Goal: Task Accomplishment & Management: Manage account settings

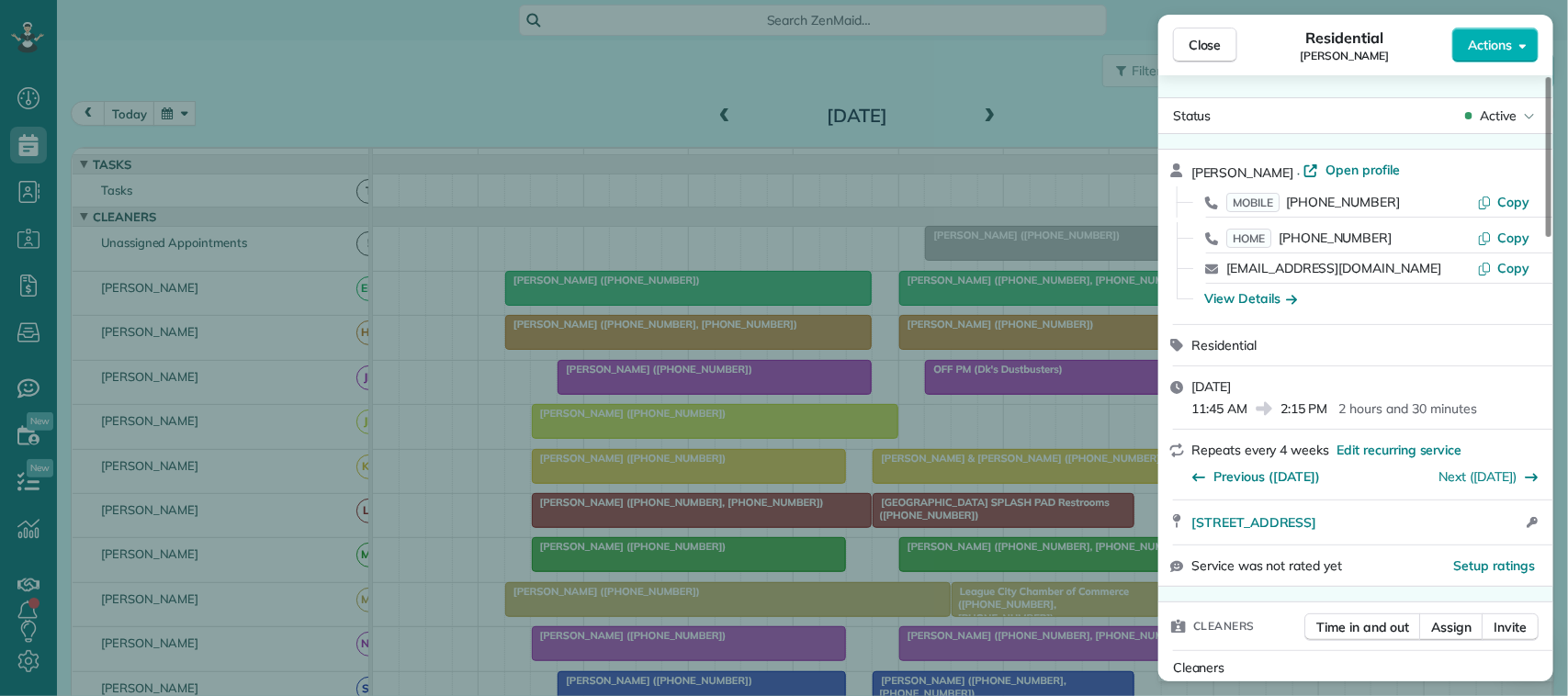
click at [684, 58] on div "Close Residential William Geissler Actions Status Active William Geissler · Ope…" at bounding box center [784, 348] width 1568 height 696
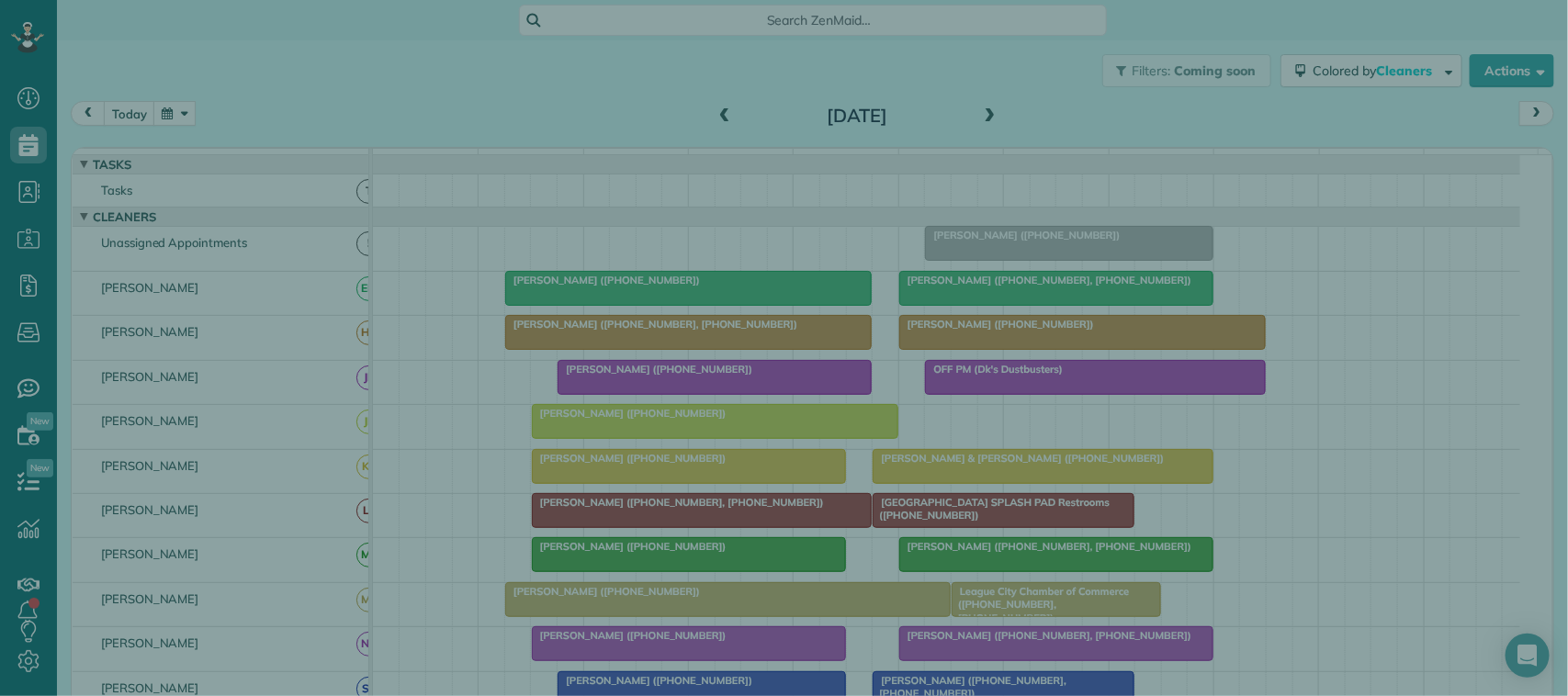
scroll to position [277, 0]
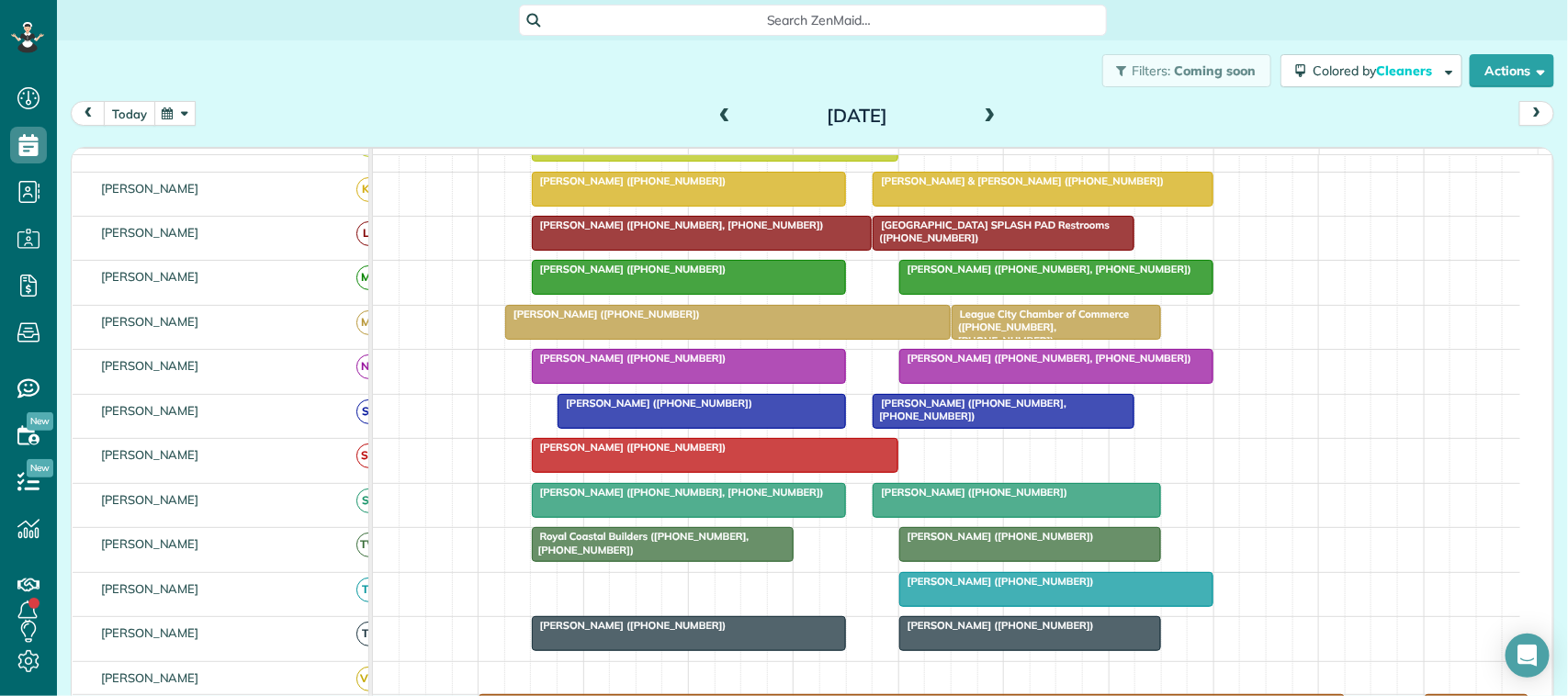
click at [135, 119] on button "today" at bounding box center [130, 114] width 51 height 25
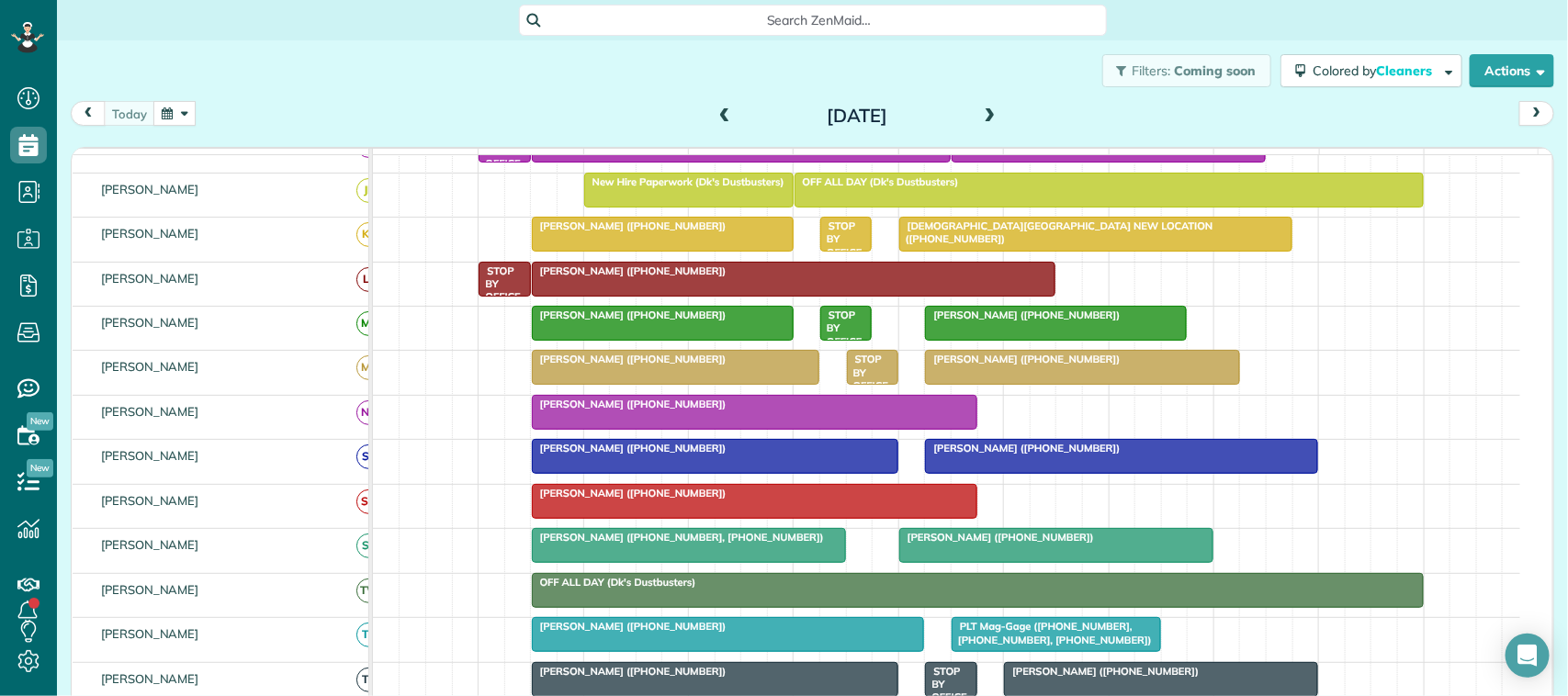
scroll to position [266, 0]
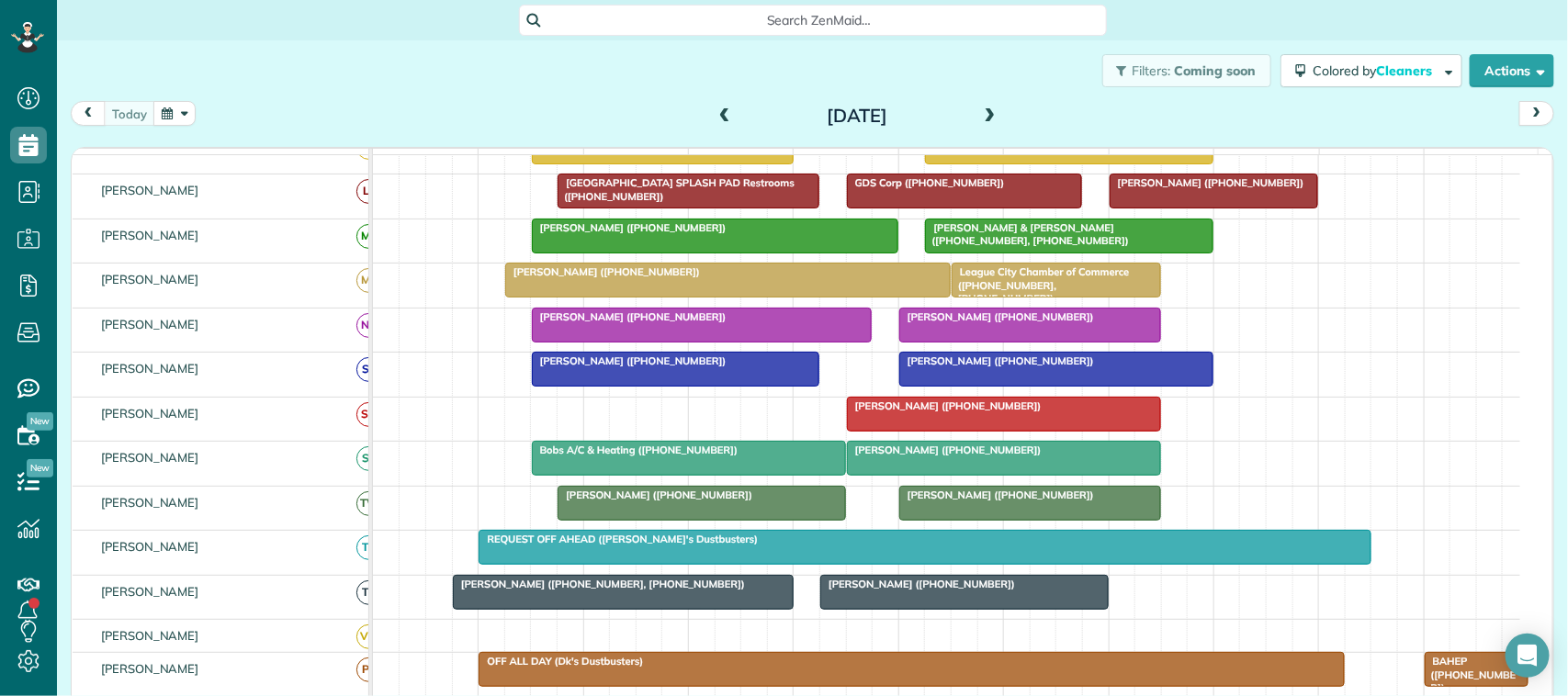
scroll to position [241, 0]
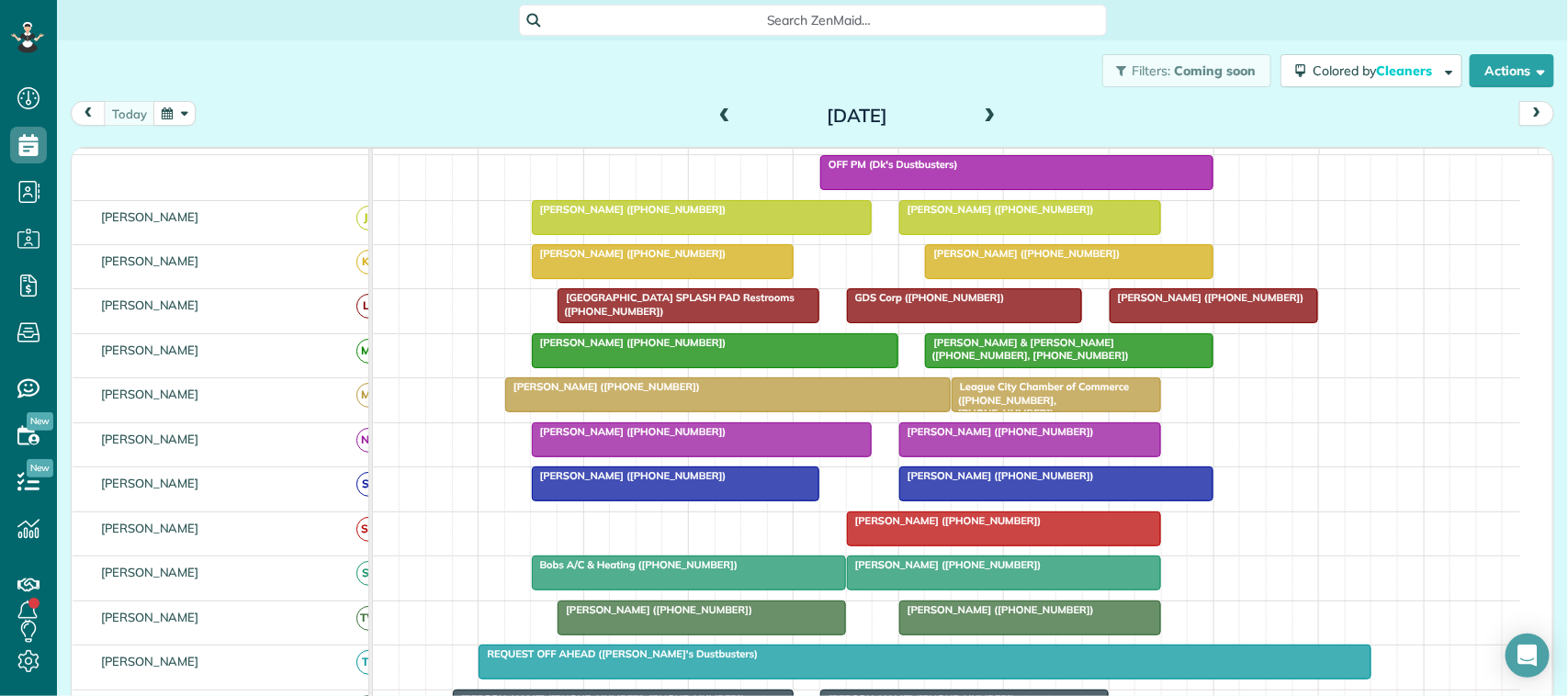
click at [600, 456] on div at bounding box center [702, 439] width 339 height 33
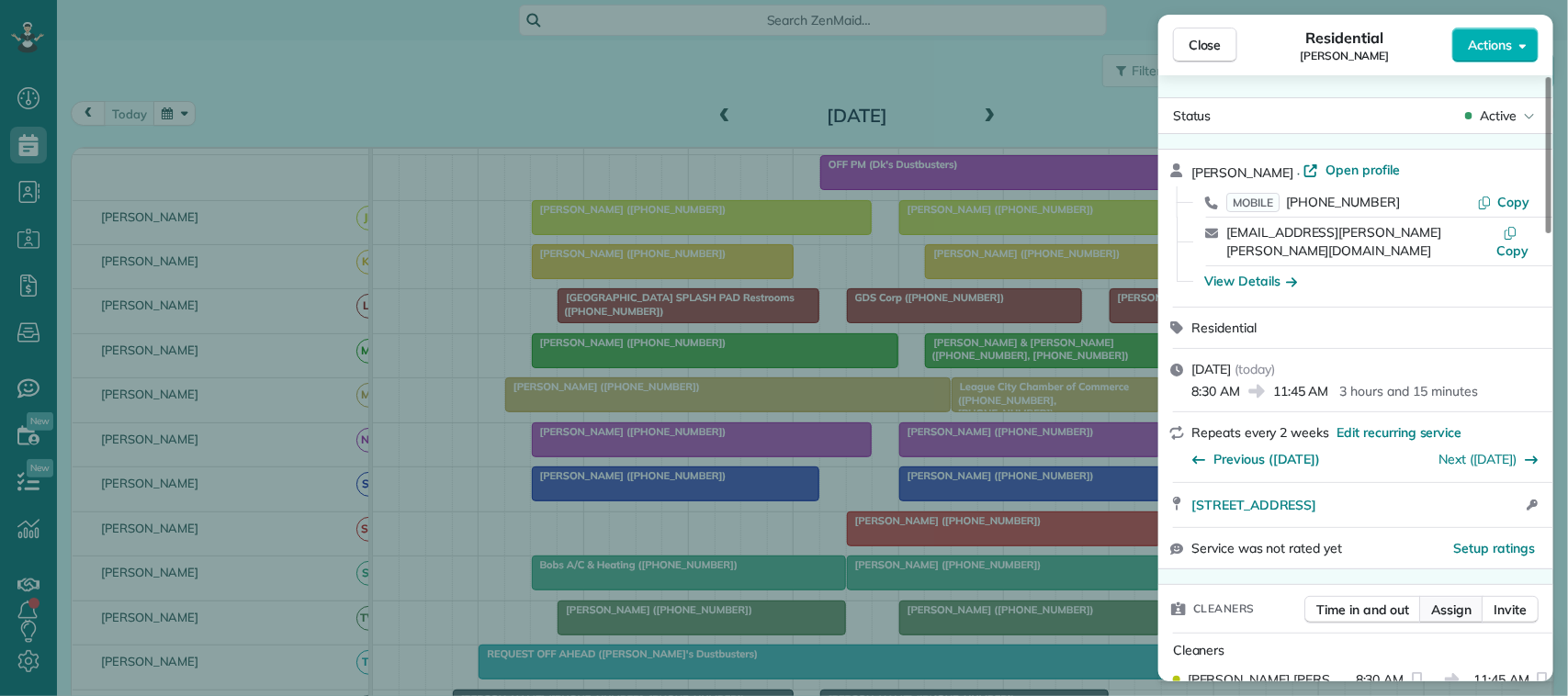
click at [1465, 600] on span "Assign" at bounding box center [1451, 609] width 41 height 18
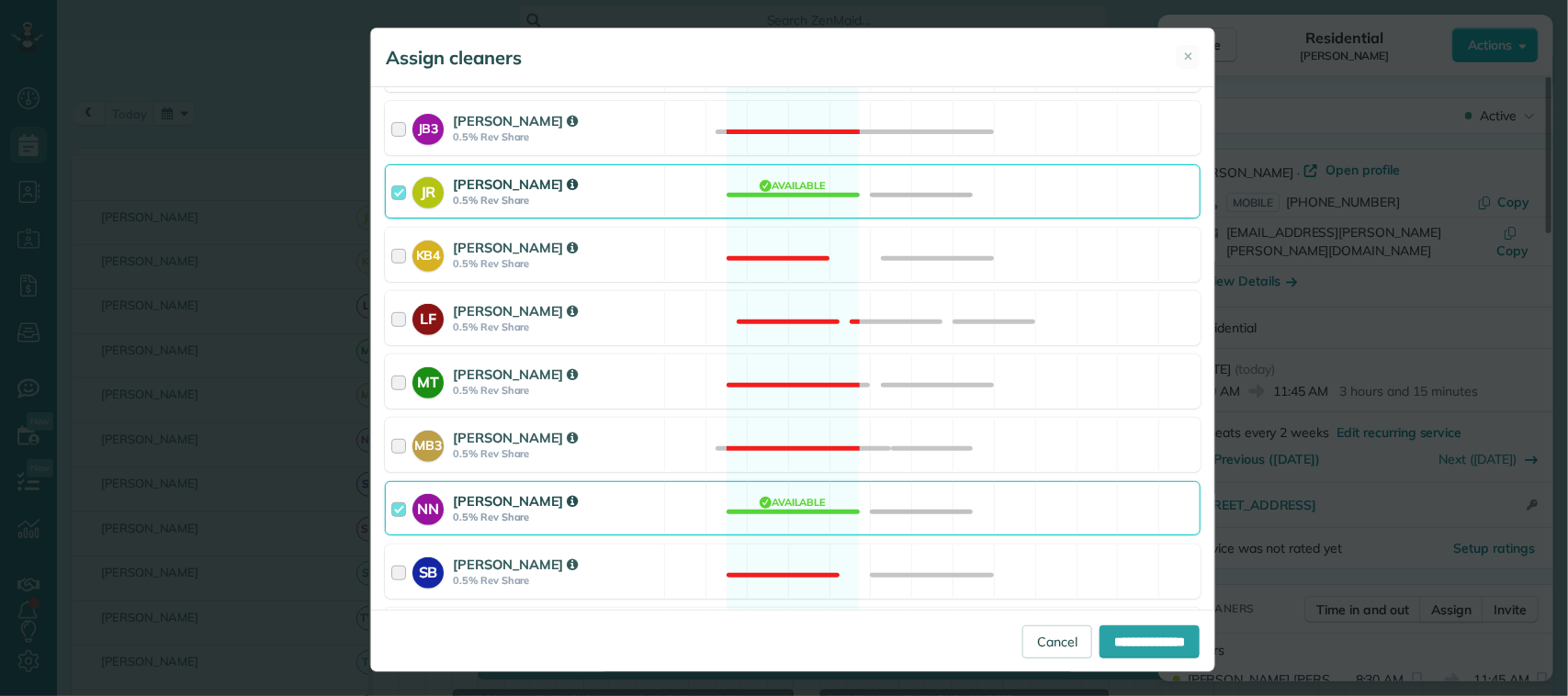
scroll to position [459, 0]
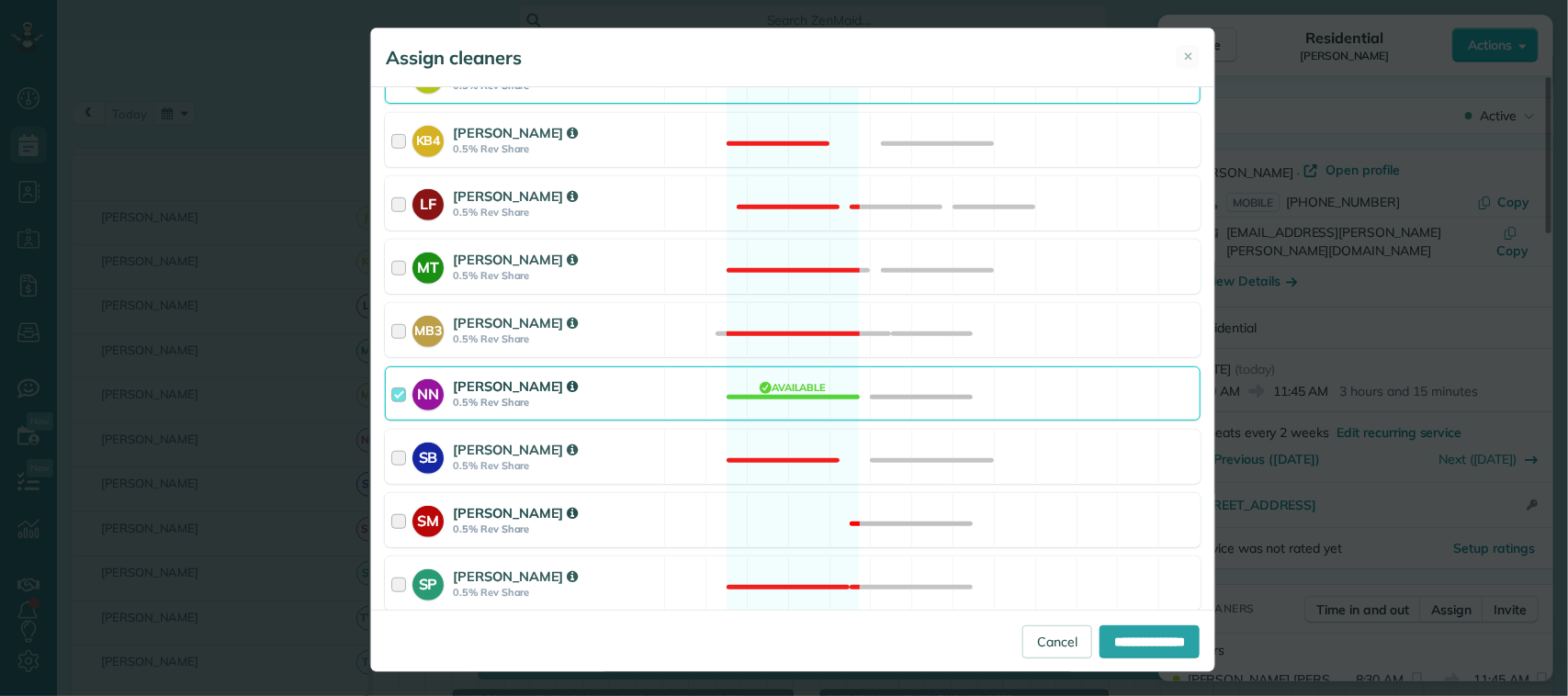
click at [641, 507] on div "[PERSON_NAME]" at bounding box center [555, 512] width 206 height 19
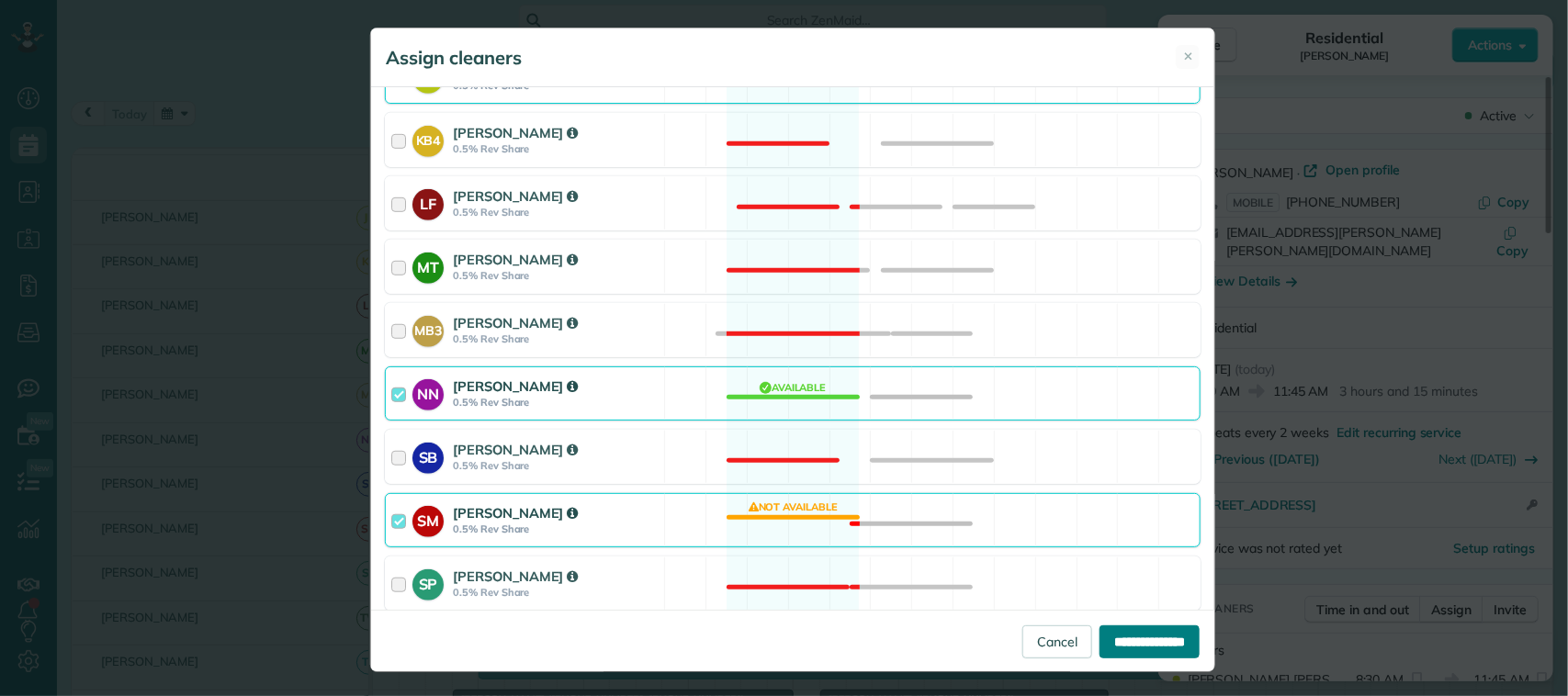
click at [1102, 641] on input "**********" at bounding box center [1150, 641] width 100 height 33
type input "**********"
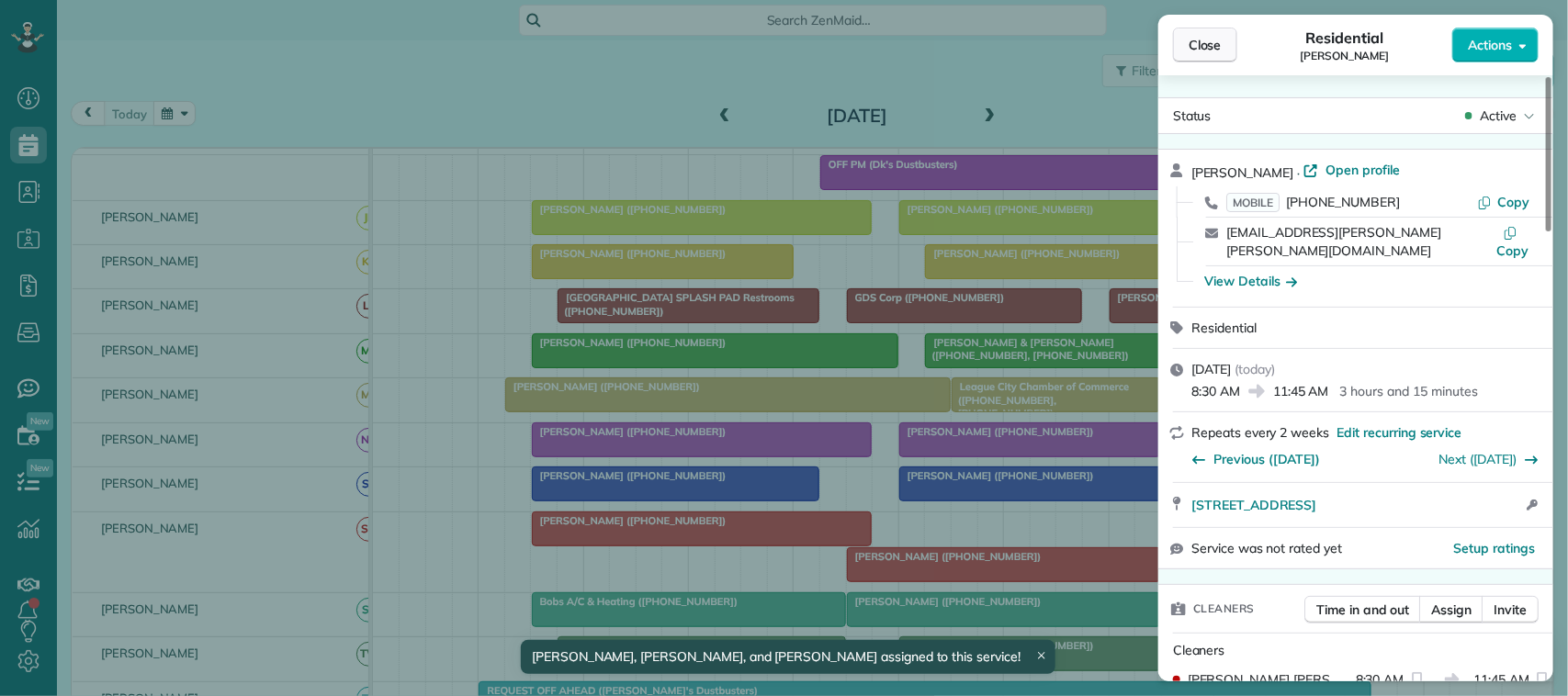
click at [1190, 52] on span "Close" at bounding box center [1205, 45] width 33 height 18
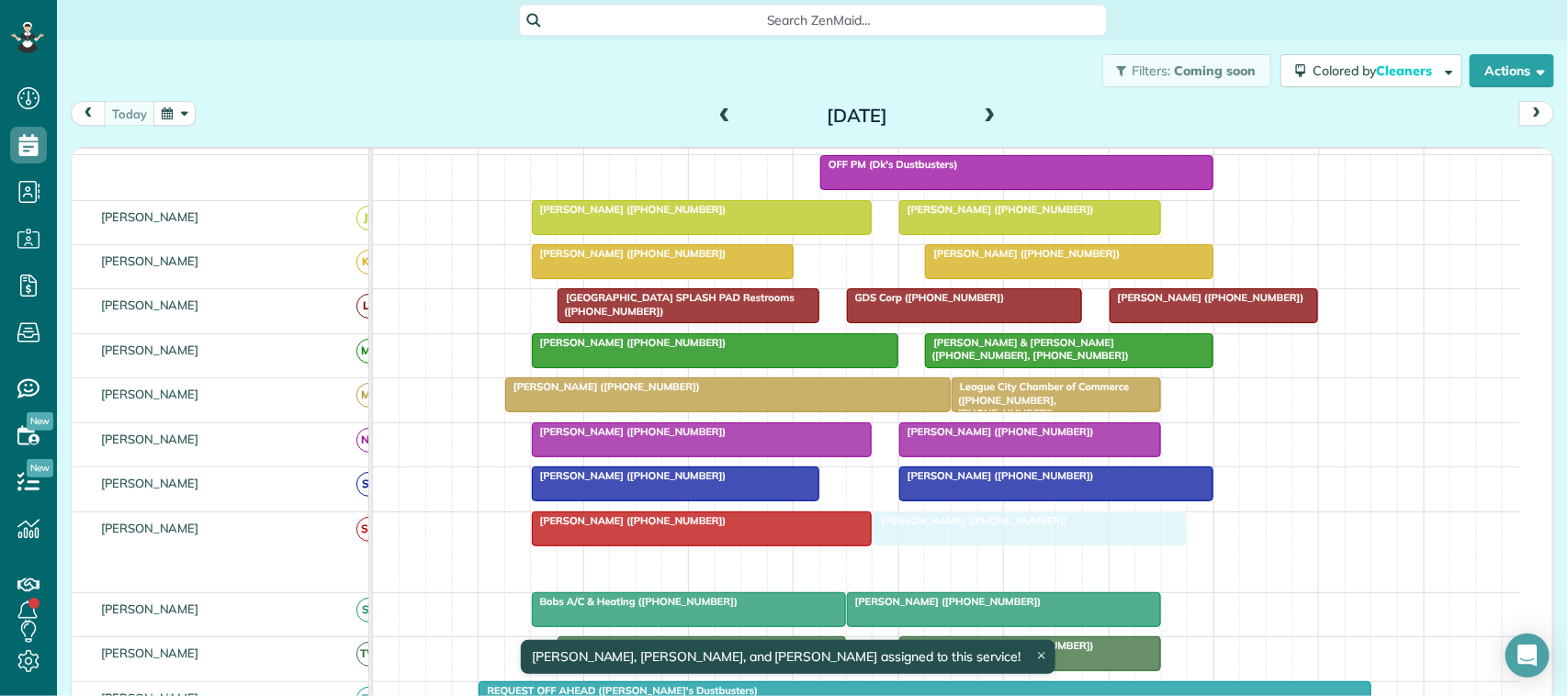
drag, startPoint x: 921, startPoint y: 598, endPoint x: 951, endPoint y: 569, distance: 41.7
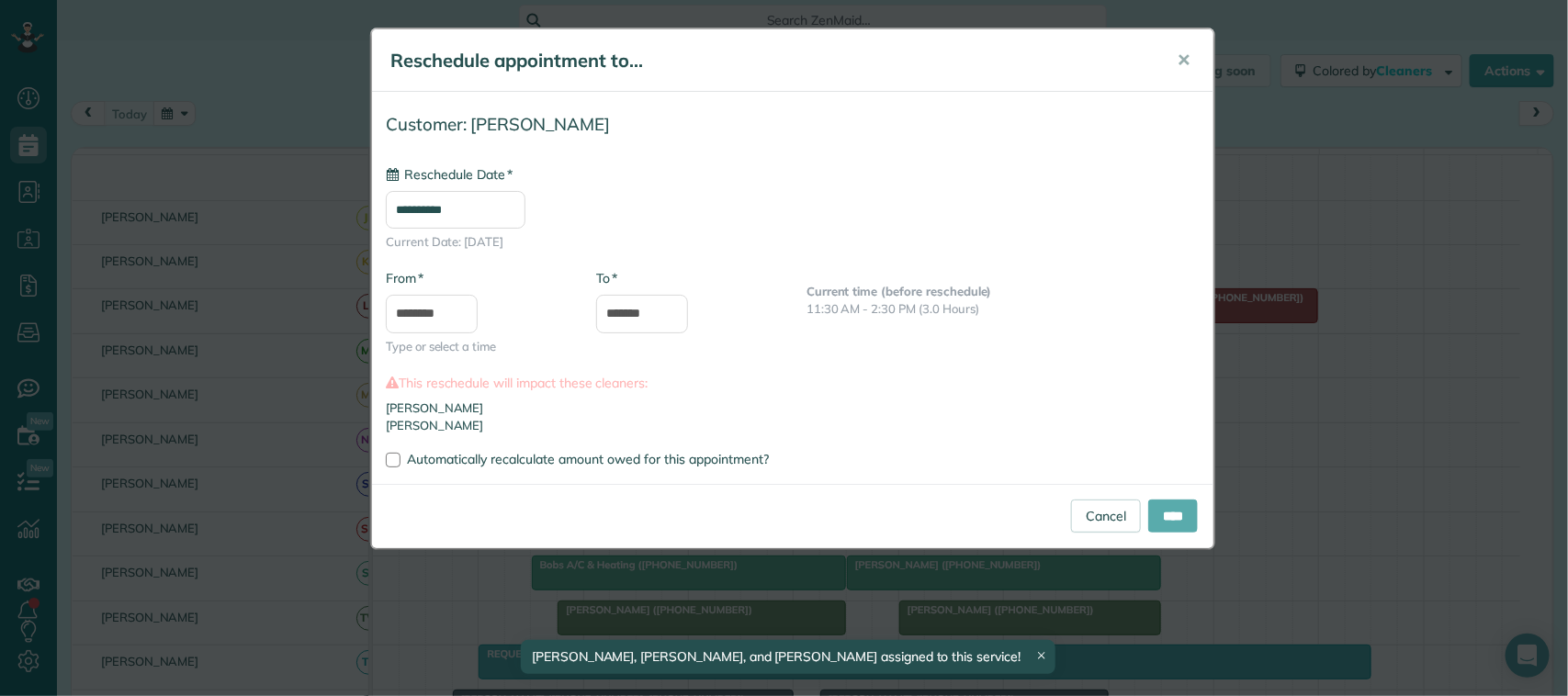
type input "**********"
click at [1161, 526] on input "****" at bounding box center [1173, 515] width 49 height 33
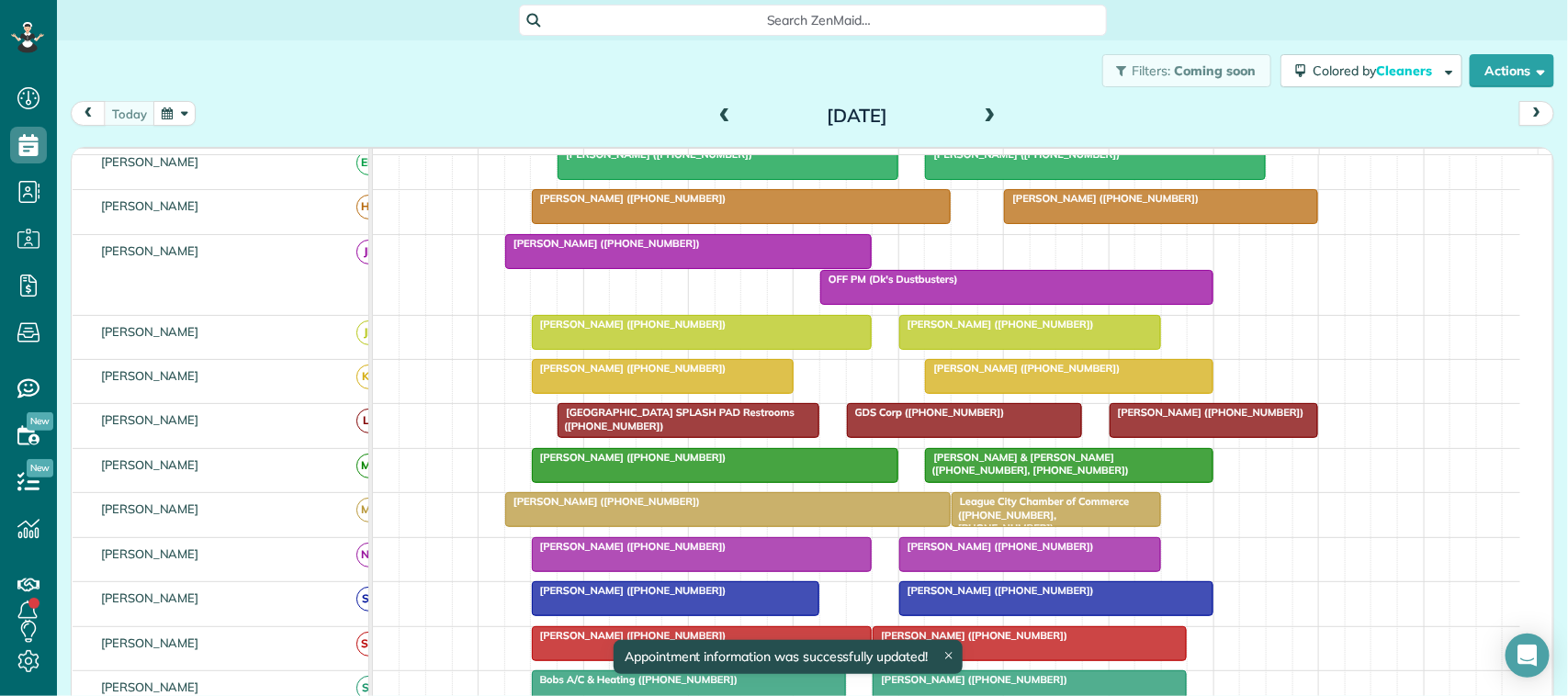
scroll to position [11, 0]
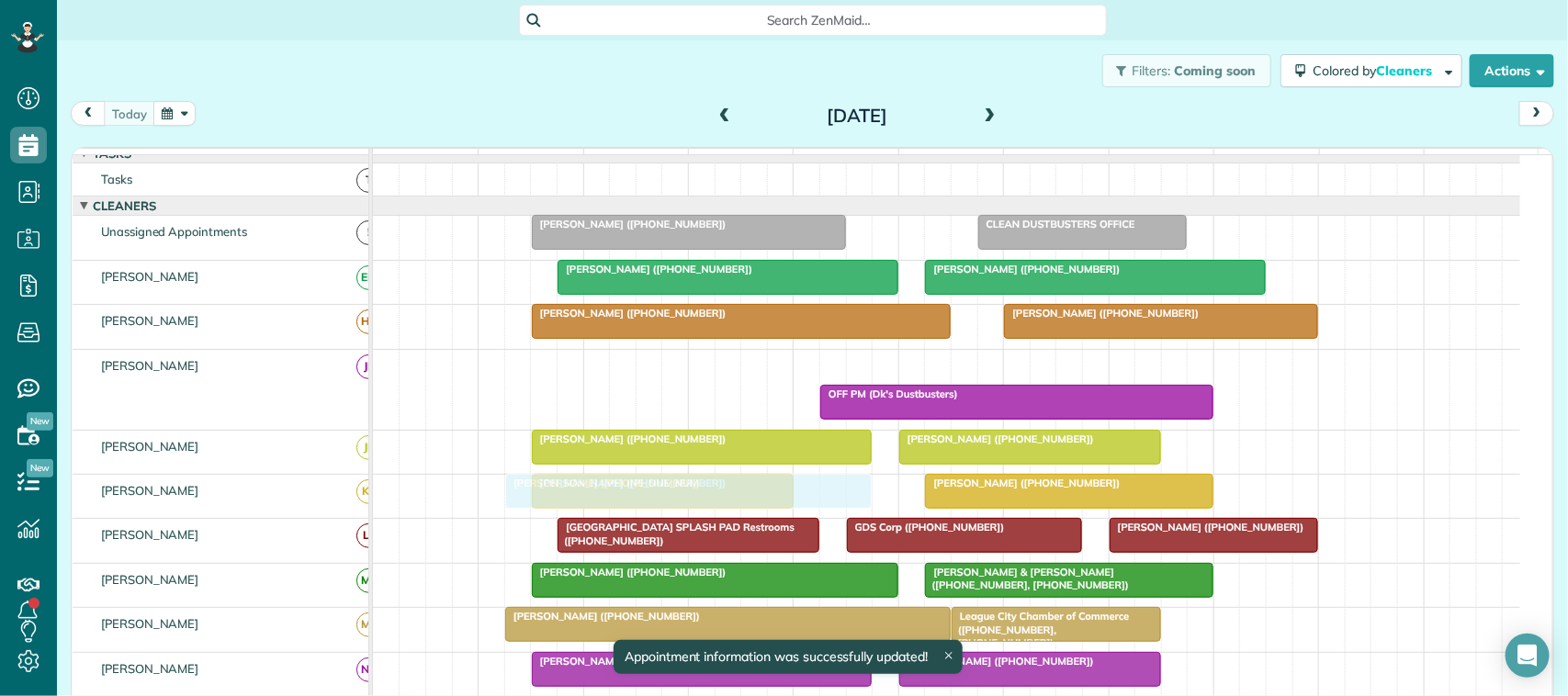
drag, startPoint x: 621, startPoint y: 388, endPoint x: 624, endPoint y: 510, distance: 122.0
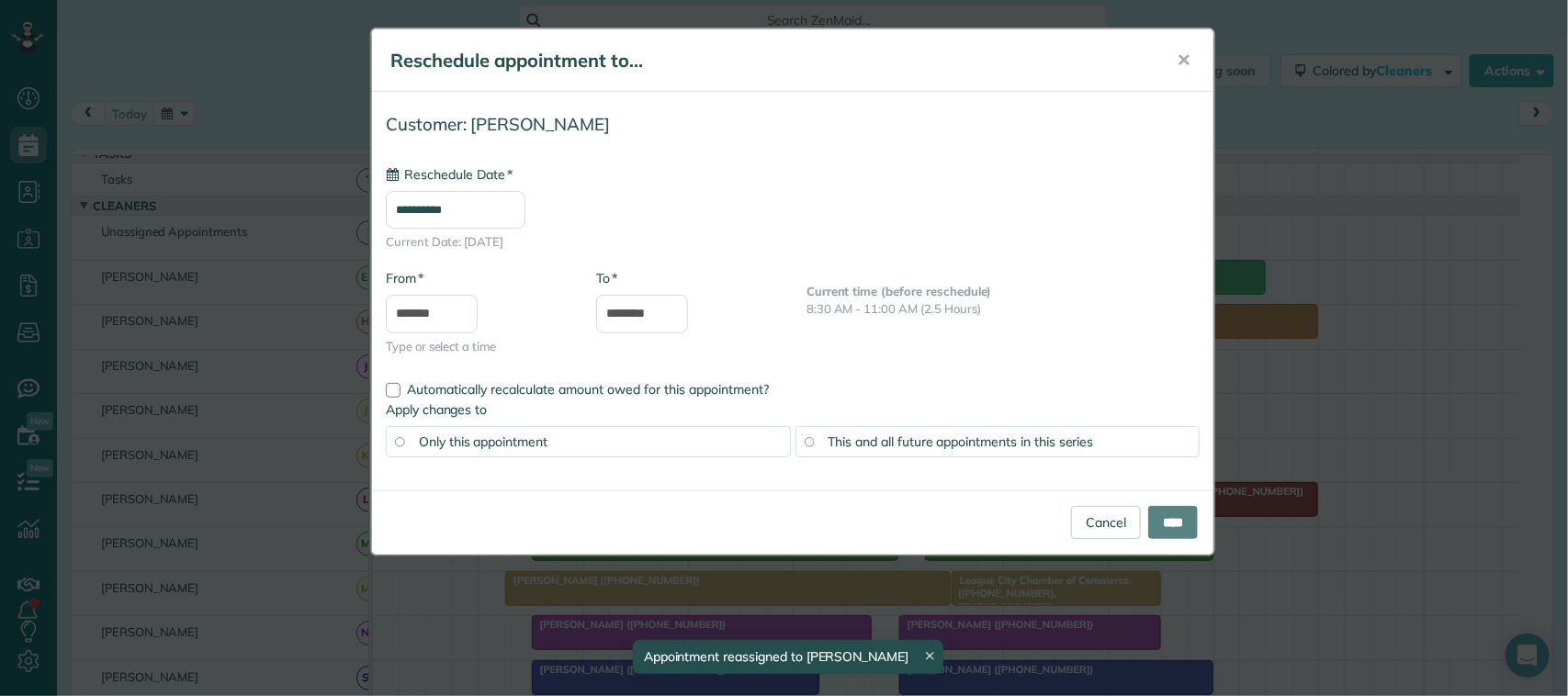
drag, startPoint x: 649, startPoint y: 512, endPoint x: 631, endPoint y: 392, distance: 121.3
type input "**********"
click at [1192, 64] on button "✕" at bounding box center [1183, 61] width 42 height 45
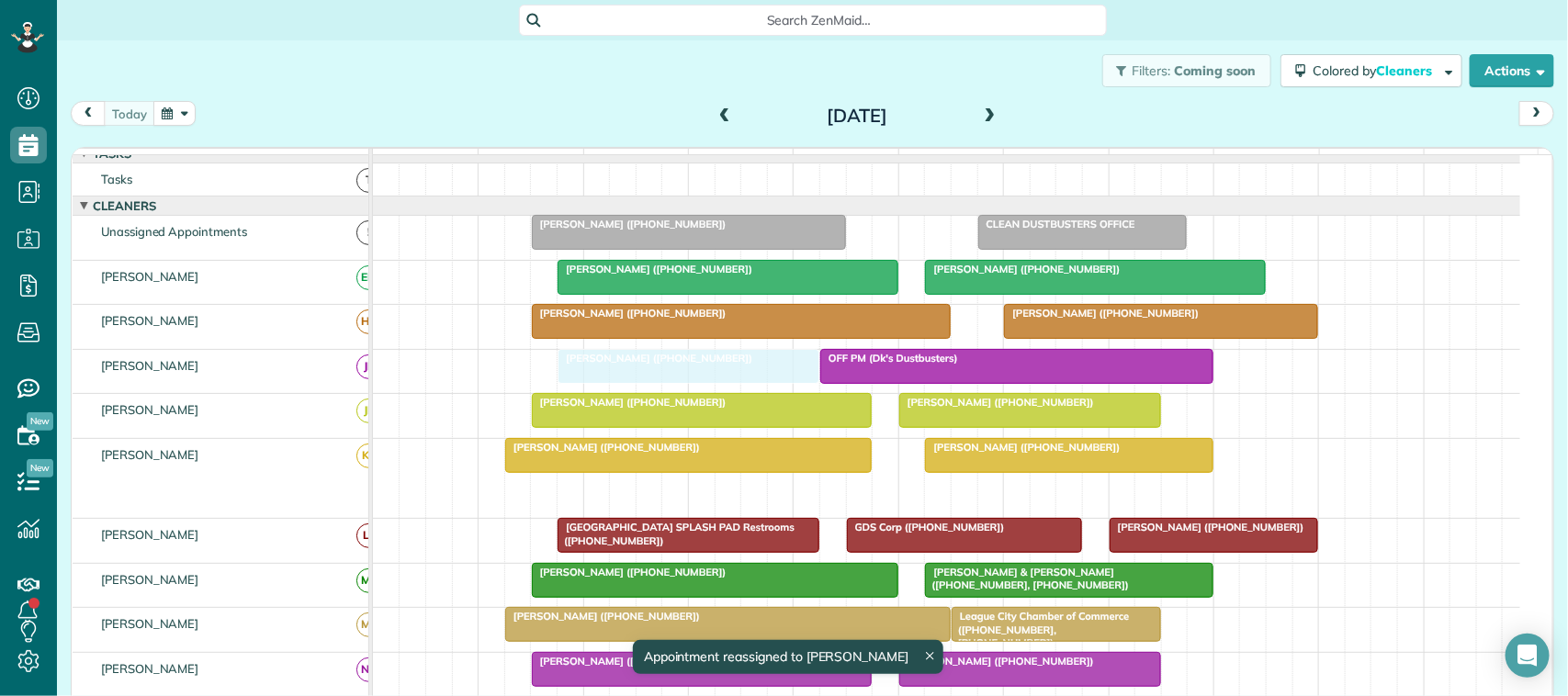
drag, startPoint x: 689, startPoint y: 500, endPoint x: 704, endPoint y: 391, distance: 110.0
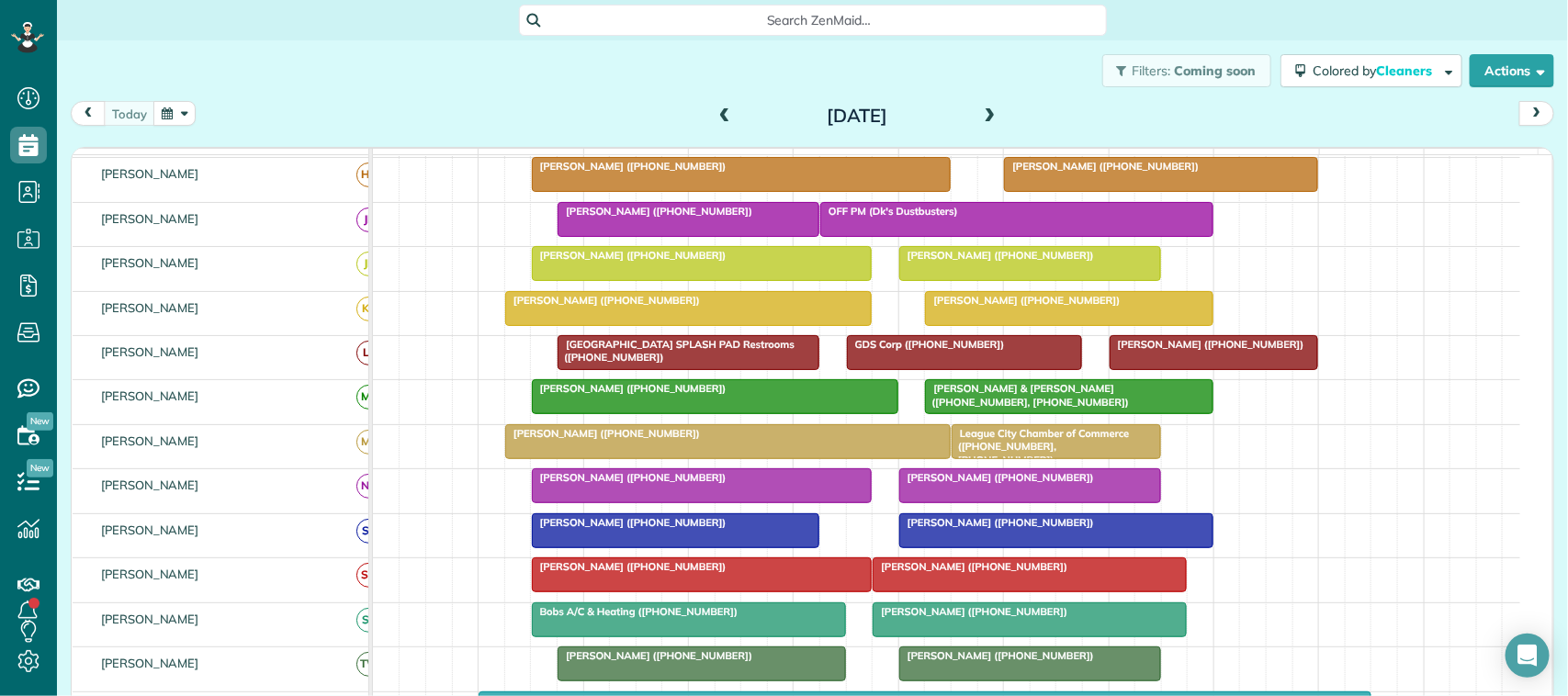
scroll to position [0, 0]
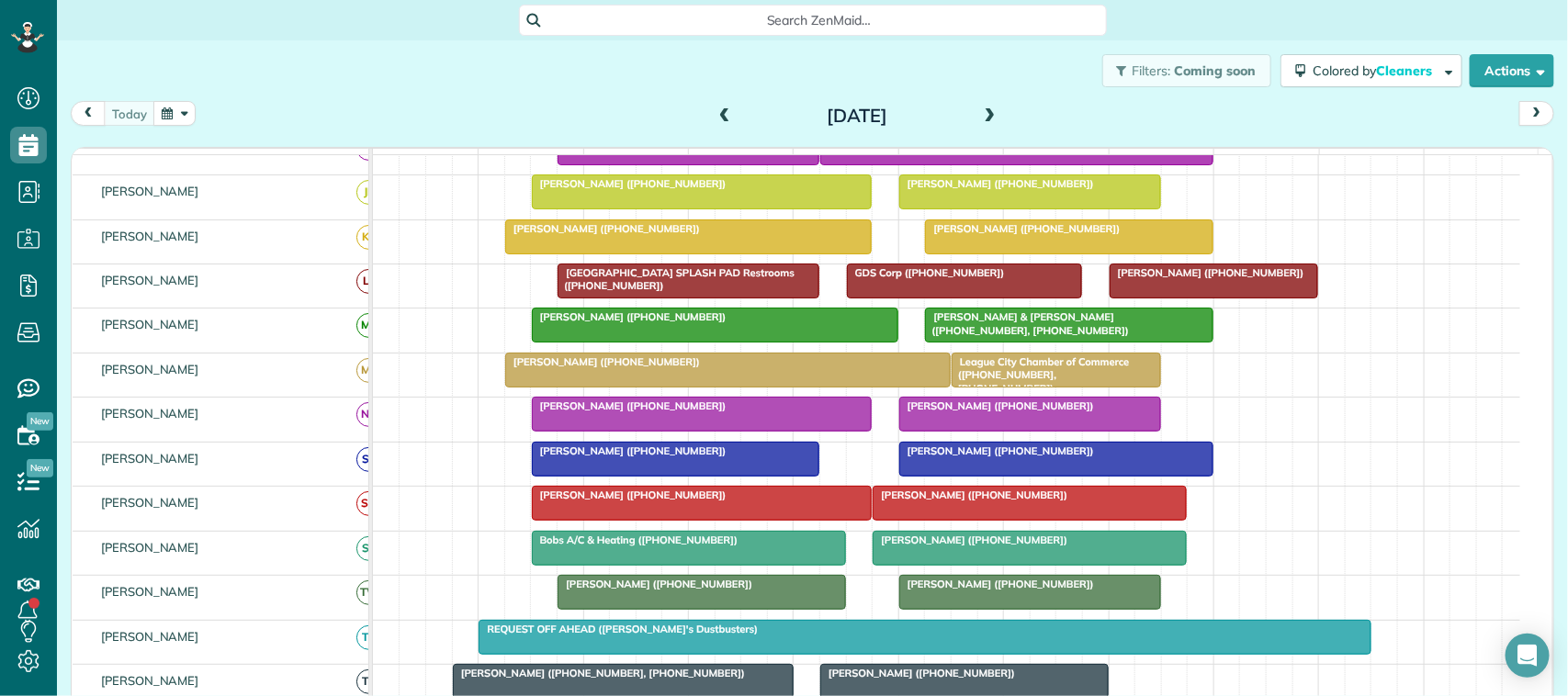
click at [182, 116] on button "button" at bounding box center [174, 114] width 43 height 25
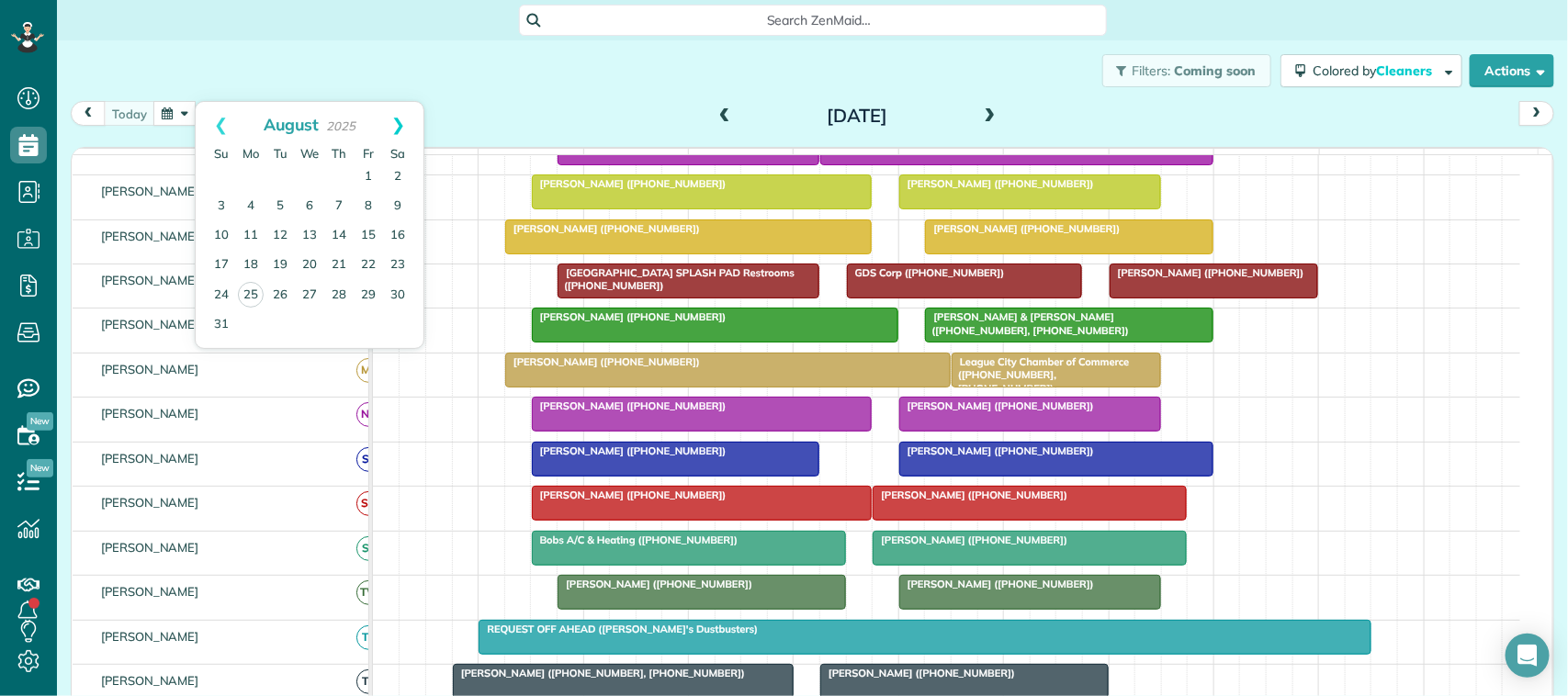
click at [388, 131] on link "Next" at bounding box center [398, 125] width 50 height 45
click at [392, 129] on link "Next" at bounding box center [398, 125] width 50 height 45
click at [358, 257] on link "24" at bounding box center [368, 265] width 29 height 29
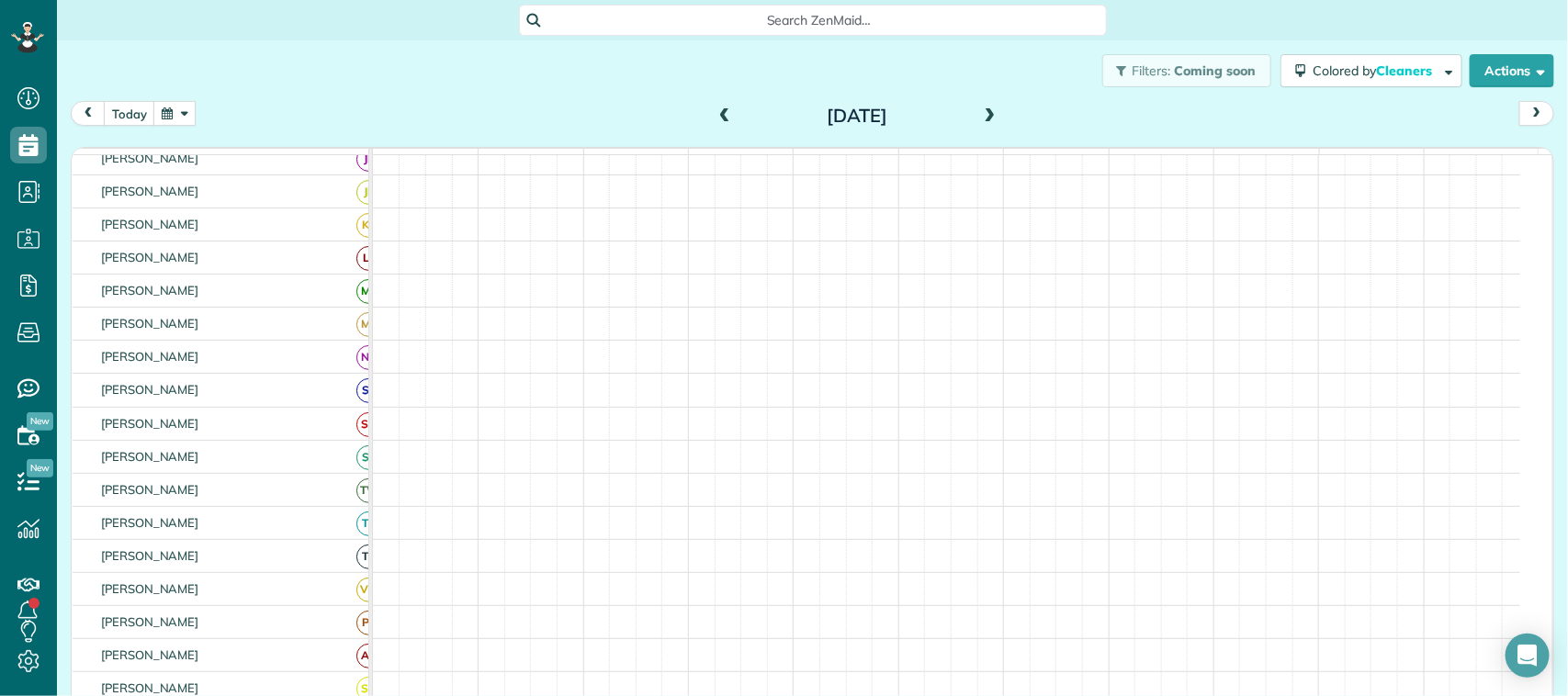
scroll to position [526, 0]
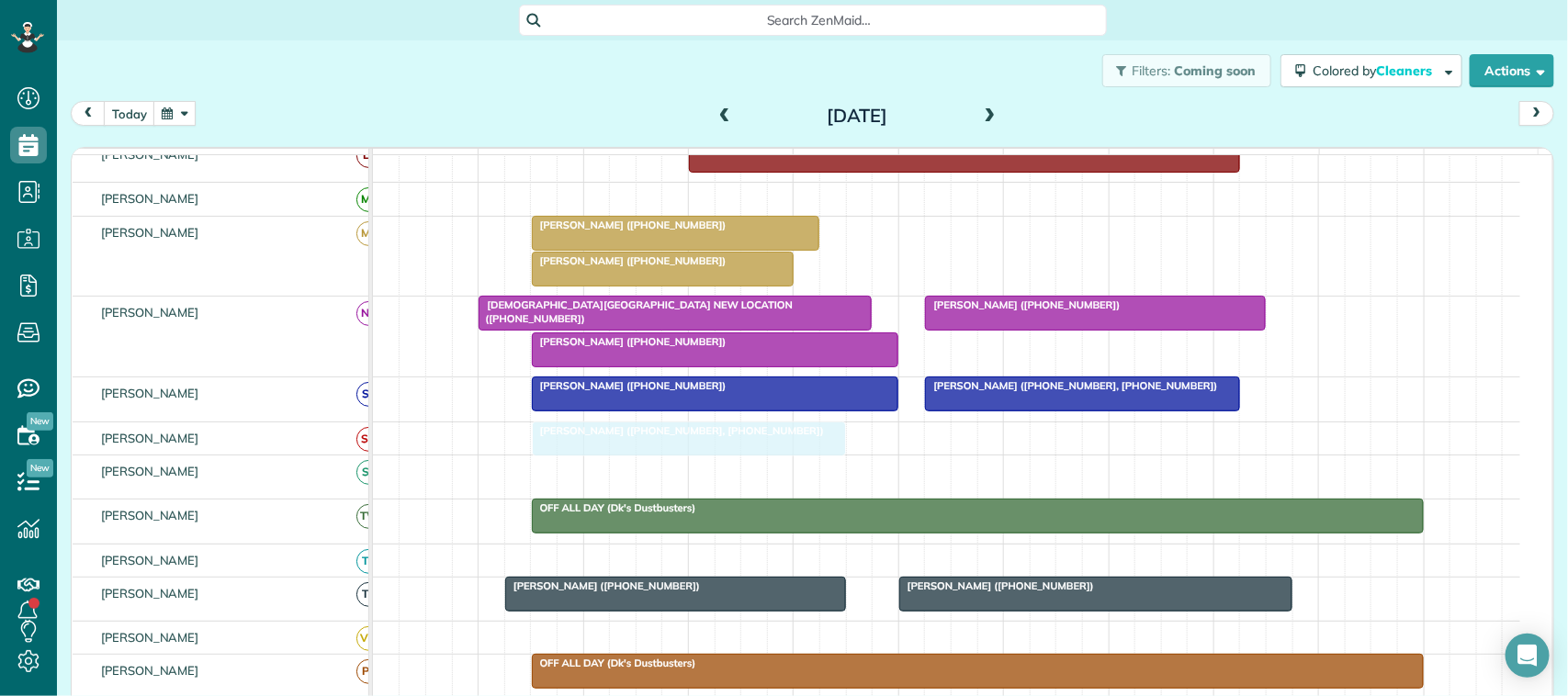
drag, startPoint x: 622, startPoint y: 490, endPoint x: 622, endPoint y: 470, distance: 20.0
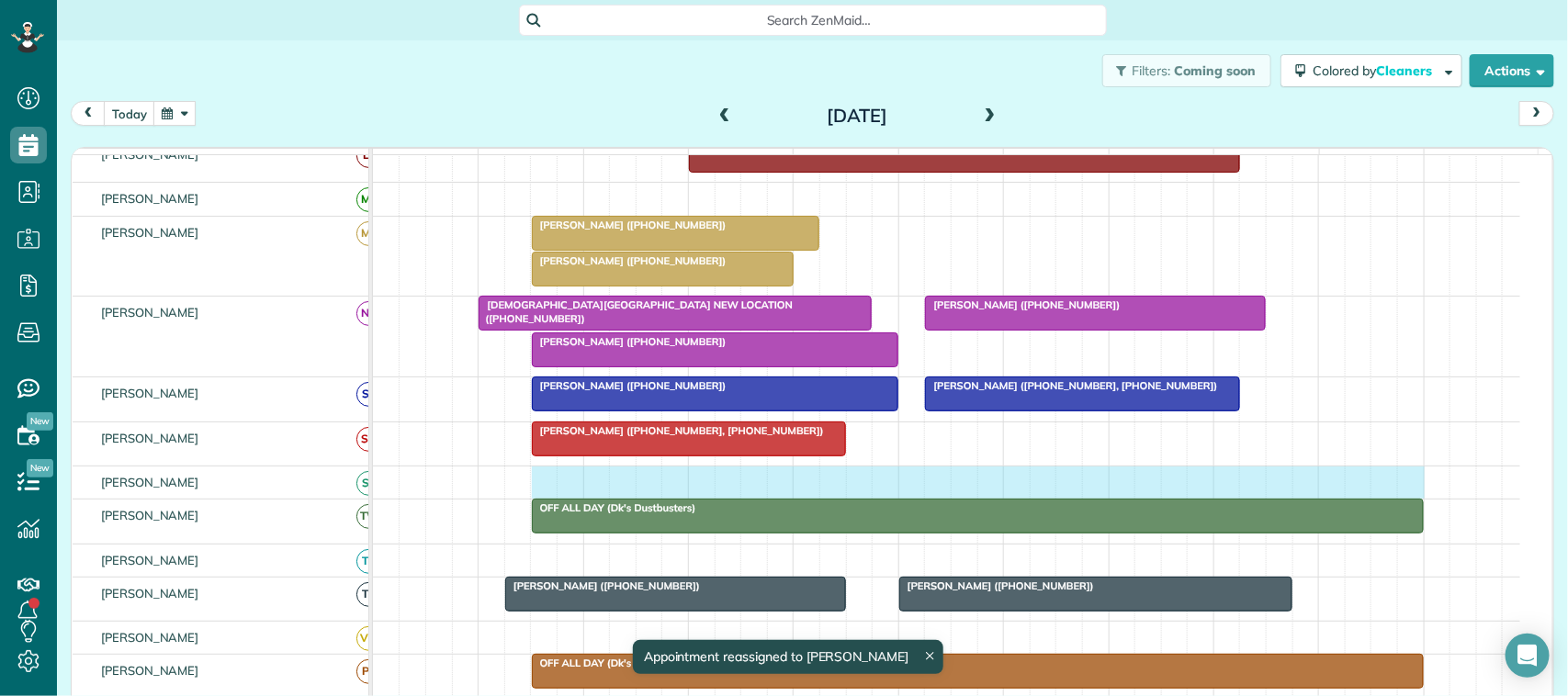
drag, startPoint x: 532, startPoint y: 501, endPoint x: 1397, endPoint y: 498, distance: 865.0
click at [1404, 498] on div at bounding box center [946, 483] width 1147 height 32
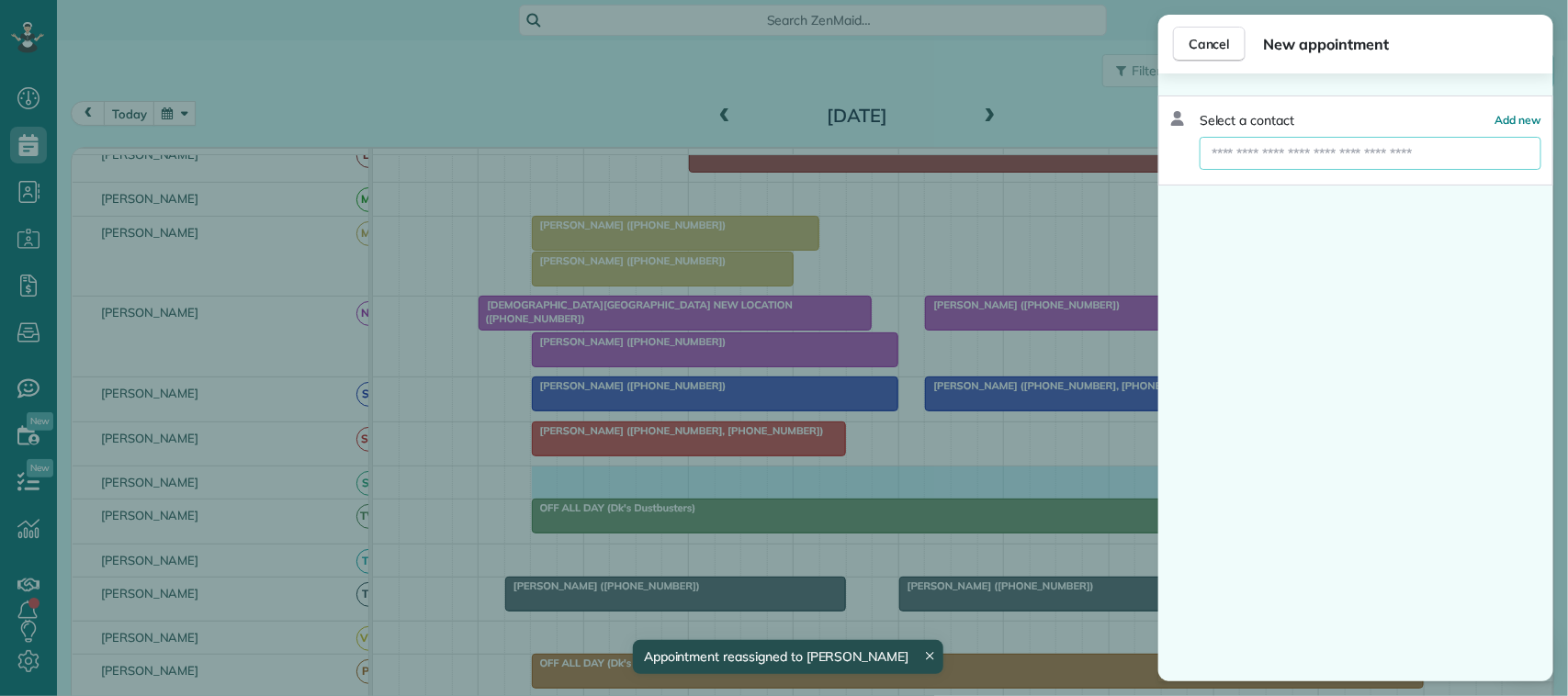
click at [1325, 139] on input "text" at bounding box center [1370, 152] width 342 height 33
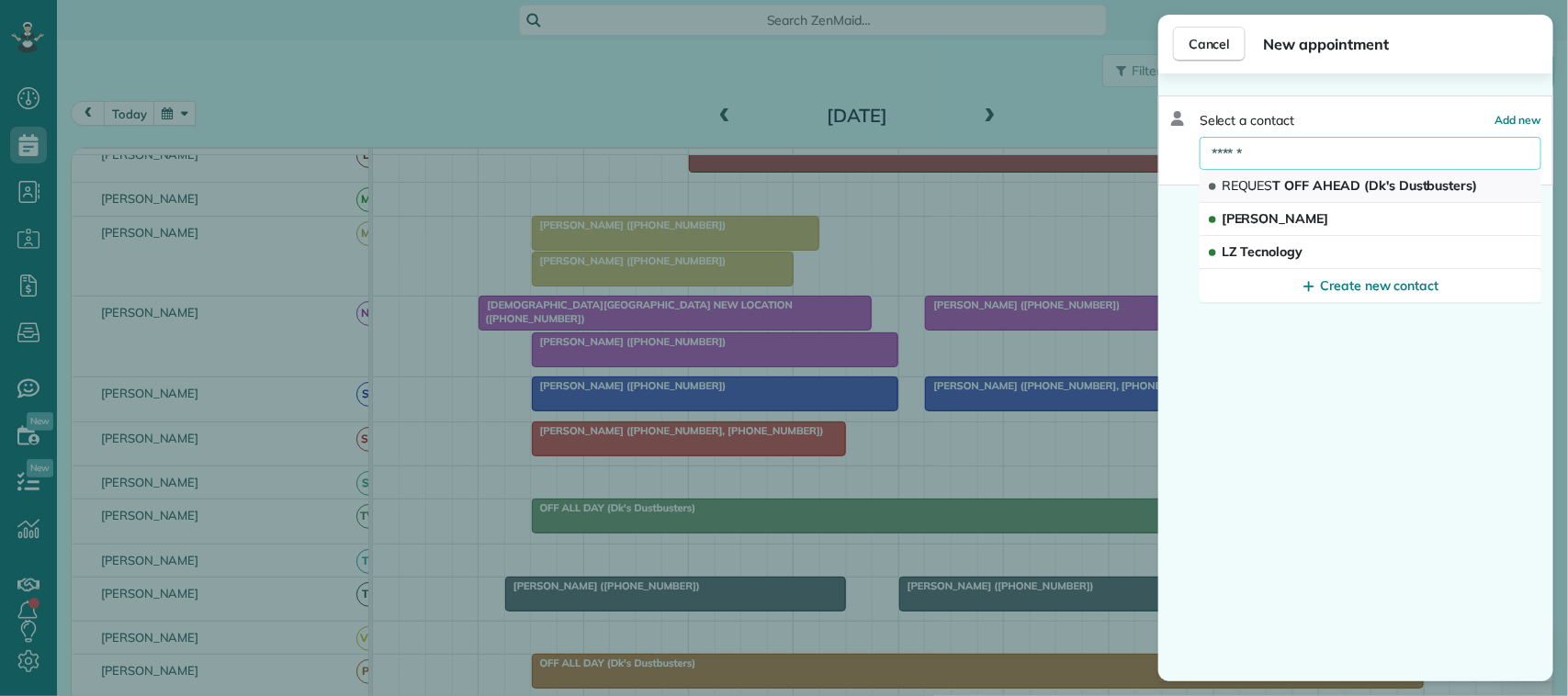
type input "******"
click at [1339, 187] on span "REQUES T OFF AHEAD (Dk's Dustbusters)" at bounding box center [1350, 185] width 257 height 16
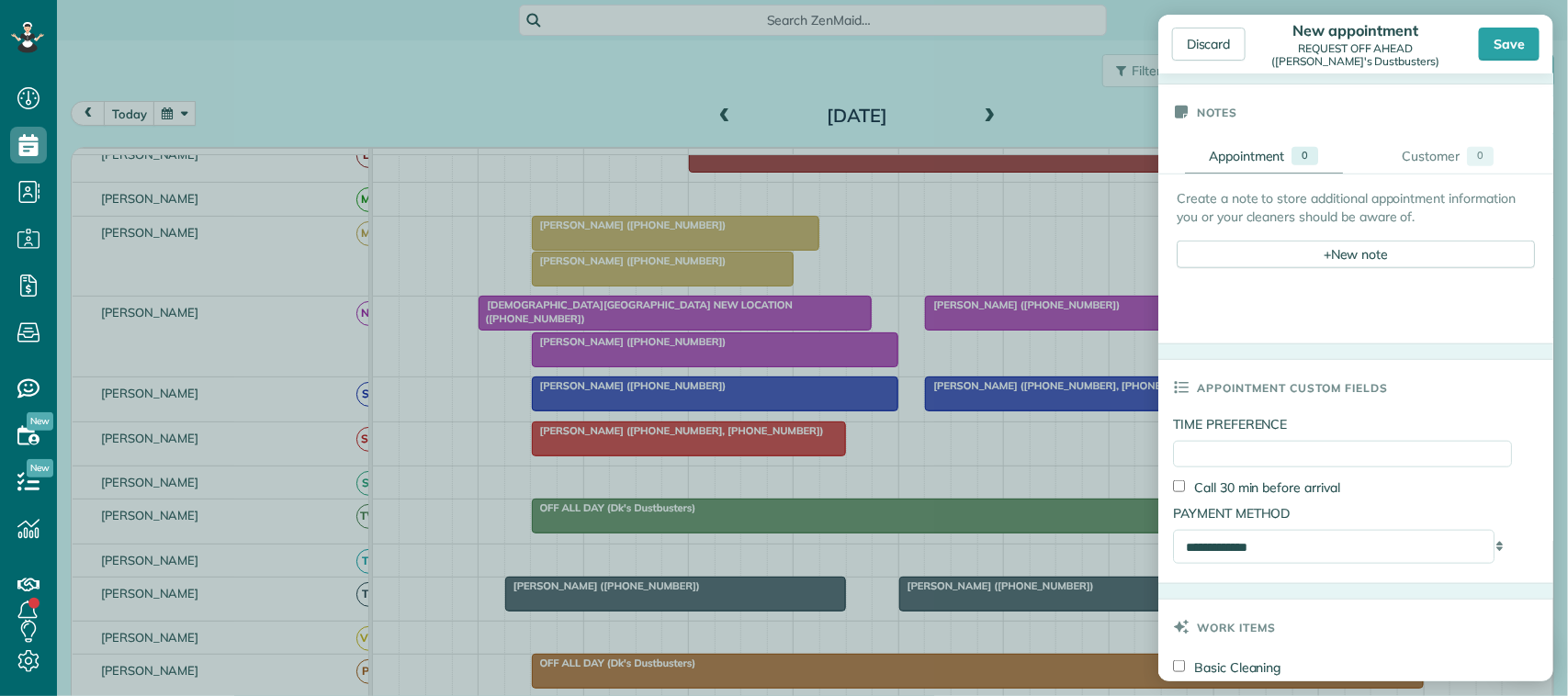
scroll to position [492, 0]
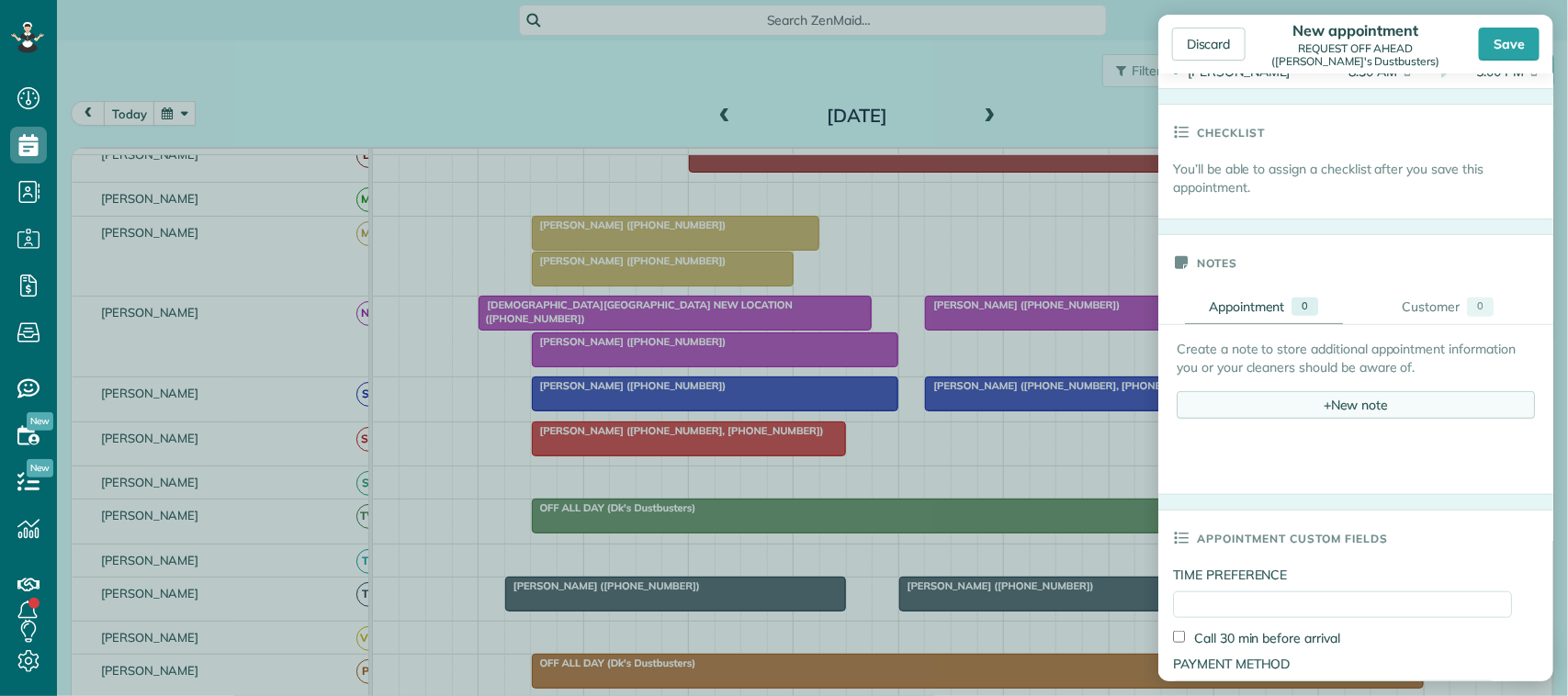
click at [1334, 415] on div "+ New note" at bounding box center [1356, 404] width 358 height 27
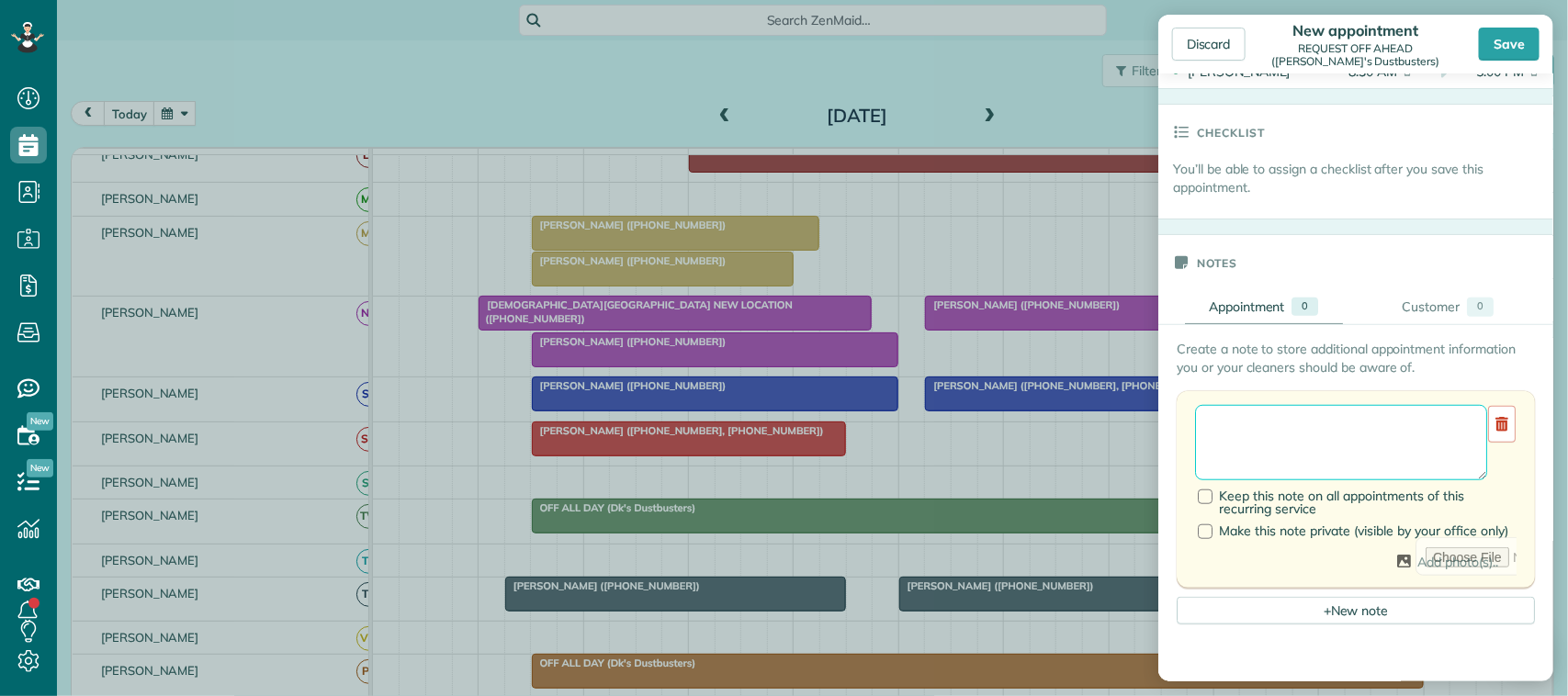
click at [1327, 422] on textarea at bounding box center [1341, 443] width 292 height 76
type textarea "**********"
click at [1518, 47] on div "Save" at bounding box center [1509, 44] width 61 height 33
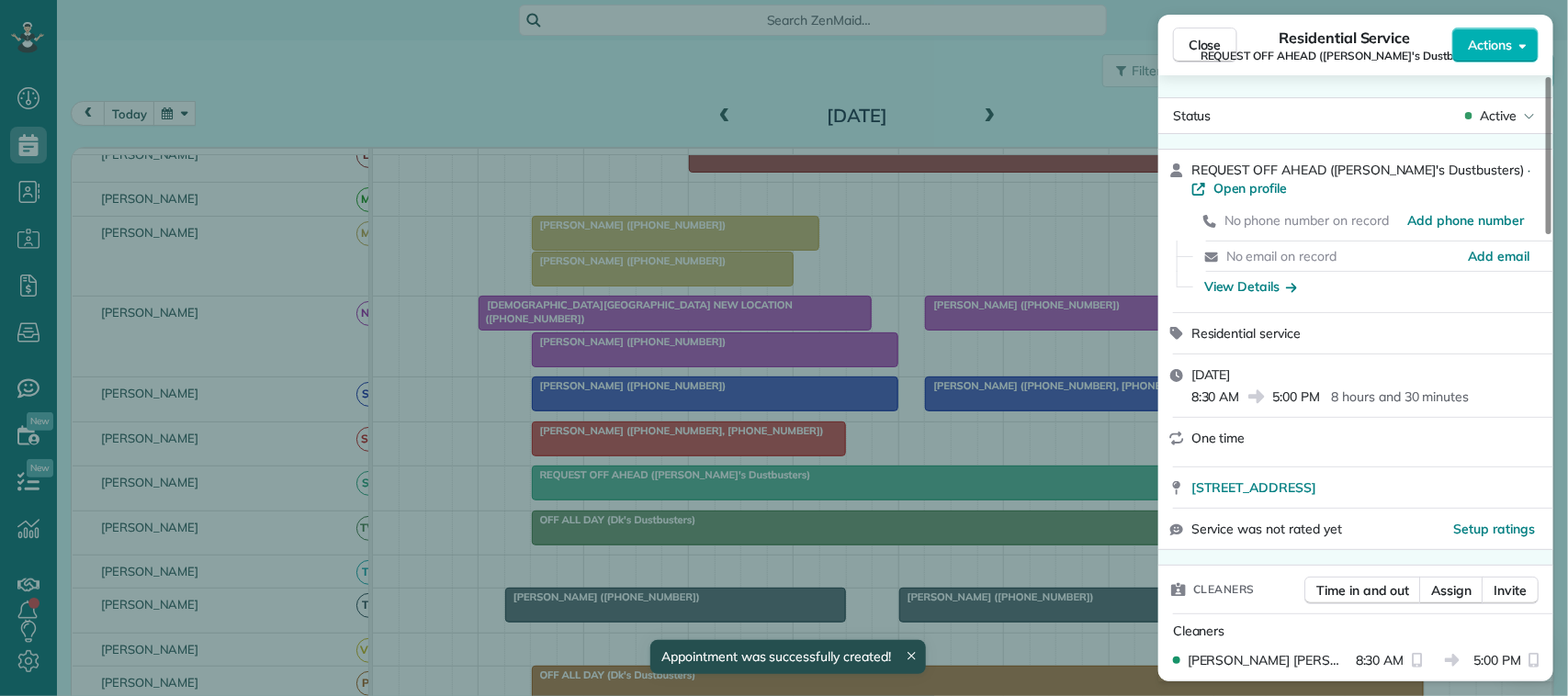
click at [1213, 40] on span "Close" at bounding box center [1205, 45] width 33 height 18
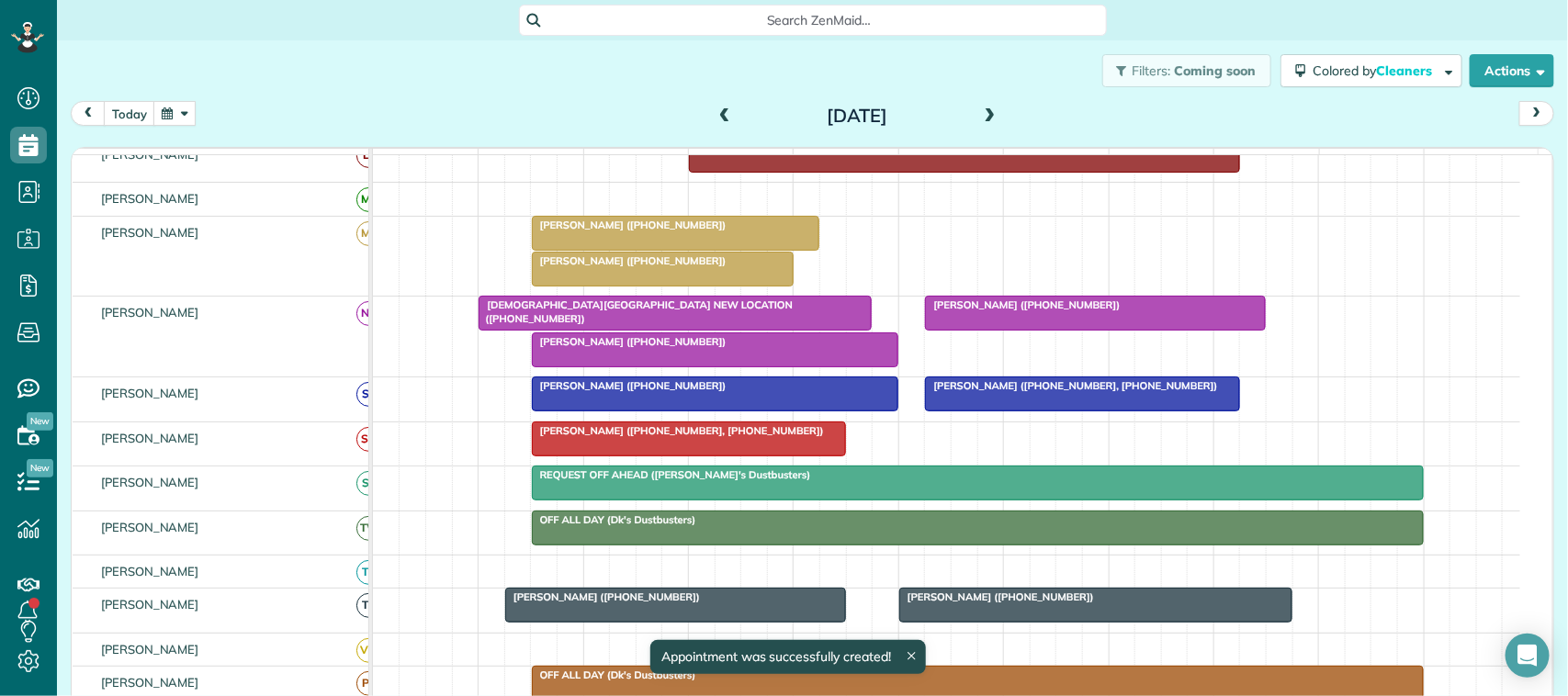
click at [981, 111] on span at bounding box center [990, 116] width 20 height 16
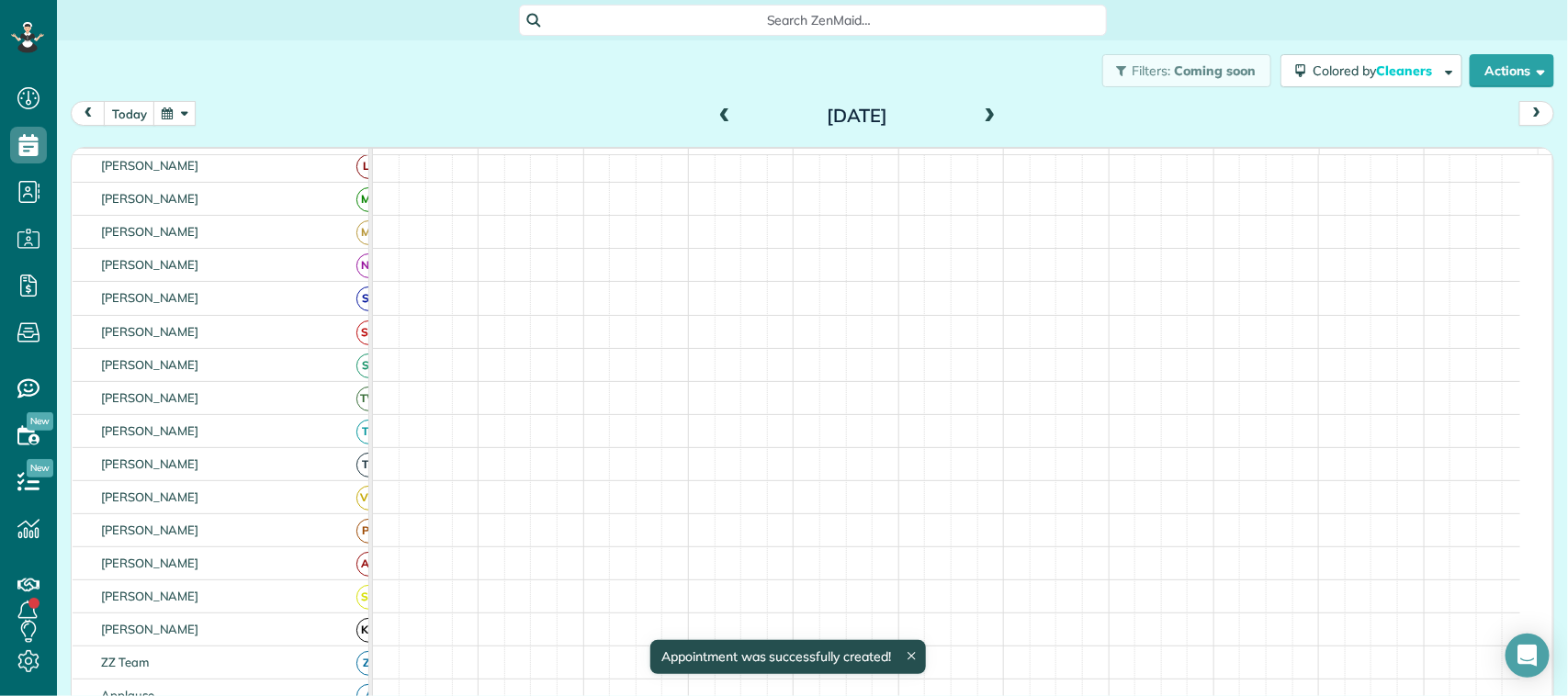
click at [981, 108] on span at bounding box center [990, 116] width 20 height 16
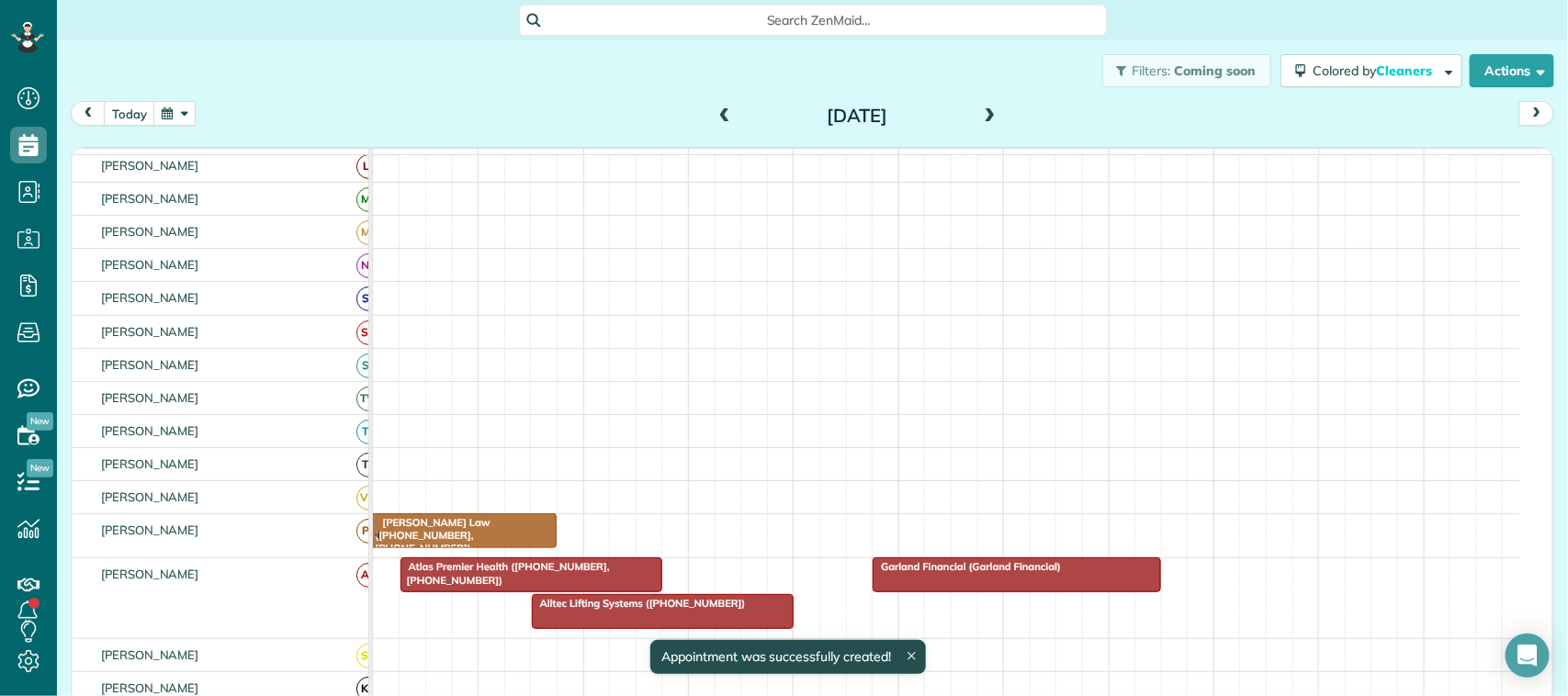
click at [981, 108] on span at bounding box center [990, 116] width 20 height 16
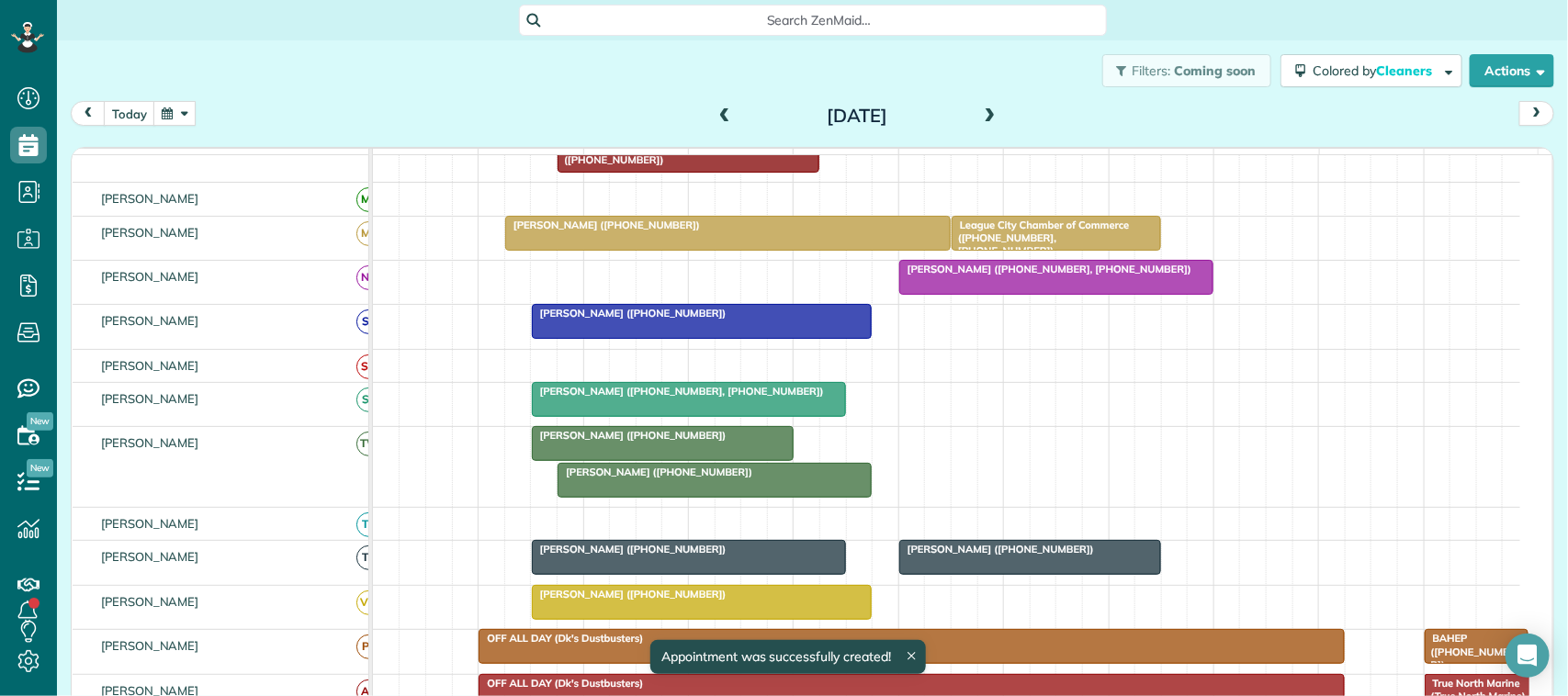
scroll to position [712, 0]
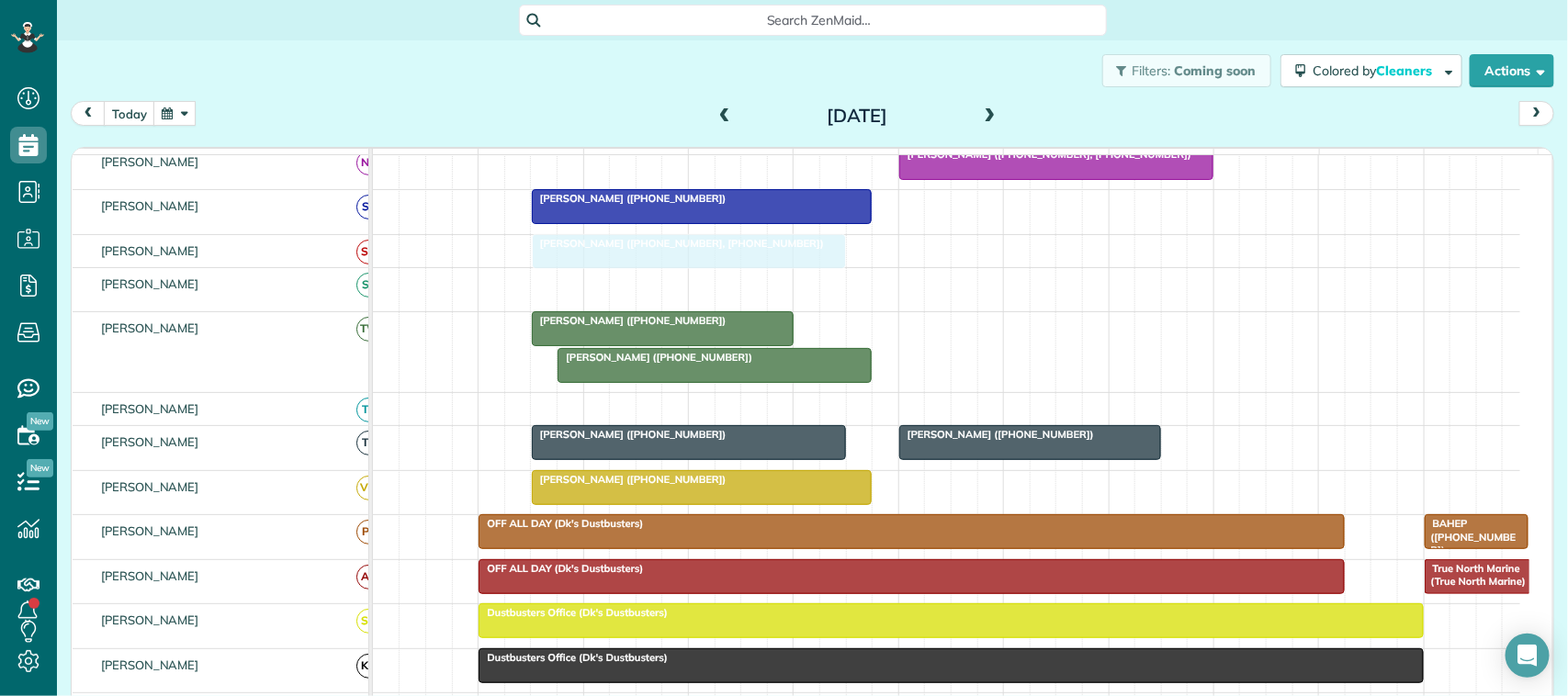
drag, startPoint x: 593, startPoint y: 300, endPoint x: 597, endPoint y: 277, distance: 23.3
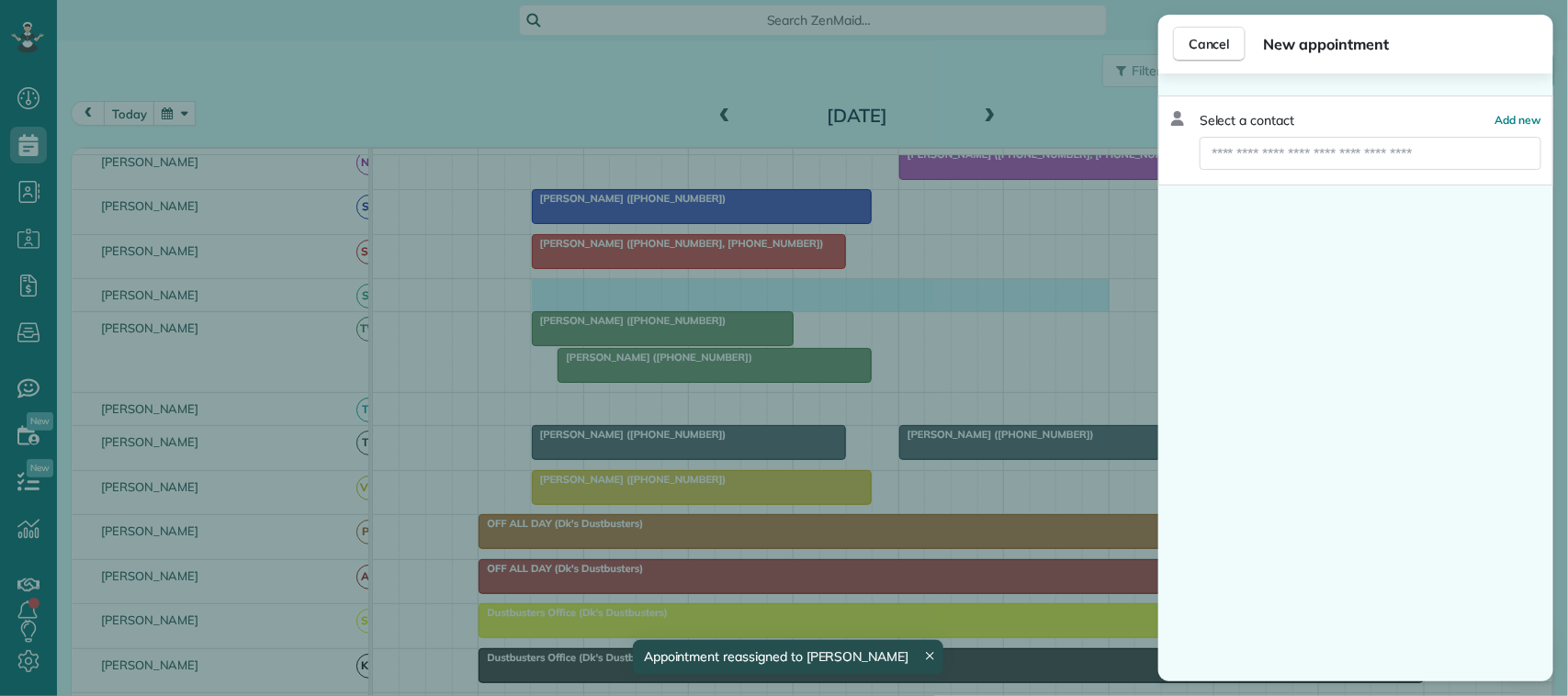
drag, startPoint x: 547, startPoint y: 310, endPoint x: 1417, endPoint y: 295, distance: 870.1
click at [1417, 295] on body "Dashboard Scheduling Calendar View List View Dispatch View - Weekly scheduling …" at bounding box center [784, 348] width 1568 height 696
click at [1209, 51] on span "Cancel" at bounding box center [1210, 44] width 42 height 18
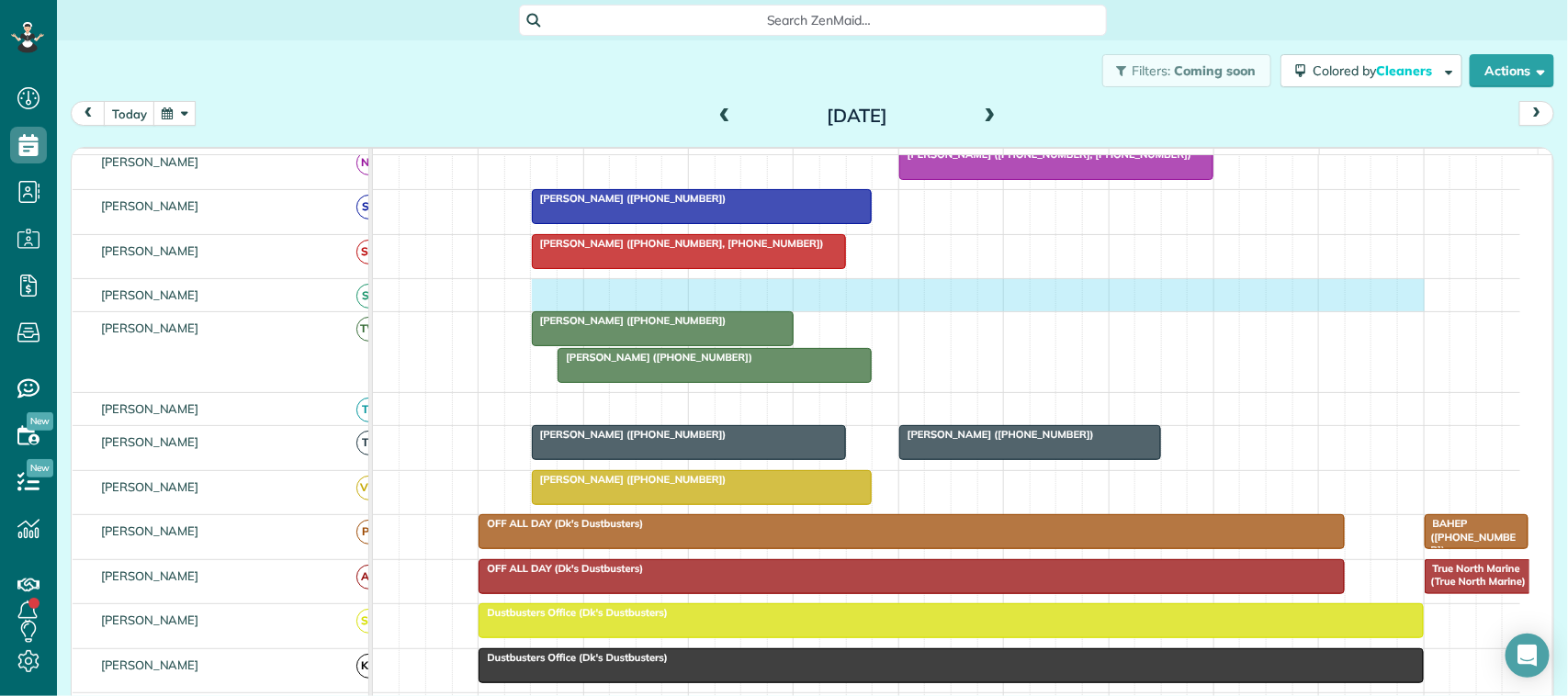
drag, startPoint x: 551, startPoint y: 311, endPoint x: 1402, endPoint y: 309, distance: 851.0
click at [1402, 309] on div at bounding box center [946, 295] width 1147 height 32
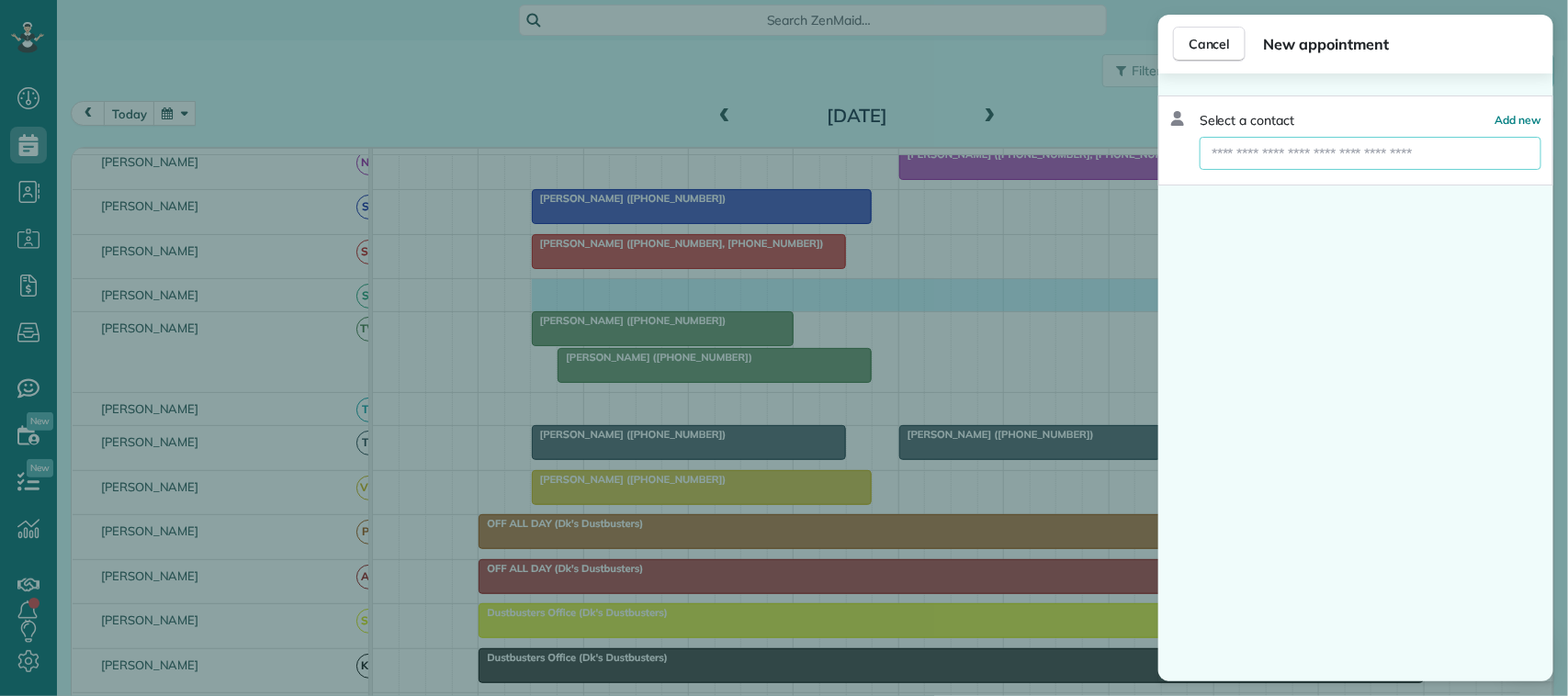
click at [1289, 156] on input "text" at bounding box center [1370, 152] width 342 height 33
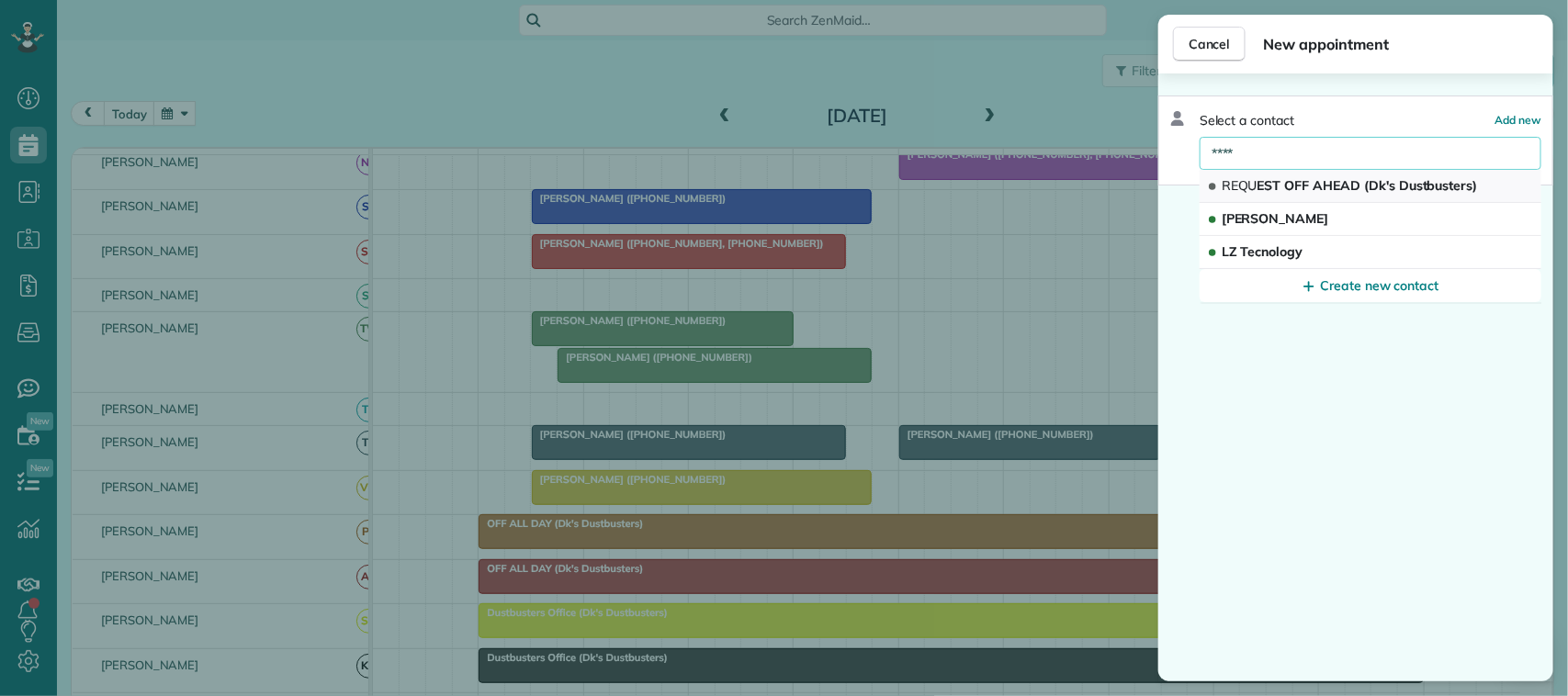
type input "****"
click at [1313, 177] on span "REQU EST OFF AHEAD (Dk's Dustbusters)" at bounding box center [1350, 186] width 257 height 17
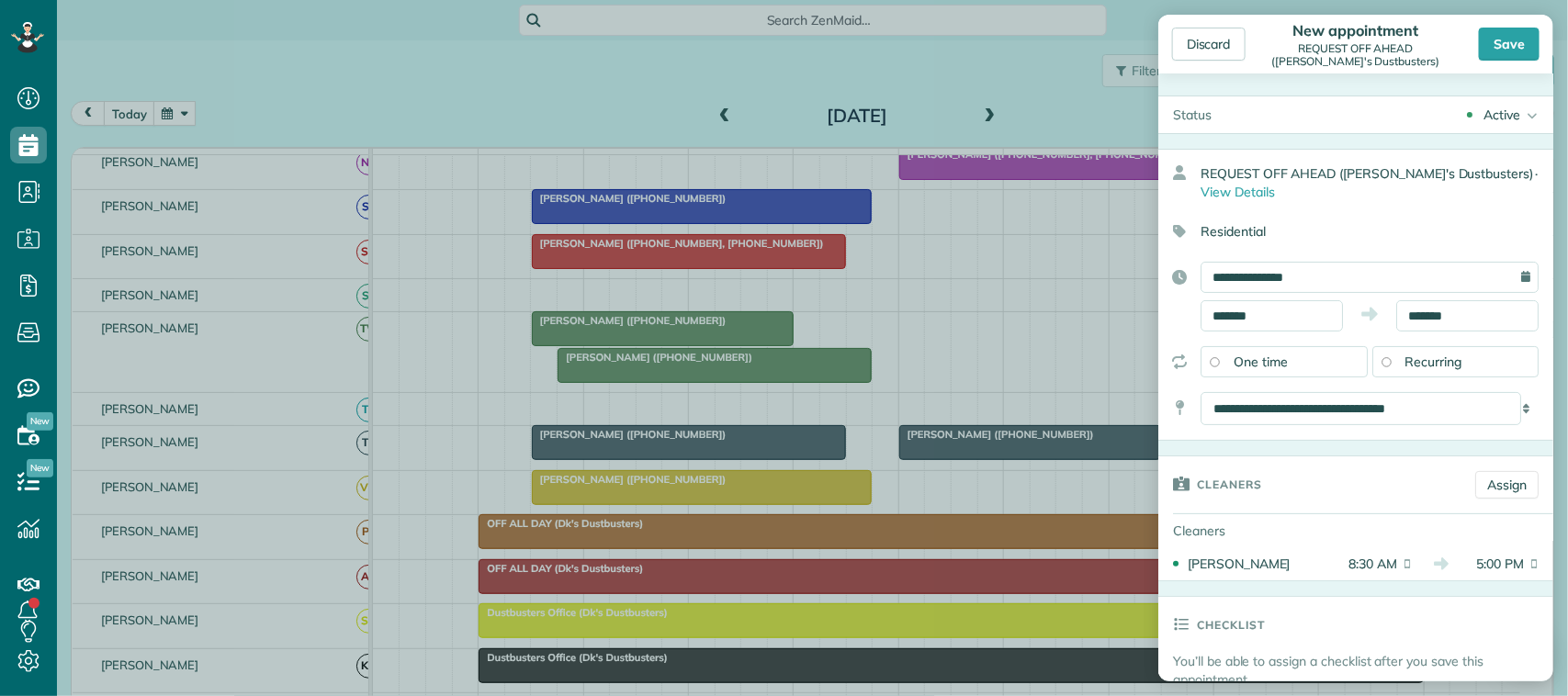
click at [1504, 39] on div "Save" at bounding box center [1509, 44] width 61 height 33
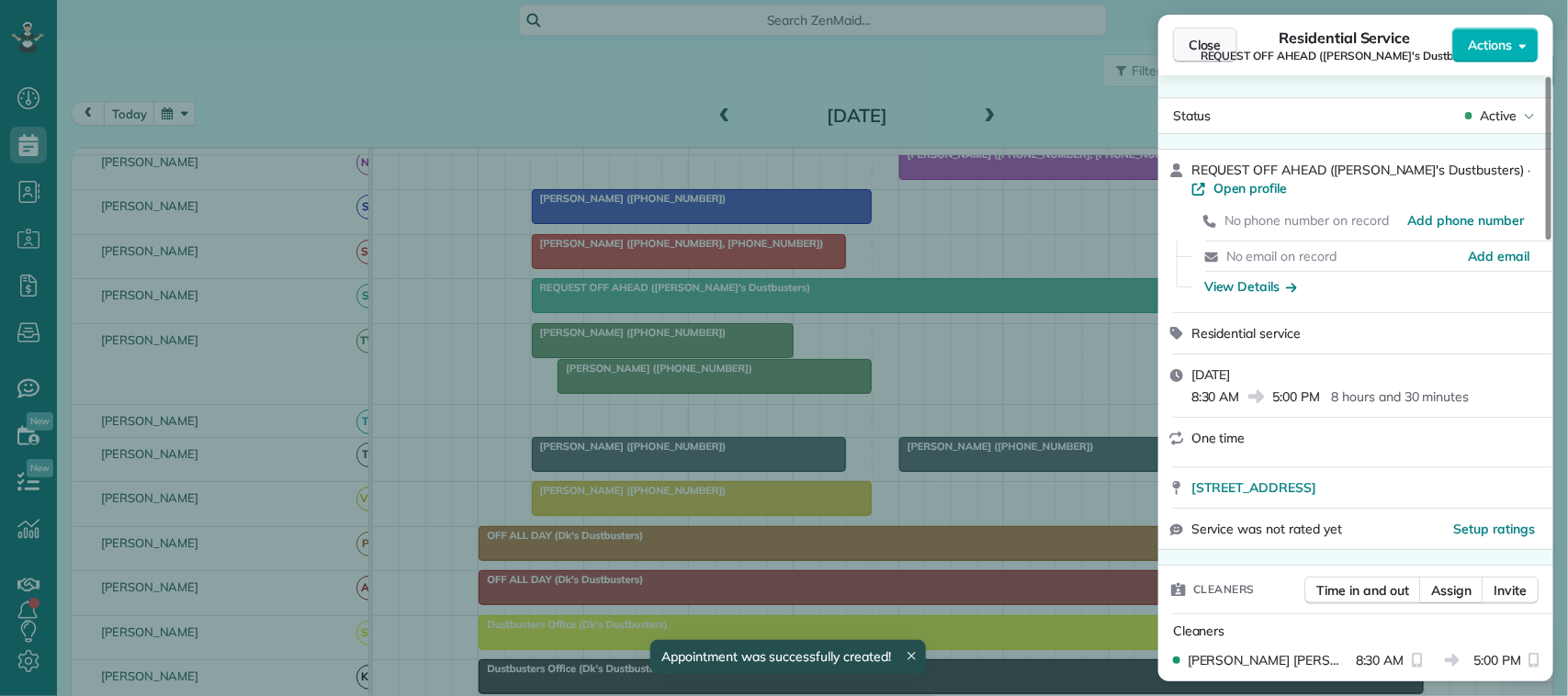
click at [1218, 50] on span "Close" at bounding box center [1205, 45] width 33 height 18
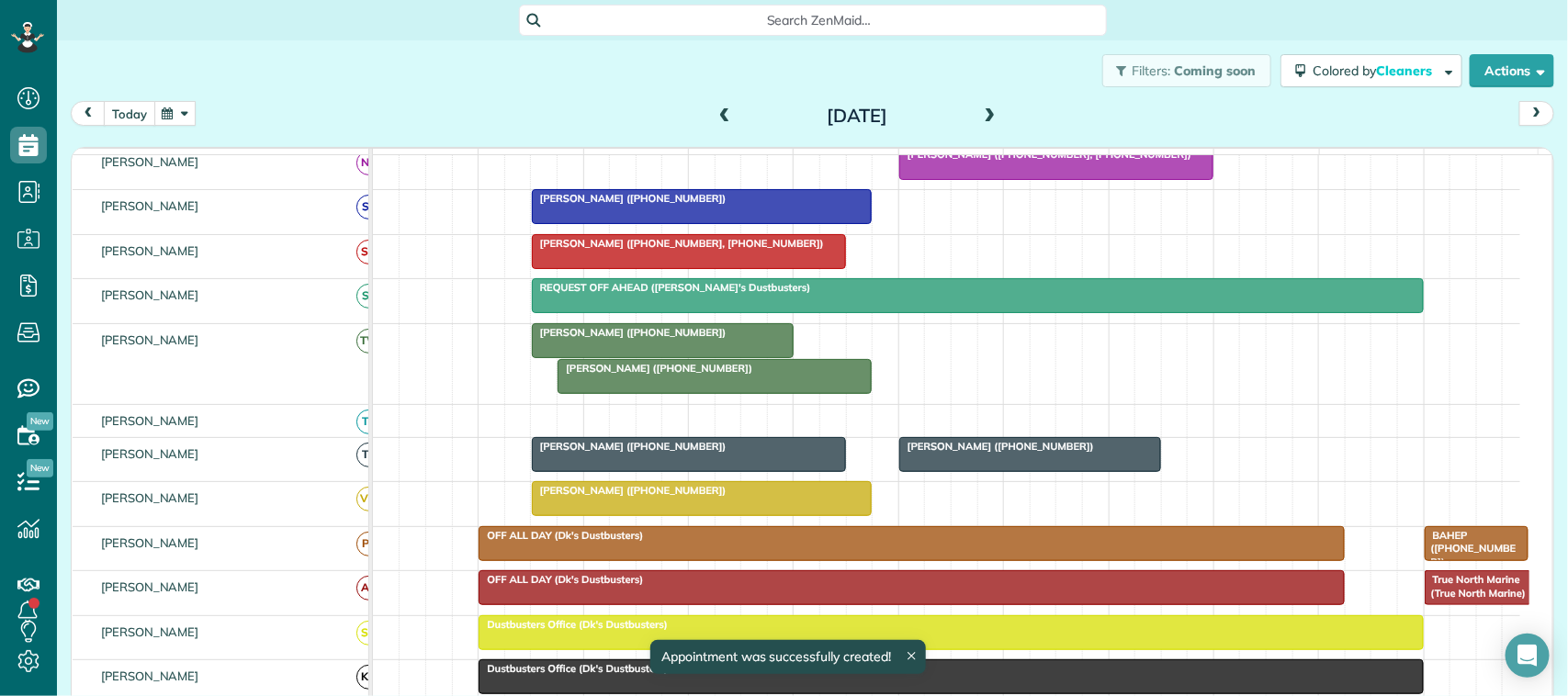
click at [125, 112] on button "today" at bounding box center [130, 114] width 51 height 25
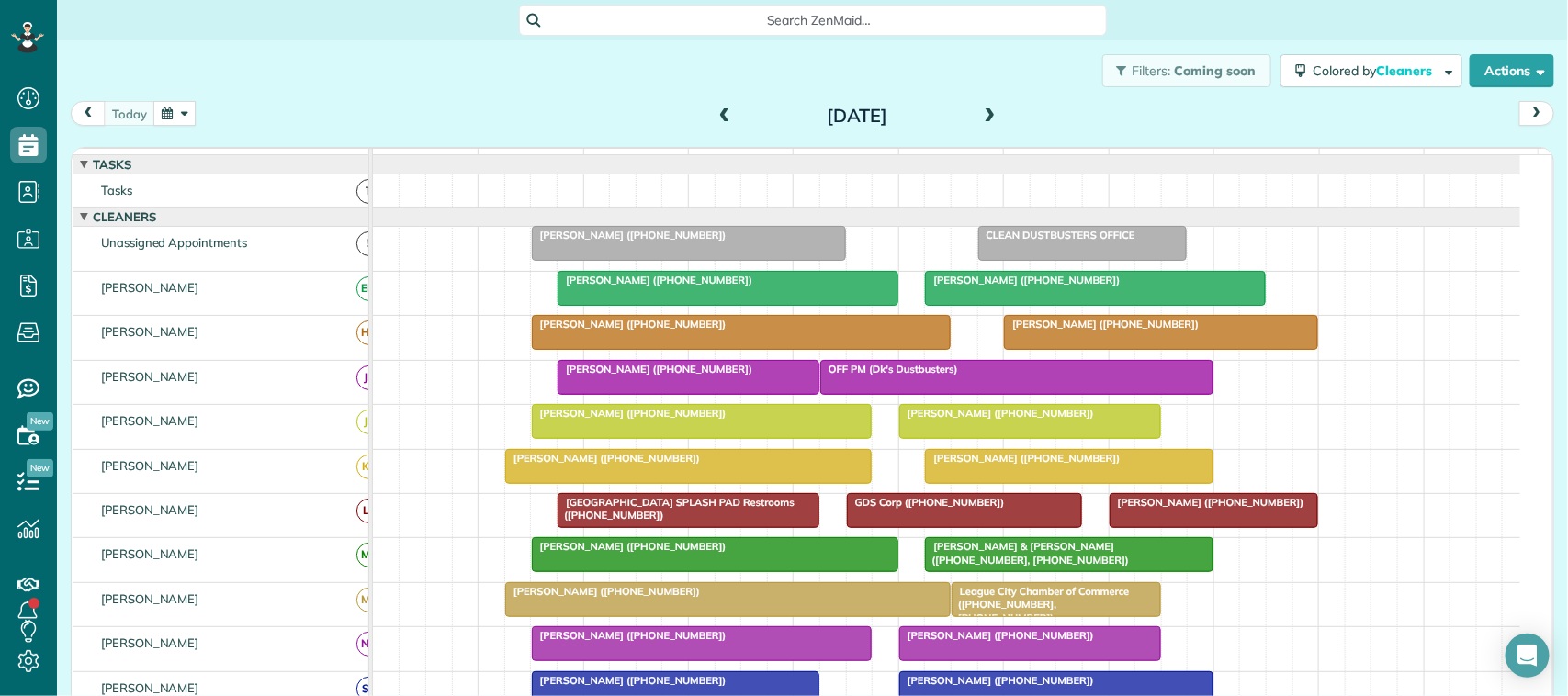
click at [116, 127] on div "[DATE] [DATE]" at bounding box center [813, 118] width 1484 height 34
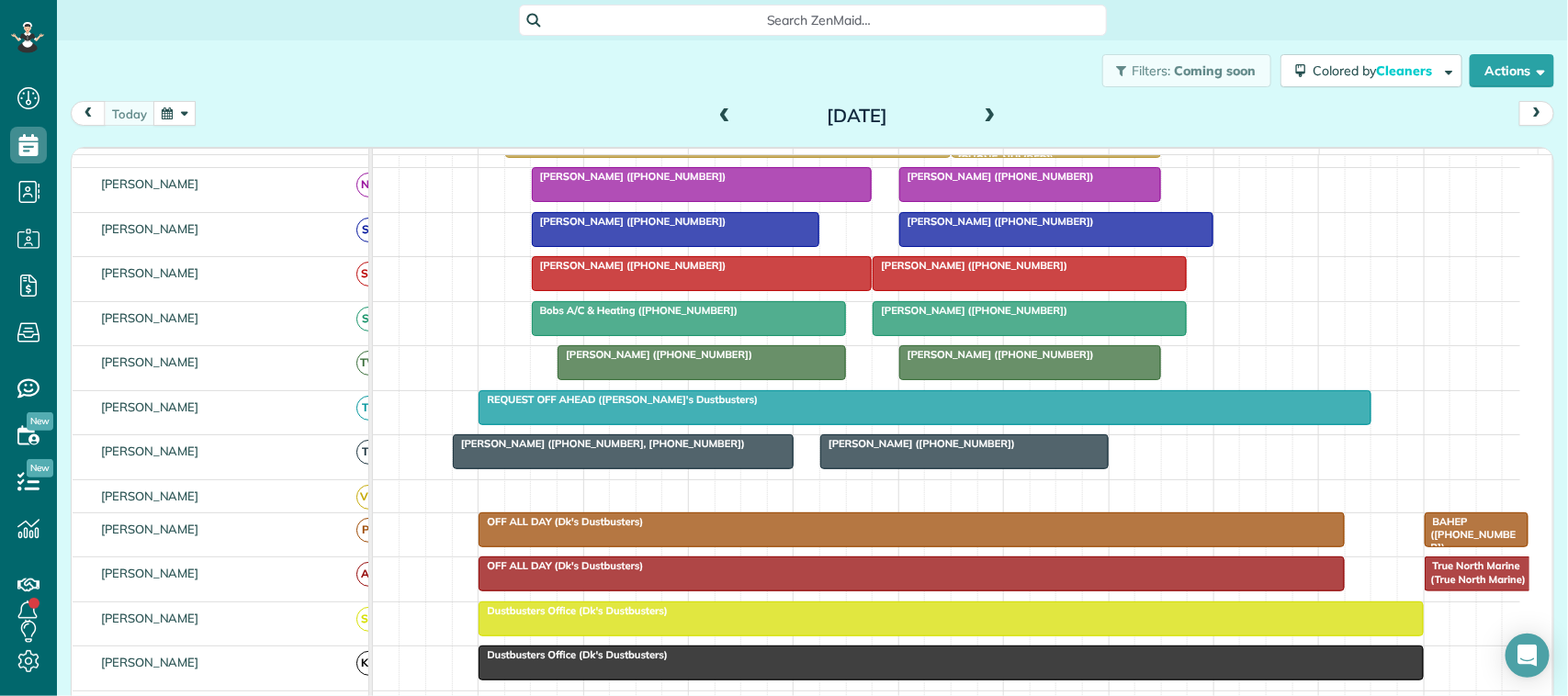
scroll to position [345, 0]
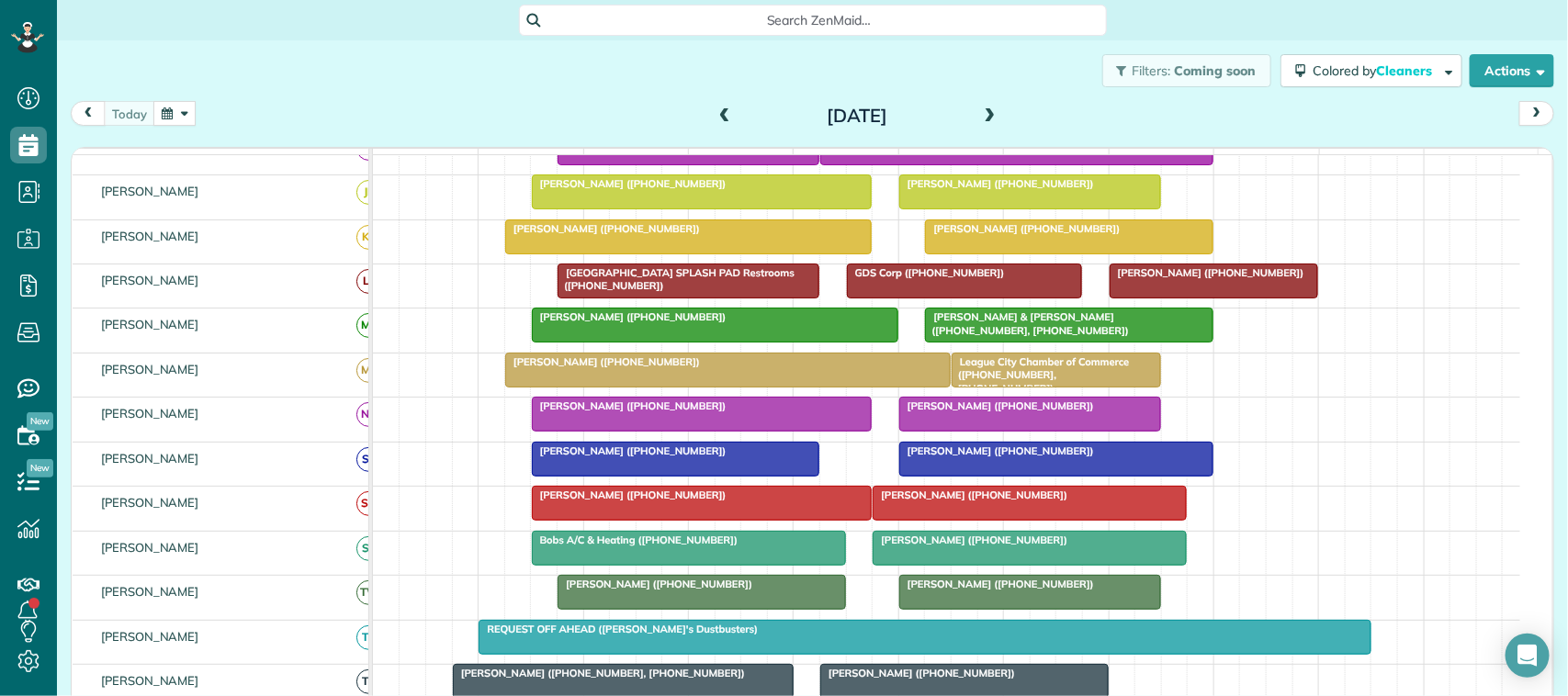
click at [468, 104] on div "[DATE] [DATE]" at bounding box center [813, 118] width 1484 height 34
click at [682, 520] on div at bounding box center [702, 503] width 339 height 33
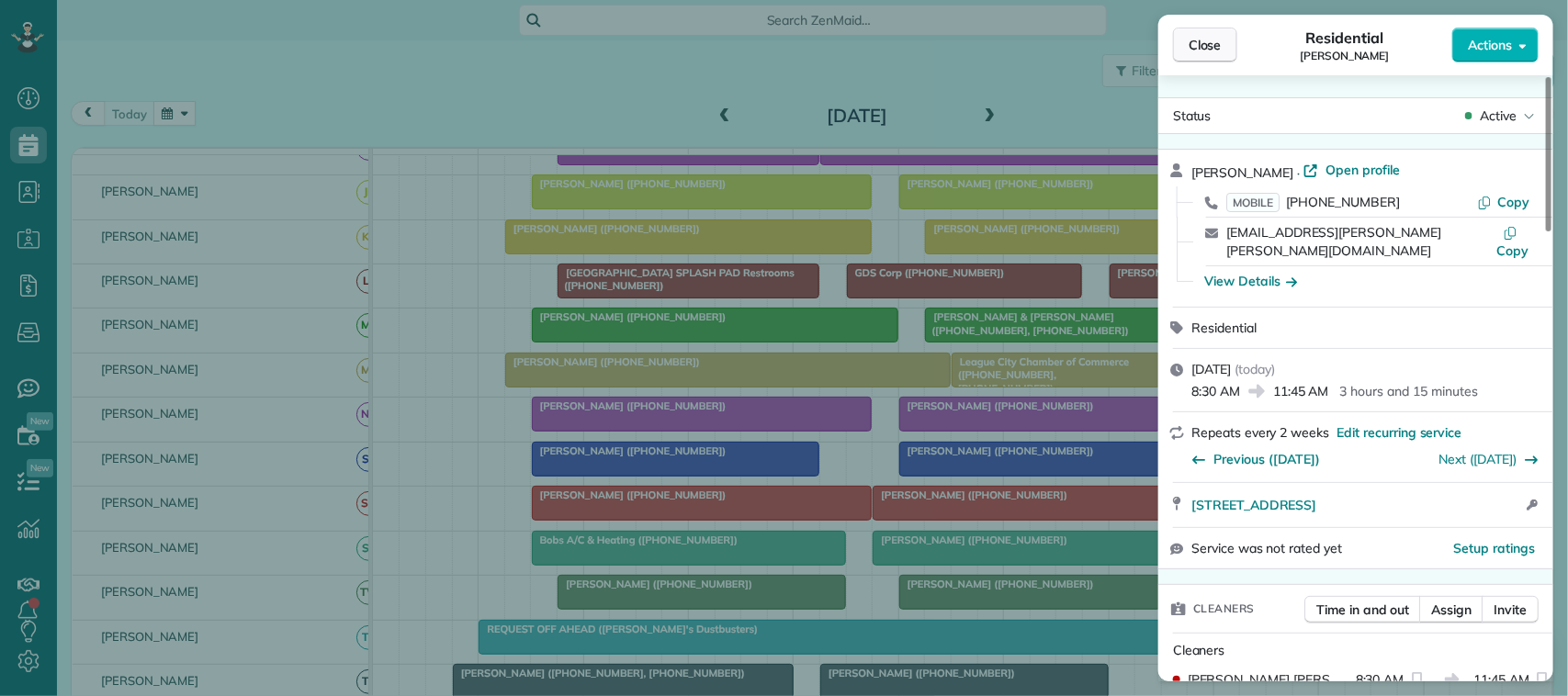
click at [1213, 40] on span "Close" at bounding box center [1205, 45] width 33 height 18
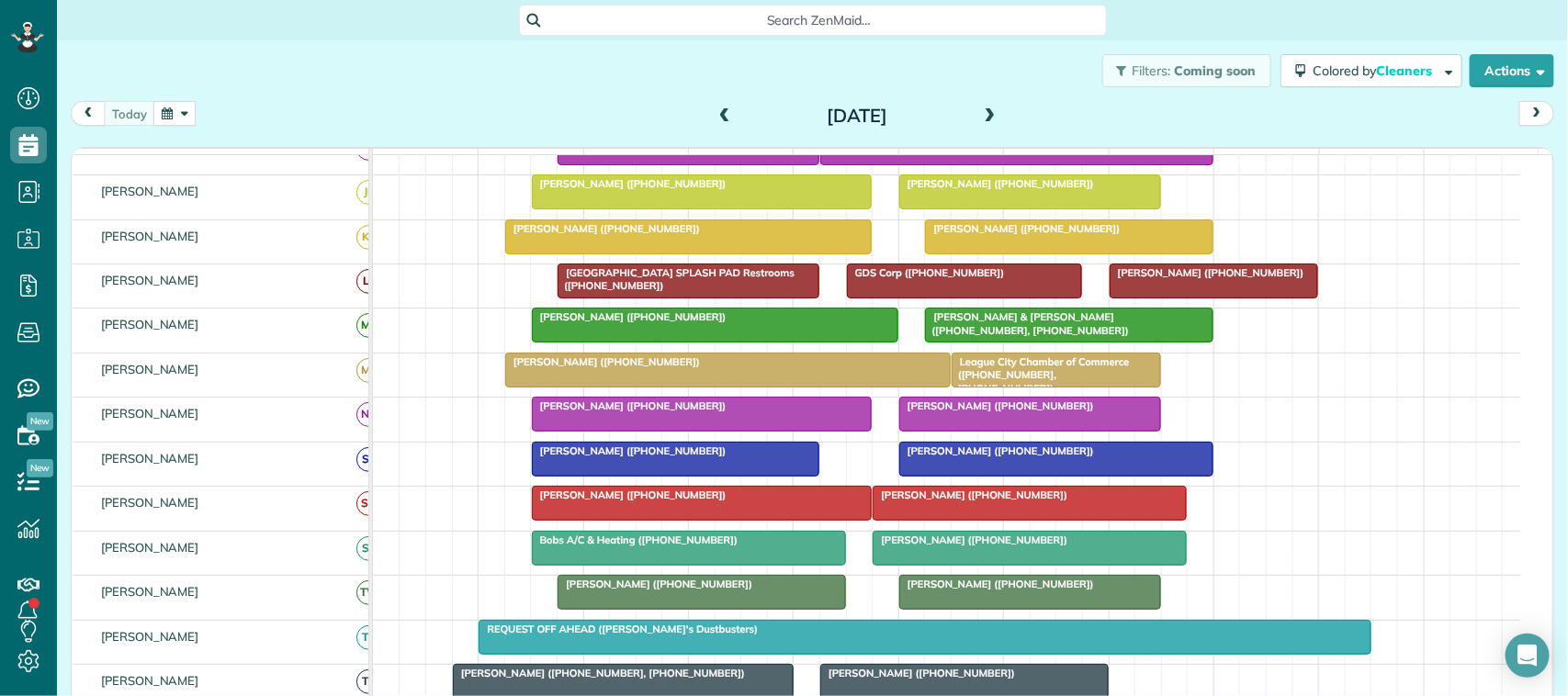
click at [994, 520] on div at bounding box center [1030, 503] width 313 height 33
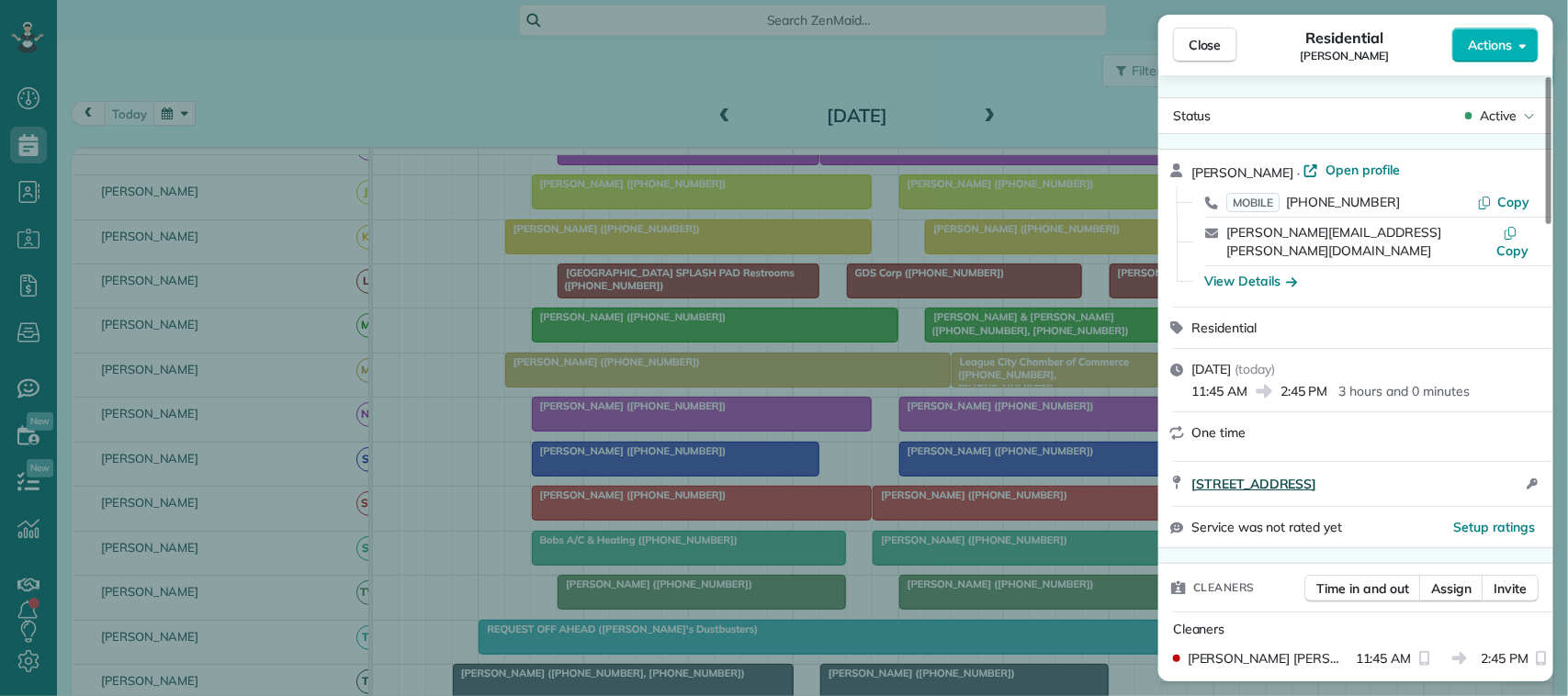
click at [1316, 474] on span "2819 Sugar Wood Drive League City TX 77573" at bounding box center [1254, 483] width 125 height 18
click at [1219, 37] on span "Close" at bounding box center [1205, 45] width 33 height 18
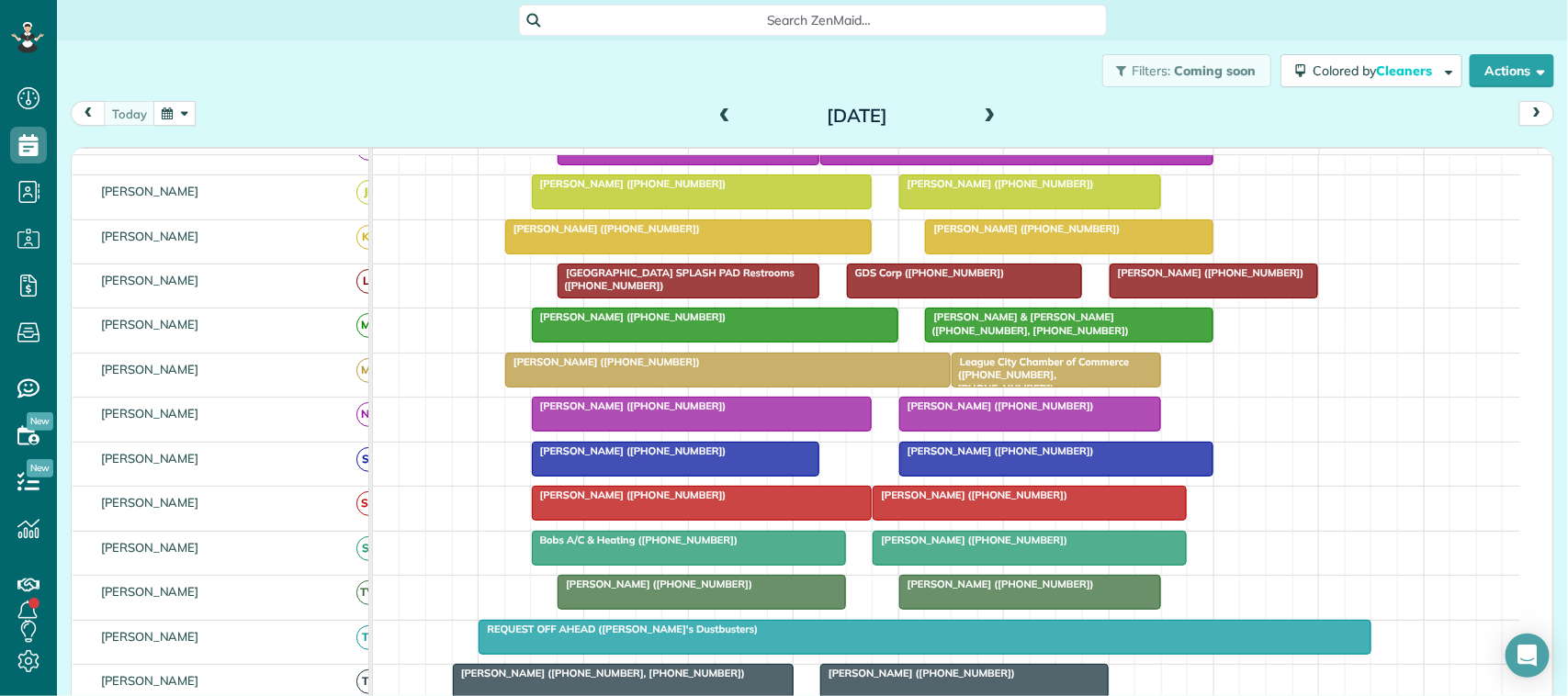
click at [1000, 501] on span "[PERSON_NAME] ([PHONE_NUMBER])" at bounding box center [969, 495] width 196 height 13
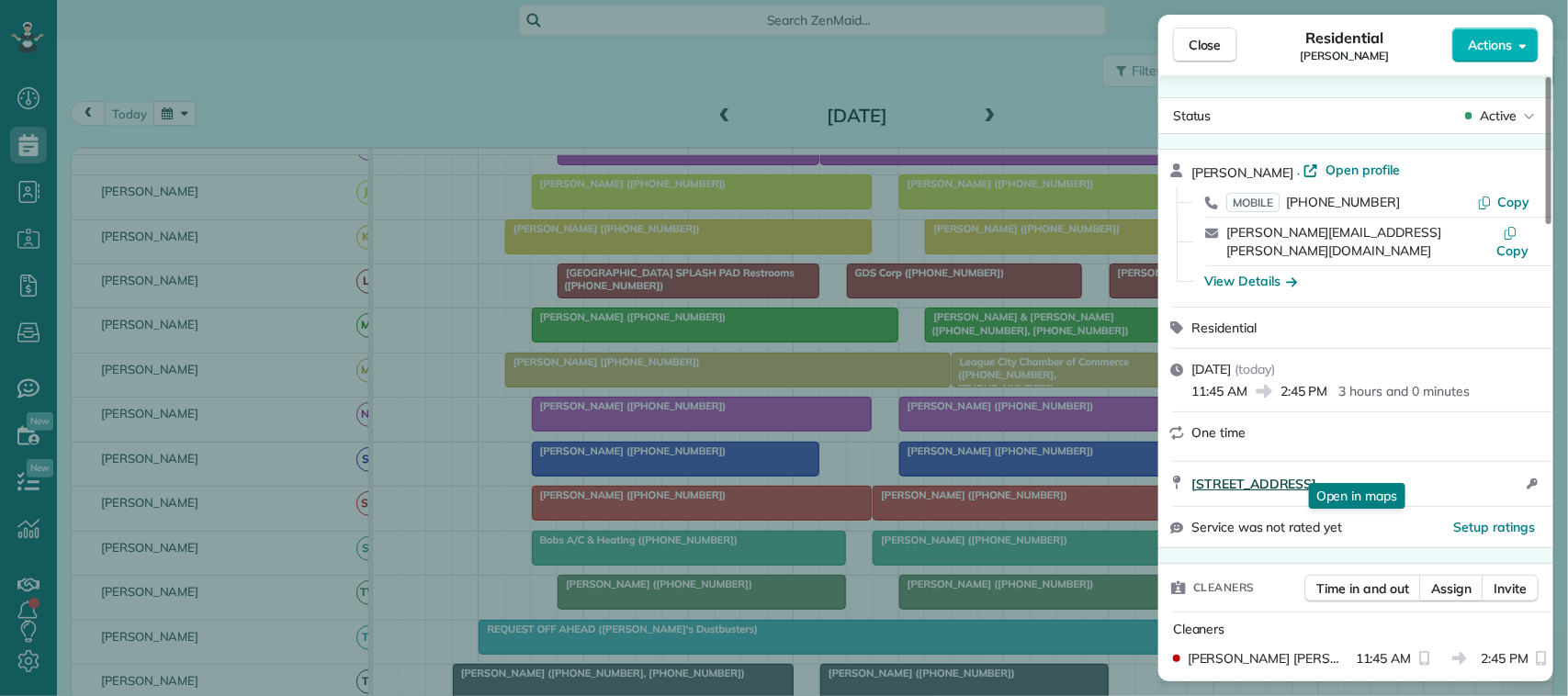
drag, startPoint x: 1188, startPoint y: 467, endPoint x: 1469, endPoint y: 466, distance: 281.0
click at [1469, 466] on div "2819 Sugar Wood Drive League City TX 77573 Open in maps Open in maps Open acces…" at bounding box center [1356, 484] width 395 height 45
click at [1197, 28] on button "Close" at bounding box center [1205, 45] width 64 height 35
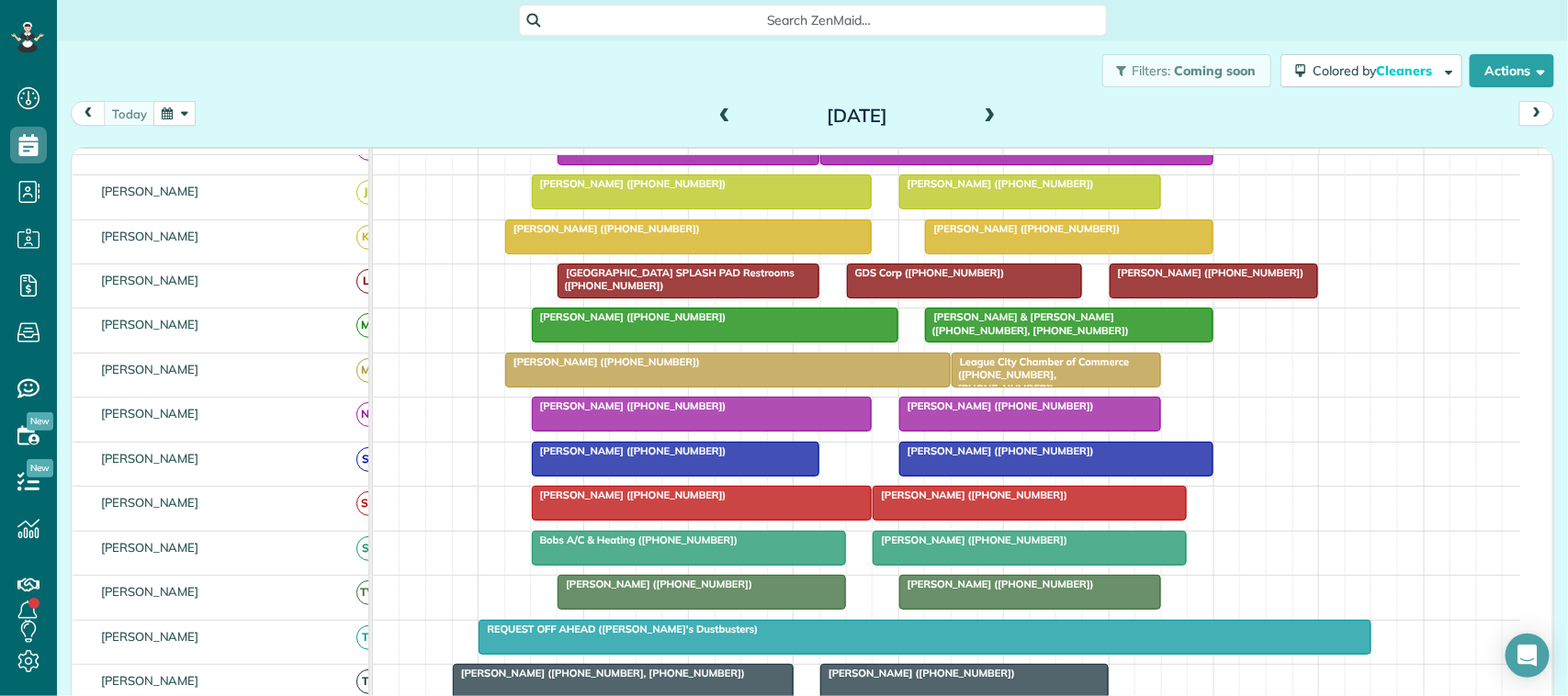
click at [604, 431] on div at bounding box center [702, 414] width 339 height 33
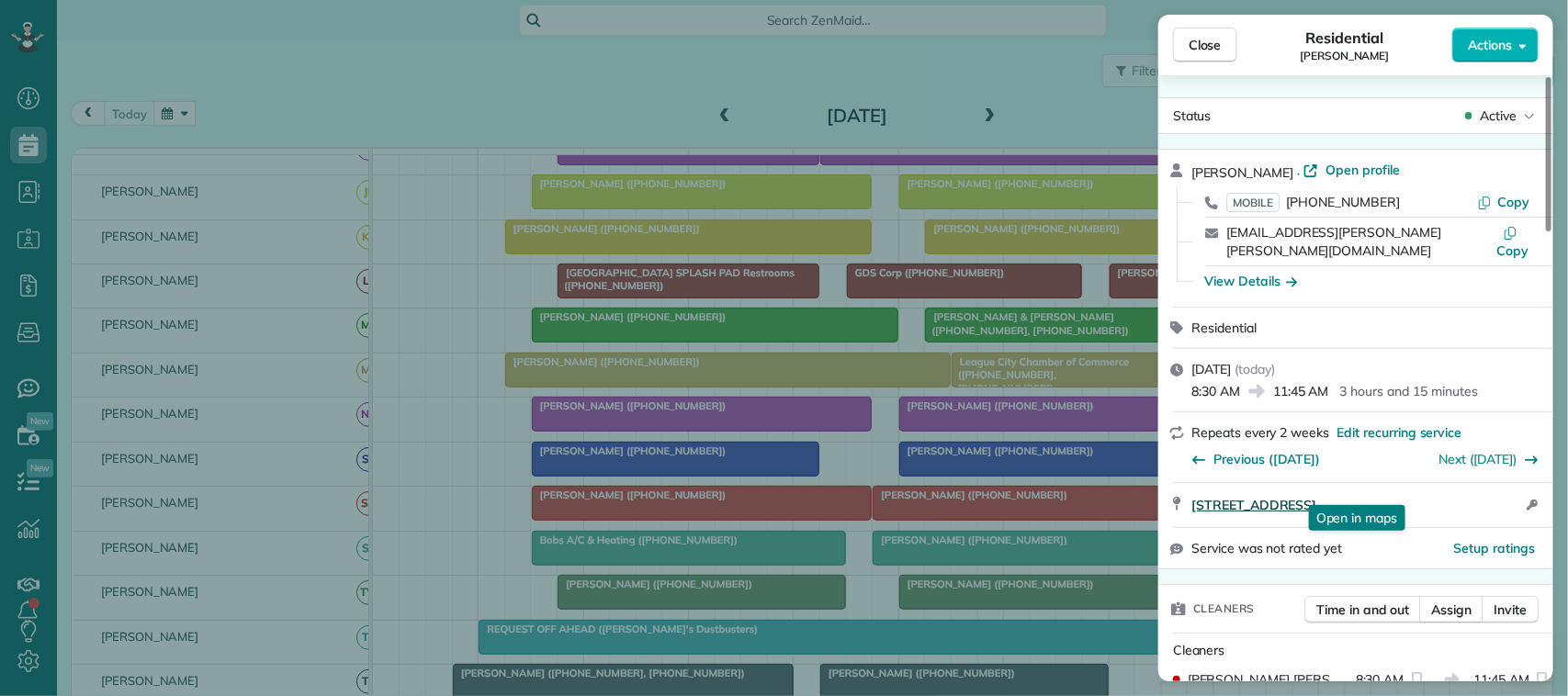
drag, startPoint x: 1188, startPoint y: 488, endPoint x: 1450, endPoint y: 488, distance: 262.0
click at [1450, 488] on div "210 Lago Circle North Santa Fe TX 77517 Open in maps Open in maps Open access i…" at bounding box center [1356, 505] width 395 height 45
click at [1179, 45] on button "Close" at bounding box center [1205, 45] width 64 height 35
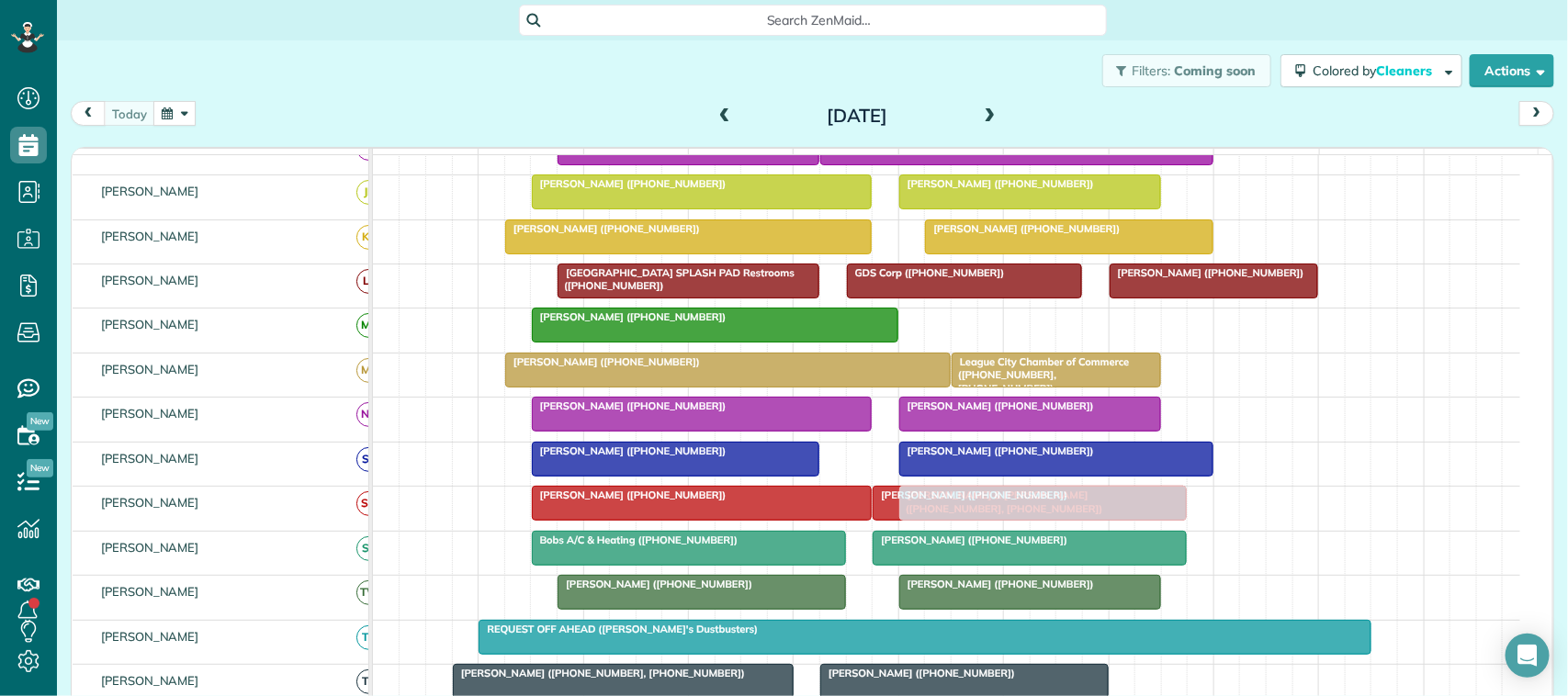
drag, startPoint x: 1006, startPoint y: 340, endPoint x: 989, endPoint y: 526, distance: 186.8
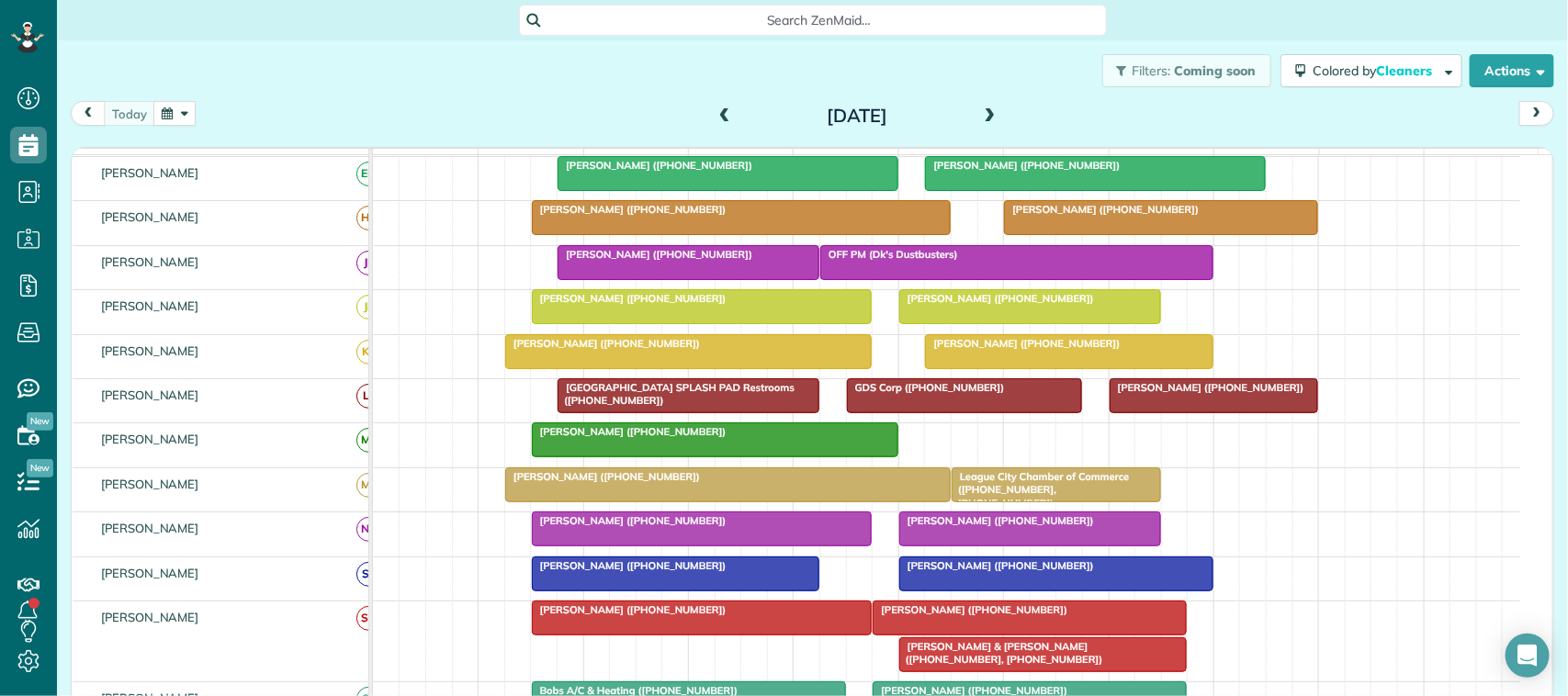
scroll to position [34, 0]
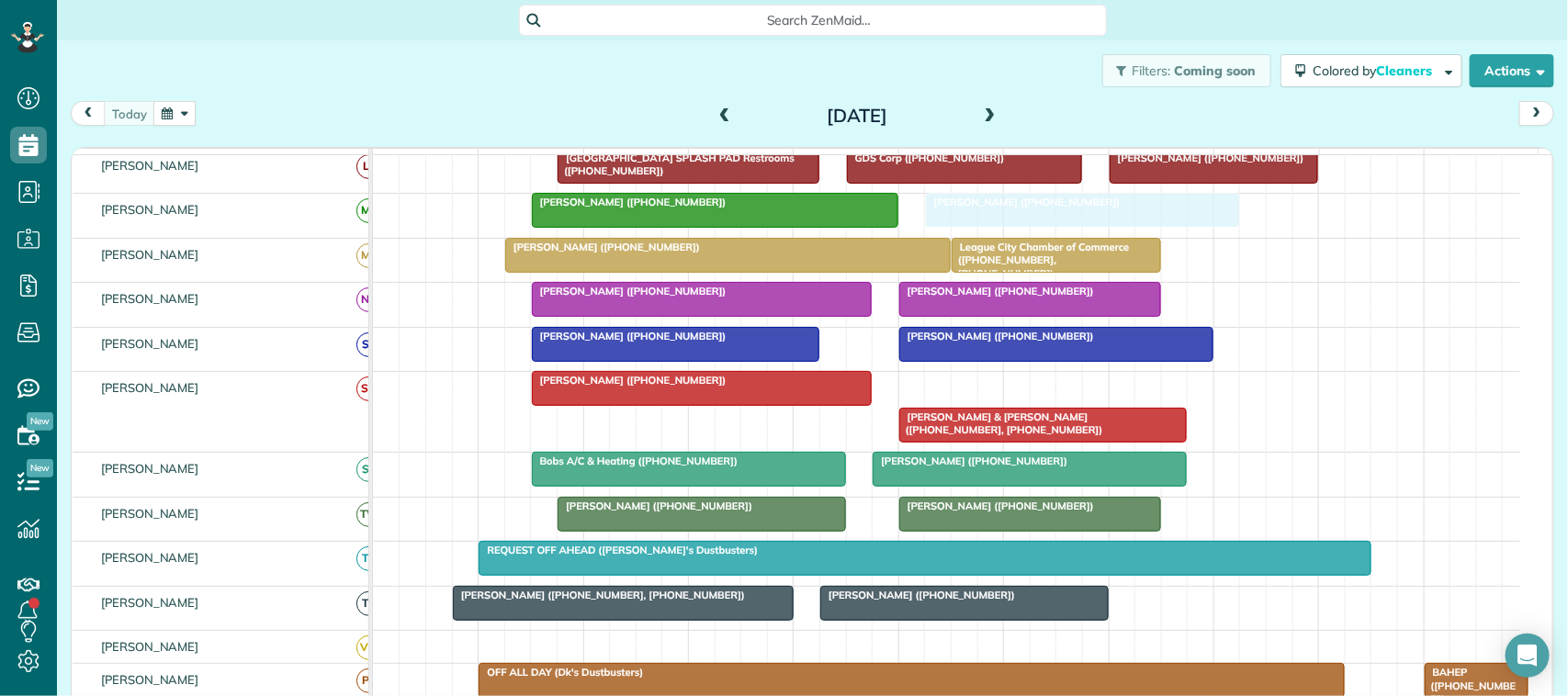
drag, startPoint x: 974, startPoint y: 413, endPoint x: 1013, endPoint y: 232, distance: 185.2
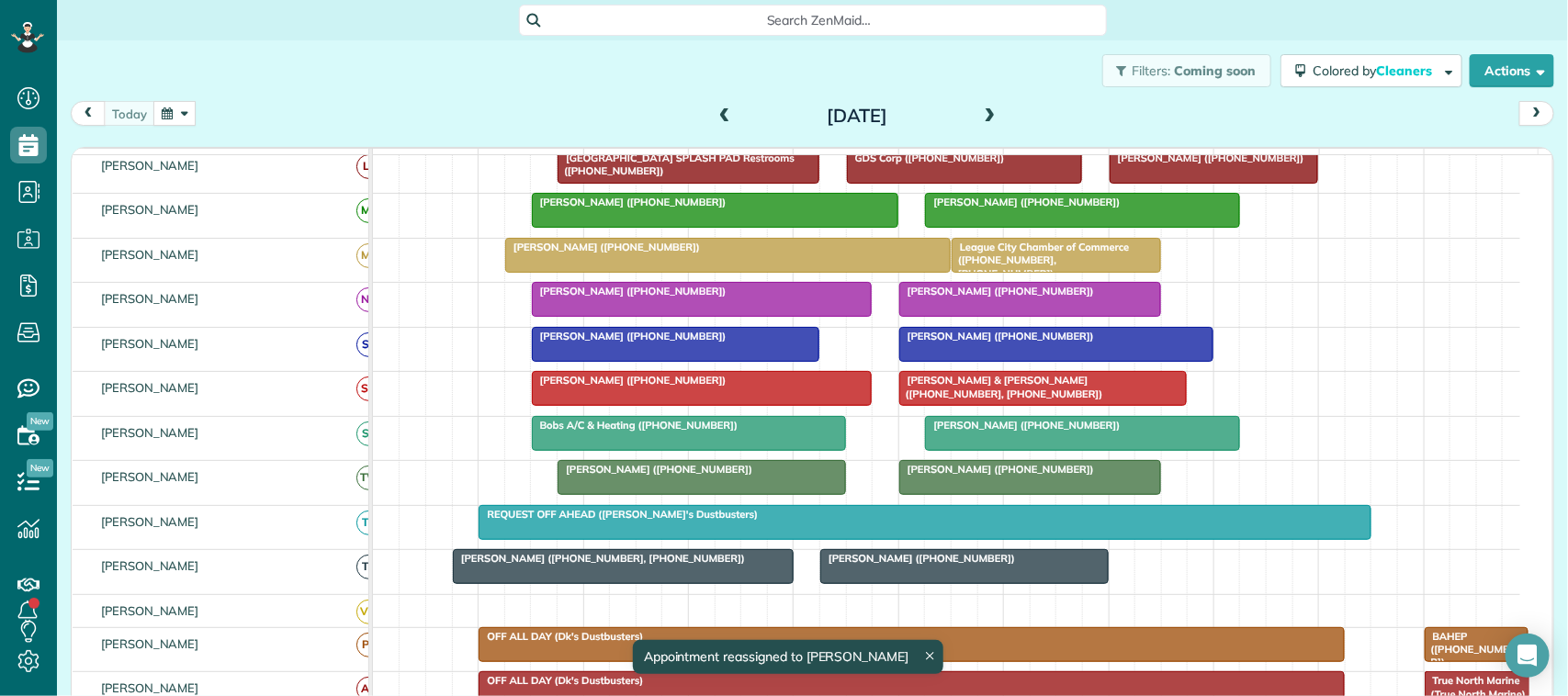
click at [804, 386] on div "[PERSON_NAME] ([PHONE_NUMBER])" at bounding box center [702, 381] width 330 height 13
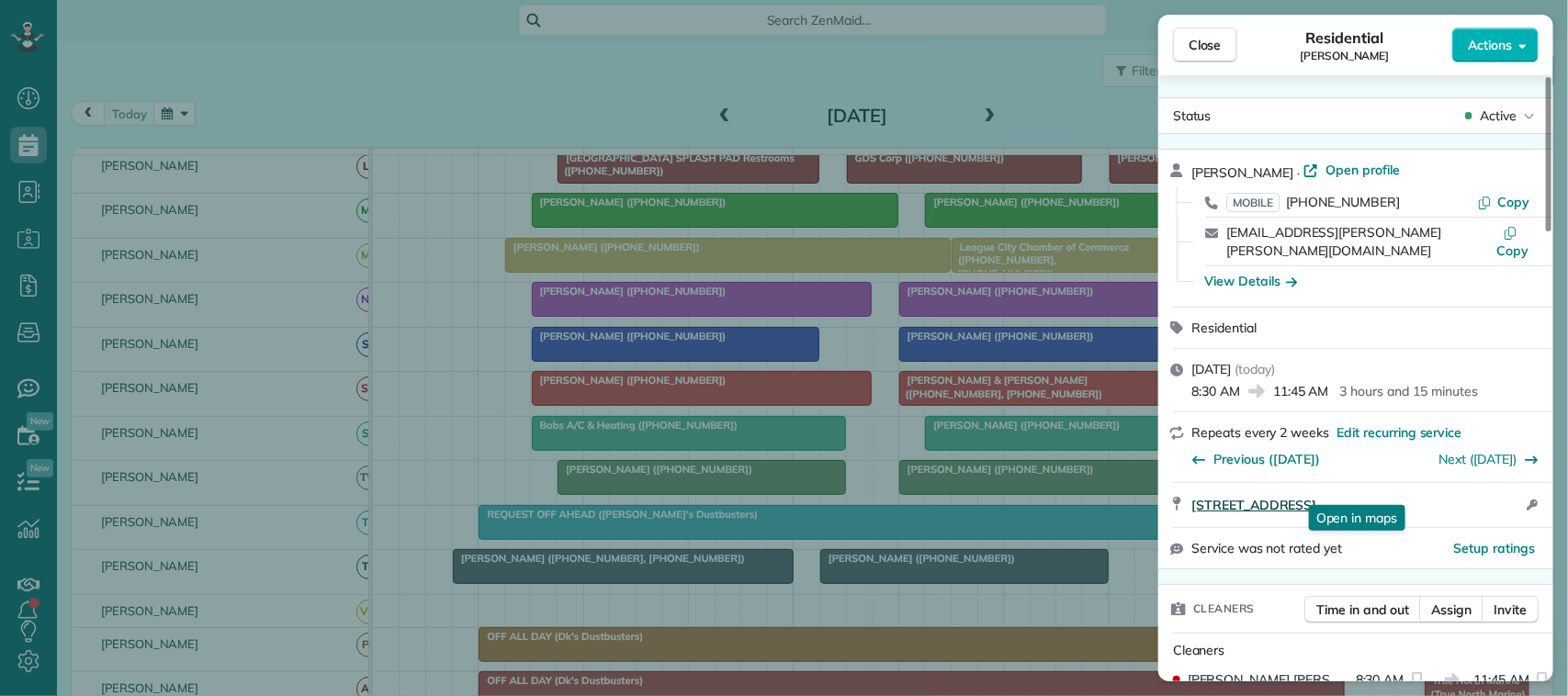
drag, startPoint x: 1187, startPoint y: 487, endPoint x: 1431, endPoint y: 487, distance: 244.0
click at [1431, 487] on div "210 Lago Circle North Santa Fe TX 77517 Open in maps Open in maps Open access i…" at bounding box center [1356, 505] width 395 height 45
click at [1209, 44] on span "Close" at bounding box center [1205, 45] width 33 height 18
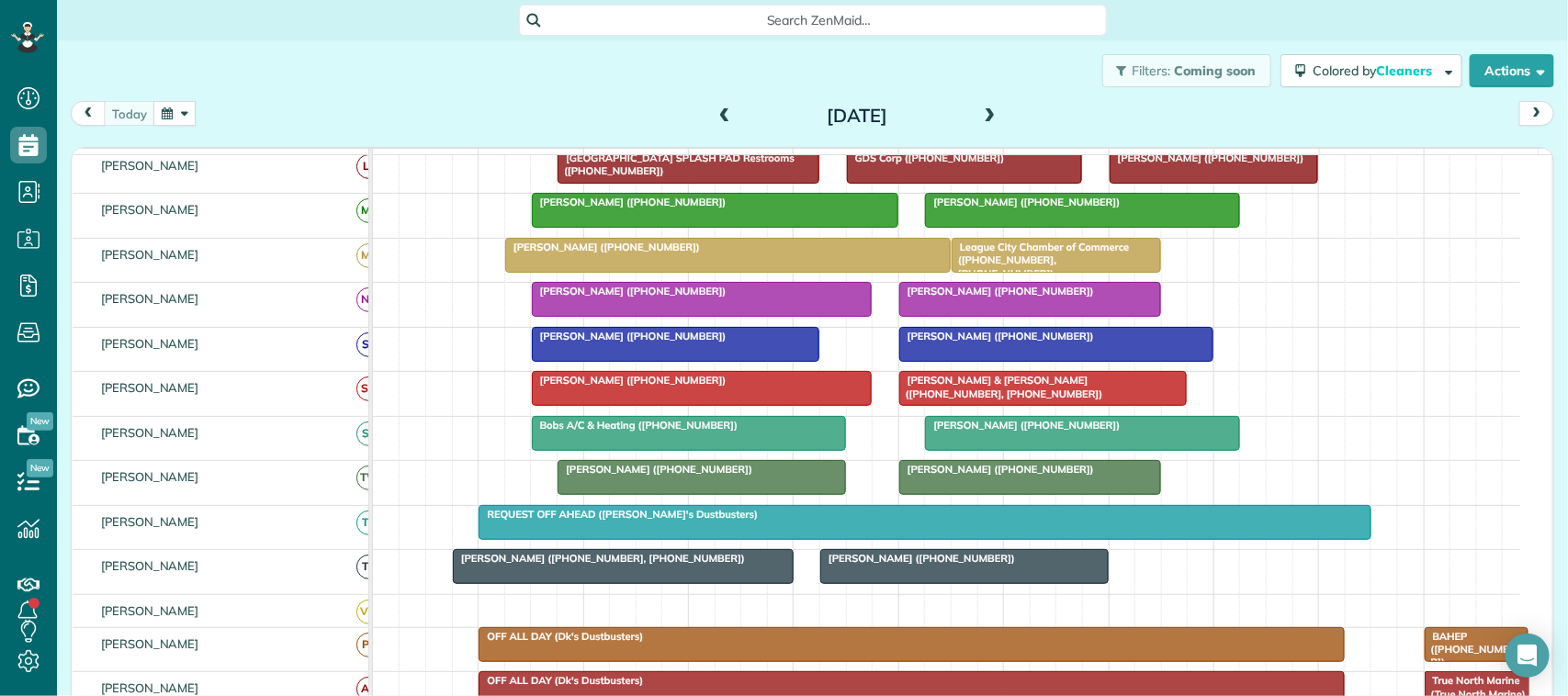
click at [981, 405] on div at bounding box center [1043, 388] width 287 height 33
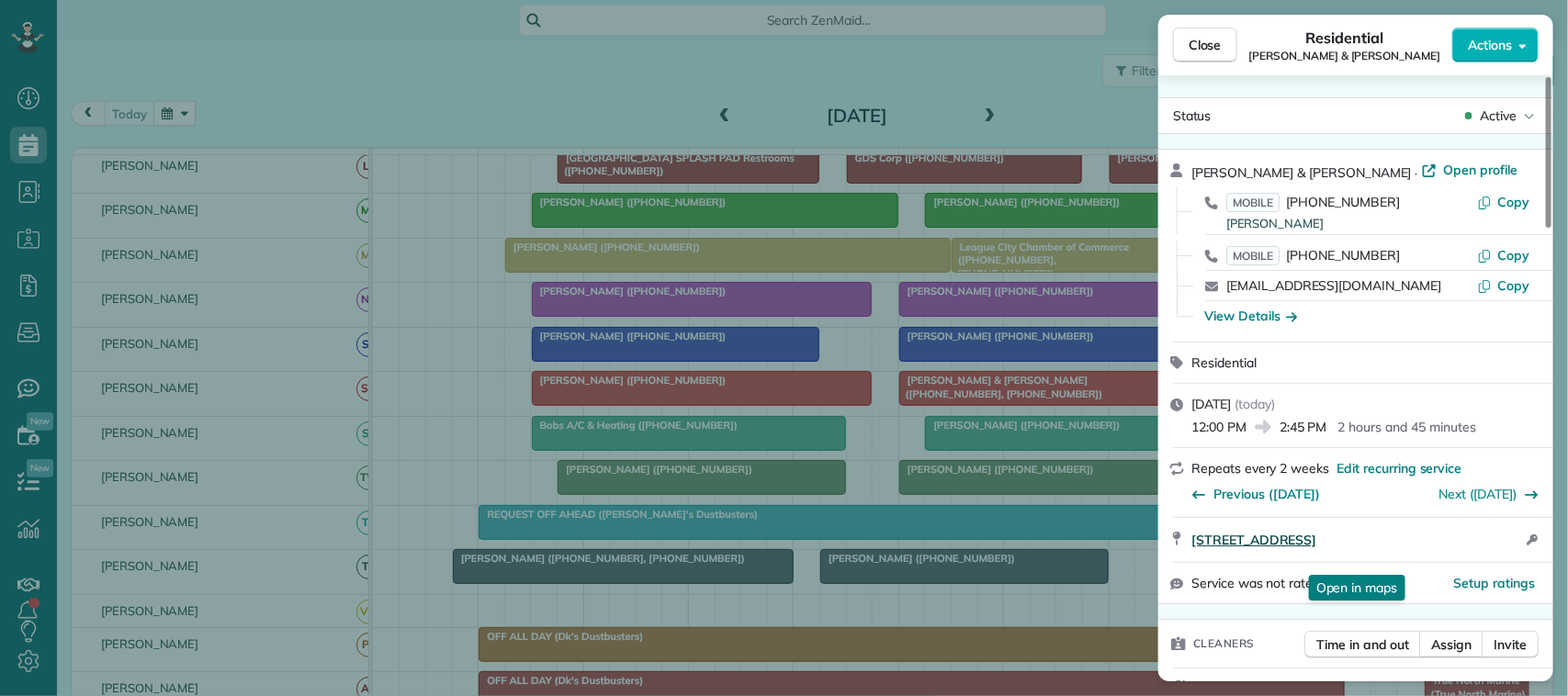
drag, startPoint x: 1188, startPoint y: 543, endPoint x: 1385, endPoint y: 566, distance: 198.3
click at [1385, 562] on div "1703 Orlando Street 1703 Orlando Street Friendswood TX 77546 Open in maps Open …" at bounding box center [1356, 540] width 395 height 45
click at [1195, 40] on span "Close" at bounding box center [1205, 45] width 33 height 18
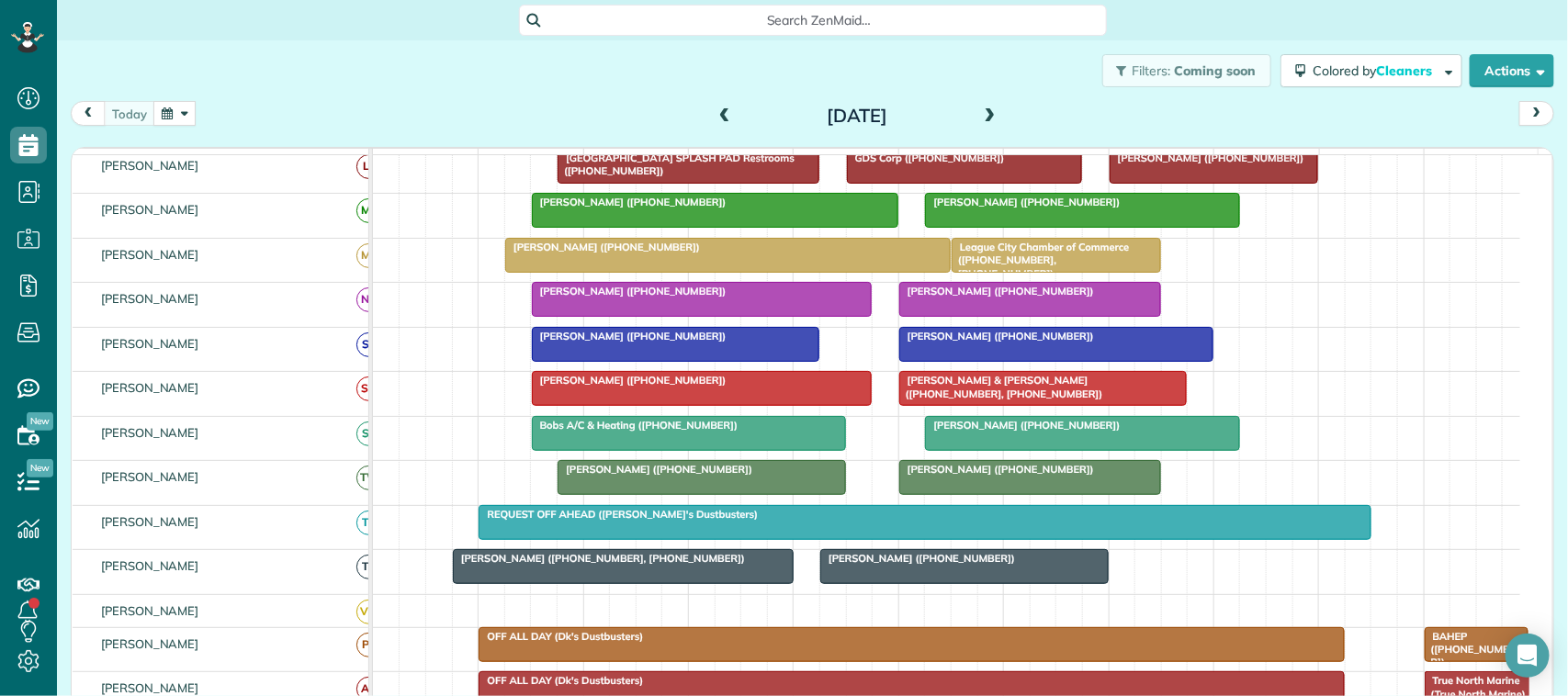
click at [994, 432] on span "[PERSON_NAME] ([PHONE_NUMBER])" at bounding box center [1021, 425] width 196 height 13
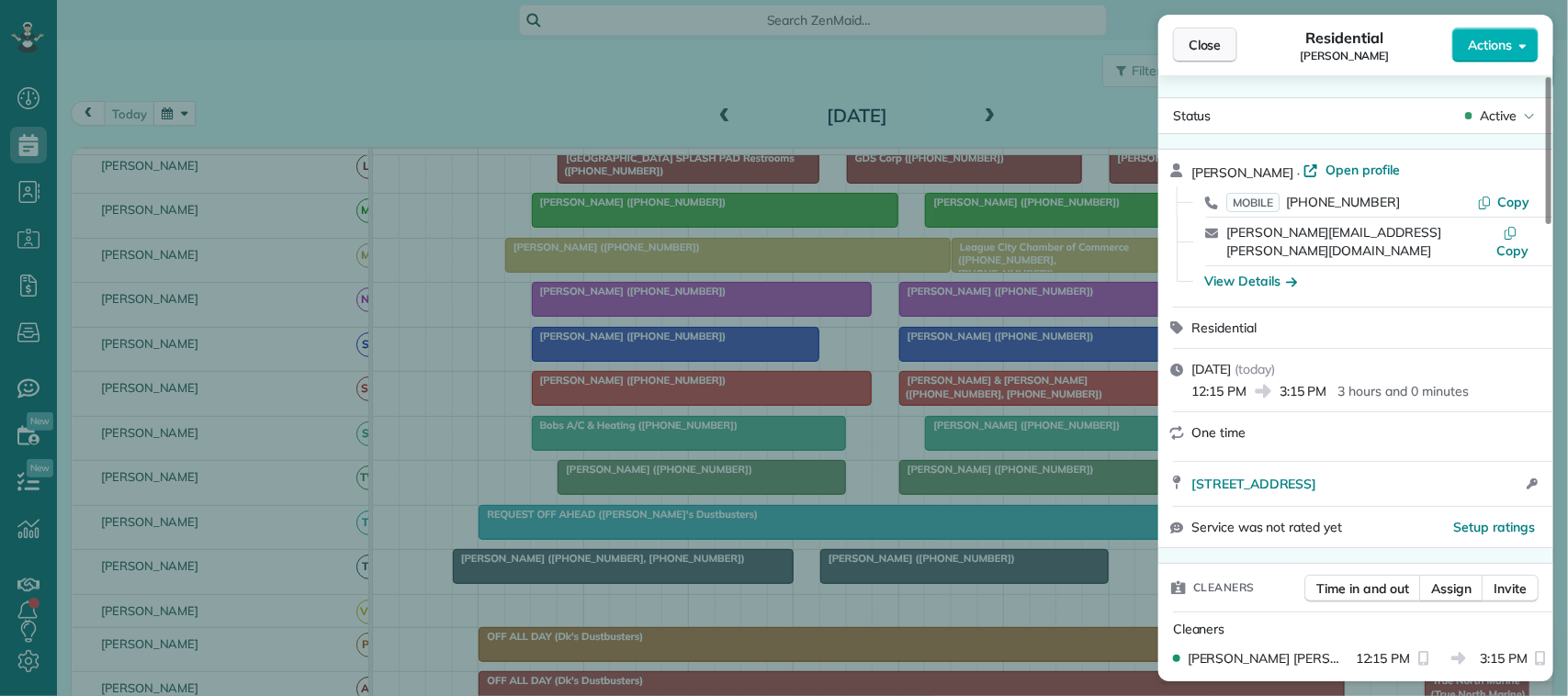
click at [1201, 45] on span "Close" at bounding box center [1205, 45] width 33 height 18
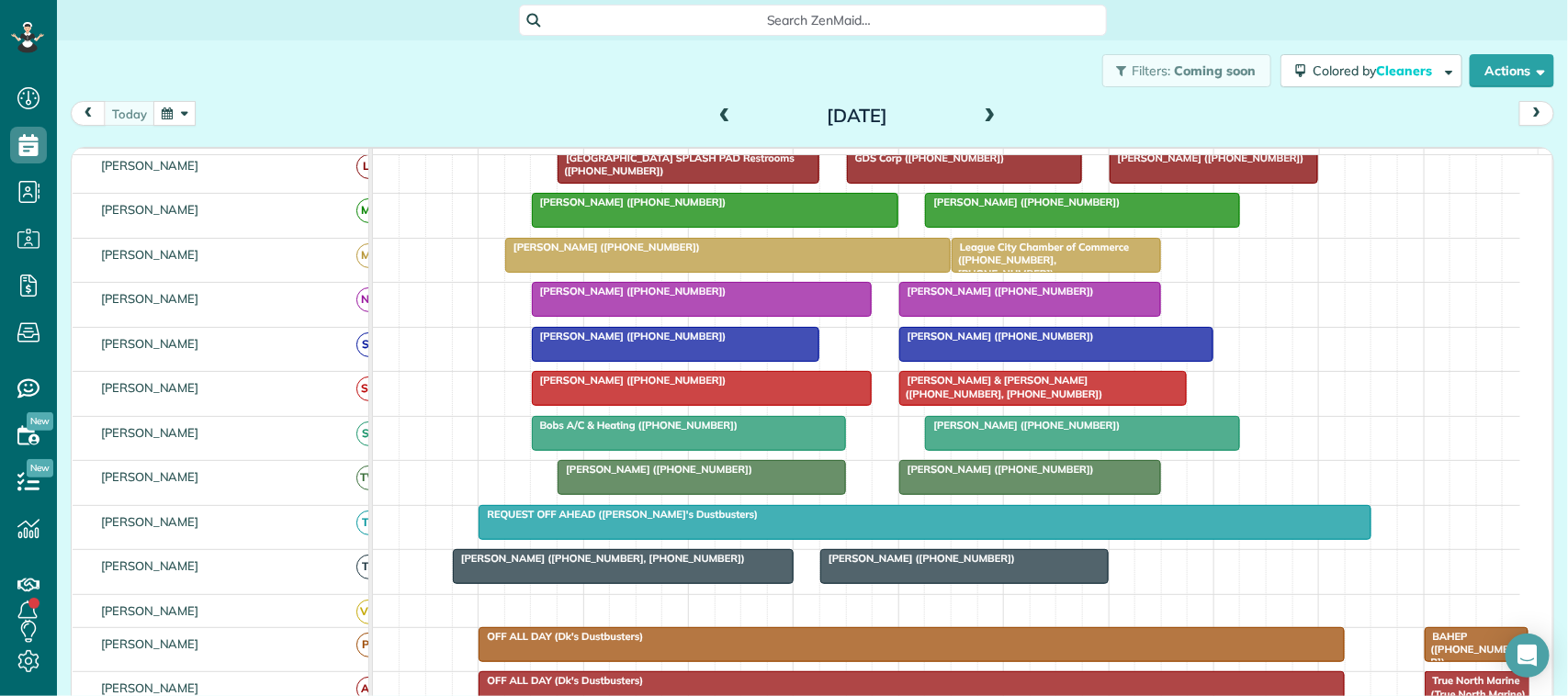
click at [659, 405] on div at bounding box center [702, 388] width 339 height 33
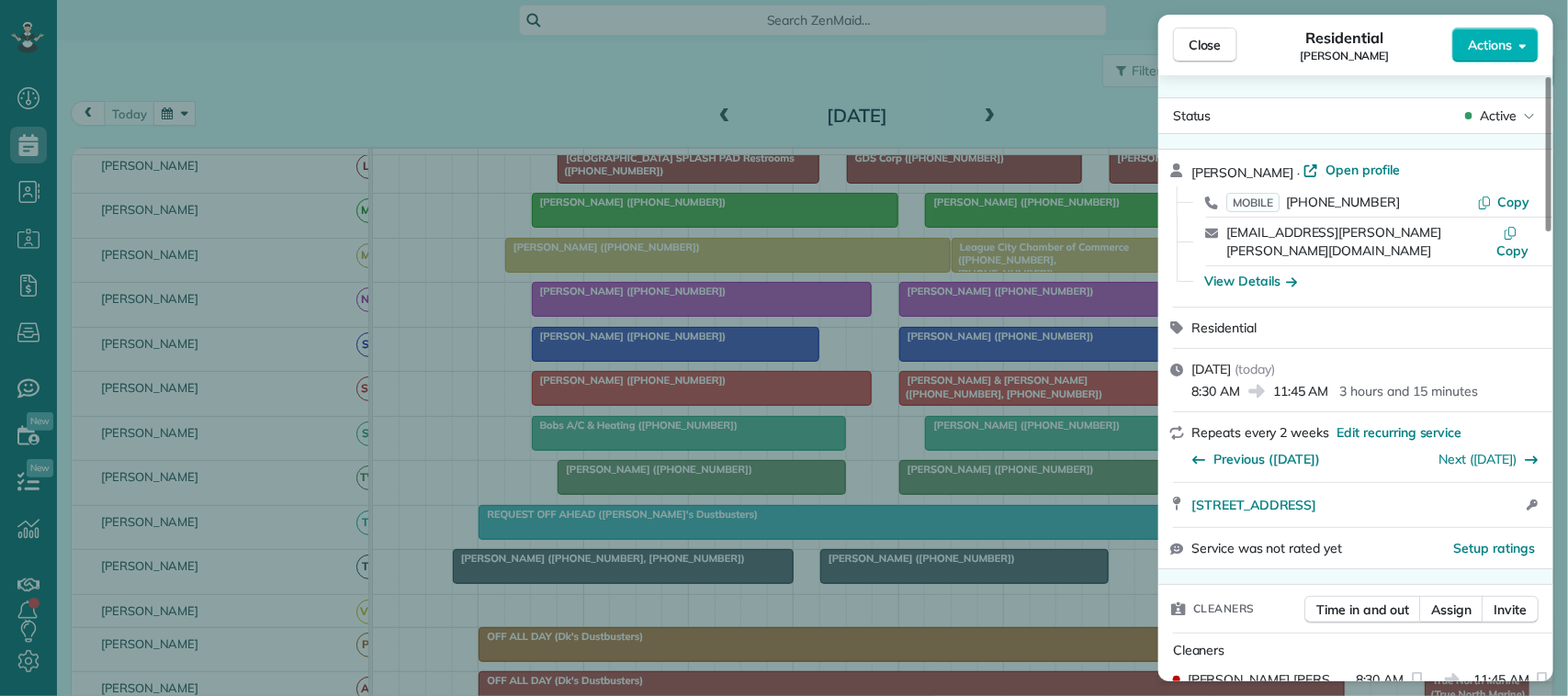
drag, startPoint x: 1190, startPoint y: 488, endPoint x: 1444, endPoint y: 498, distance: 254.2
click at [1444, 498] on div "210 Lago Circle North Santa Fe TX 77517 Open access information" at bounding box center [1356, 505] width 395 height 45
click at [1223, 53] on button "Close" at bounding box center [1205, 45] width 64 height 35
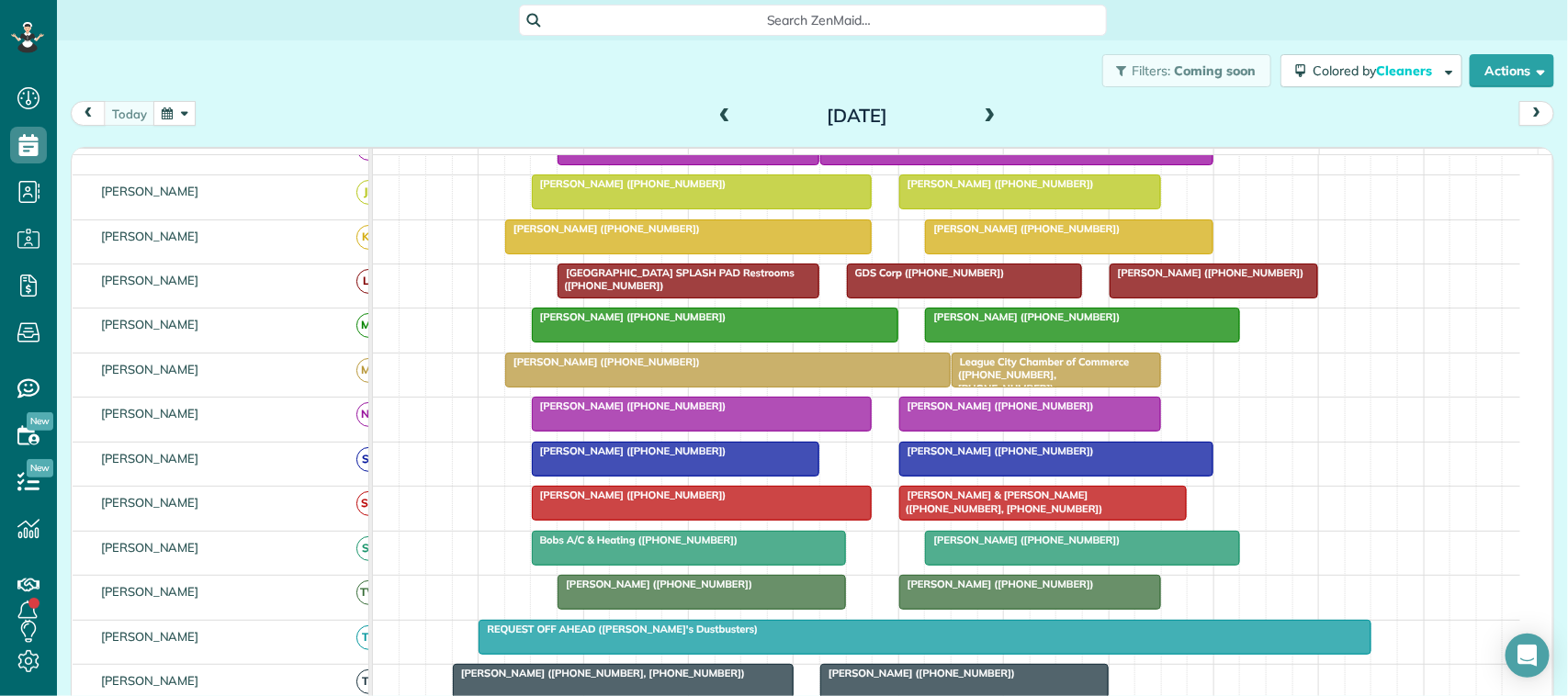
scroll to position [345, 0]
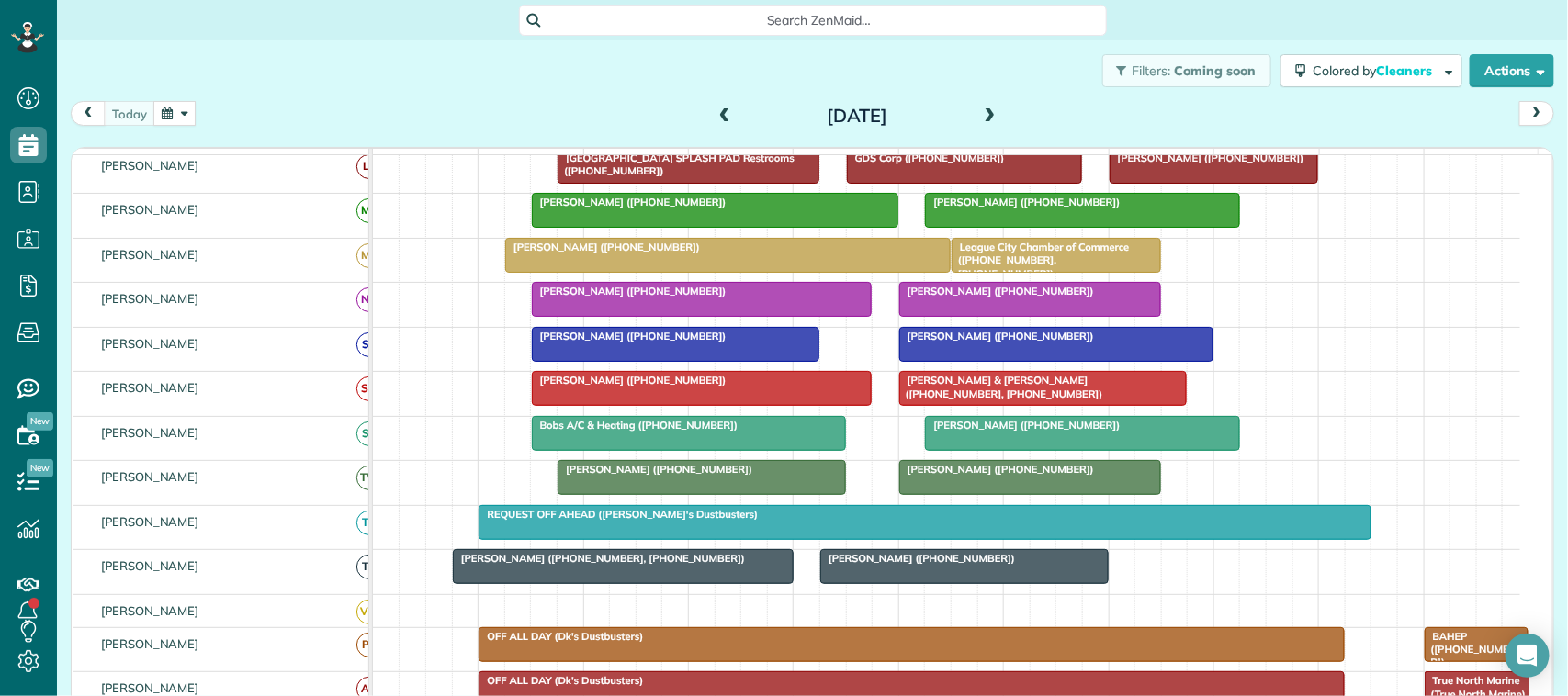
click at [981, 115] on span at bounding box center [990, 116] width 20 height 16
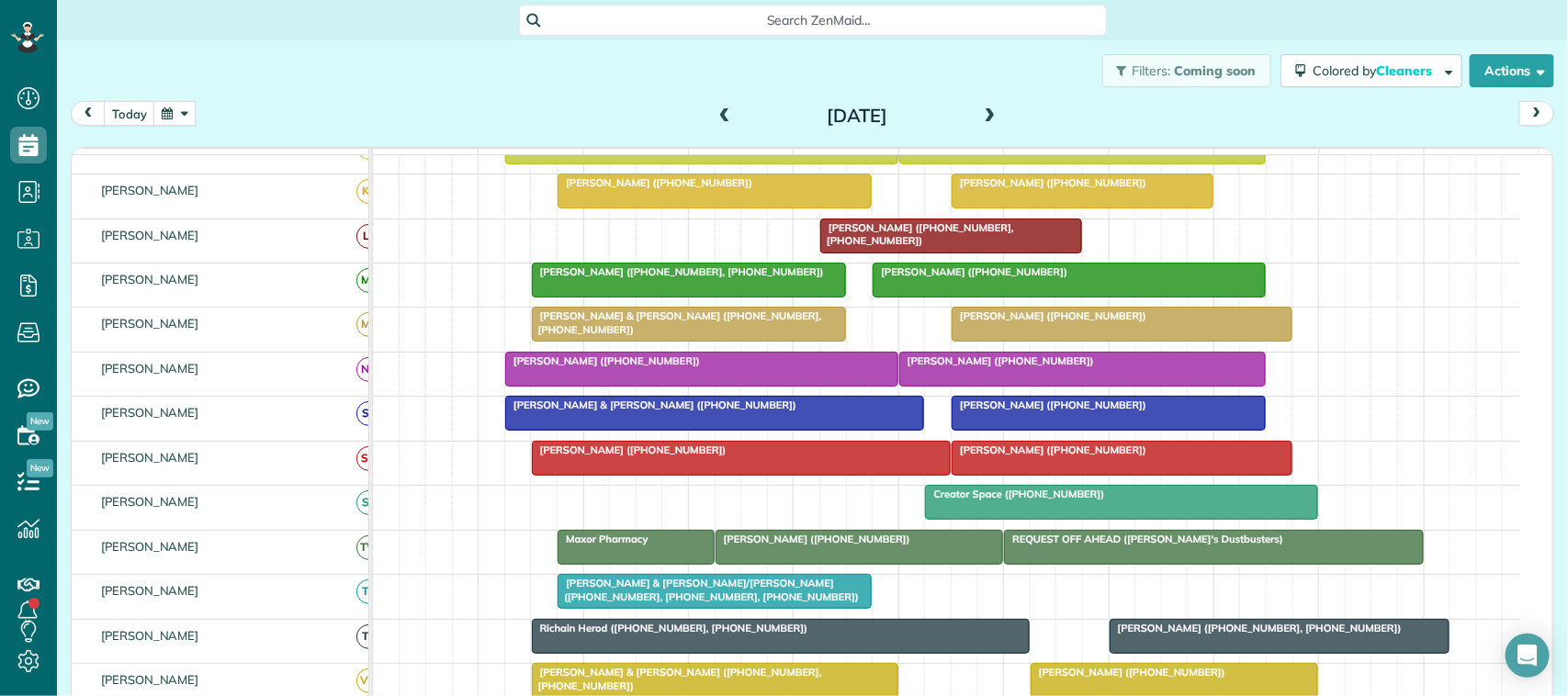
scroll to position [321, 0]
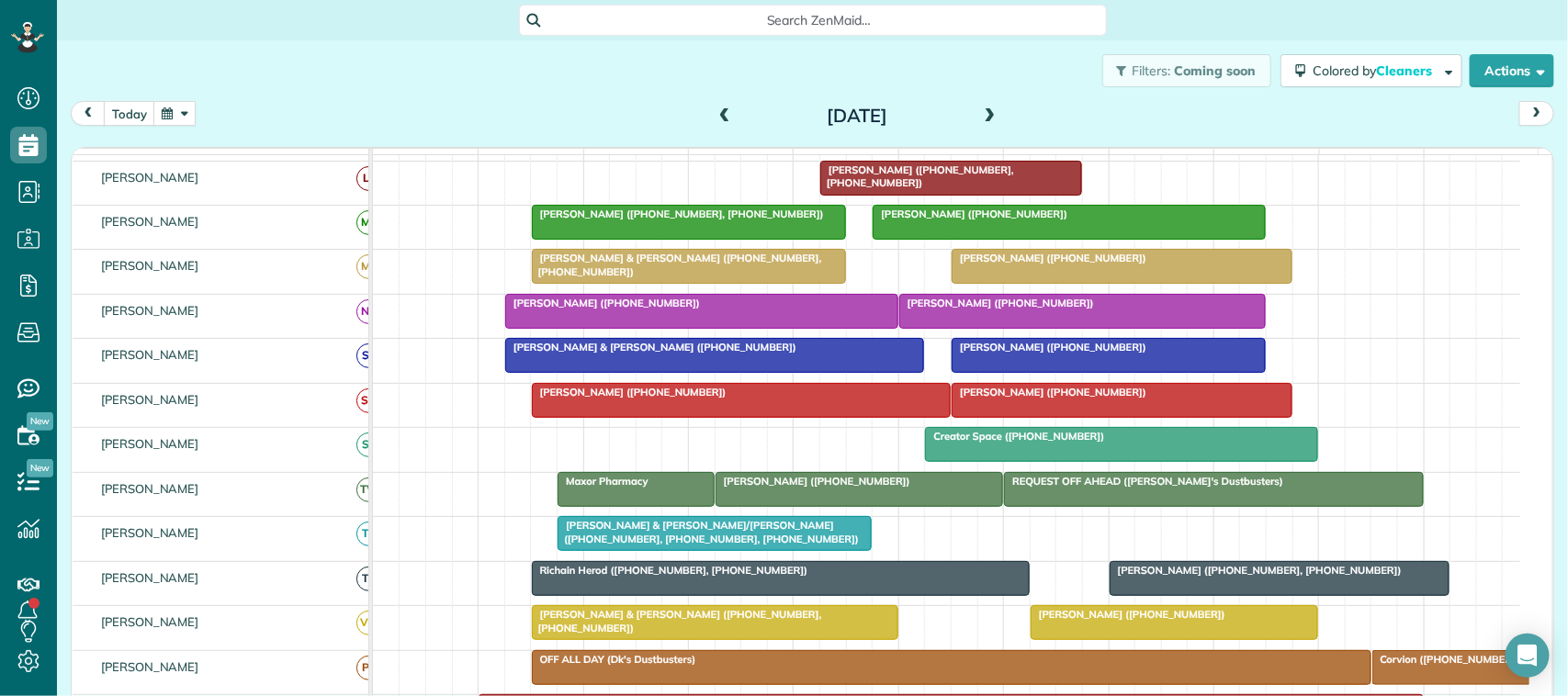
click at [714, 112] on span at bounding box center [724, 116] width 20 height 16
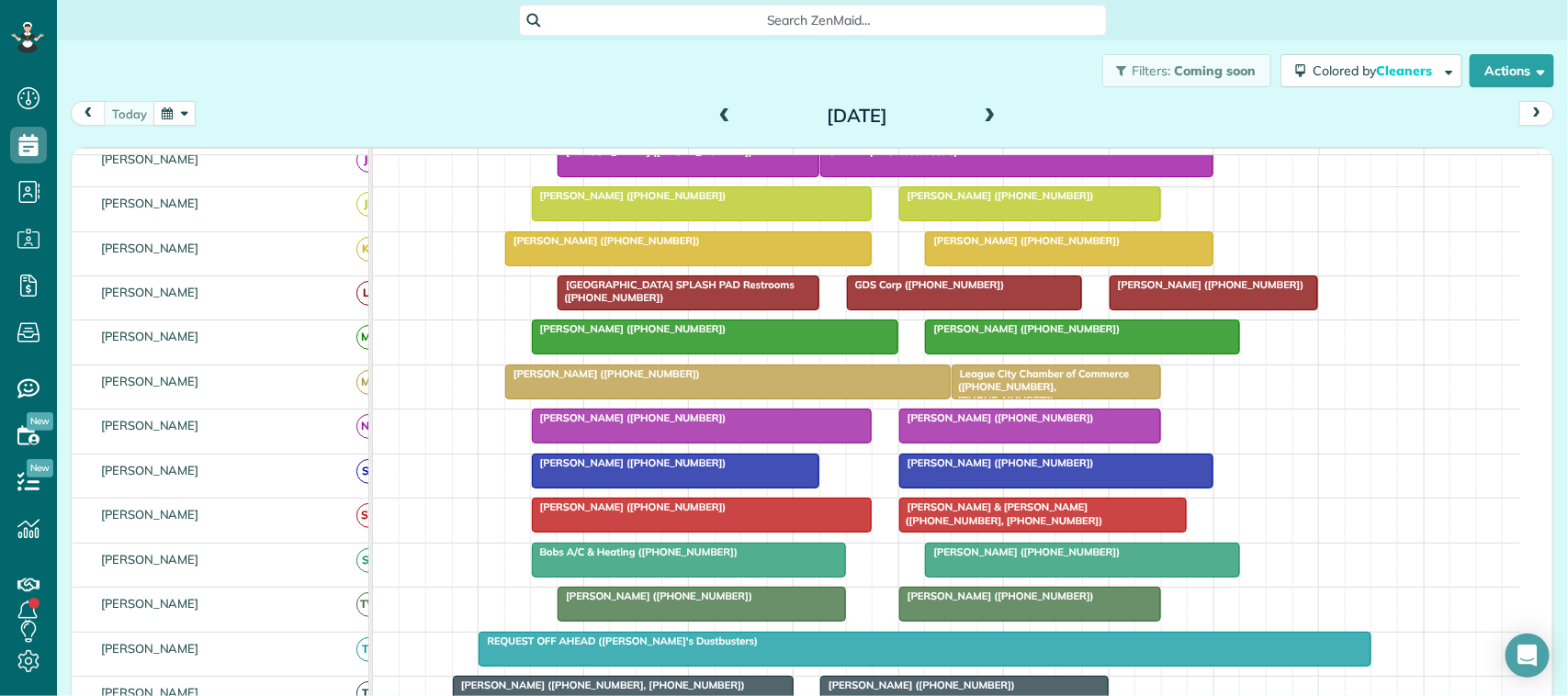
scroll to position [144, 0]
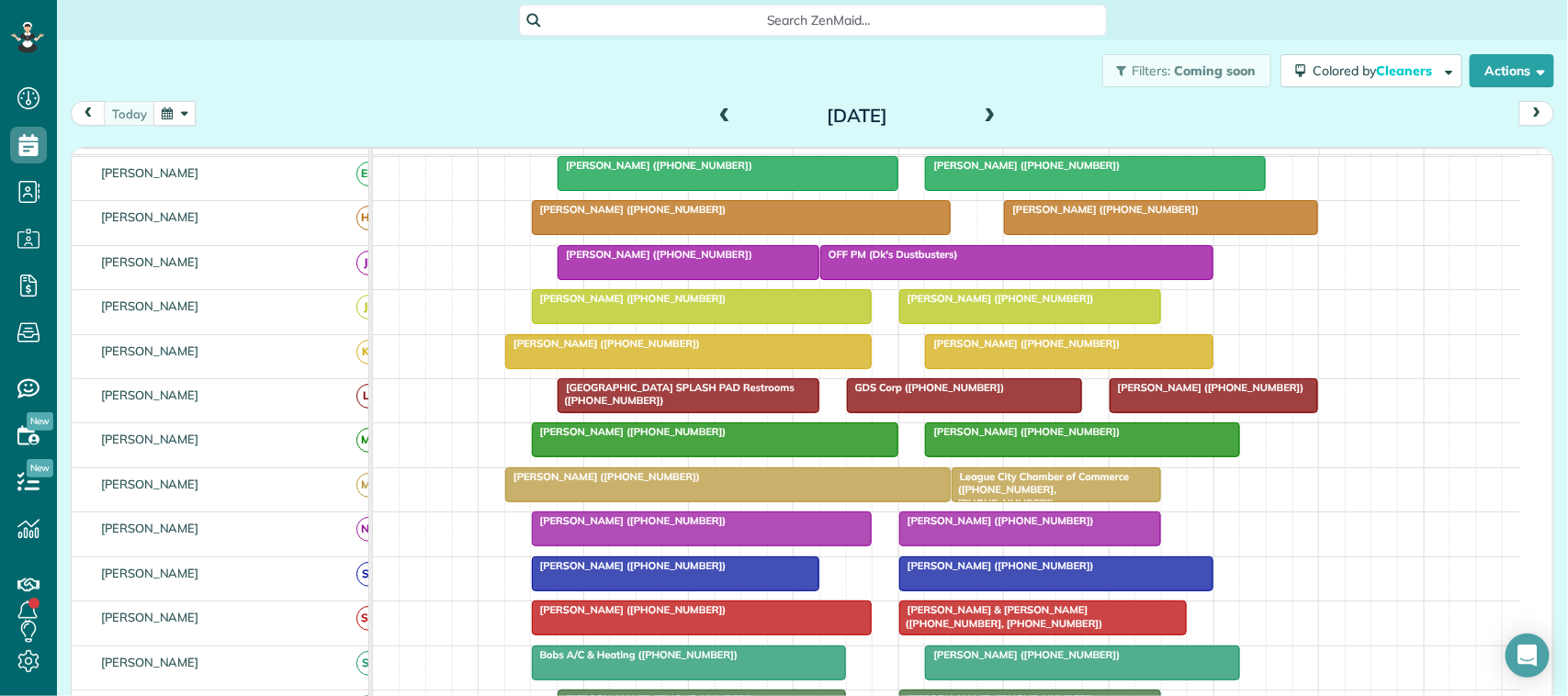
click at [985, 115] on span at bounding box center [990, 116] width 20 height 16
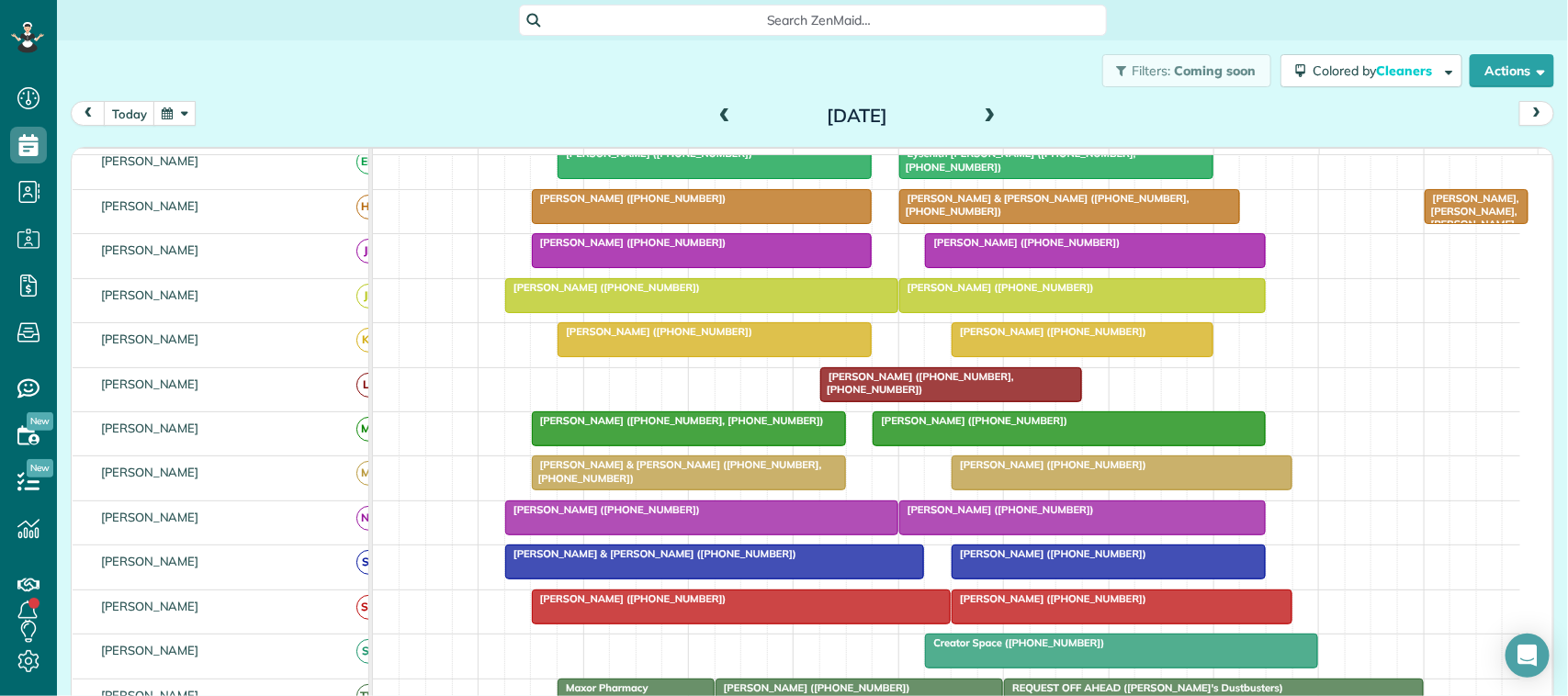
click at [719, 116] on span at bounding box center [724, 116] width 20 height 16
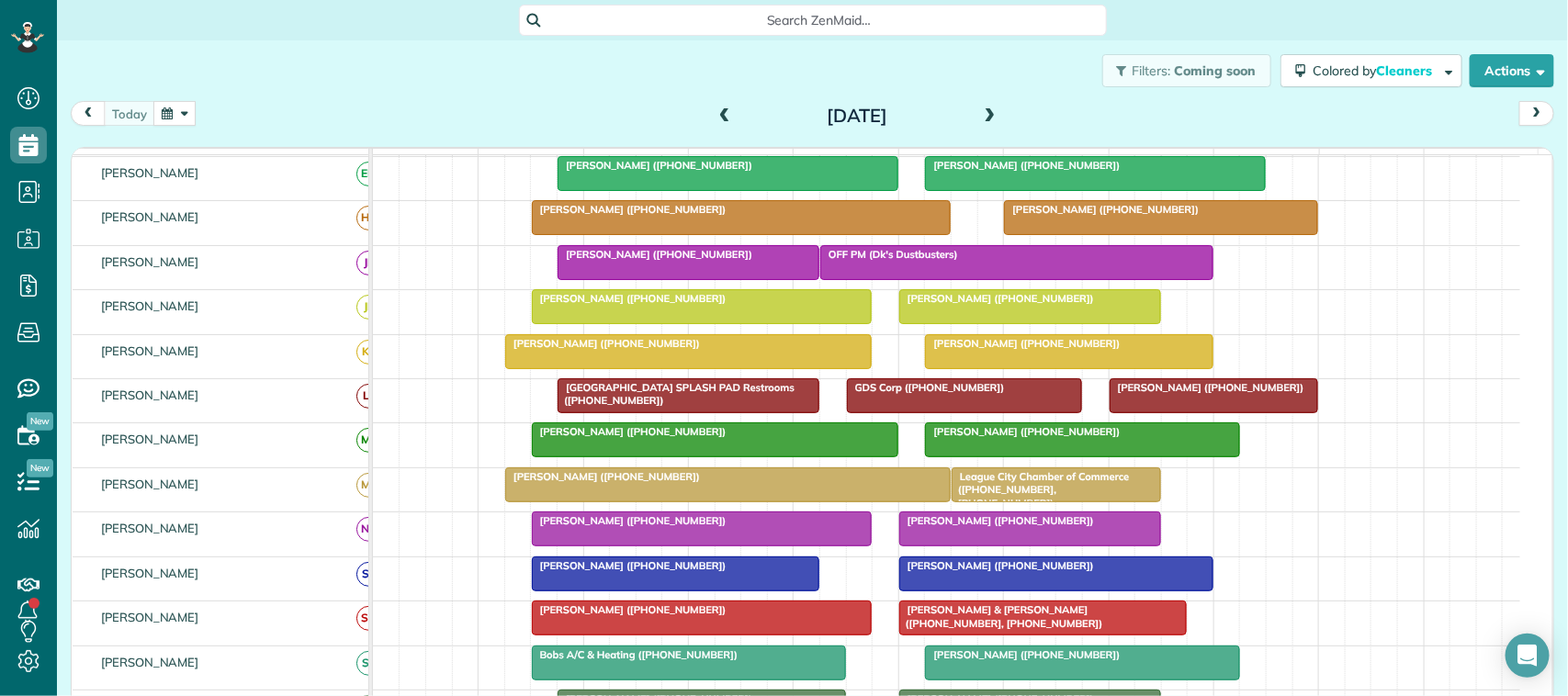
scroll to position [33, 0]
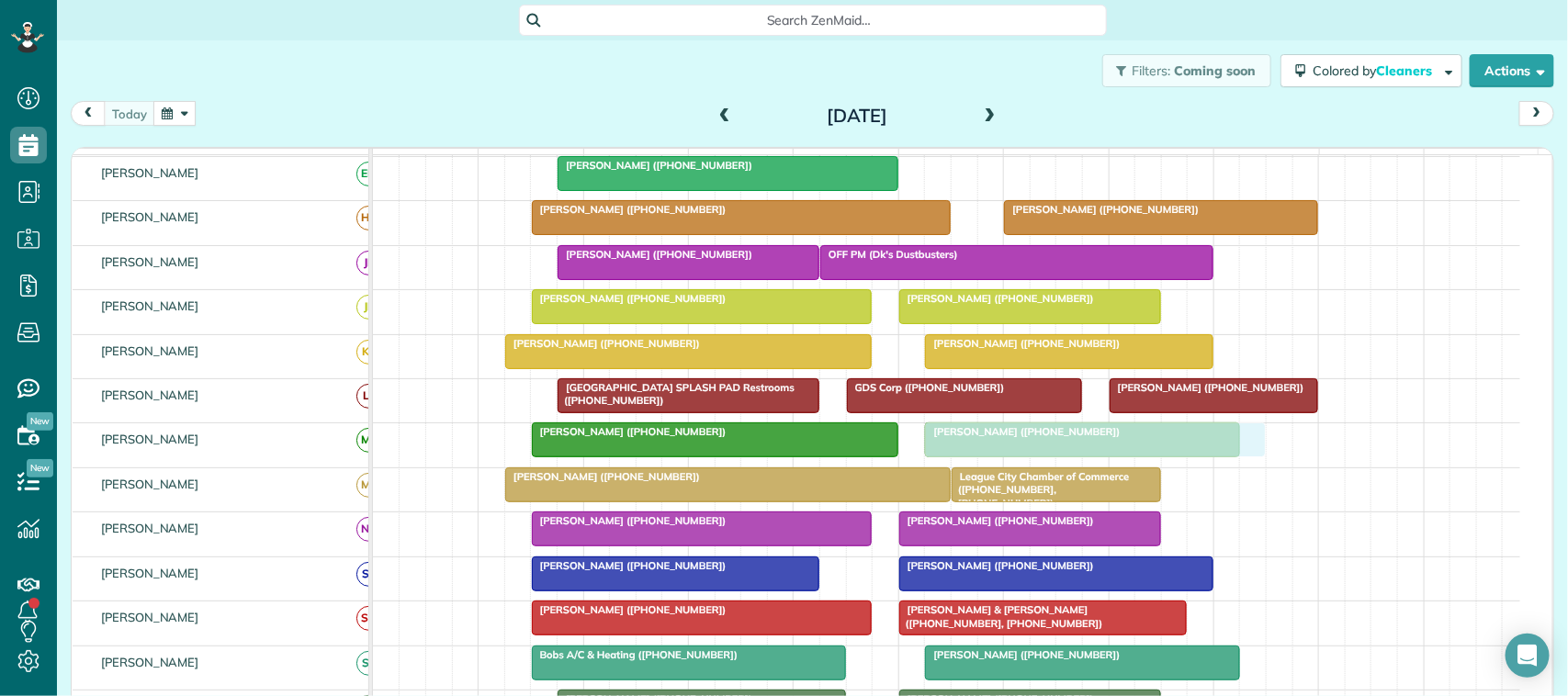
drag, startPoint x: 998, startPoint y: 193, endPoint x: 995, endPoint y: 451, distance: 258.0
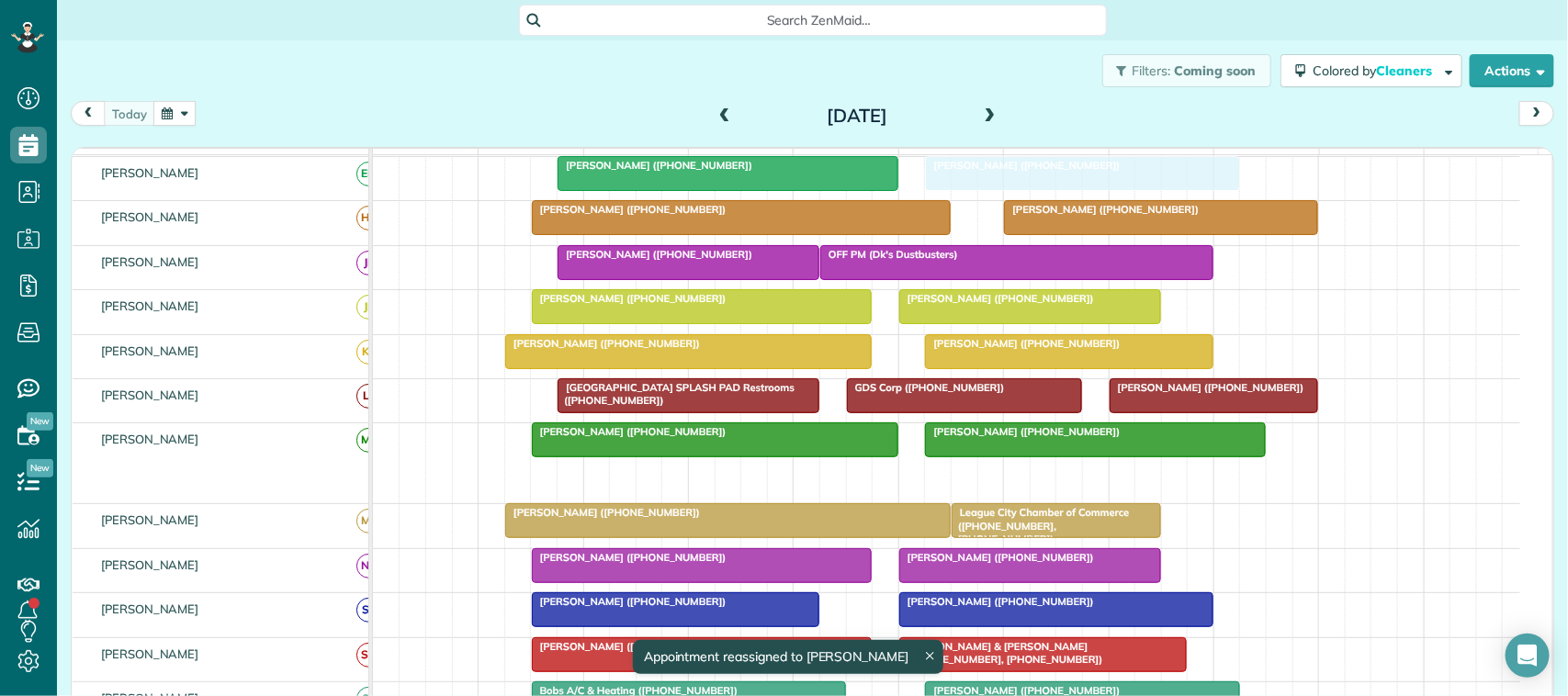
drag, startPoint x: 976, startPoint y: 498, endPoint x: 983, endPoint y: 206, distance: 292.1
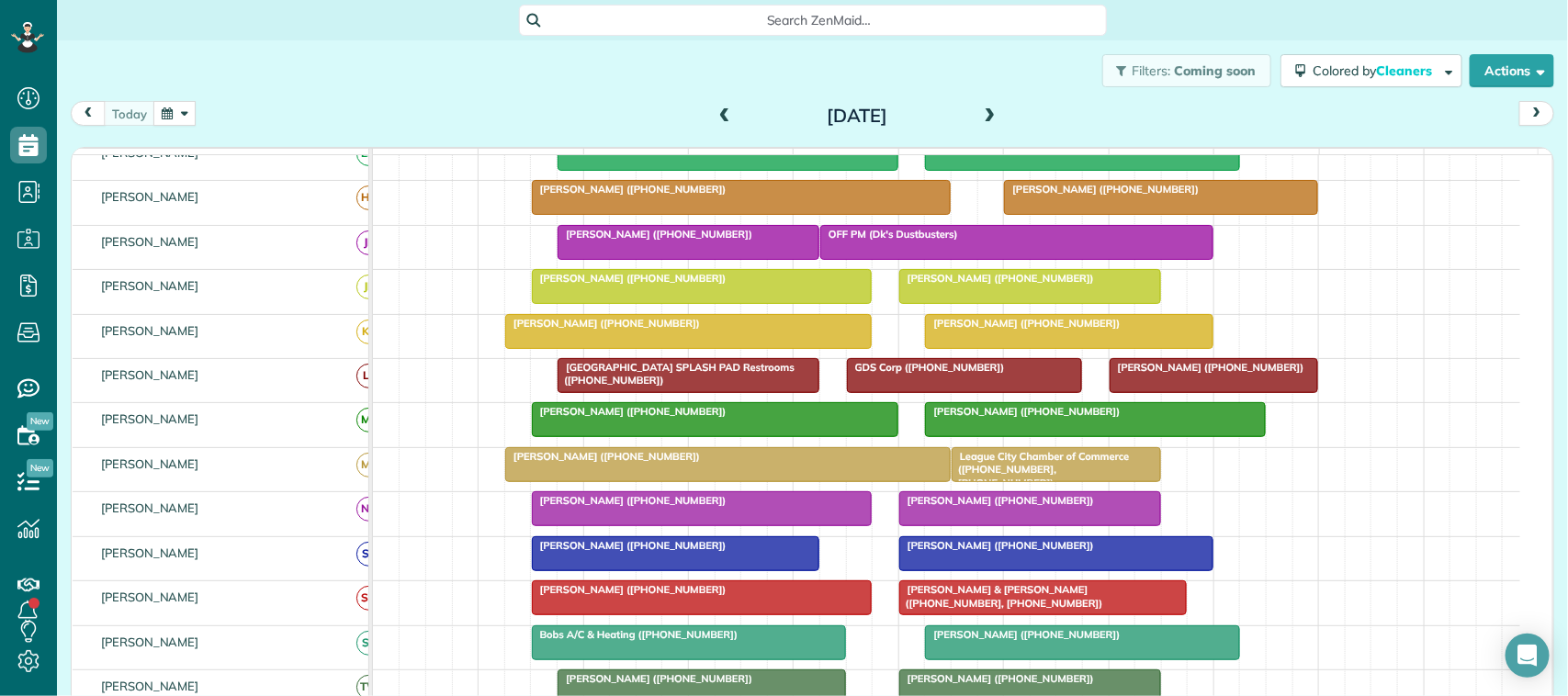
scroll to position [229, 0]
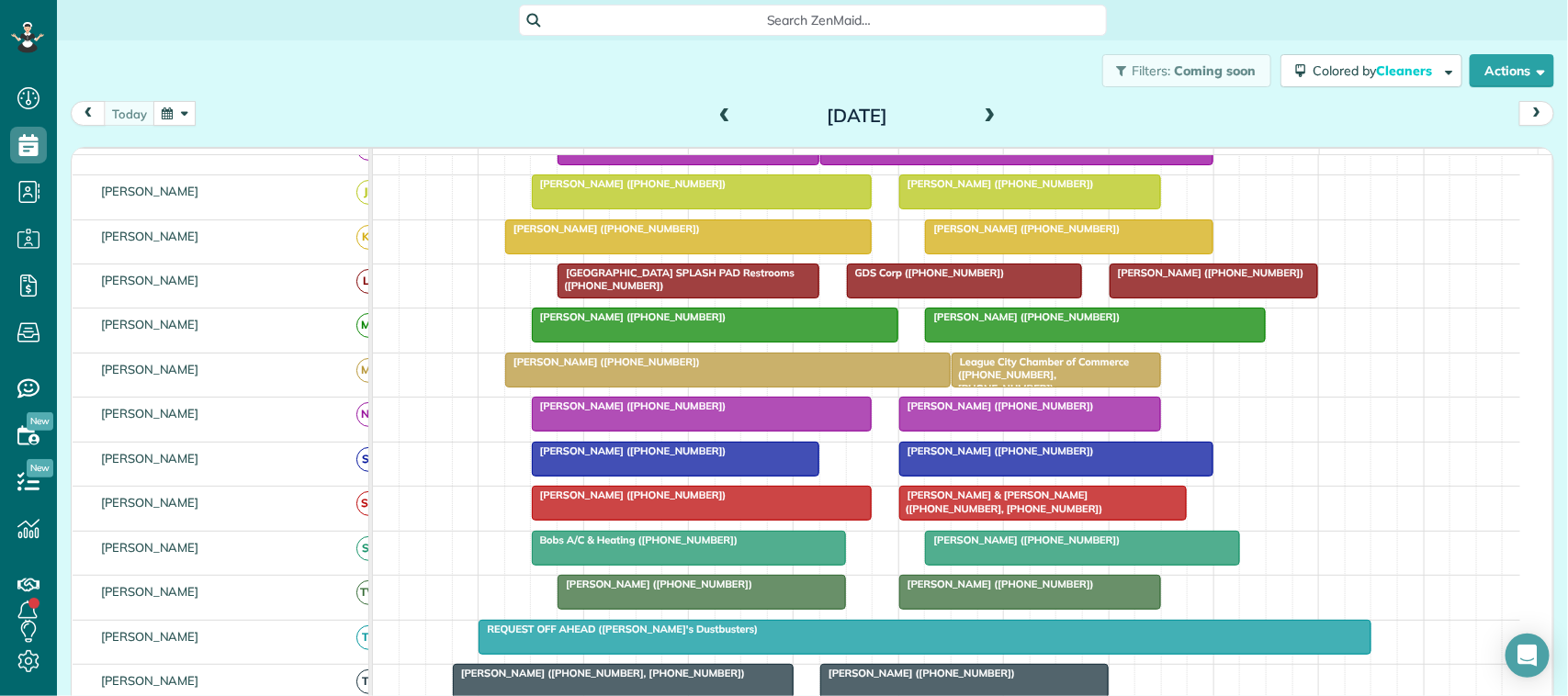
click at [983, 117] on span at bounding box center [990, 116] width 20 height 16
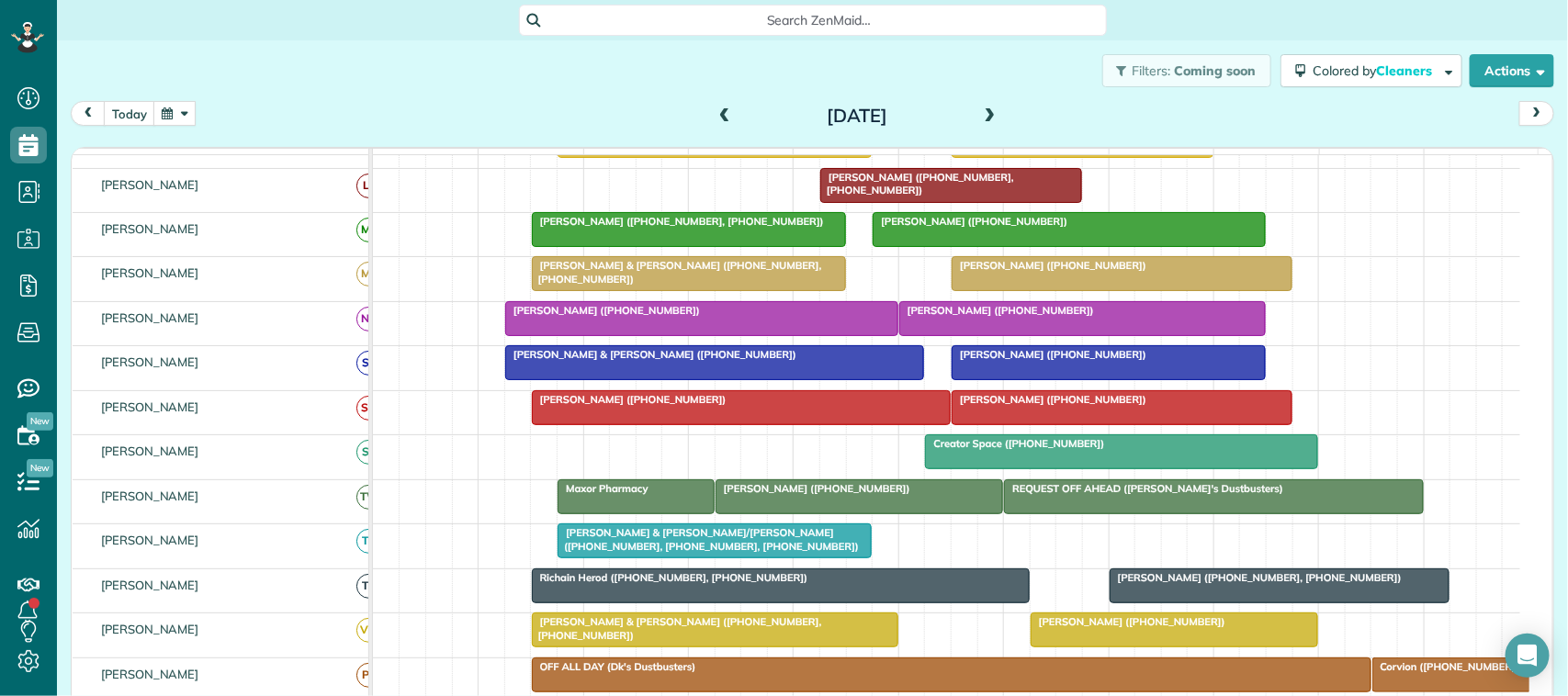
scroll to position [345, 0]
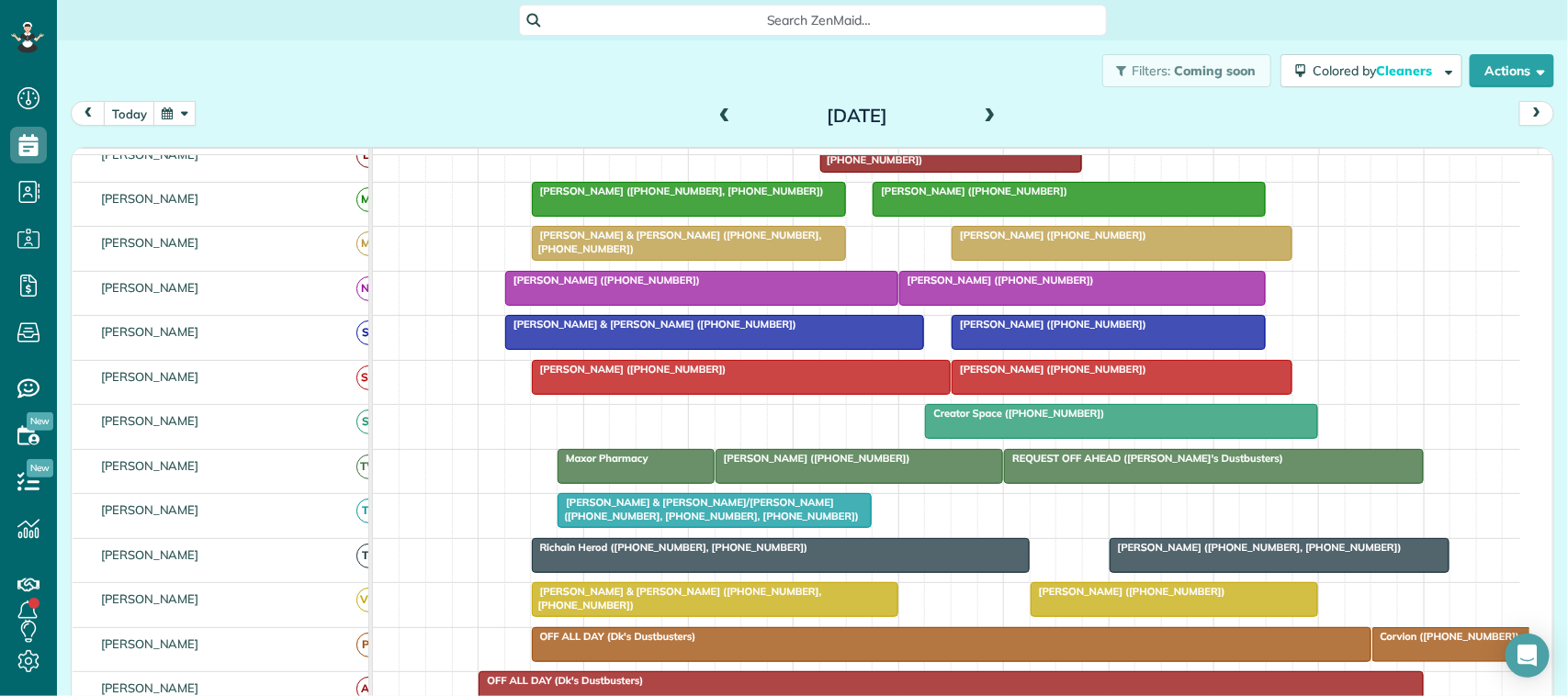
click at [985, 116] on span at bounding box center [990, 116] width 20 height 16
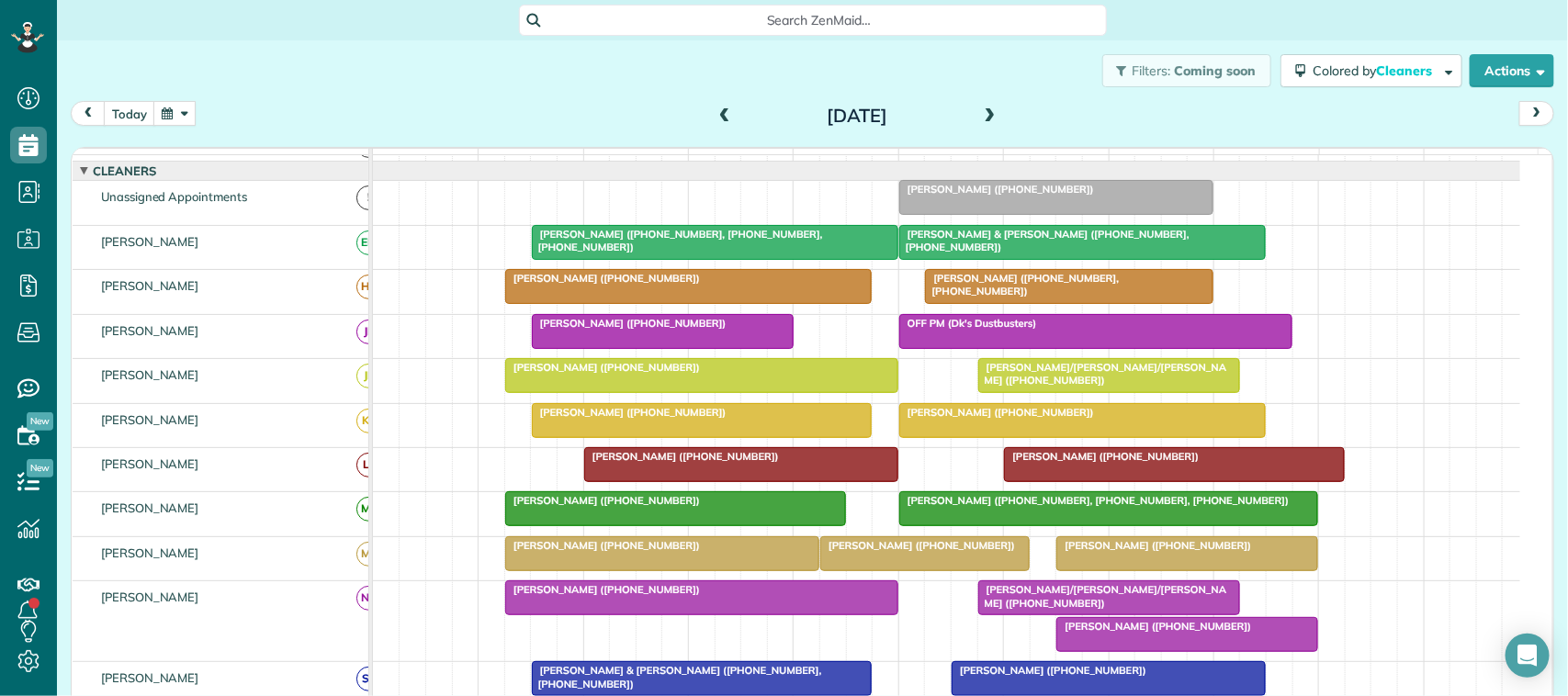
scroll to position [11, 0]
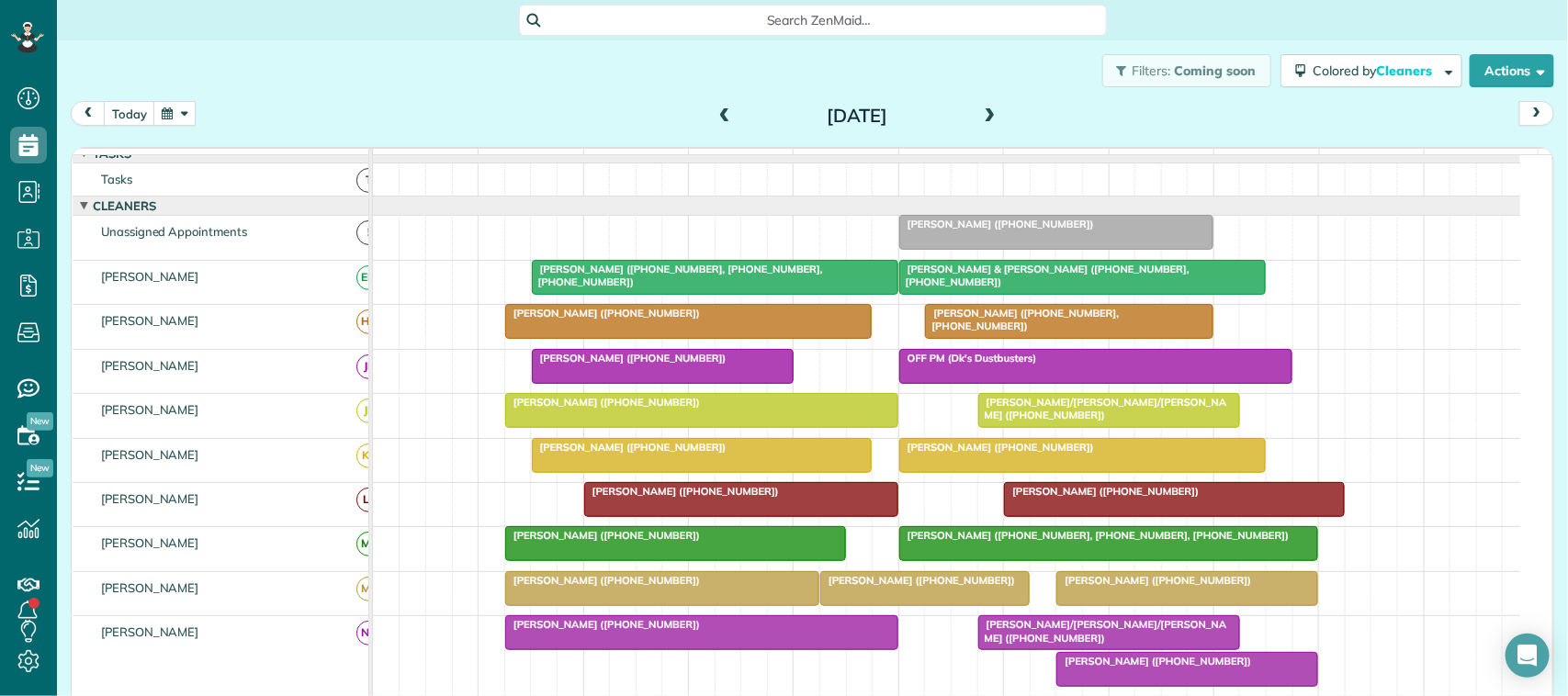
click at [985, 122] on span at bounding box center [990, 116] width 20 height 16
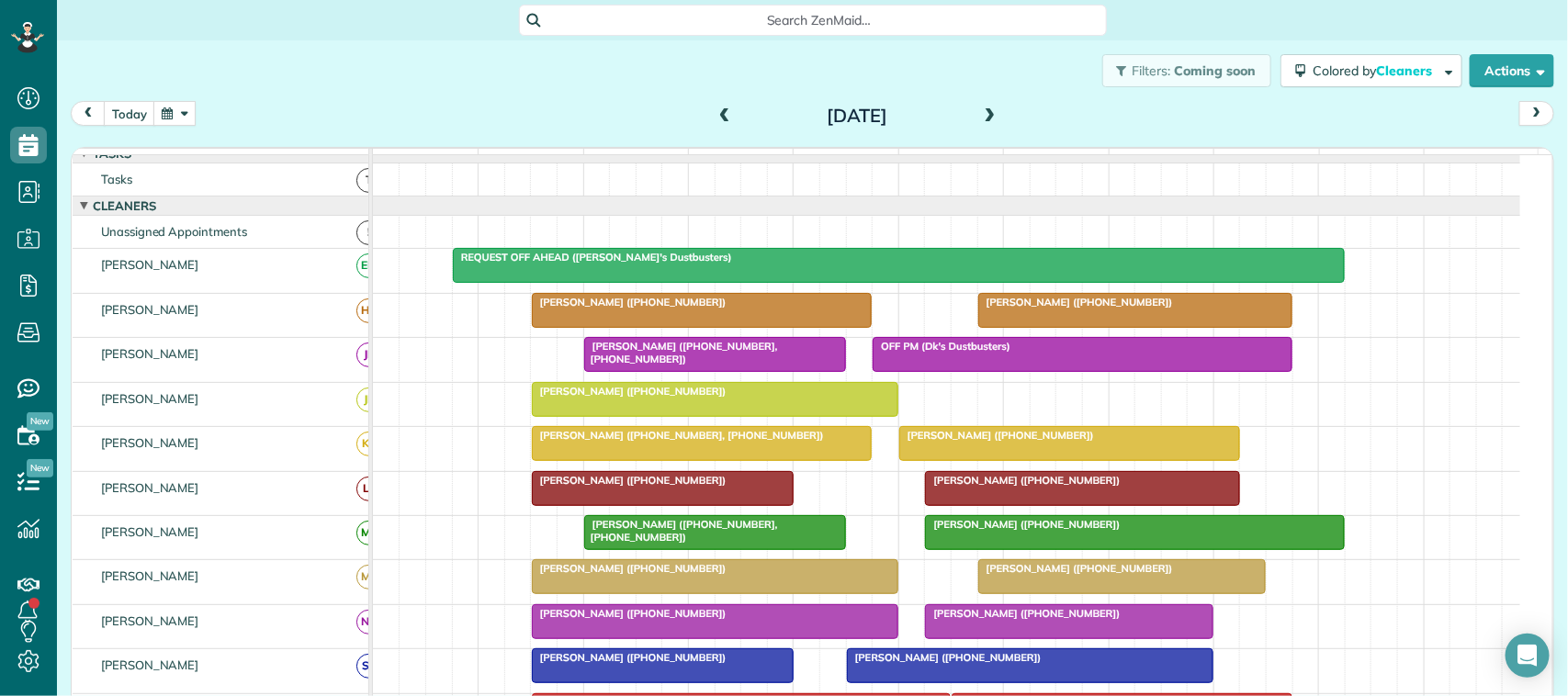
click at [184, 117] on button "button" at bounding box center [174, 114] width 43 height 25
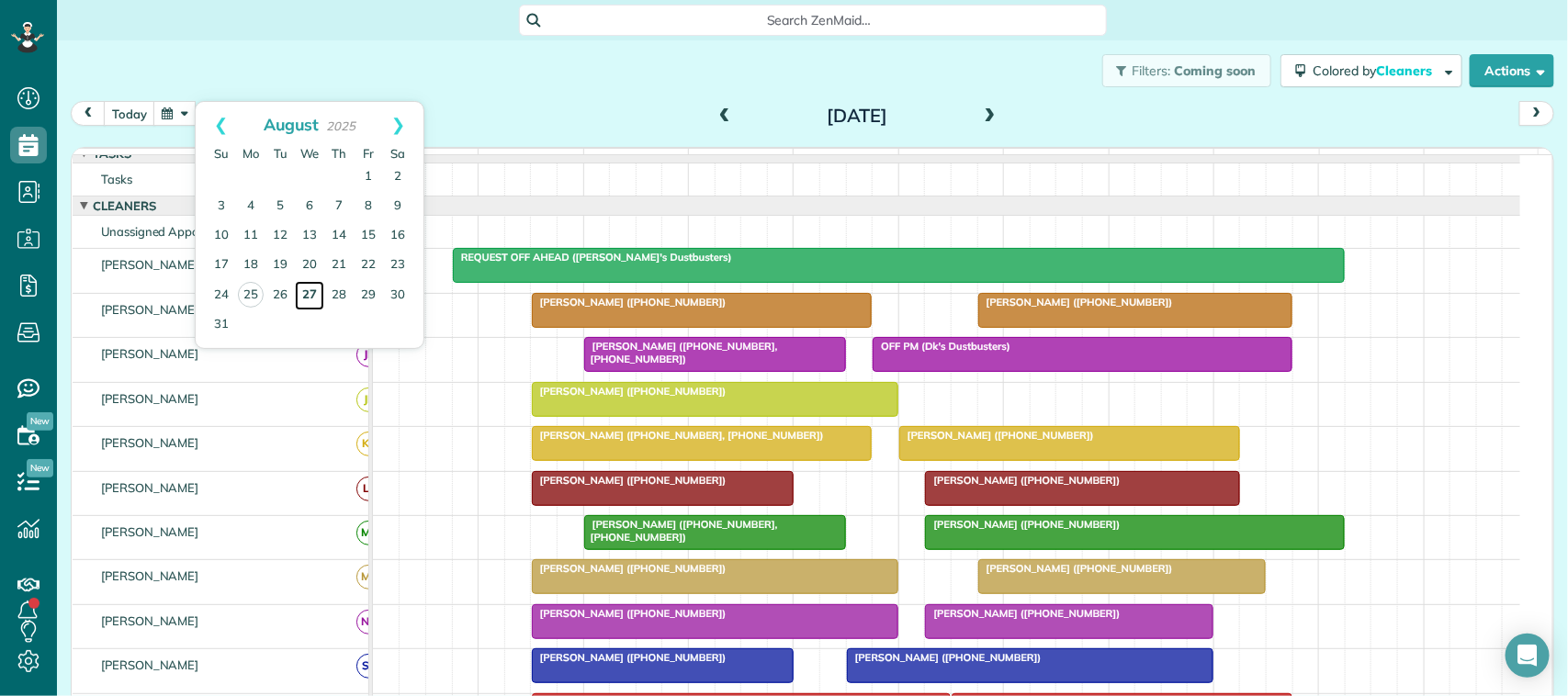
click at [308, 292] on link "27" at bounding box center [309, 295] width 29 height 29
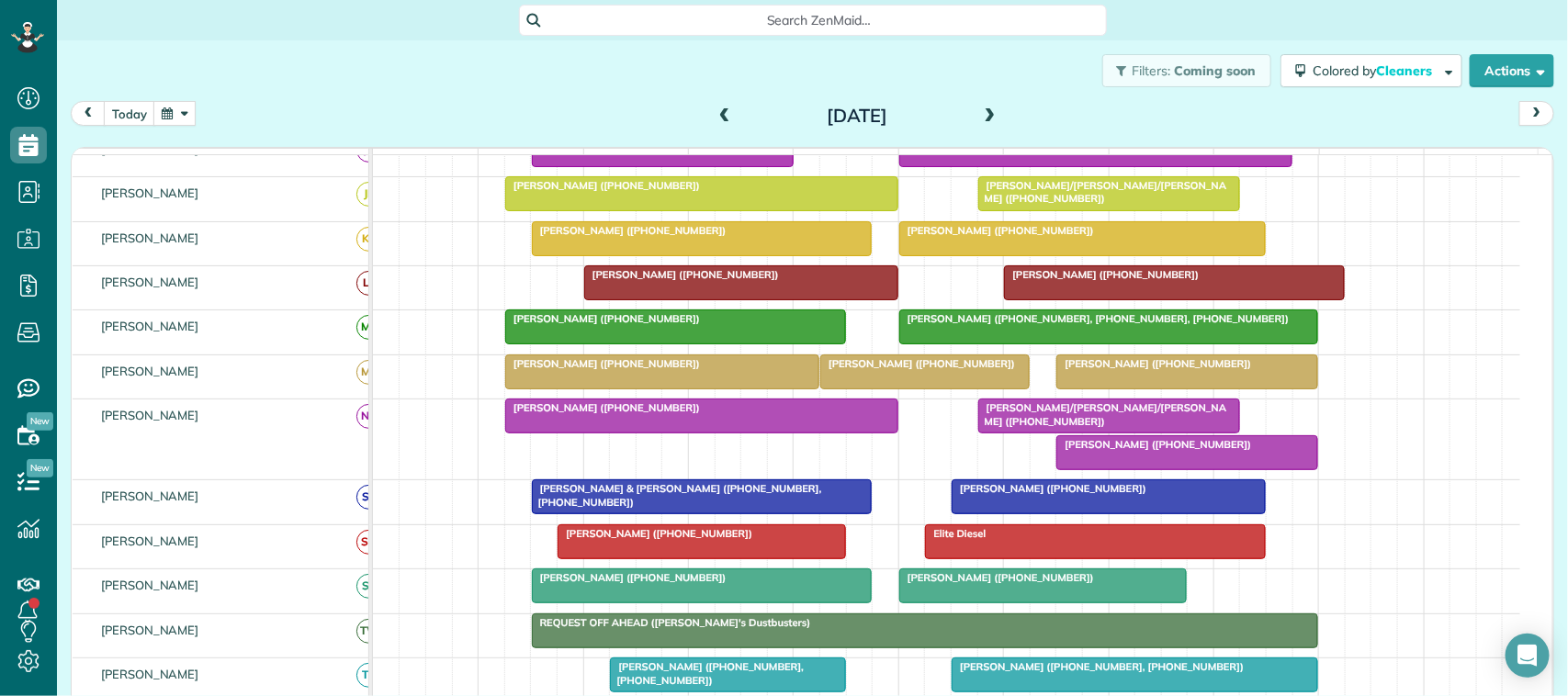
scroll to position [241, 0]
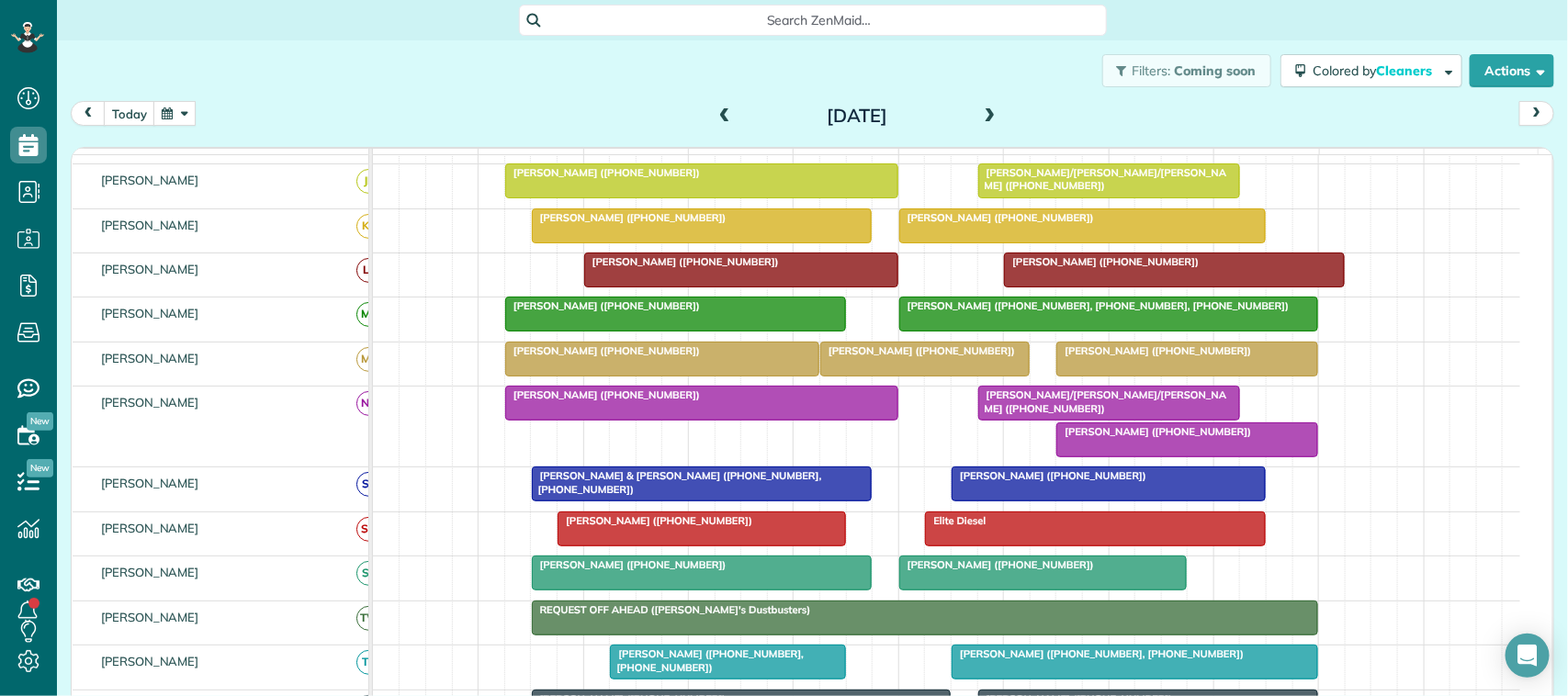
click at [866, 376] on div at bounding box center [925, 359] width 207 height 33
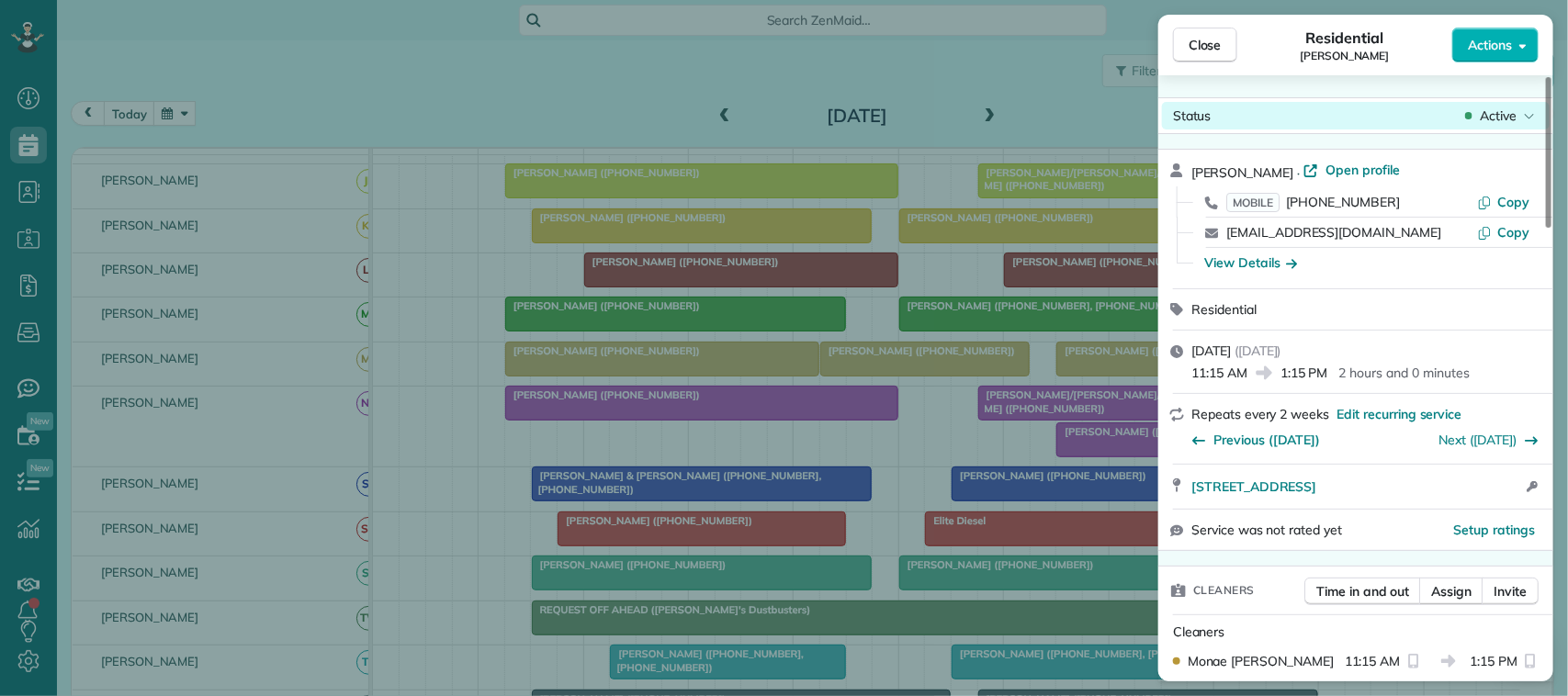
click at [1504, 121] on span "Active" at bounding box center [1498, 115] width 37 height 18
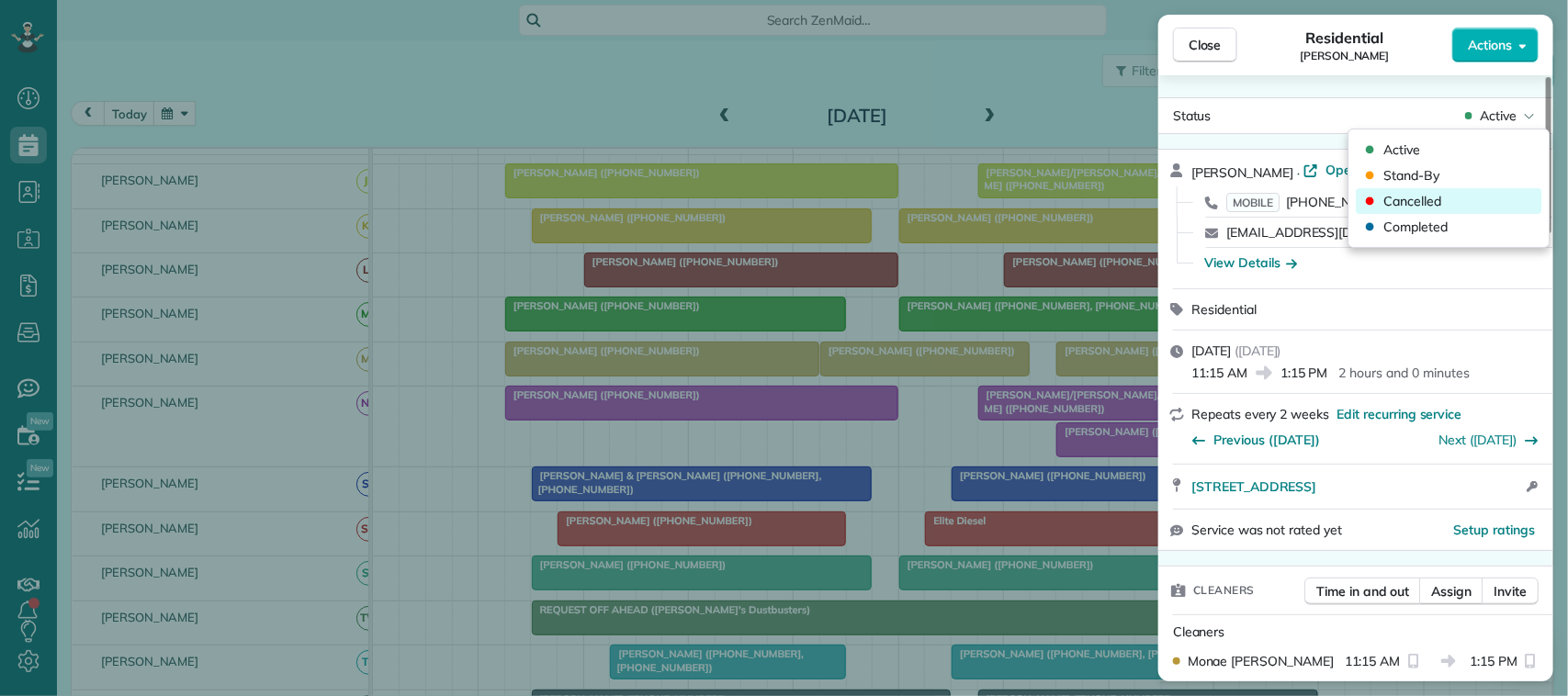
click at [1468, 198] on div "Cancelled" at bounding box center [1450, 201] width 186 height 26
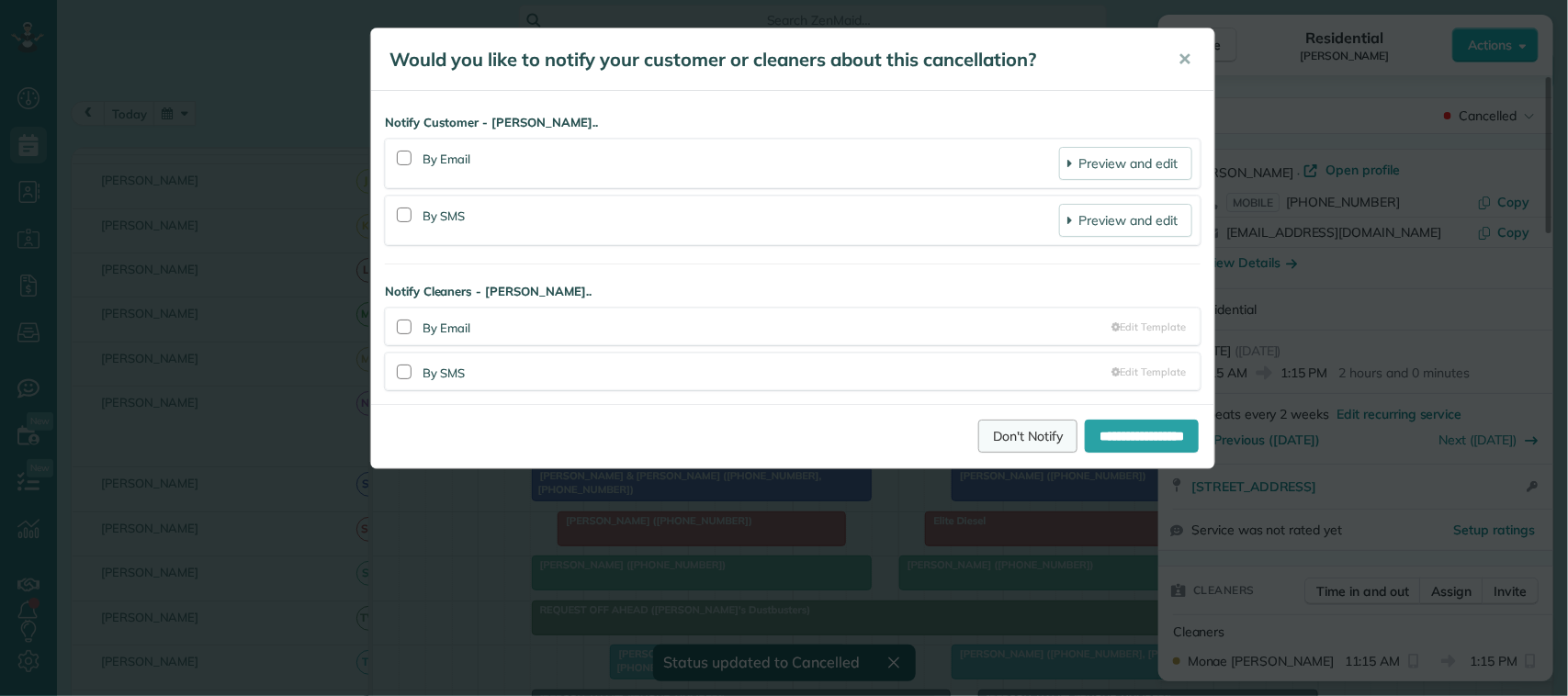
click at [1011, 437] on link "Don't Notify" at bounding box center [1028, 436] width 99 height 33
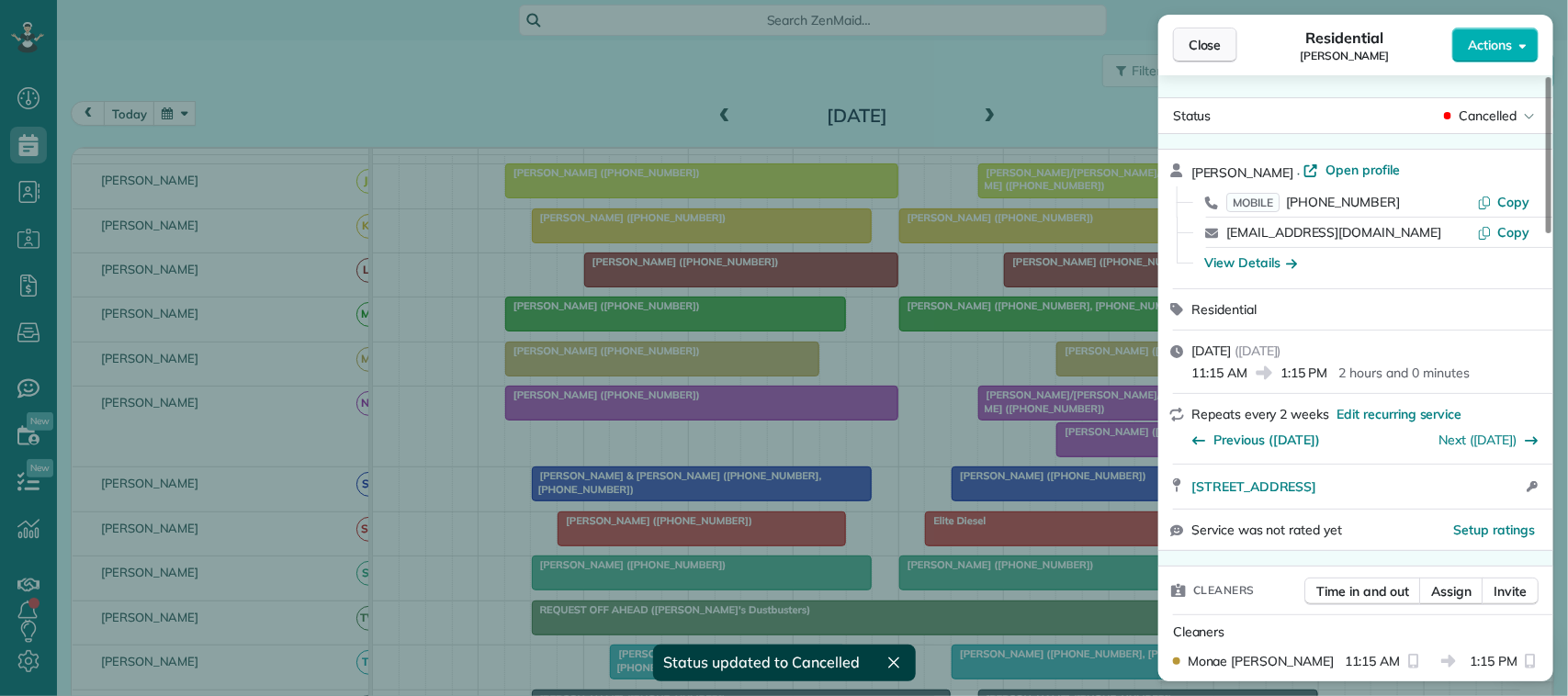
click at [1205, 46] on span "Close" at bounding box center [1205, 45] width 33 height 18
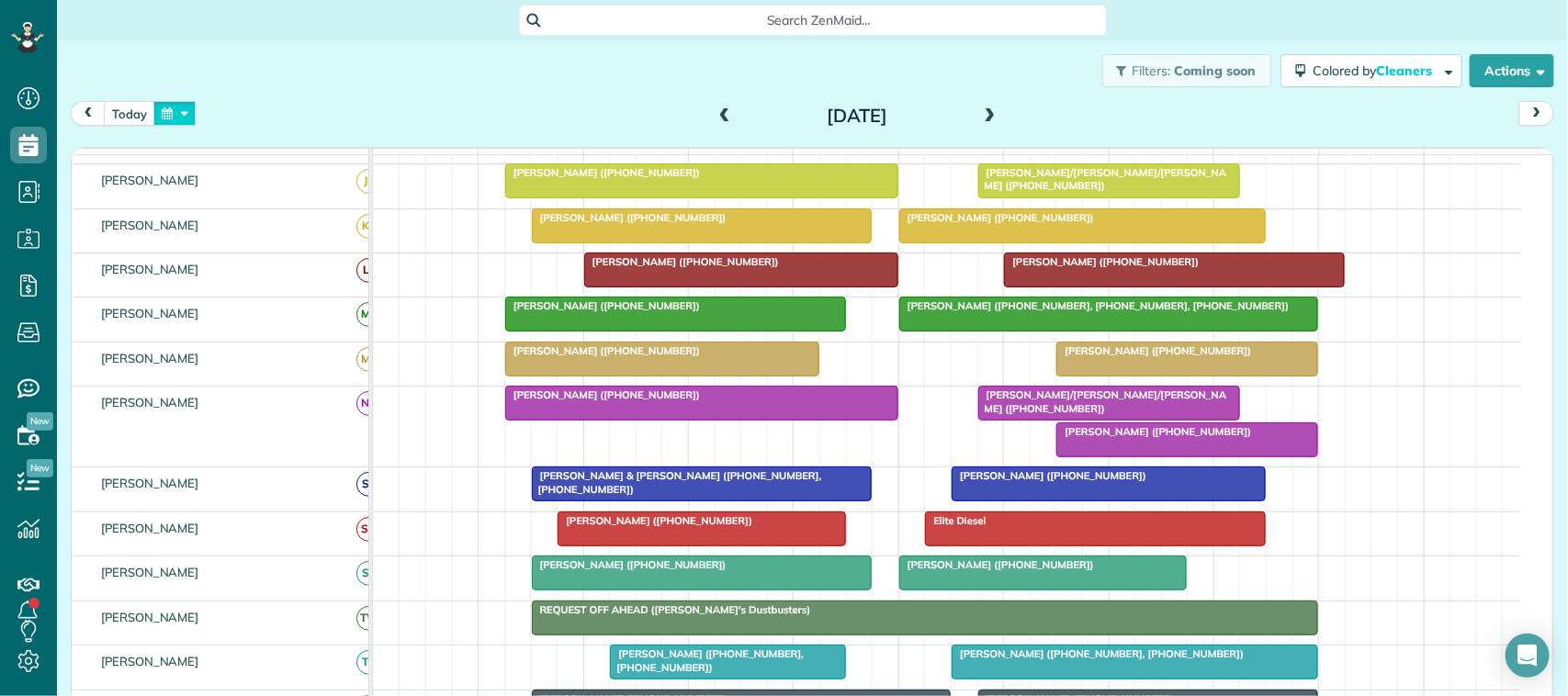
click at [184, 110] on button "button" at bounding box center [174, 114] width 43 height 25
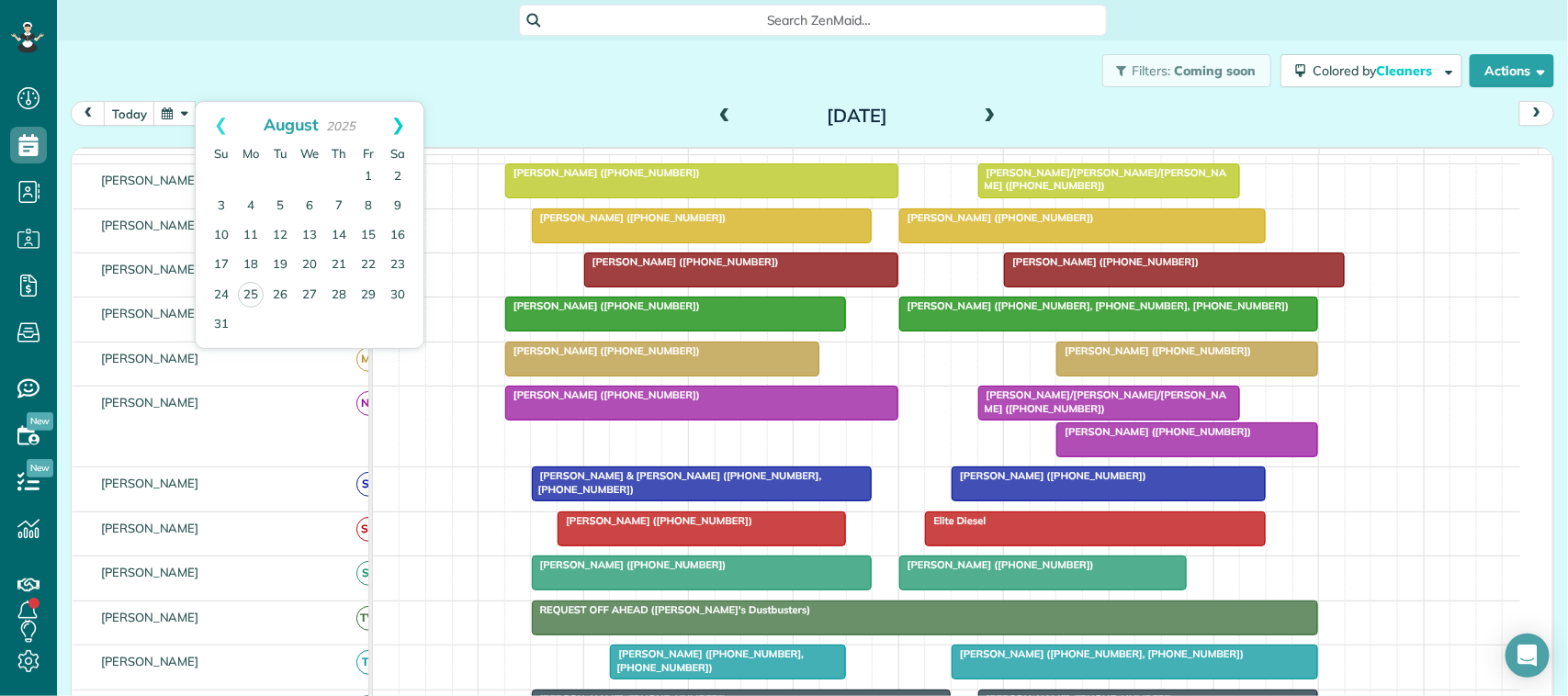
click at [402, 126] on link "Next" at bounding box center [398, 125] width 50 height 45
click at [317, 208] on link "10" at bounding box center [309, 206] width 29 height 29
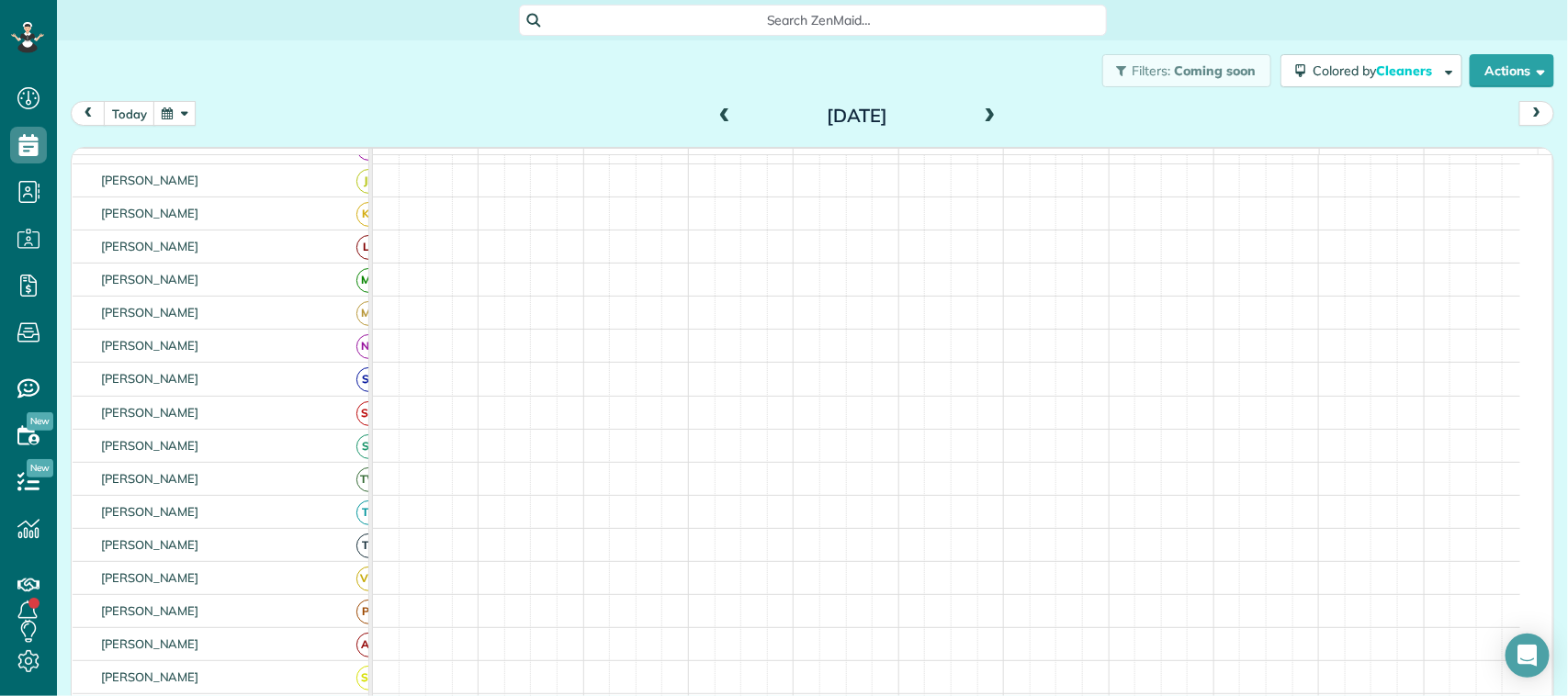
scroll to position [241, 0]
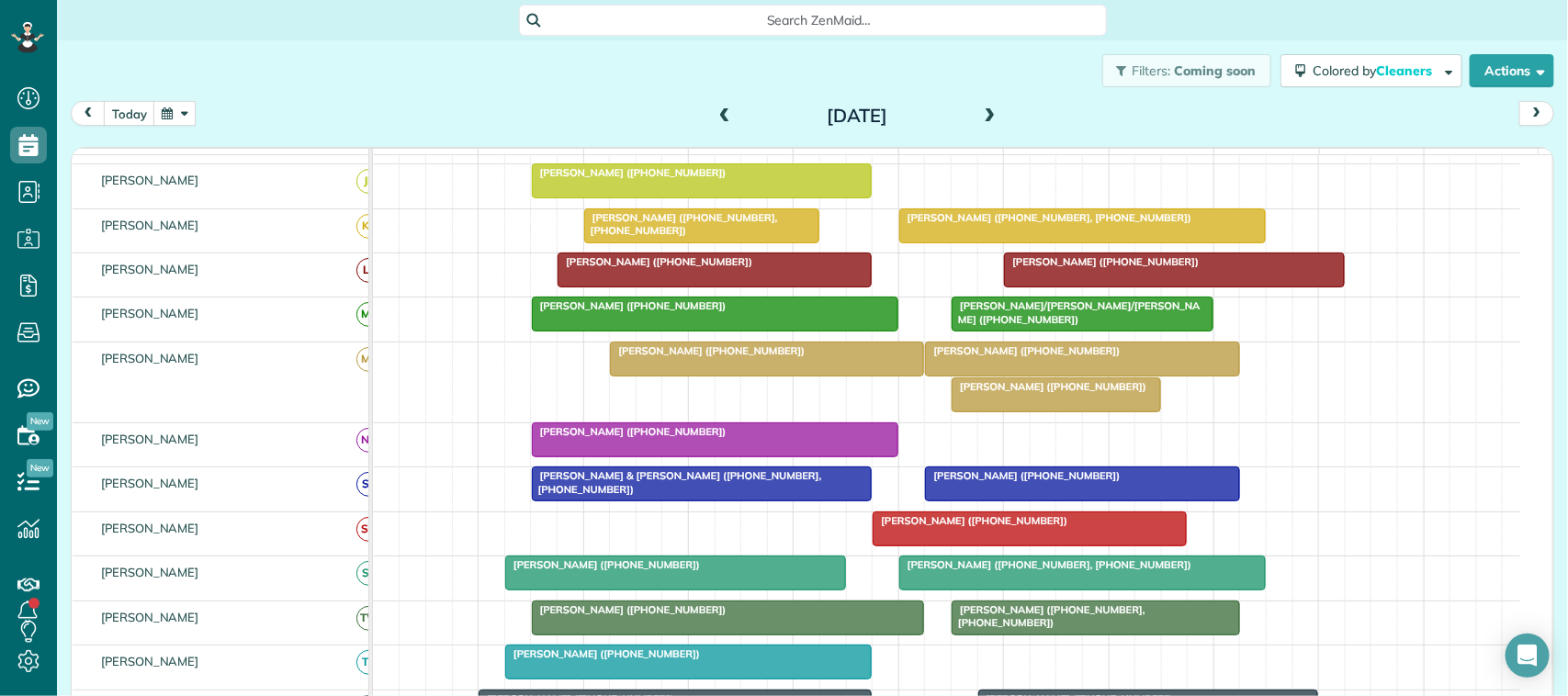
click at [170, 112] on button "button" at bounding box center [174, 114] width 43 height 25
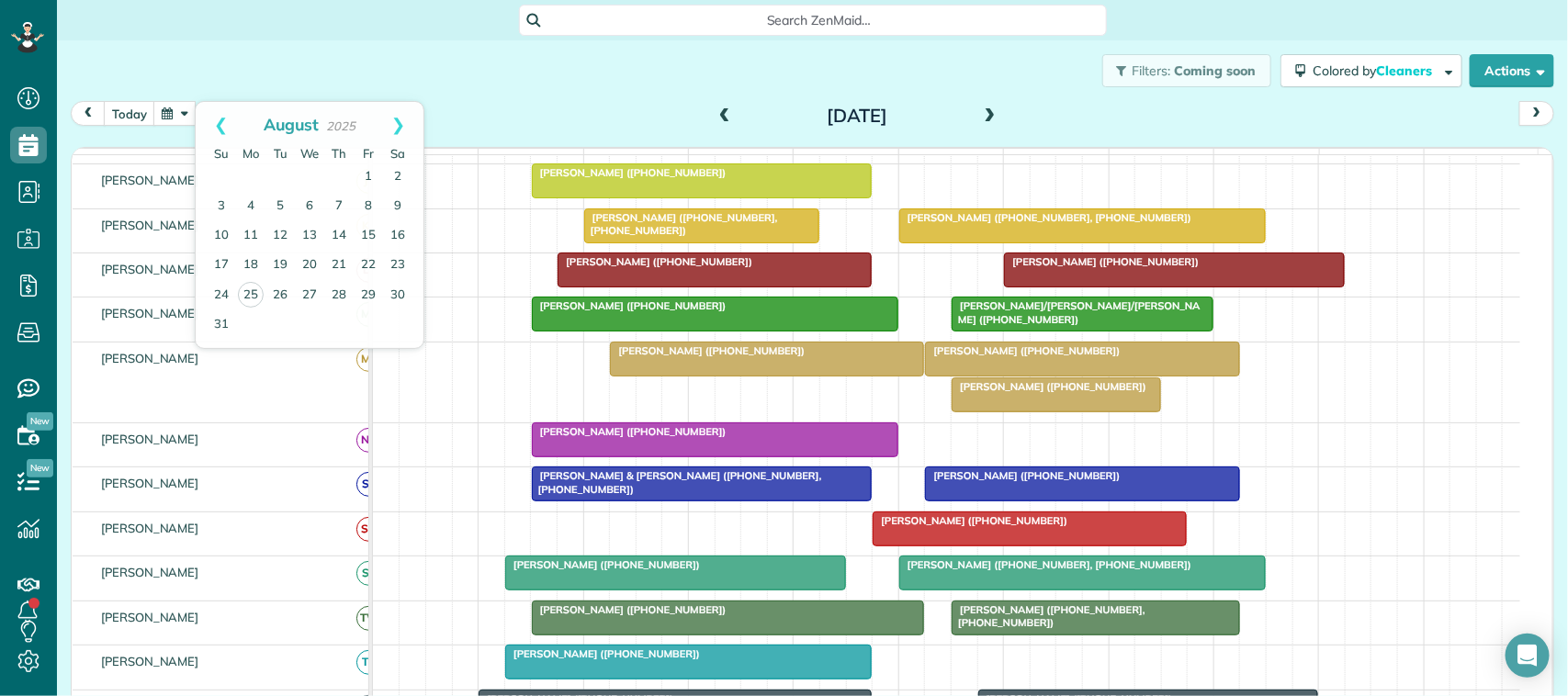
click at [493, 124] on div "today Wednesday Sep 10, 2025" at bounding box center [813, 118] width 1484 height 34
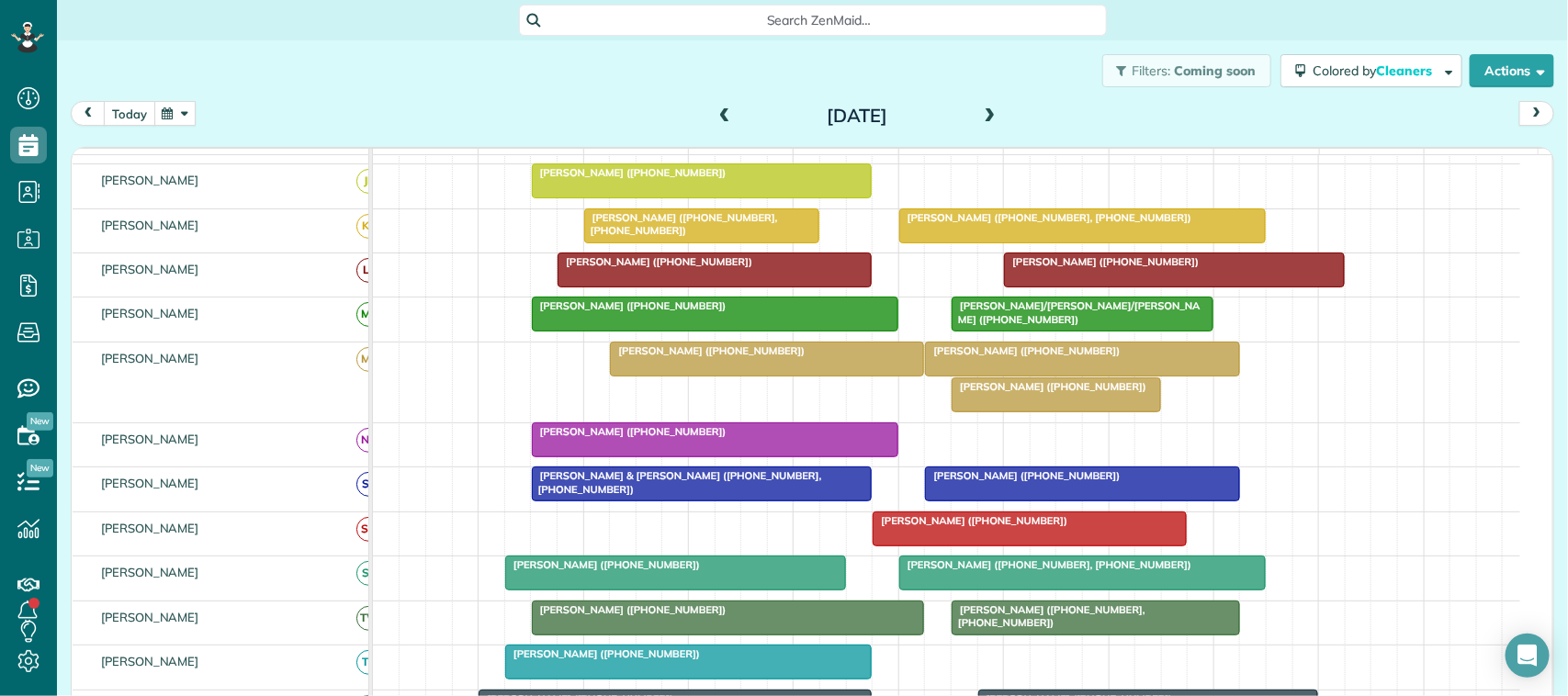
click at [140, 115] on button "today" at bounding box center [130, 114] width 51 height 25
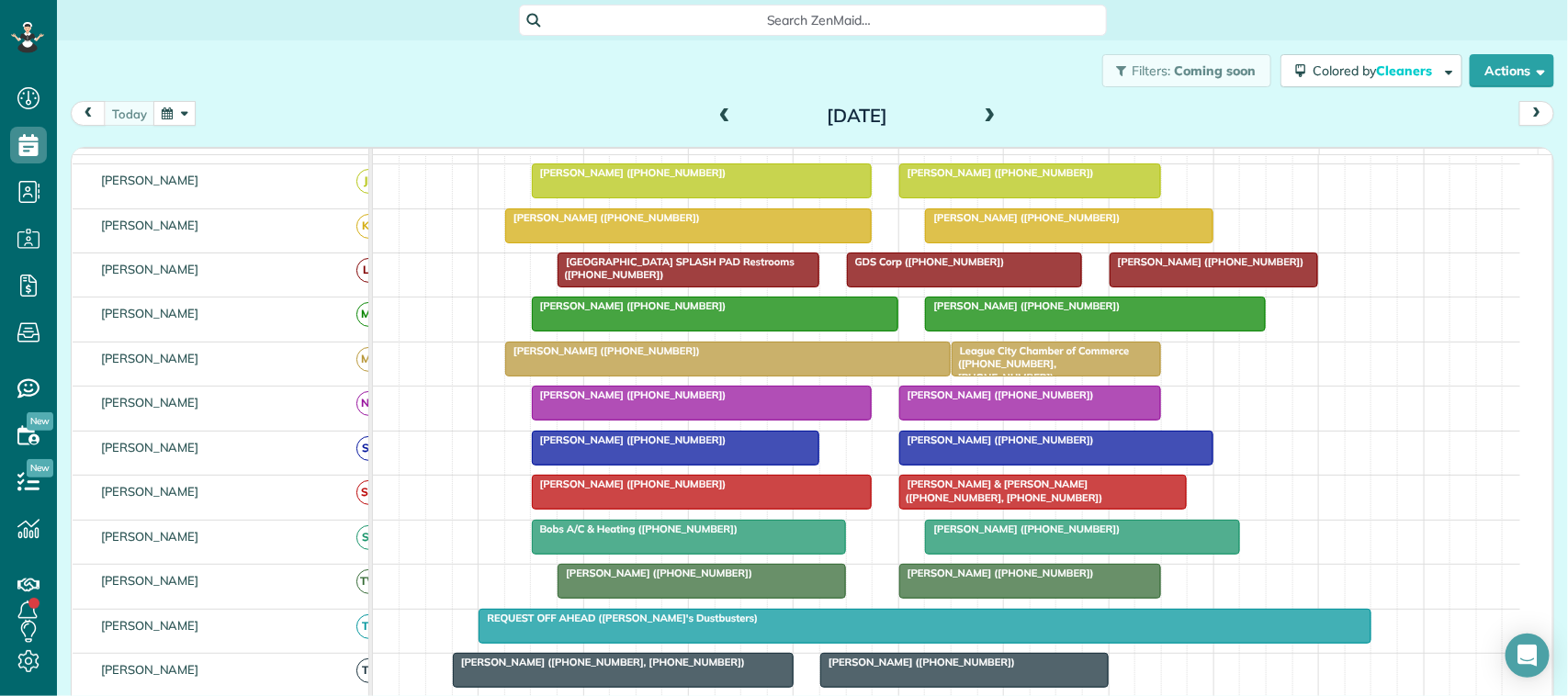
click at [161, 106] on button "button" at bounding box center [174, 114] width 43 height 25
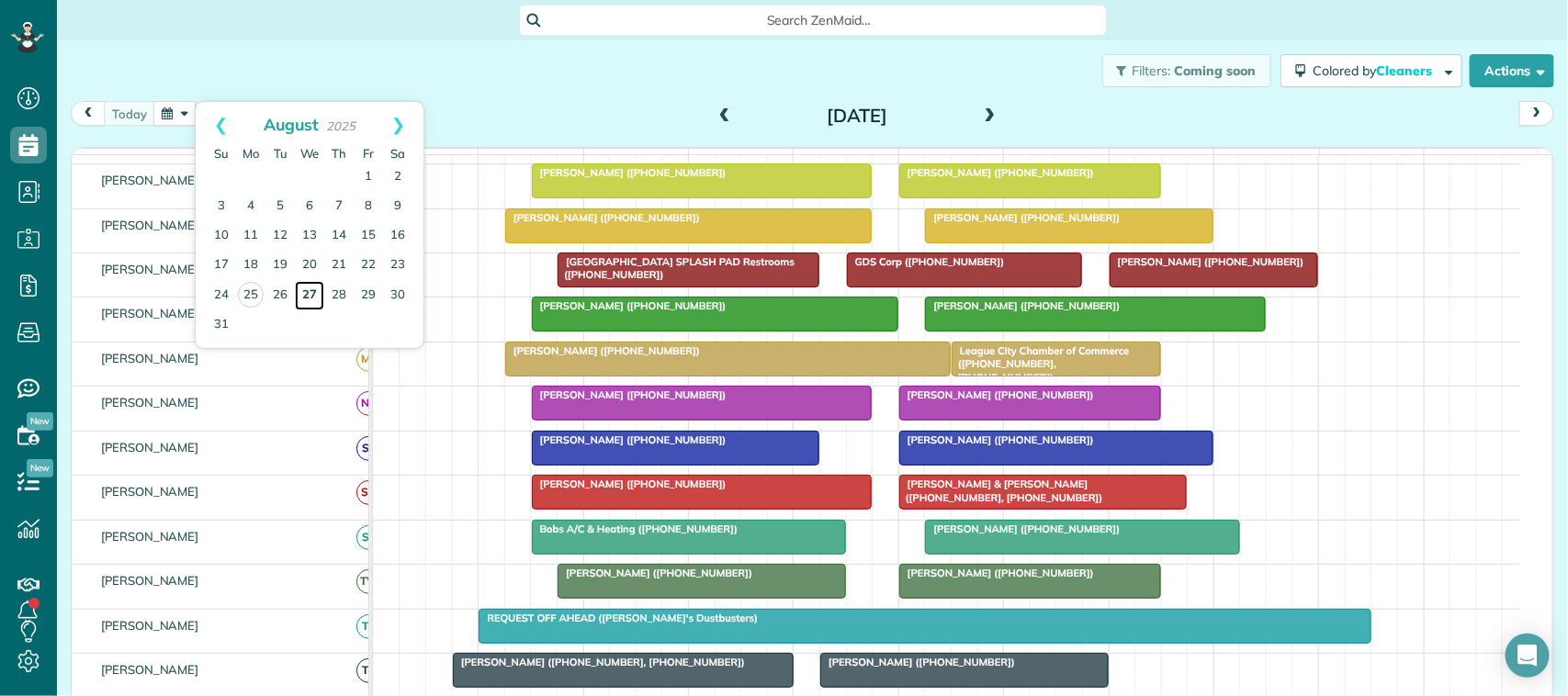
click at [311, 290] on link "27" at bounding box center [309, 295] width 29 height 29
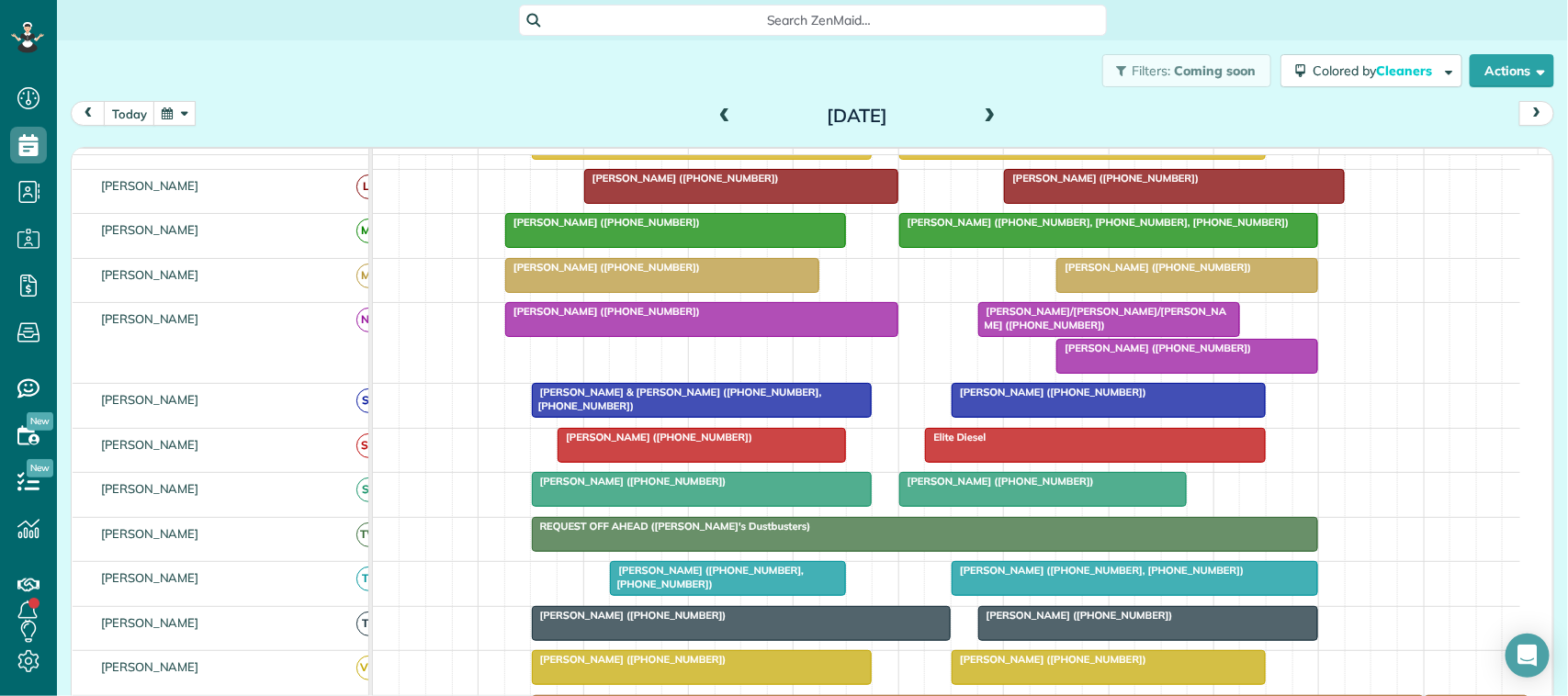
scroll to position [355, 0]
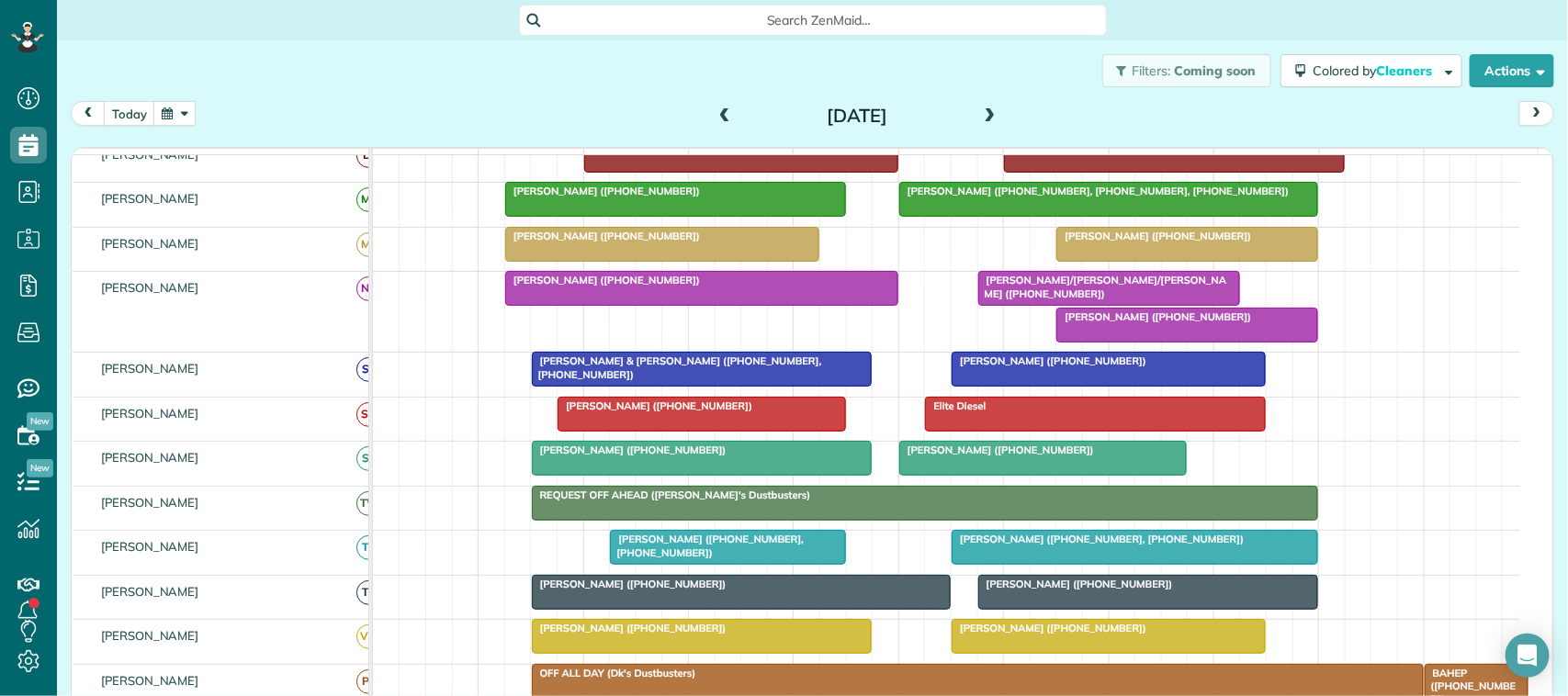
click at [714, 115] on span at bounding box center [724, 116] width 20 height 16
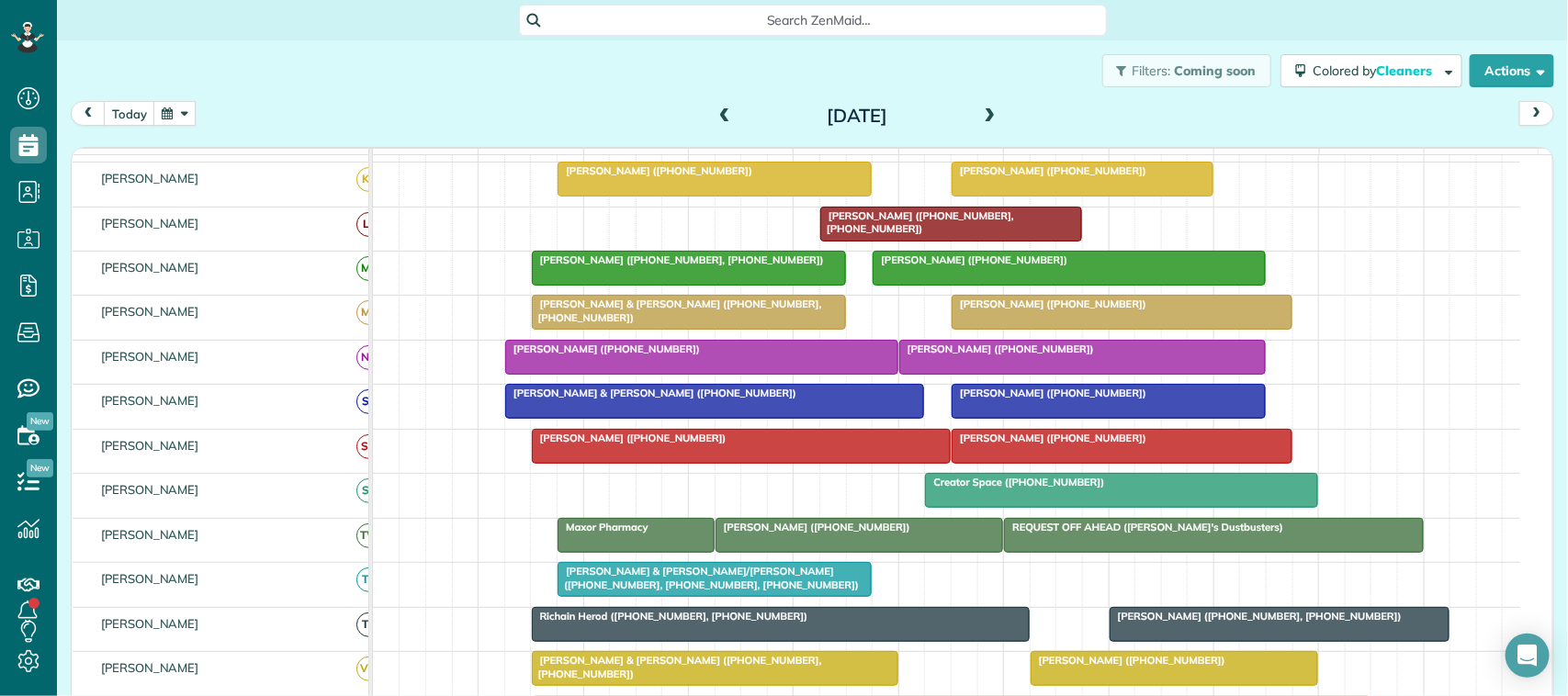
scroll to position [345, 0]
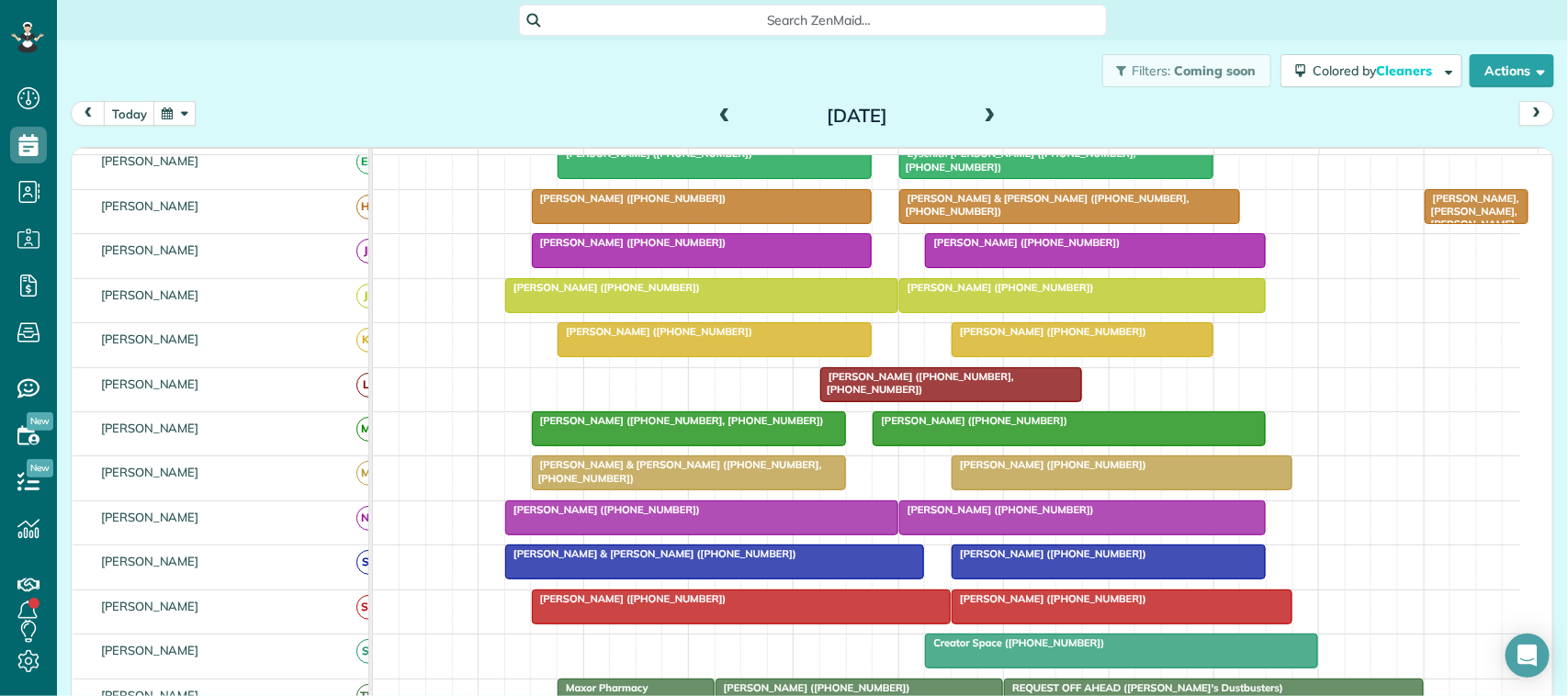
click at [981, 124] on span at bounding box center [990, 116] width 20 height 16
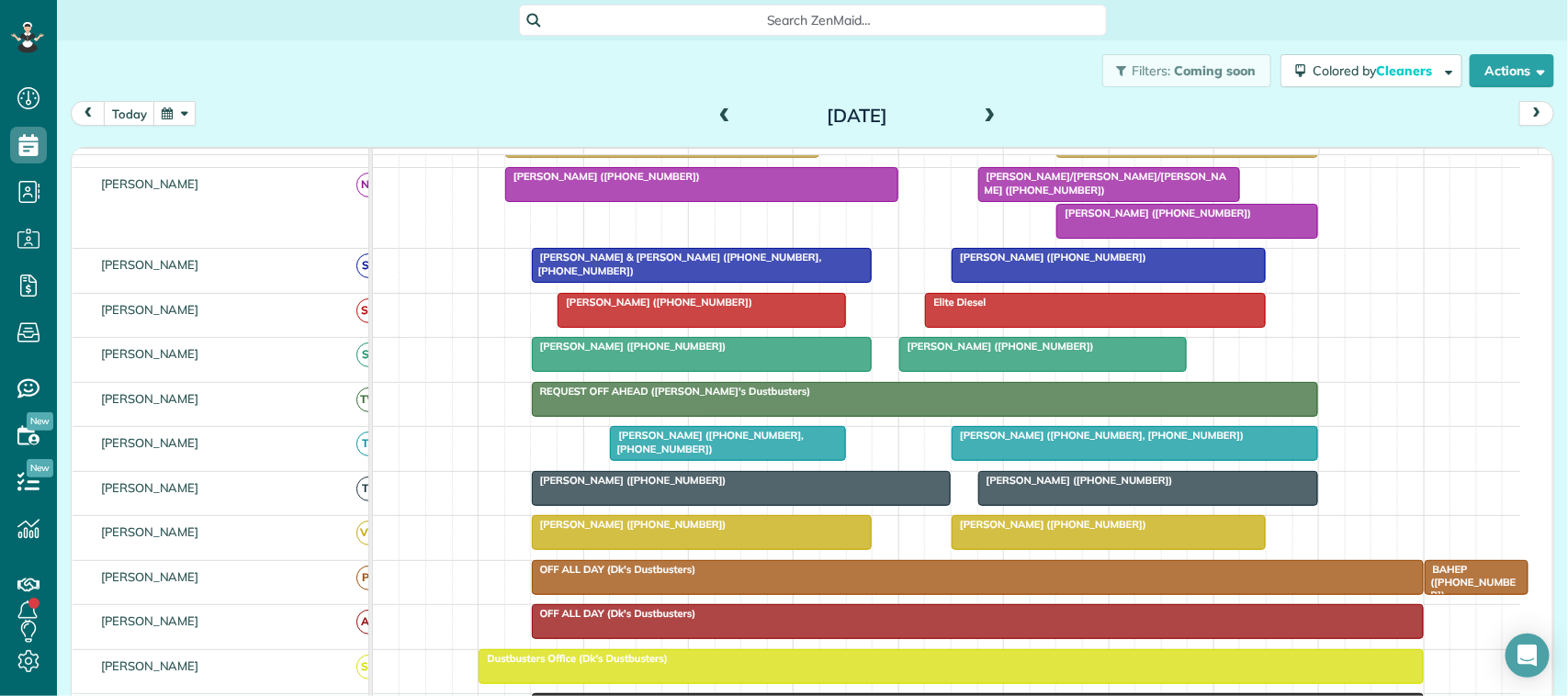
click at [604, 530] on div "Sue Ferrell (+12816829271)" at bounding box center [702, 525] width 330 height 13
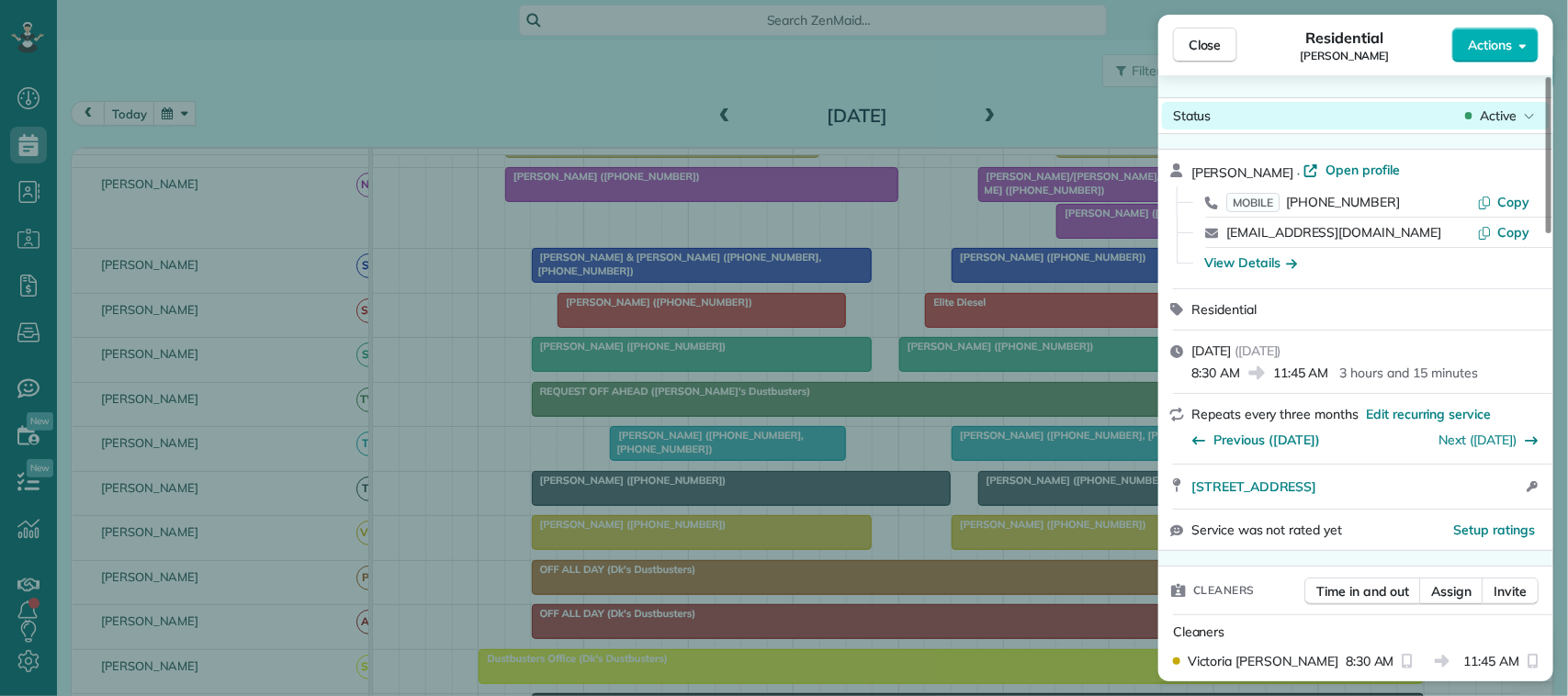
click at [1506, 107] on span "Active" at bounding box center [1498, 115] width 37 height 18
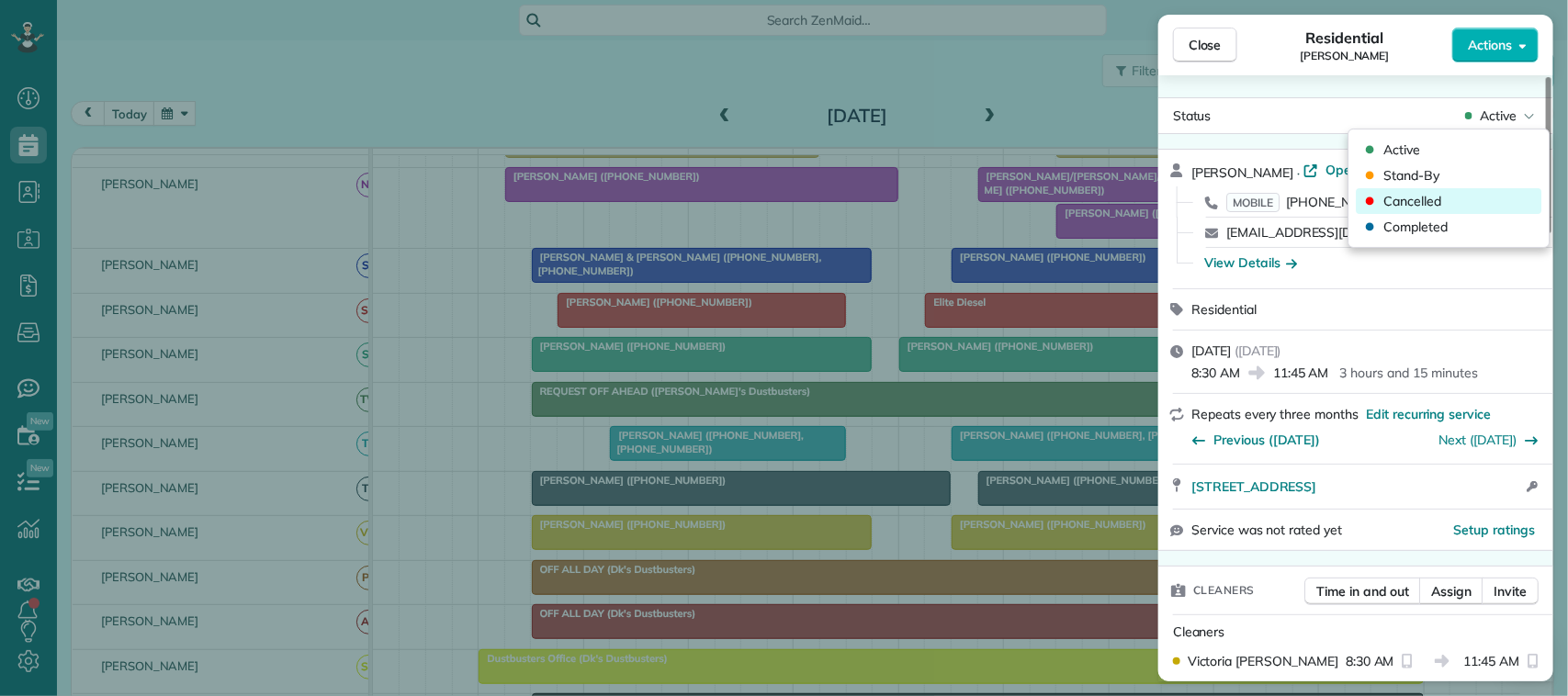
click at [1481, 196] on div "Cancelled" at bounding box center [1450, 201] width 186 height 26
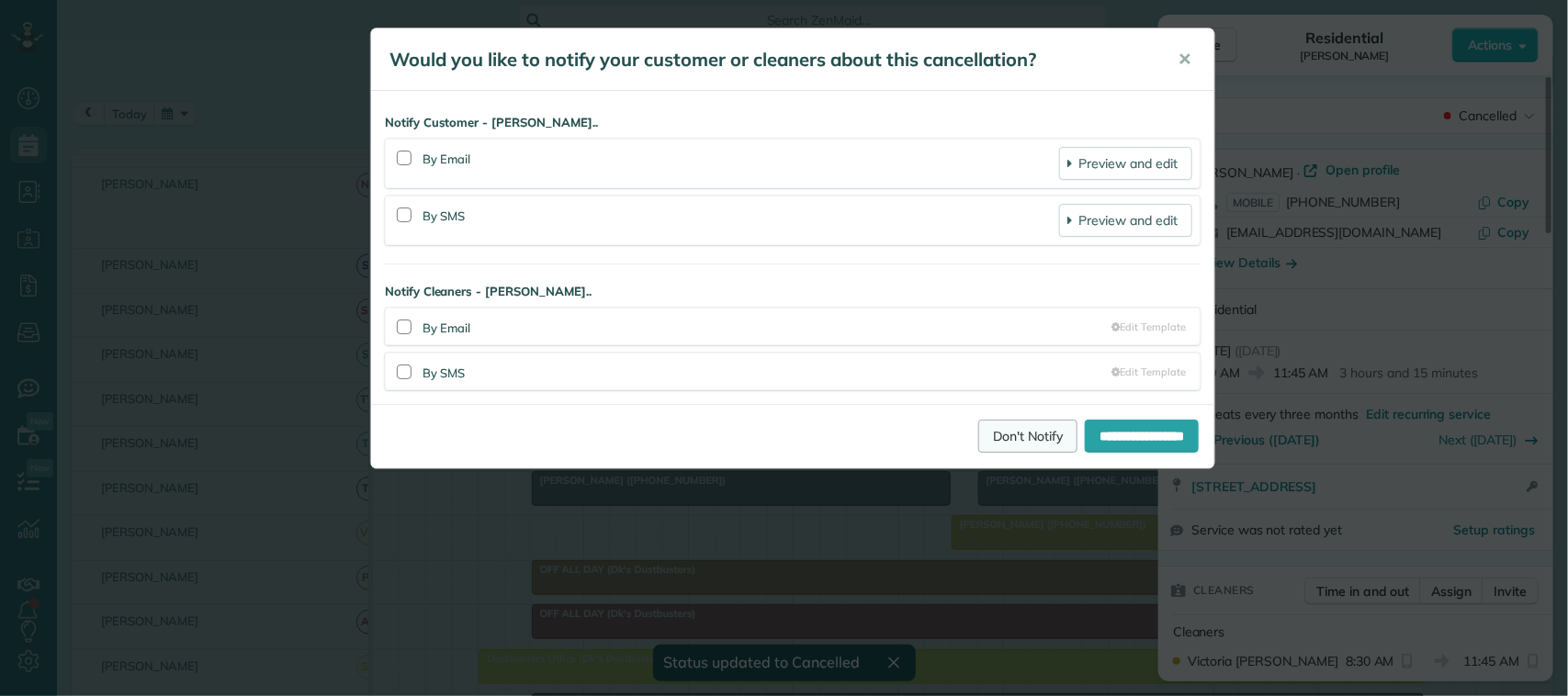
click at [1022, 434] on link "Don't Notify" at bounding box center [1028, 436] width 99 height 33
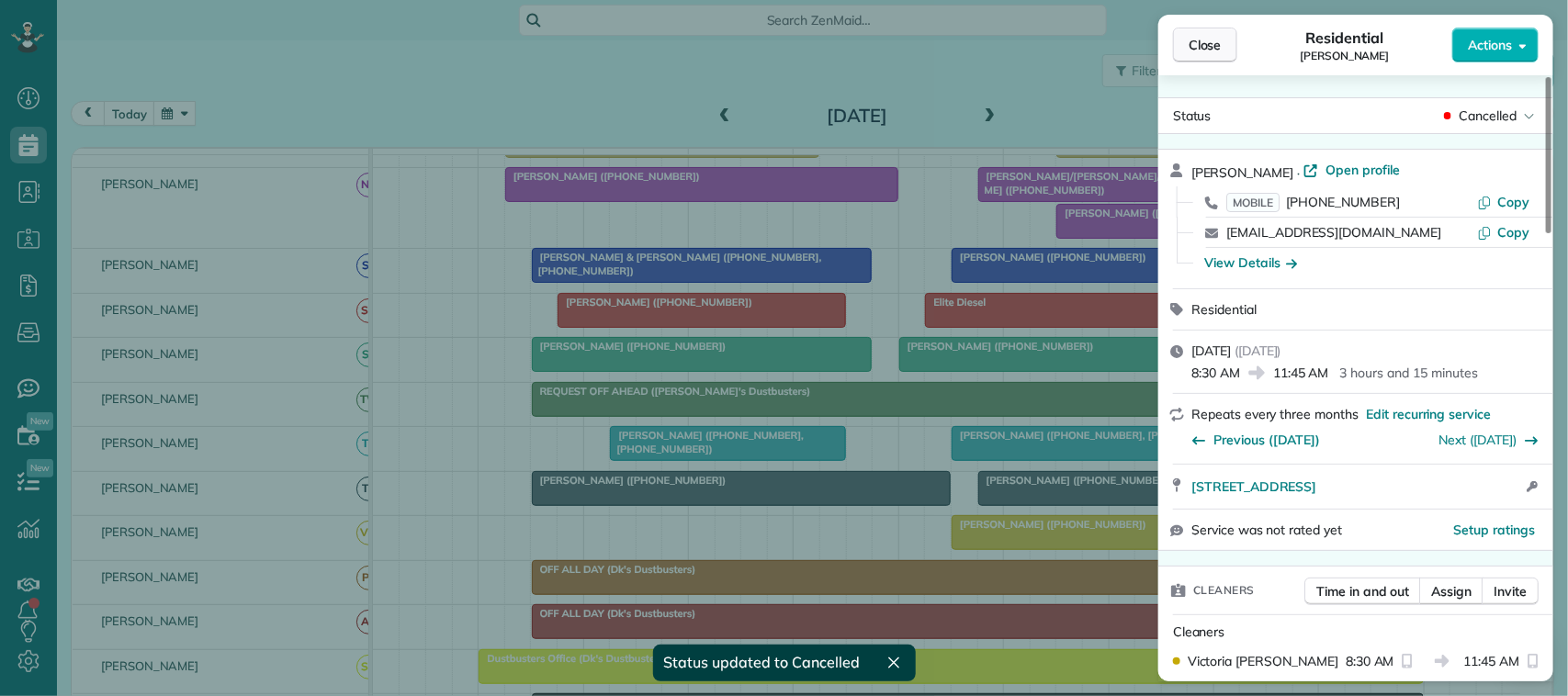
drag, startPoint x: 1219, startPoint y: 45, endPoint x: 1213, endPoint y: 58, distance: 14.3
click at [1219, 45] on span "Close" at bounding box center [1205, 45] width 33 height 18
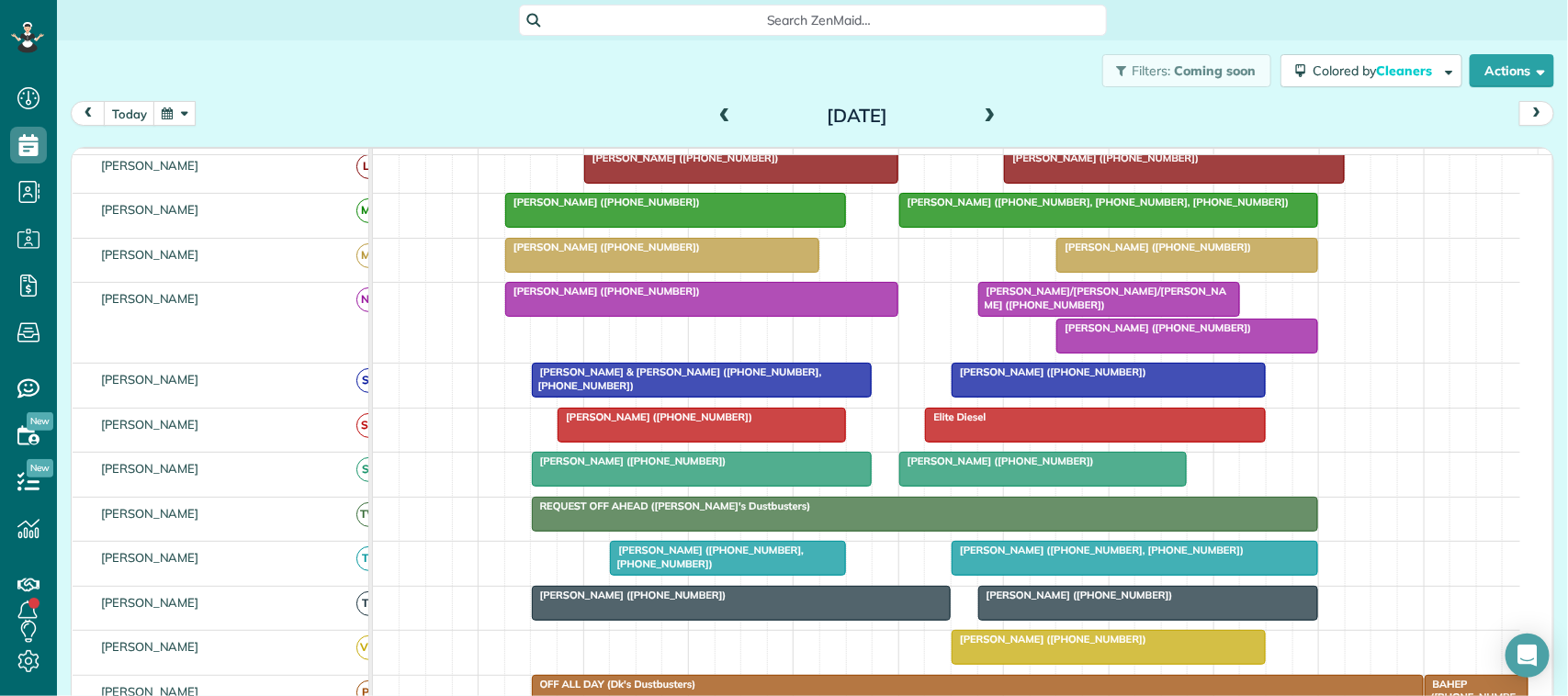
click at [719, 119] on span at bounding box center [724, 116] width 20 height 16
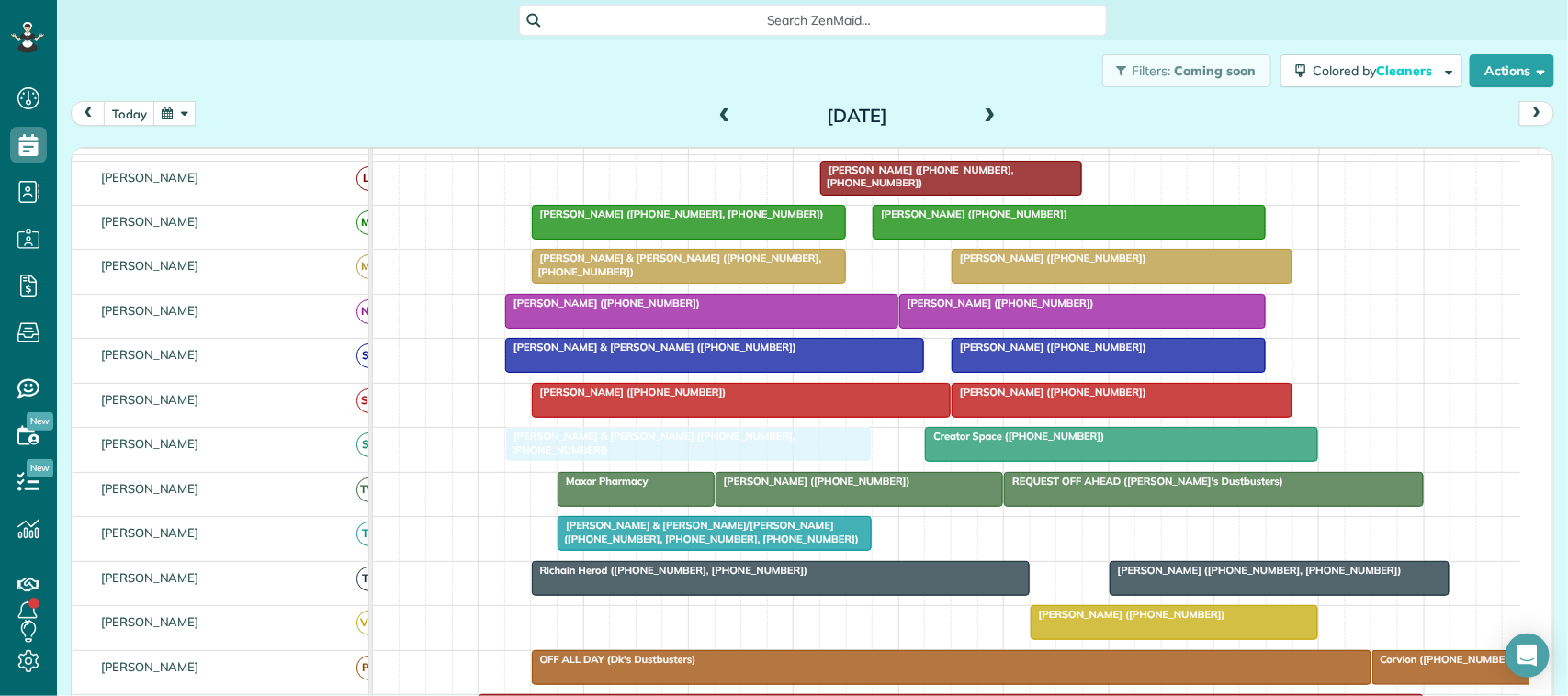
drag, startPoint x: 672, startPoint y: 649, endPoint x: 655, endPoint y: 482, distance: 167.9
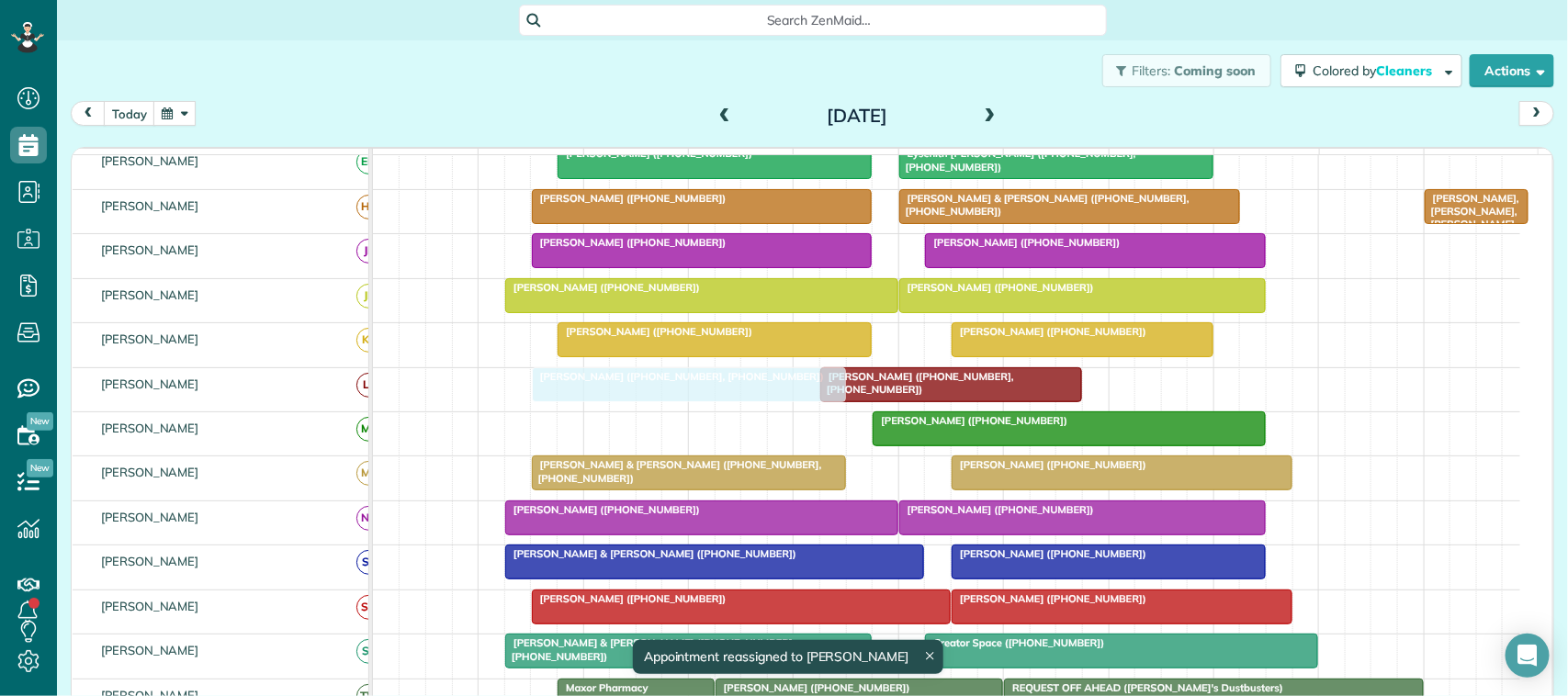
drag, startPoint x: 684, startPoint y: 450, endPoint x: 679, endPoint y: 423, distance: 27.5
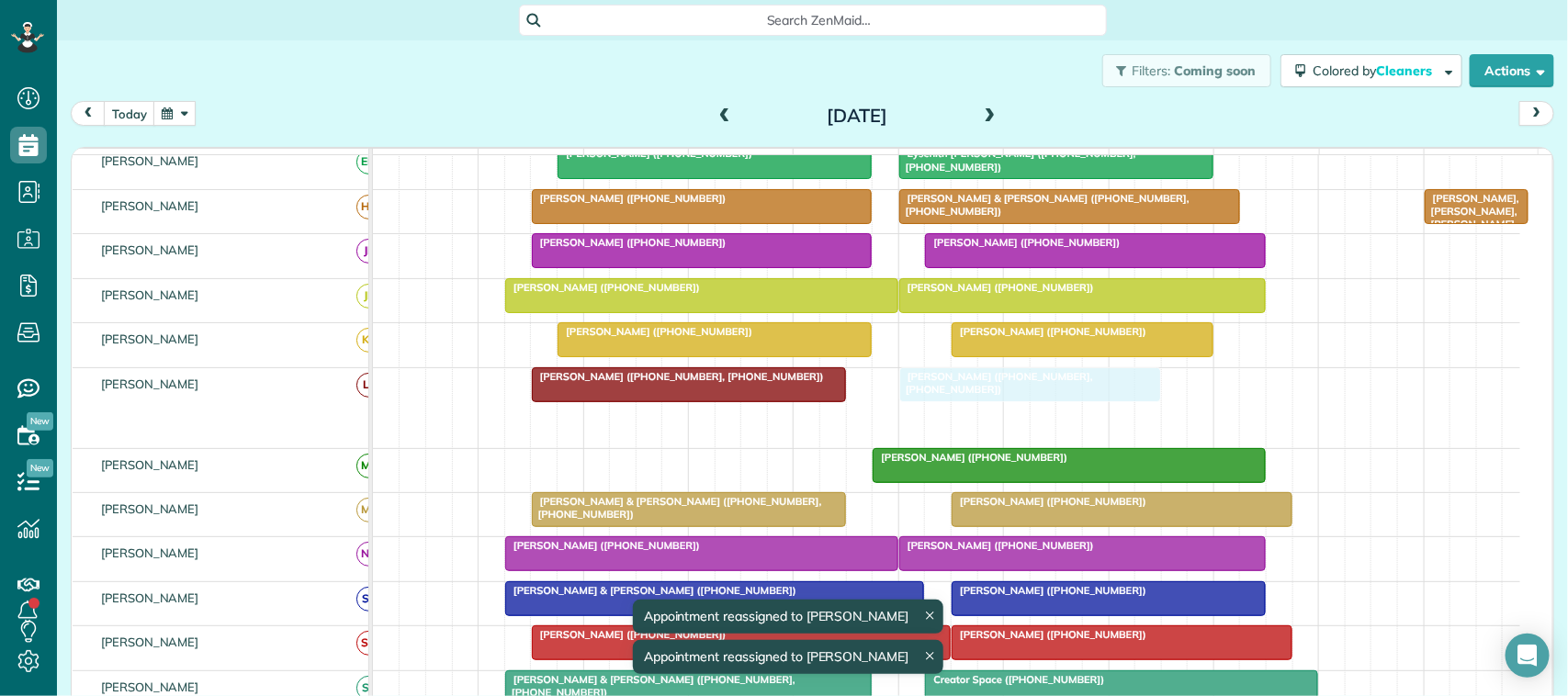
drag, startPoint x: 895, startPoint y: 437, endPoint x: 969, endPoint y: 419, distance: 76.2
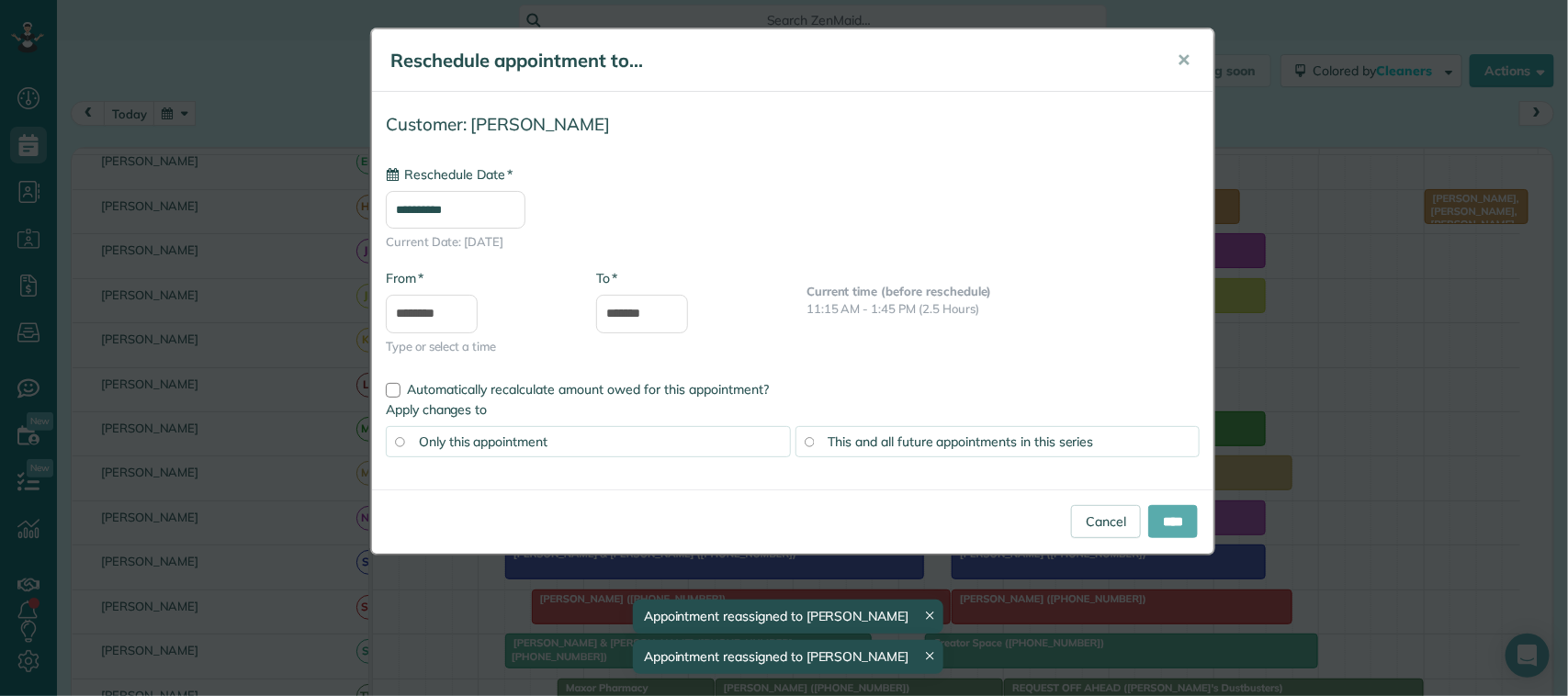
type input "**********"
click at [1185, 522] on input "****" at bounding box center [1173, 521] width 49 height 33
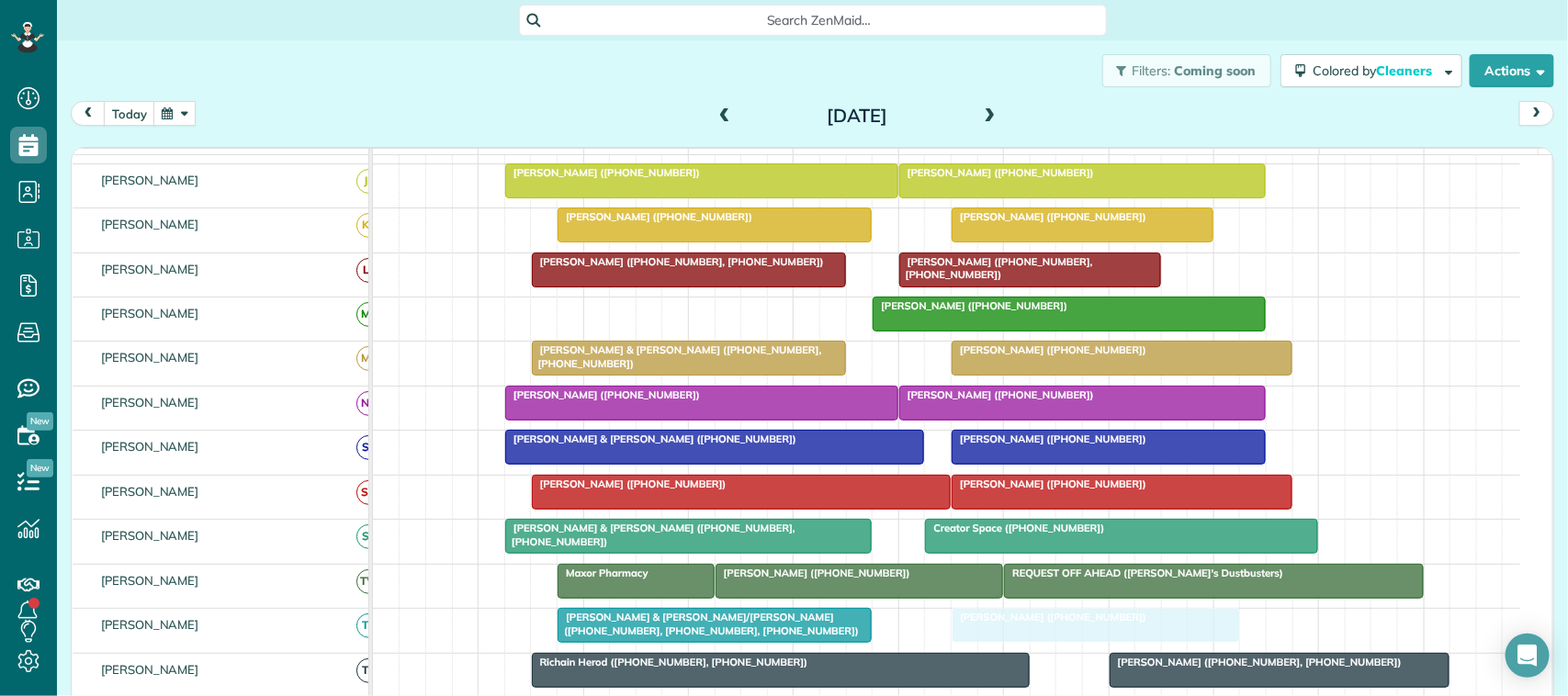
drag, startPoint x: 1094, startPoint y: 624, endPoint x: 1019, endPoint y: 634, distance: 75.7
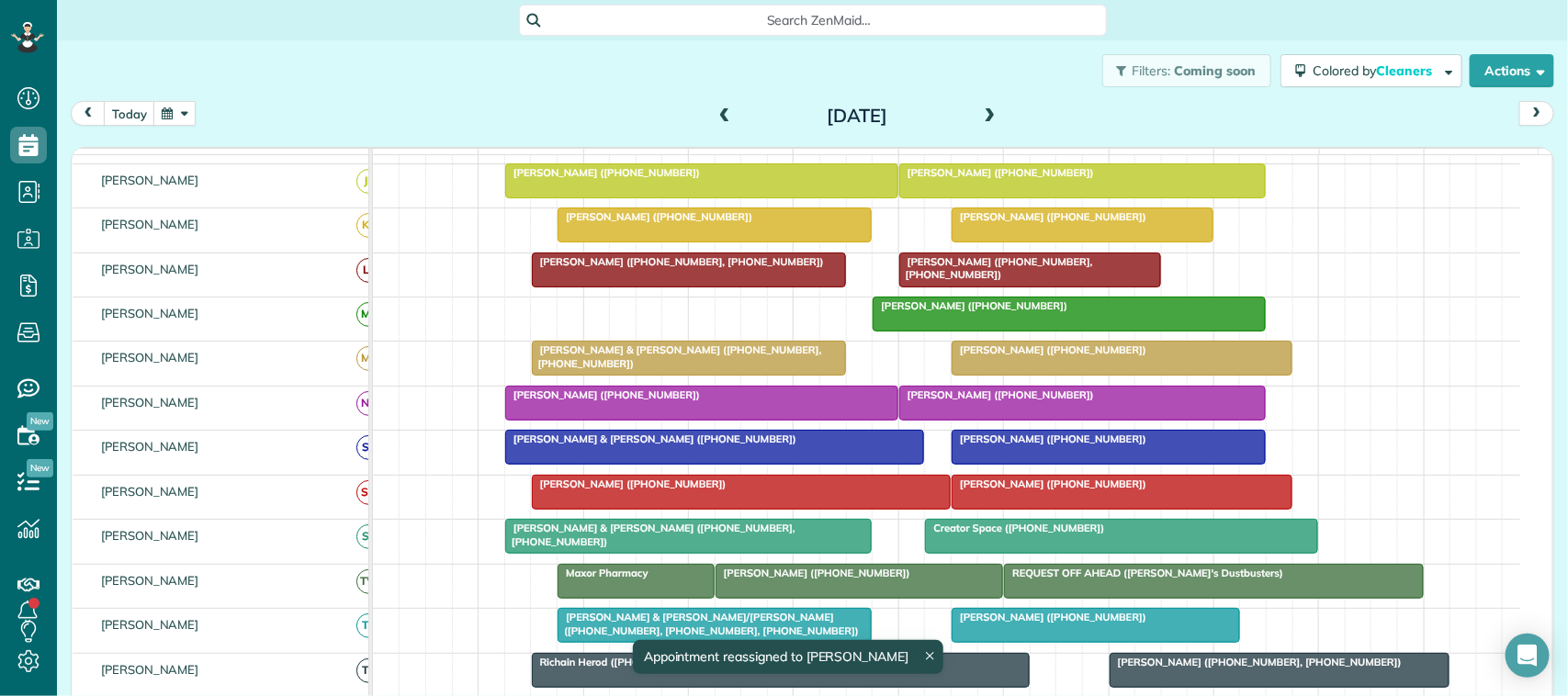
click at [984, 130] on span at bounding box center [990, 116] width 20 height 27
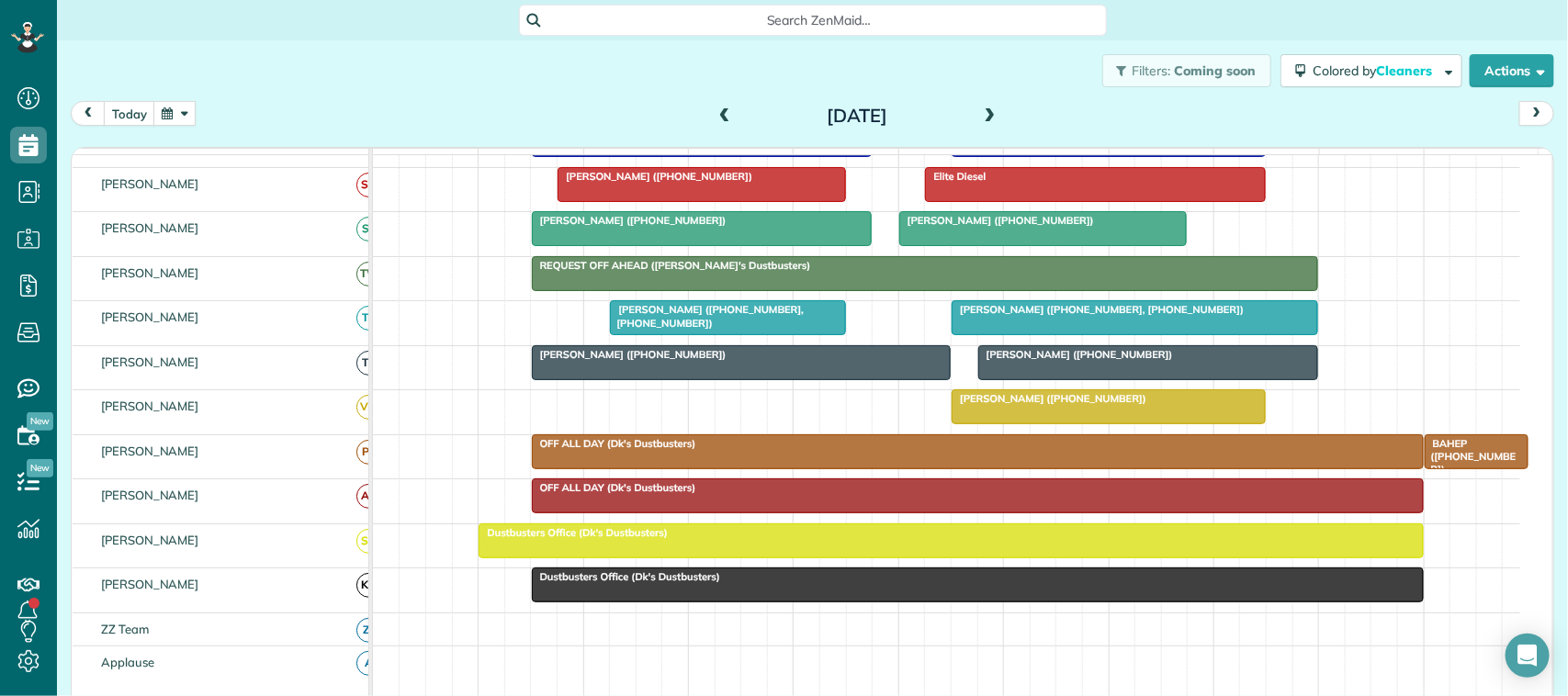
click at [905, 558] on div at bounding box center [950, 541] width 943 height 33
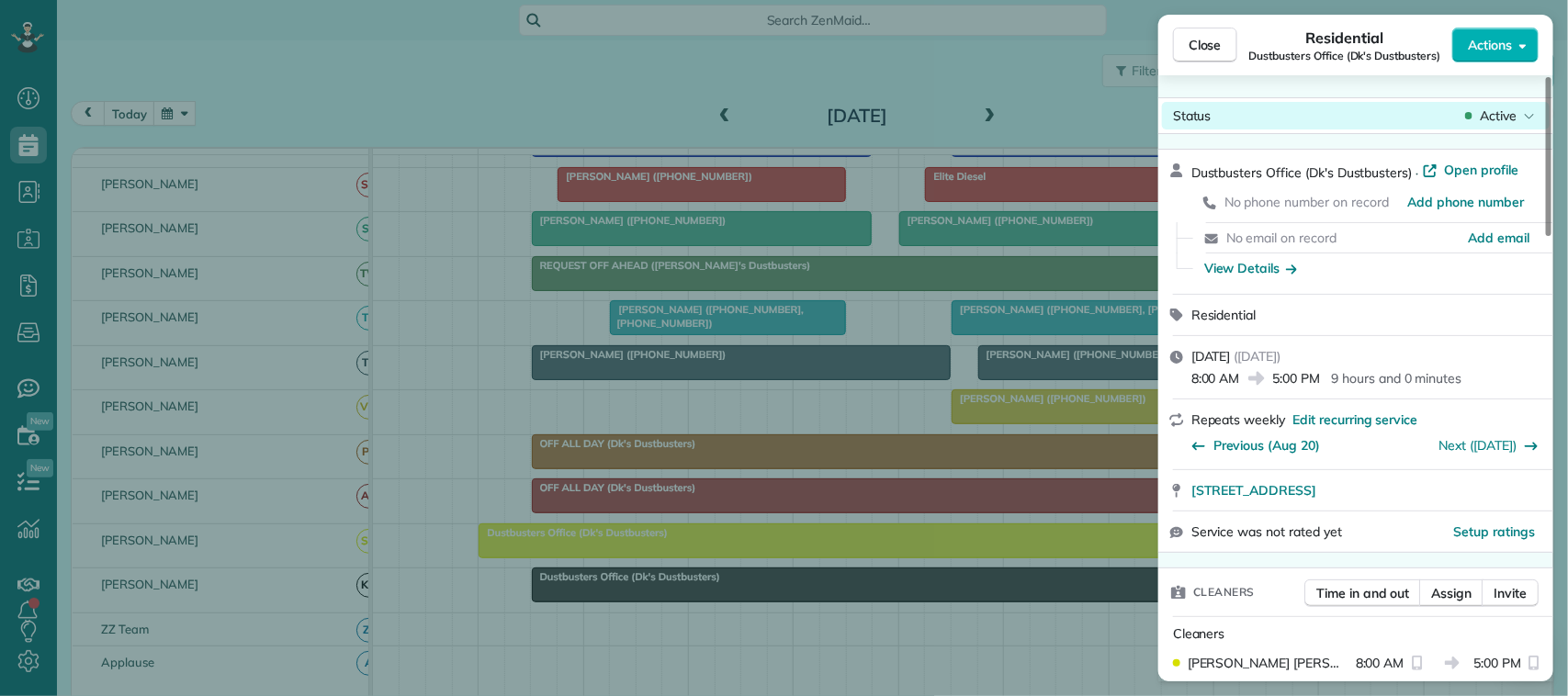
click at [1508, 116] on span "Active" at bounding box center [1498, 115] width 37 height 18
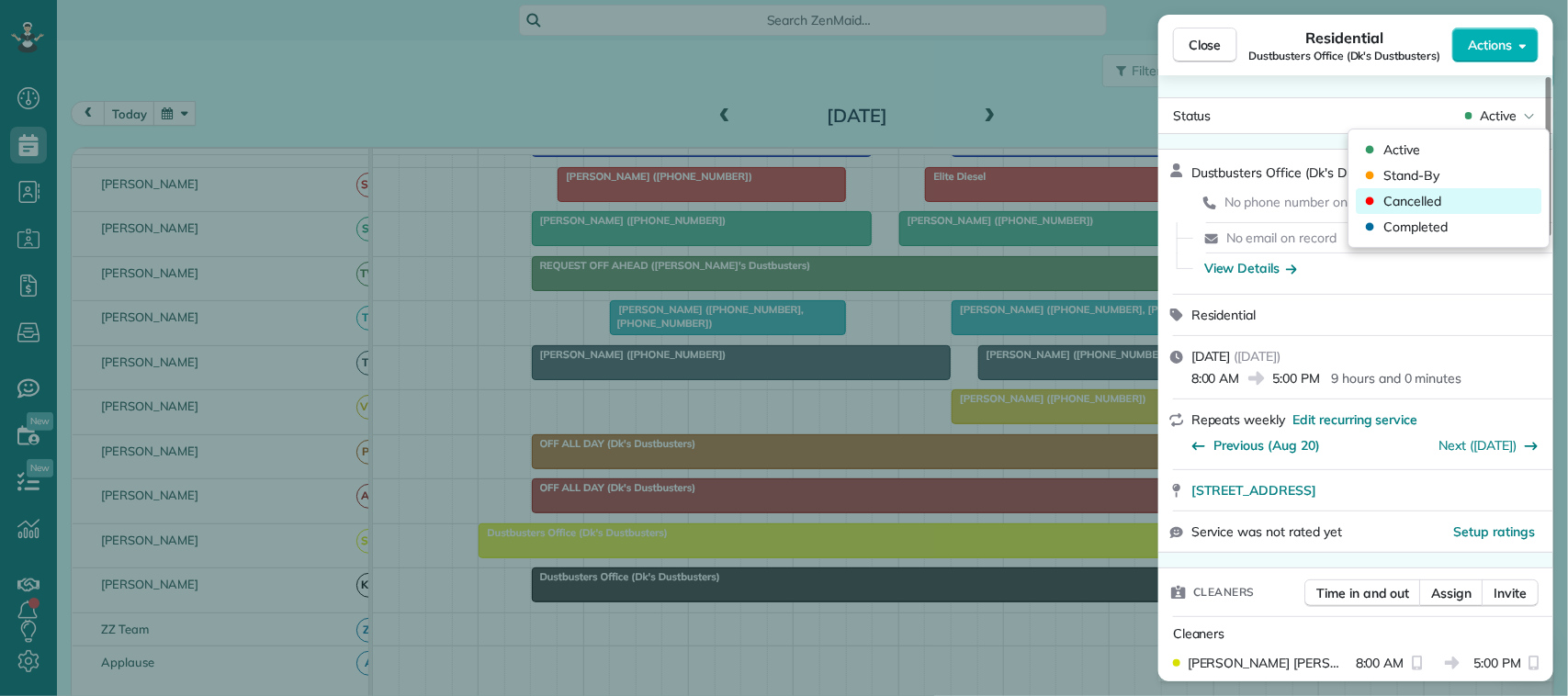
click at [1442, 208] on div "Cancelled" at bounding box center [1450, 201] width 186 height 26
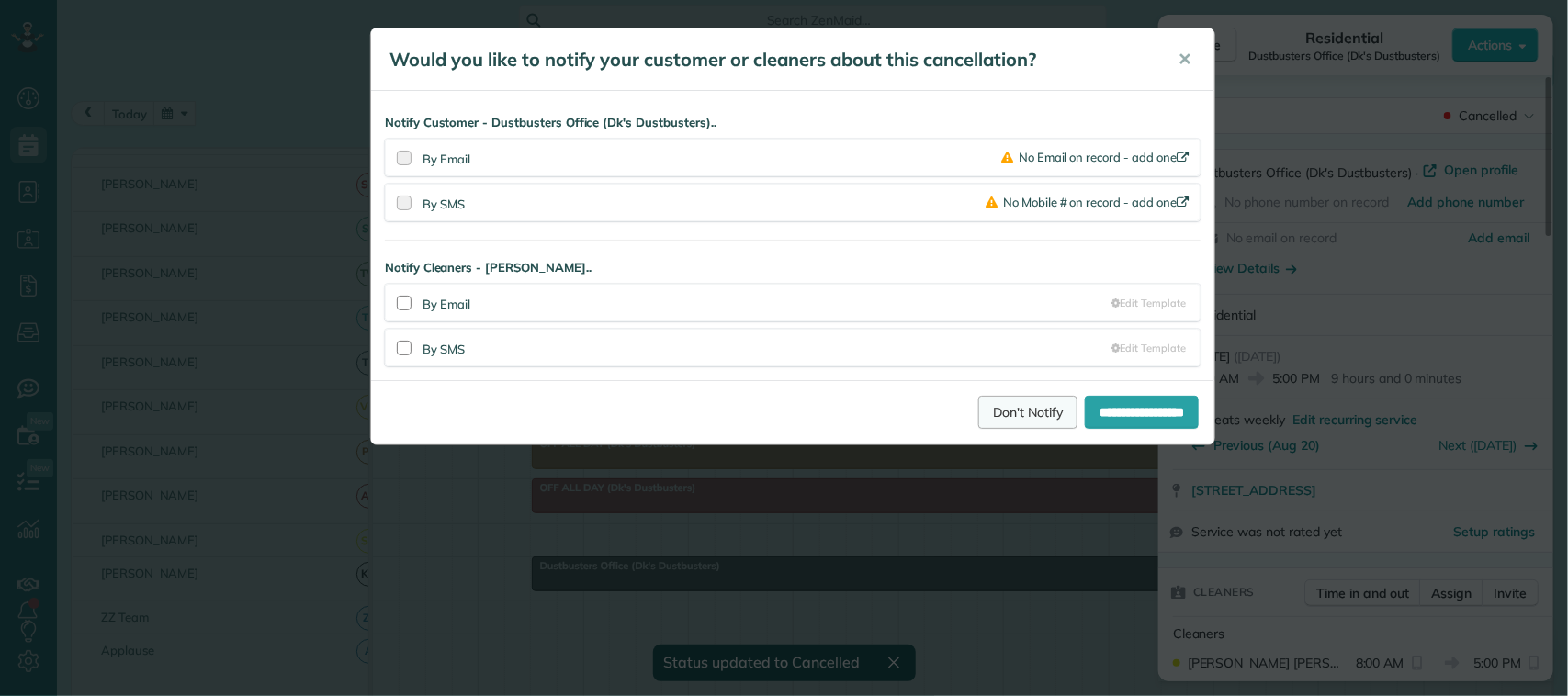
click at [1029, 410] on link "Don't Notify" at bounding box center [1028, 412] width 99 height 33
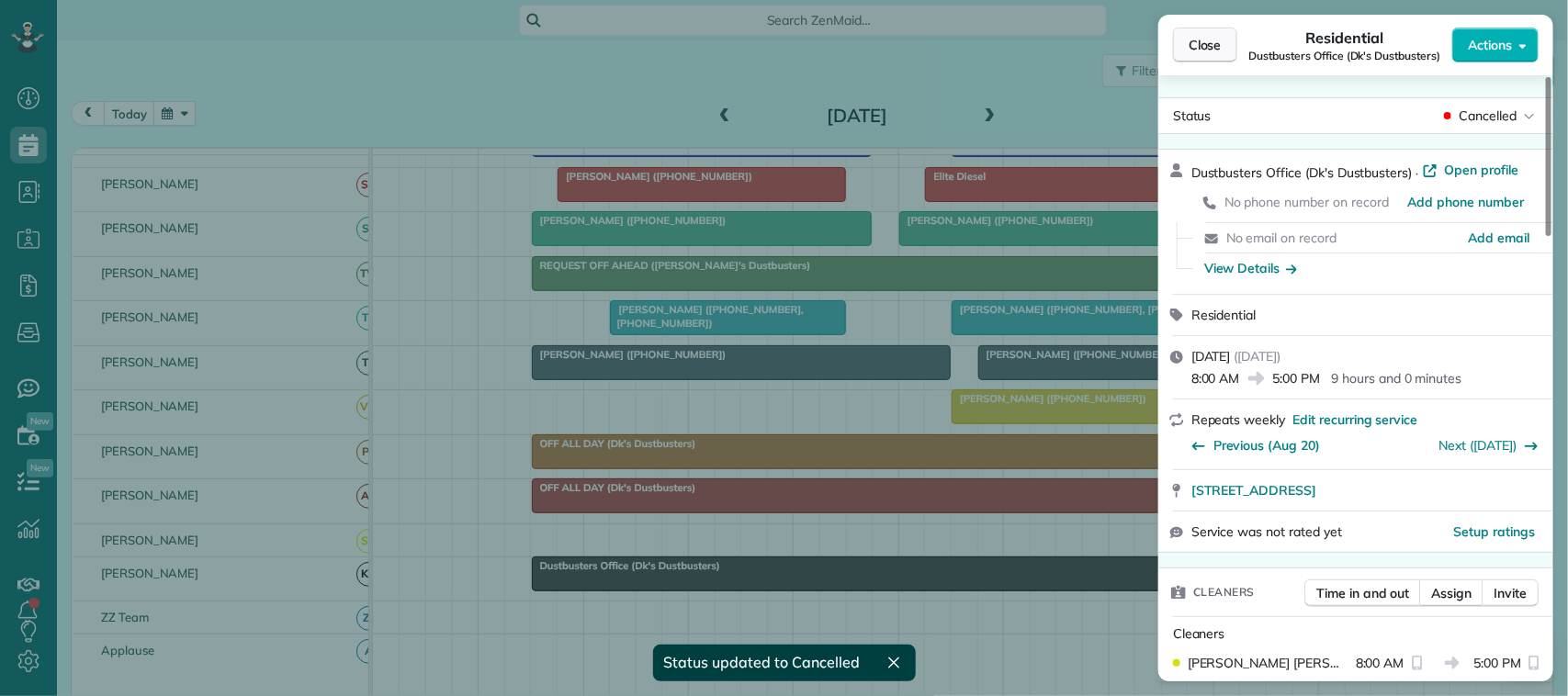
click at [1222, 46] on span "Close" at bounding box center [1205, 45] width 33 height 18
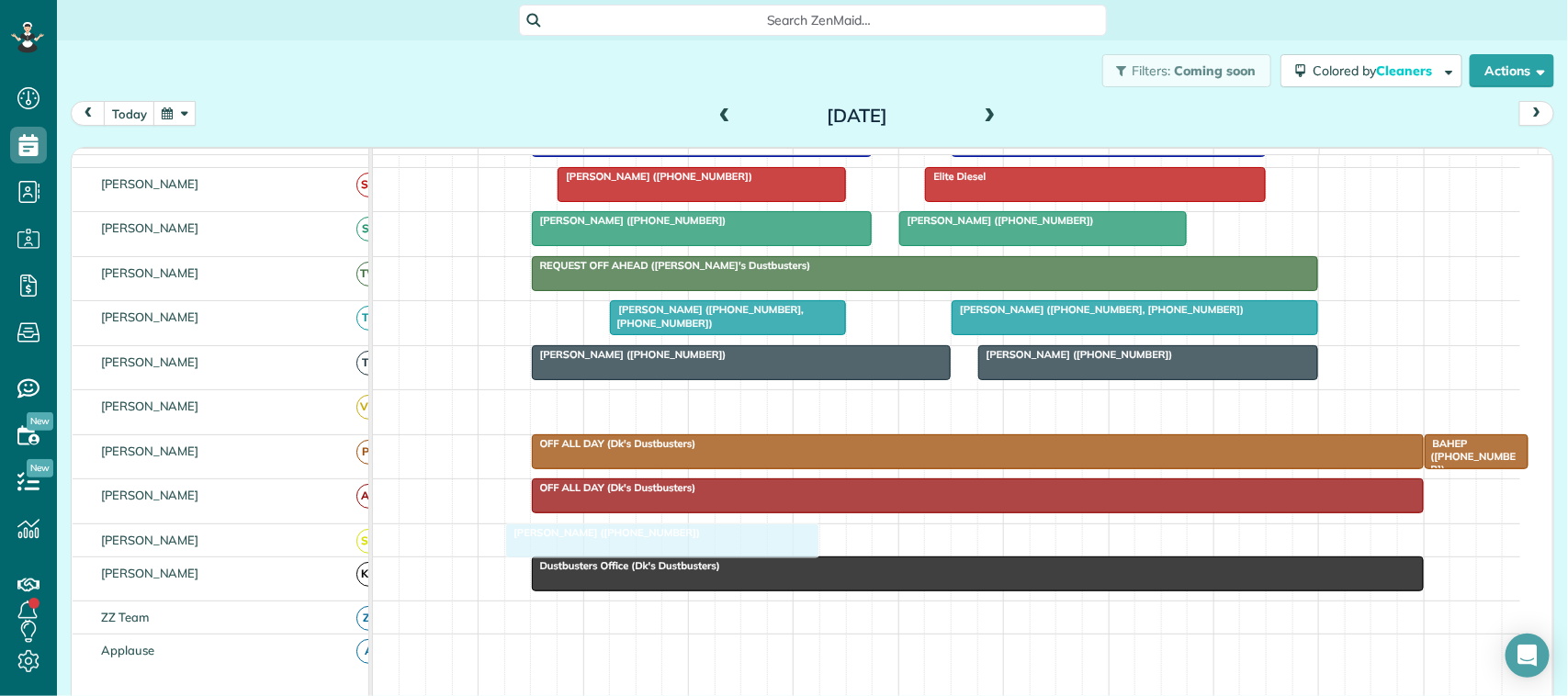
drag, startPoint x: 1091, startPoint y: 425, endPoint x: 658, endPoint y: 560, distance: 453.6
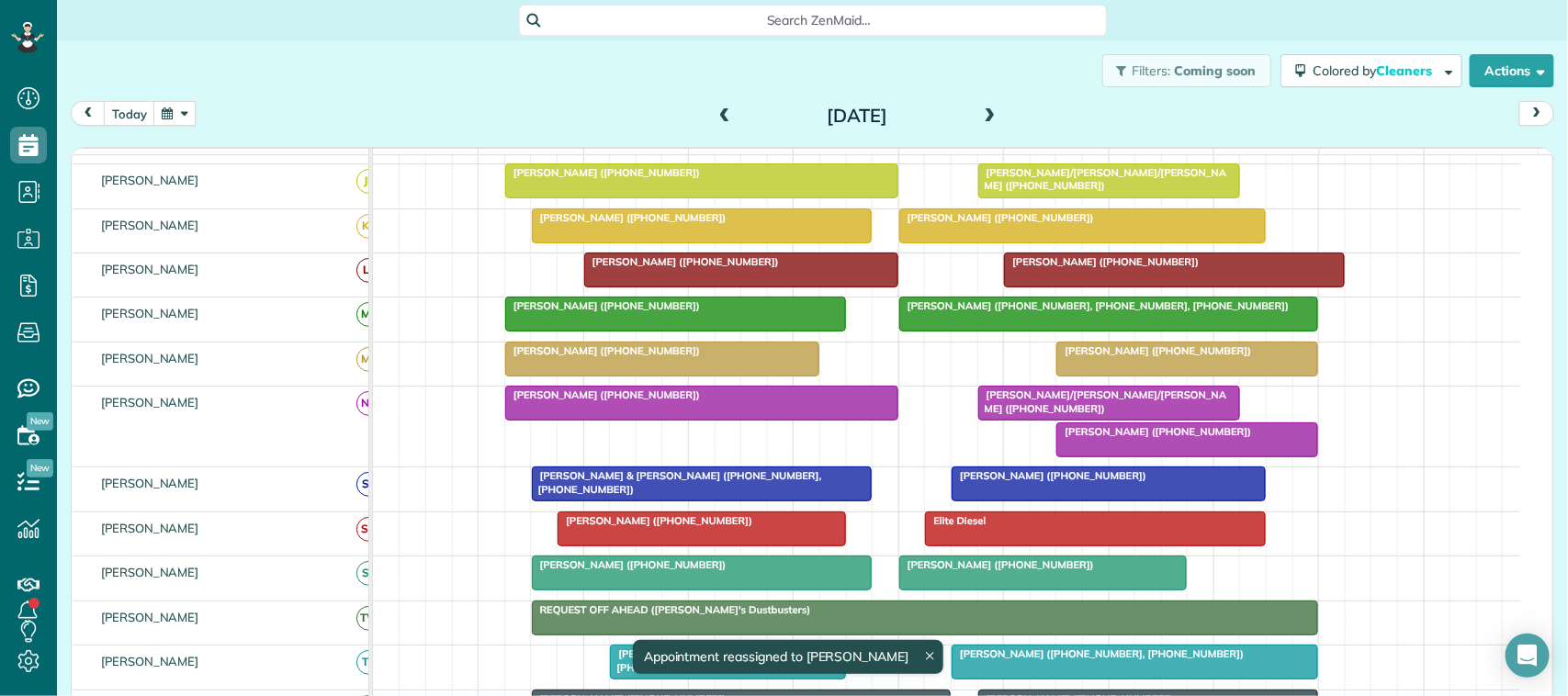
click at [982, 120] on span at bounding box center [990, 116] width 20 height 16
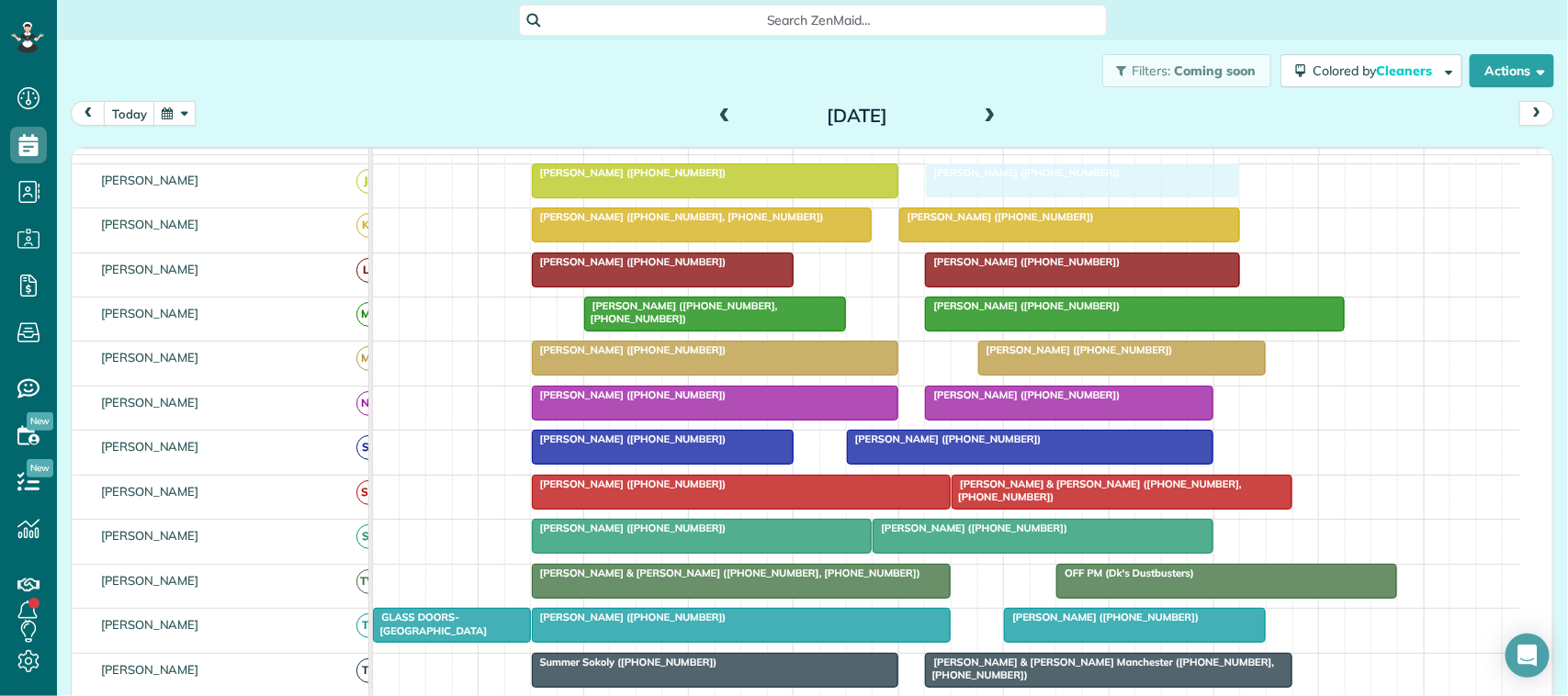
drag, startPoint x: 606, startPoint y: 390, endPoint x: 1038, endPoint y: 214, distance: 466.5
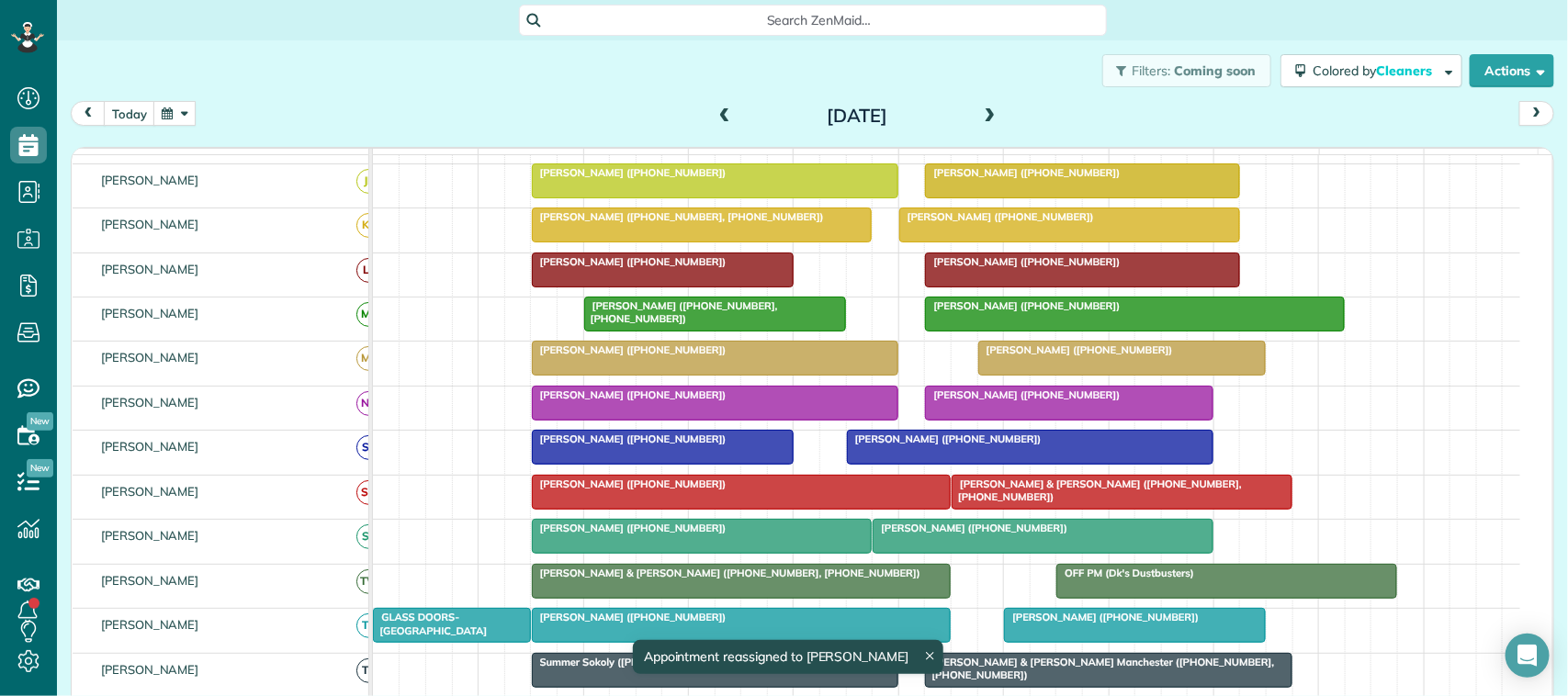
click at [981, 110] on span at bounding box center [990, 116] width 20 height 16
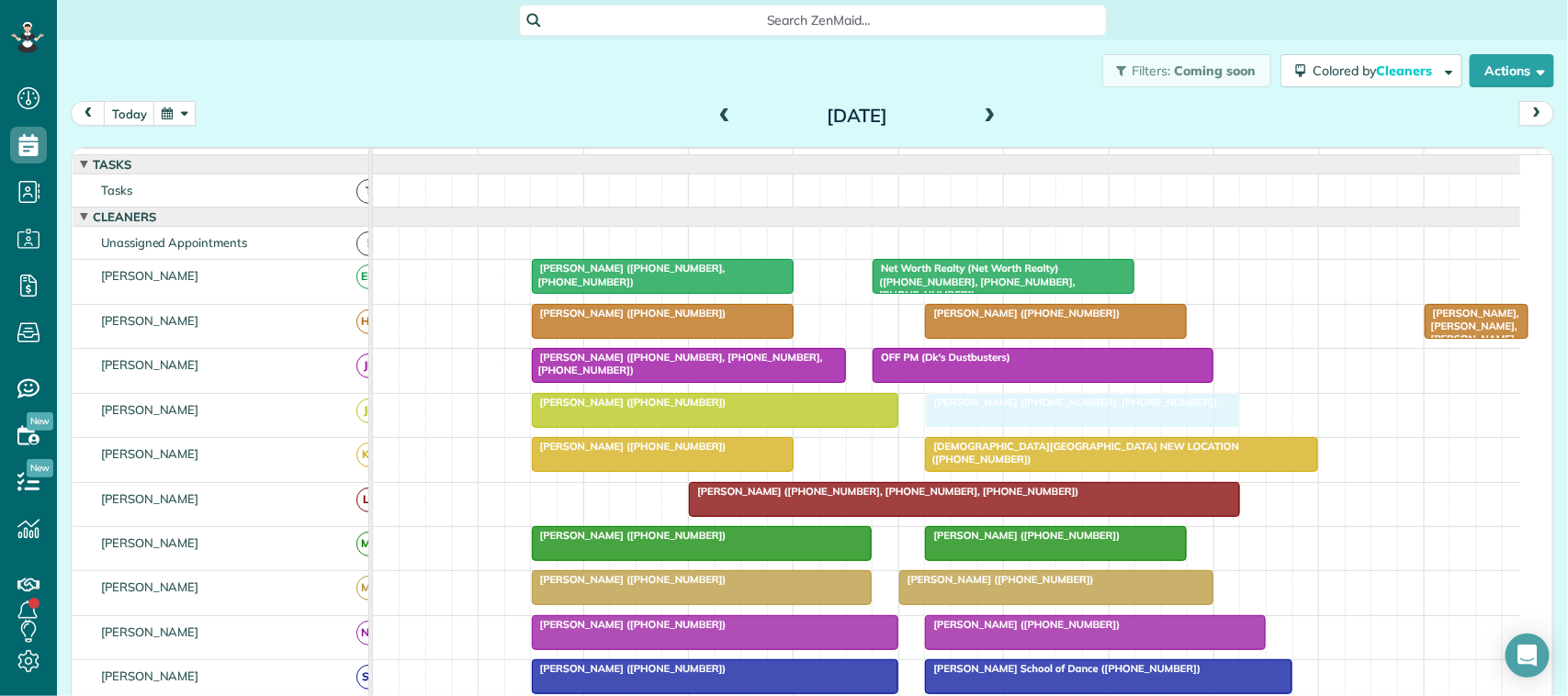
drag, startPoint x: 977, startPoint y: 617, endPoint x: 1009, endPoint y: 432, distance: 187.7
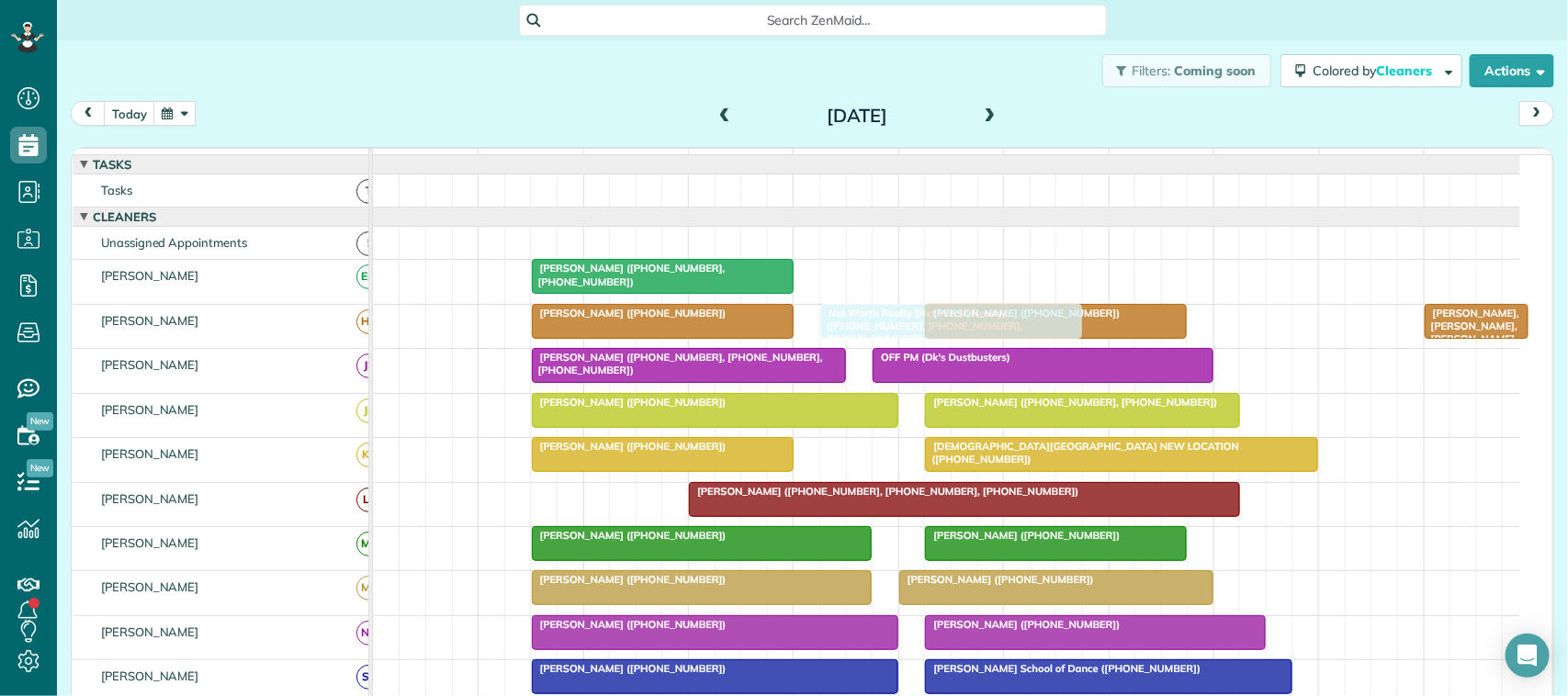
drag, startPoint x: 939, startPoint y: 298, endPoint x: 916, endPoint y: 338, distance: 46.1
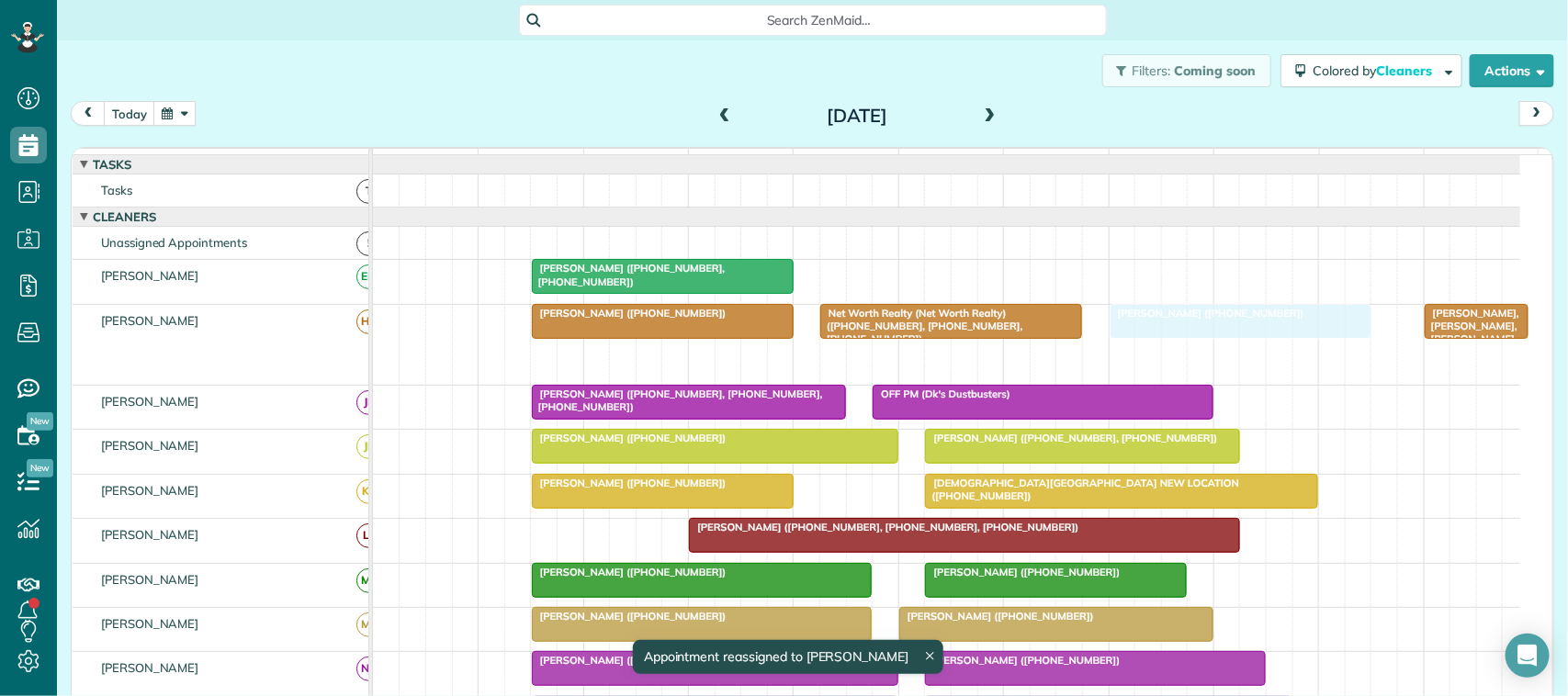
drag, startPoint x: 999, startPoint y: 377, endPoint x: 1144, endPoint y: 353, distance: 147.0
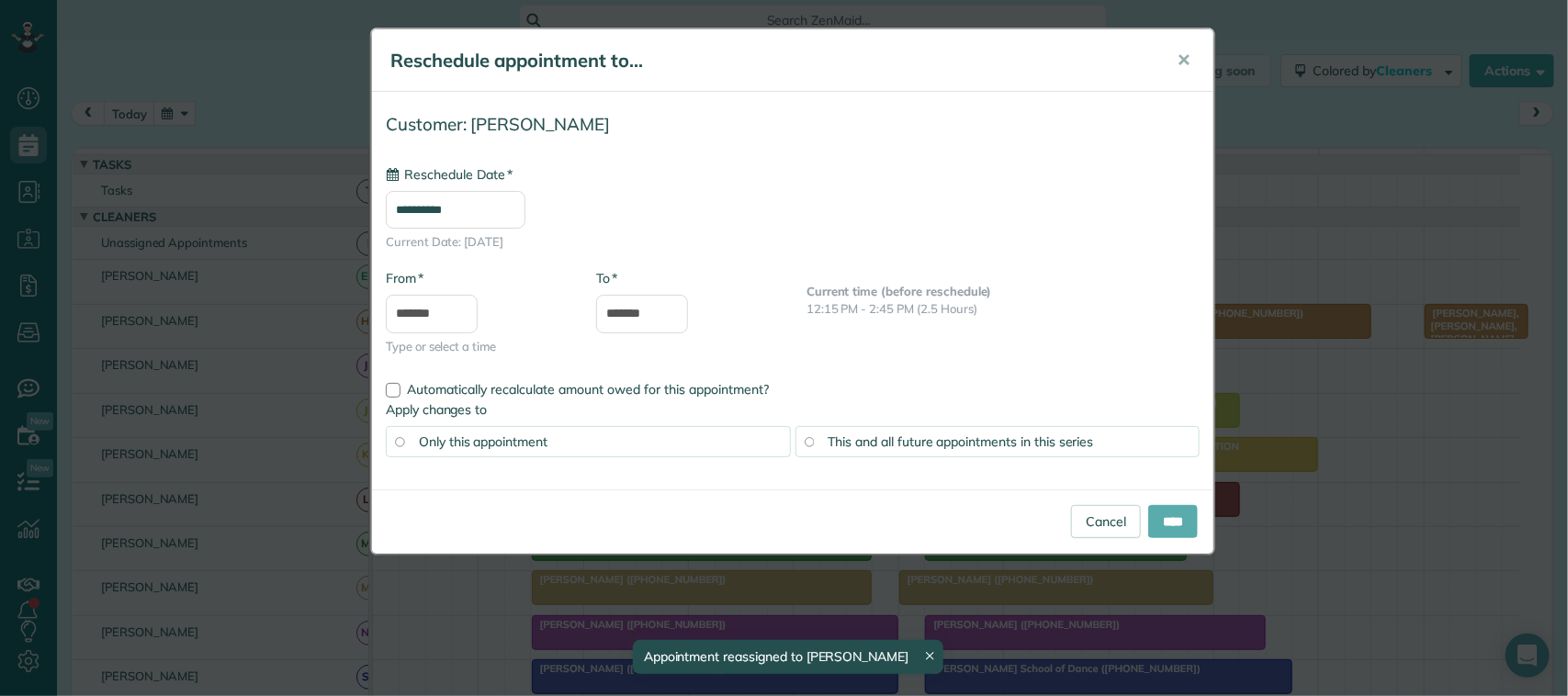
type input "**********"
click at [1159, 522] on input "****" at bounding box center [1173, 521] width 49 height 33
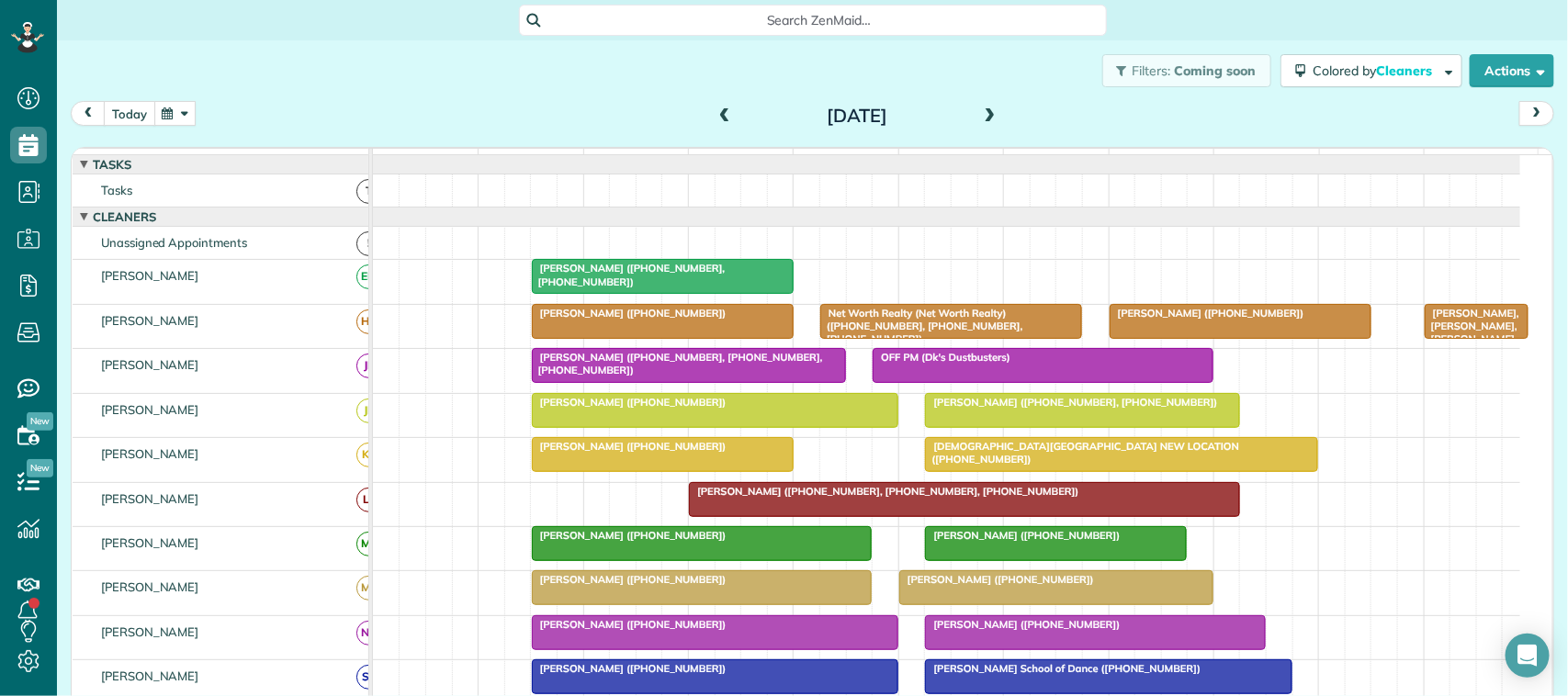
click at [135, 116] on button "today" at bounding box center [130, 114] width 51 height 25
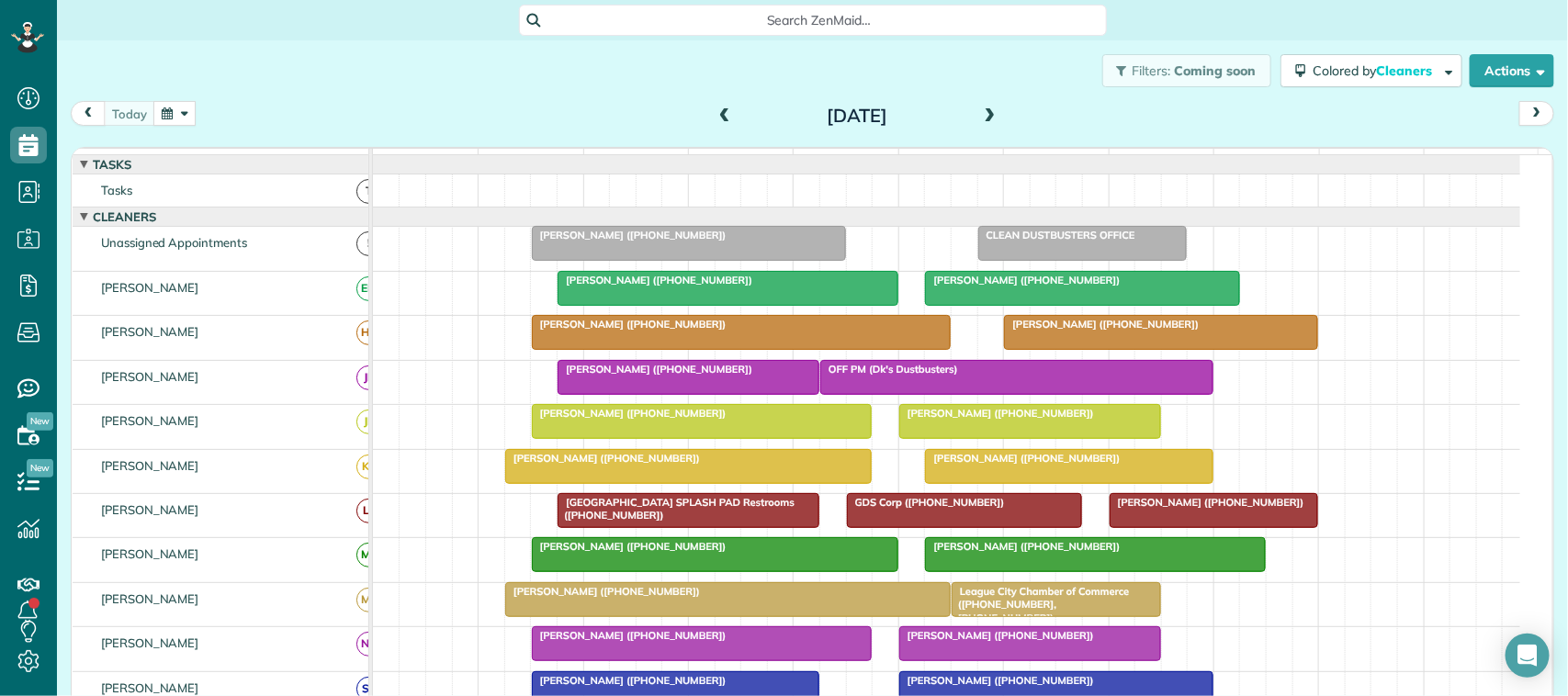
click at [453, 126] on div "[DATE] [DATE]" at bounding box center [813, 118] width 1484 height 34
click at [189, 111] on button "button" at bounding box center [174, 114] width 43 height 25
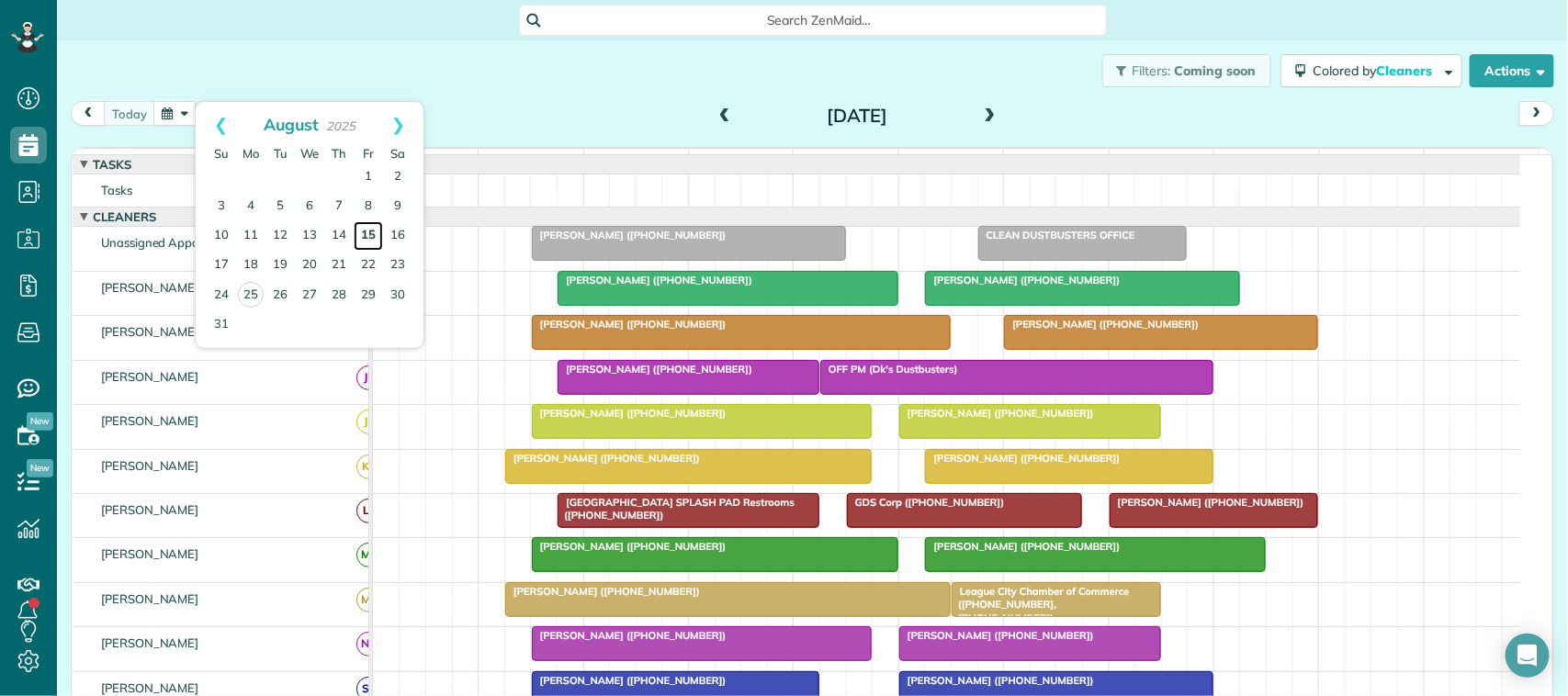
click at [369, 241] on link "15" at bounding box center [368, 236] width 29 height 29
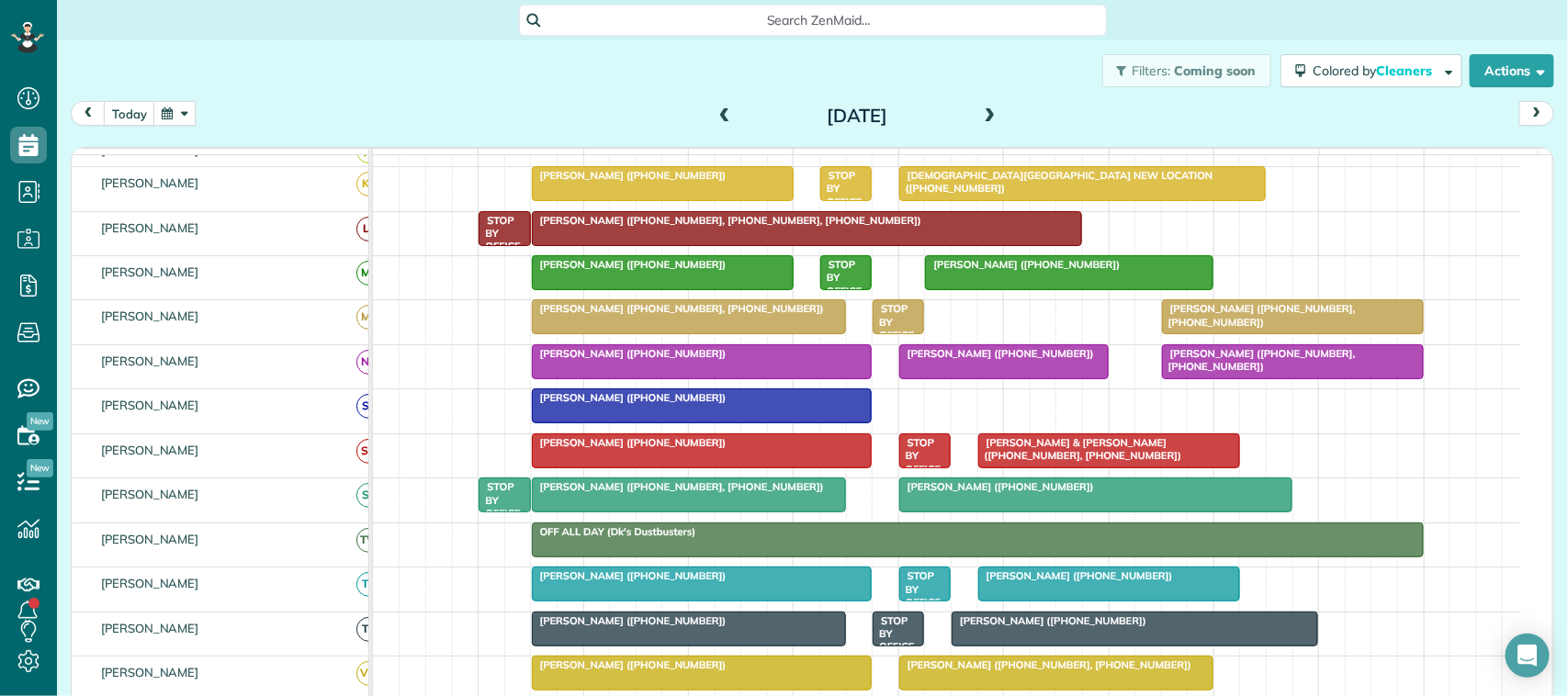
scroll to position [459, 0]
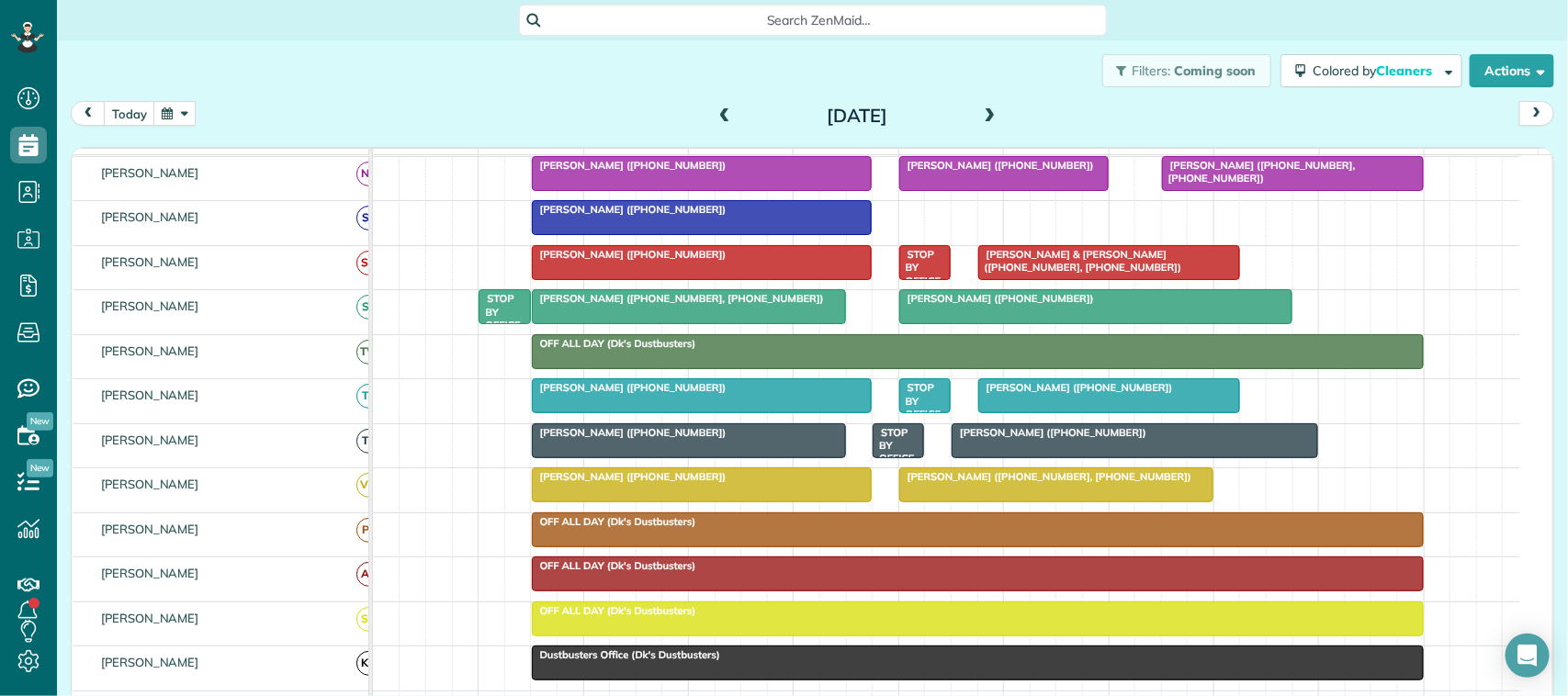
click at [607, 501] on div at bounding box center [702, 484] width 339 height 33
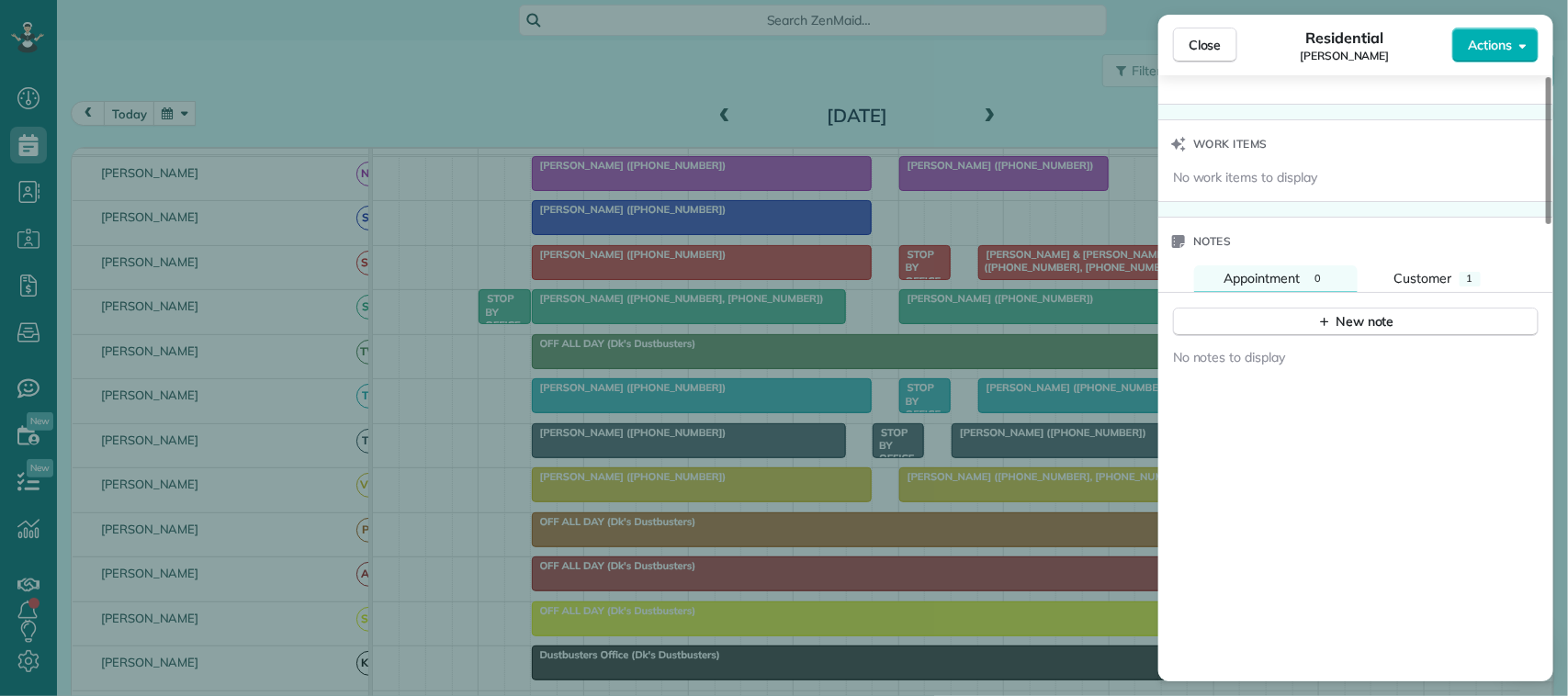
scroll to position [1607, 0]
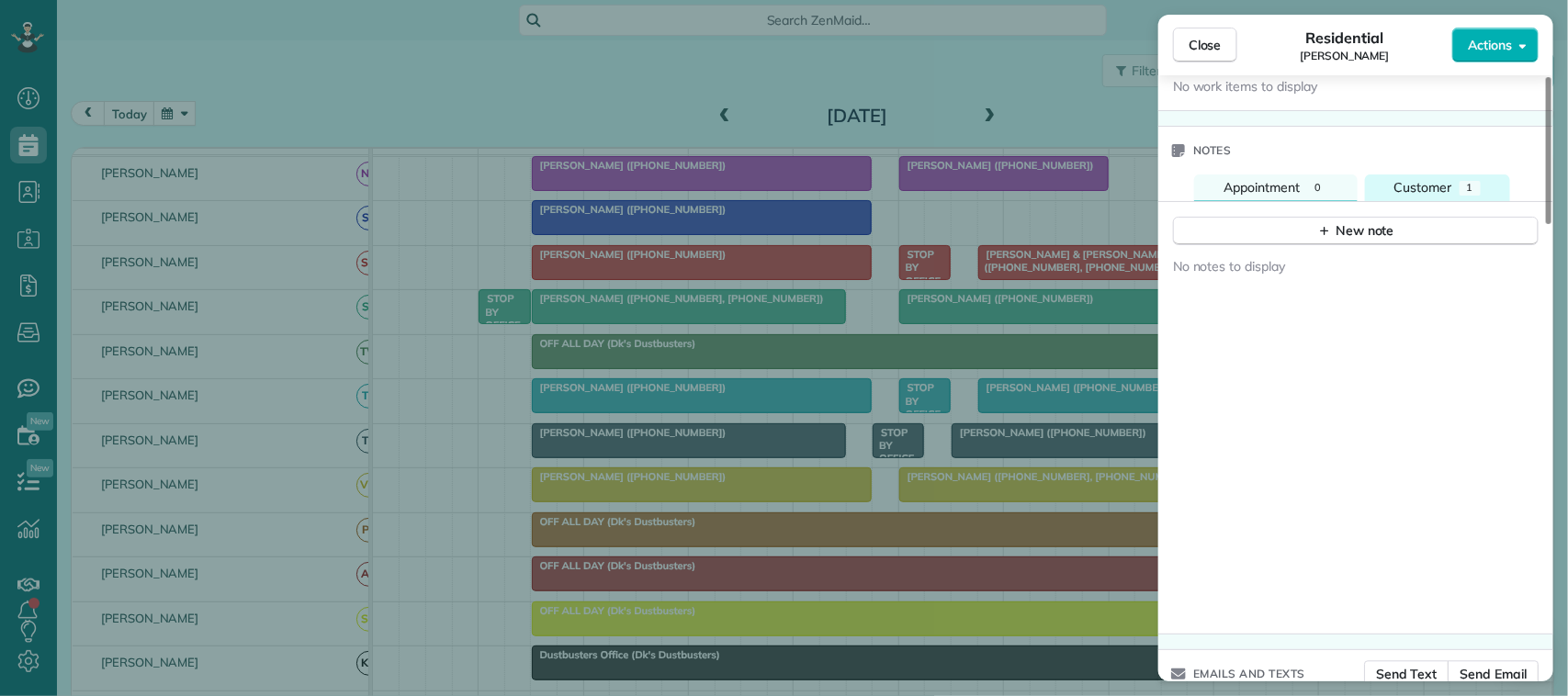
click at [1433, 196] on span "Customer" at bounding box center [1423, 187] width 58 height 16
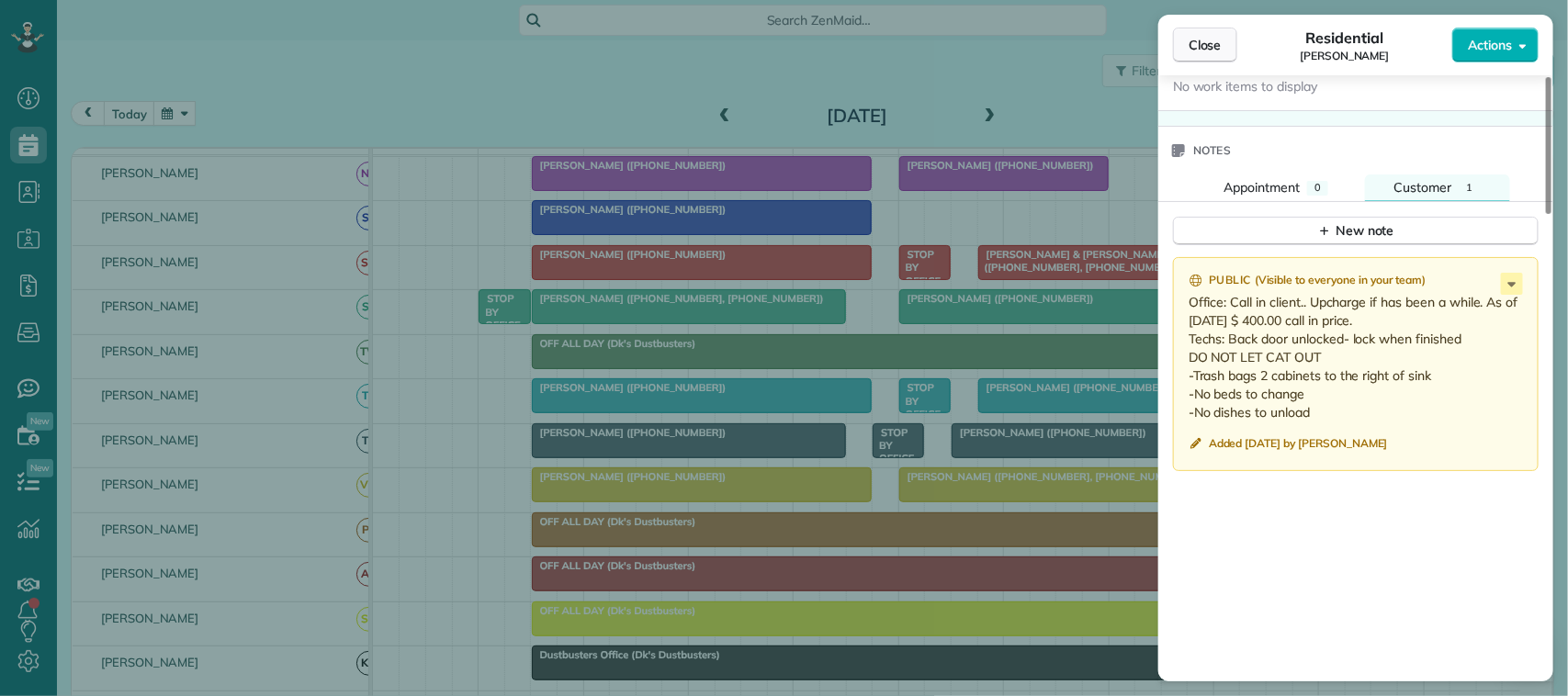
click at [1222, 45] on span "Close" at bounding box center [1205, 45] width 33 height 18
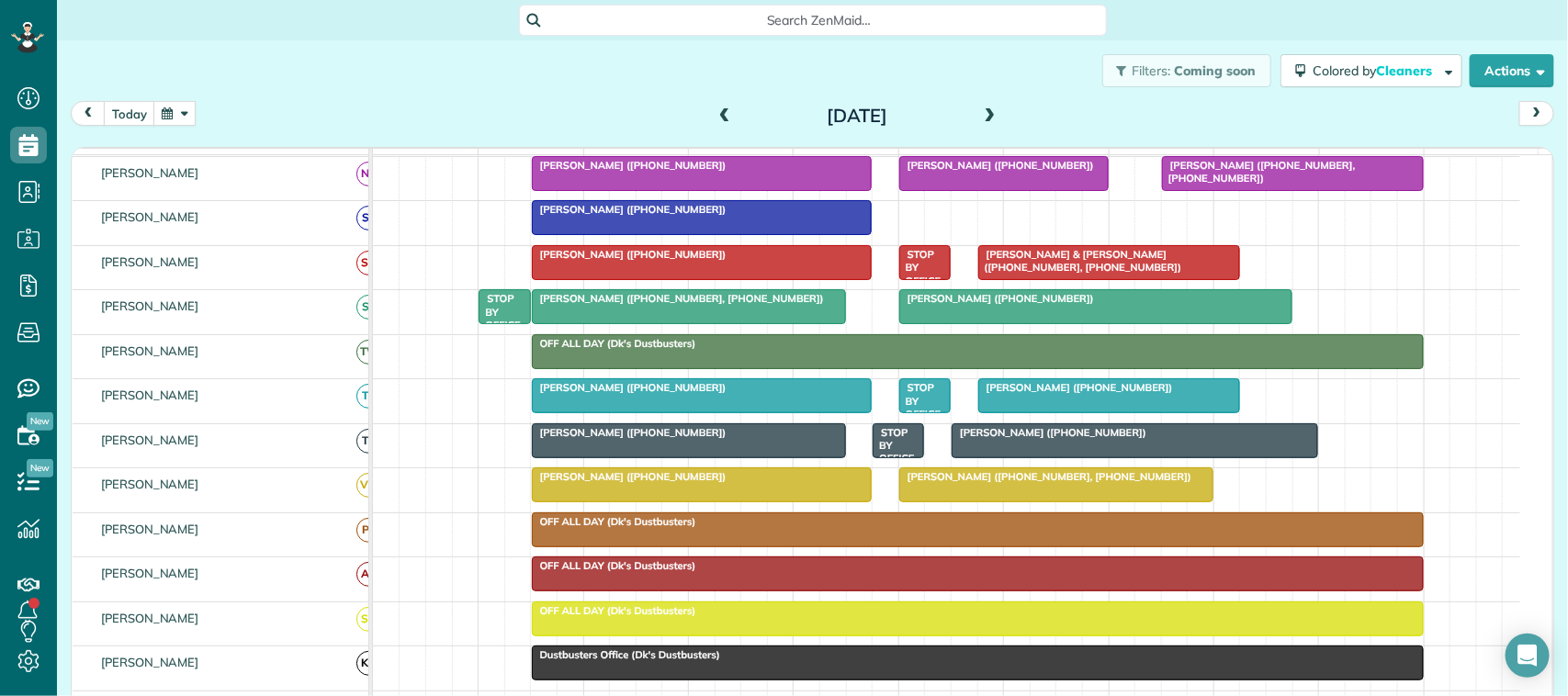
click at [686, 279] on div at bounding box center [702, 262] width 339 height 33
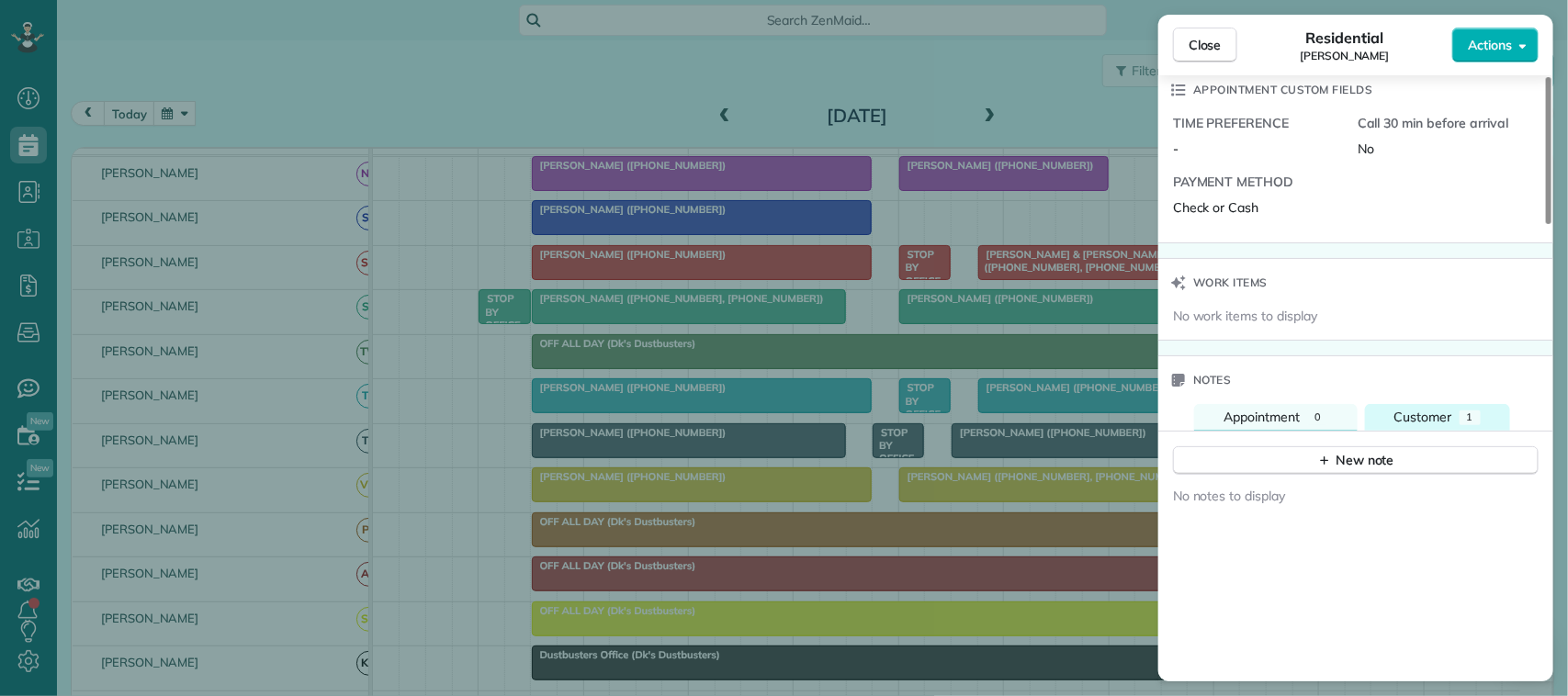
click at [1430, 418] on span "Customer" at bounding box center [1423, 416] width 58 height 16
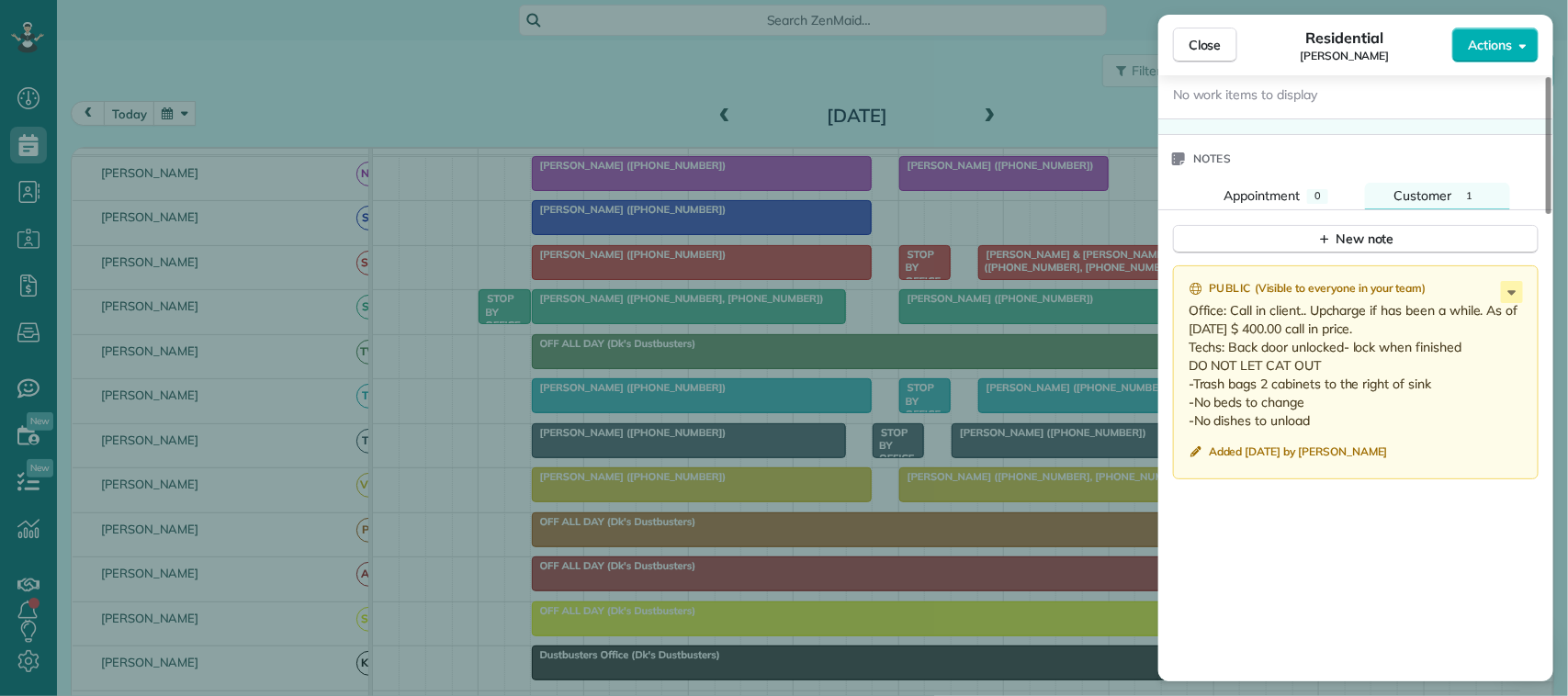
scroll to position [1722, 0]
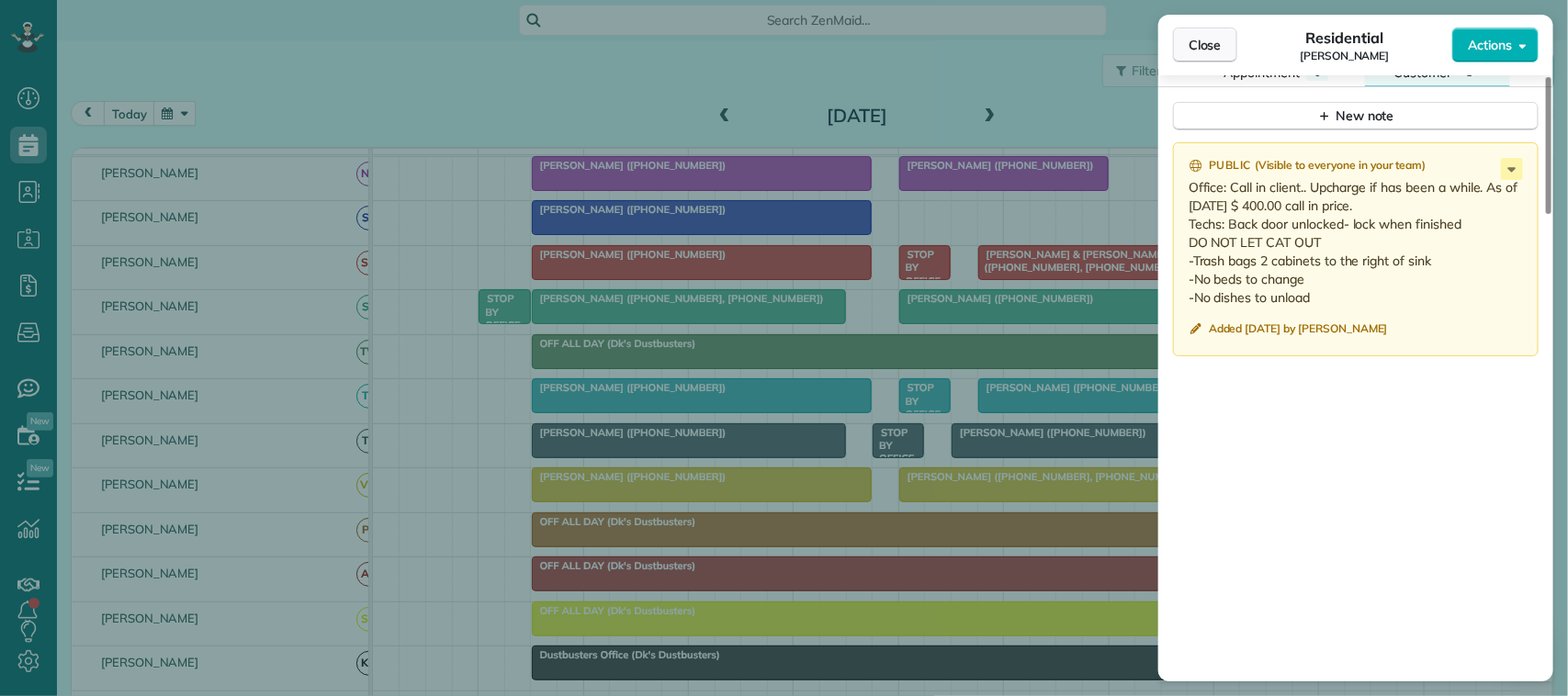
click at [1195, 33] on button "Close" at bounding box center [1205, 45] width 64 height 35
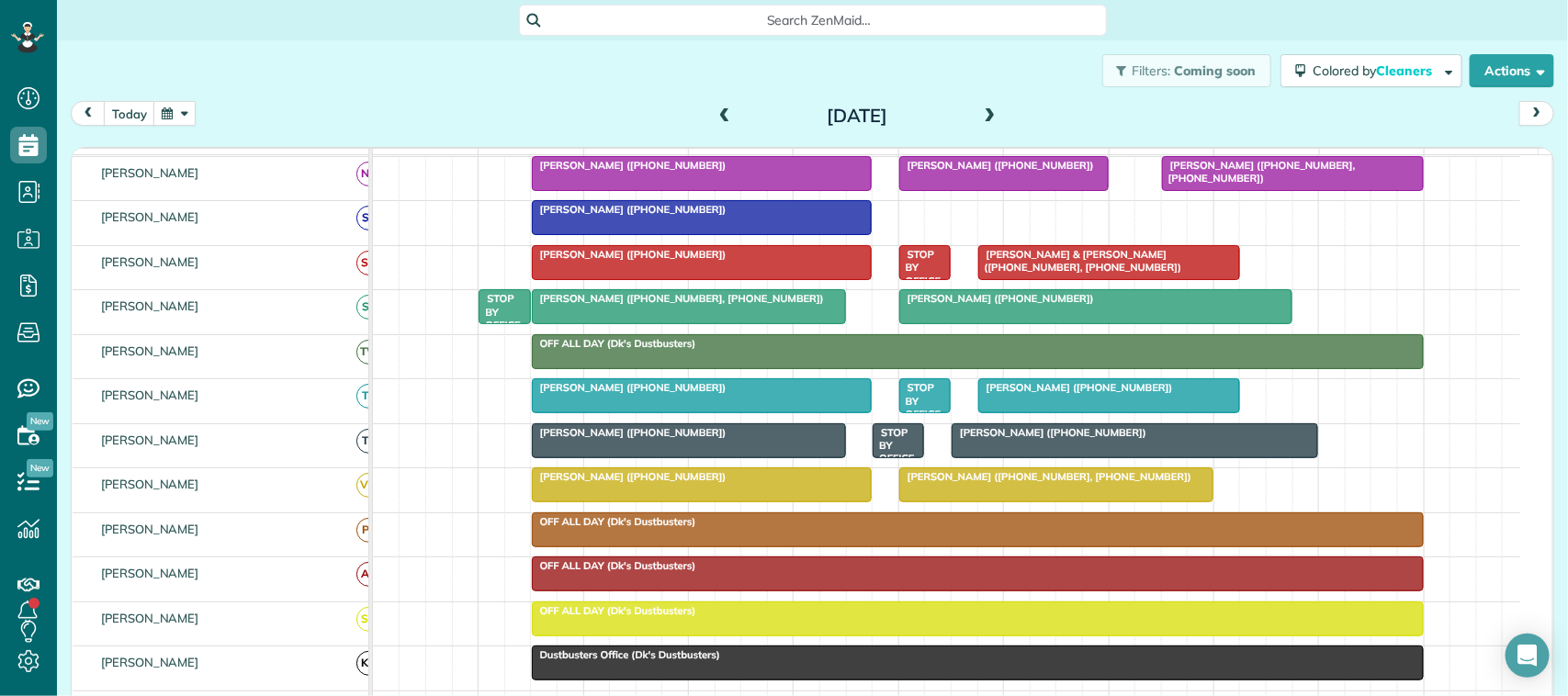
click at [982, 101] on div "[DATE]" at bounding box center [856, 116] width 294 height 29
click at [987, 483] on span "[PERSON_NAME] ([PHONE_NUMBER], [PHONE_NUMBER])" at bounding box center [1045, 476] width 294 height 13
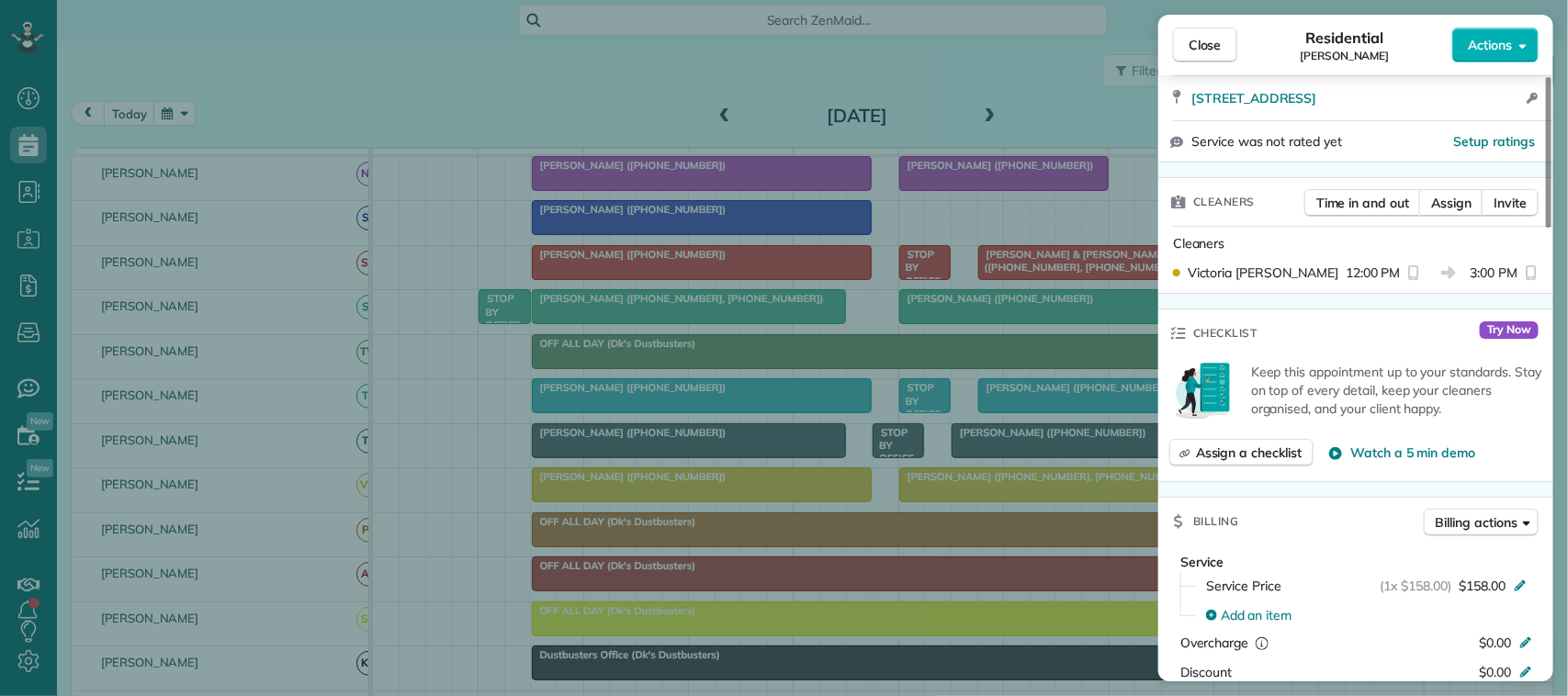
scroll to position [574, 0]
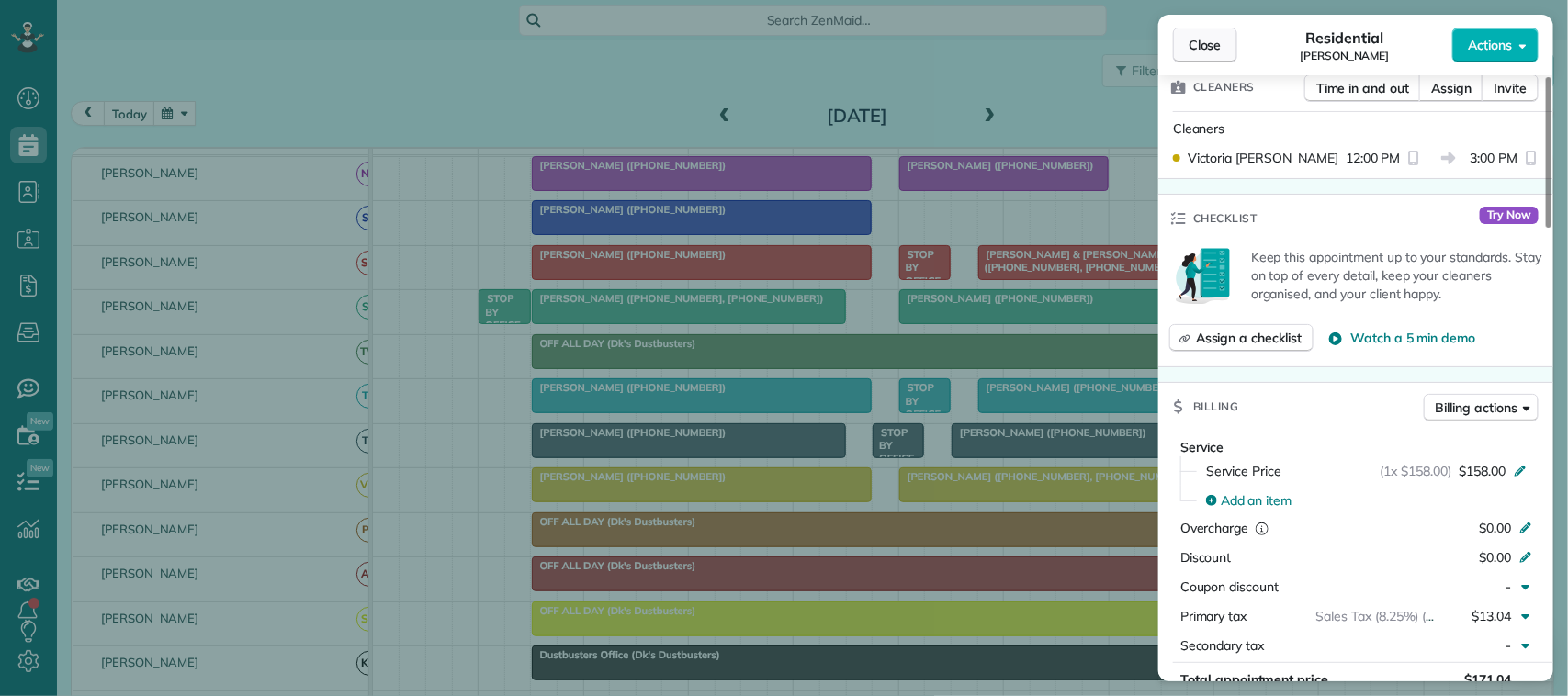
click at [1222, 51] on span "Close" at bounding box center [1205, 45] width 33 height 18
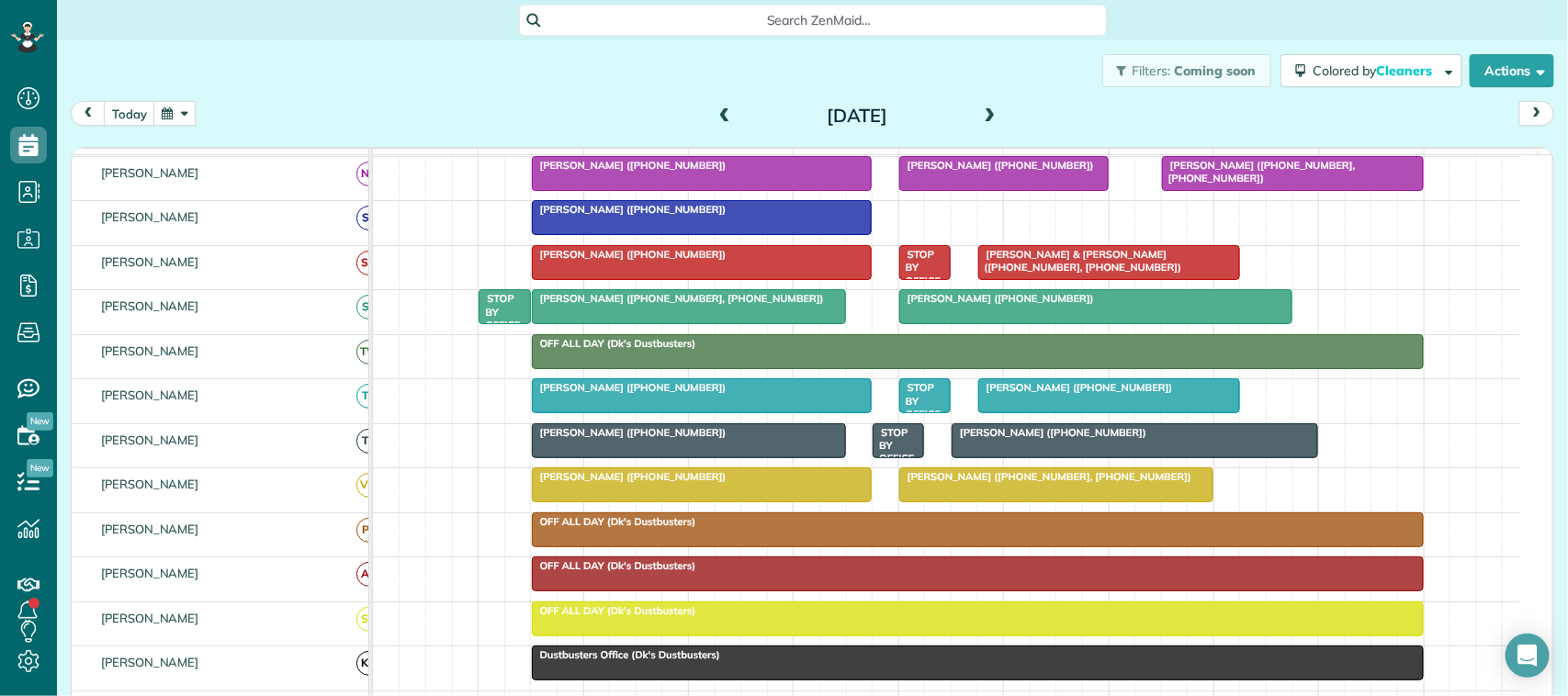
click at [985, 106] on span at bounding box center [990, 116] width 20 height 27
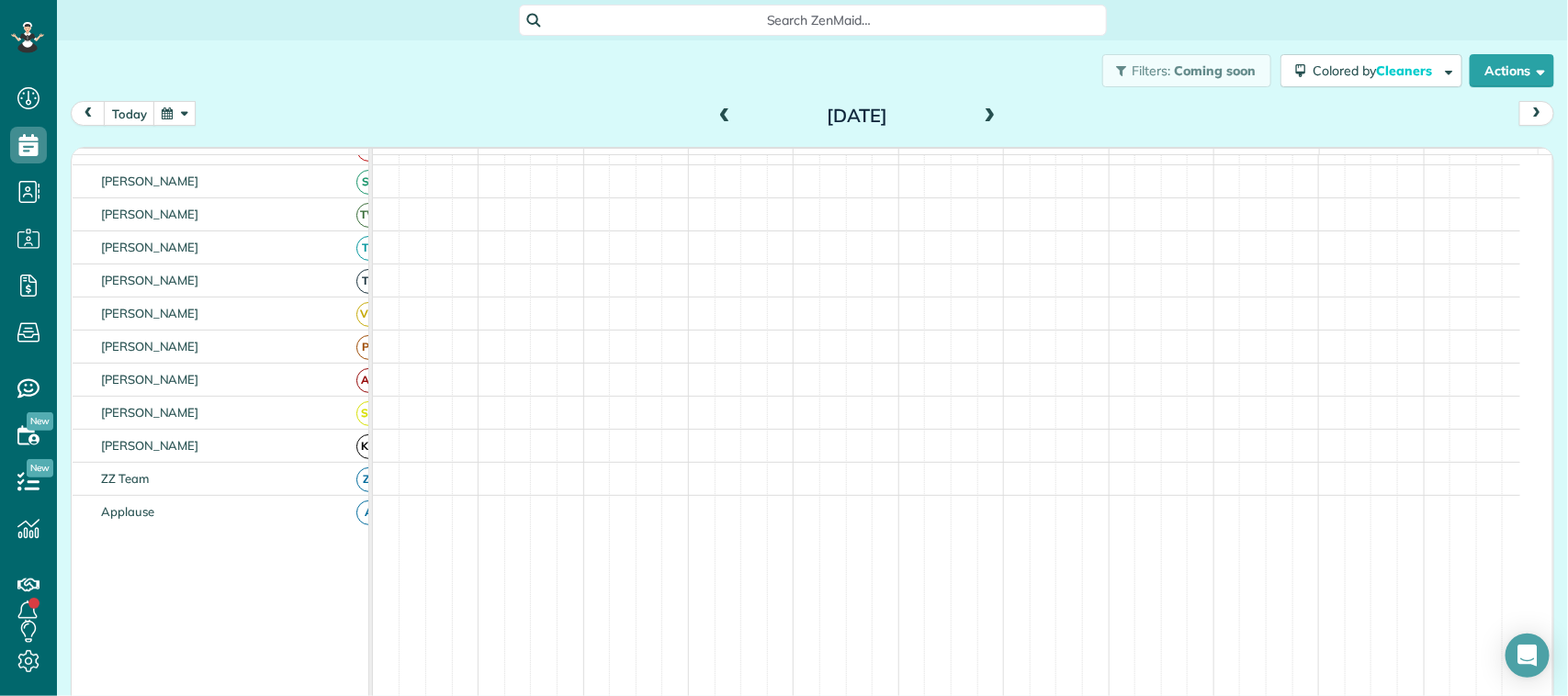
scroll to position [367, 0]
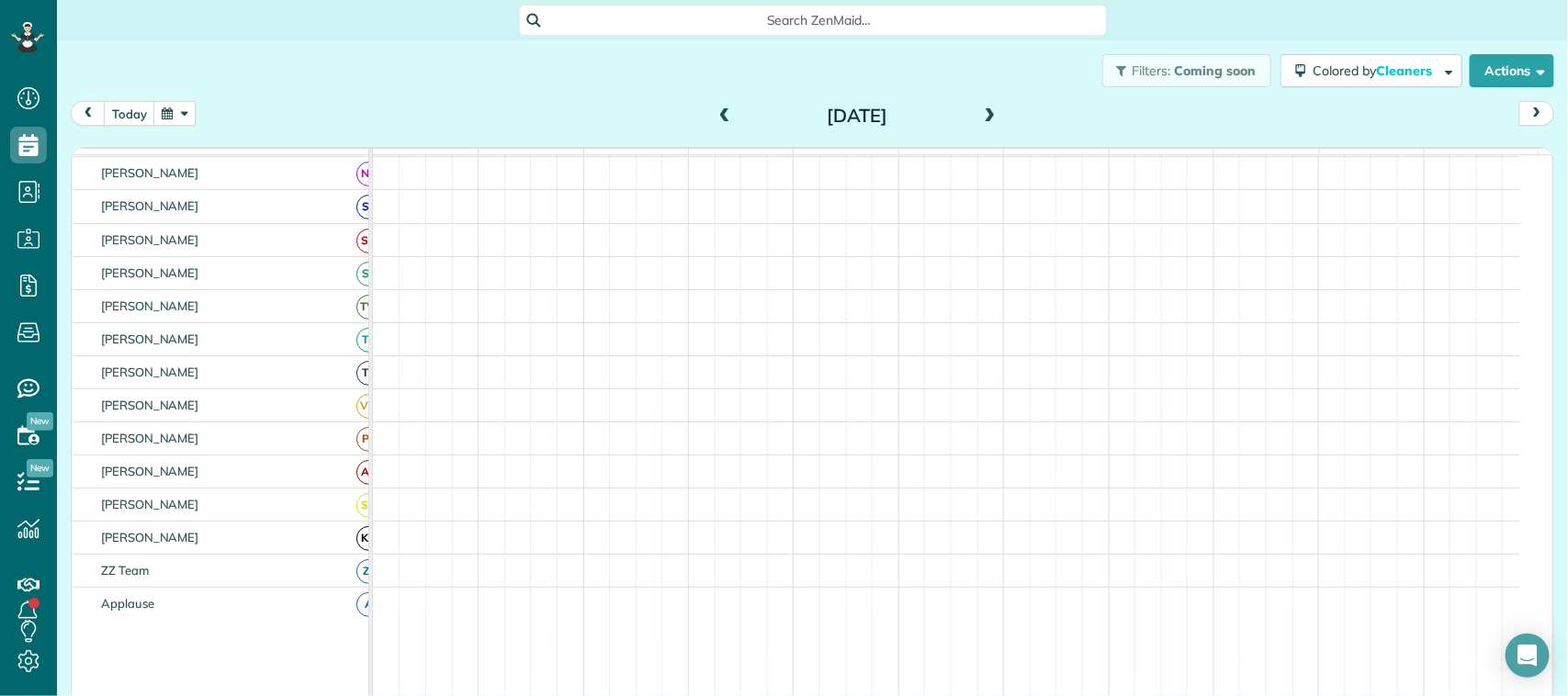
click at [981, 119] on span at bounding box center [990, 116] width 20 height 16
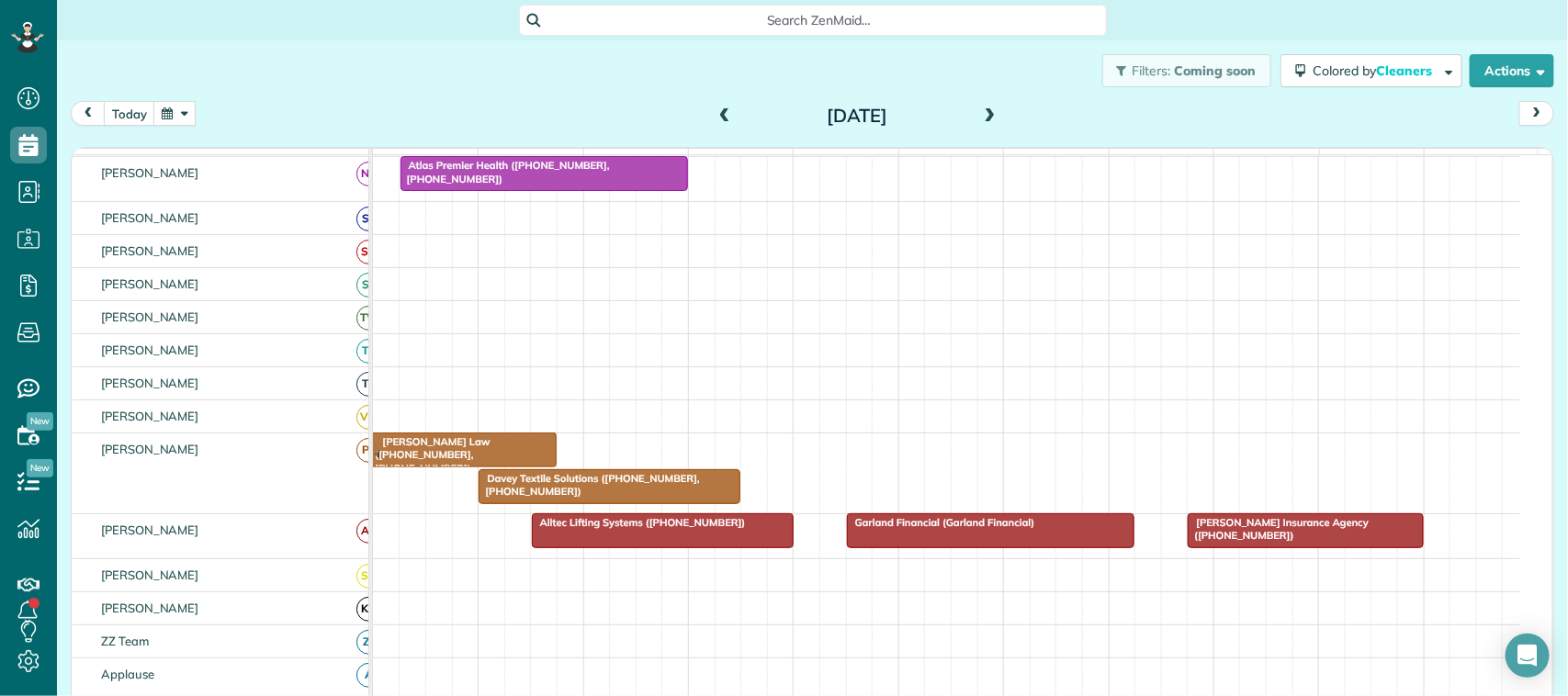
click at [981, 119] on span at bounding box center [990, 116] width 20 height 16
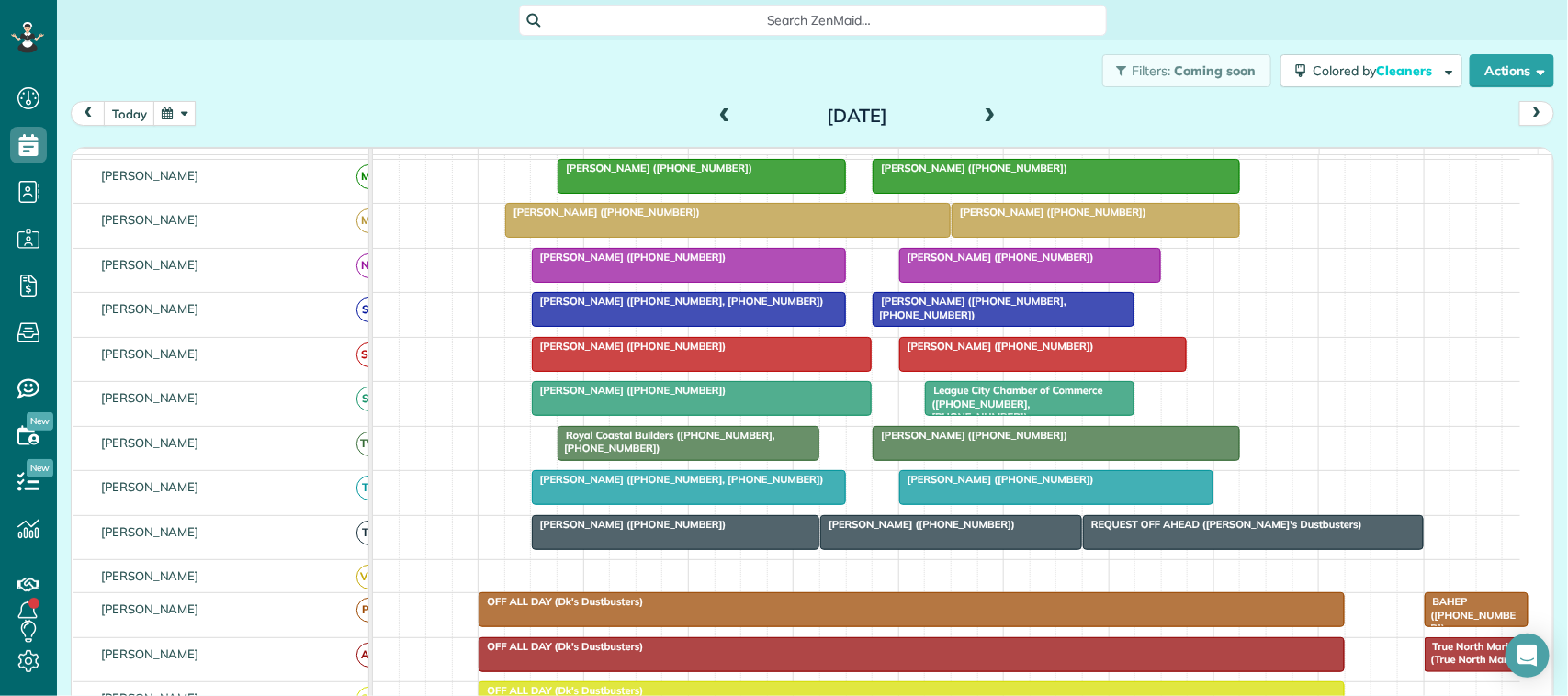
scroll to position [459, 0]
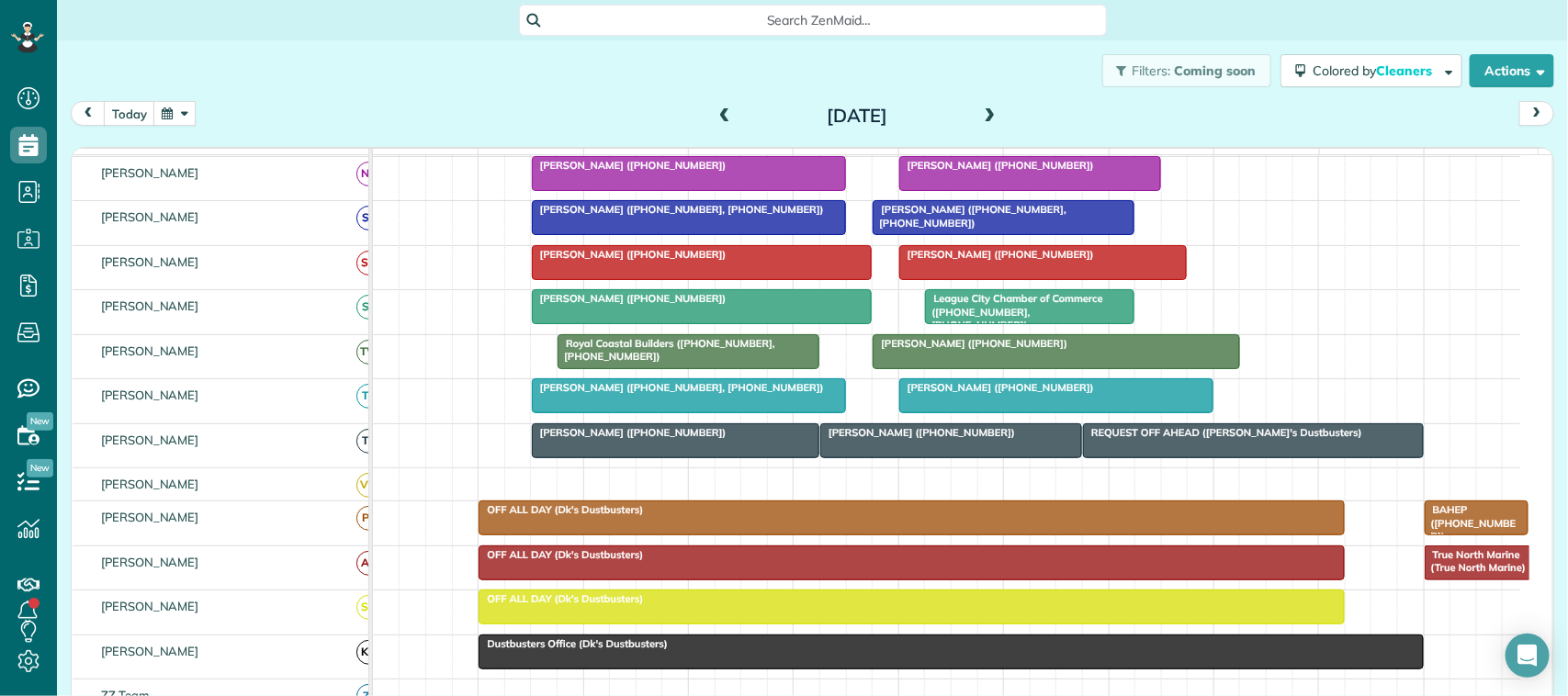
click at [984, 111] on span at bounding box center [990, 116] width 20 height 16
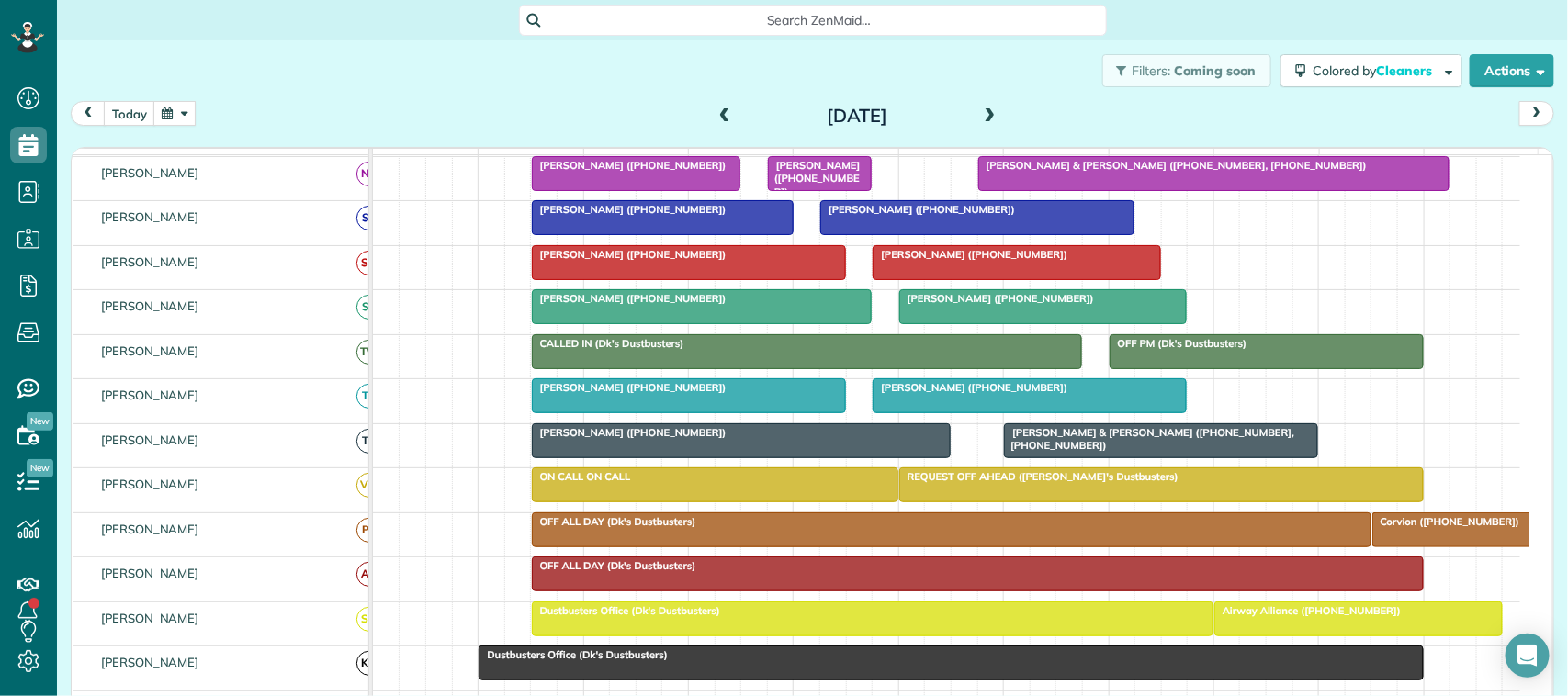
click at [717, 120] on span at bounding box center [724, 116] width 20 height 16
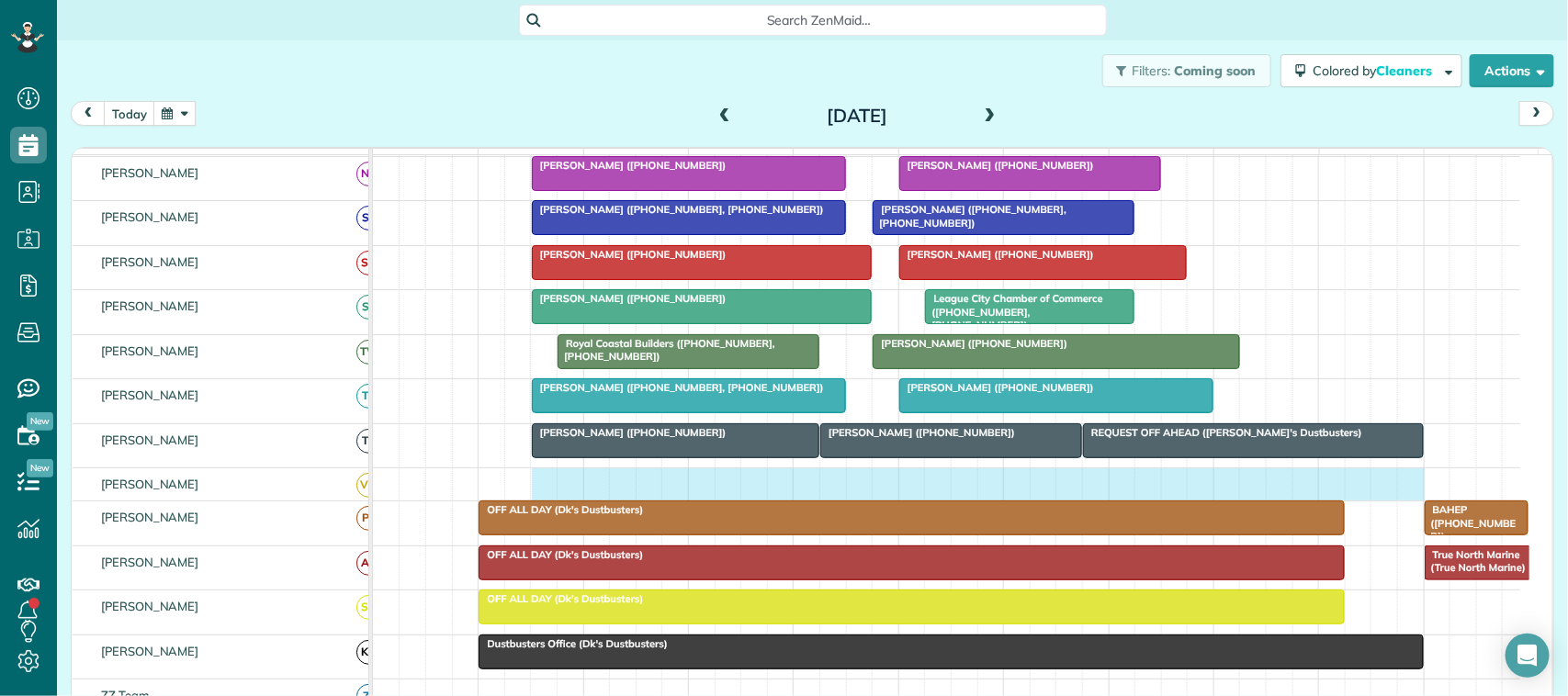
drag, startPoint x: 537, startPoint y: 498, endPoint x: 1403, endPoint y: 500, distance: 866.0
click at [1403, 500] on div at bounding box center [946, 484] width 1147 height 32
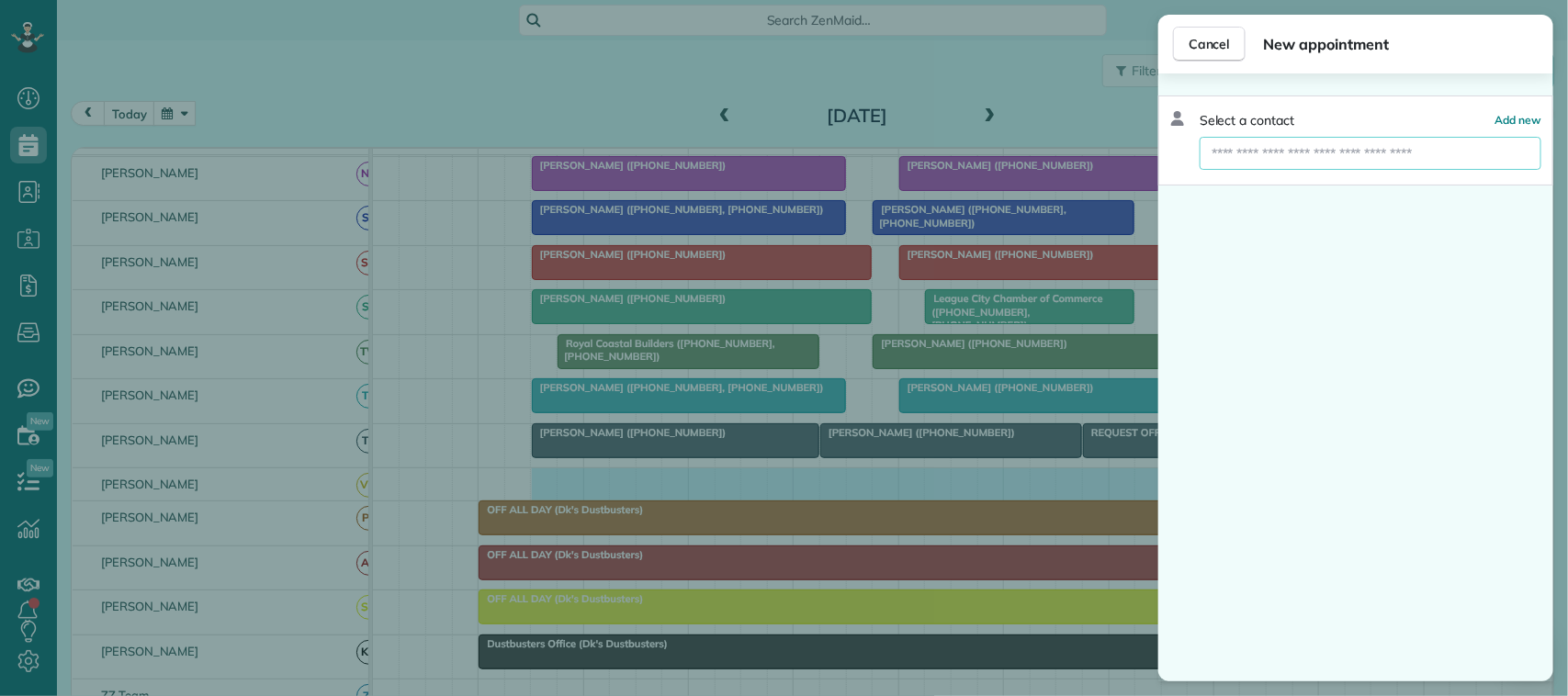
click at [1263, 150] on input "text" at bounding box center [1370, 152] width 342 height 33
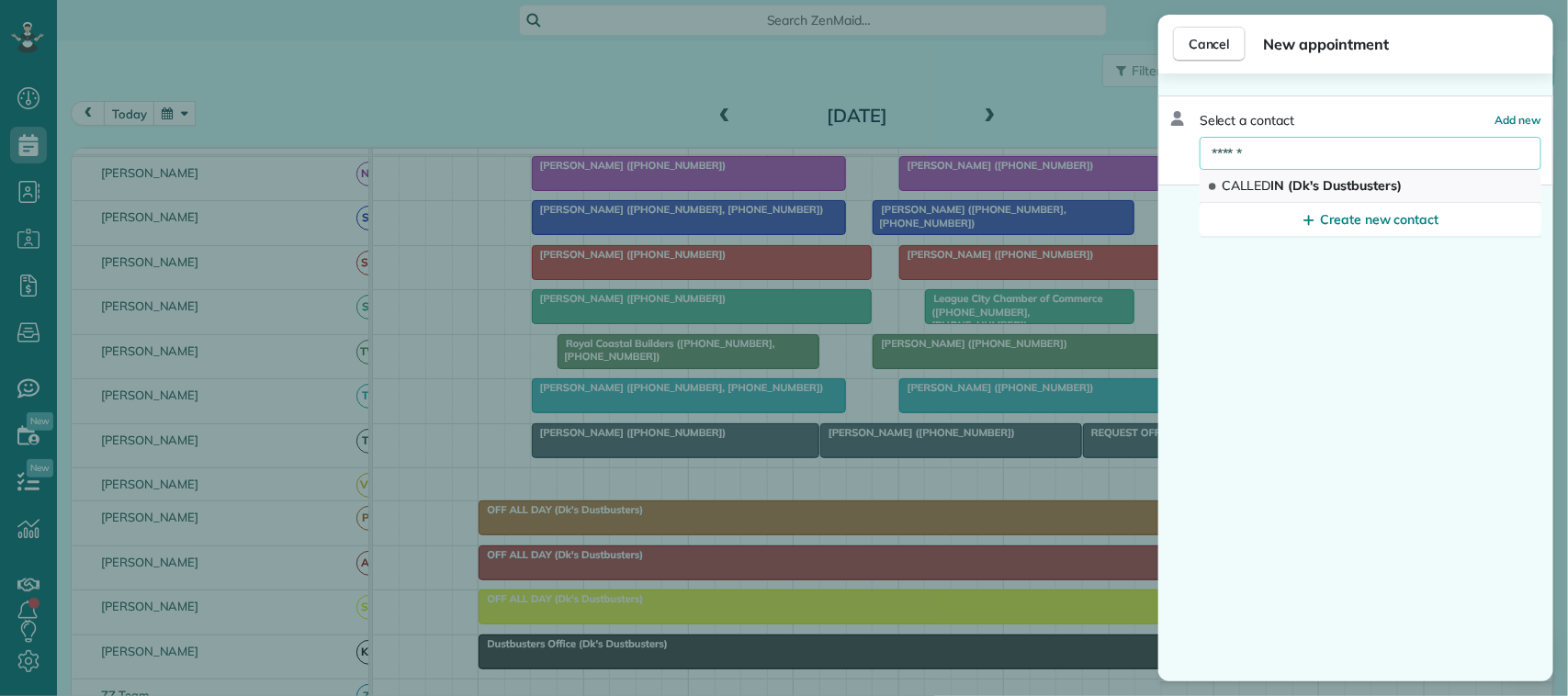
type input "******"
click at [1284, 189] on span "CALLED IN (Dk's Dustbusters)" at bounding box center [1312, 185] width 180 height 16
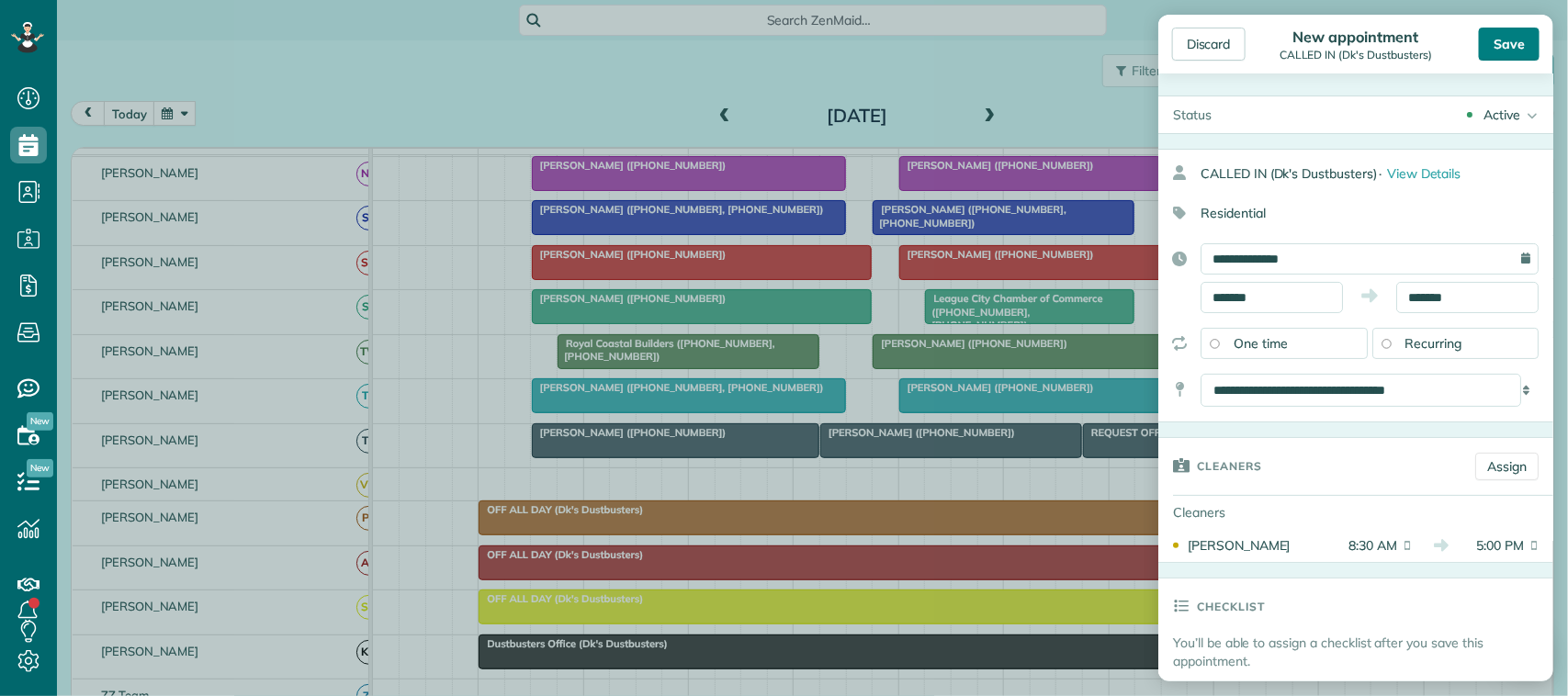
click at [1505, 43] on div "Save" at bounding box center [1509, 44] width 61 height 33
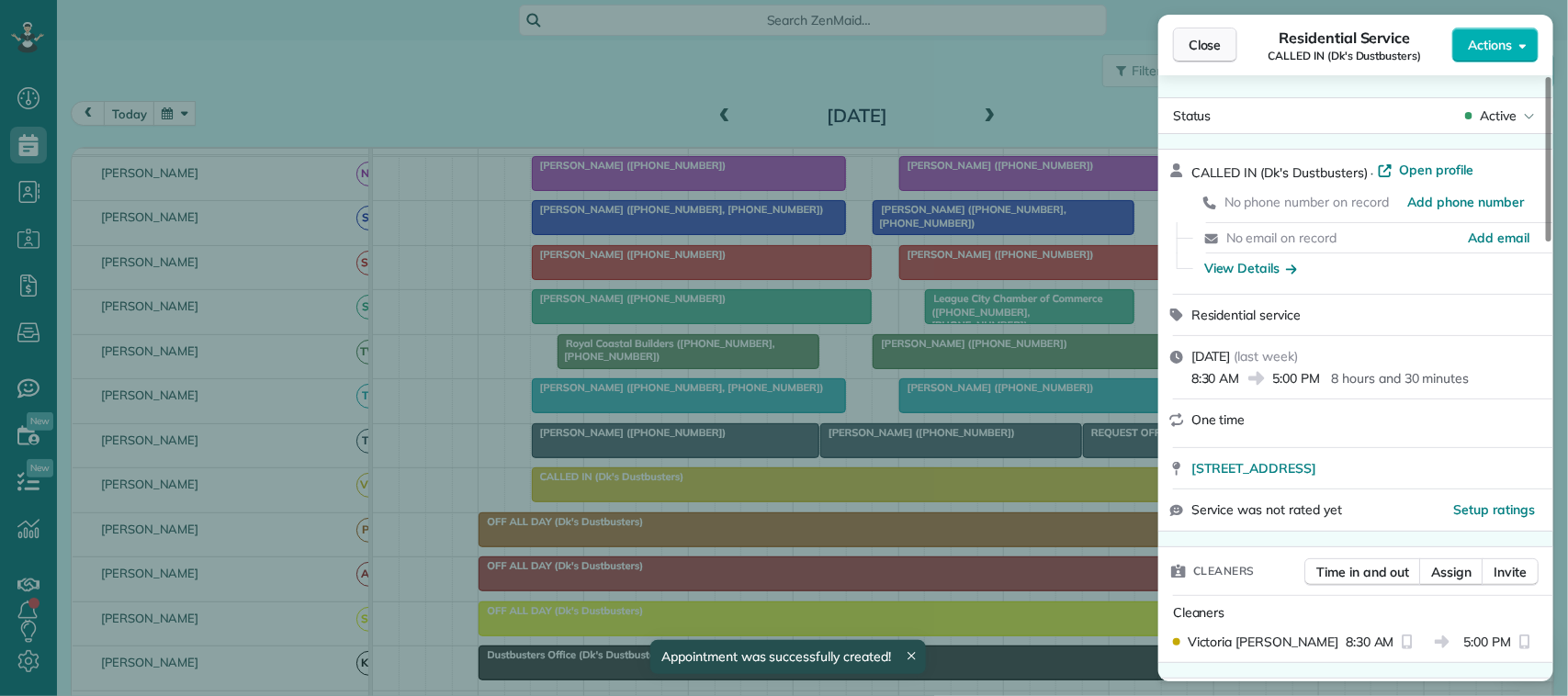
click at [1204, 34] on button "Close" at bounding box center [1205, 45] width 64 height 35
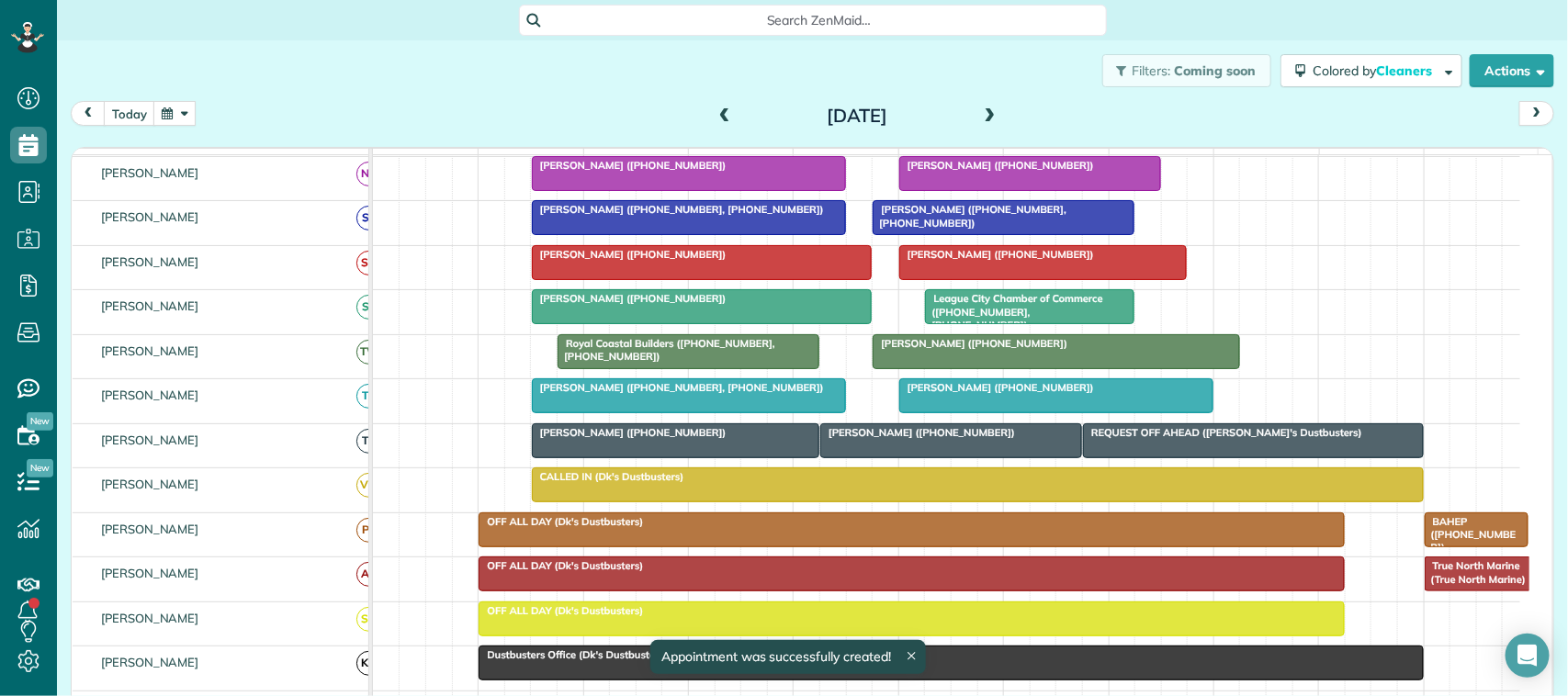
click at [981, 115] on span at bounding box center [990, 116] width 20 height 16
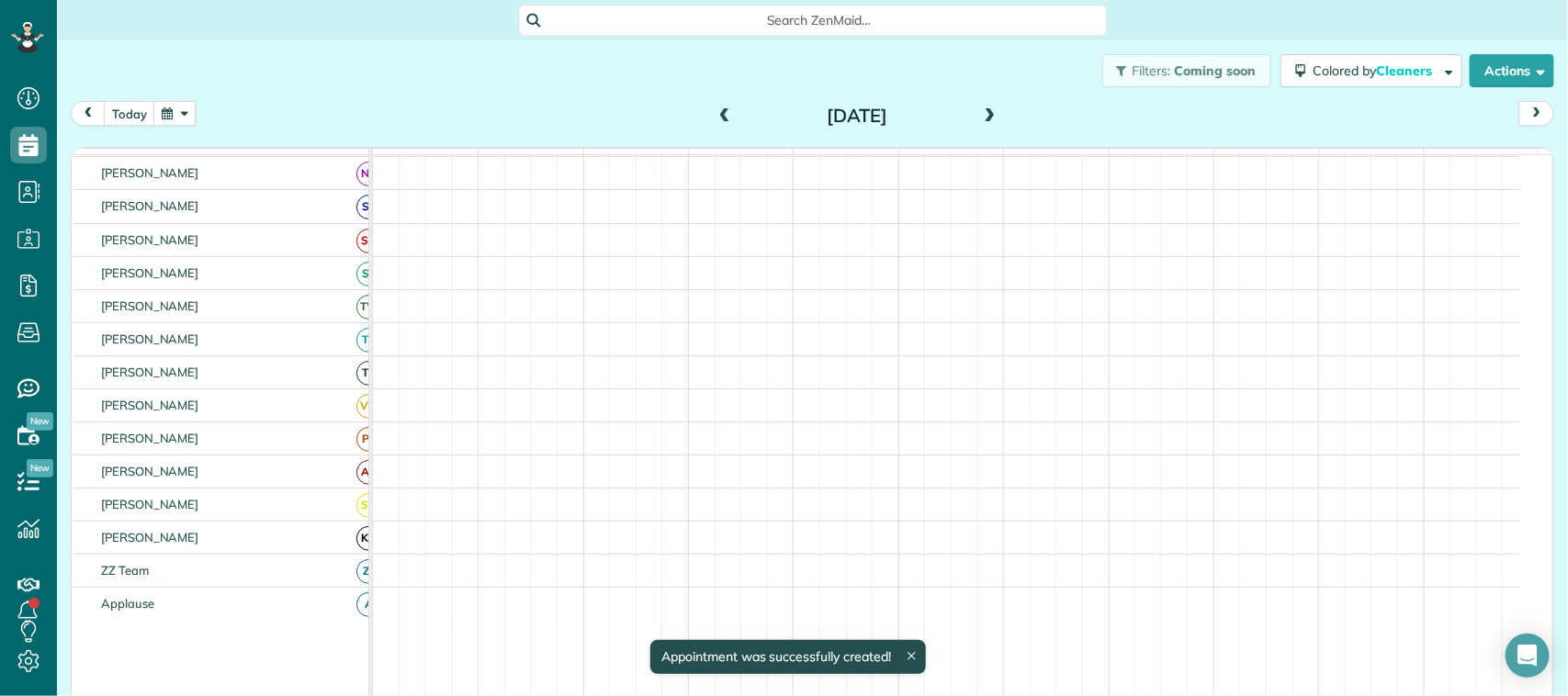
scroll to position [459, 0]
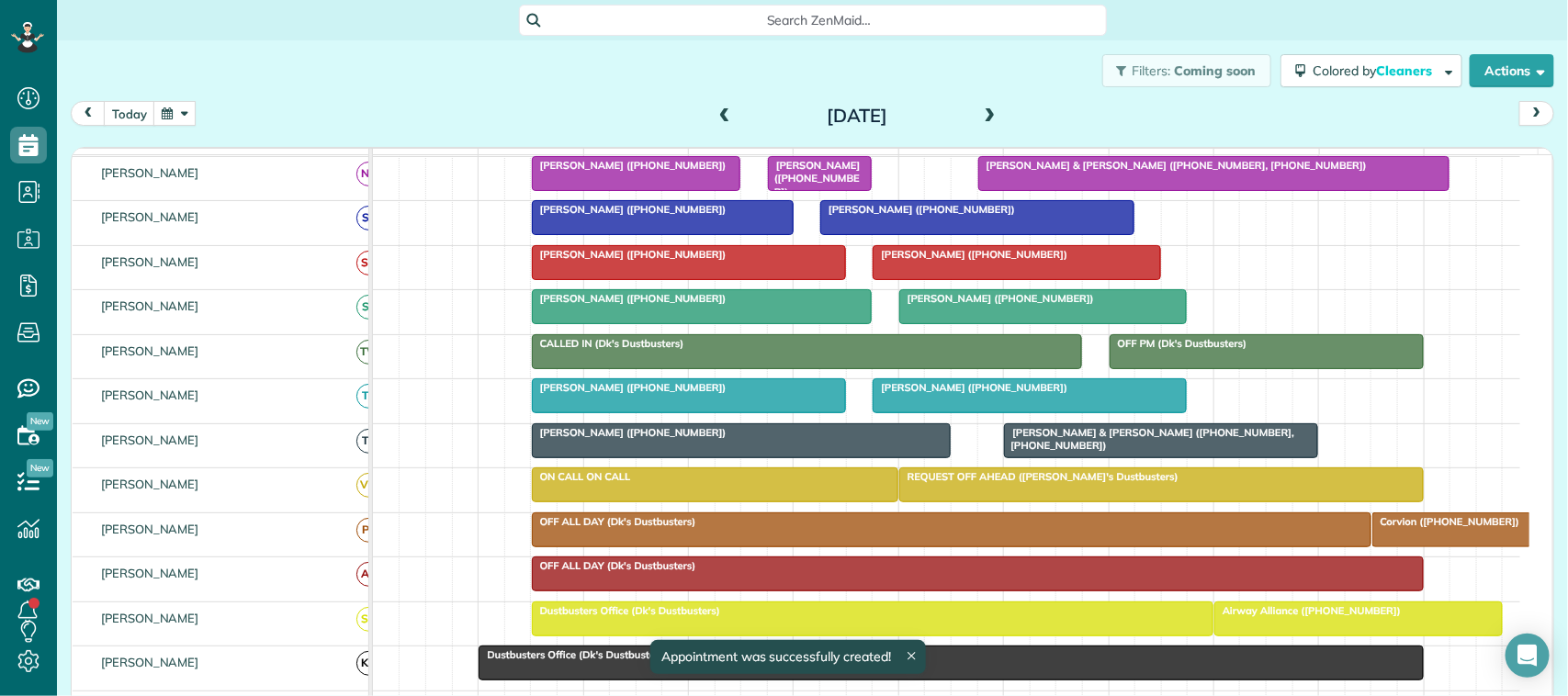
click at [981, 116] on span at bounding box center [990, 116] width 20 height 16
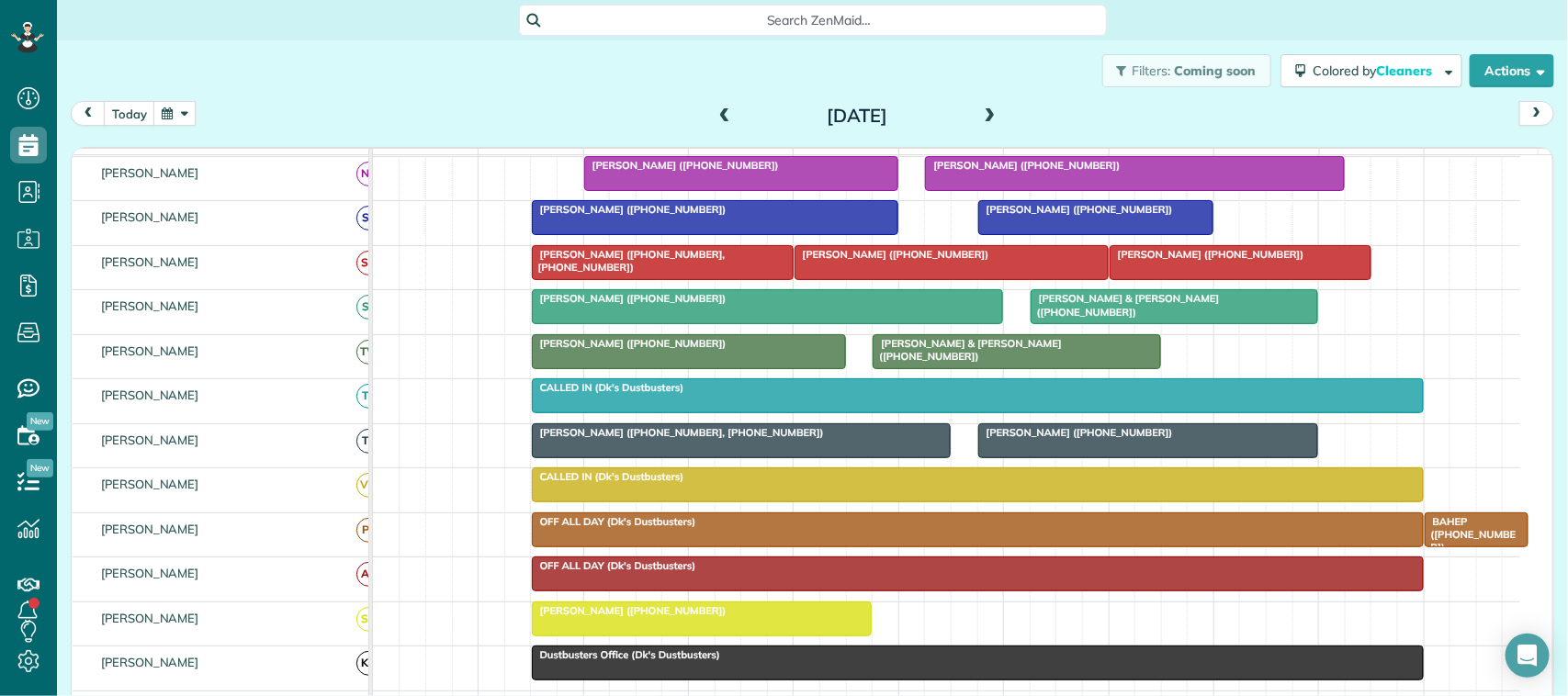
click at [981, 116] on span at bounding box center [990, 116] width 20 height 16
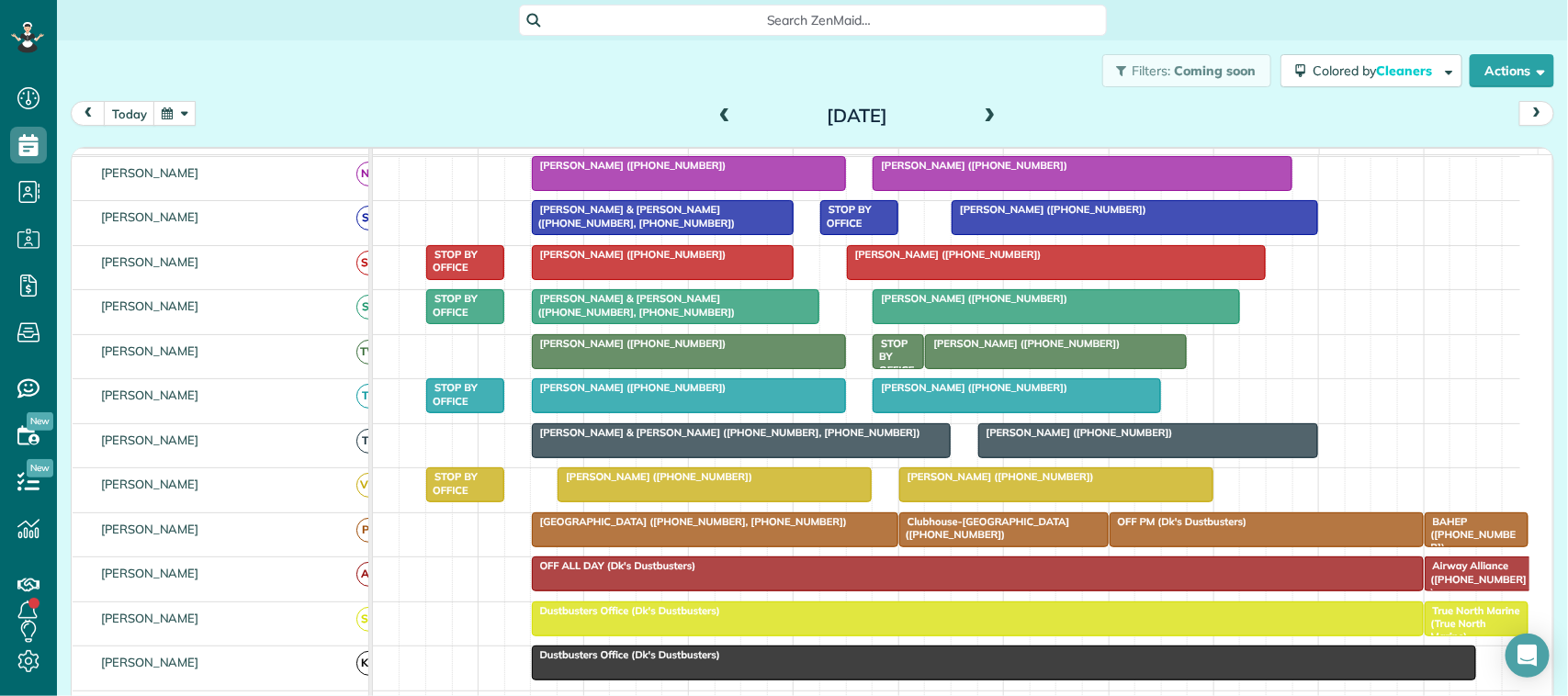
click at [767, 501] on div at bounding box center [714, 484] width 313 height 33
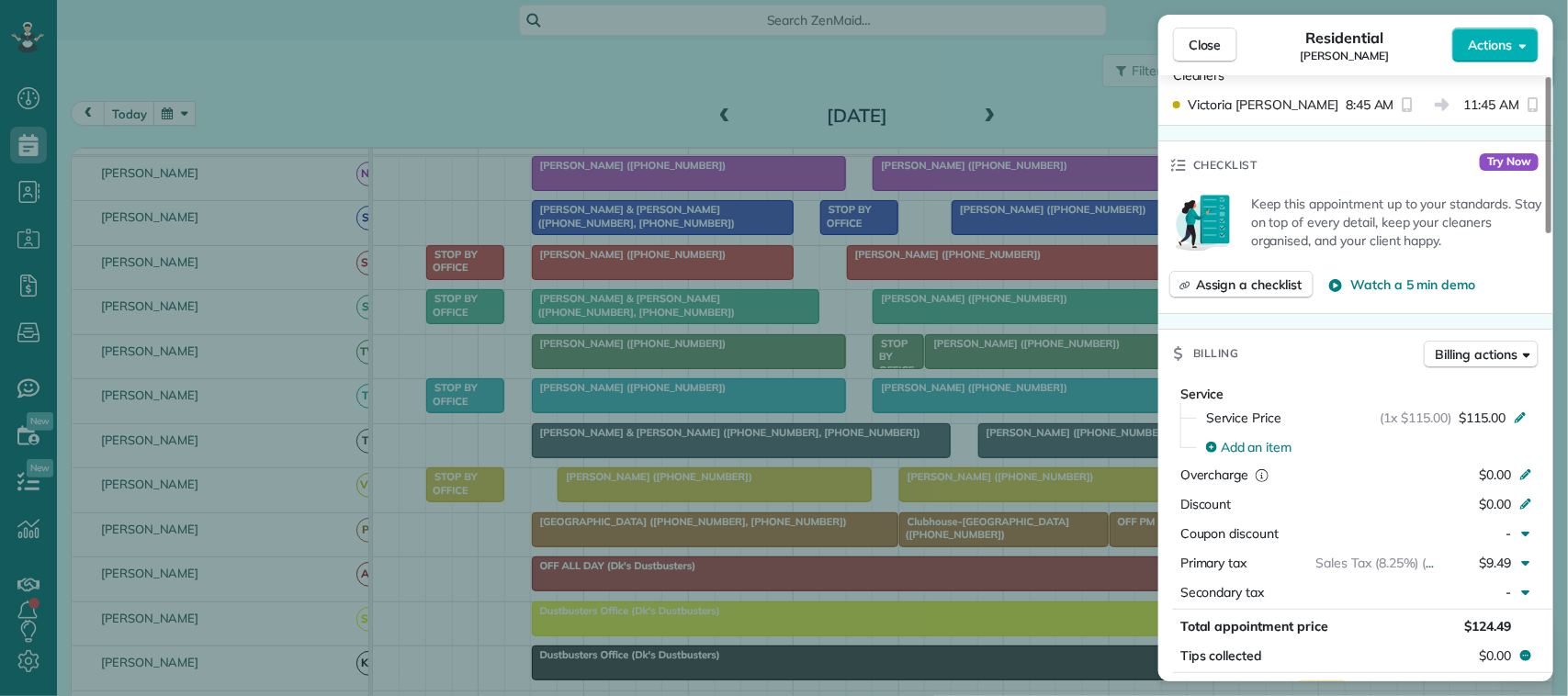
scroll to position [574, 0]
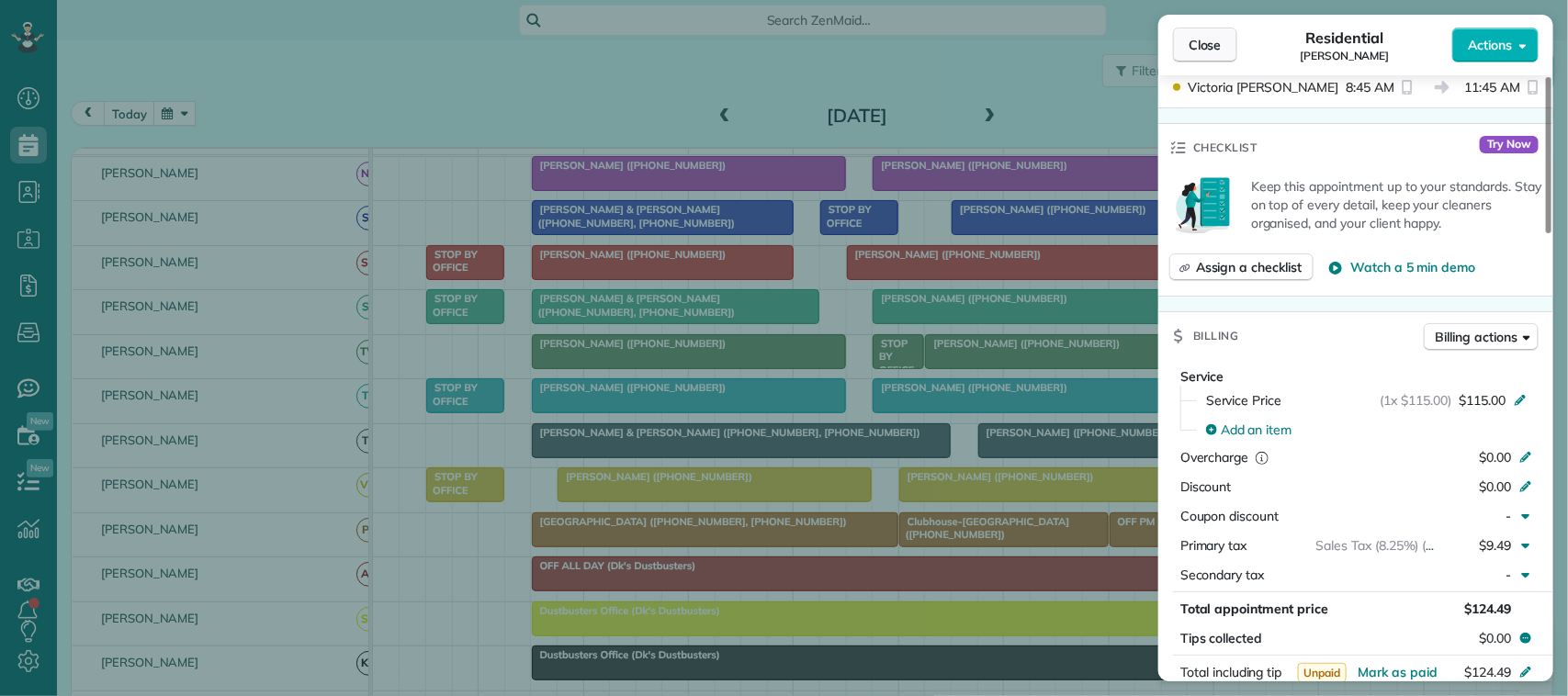
click at [1227, 33] on button "Close" at bounding box center [1205, 45] width 64 height 35
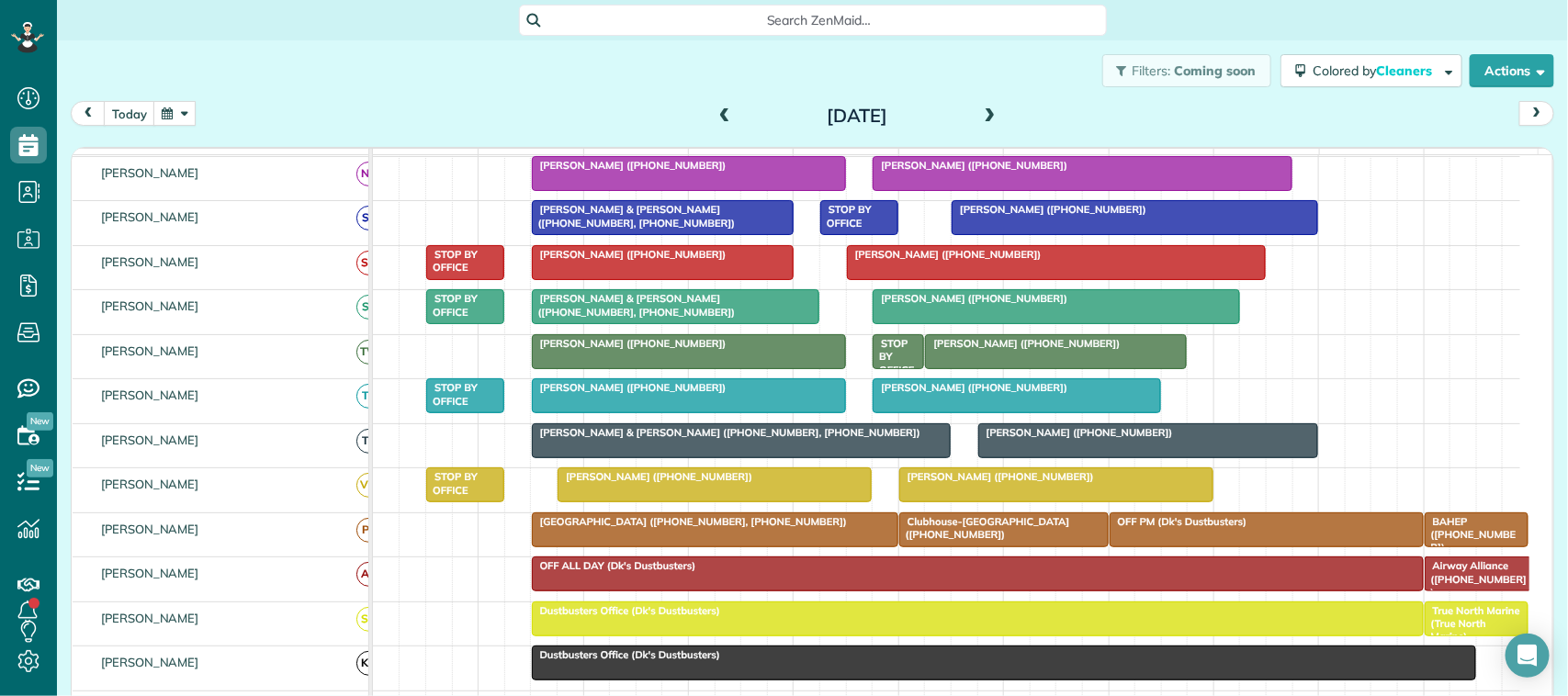
click at [1045, 483] on span "Kathy Childress (+12813841204)" at bounding box center [996, 476] width 196 height 13
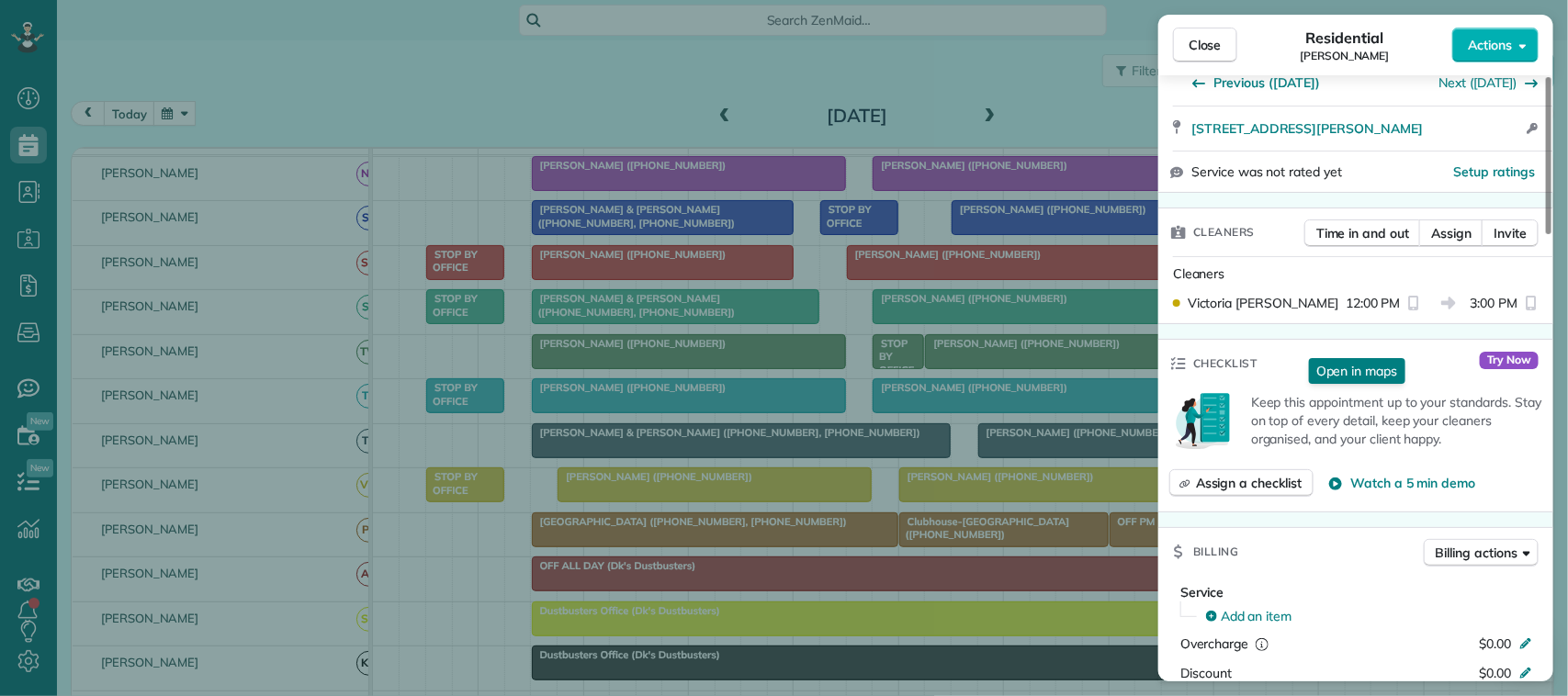
scroll to position [491, 0]
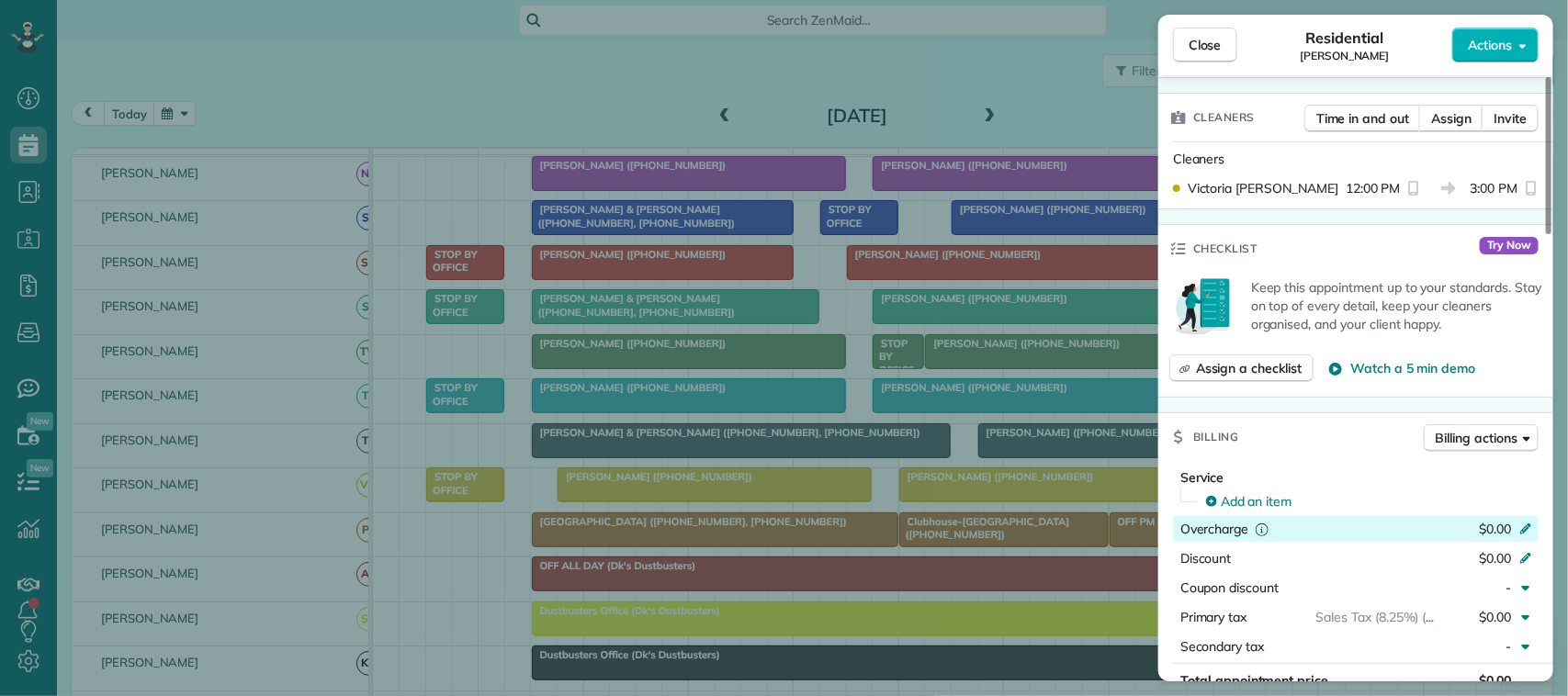
click at [1504, 521] on span "$0.00" at bounding box center [1495, 528] width 32 height 16
type input "***"
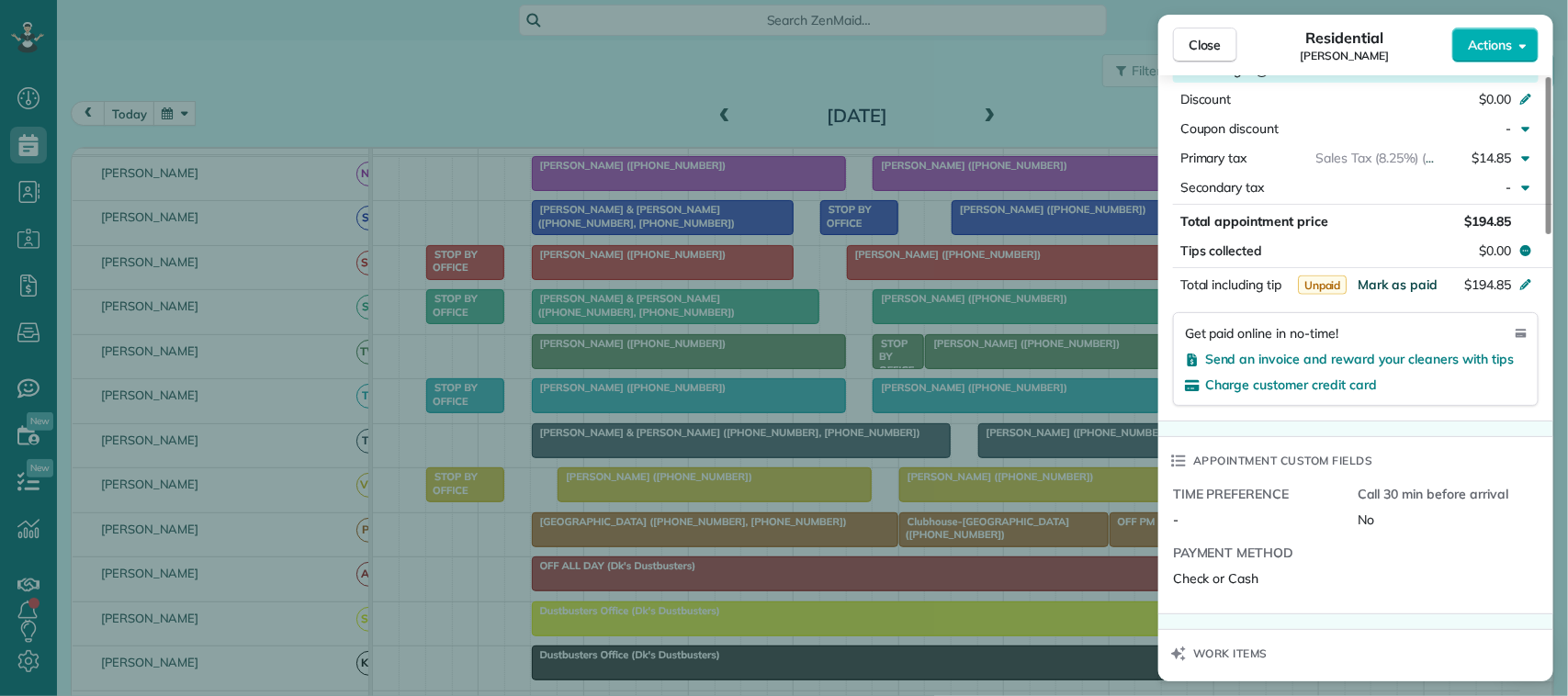
click at [1385, 277] on span "Mark as paid" at bounding box center [1397, 284] width 80 height 16
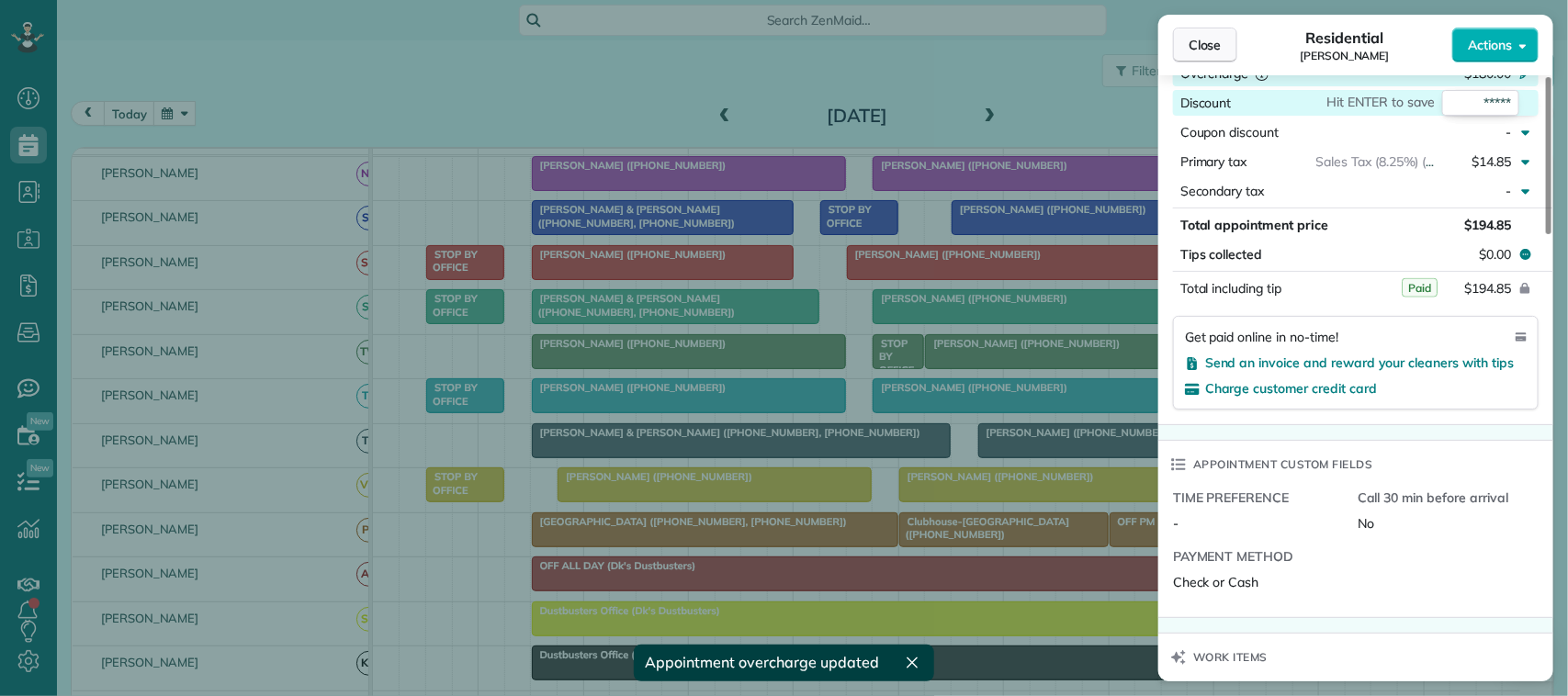
click at [1228, 40] on button "Close" at bounding box center [1205, 45] width 64 height 35
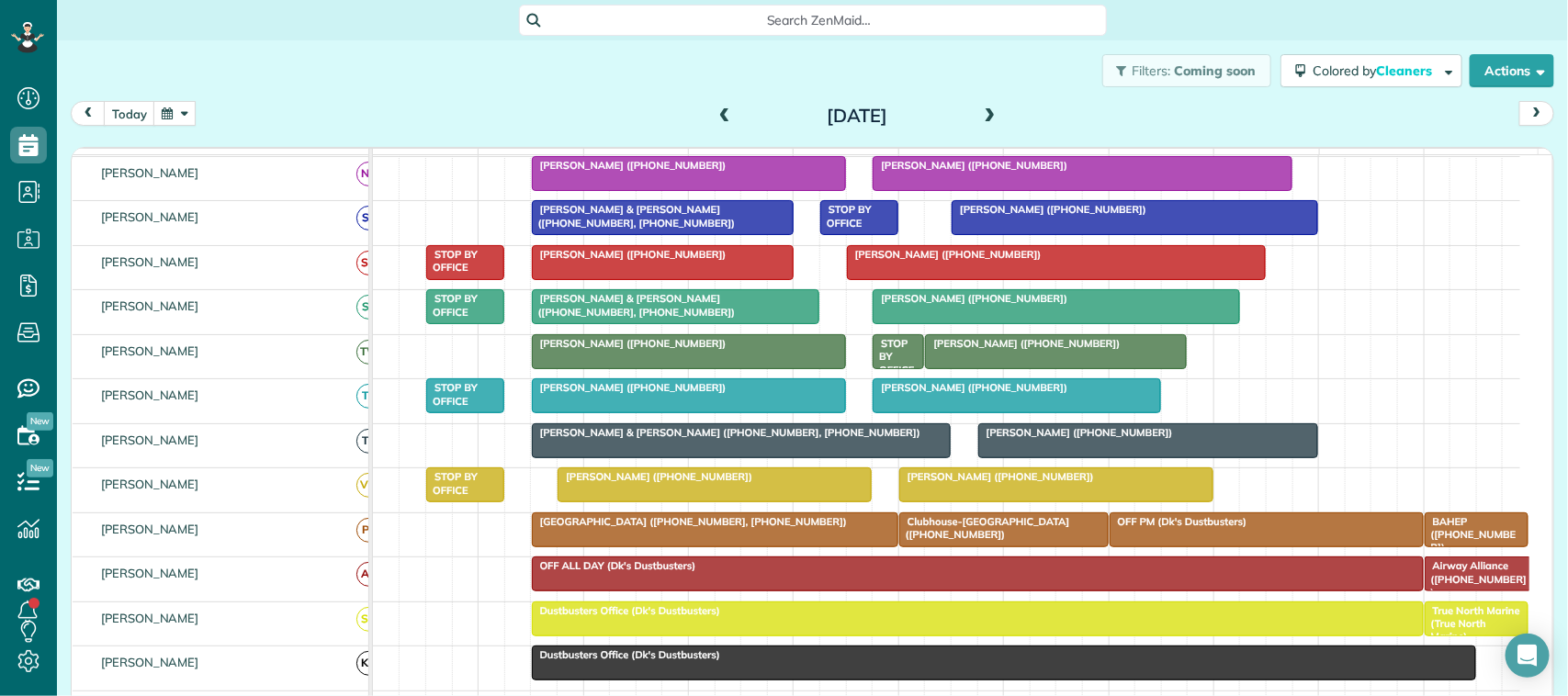
click at [992, 119] on div "[DATE]" at bounding box center [856, 116] width 294 height 29
click at [969, 112] on div "[DATE]" at bounding box center [856, 116] width 294 height 29
click at [988, 108] on span at bounding box center [990, 116] width 20 height 16
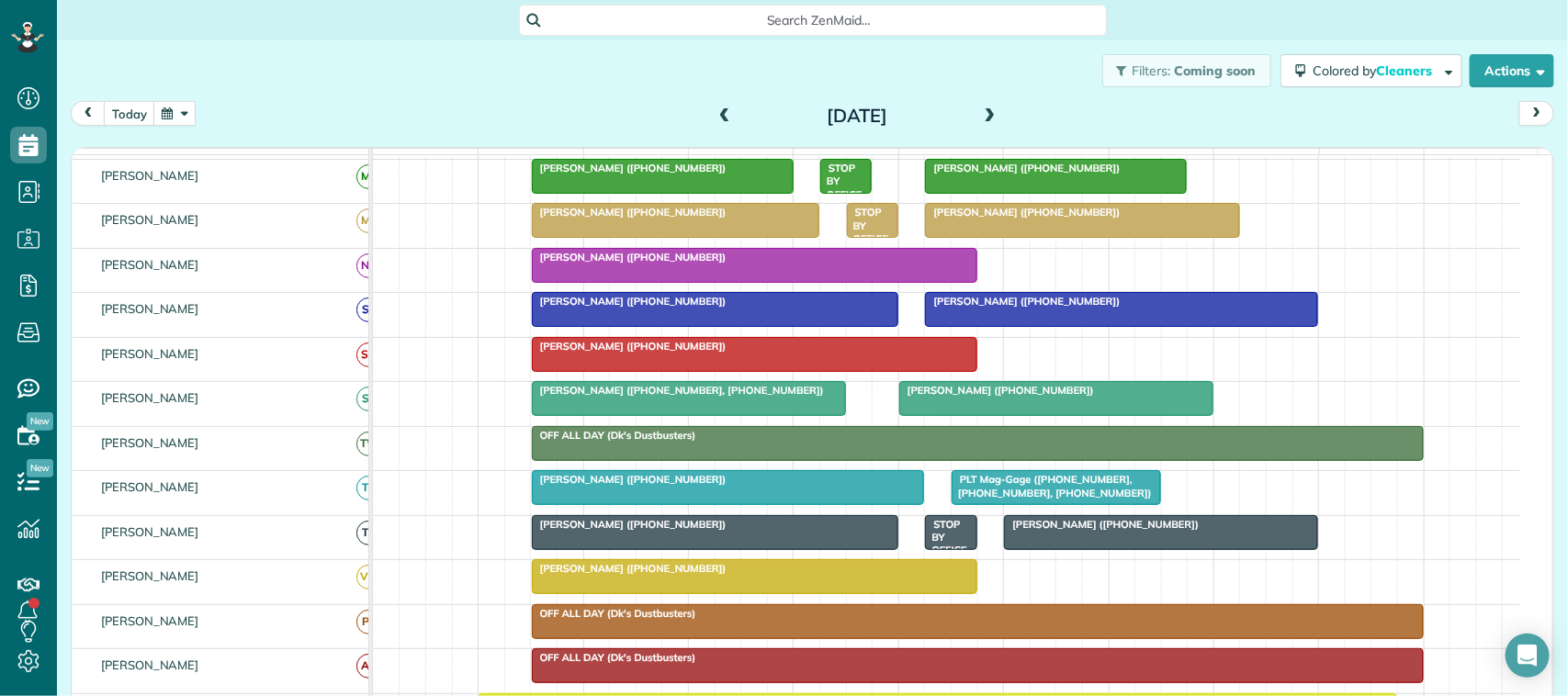
scroll to position [459, 0]
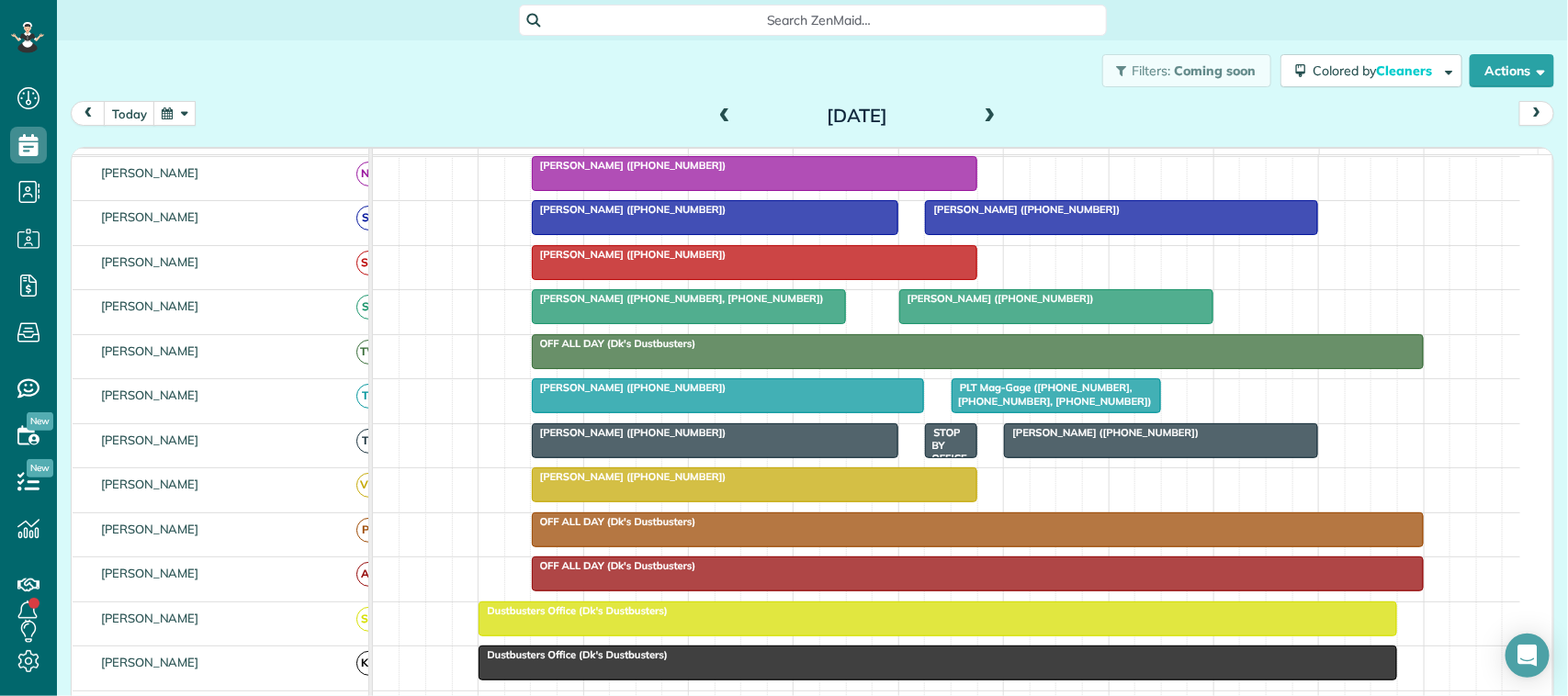
click at [640, 483] on span "[PERSON_NAME] ([PHONE_NUMBER])" at bounding box center [628, 476] width 196 height 13
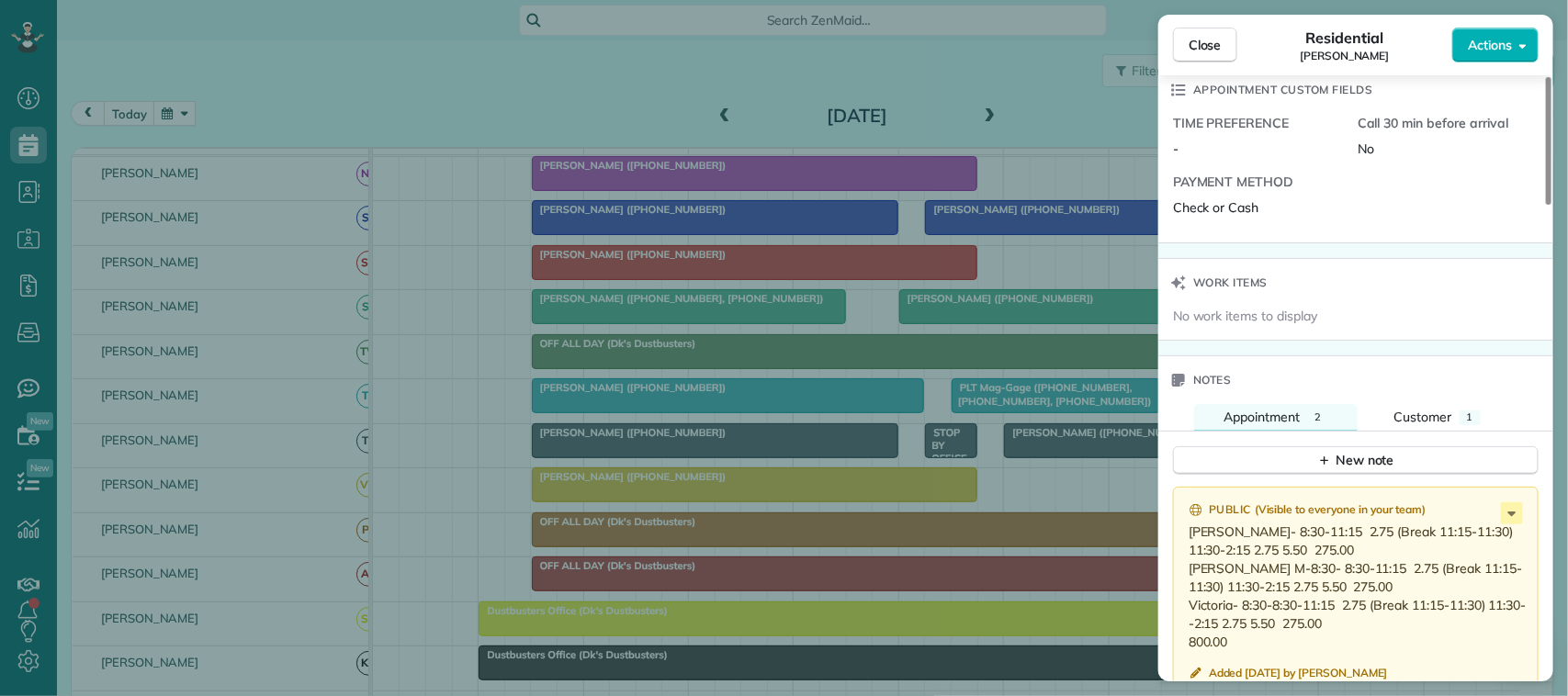
scroll to position [1492, 0]
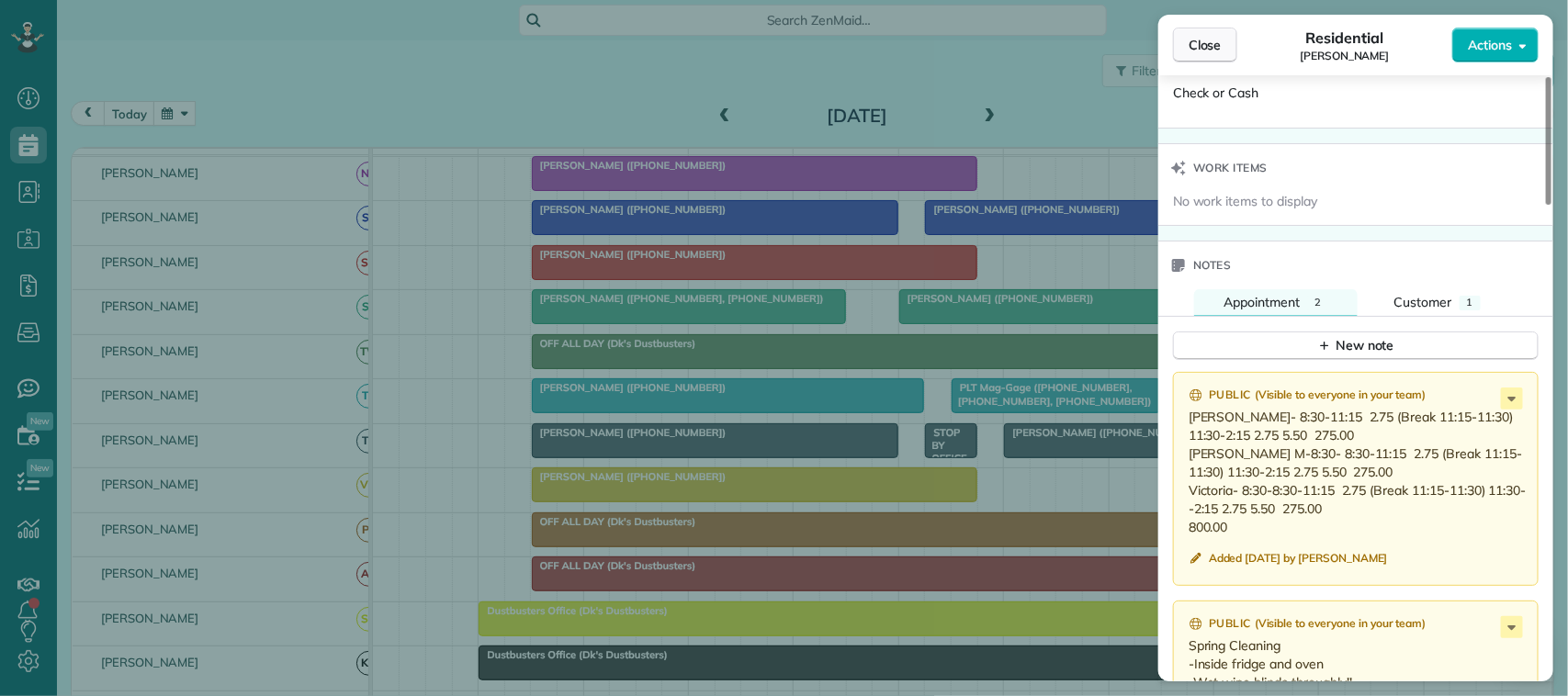
click at [1220, 53] on span "Close" at bounding box center [1205, 45] width 33 height 18
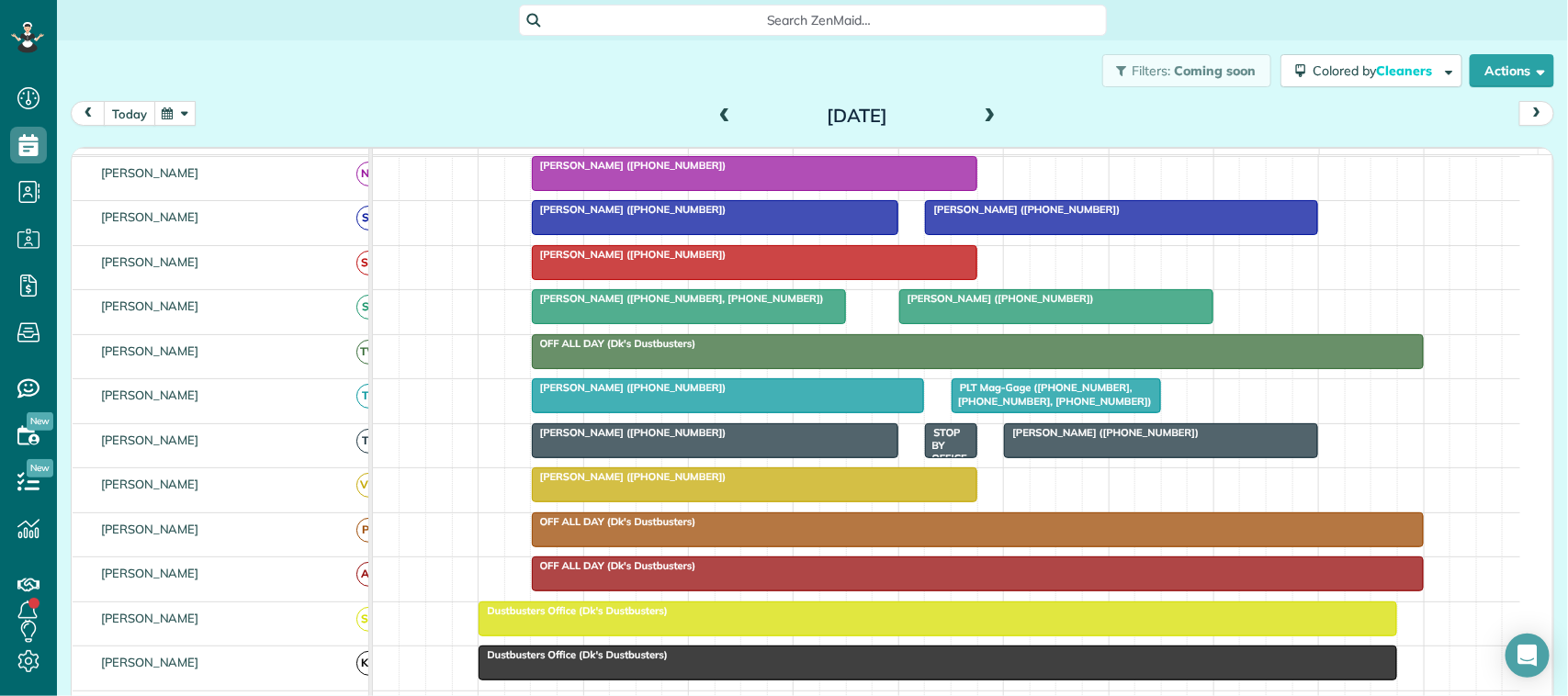
click at [139, 103] on button "today" at bounding box center [130, 114] width 51 height 25
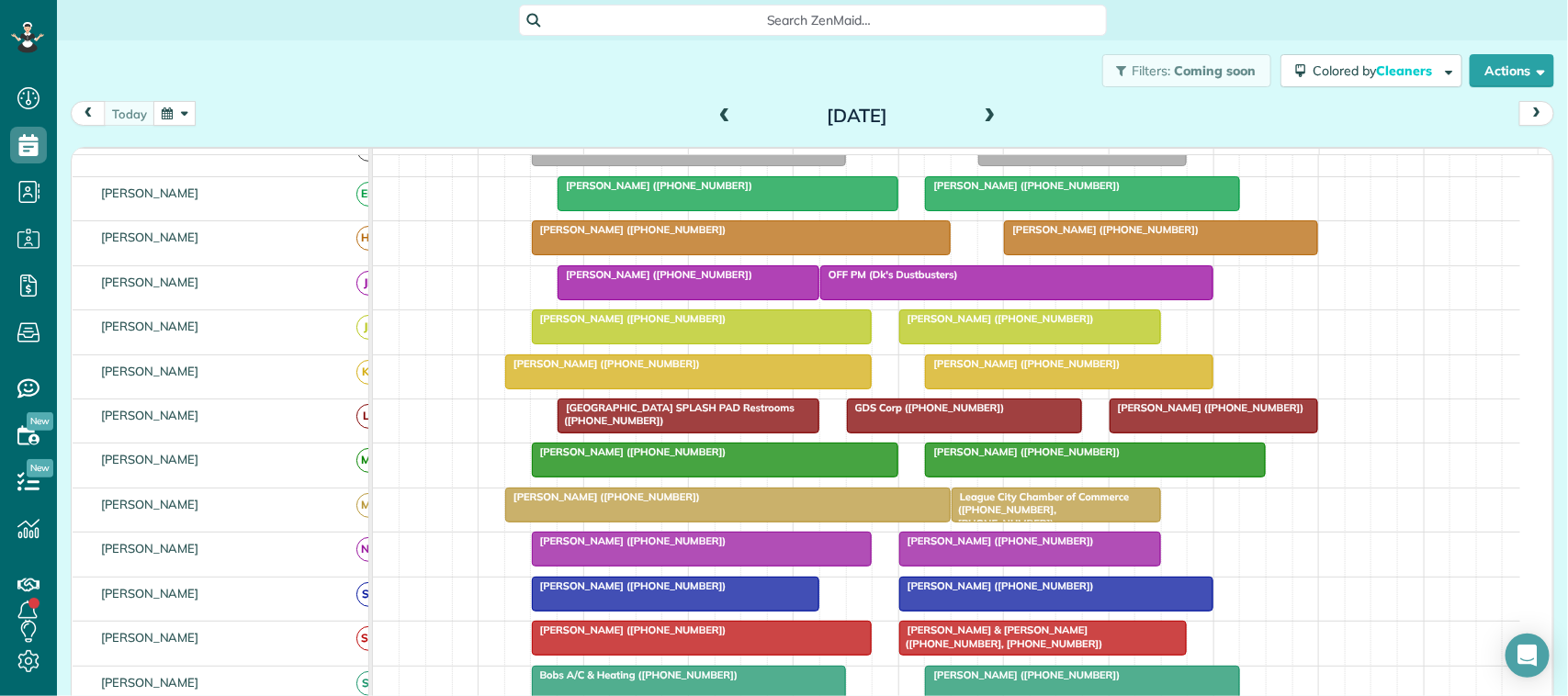
scroll to position [126, 0]
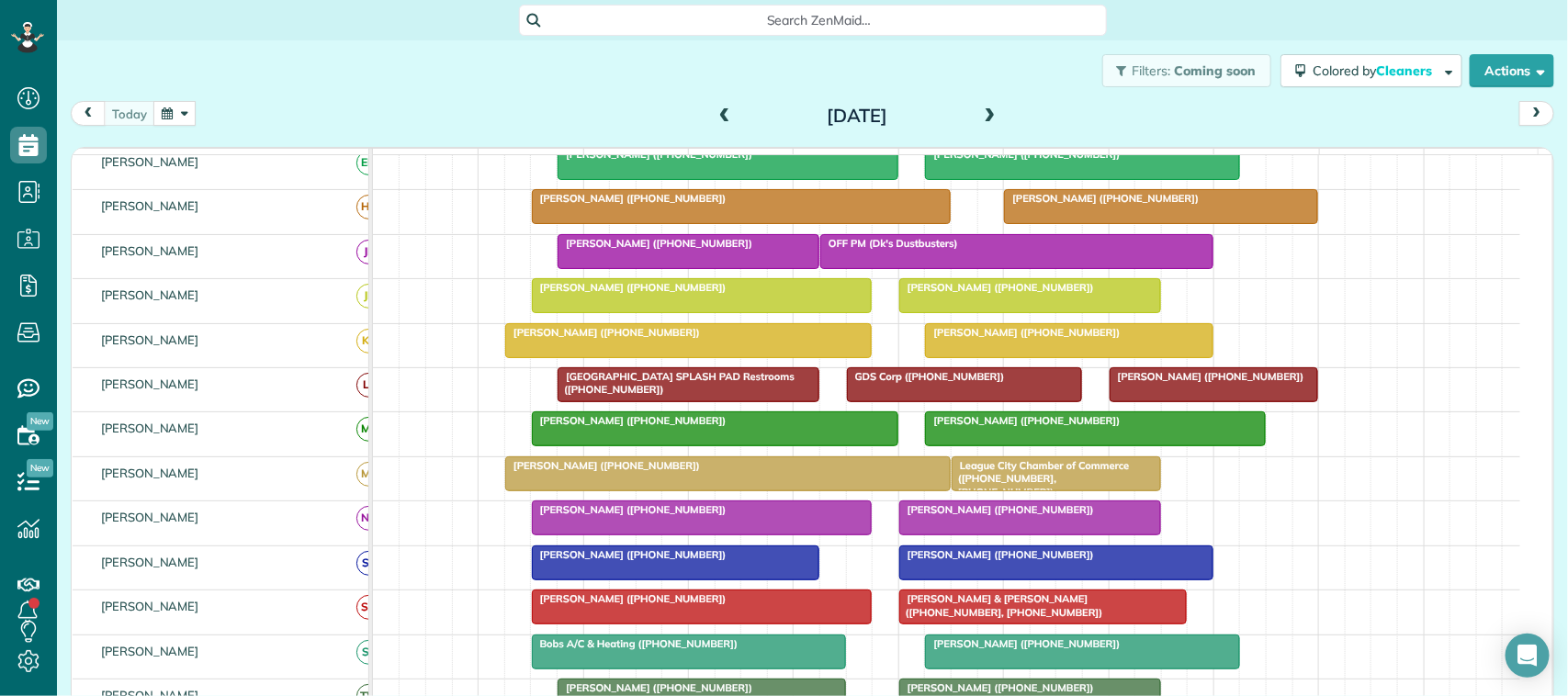
click at [319, 56] on div "Filters: Coming soon Colored by Cleaners Color by Cleaner Color by Team Color b…" at bounding box center [812, 71] width 1511 height 61
click at [214, 116] on div "[DATE] [DATE]" at bounding box center [813, 118] width 1484 height 34
click at [127, 129] on div "[DATE] [DATE]" at bounding box center [813, 118] width 1484 height 34
click at [208, 116] on div "[DATE] [DATE]" at bounding box center [813, 118] width 1484 height 34
click at [175, 117] on button "button" at bounding box center [174, 114] width 43 height 25
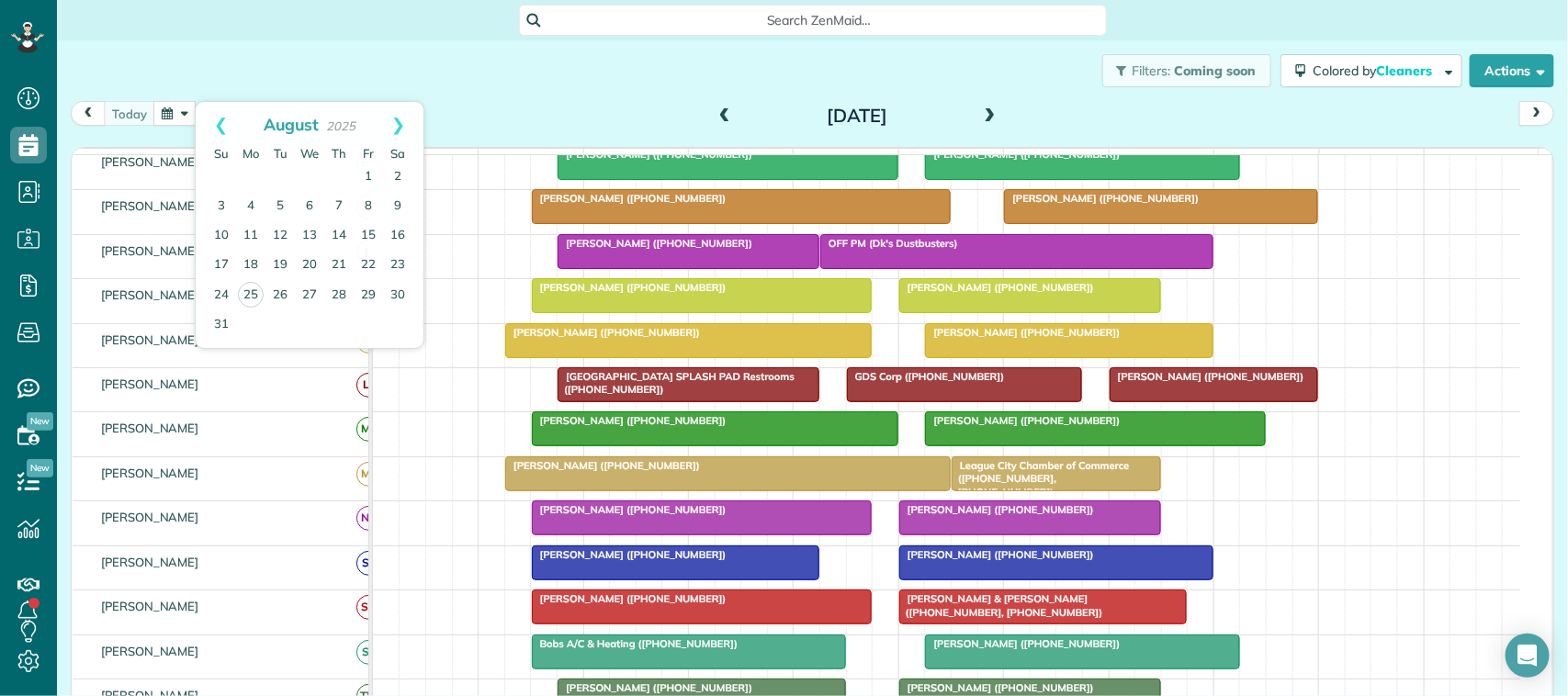
click at [227, 62] on div "Filters: Coming soon Colored by Cleaners Color by Cleaner Color by Team Color b…" at bounding box center [812, 71] width 1511 height 61
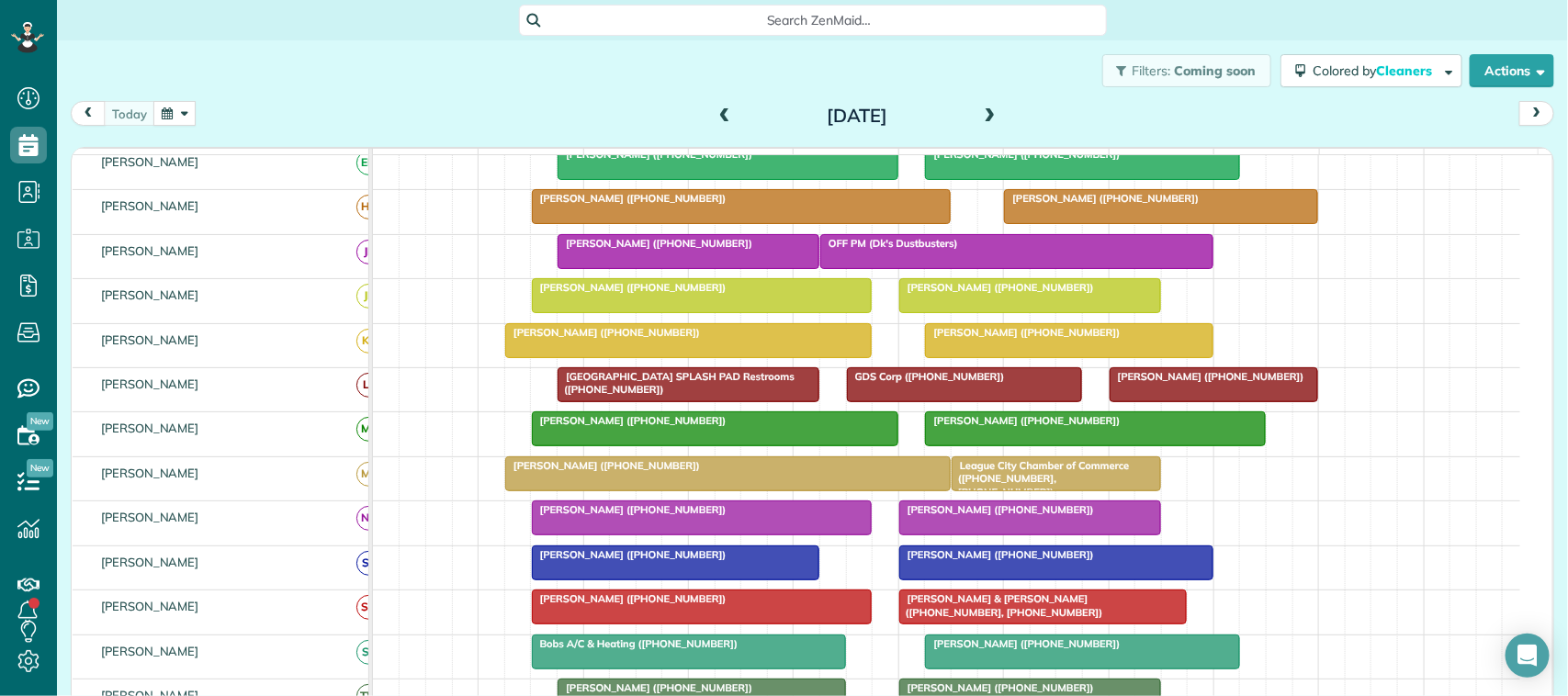
click at [179, 116] on button "button" at bounding box center [174, 114] width 43 height 25
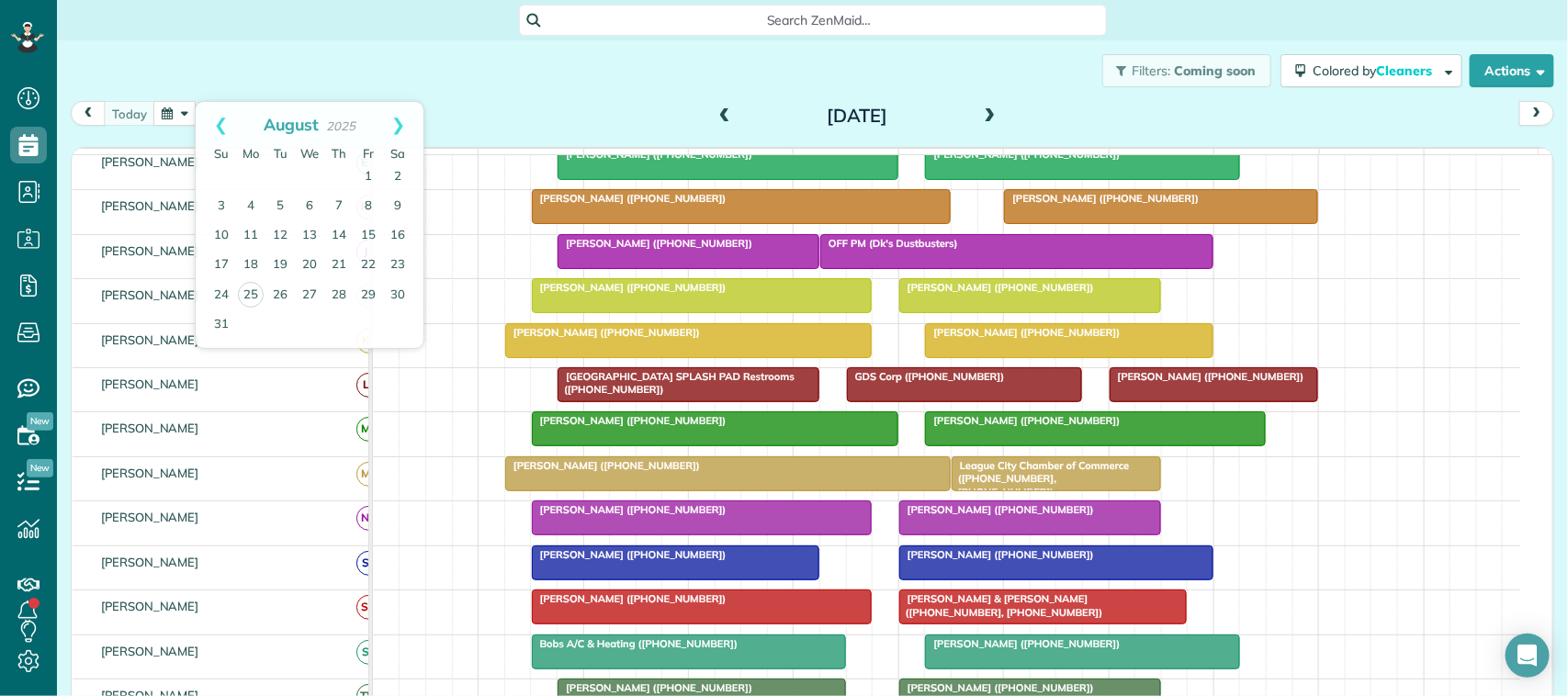
click at [203, 83] on div "Filters: Coming soon Colored by Cleaners Color by Cleaner Color by Team Color b…" at bounding box center [812, 71] width 1511 height 61
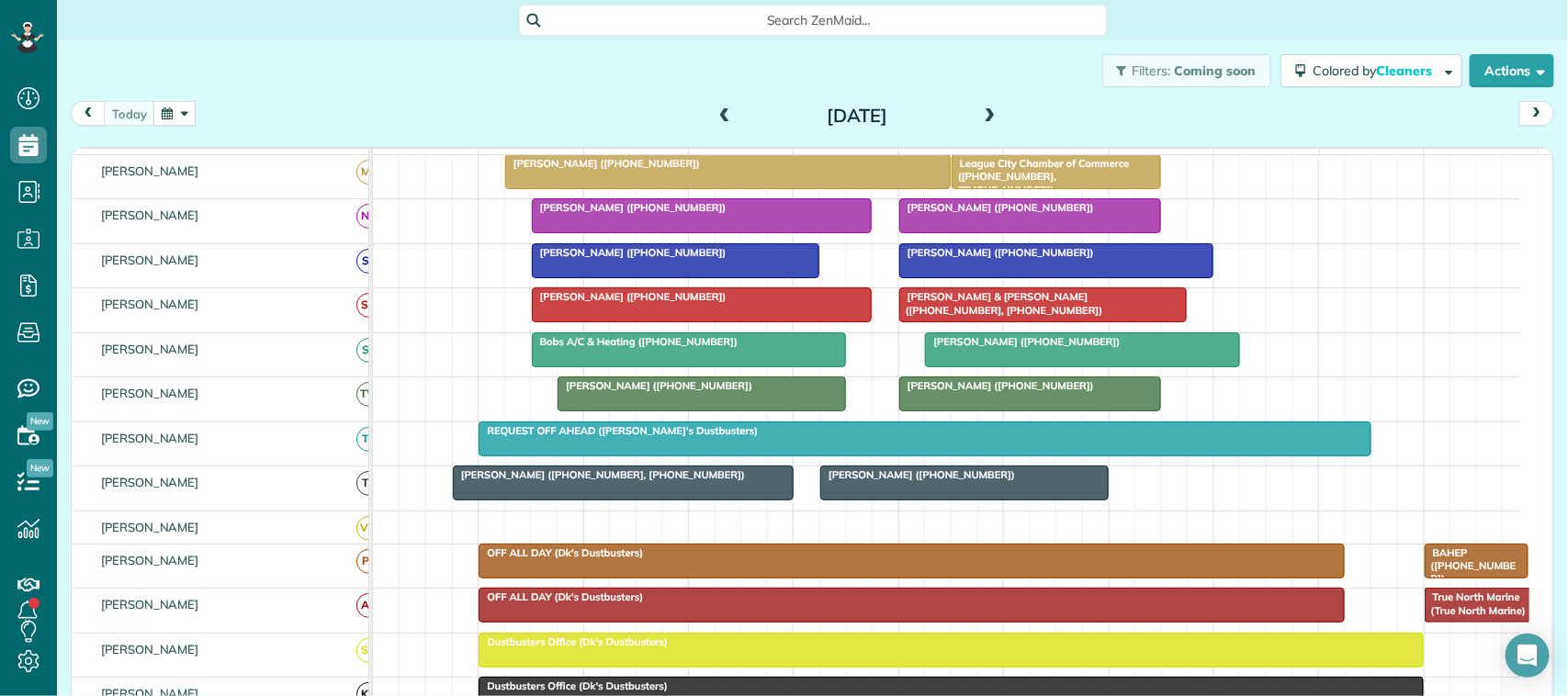
scroll to position [688, 0]
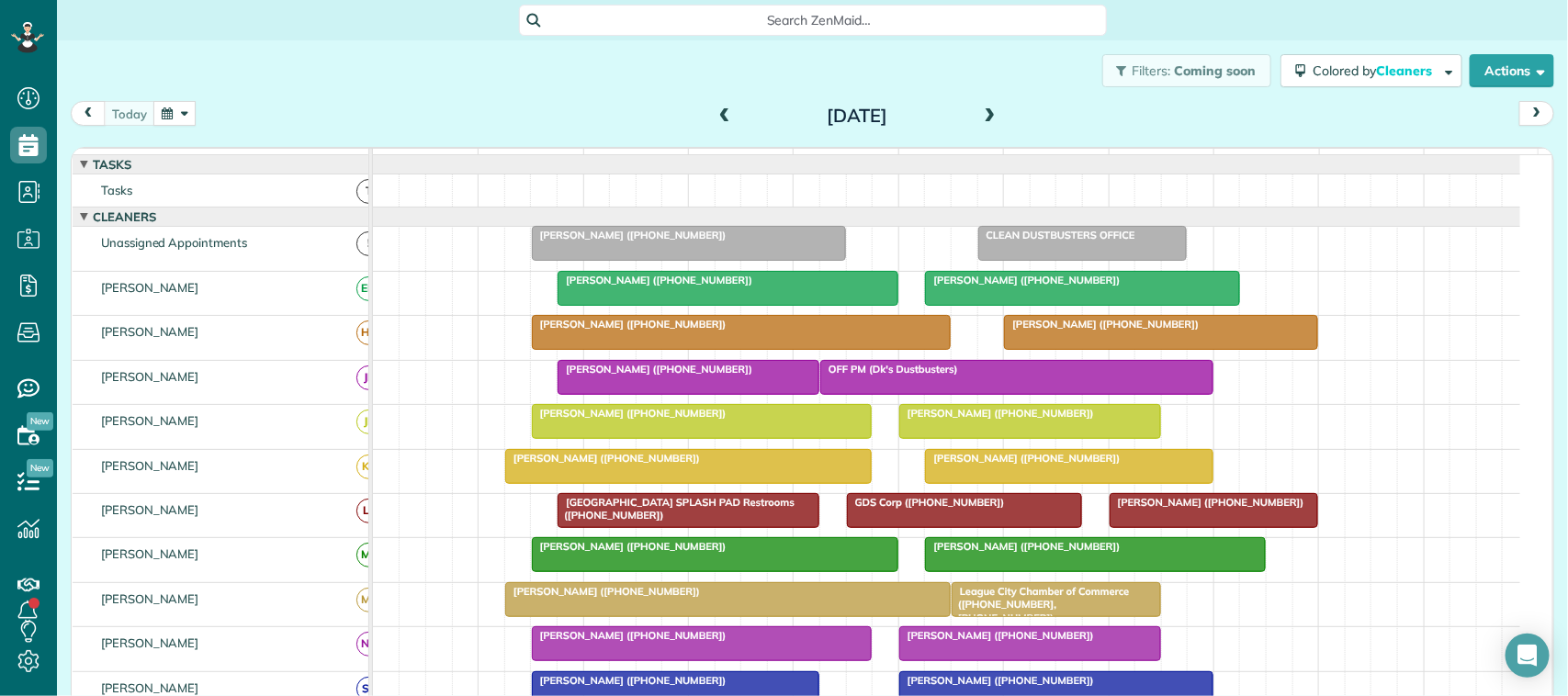
click at [508, 117] on div "[DATE] [DATE]" at bounding box center [813, 118] width 1484 height 34
click at [981, 110] on span at bounding box center [990, 116] width 20 height 16
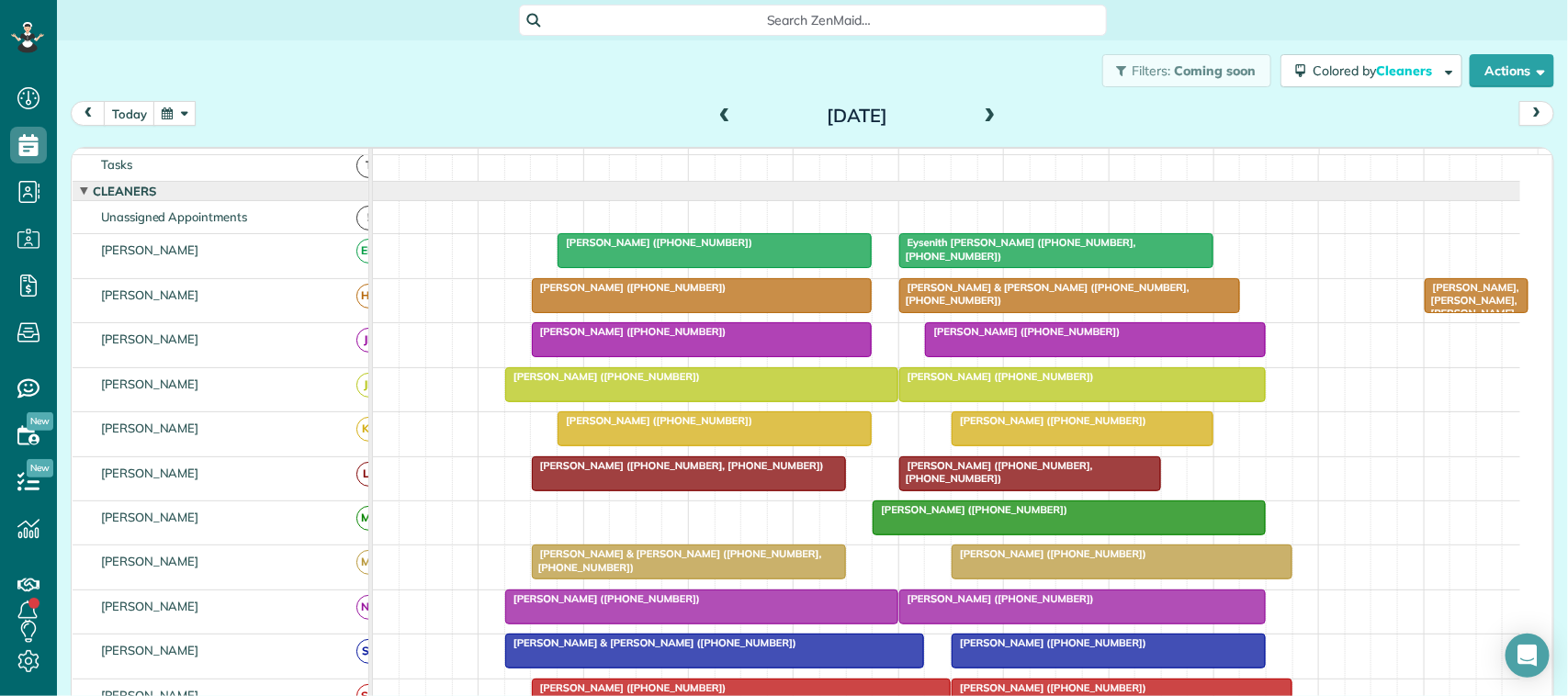
scroll to position [0, 0]
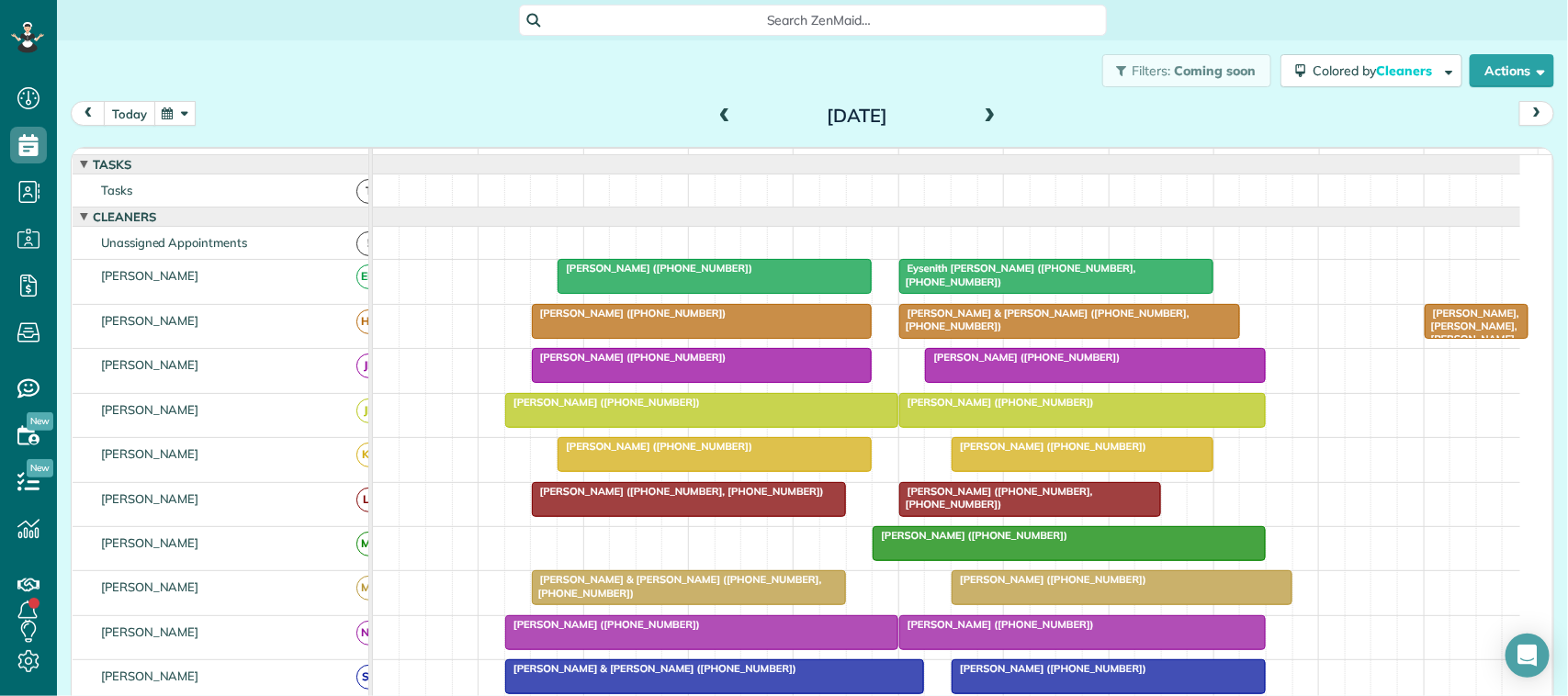
click at [138, 124] on button "today" at bounding box center [130, 114] width 51 height 25
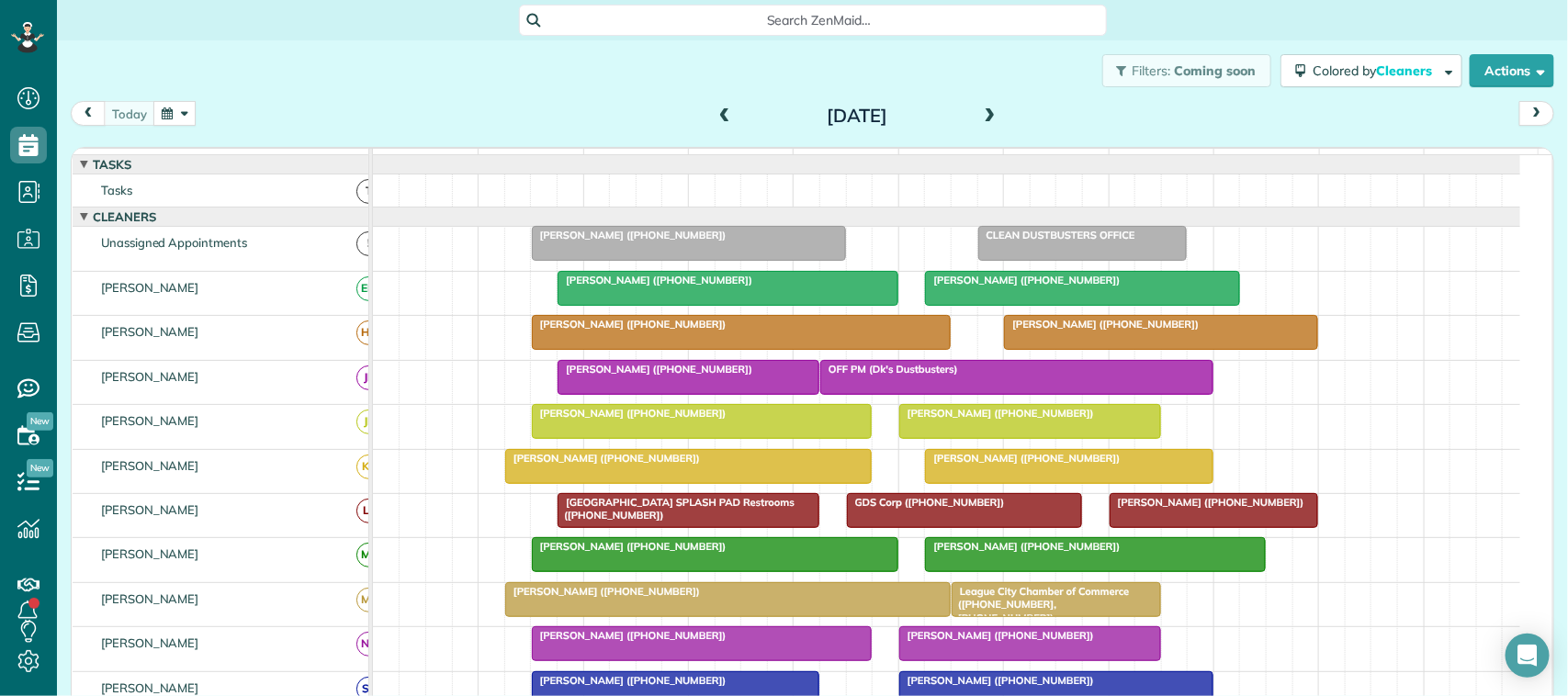
click at [666, 259] on div at bounding box center [689, 242] width 313 height 33
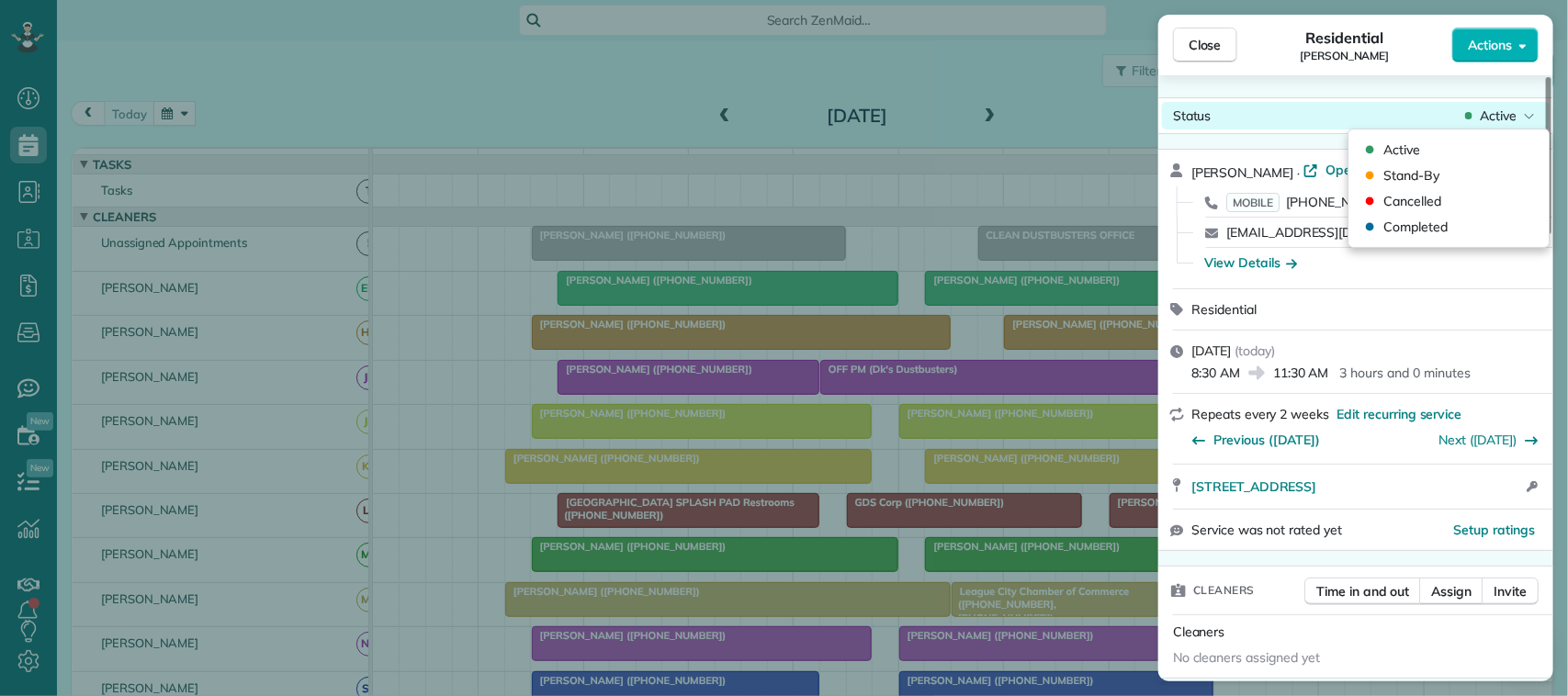
click at [1500, 116] on span "Active" at bounding box center [1498, 115] width 37 height 18
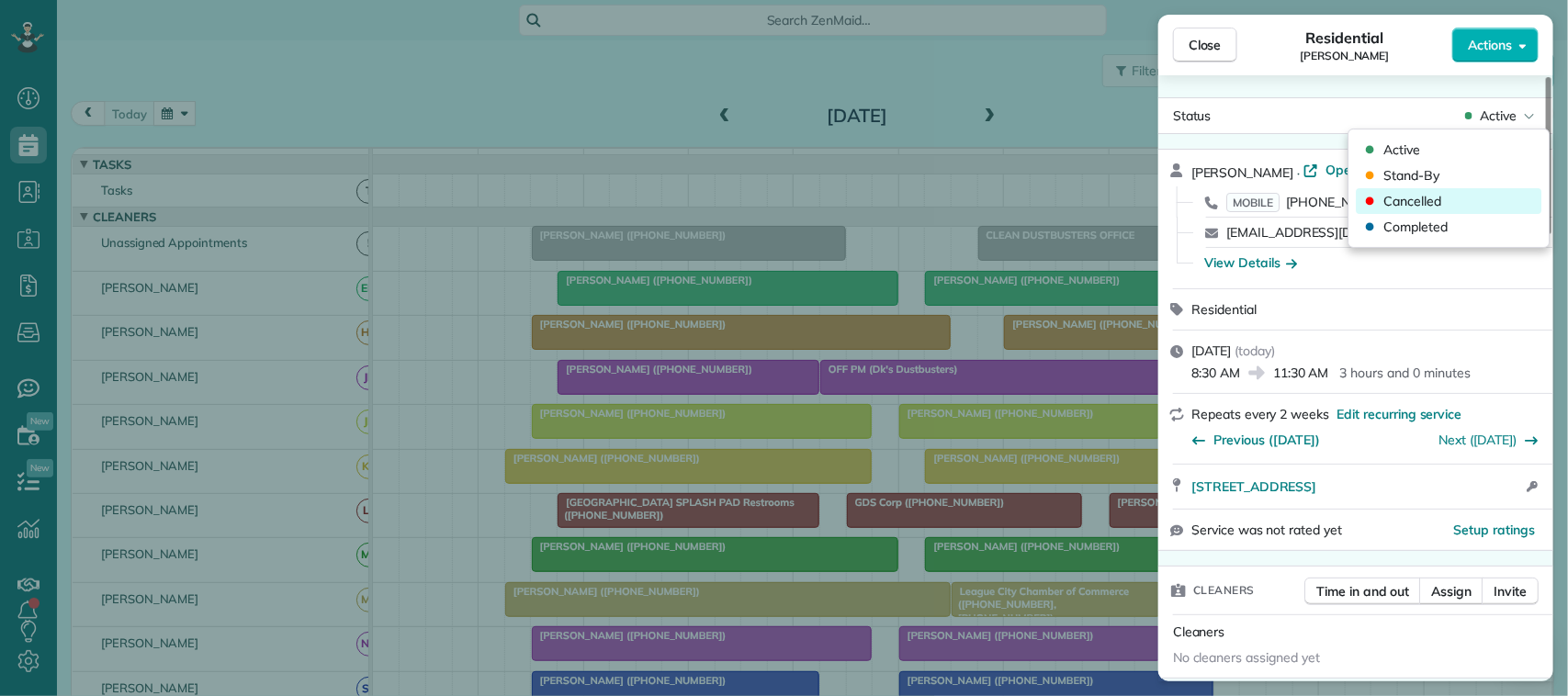
click at [1456, 195] on div "Cancelled" at bounding box center [1450, 201] width 186 height 26
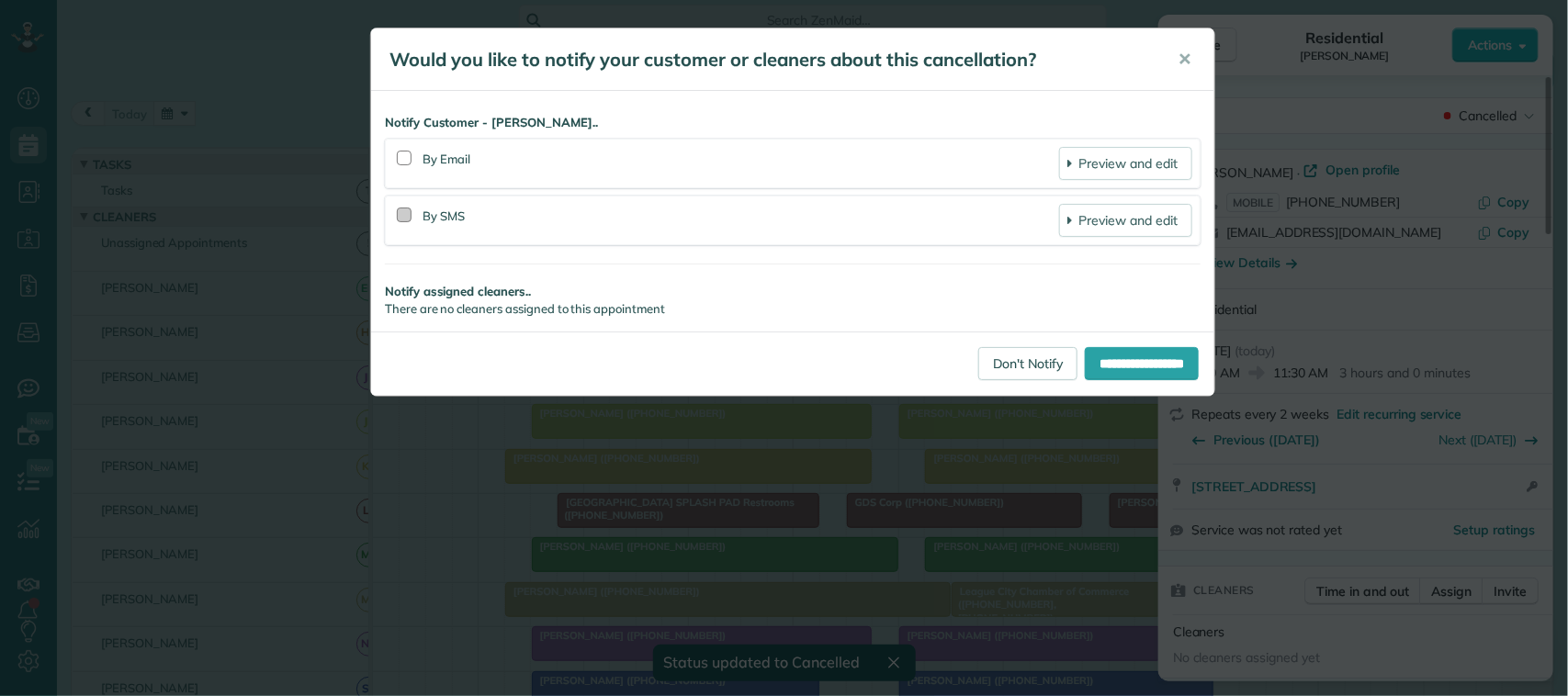
click at [405, 212] on div at bounding box center [405, 215] width 15 height 15
click at [397, 143] on div at bounding box center [405, 158] width 23 height 43
click at [406, 154] on div at bounding box center [405, 158] width 15 height 15
click at [1181, 361] on input "**********" at bounding box center [1142, 363] width 114 height 33
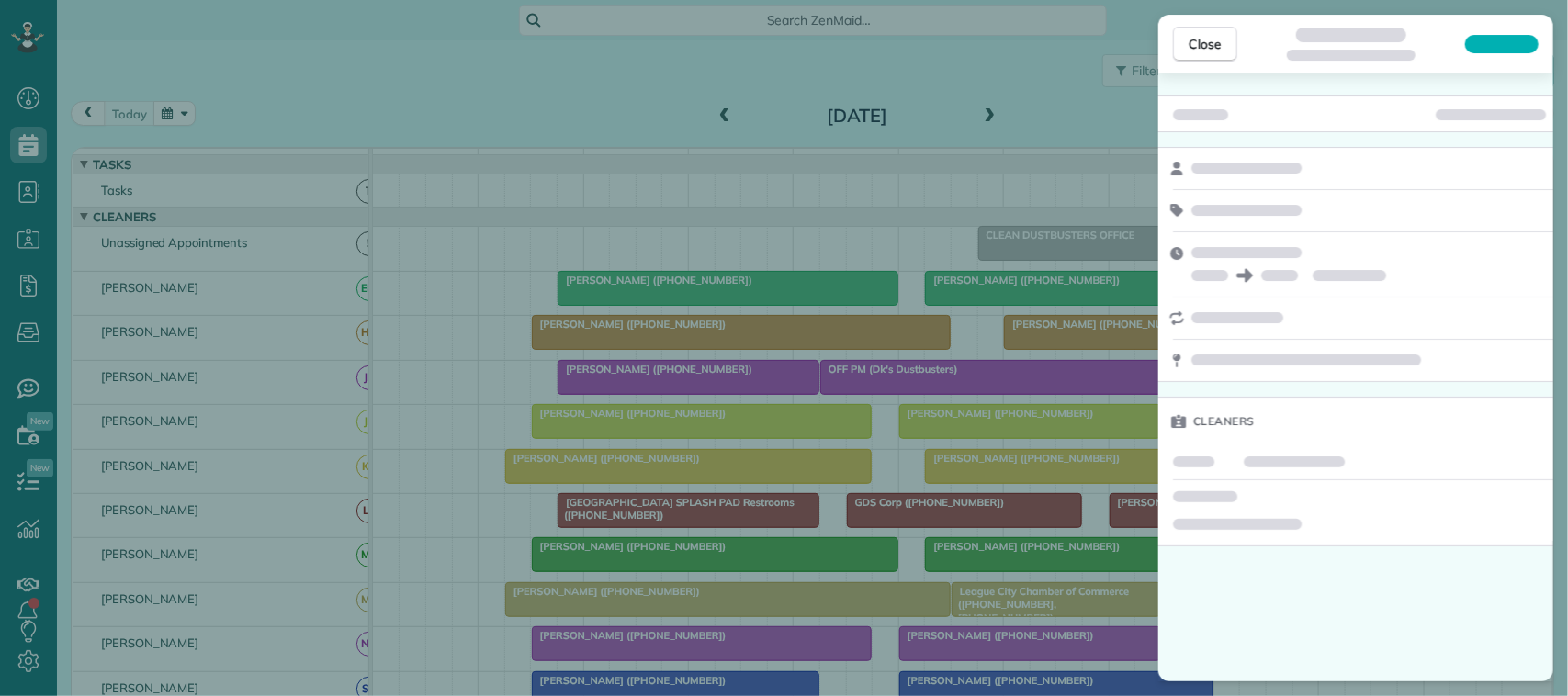
scroll to position [8, 8]
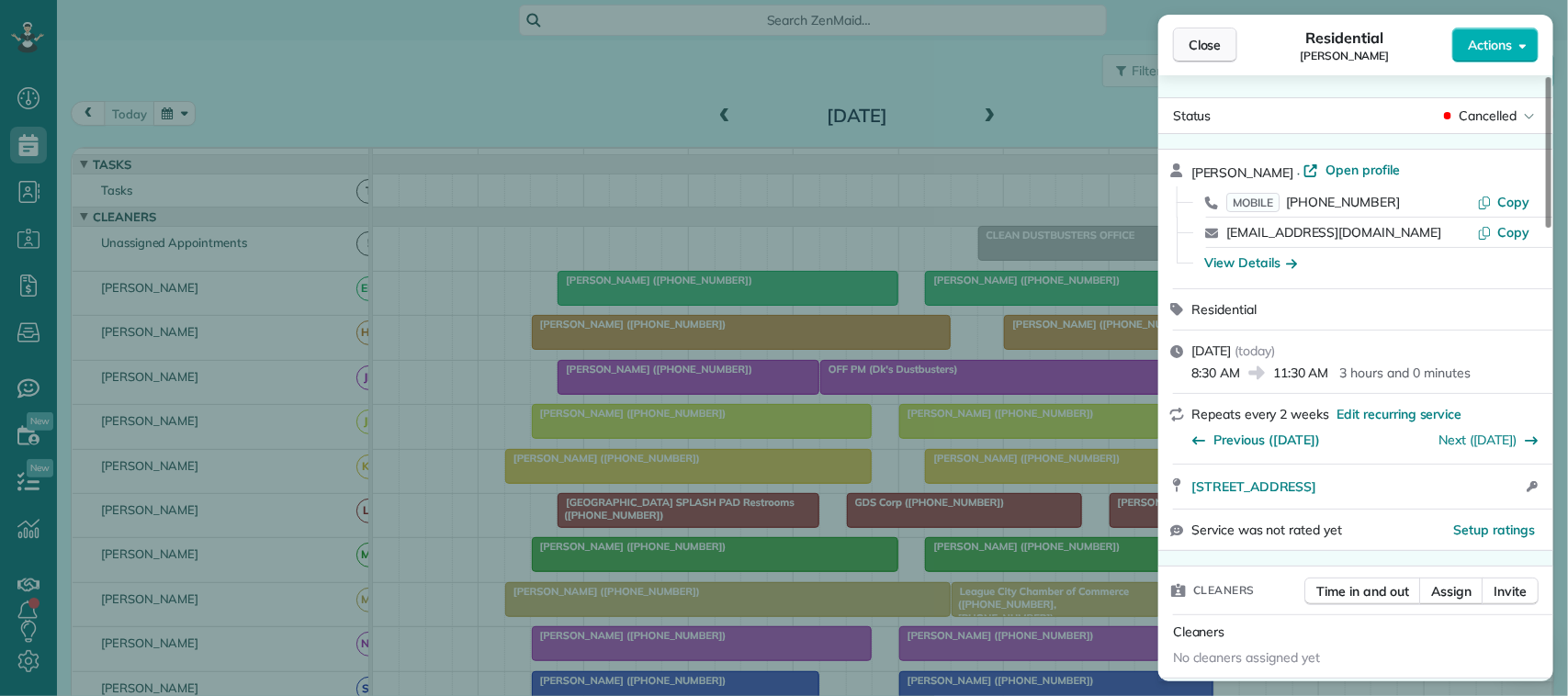
drag, startPoint x: 1203, startPoint y: 44, endPoint x: 1201, endPoint y: 30, distance: 14.1
click at [1203, 50] on span "Close" at bounding box center [1205, 45] width 33 height 18
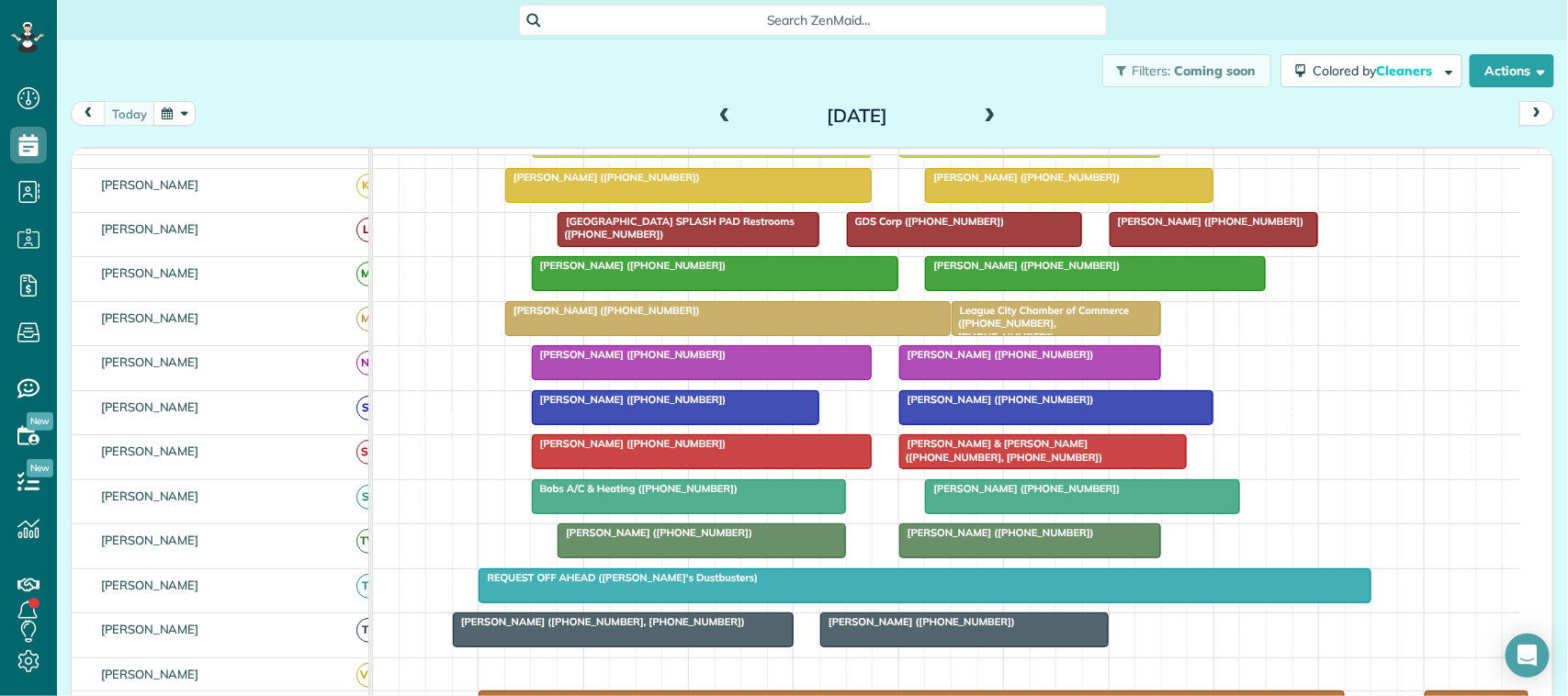
scroll to position [229, 0]
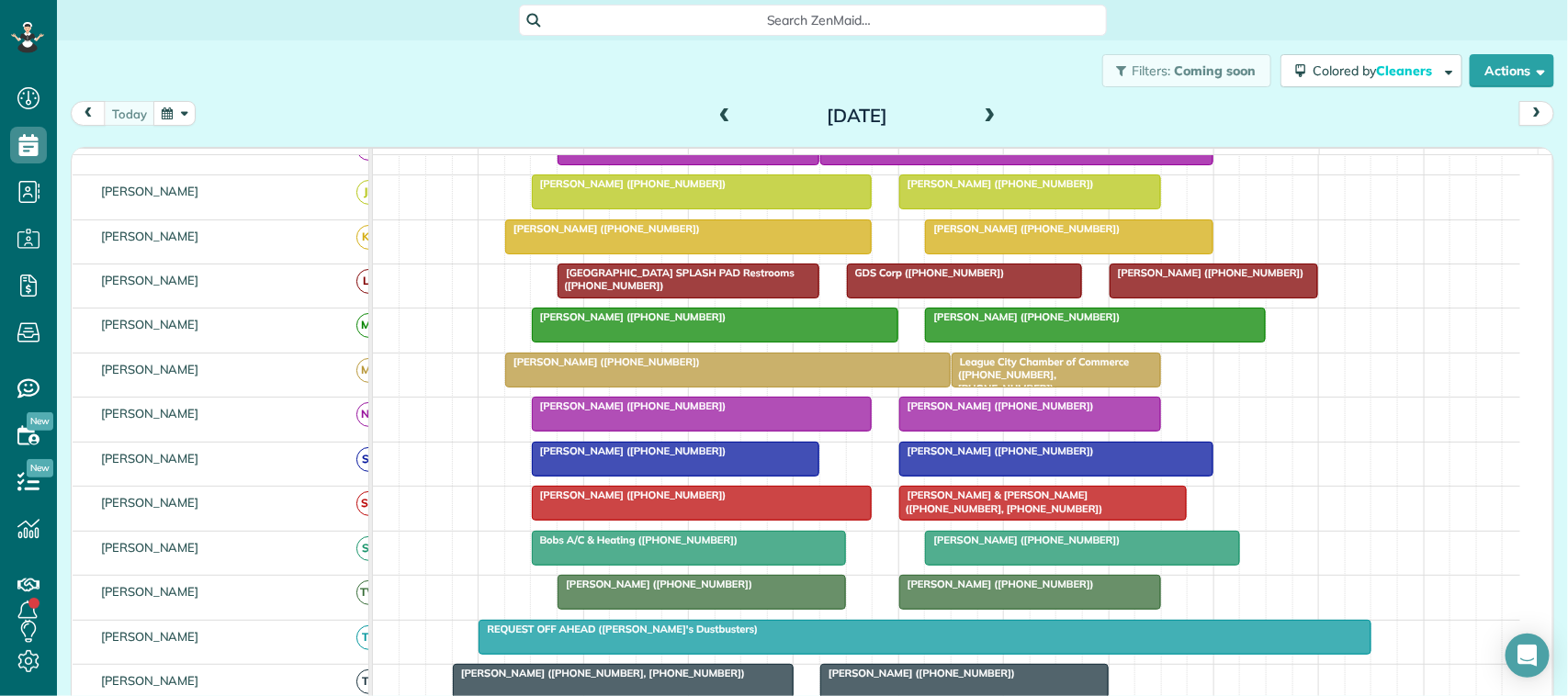
click at [315, 88] on div "Filters: Coming soon Colored by Cleaners Color by Cleaner Color by Team Color b…" at bounding box center [812, 71] width 1511 height 61
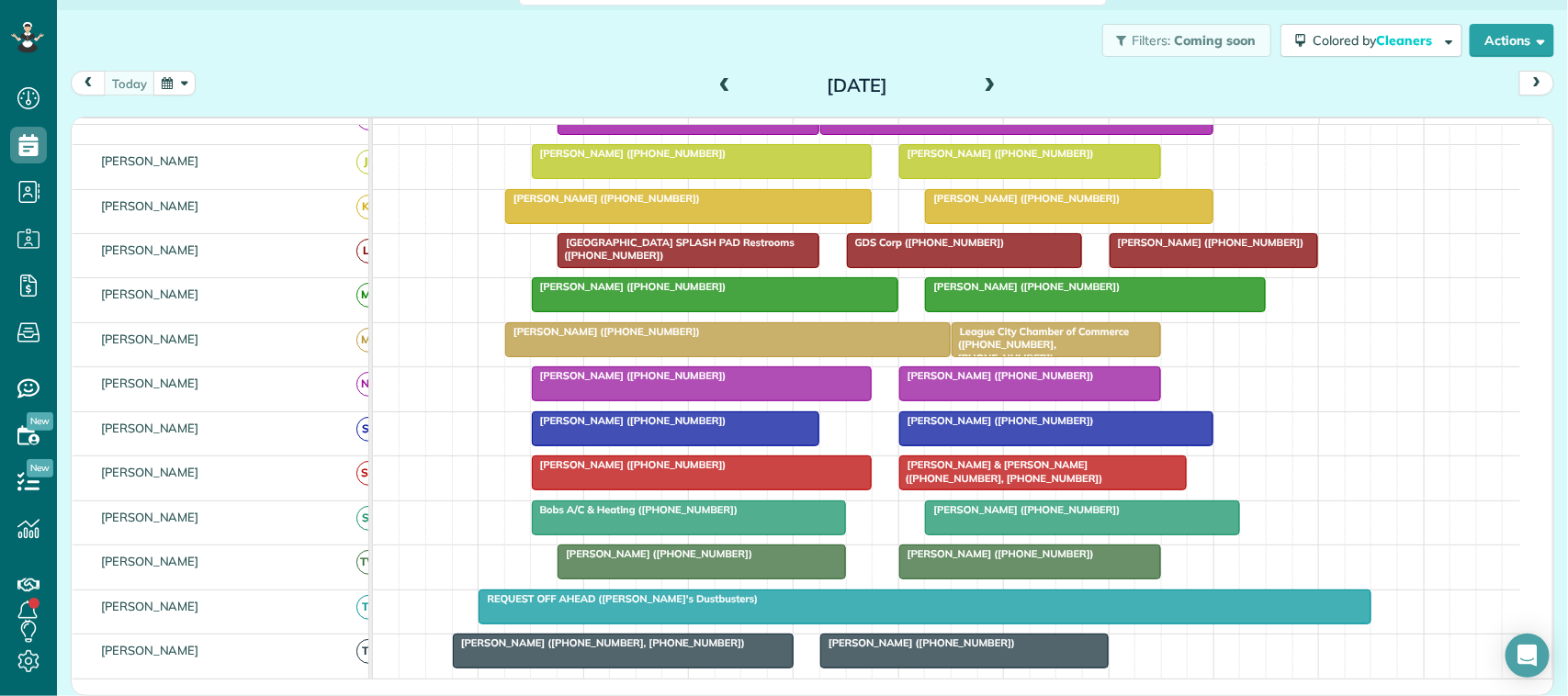
click at [214, 76] on div "today Monday Aug 25, 2025" at bounding box center [813, 88] width 1484 height 34
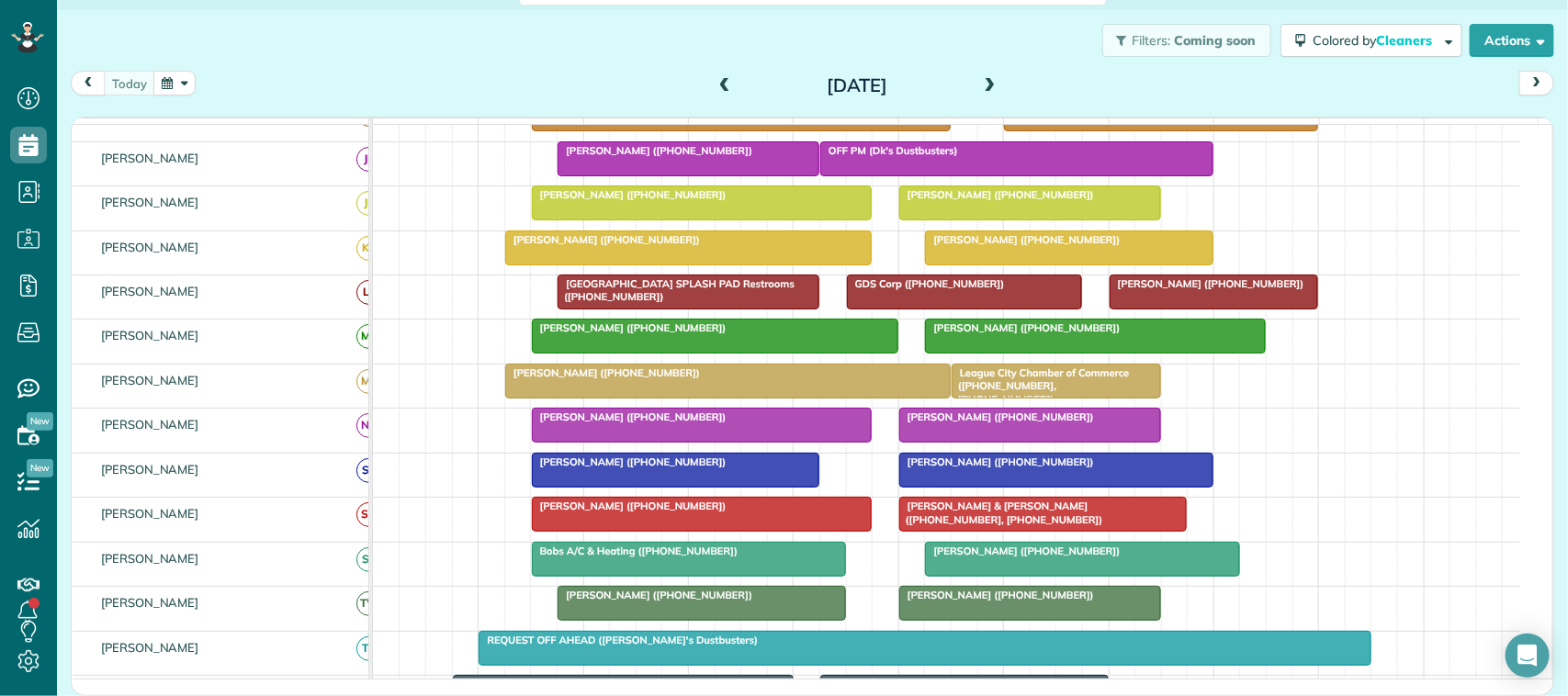
scroll to position [115, 0]
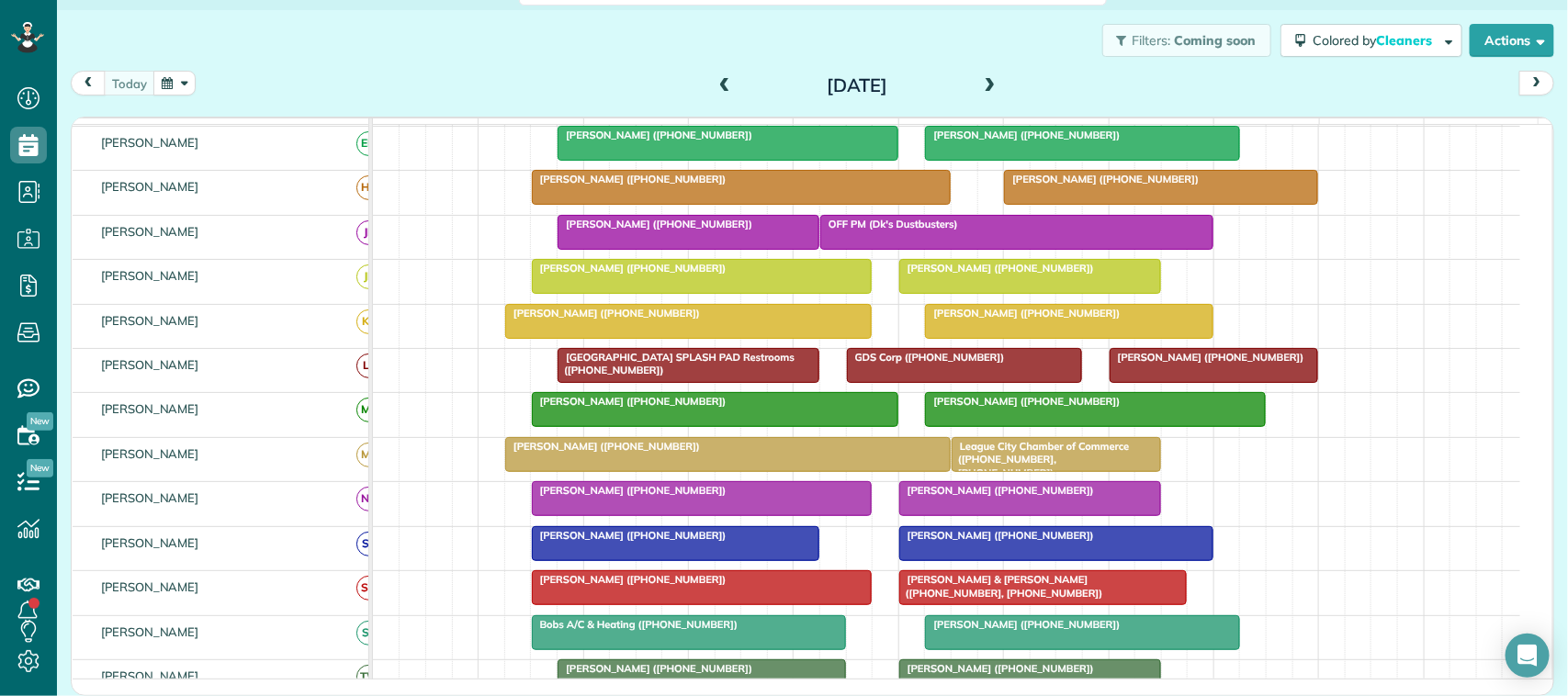
click at [321, 71] on div "[DATE] [DATE]" at bounding box center [813, 88] width 1484 height 34
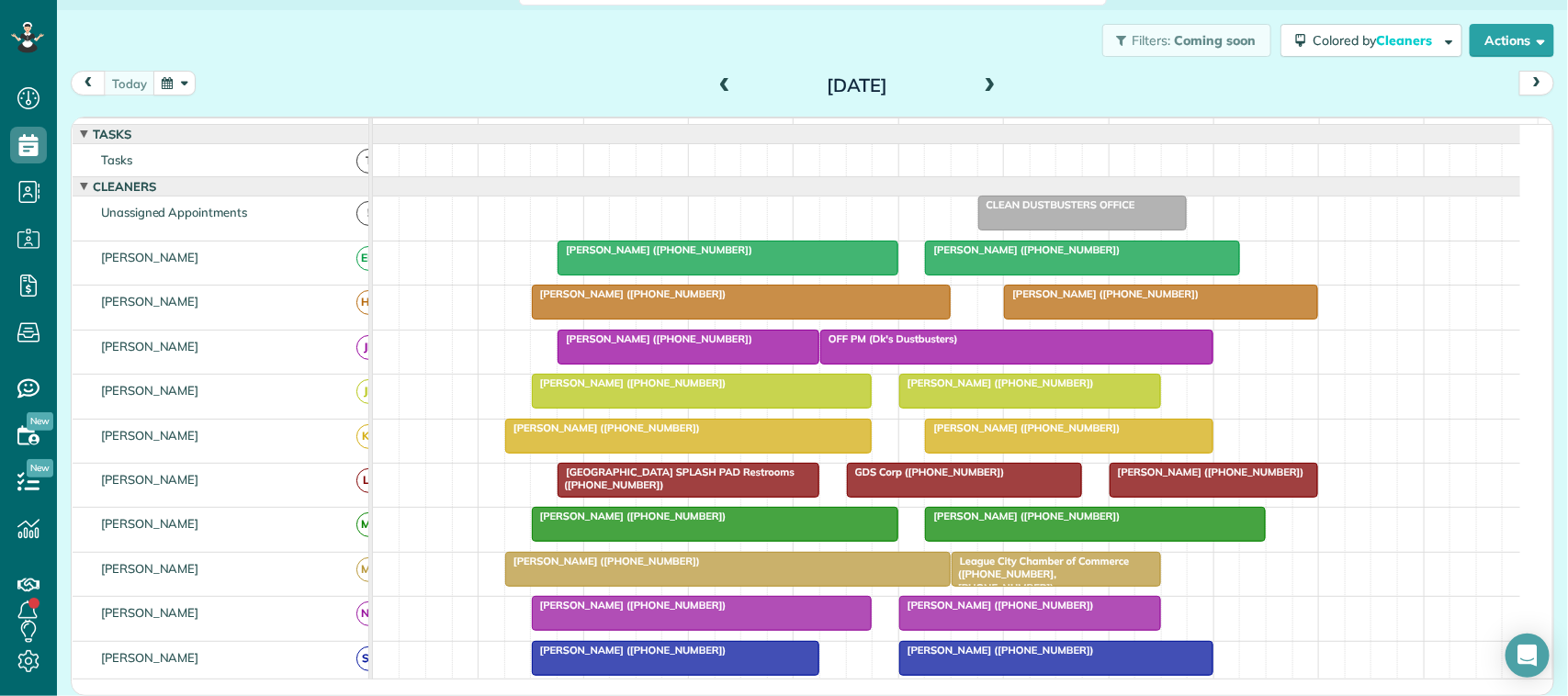
click at [549, 71] on div "[DATE] [DATE]" at bounding box center [813, 88] width 1484 height 34
click at [315, 99] on div "[DATE] [DATE]" at bounding box center [813, 88] width 1484 height 34
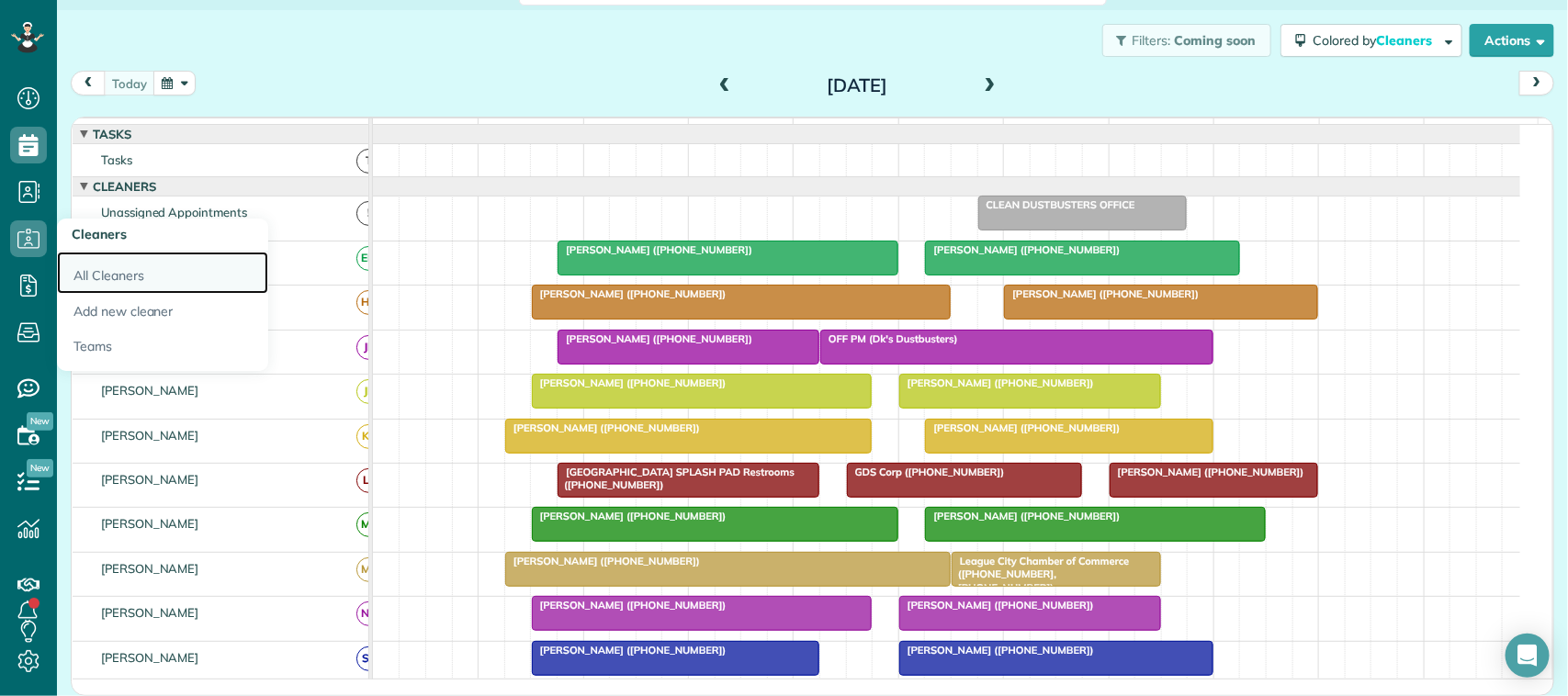
click at [84, 267] on link "All Cleaners" at bounding box center [162, 273] width 211 height 43
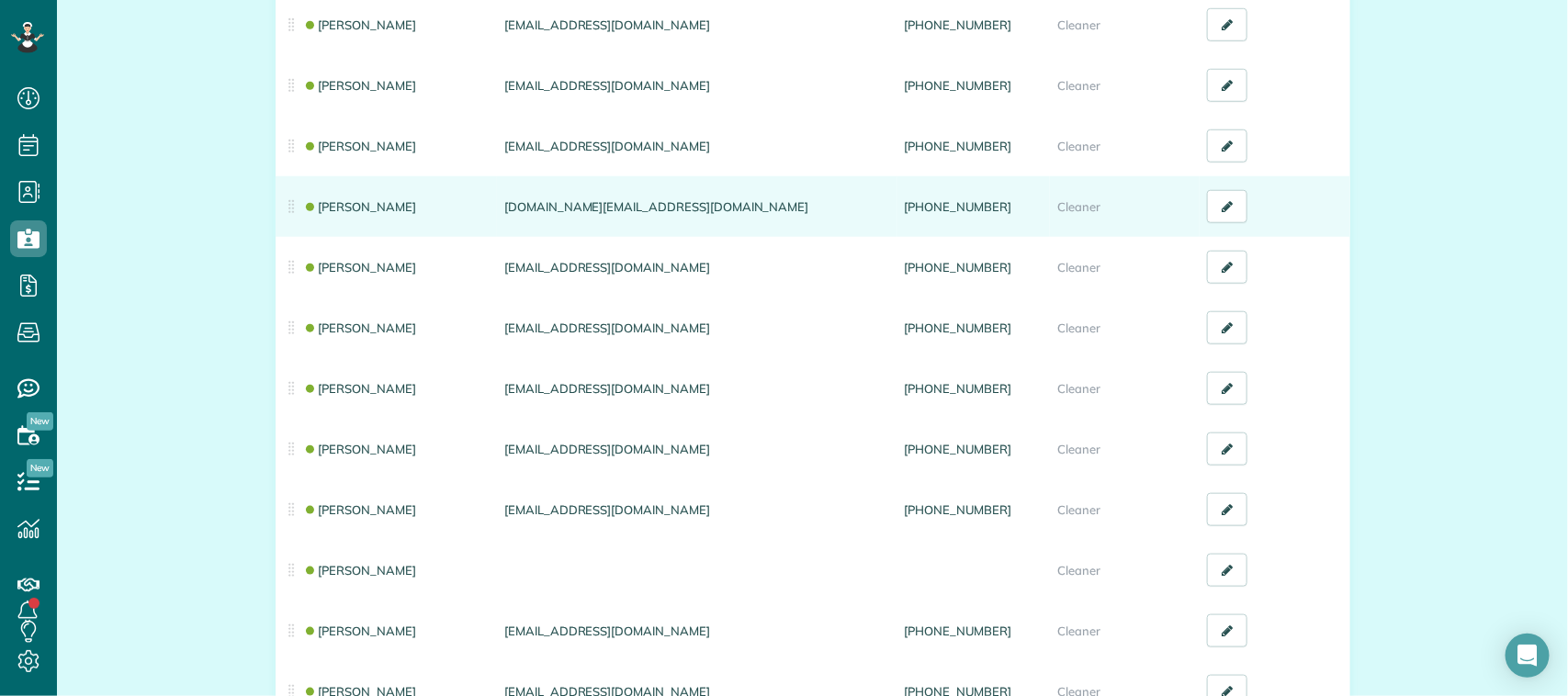
scroll to position [688, 0]
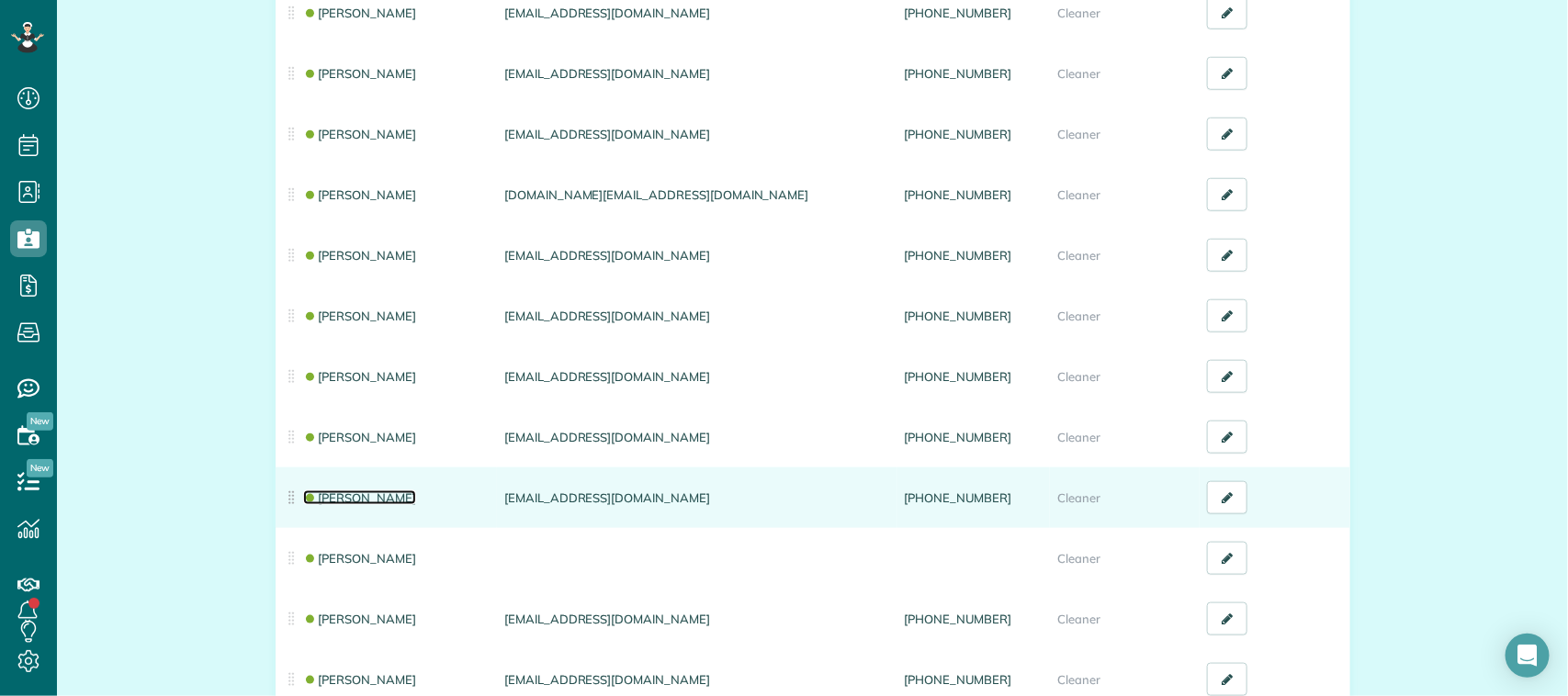
click at [364, 497] on link "[PERSON_NAME]" at bounding box center [360, 498] width 114 height 15
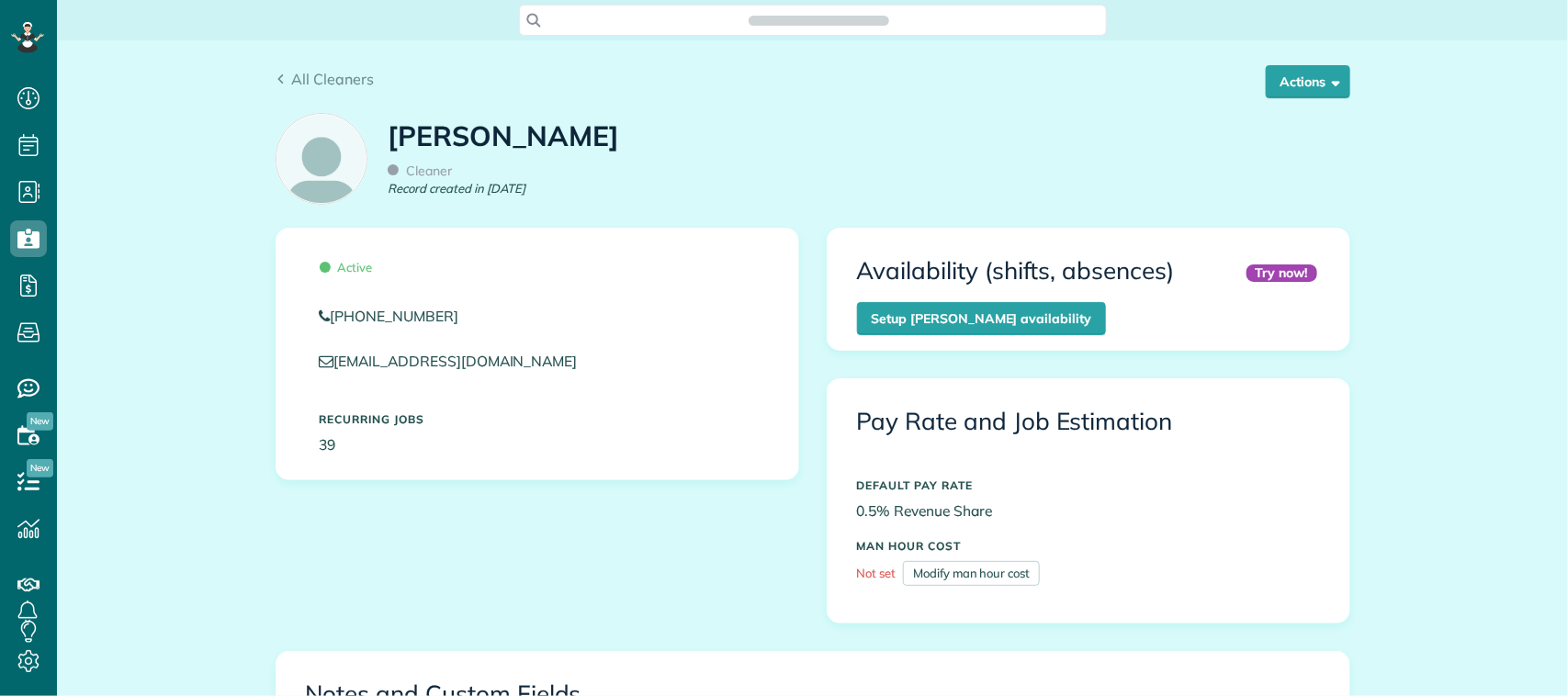
scroll to position [8, 8]
click at [1307, 82] on button "Actions" at bounding box center [1307, 81] width 84 height 33
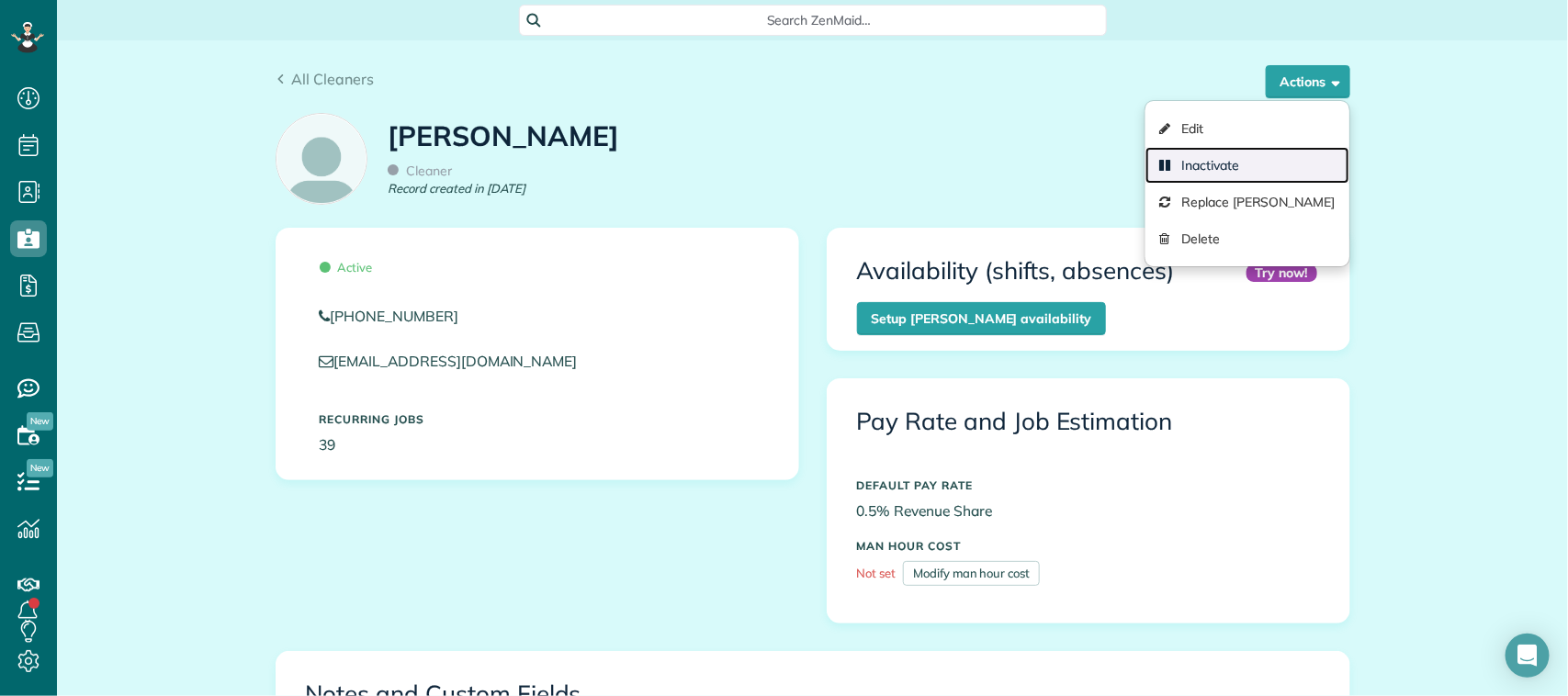
click at [1258, 161] on link "Inactivate" at bounding box center [1247, 165] width 203 height 37
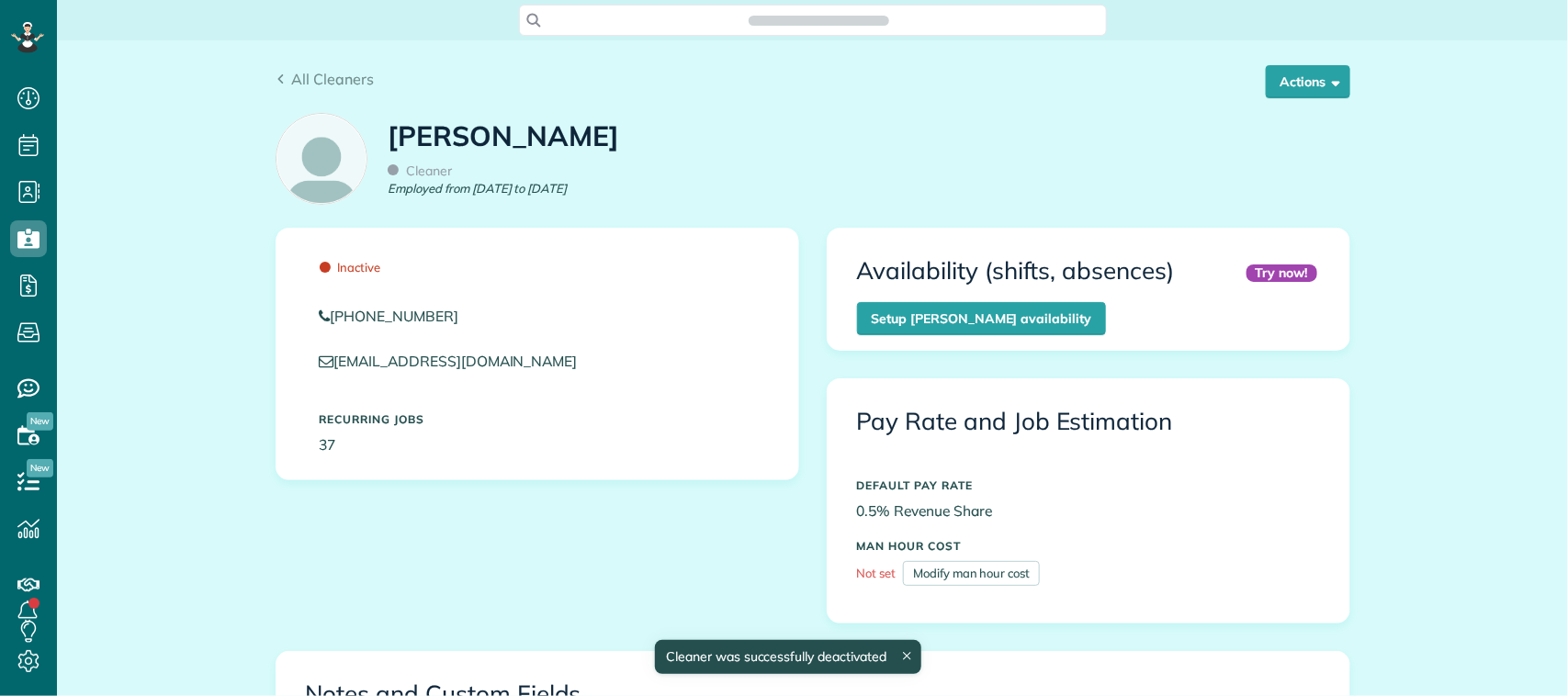
scroll to position [8, 8]
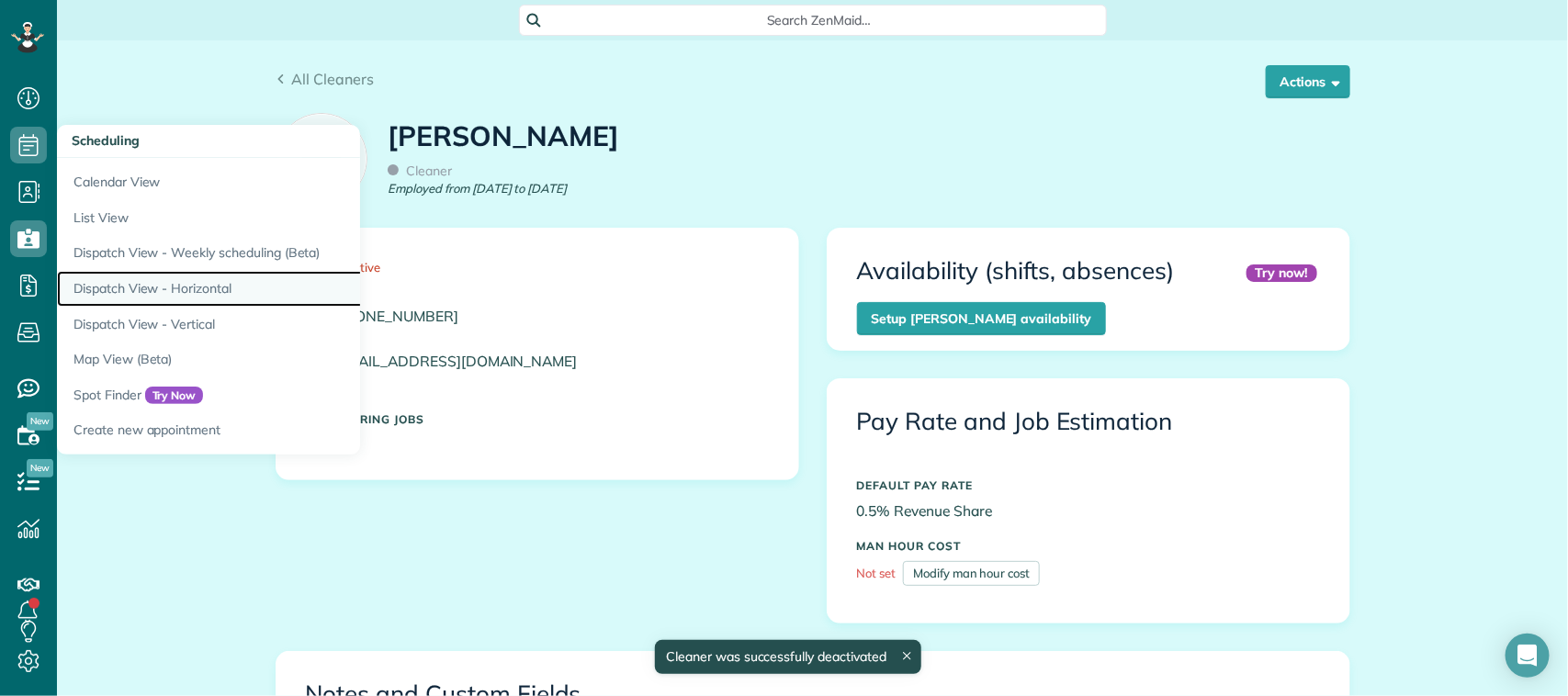
click at [171, 283] on link "Dispatch View - Horizontal" at bounding box center [286, 289] width 460 height 36
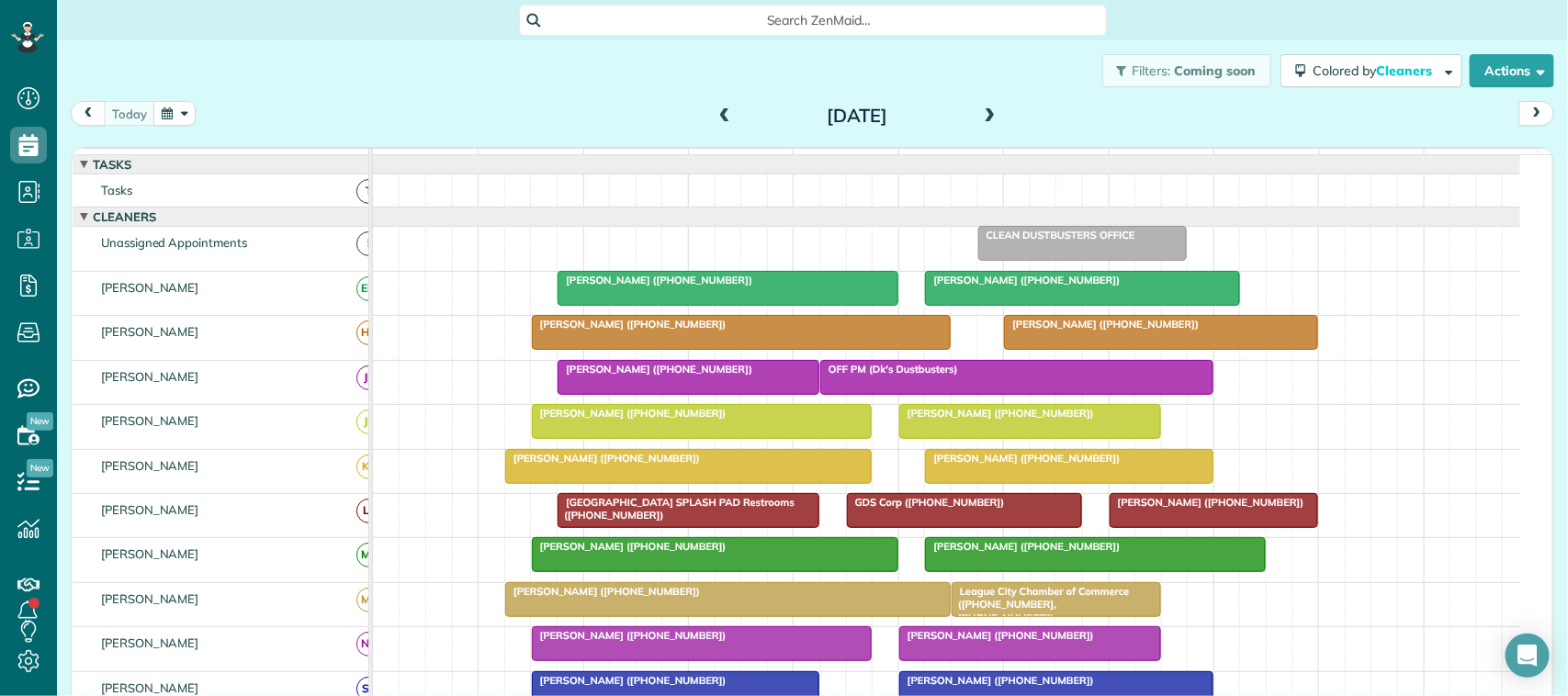
scroll to position [8, 8]
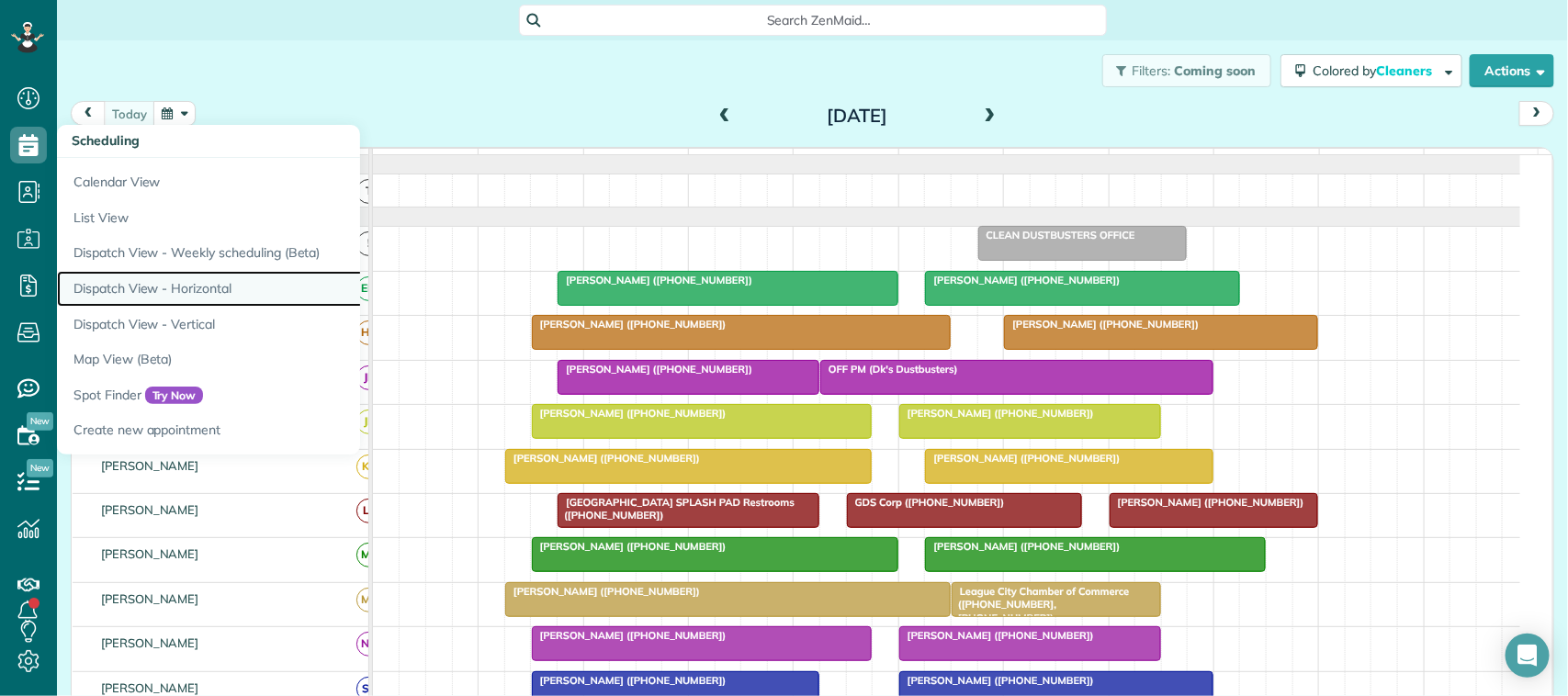
click at [198, 283] on link "Dispatch View - Horizontal" at bounding box center [286, 289] width 460 height 36
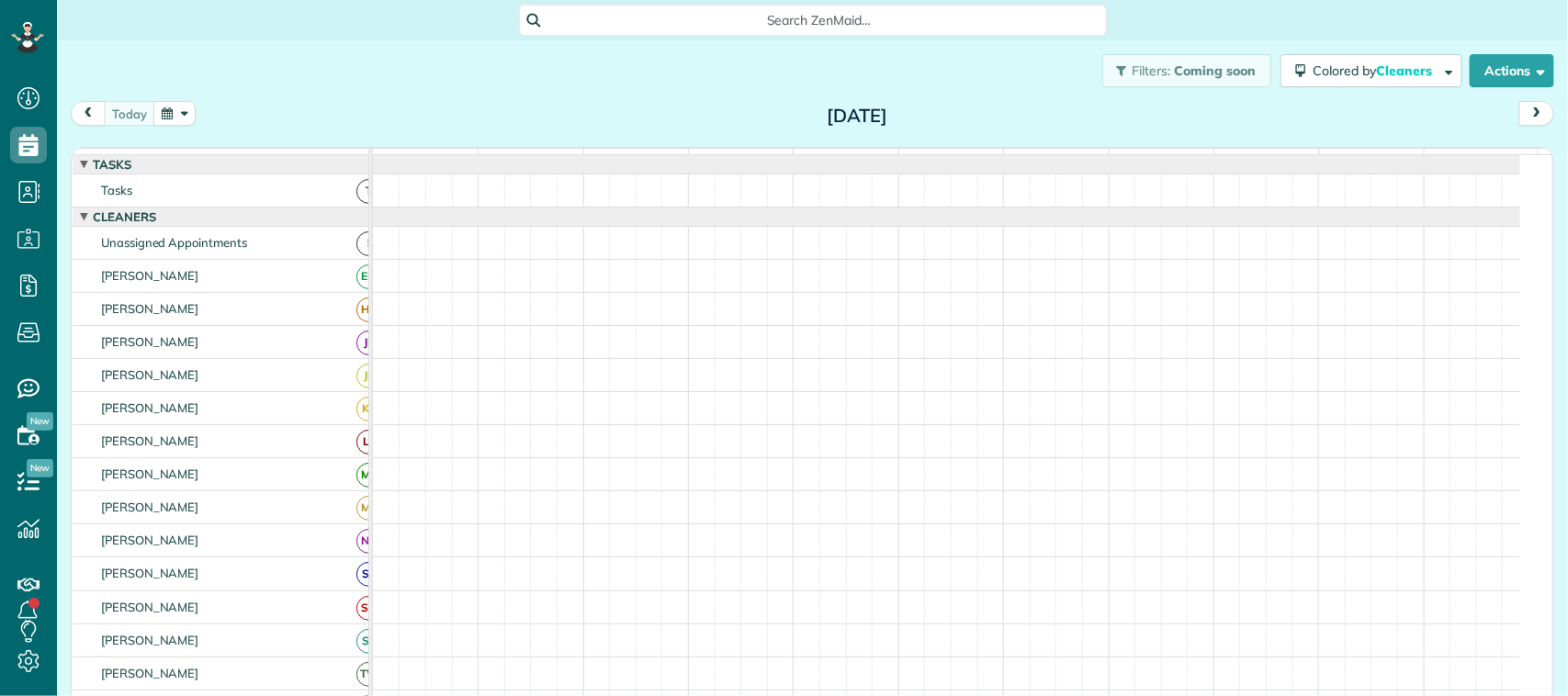
scroll to position [8, 8]
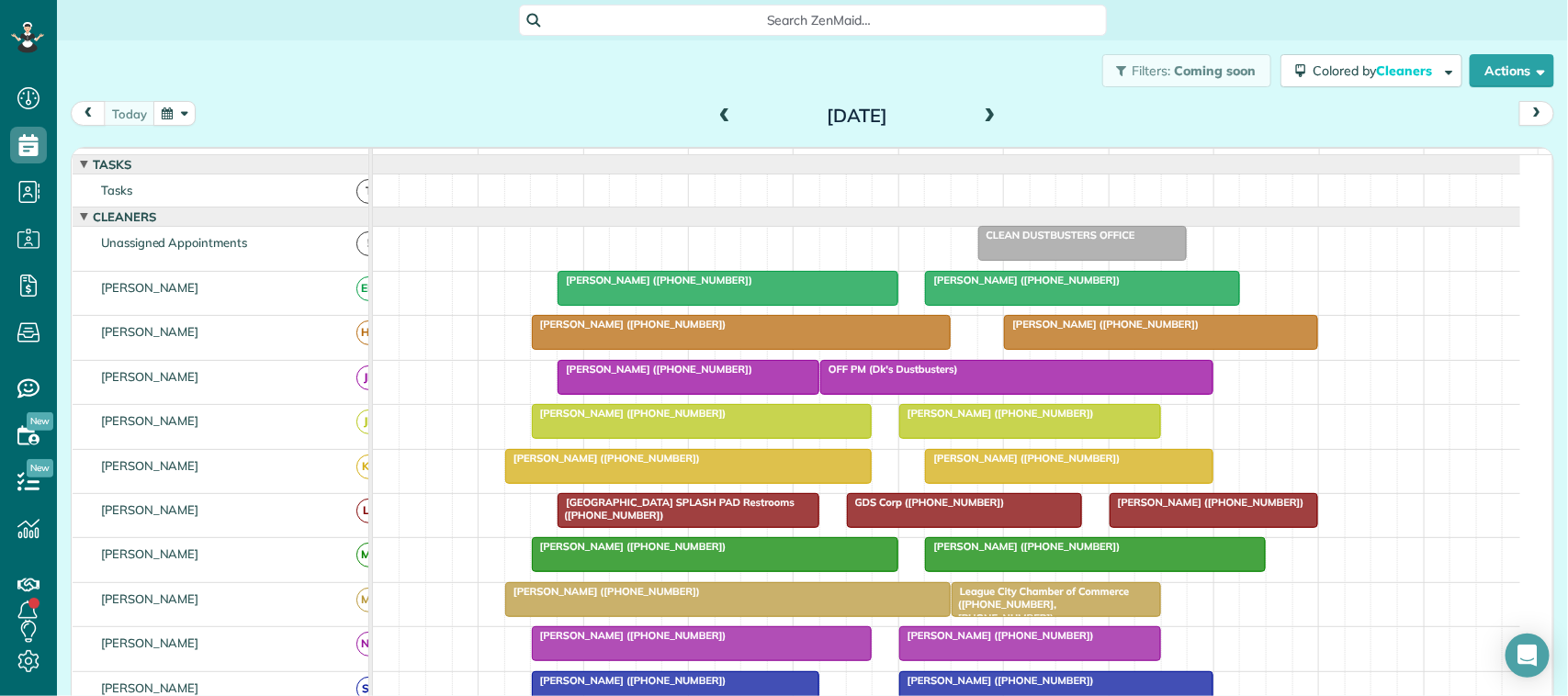
click at [132, 98] on div "Filters: Coming soon Colored by Cleaners Color by Cleaner Color by Team Color b…" at bounding box center [812, 71] width 1511 height 61
click at [1019, 305] on div at bounding box center [1082, 288] width 313 height 33
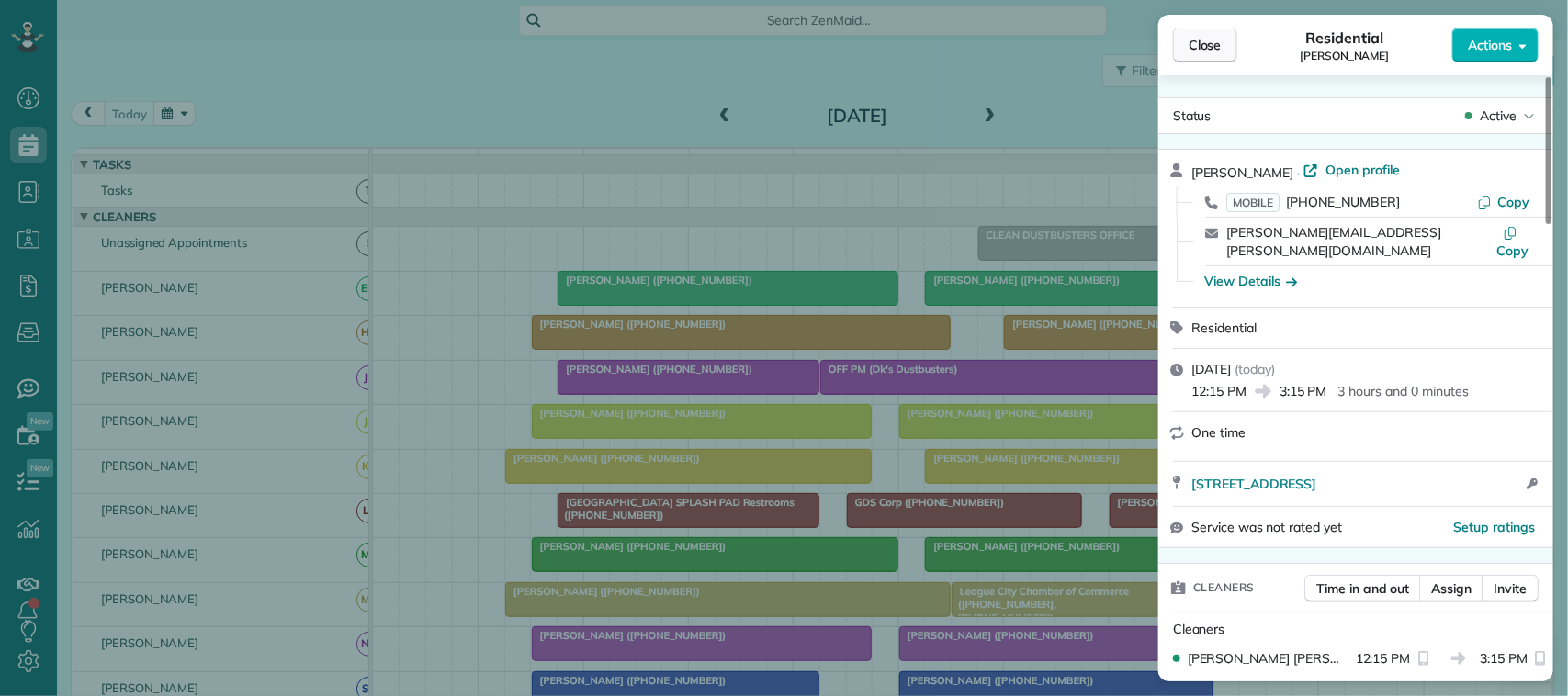
click at [1217, 36] on span "Close" at bounding box center [1205, 45] width 33 height 18
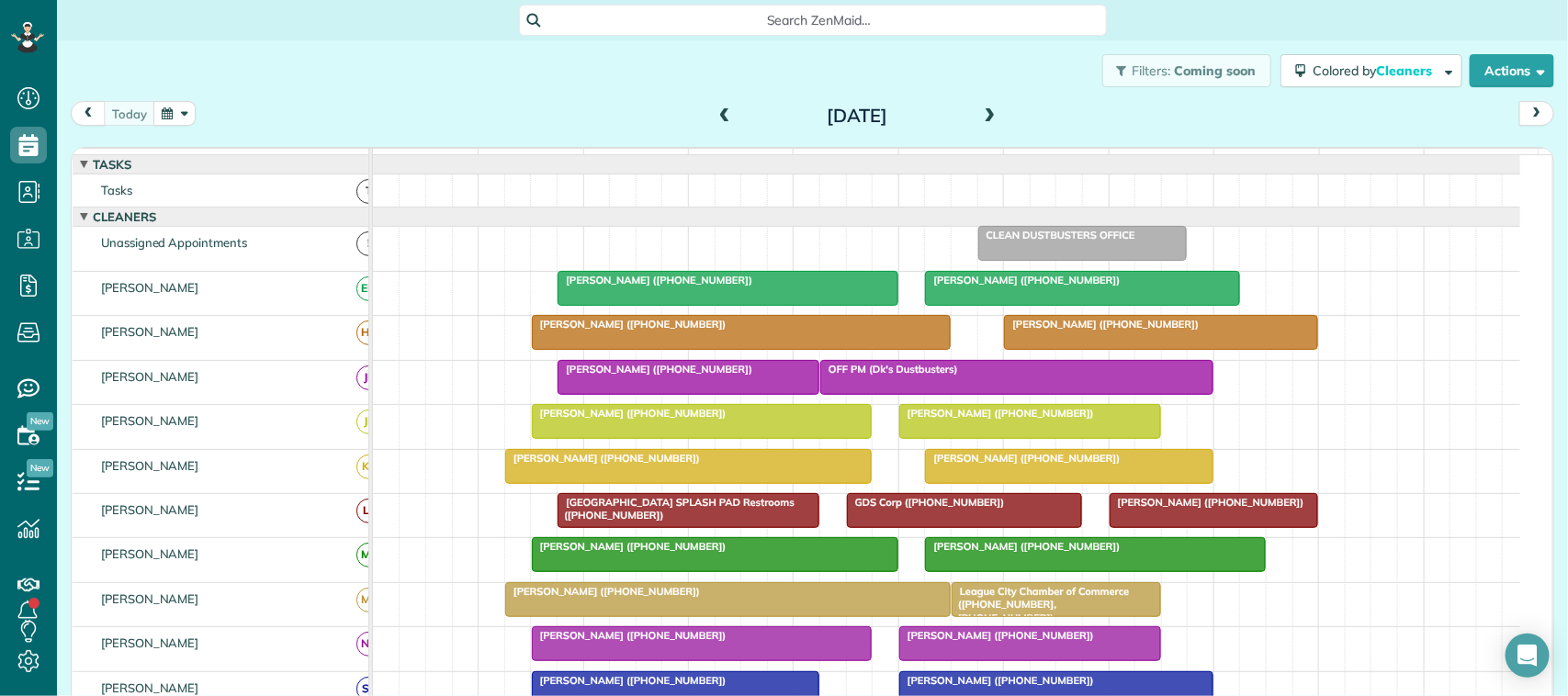
click at [981, 120] on span at bounding box center [990, 116] width 20 height 16
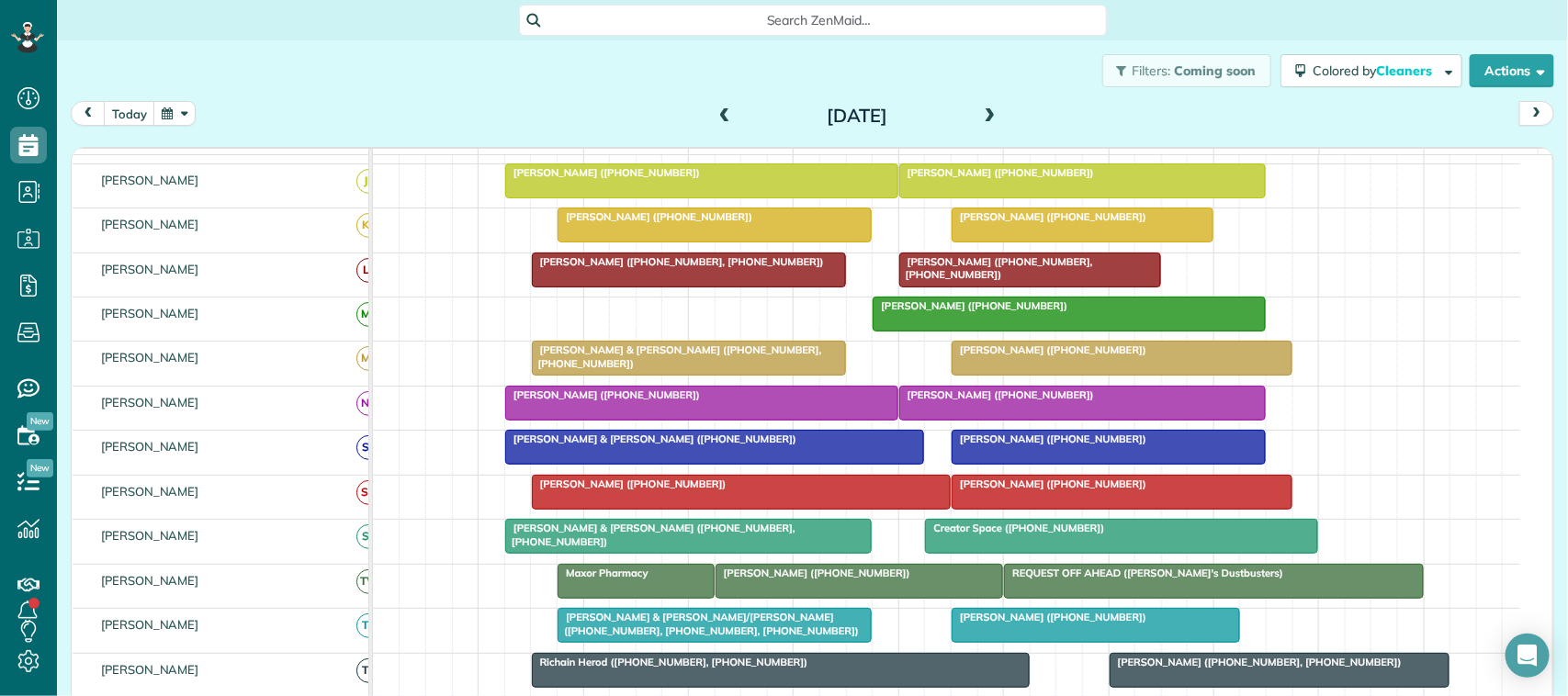
click at [985, 111] on span at bounding box center [990, 116] width 20 height 16
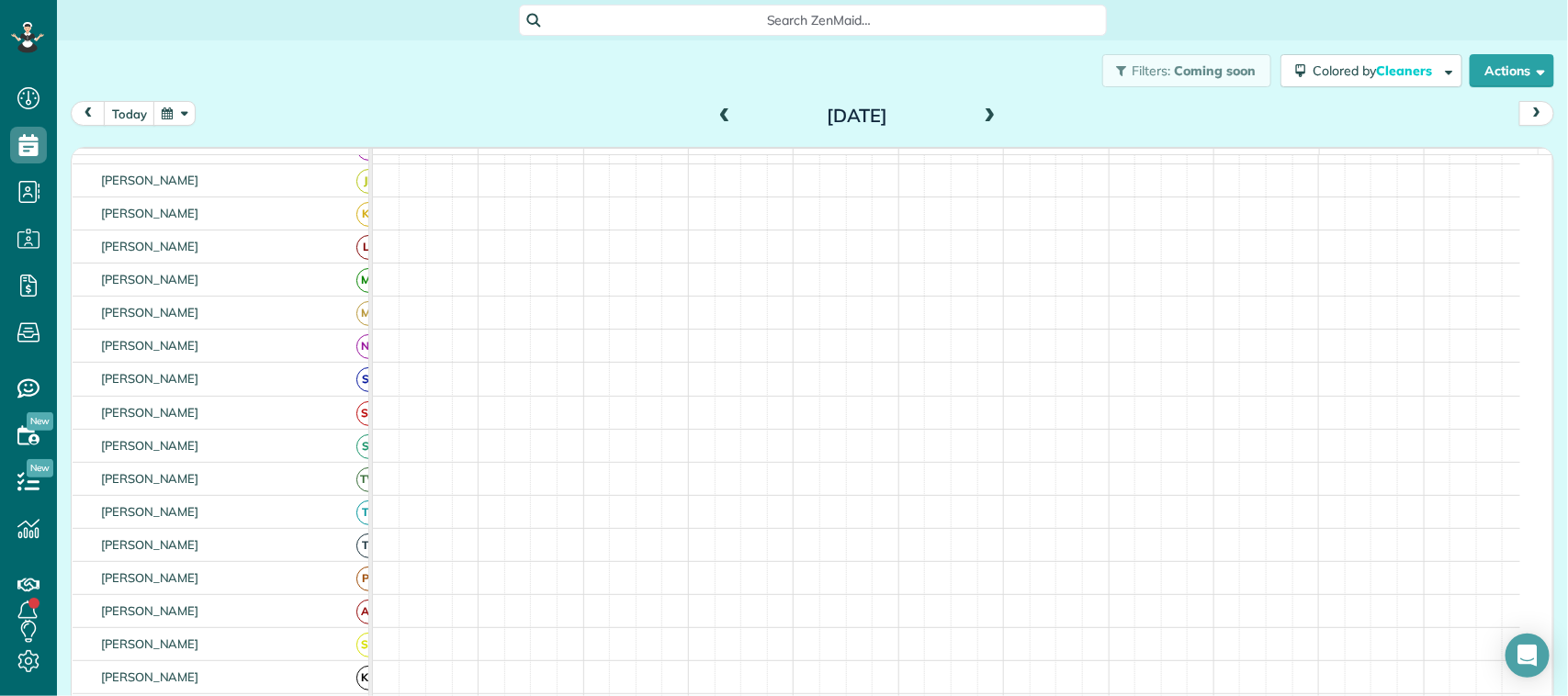
click at [985, 111] on span at bounding box center [990, 116] width 20 height 16
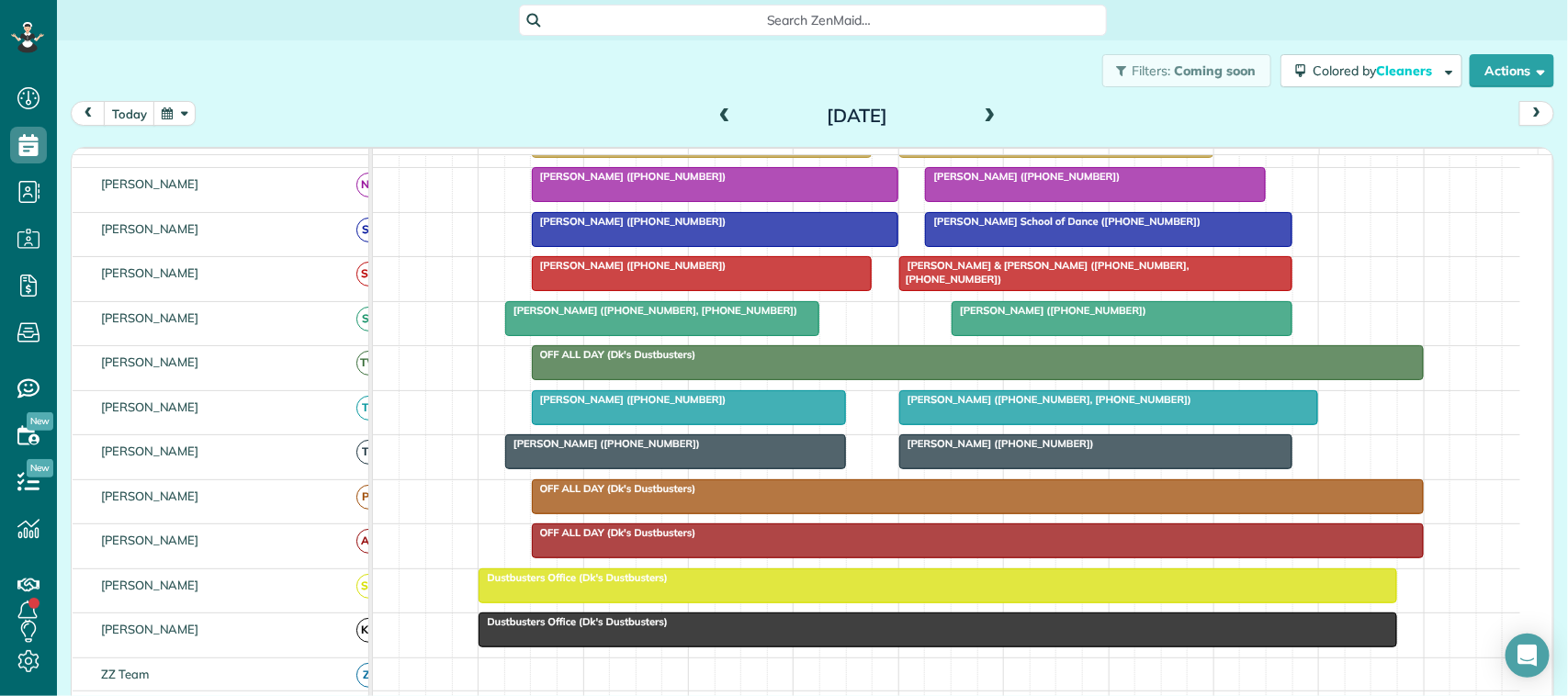
click at [613, 602] on div at bounding box center [938, 585] width 917 height 33
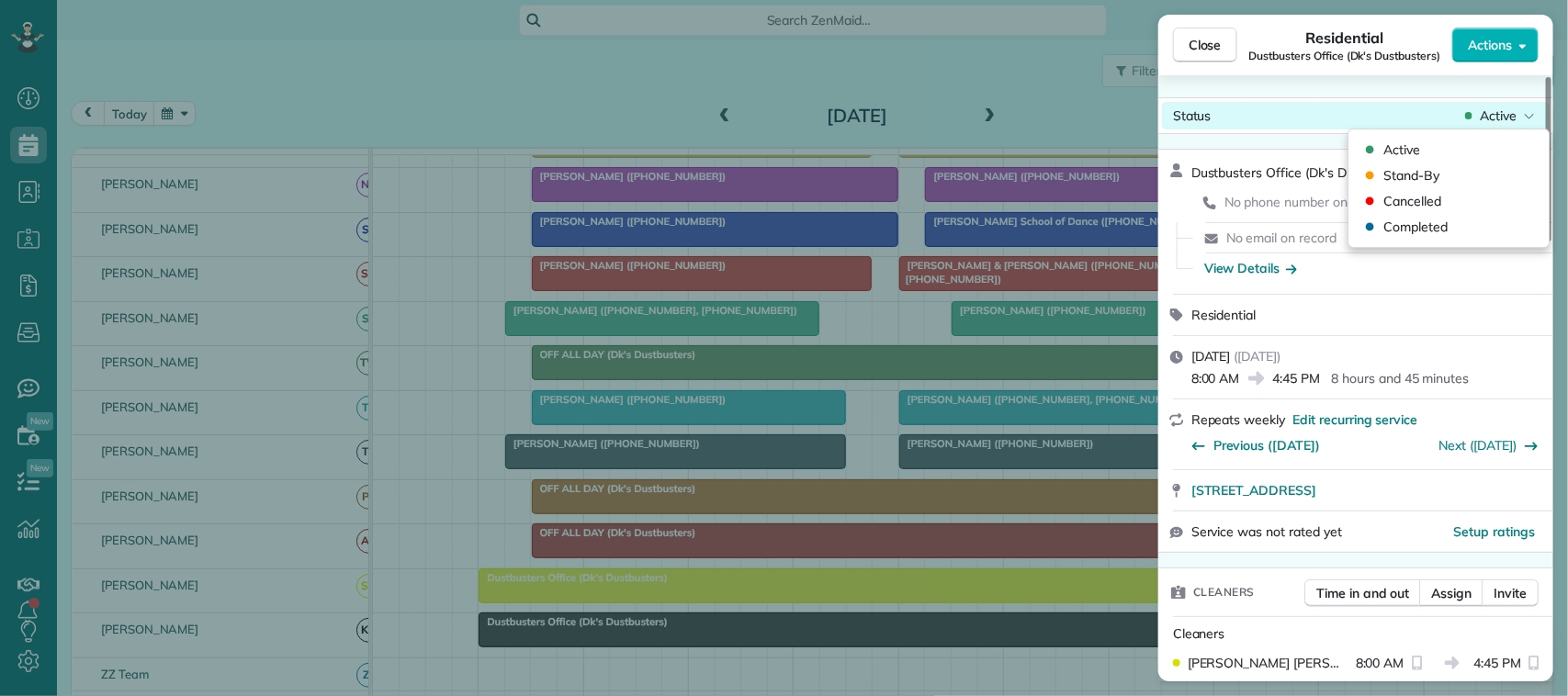
click at [1516, 116] on span "Active" at bounding box center [1498, 115] width 37 height 18
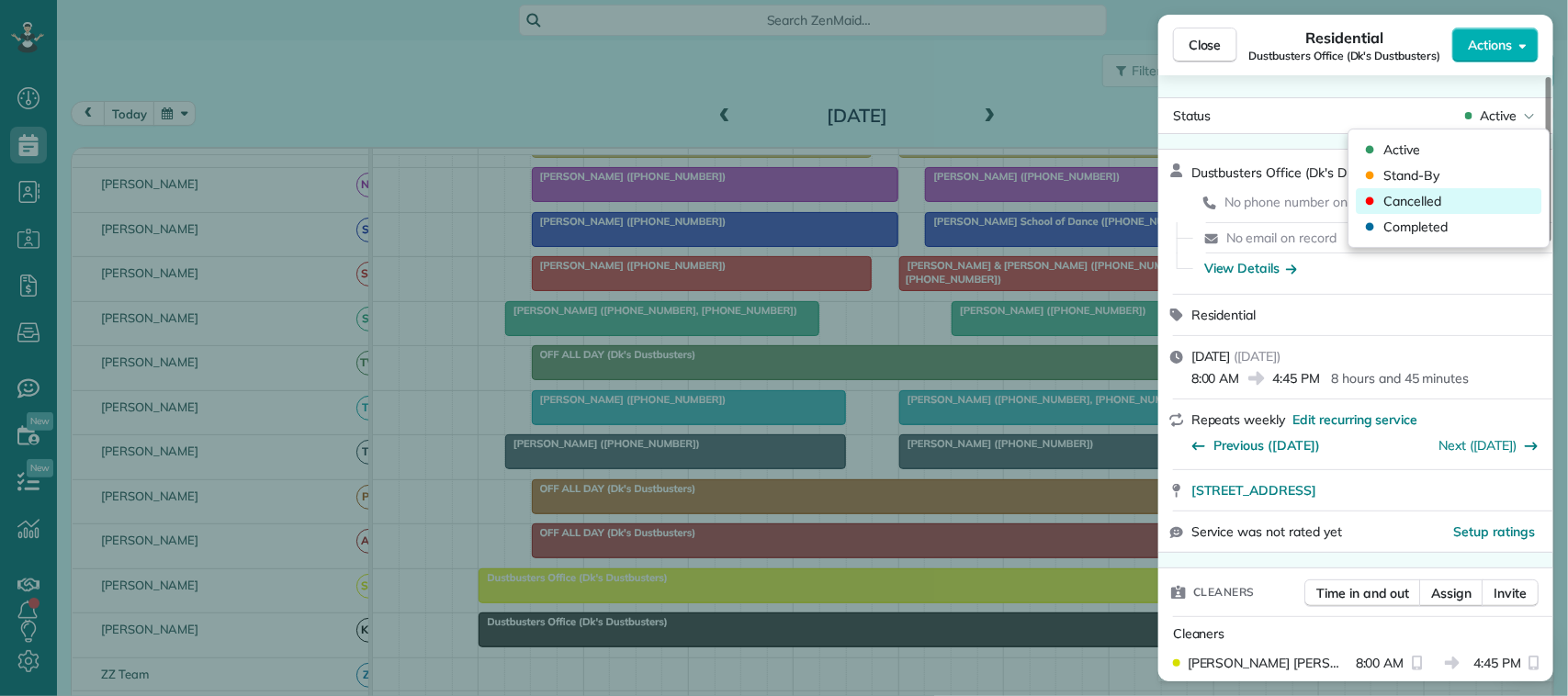
click at [1462, 203] on div "Cancelled" at bounding box center [1450, 201] width 186 height 26
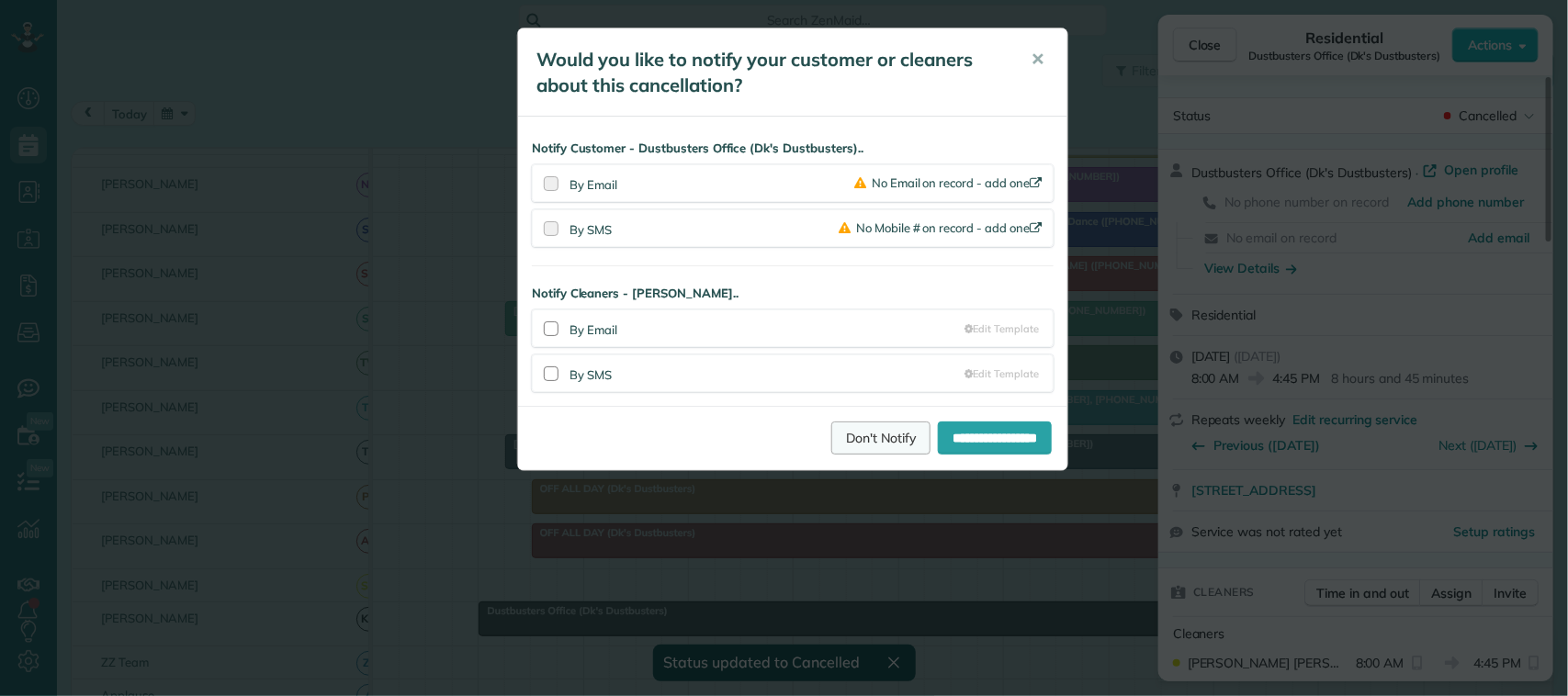
click at [884, 446] on link "Don't Notify" at bounding box center [880, 437] width 99 height 33
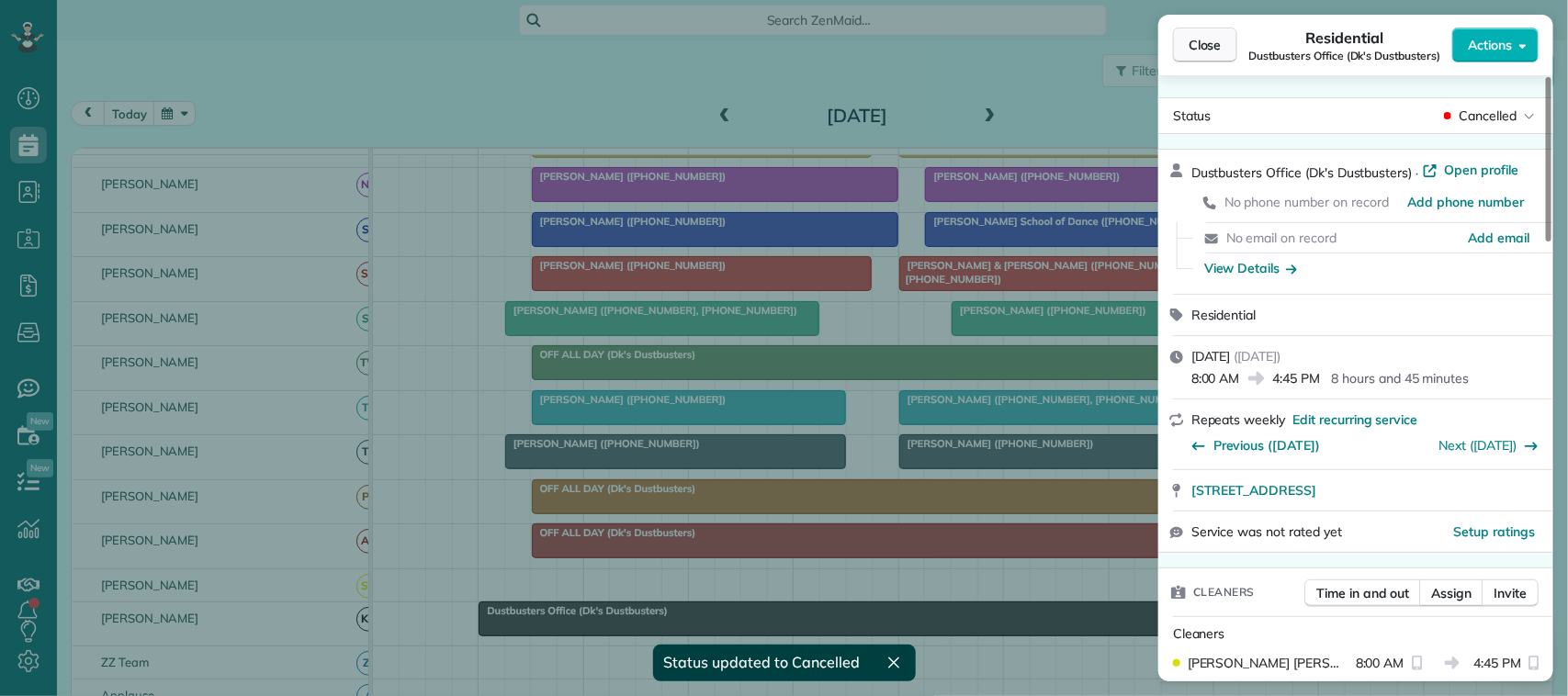
click at [1183, 52] on button "Close" at bounding box center [1205, 45] width 64 height 35
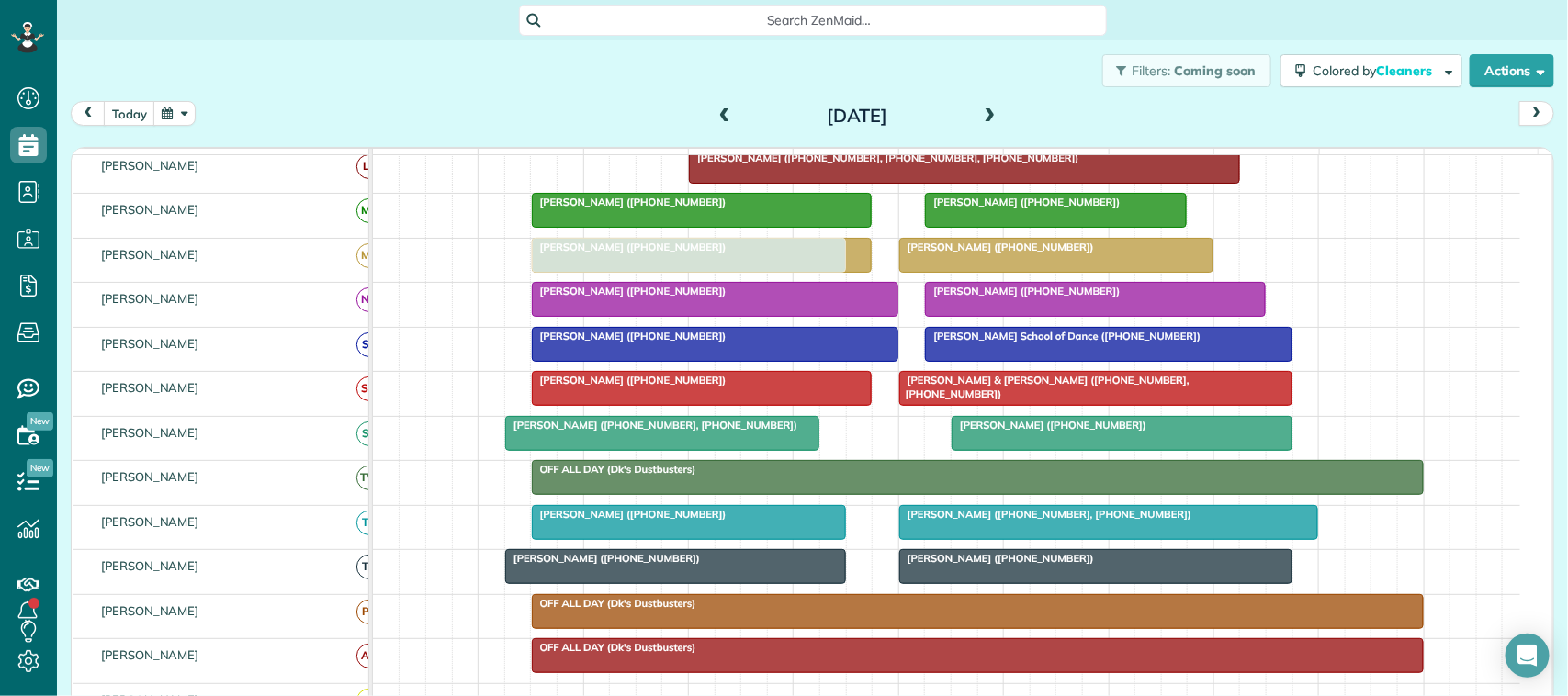
drag, startPoint x: 620, startPoint y: 261, endPoint x: 599, endPoint y: 283, distance: 30.4
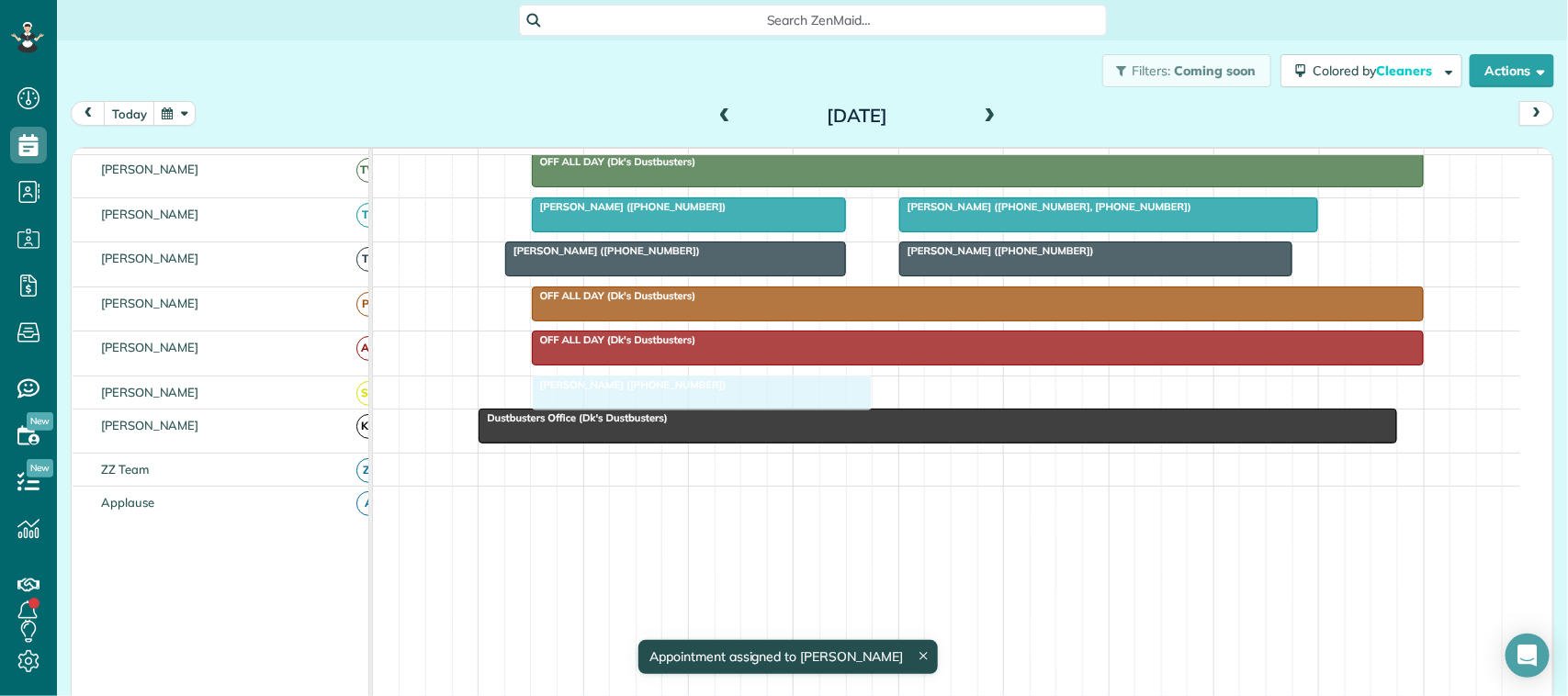
drag, startPoint x: 609, startPoint y: 276, endPoint x: 604, endPoint y: 406, distance: 130.1
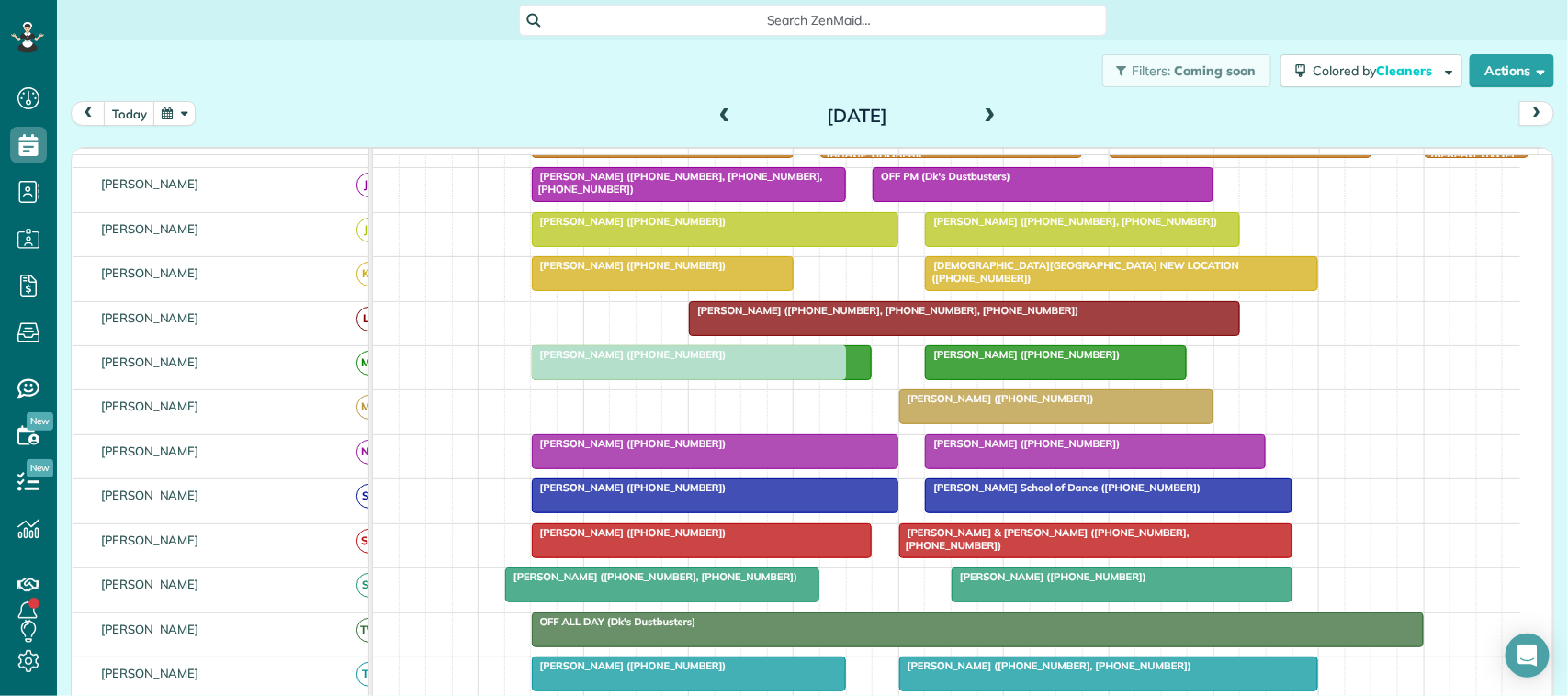
drag, startPoint x: 641, startPoint y: 427, endPoint x: 644, endPoint y: 402, distance: 25.2
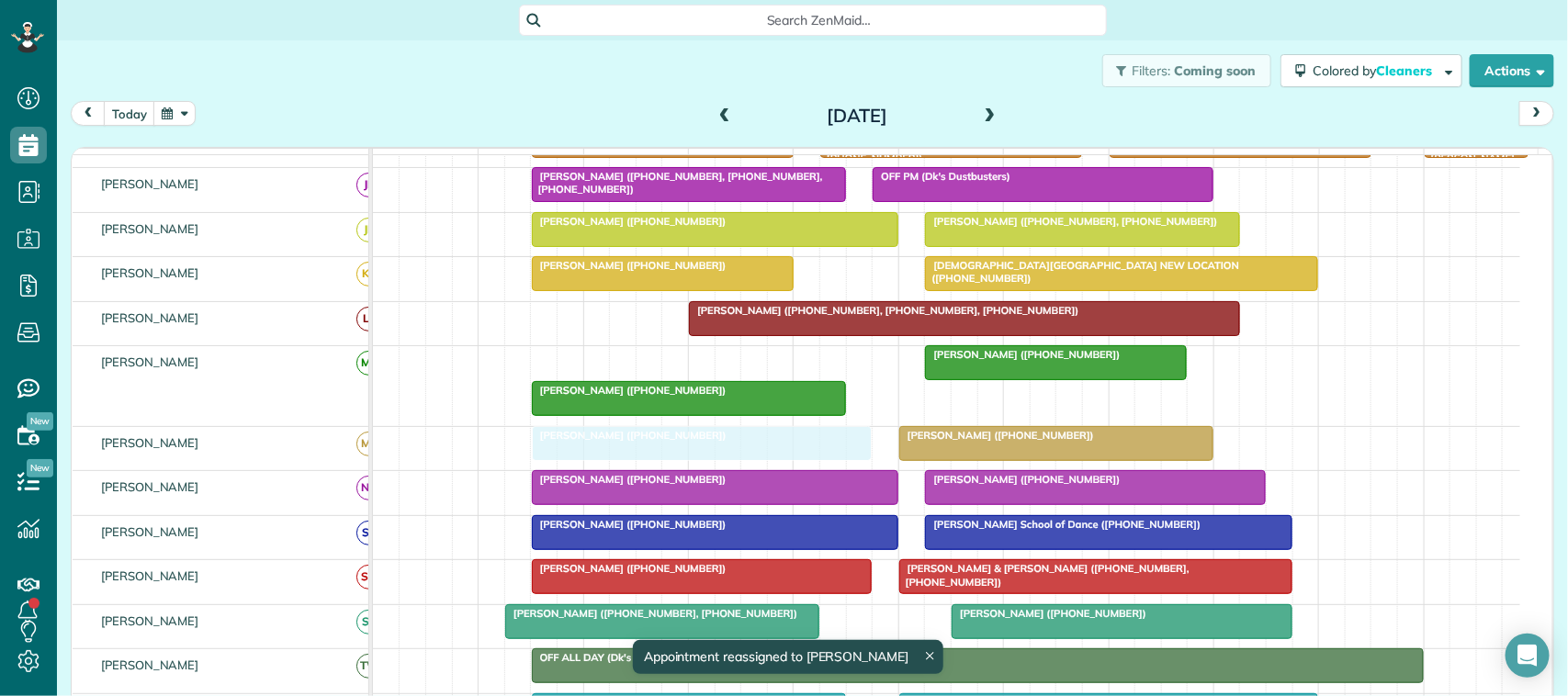
drag, startPoint x: 661, startPoint y: 384, endPoint x: 661, endPoint y: 451, distance: 67.0
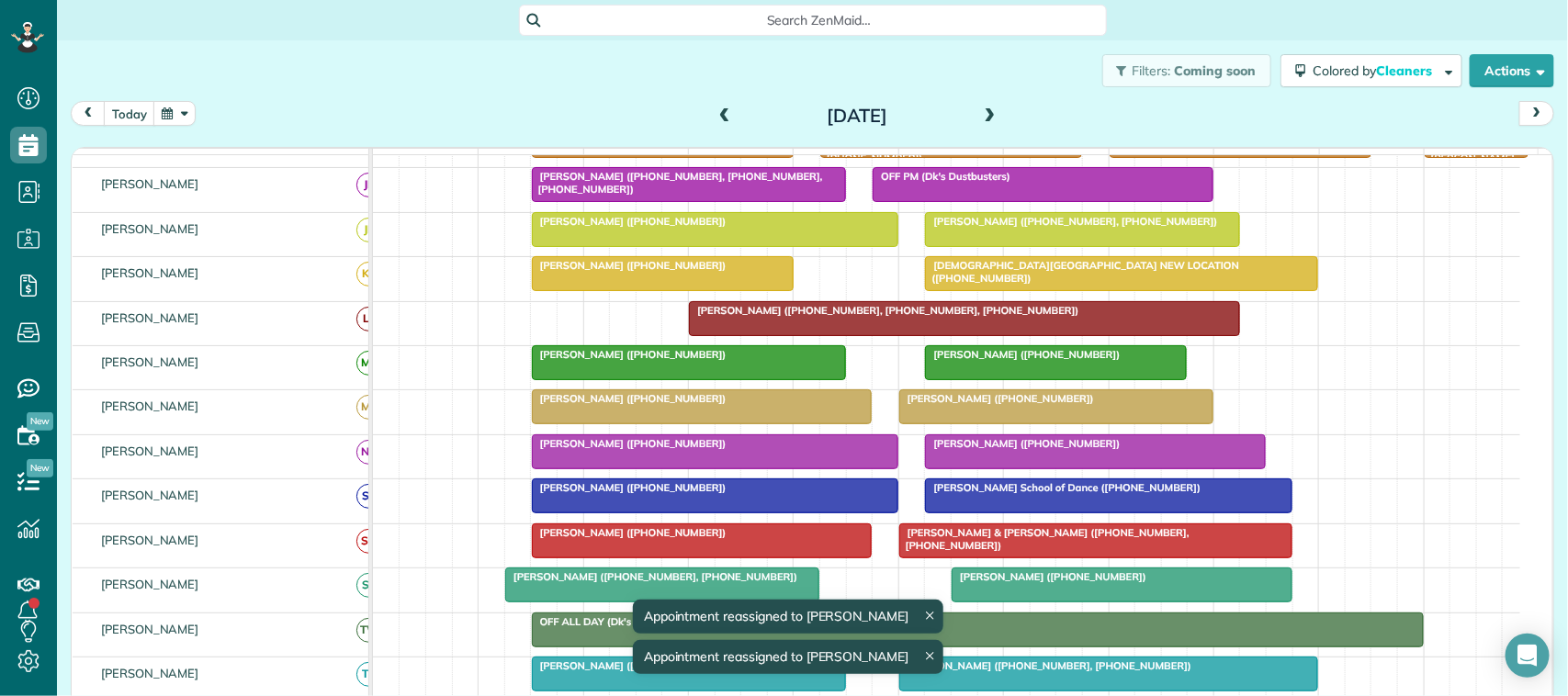
click at [987, 122] on span at bounding box center [990, 116] width 20 height 16
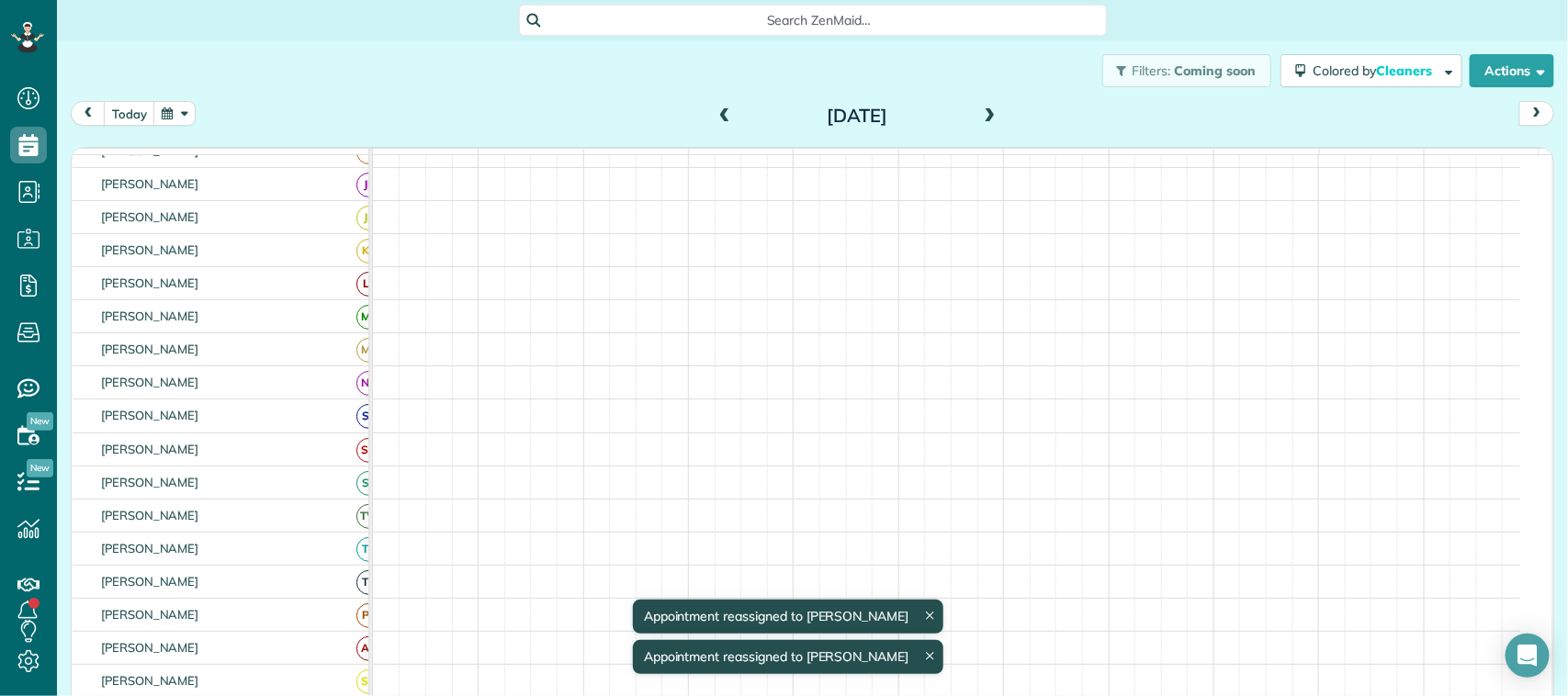
click at [981, 119] on span at bounding box center [990, 116] width 20 height 16
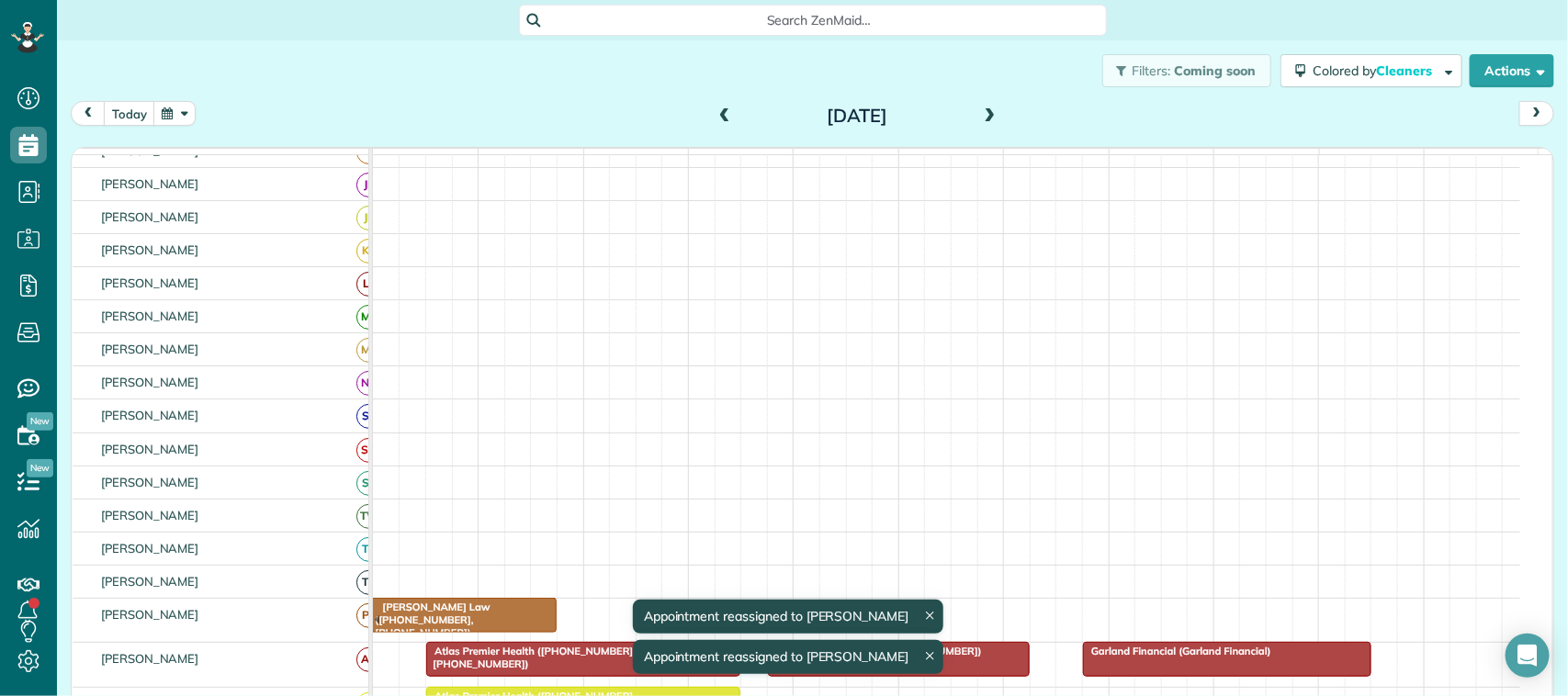
click at [981, 119] on span at bounding box center [990, 116] width 20 height 16
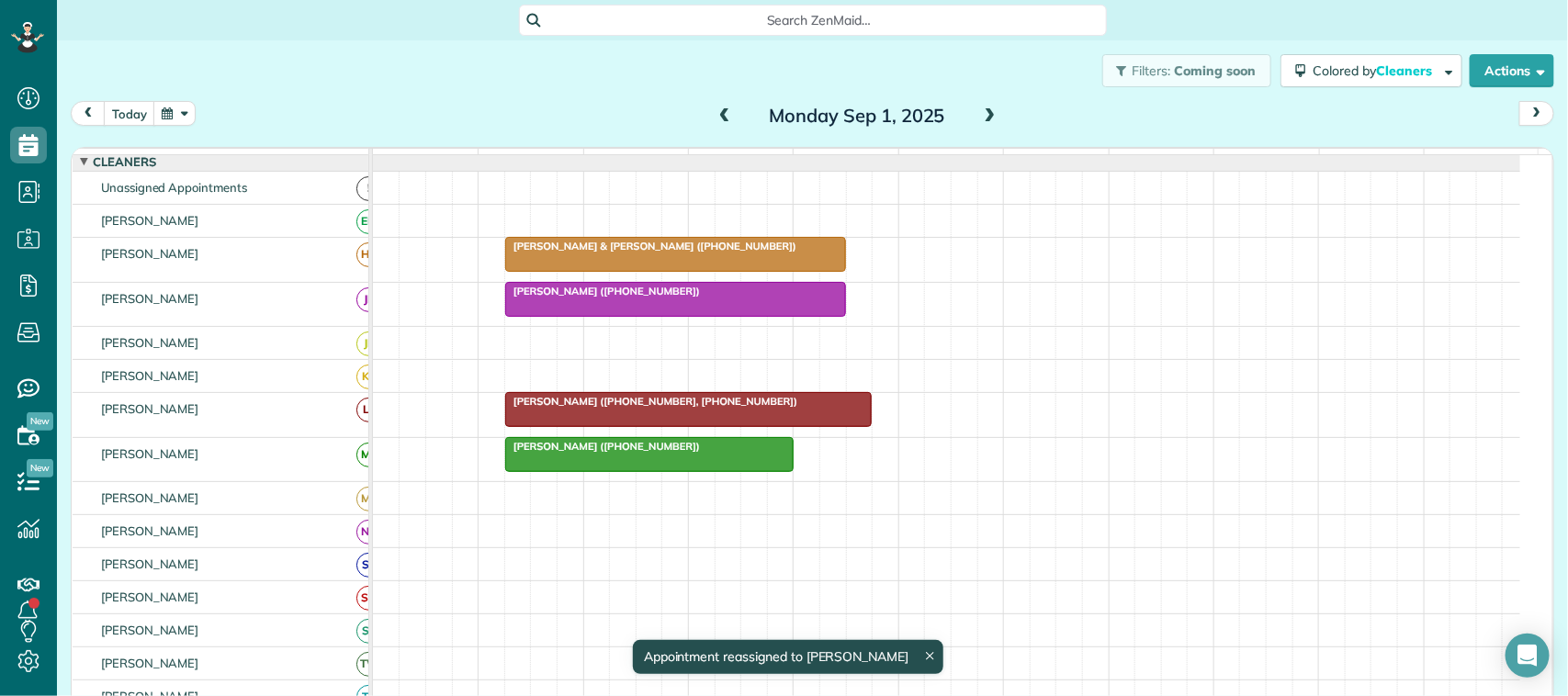
click at [981, 116] on span at bounding box center [990, 116] width 20 height 16
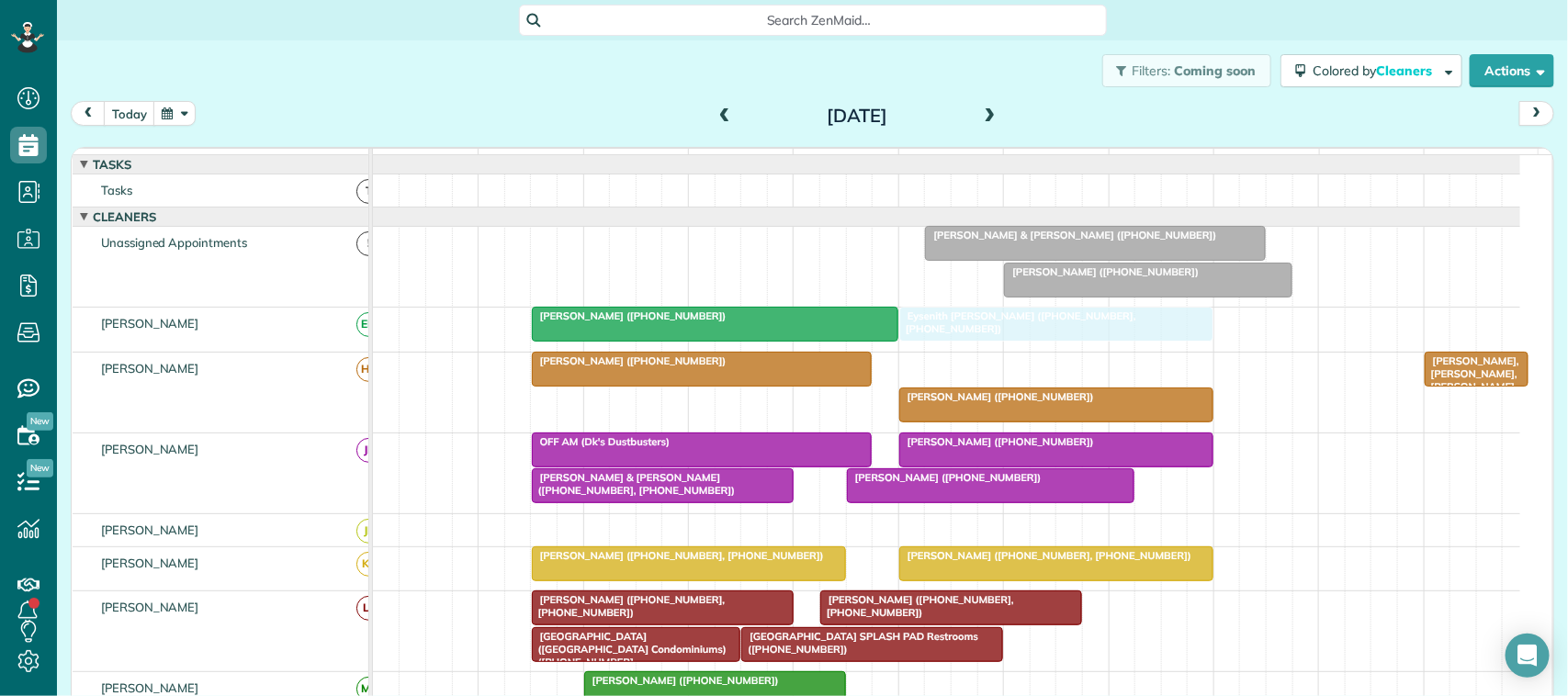
drag, startPoint x: 981, startPoint y: 388, endPoint x: 993, endPoint y: 355, distance: 35.1
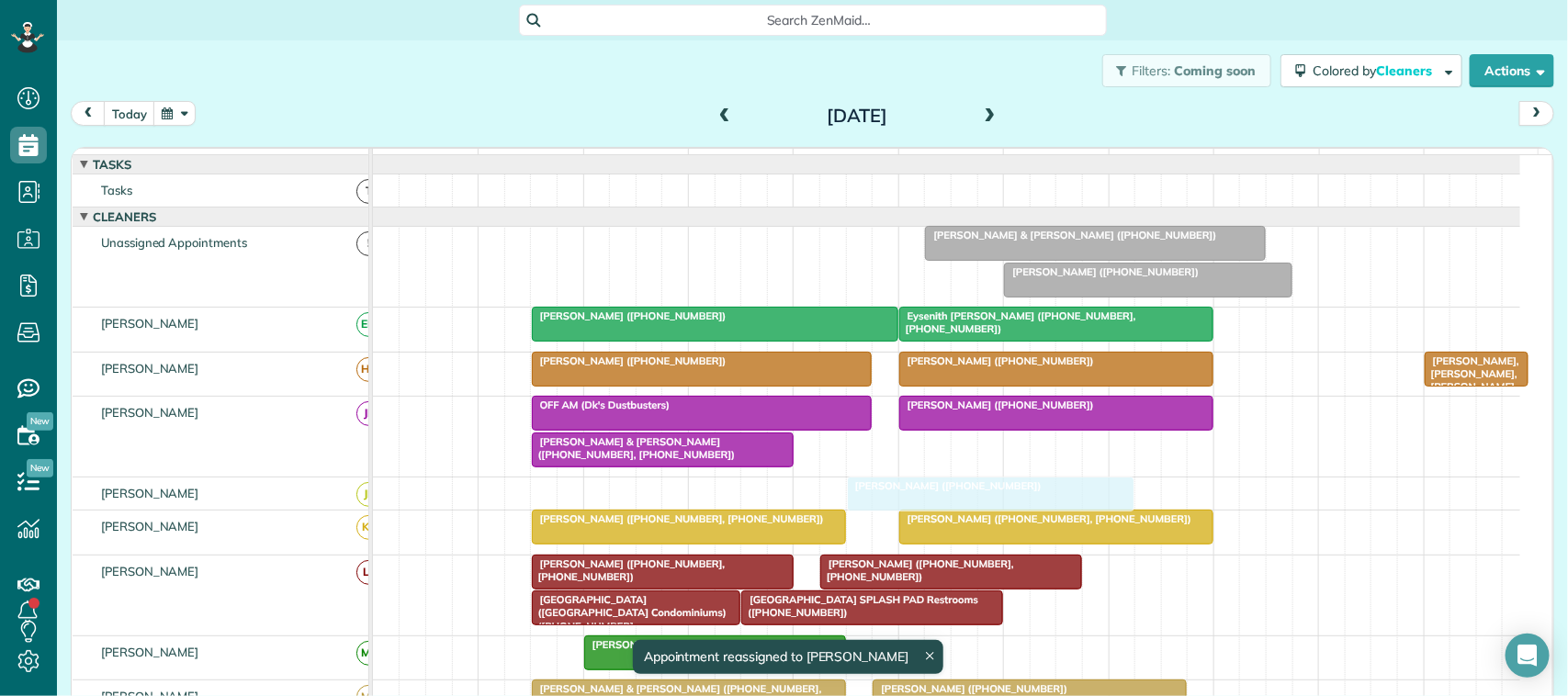
drag, startPoint x: 912, startPoint y: 468, endPoint x: 919, endPoint y: 496, distance: 28.9
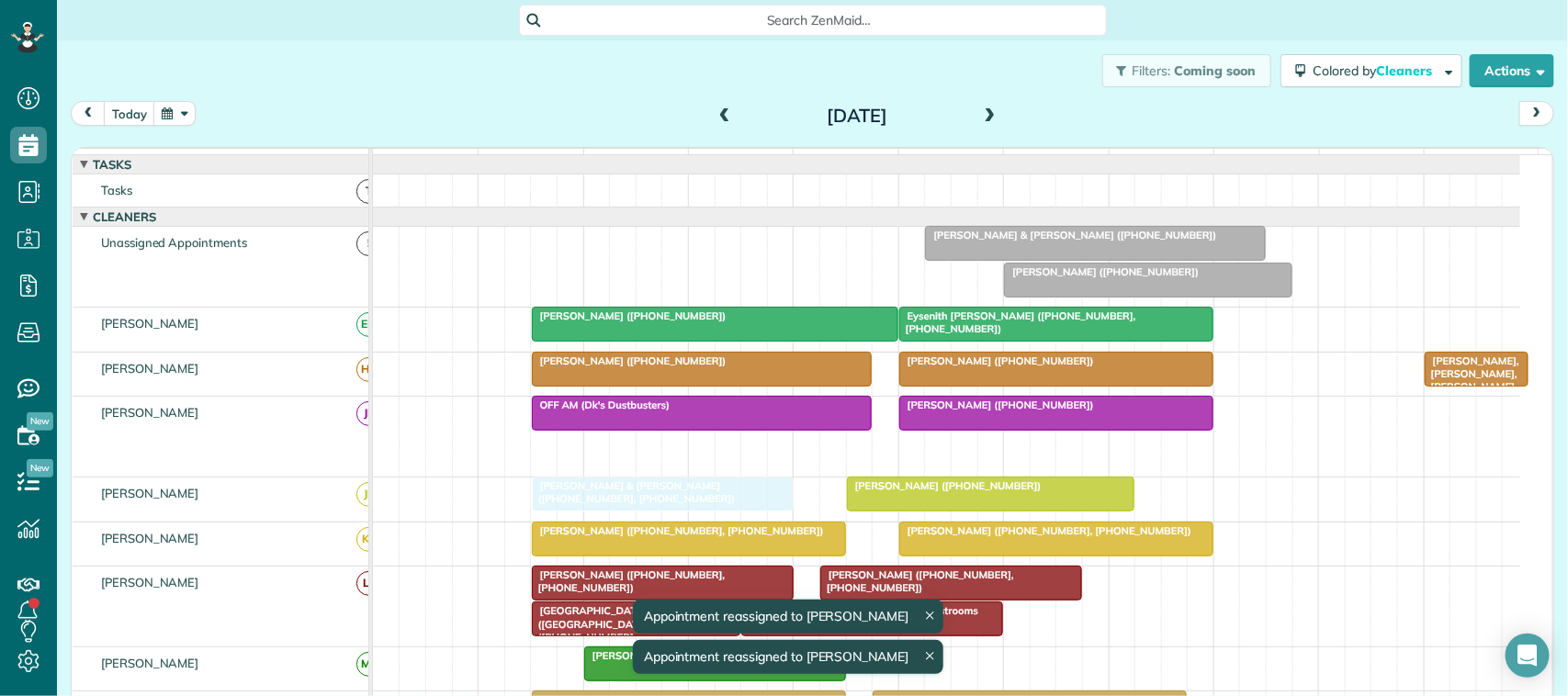
drag, startPoint x: 686, startPoint y: 471, endPoint x: 686, endPoint y: 498, distance: 27.0
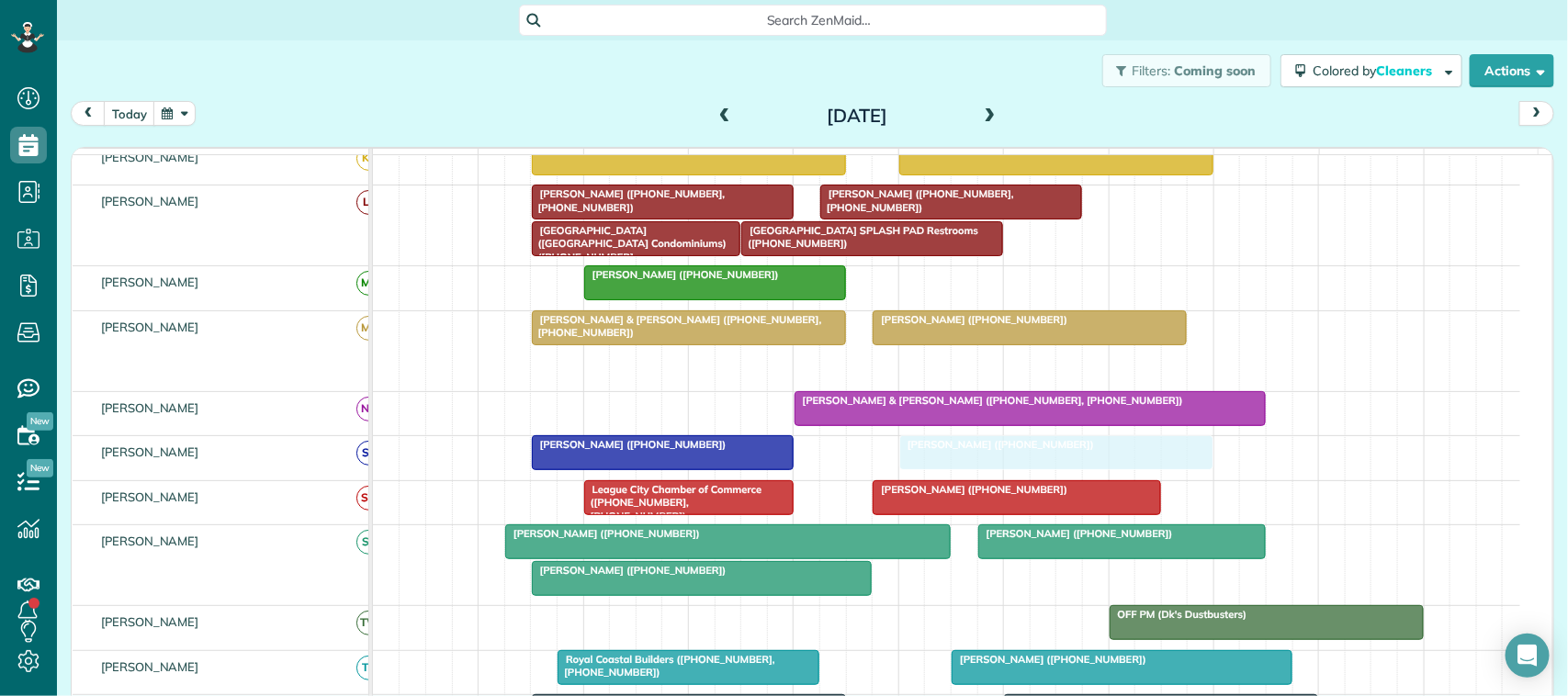
drag, startPoint x: 979, startPoint y: 387, endPoint x: 946, endPoint y: 461, distance: 81.0
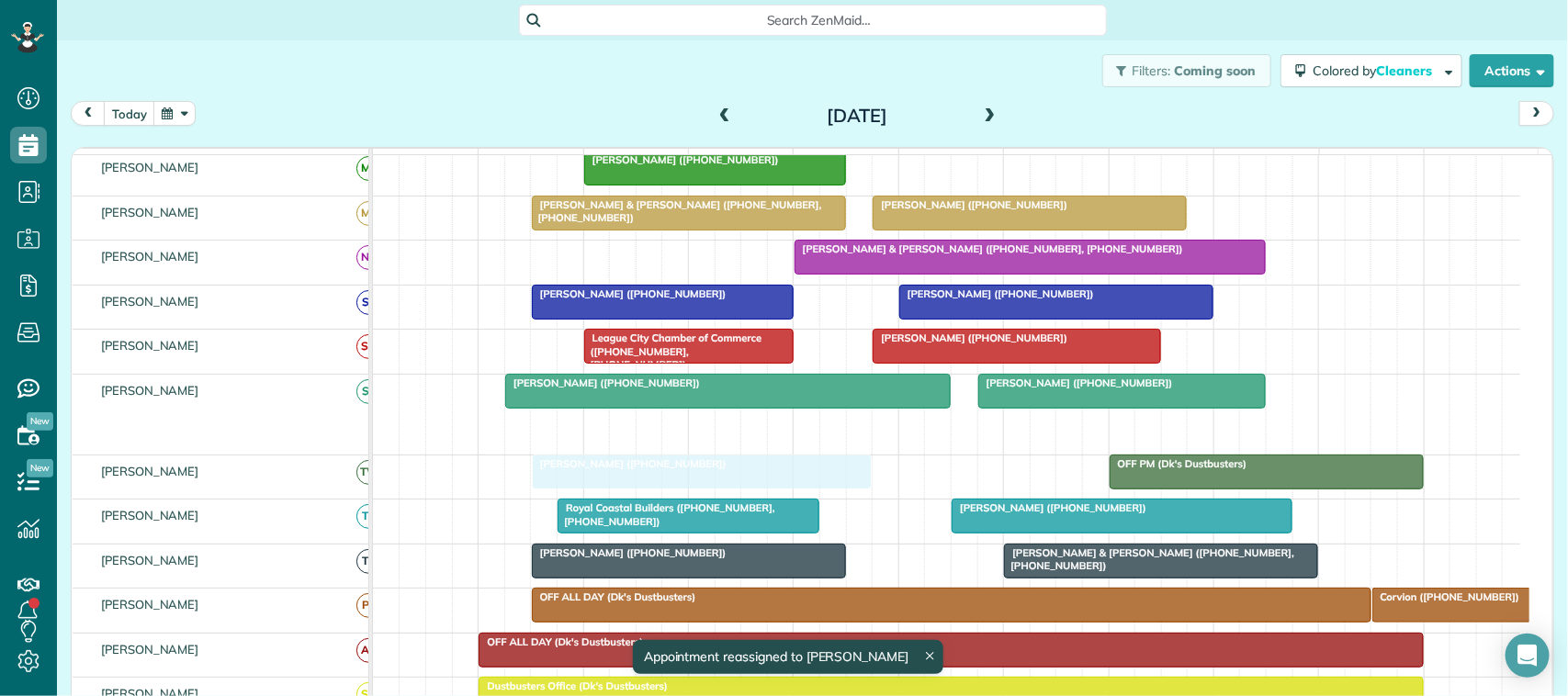
drag, startPoint x: 741, startPoint y: 445, endPoint x: 741, endPoint y: 497, distance: 52.0
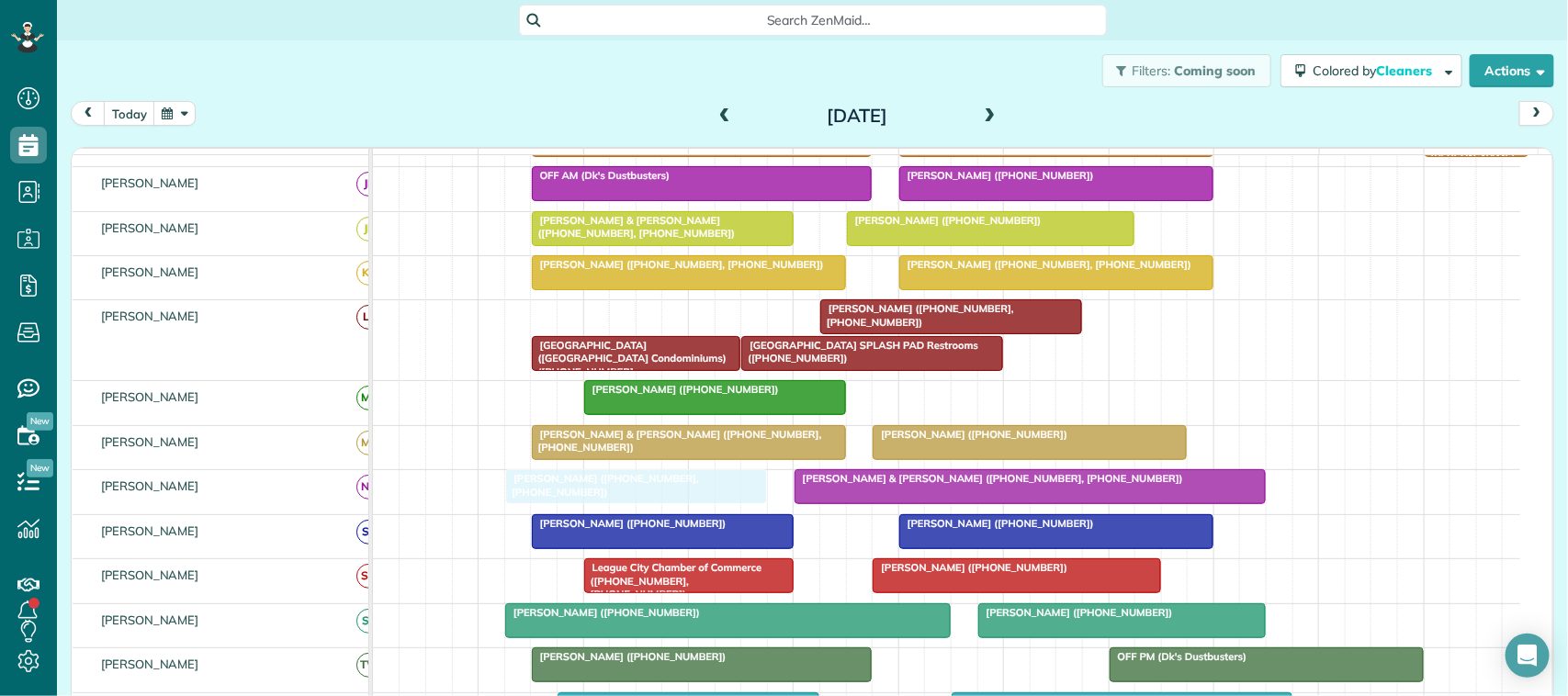
drag, startPoint x: 687, startPoint y: 341, endPoint x: 666, endPoint y: 500, distance: 160.4
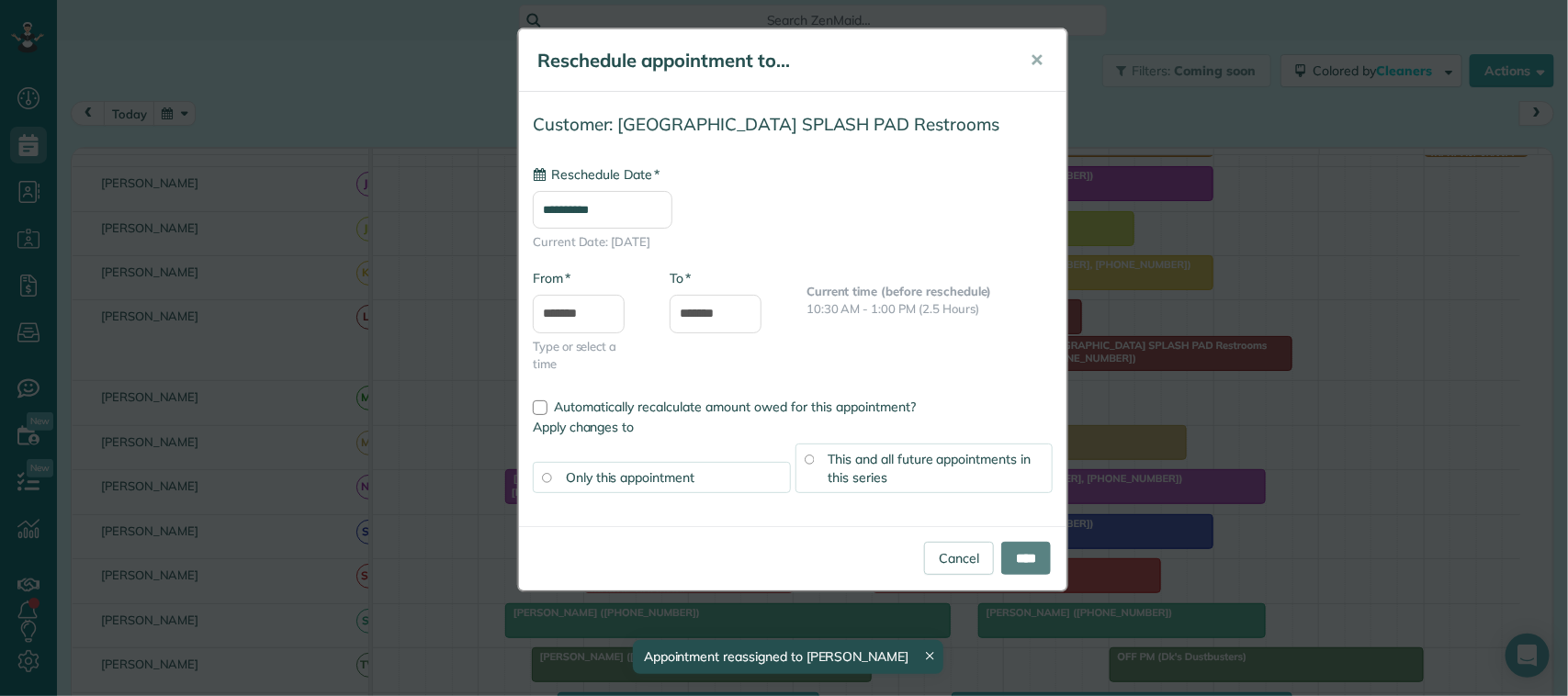
drag, startPoint x: 831, startPoint y: 329, endPoint x: 1183, endPoint y: 329, distance: 352.0
type input "**********"
click at [1029, 62] on button "✕" at bounding box center [1036, 61] width 42 height 45
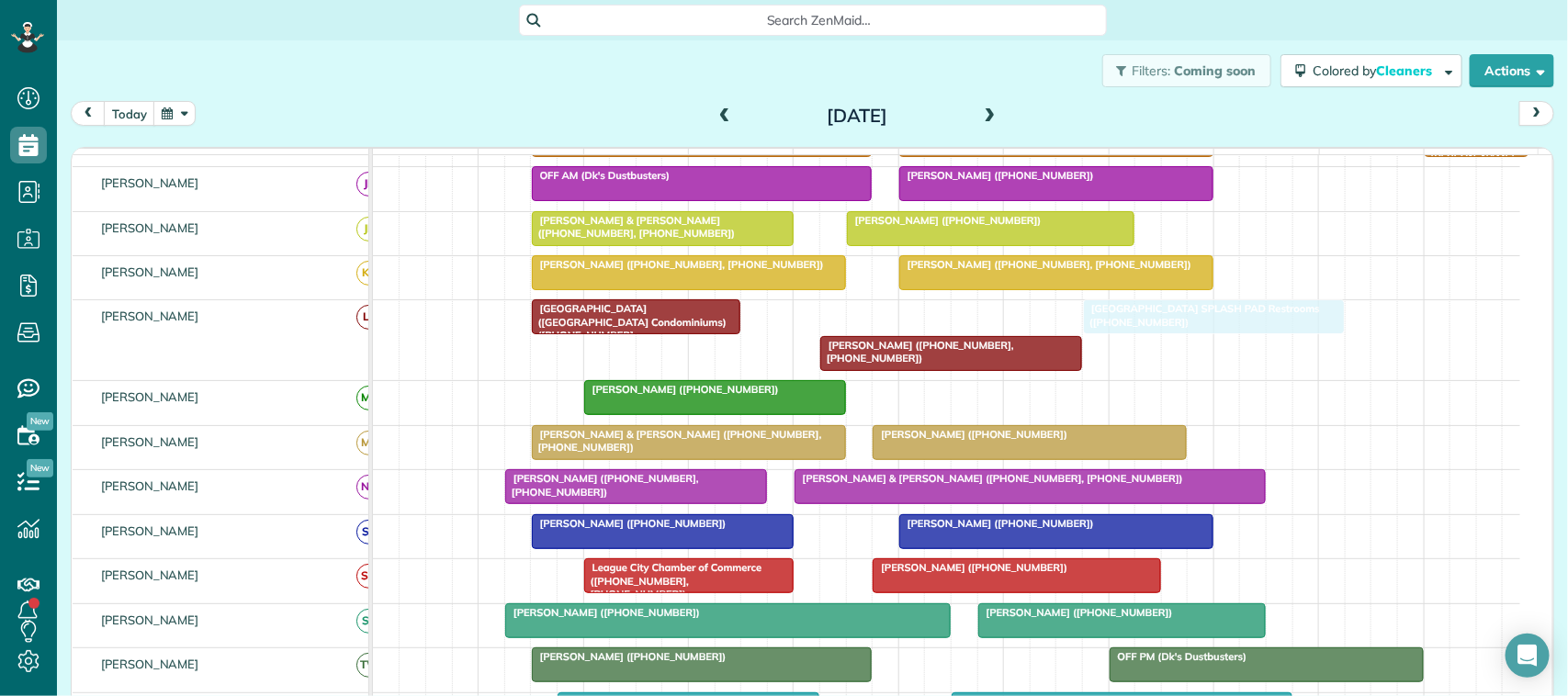
drag, startPoint x: 905, startPoint y: 338, endPoint x: 1255, endPoint y: 324, distance: 350.3
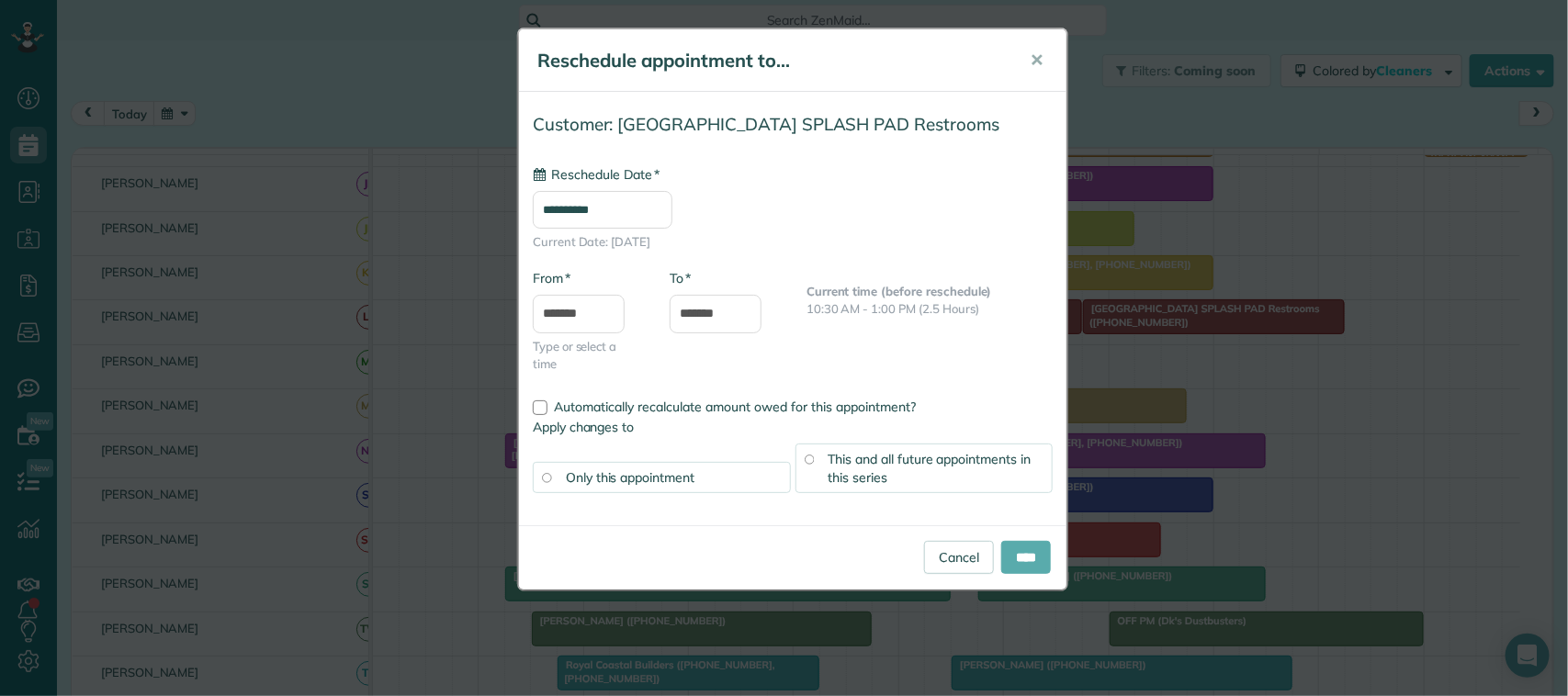
type input "**********"
click at [1034, 547] on input "****" at bounding box center [1026, 557] width 49 height 33
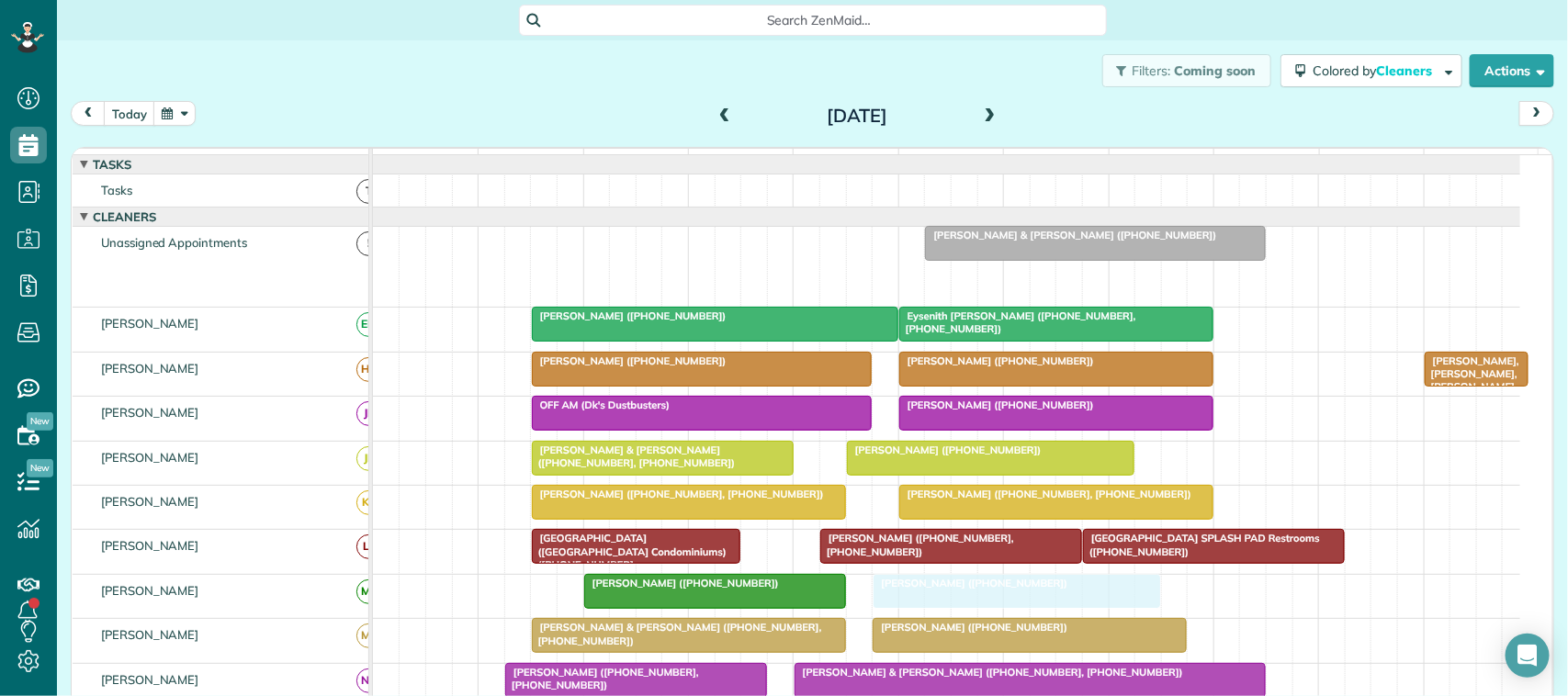
drag, startPoint x: 1123, startPoint y: 287, endPoint x: 987, endPoint y: 590, distance: 332.1
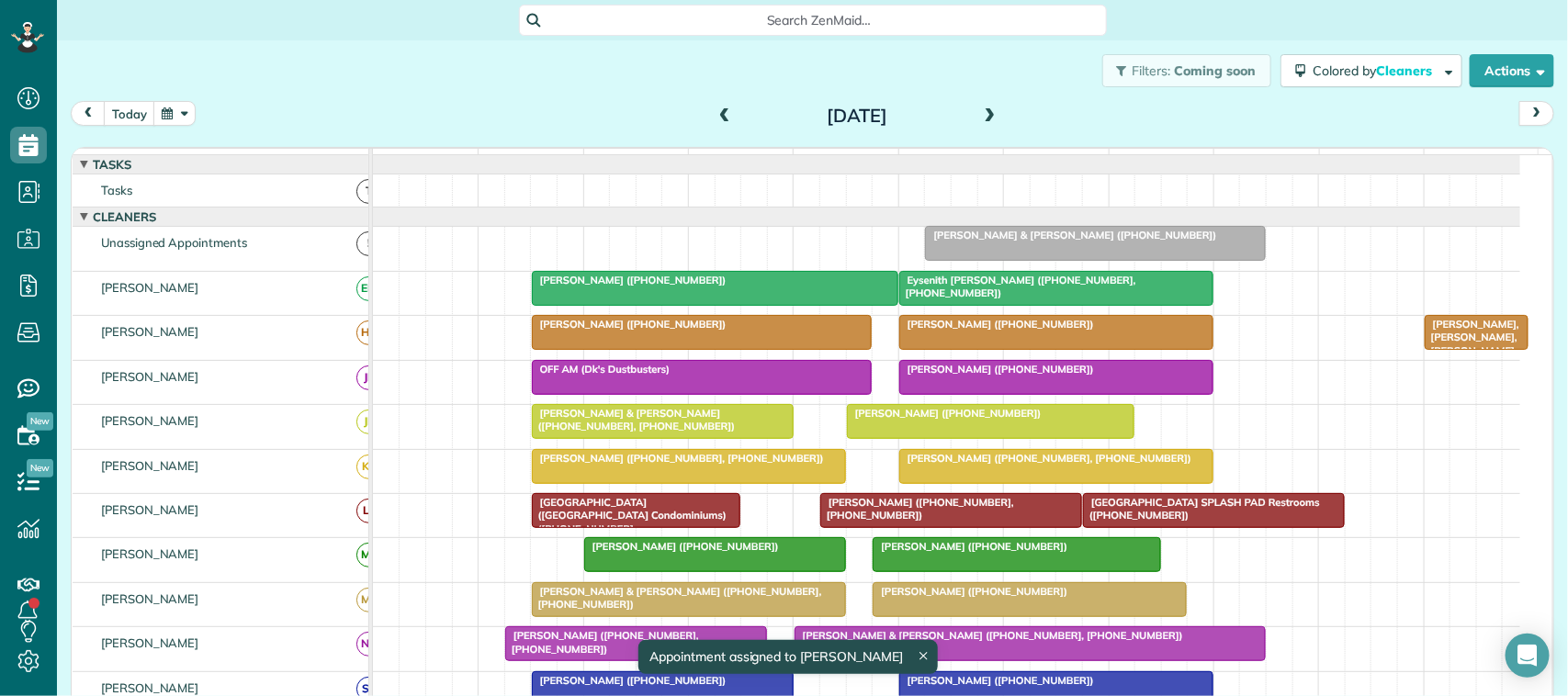
click at [981, 113] on span at bounding box center [990, 116] width 20 height 16
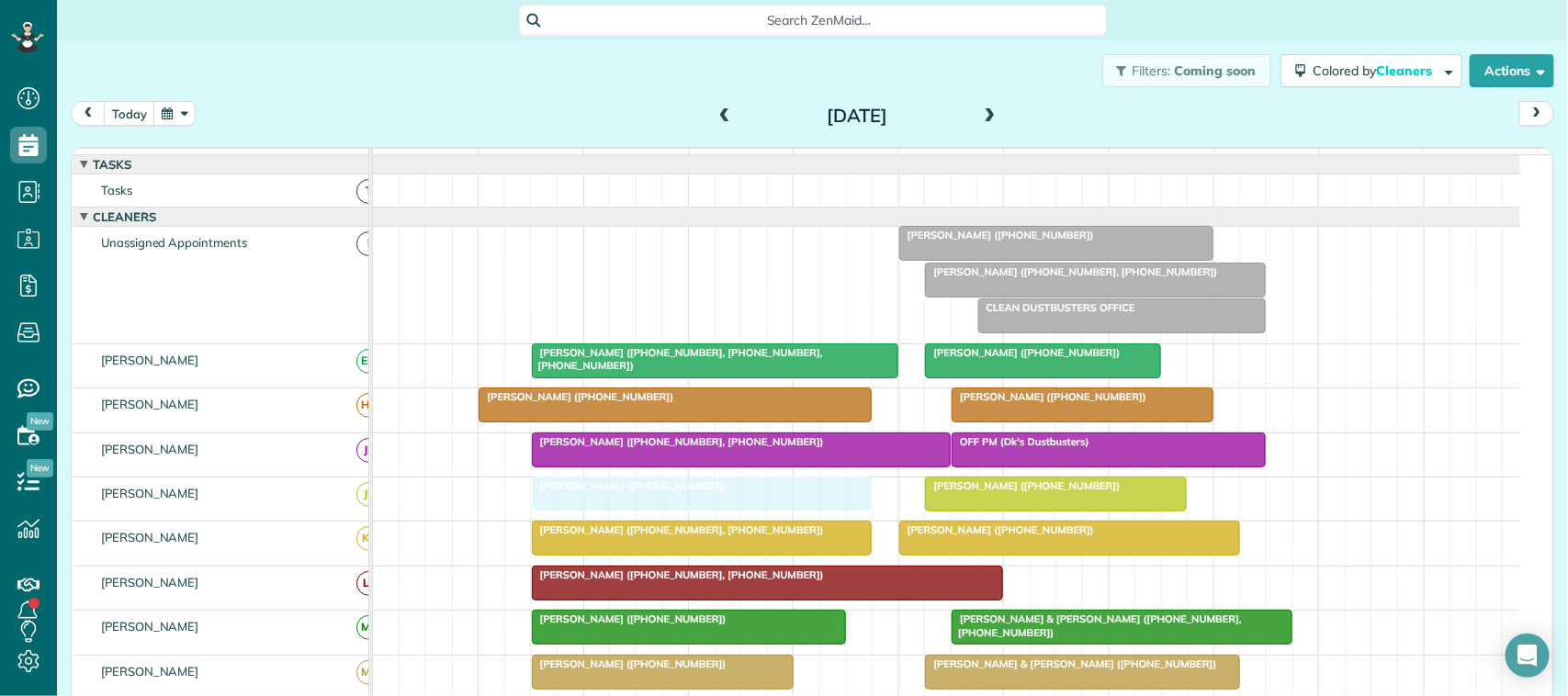
drag, startPoint x: 643, startPoint y: 259, endPoint x: 652, endPoint y: 526, distance: 267.2
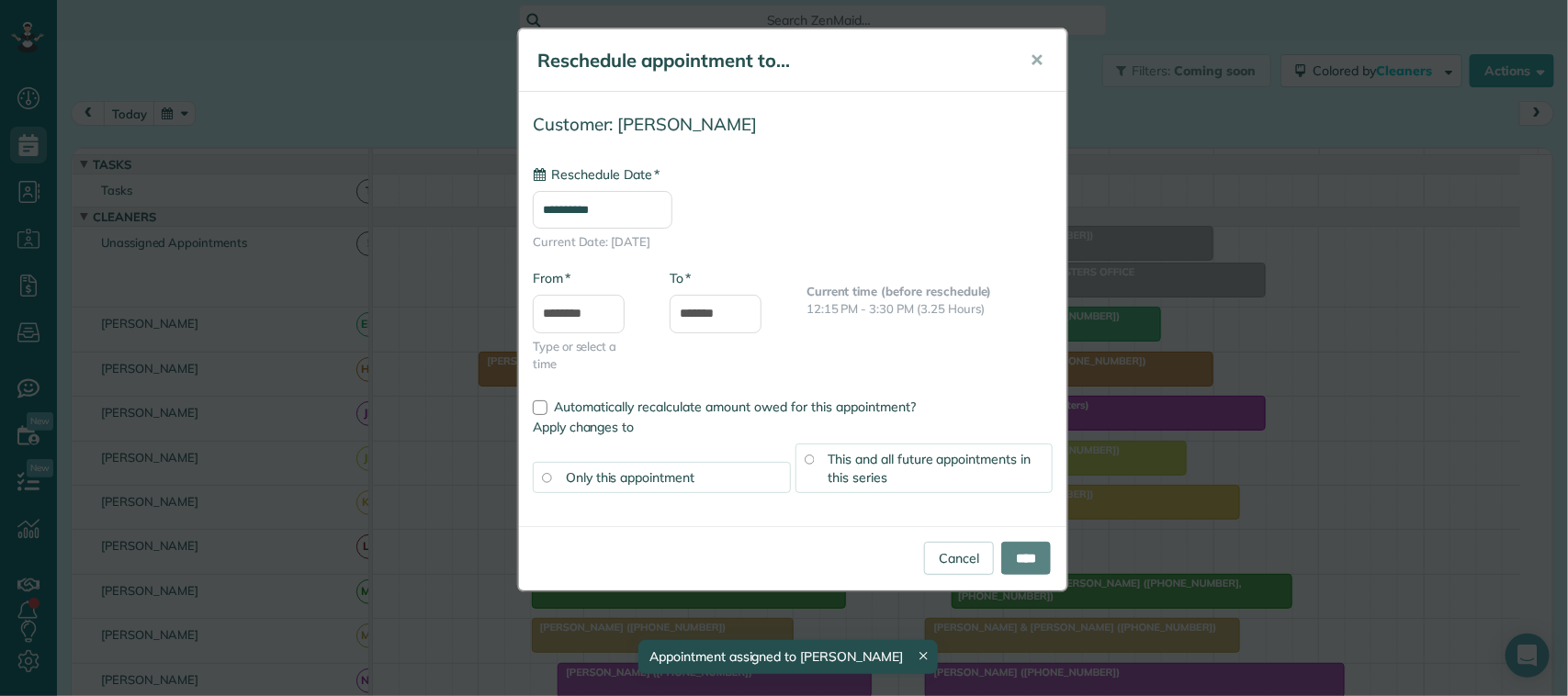
drag, startPoint x: 994, startPoint y: 295, endPoint x: 977, endPoint y: 329, distance: 38.0
type input "**********"
click at [1035, 67] on span "✕" at bounding box center [1036, 60] width 14 height 21
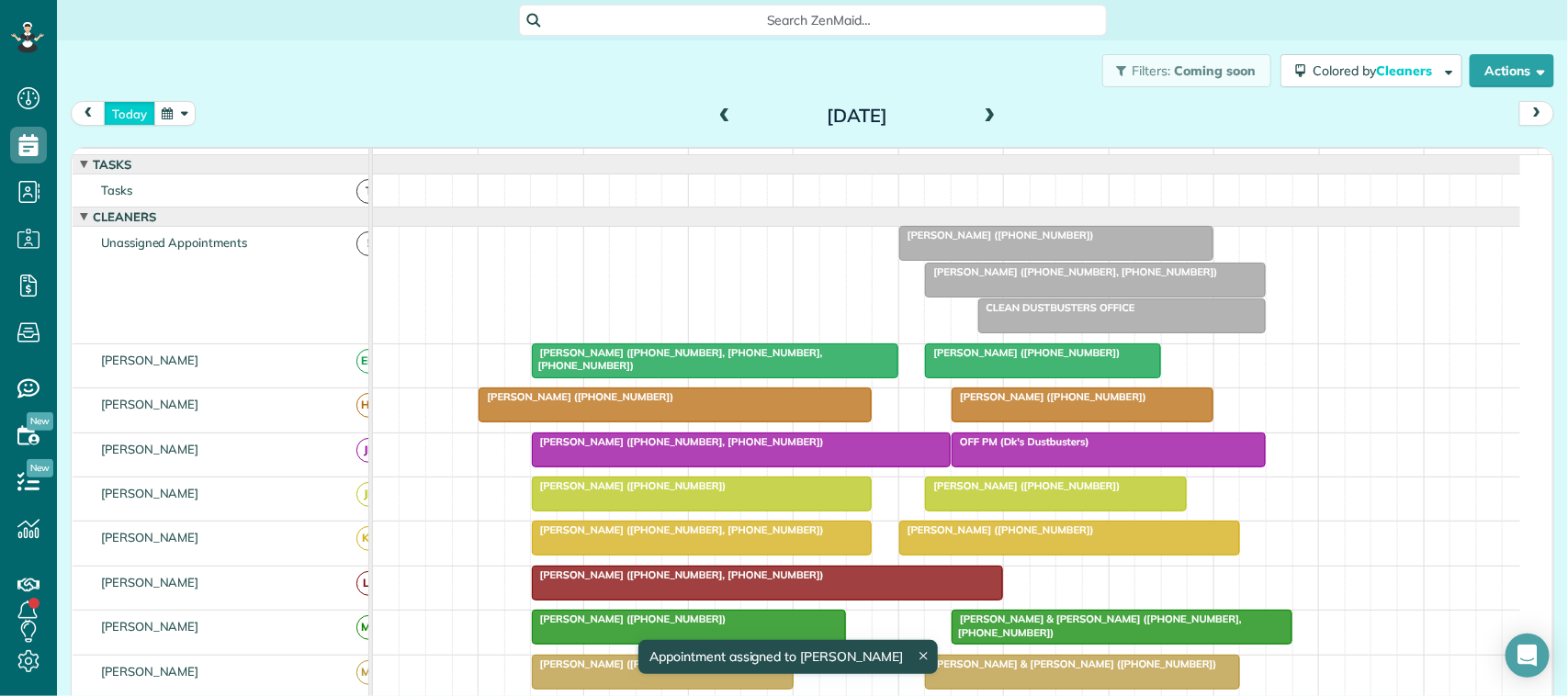
click at [137, 107] on button "today" at bounding box center [130, 114] width 51 height 25
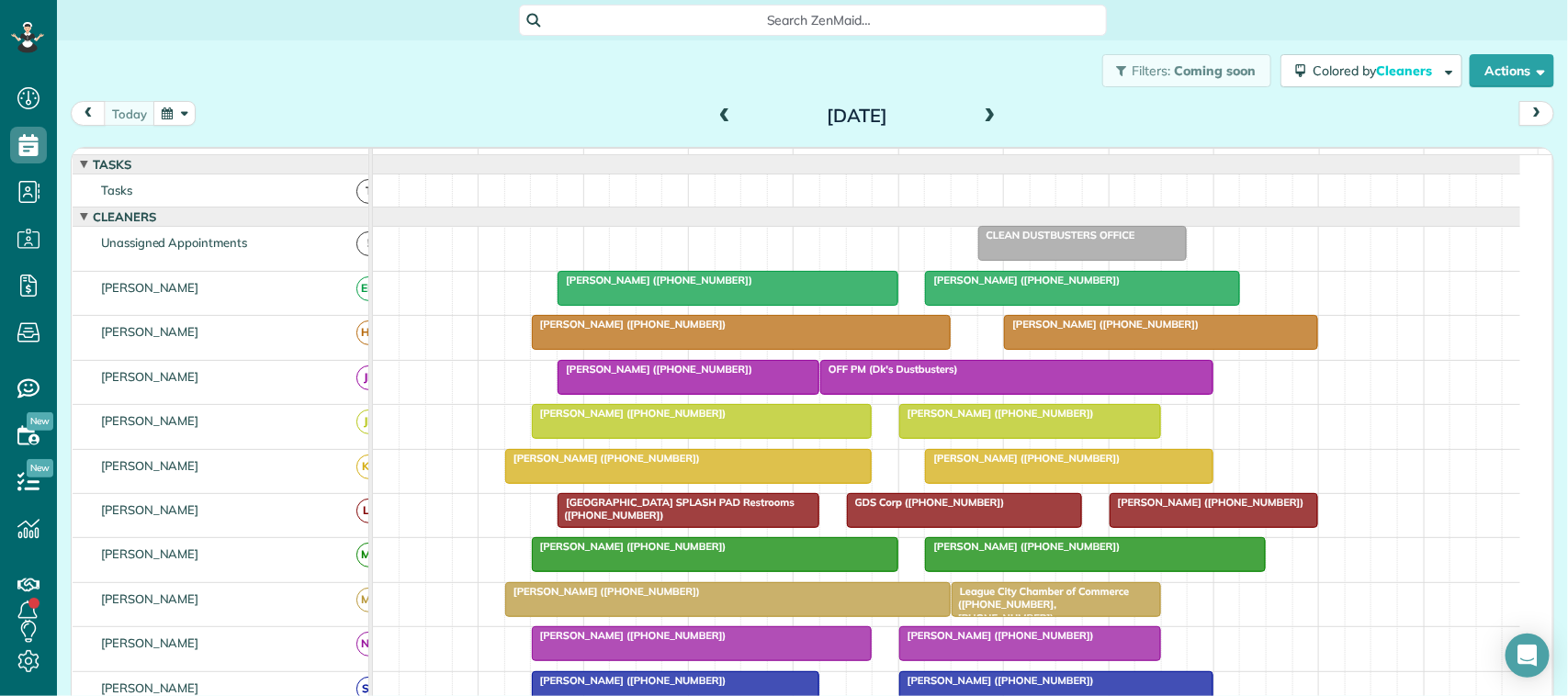
click at [324, 94] on div "Filters: Coming soon Colored by Cleaners Color by Cleaner Color by Team Color b…" at bounding box center [812, 71] width 1511 height 61
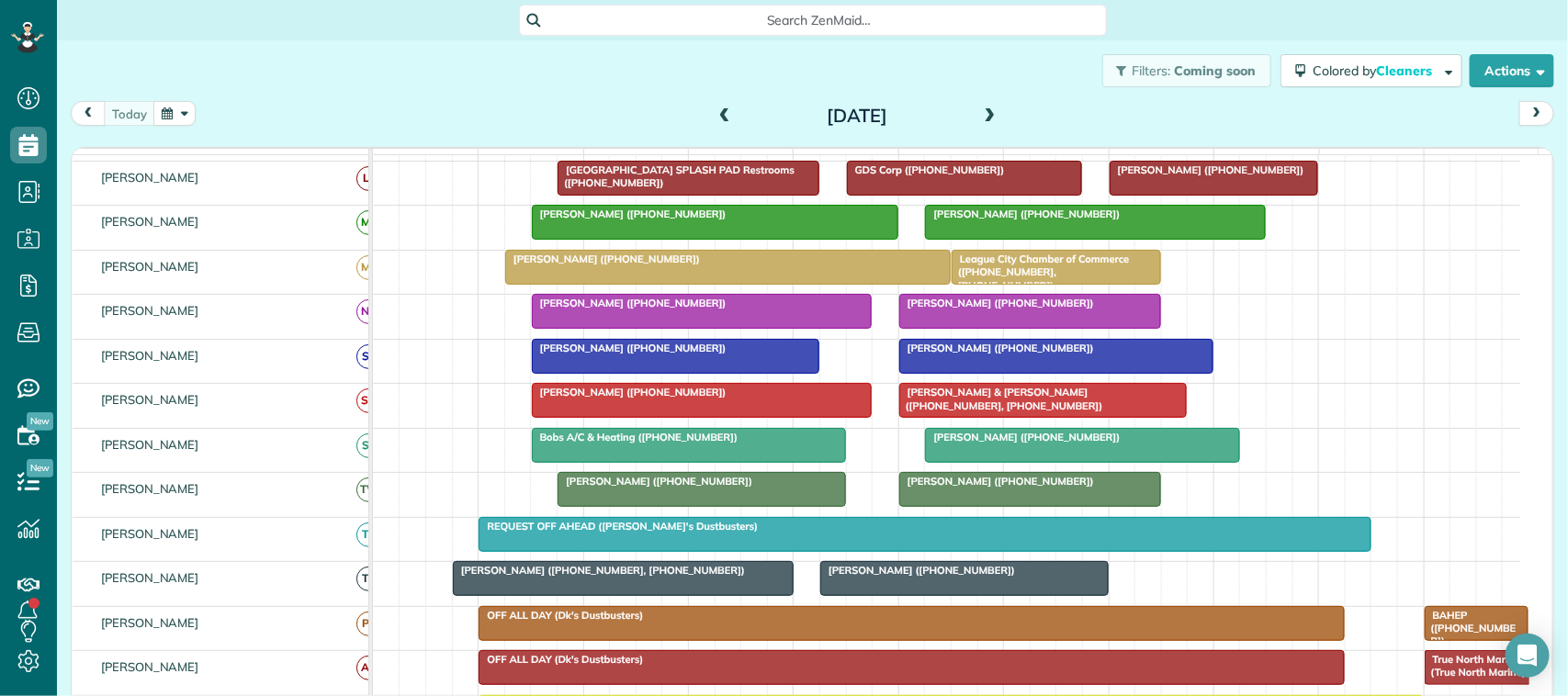
scroll to position [459, 0]
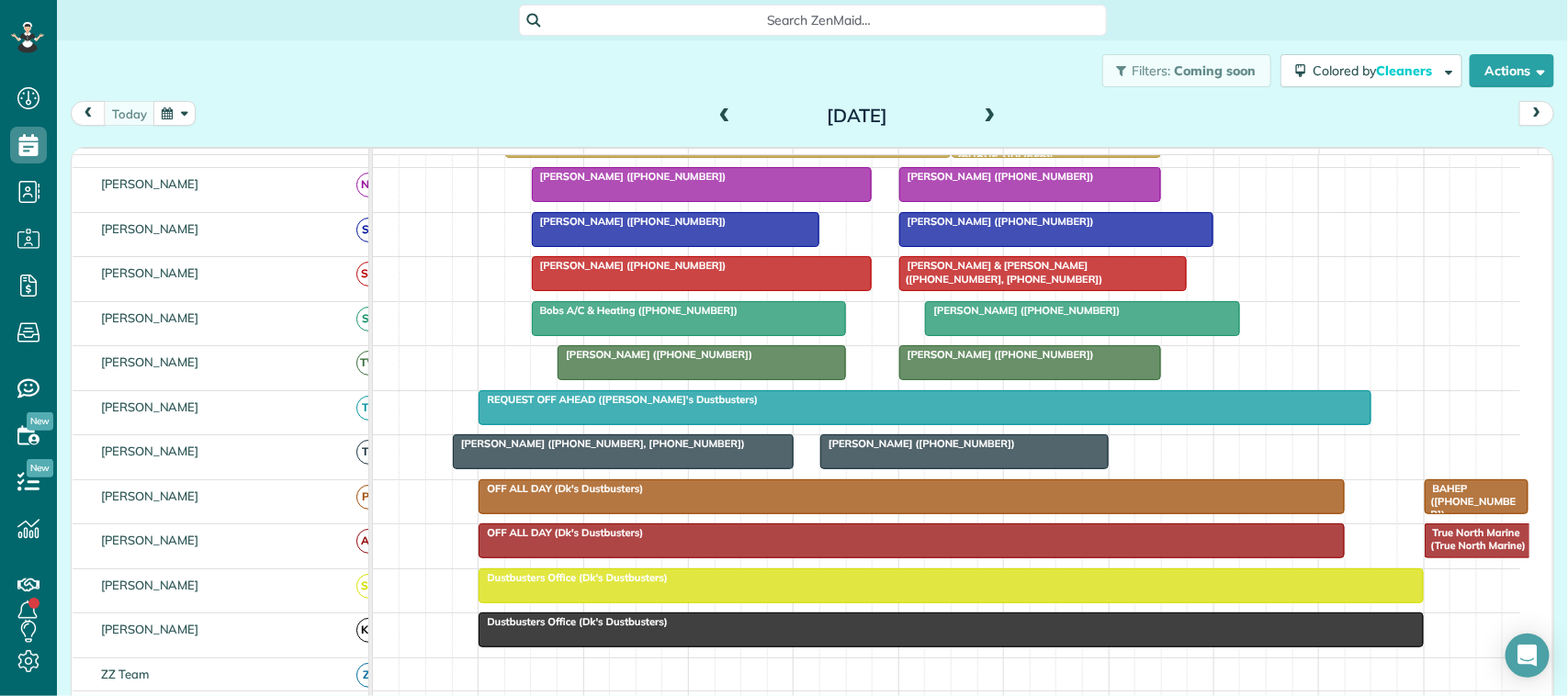
click at [976, 335] on div at bounding box center [1082, 318] width 313 height 33
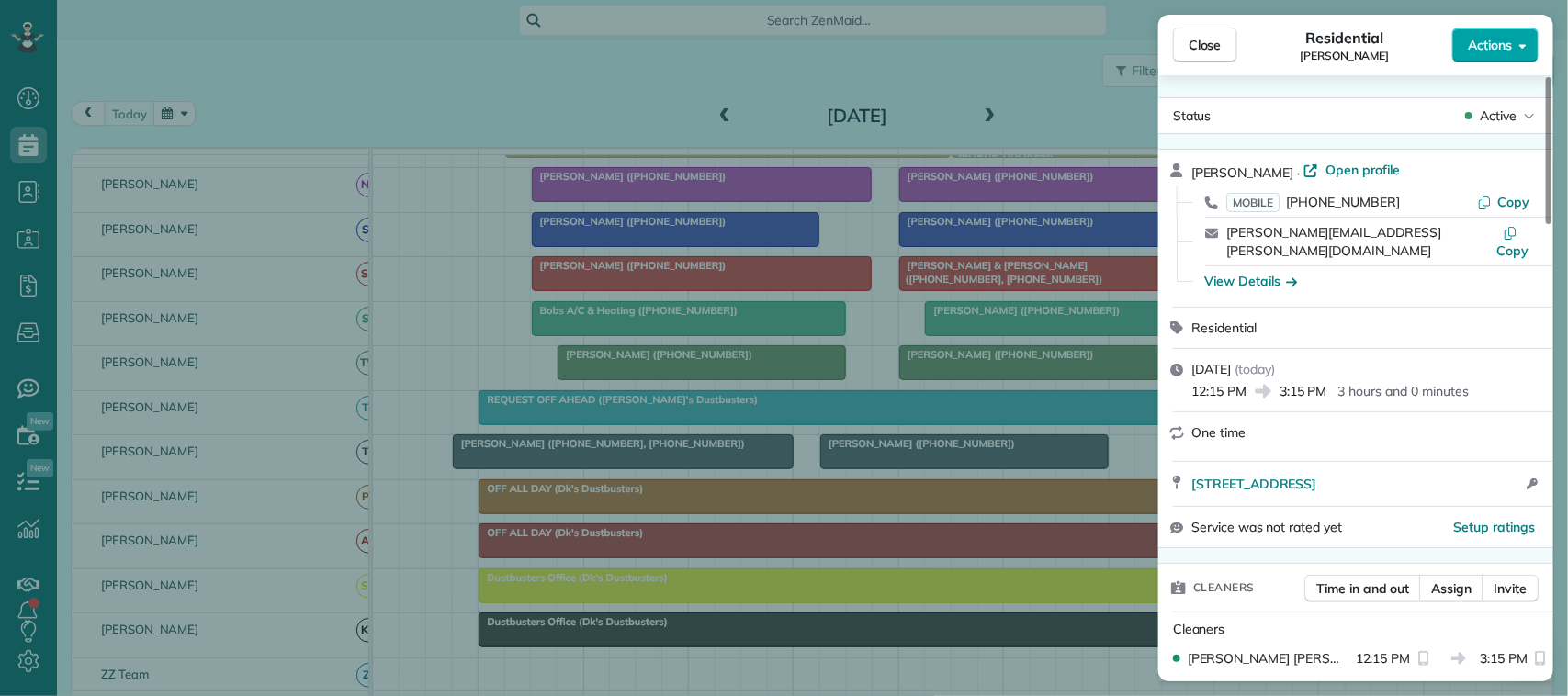
click at [1508, 45] on span "Actions" at bounding box center [1489, 45] width 45 height 18
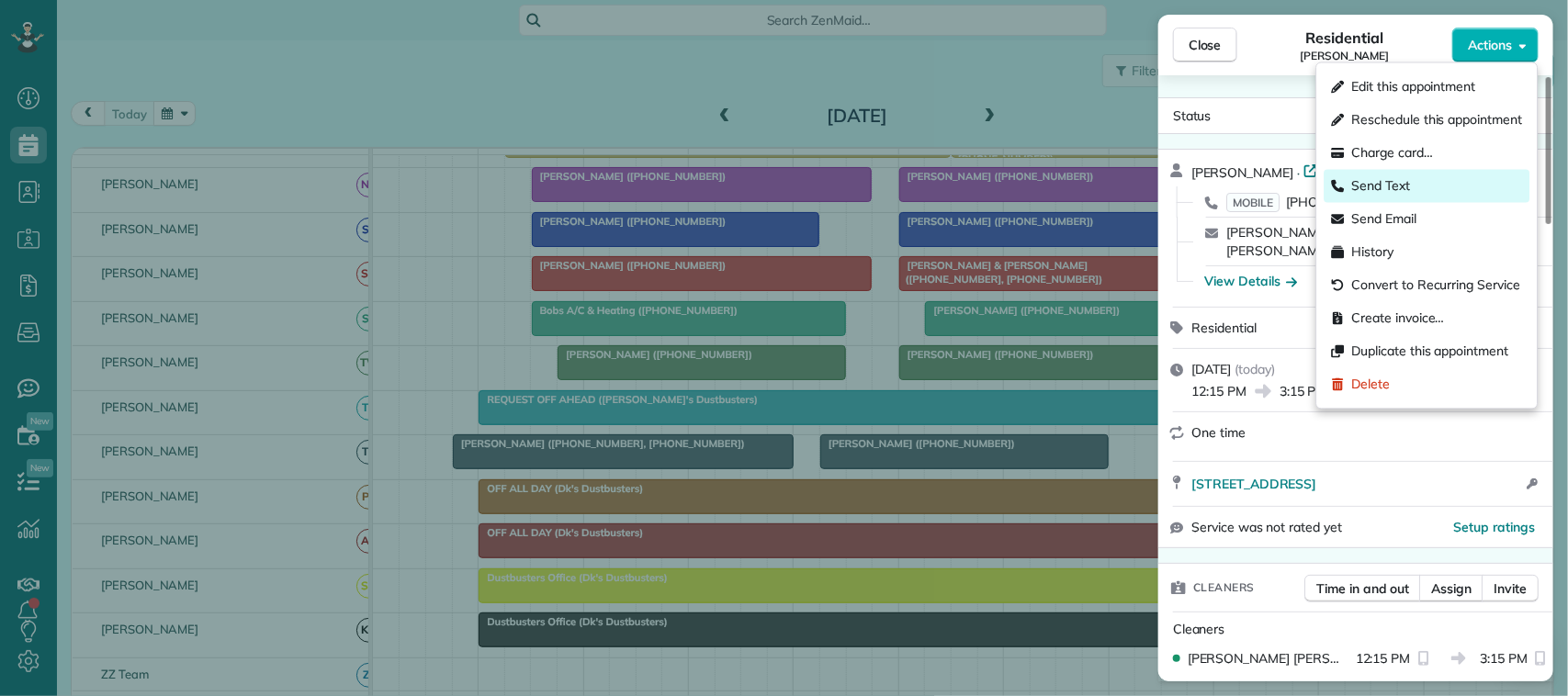
click at [1425, 186] on div "Send Text" at bounding box center [1427, 186] width 206 height 33
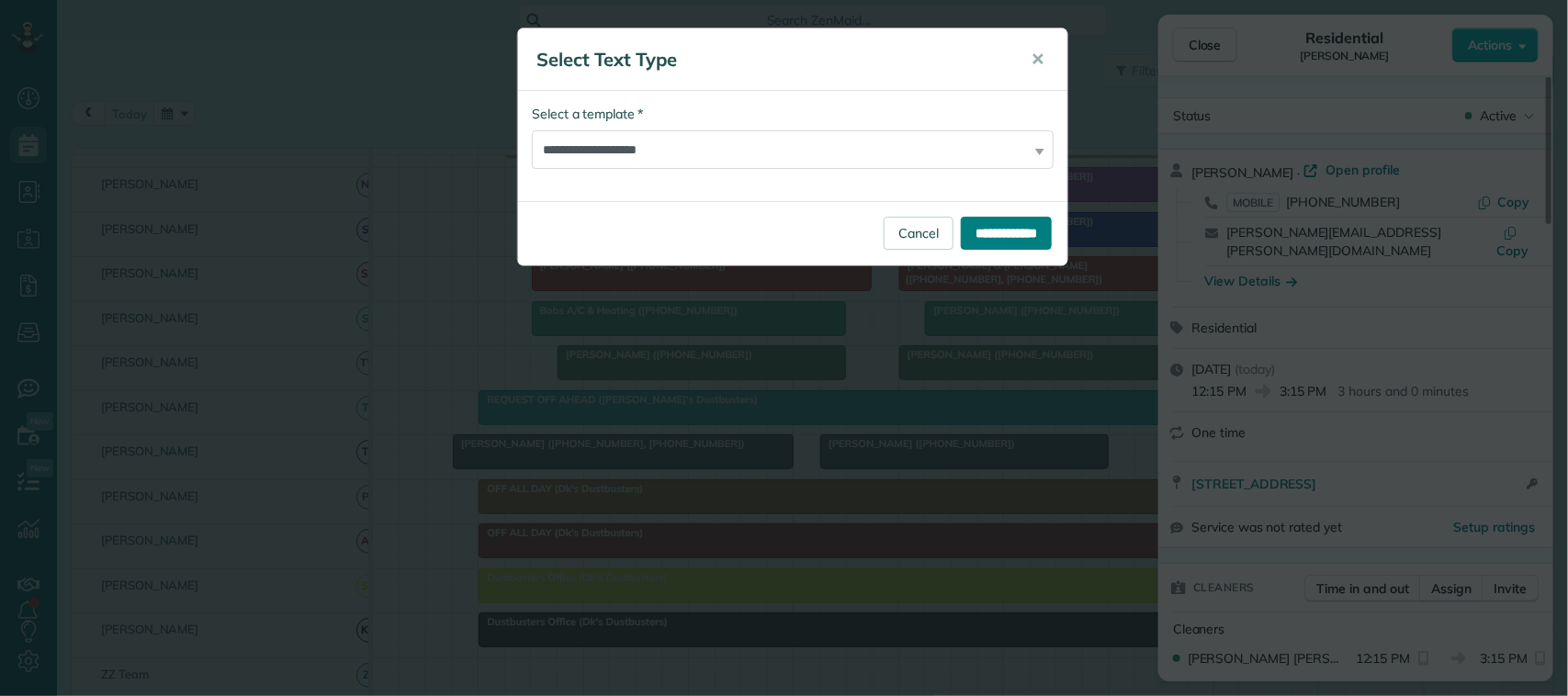
click at [1036, 237] on input "**********" at bounding box center [1006, 233] width 91 height 33
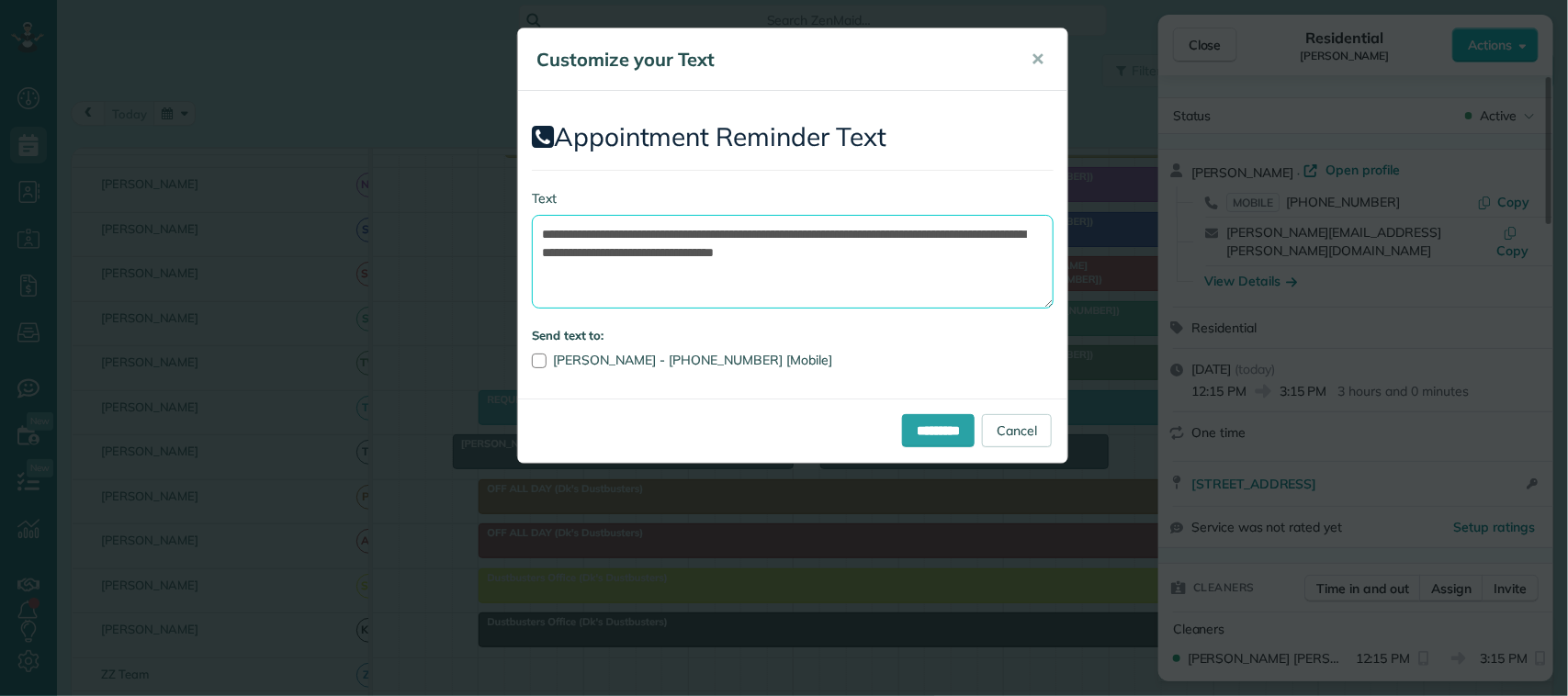
drag, startPoint x: 971, startPoint y: 264, endPoint x: 942, endPoint y: 235, distance: 41.0
click at [942, 235] on textarea "**********" at bounding box center [792, 261] width 522 height 94
drag, startPoint x: 834, startPoint y: 230, endPoint x: 649, endPoint y: 230, distance: 185.0
click at [649, 230] on textarea "**********" at bounding box center [792, 261] width 522 height 94
click at [785, 236] on textarea "**********" at bounding box center [792, 261] width 522 height 94
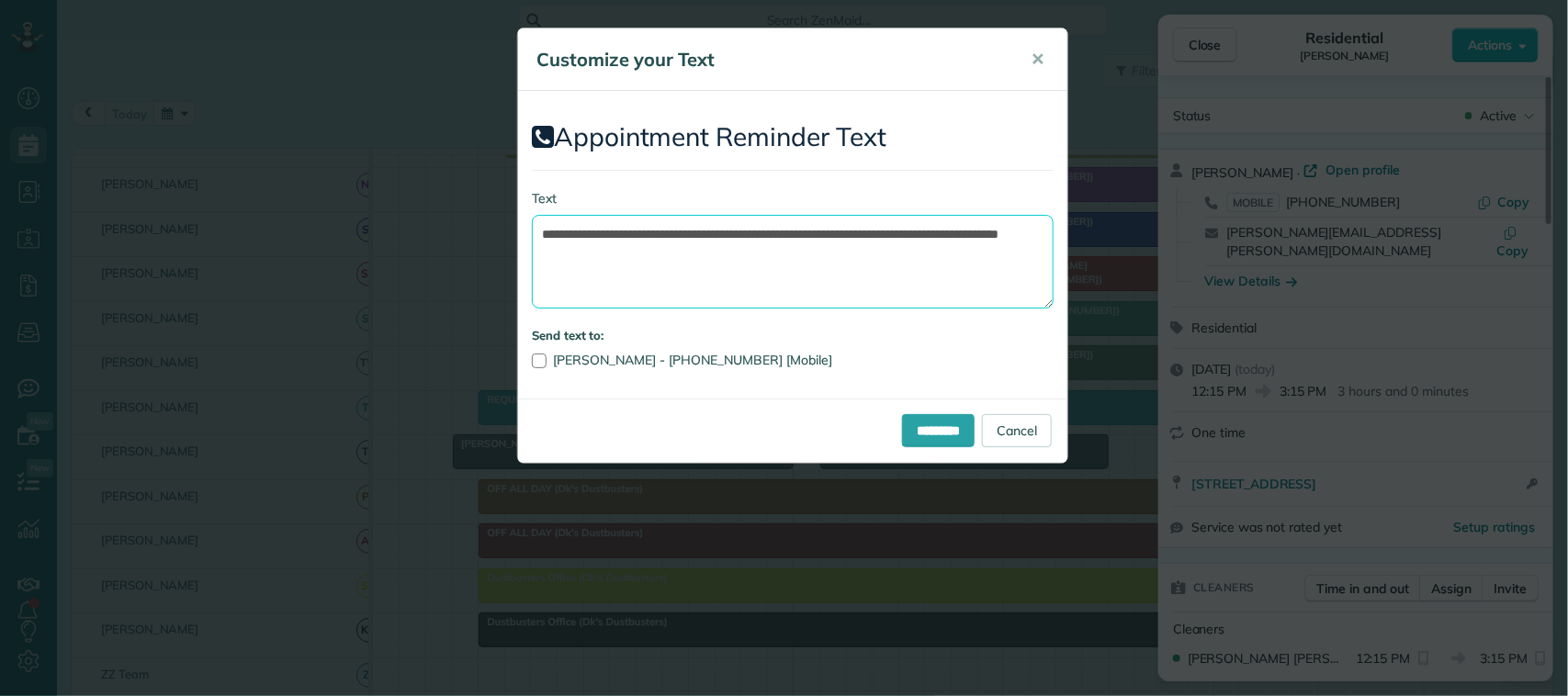
click at [574, 246] on textarea "**********" at bounding box center [792, 261] width 522 height 94
type textarea "**********"
click at [940, 441] on input "*********" at bounding box center [938, 430] width 73 height 33
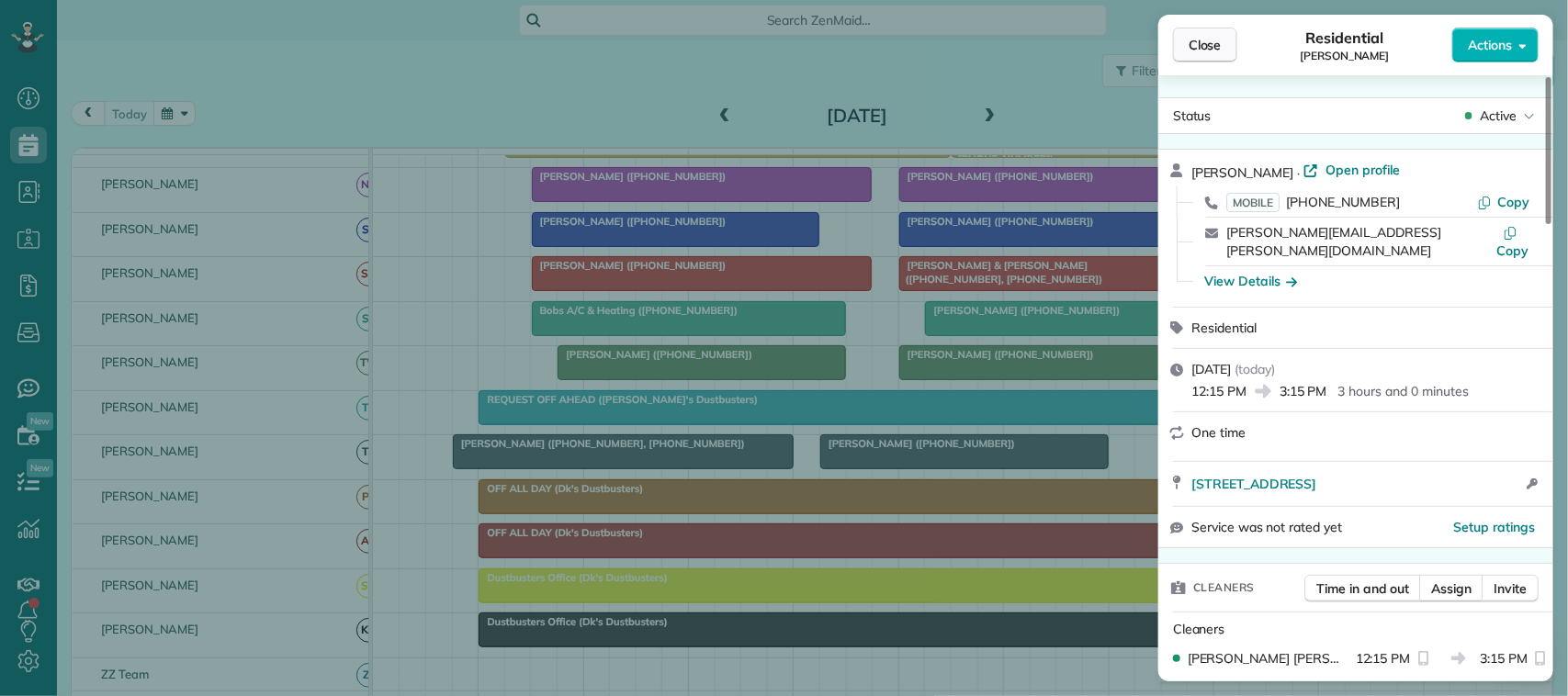
click at [1214, 47] on span "Close" at bounding box center [1205, 45] width 33 height 18
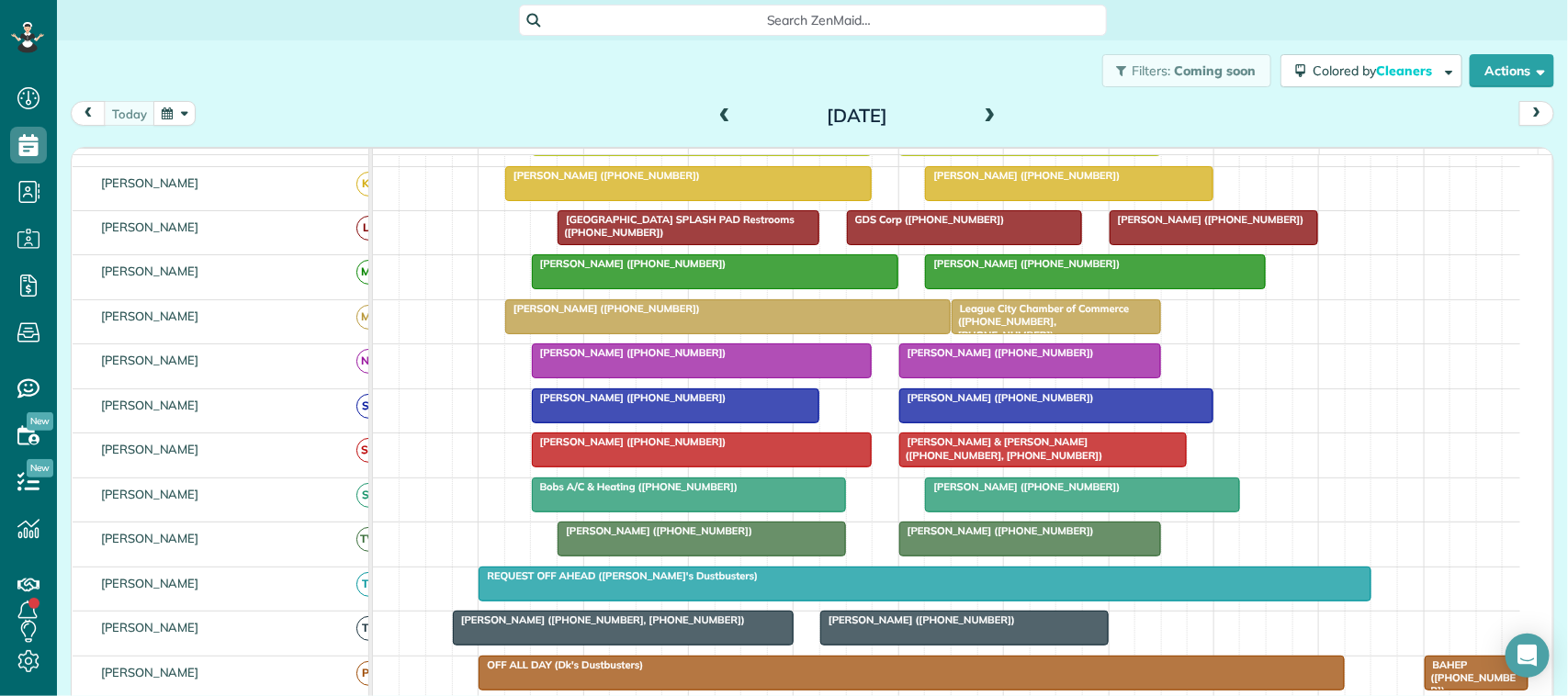
scroll to position [229, 0]
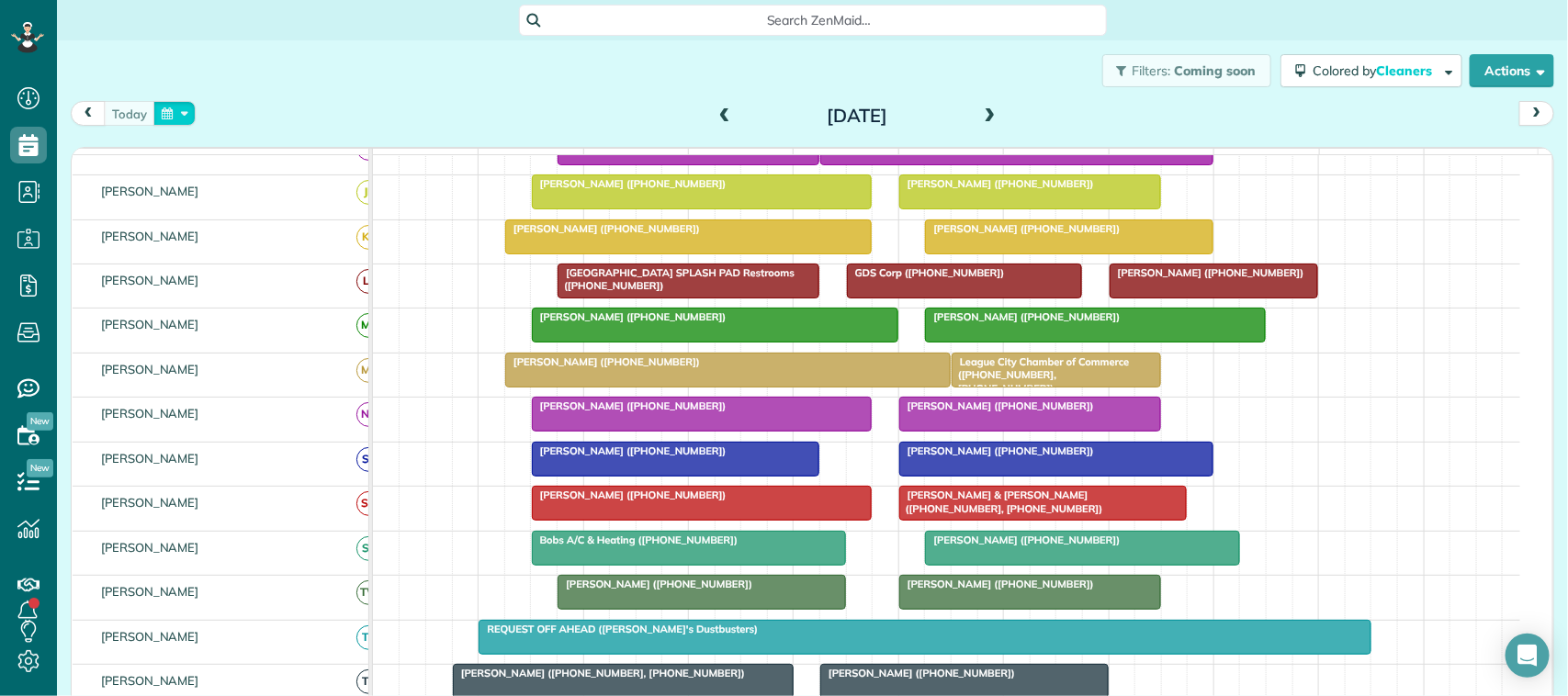
click at [164, 112] on button "button" at bounding box center [174, 114] width 43 height 25
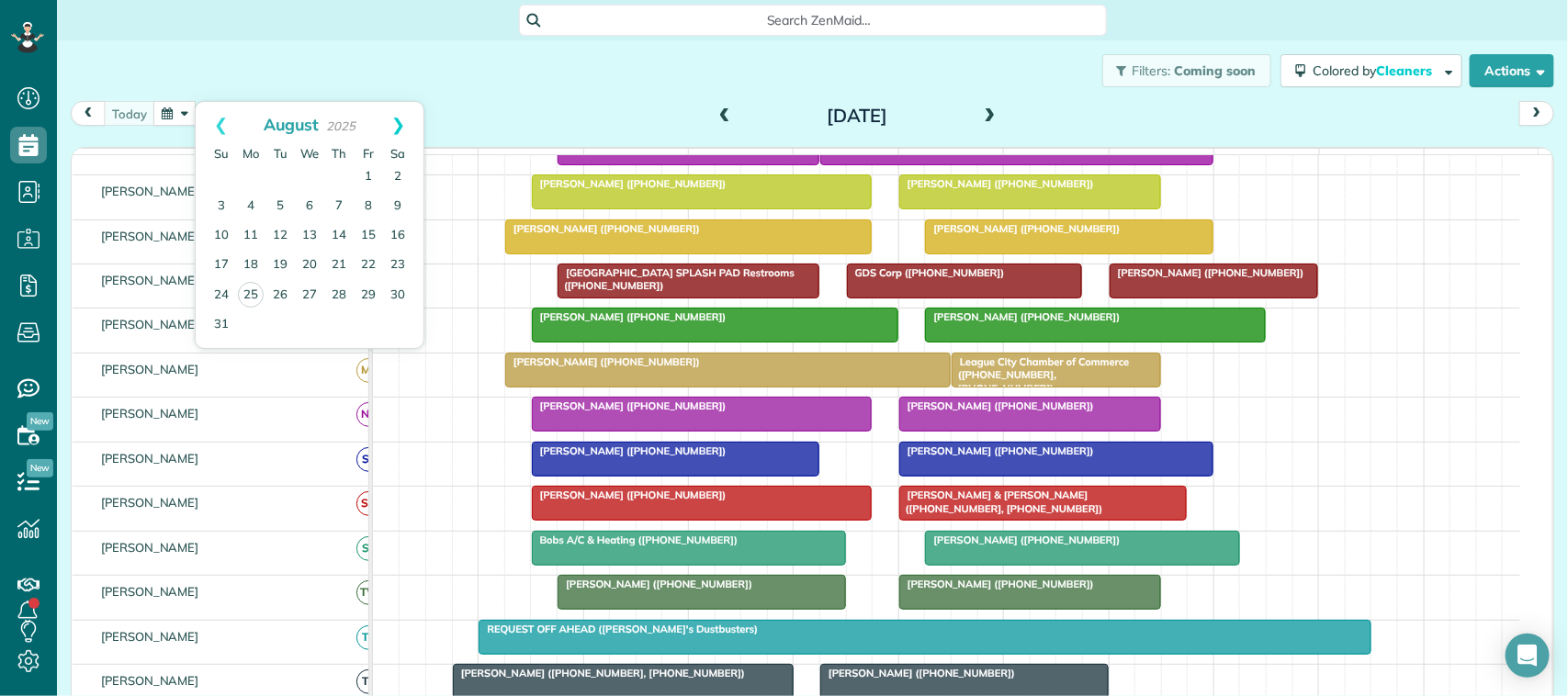
click at [388, 132] on link "Next" at bounding box center [398, 125] width 50 height 45
click at [283, 180] on link "2" at bounding box center [279, 177] width 29 height 29
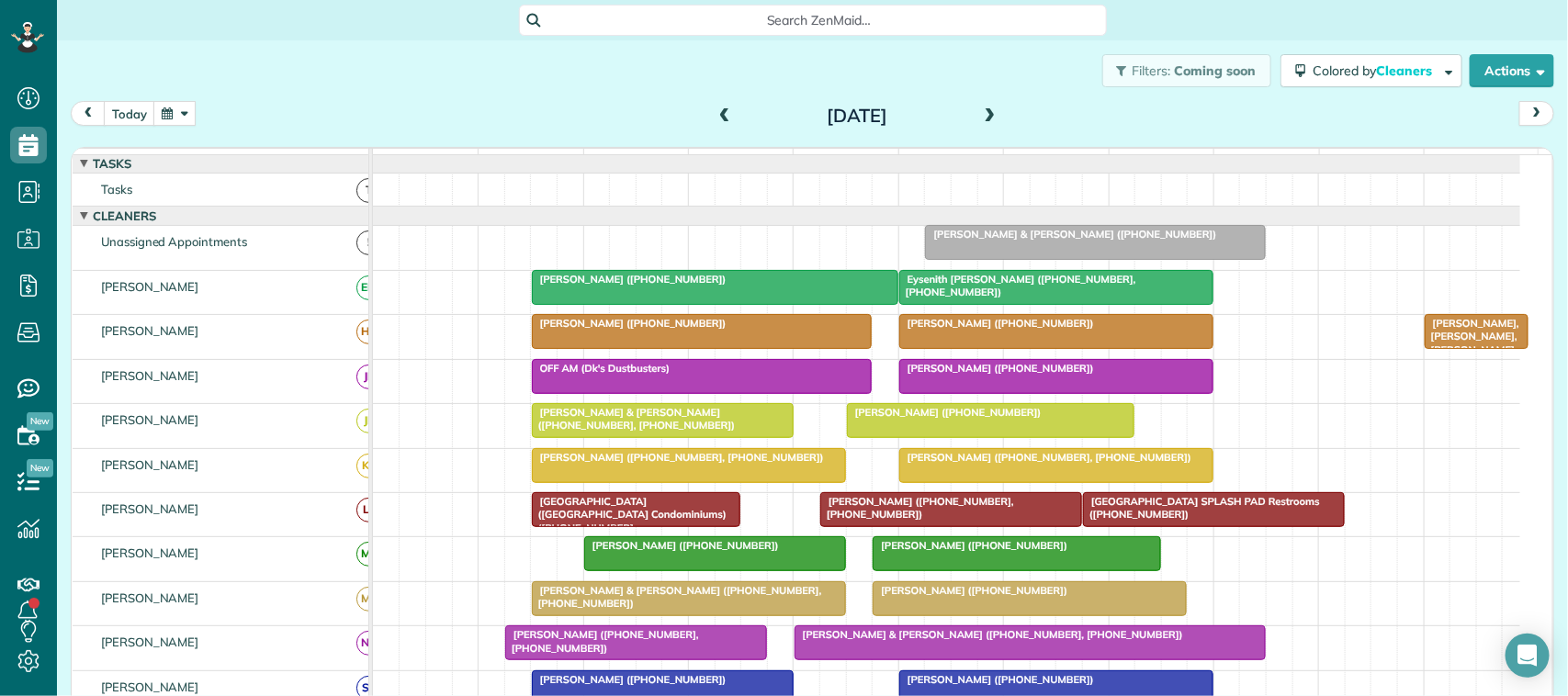
scroll to position [0, 0]
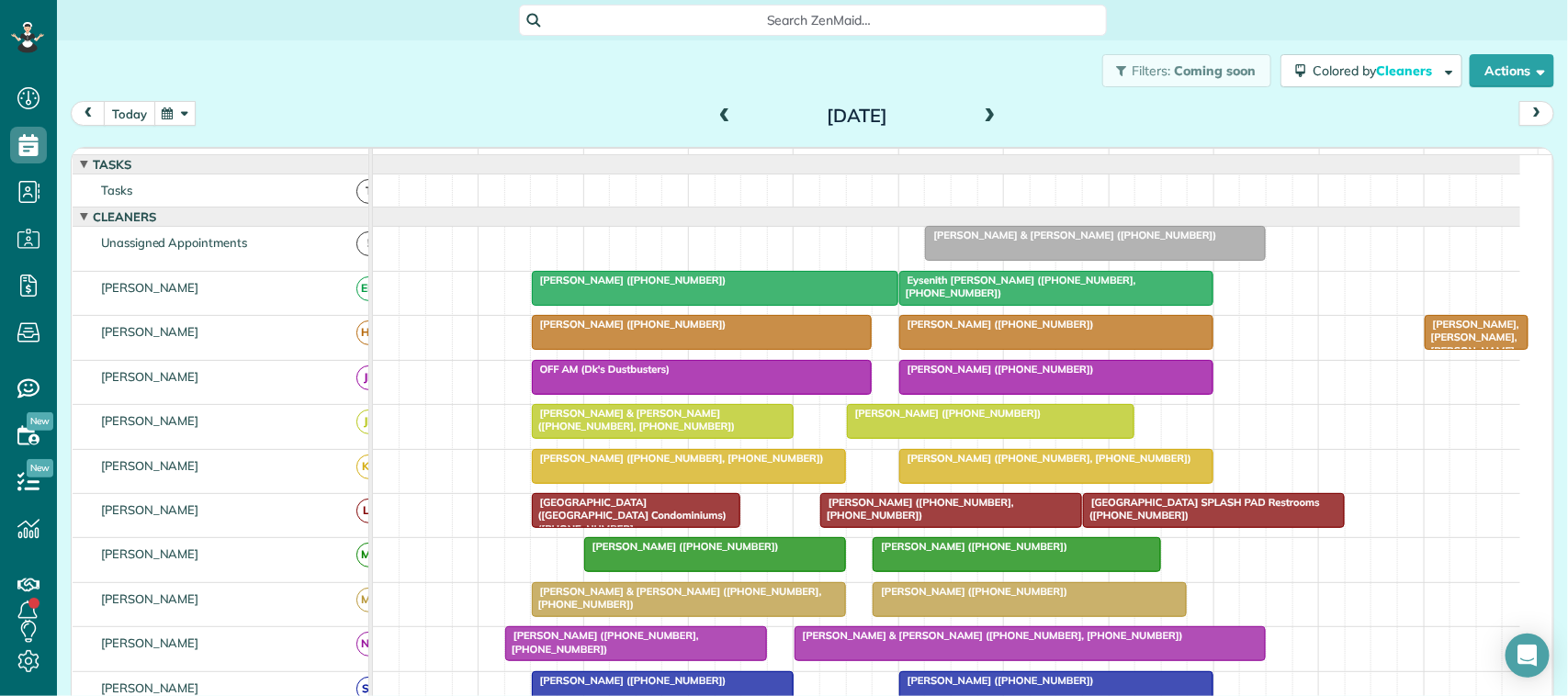
click at [139, 119] on button "today" at bounding box center [130, 114] width 51 height 25
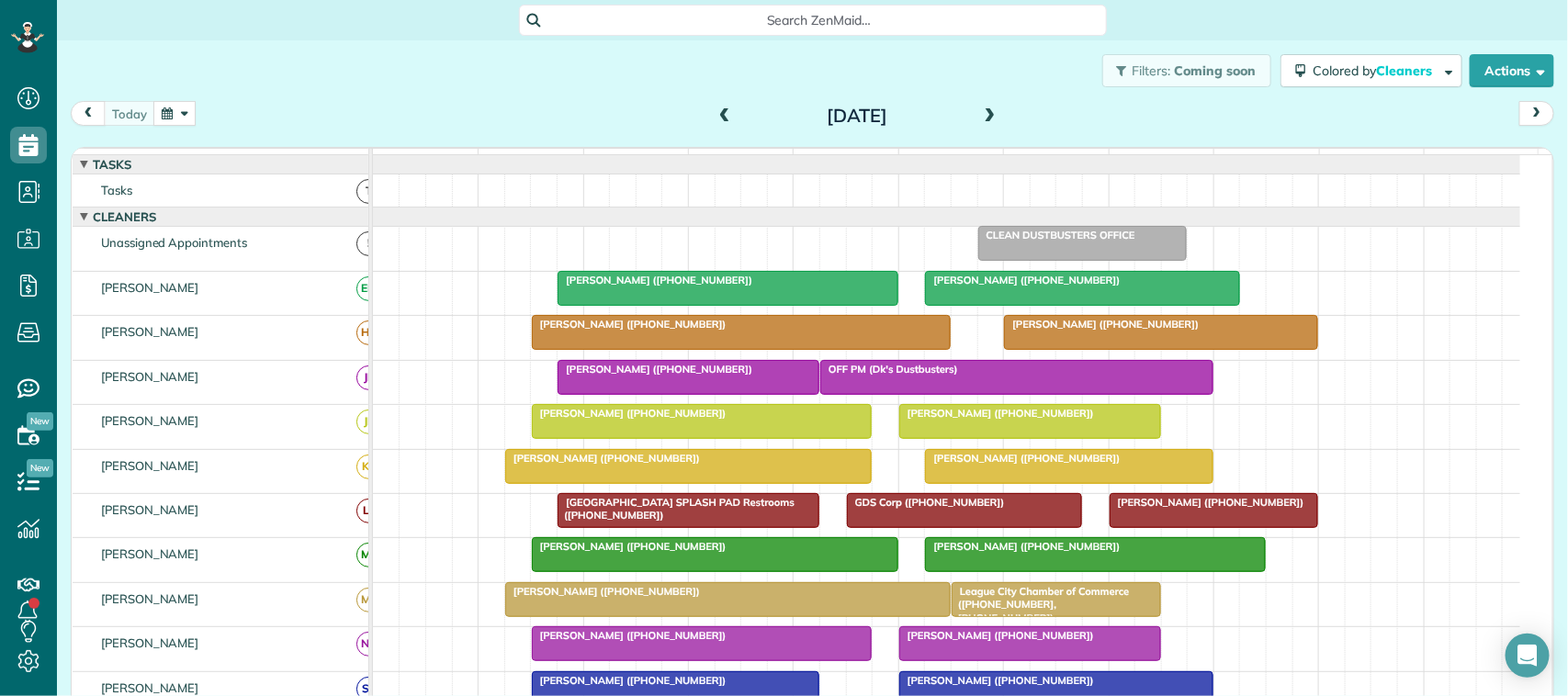
click at [175, 115] on button "button" at bounding box center [174, 114] width 43 height 25
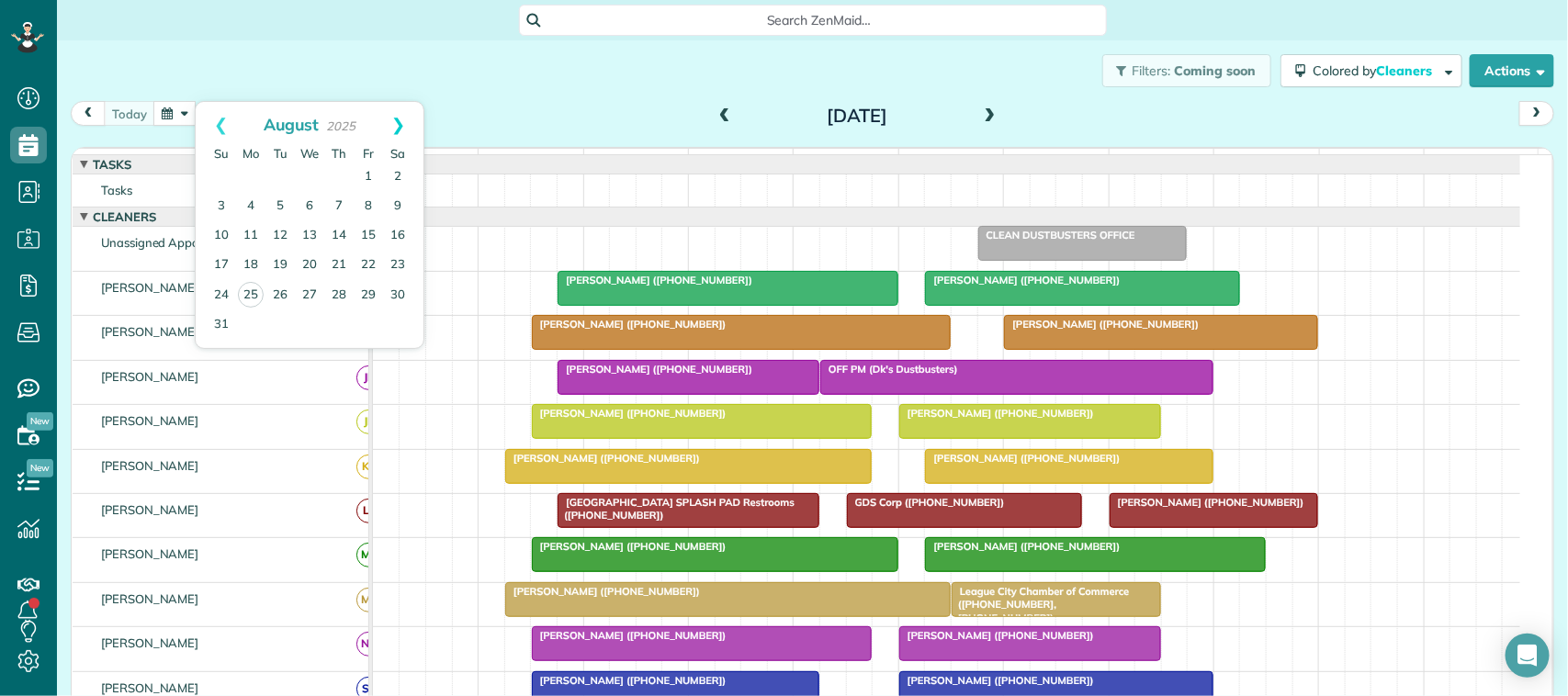
click at [398, 131] on link "Next" at bounding box center [398, 125] width 50 height 45
click at [369, 176] on link "5" at bounding box center [368, 177] width 29 height 29
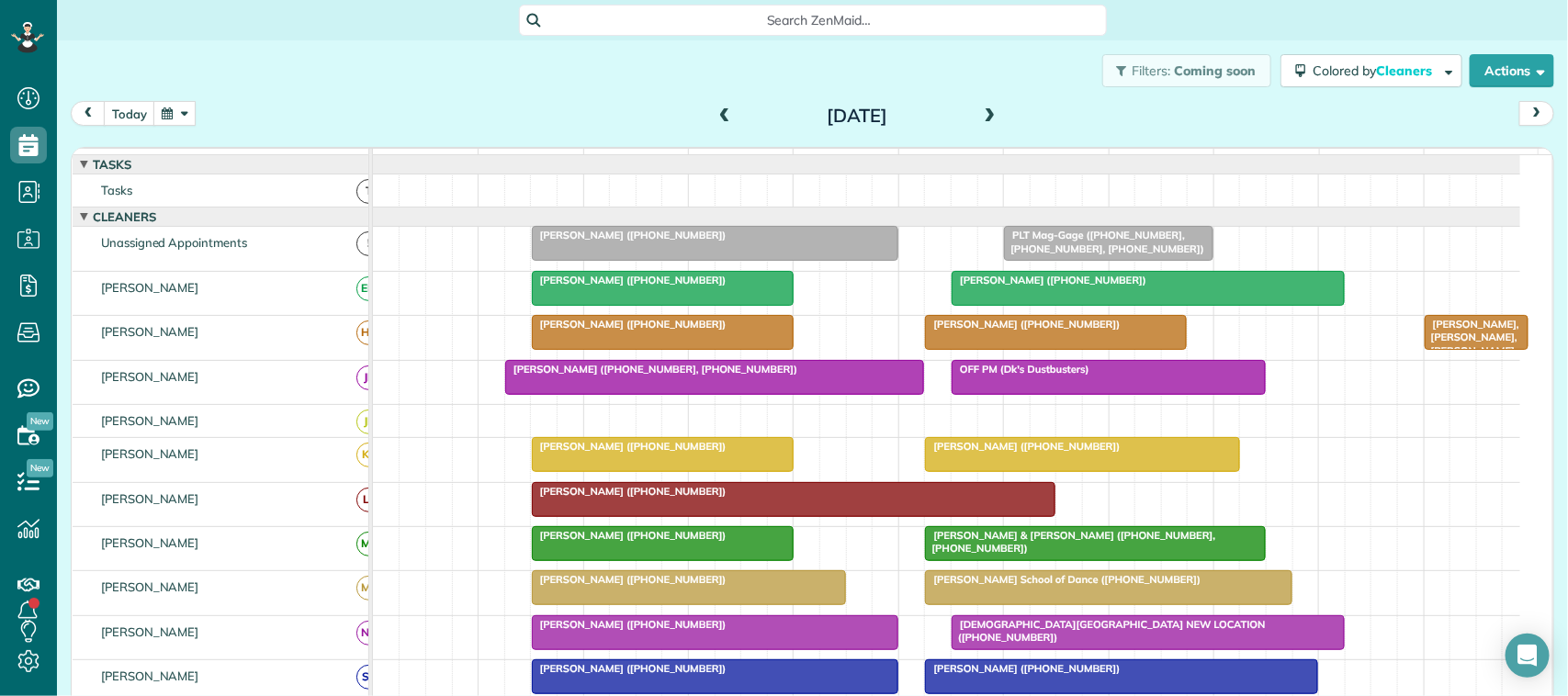
scroll to position [115, 0]
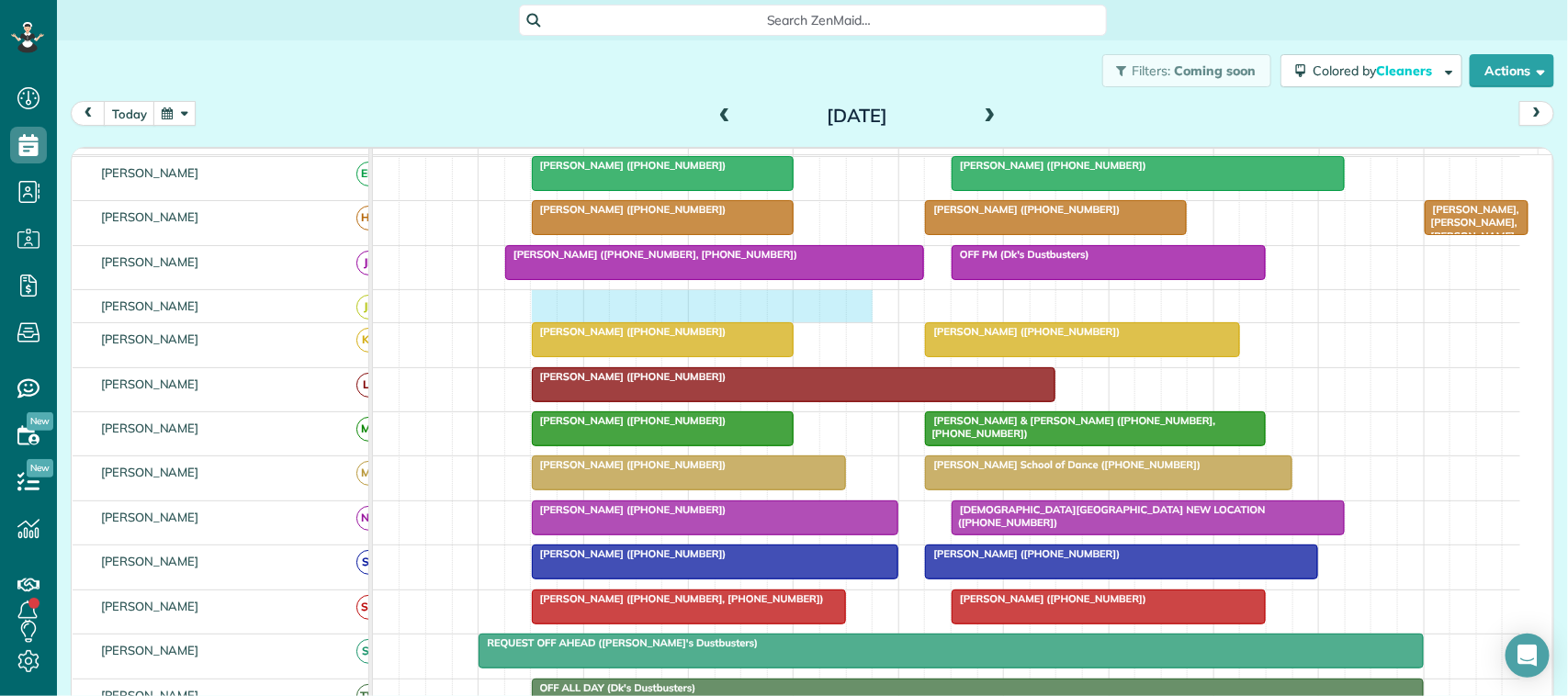
drag, startPoint x: 543, startPoint y: 318, endPoint x: 846, endPoint y: 324, distance: 303.1
click at [848, 322] on div at bounding box center [946, 306] width 1147 height 32
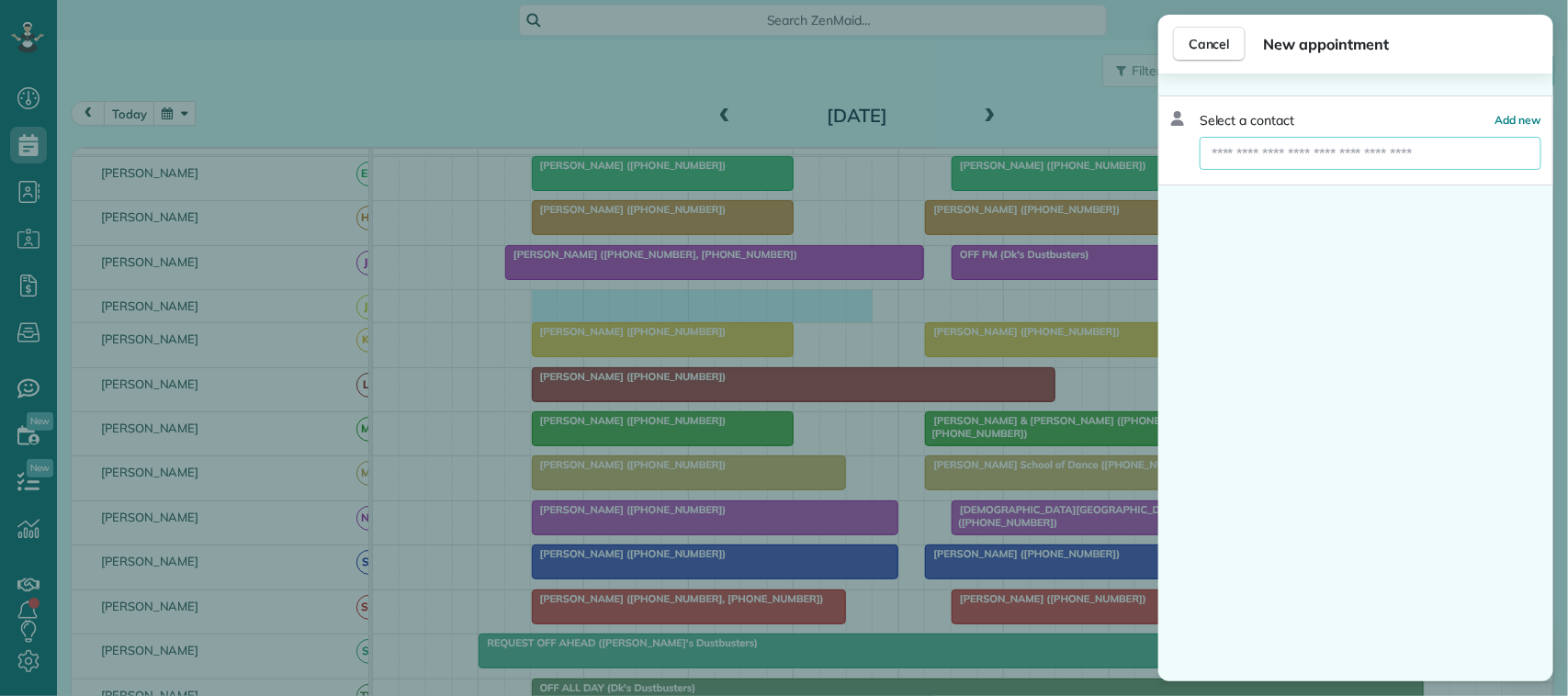
click at [1338, 143] on input "text" at bounding box center [1370, 152] width 342 height 33
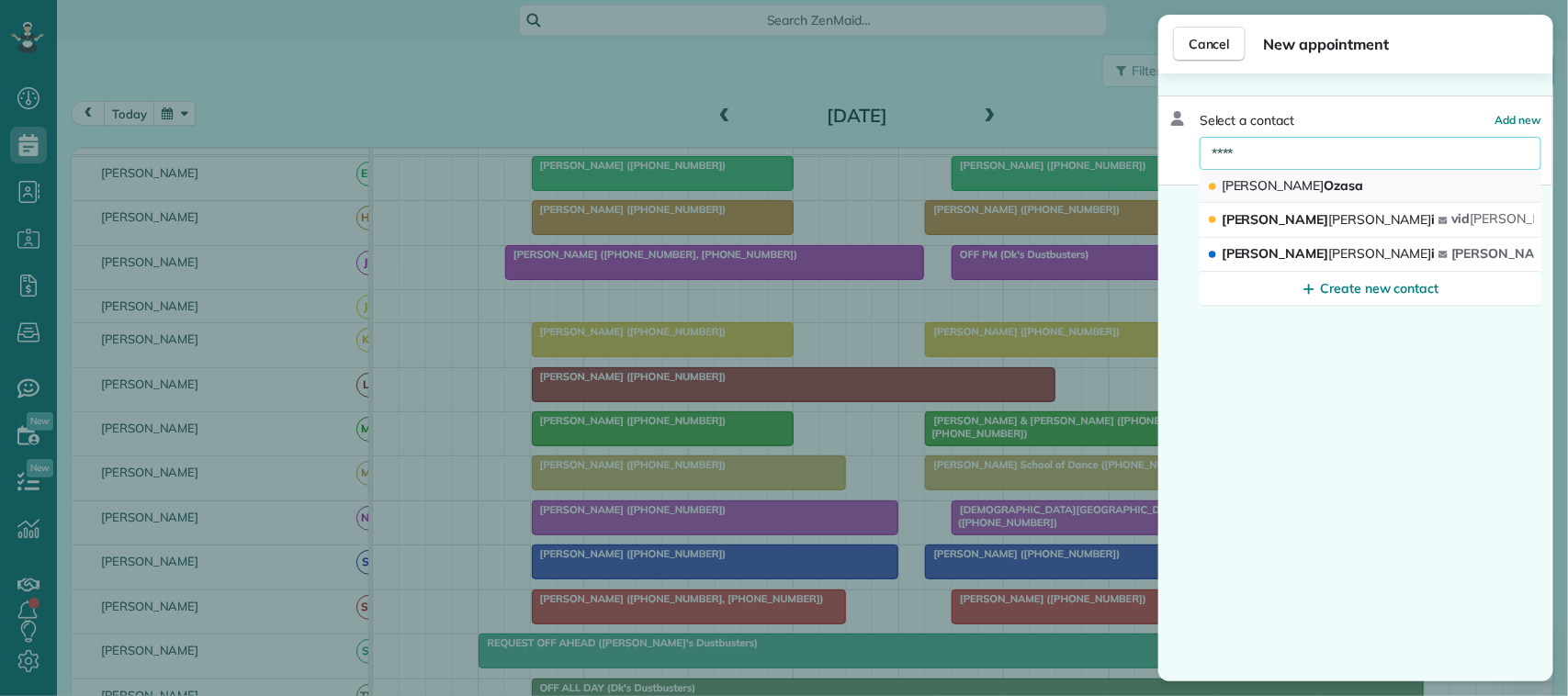
type input "****"
click at [1328, 185] on button "Seth Ozasa" at bounding box center [1370, 186] width 342 height 33
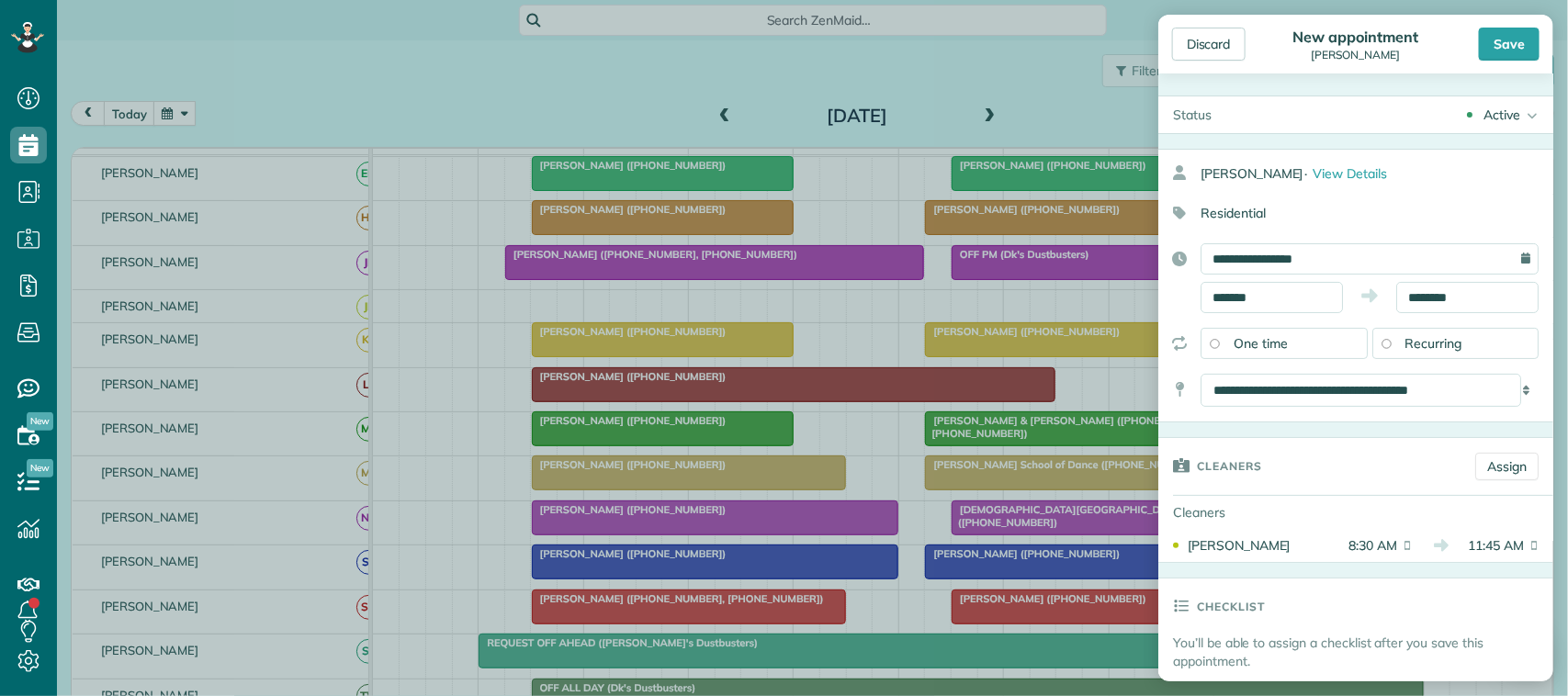
click at [1447, 338] on span "Recurring" at bounding box center [1433, 343] width 57 height 16
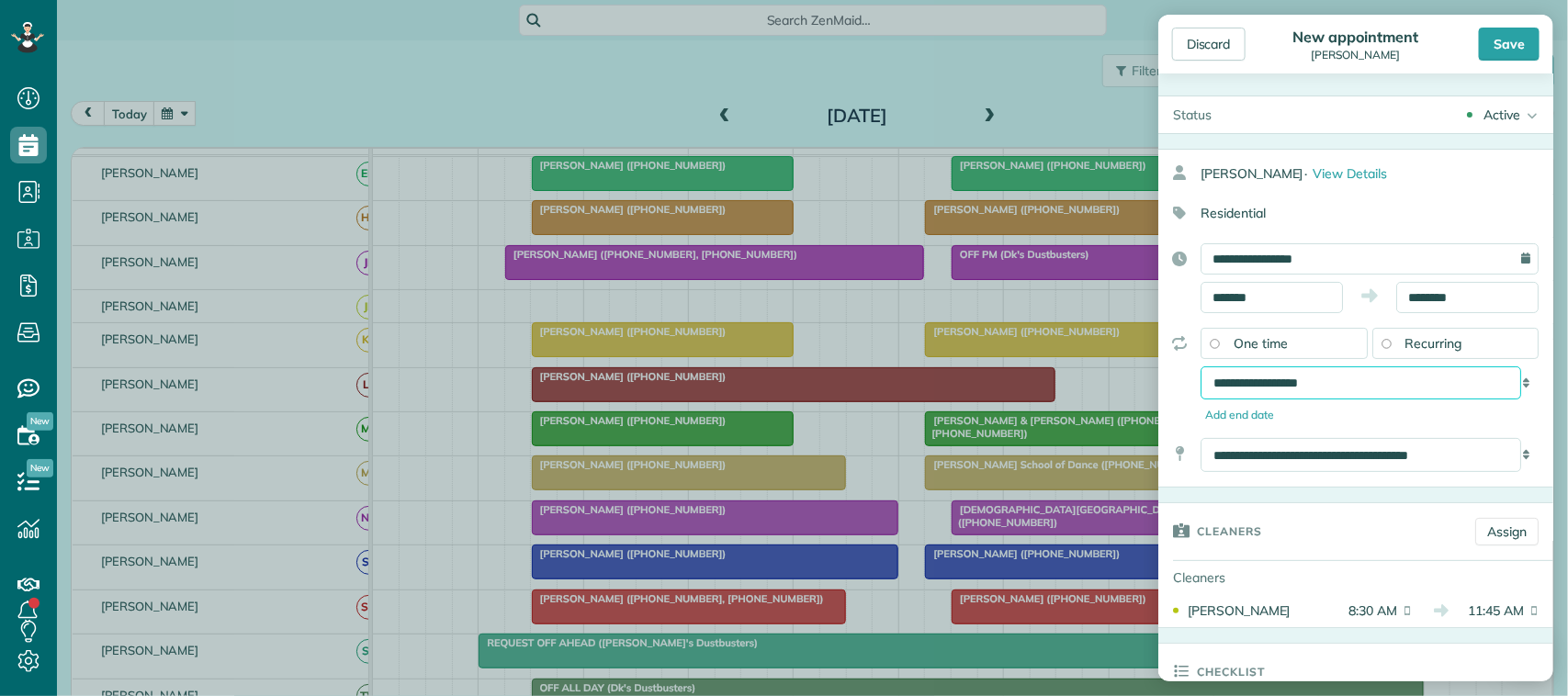
click at [1395, 377] on select "**********" at bounding box center [1361, 383] width 320 height 33
select select "**********"
click at [1200, 368] on select "**********" at bounding box center [1361, 383] width 320 height 33
click at [1500, 47] on div "Save" at bounding box center [1509, 44] width 61 height 33
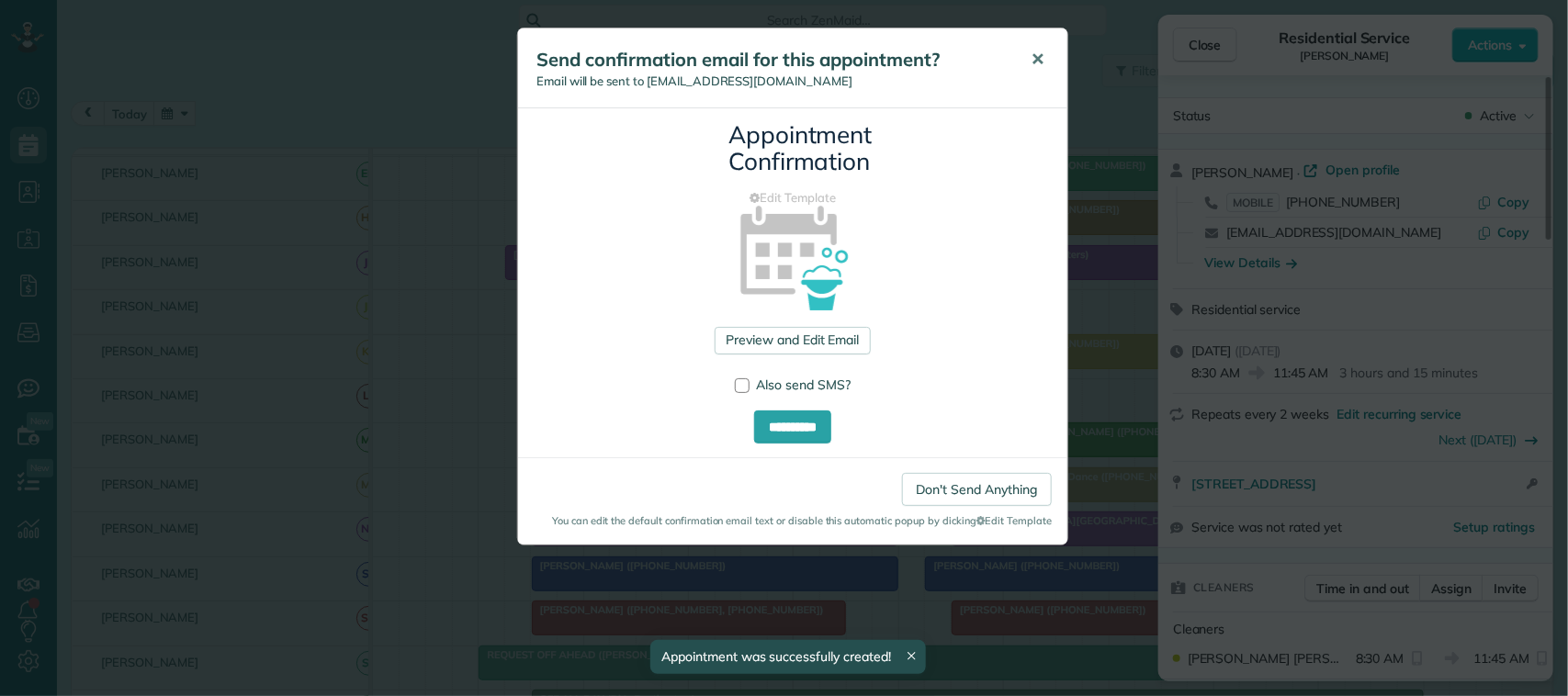
click at [1045, 57] on button "✕" at bounding box center [1037, 60] width 42 height 45
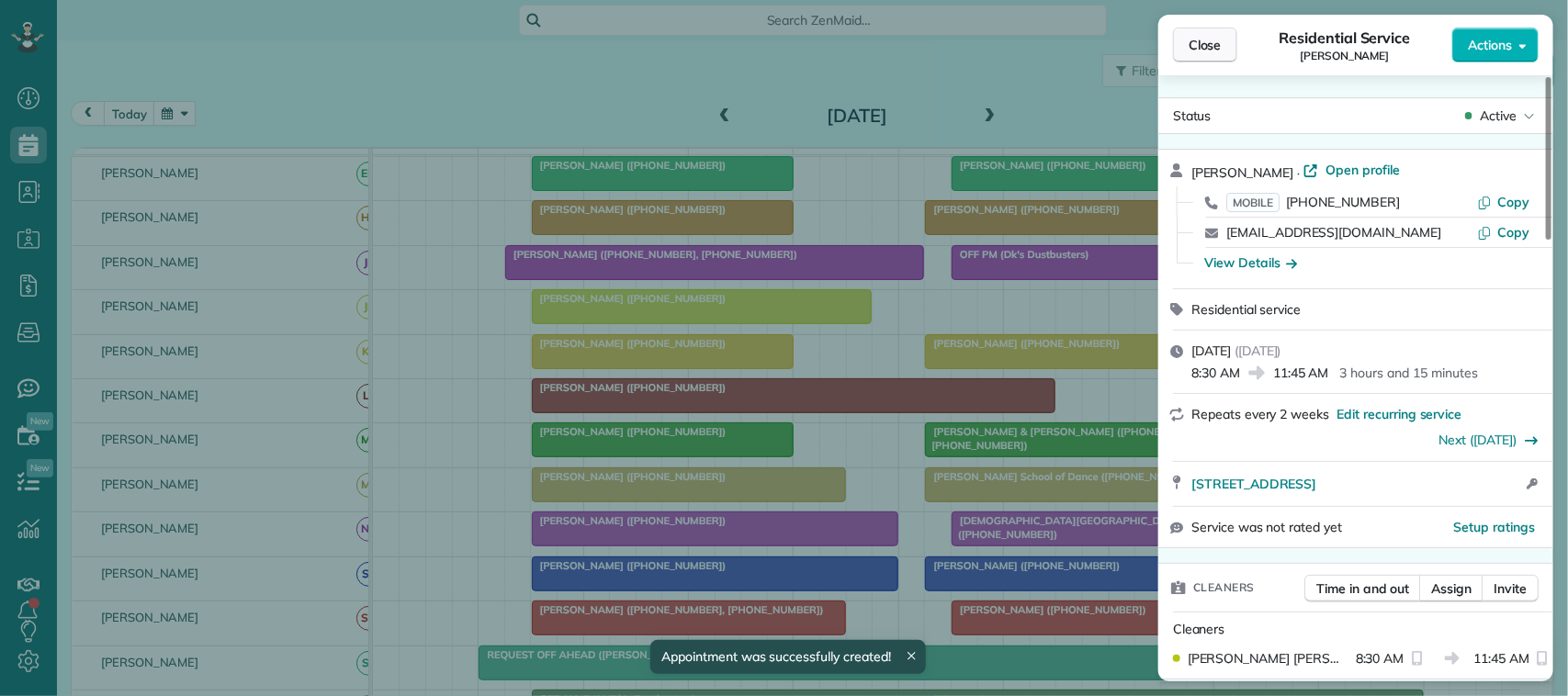
click at [1222, 48] on span "Close" at bounding box center [1205, 45] width 33 height 18
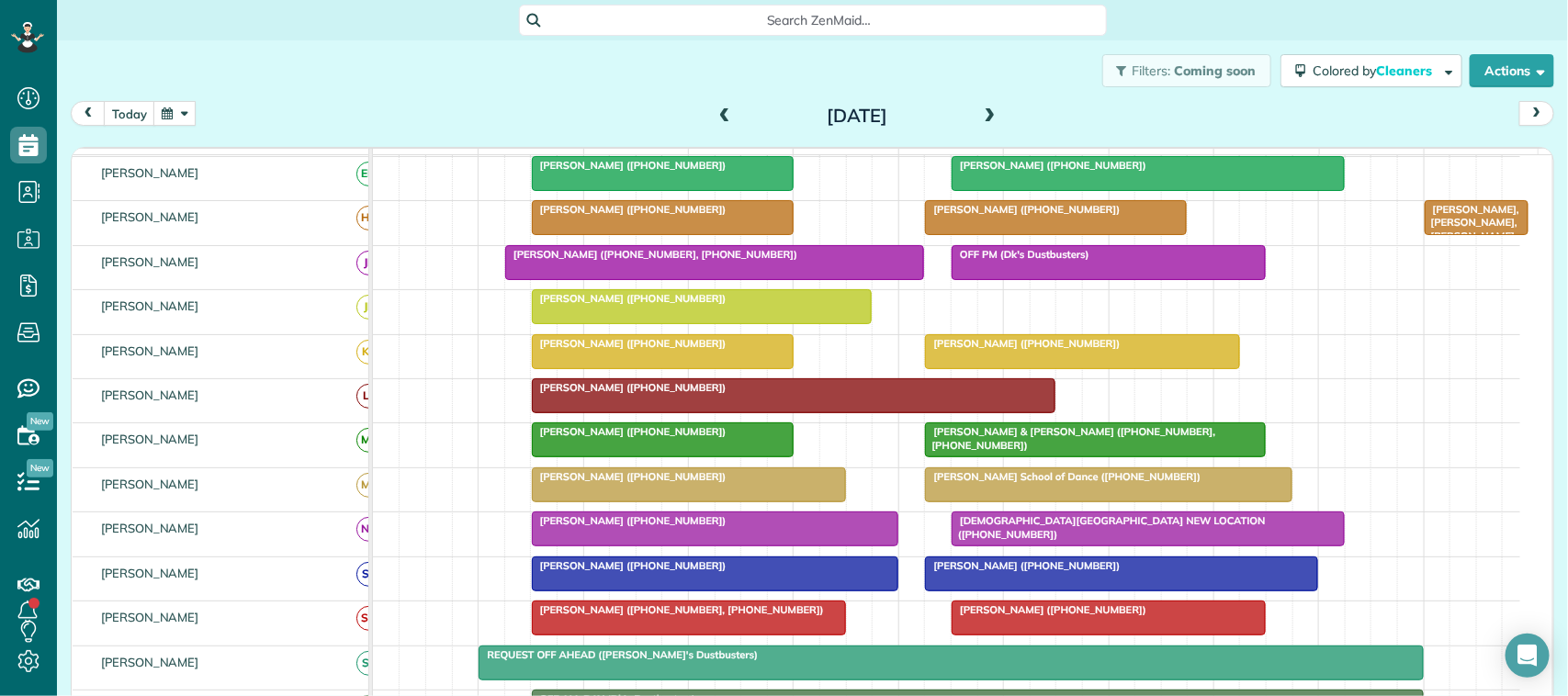
click at [974, 162] on div "12pm" at bounding box center [951, 160] width 104 height 23
click at [139, 116] on button "today" at bounding box center [130, 114] width 51 height 25
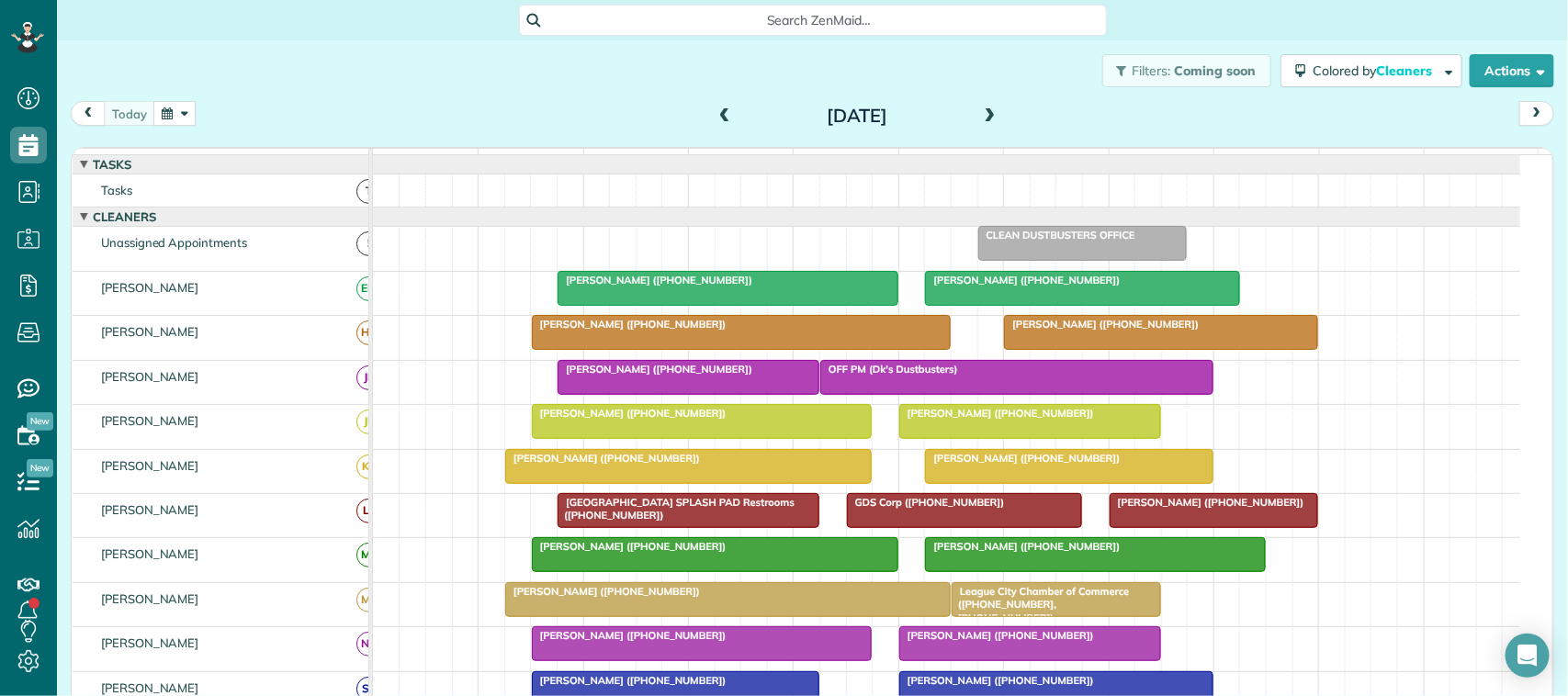
click at [390, 120] on div "[DATE] [DATE]" at bounding box center [813, 118] width 1484 height 34
click at [691, 305] on div at bounding box center [728, 288] width 339 height 33
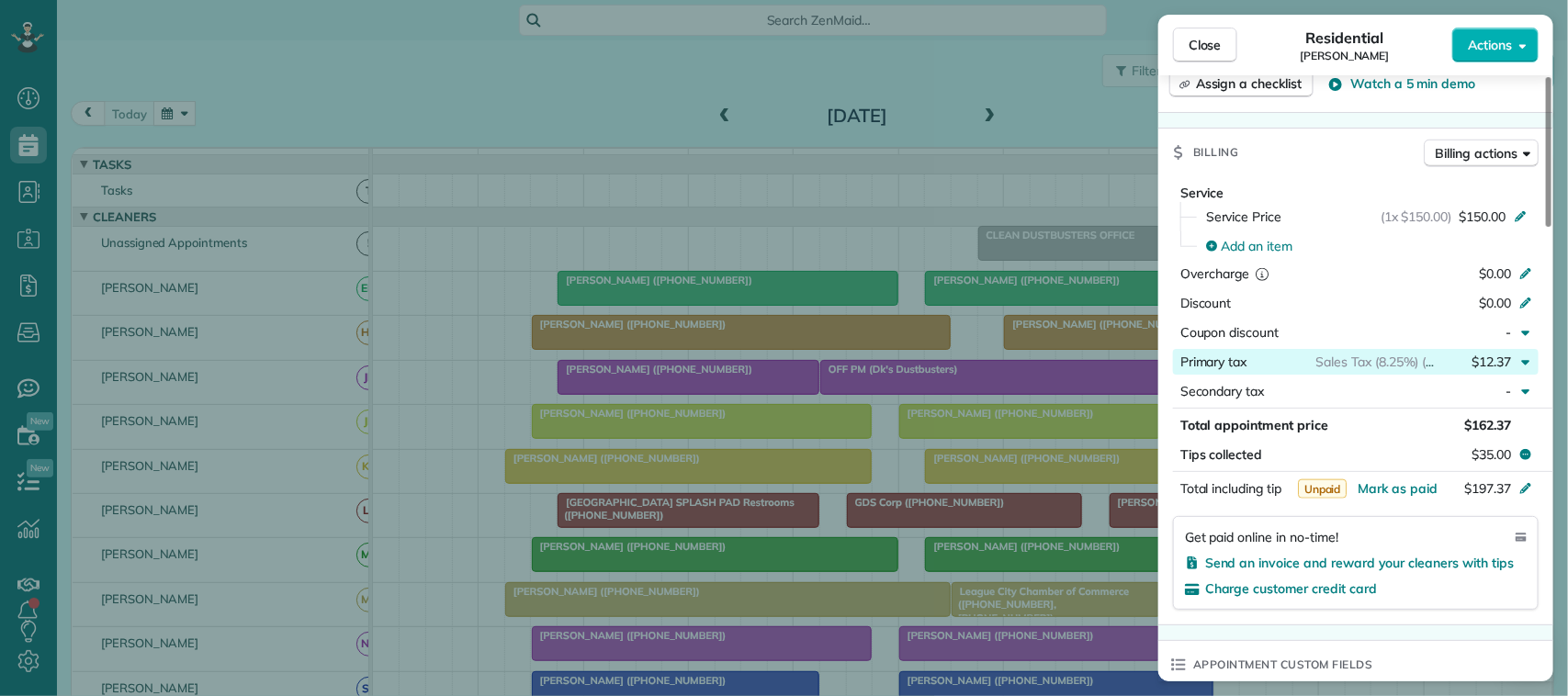
scroll to position [809, 0]
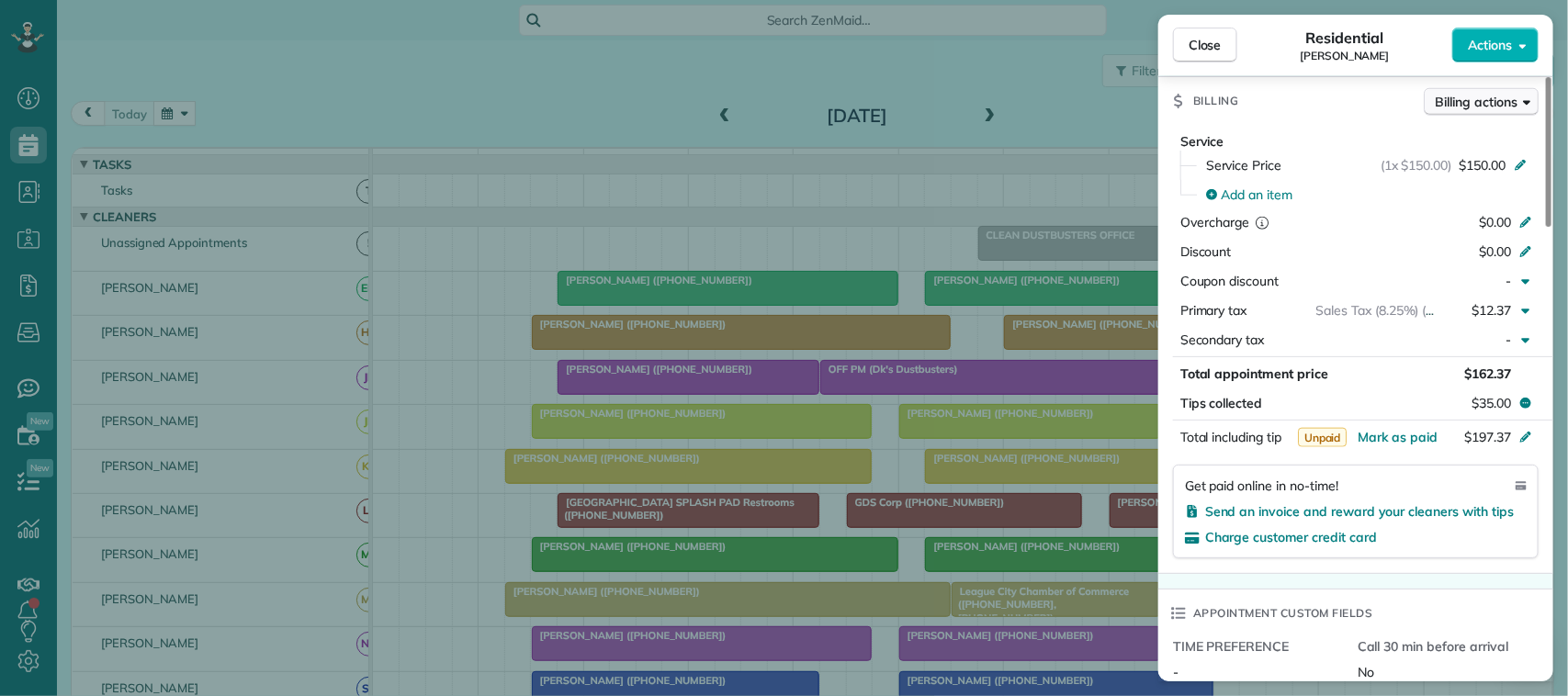
click at [1480, 110] on span "Billing actions" at bounding box center [1476, 101] width 81 height 18
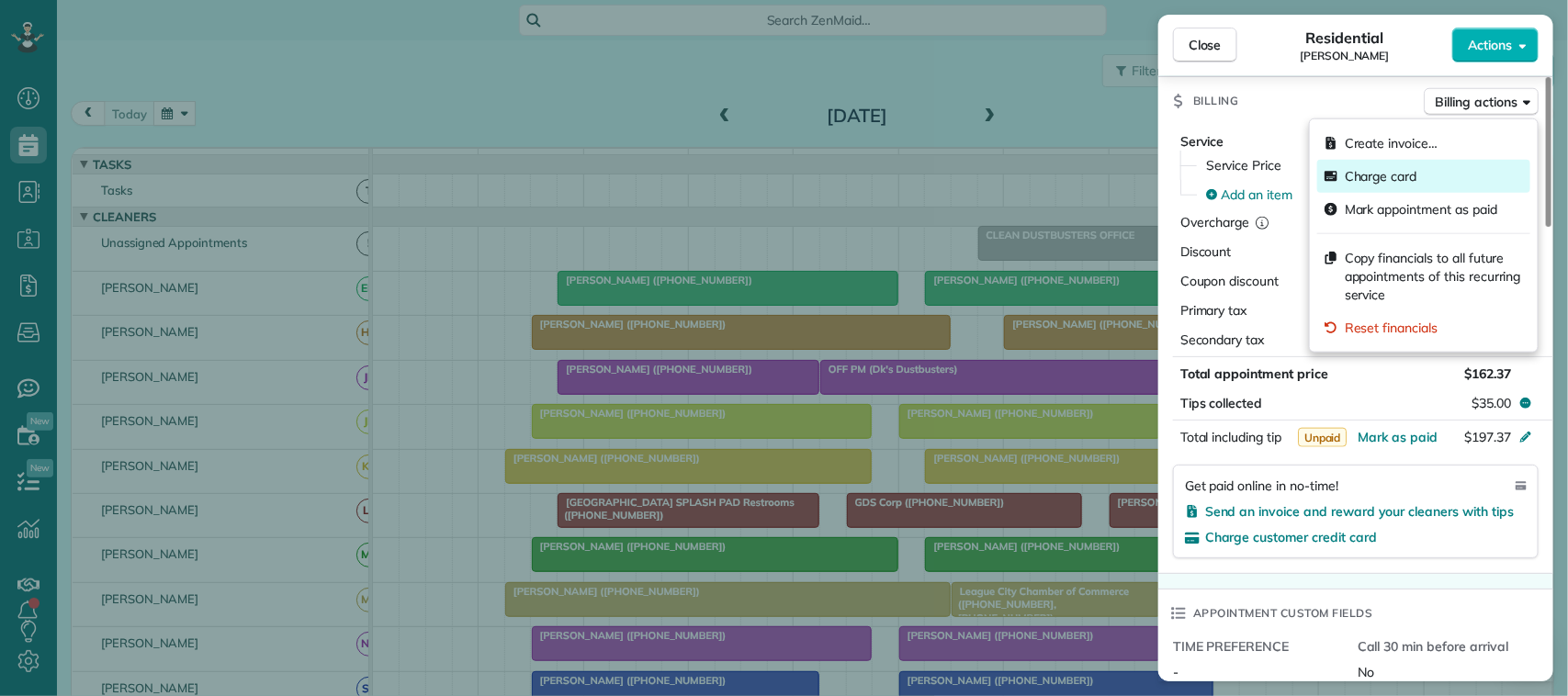
click at [1464, 179] on div "Charge card" at bounding box center [1423, 176] width 213 height 33
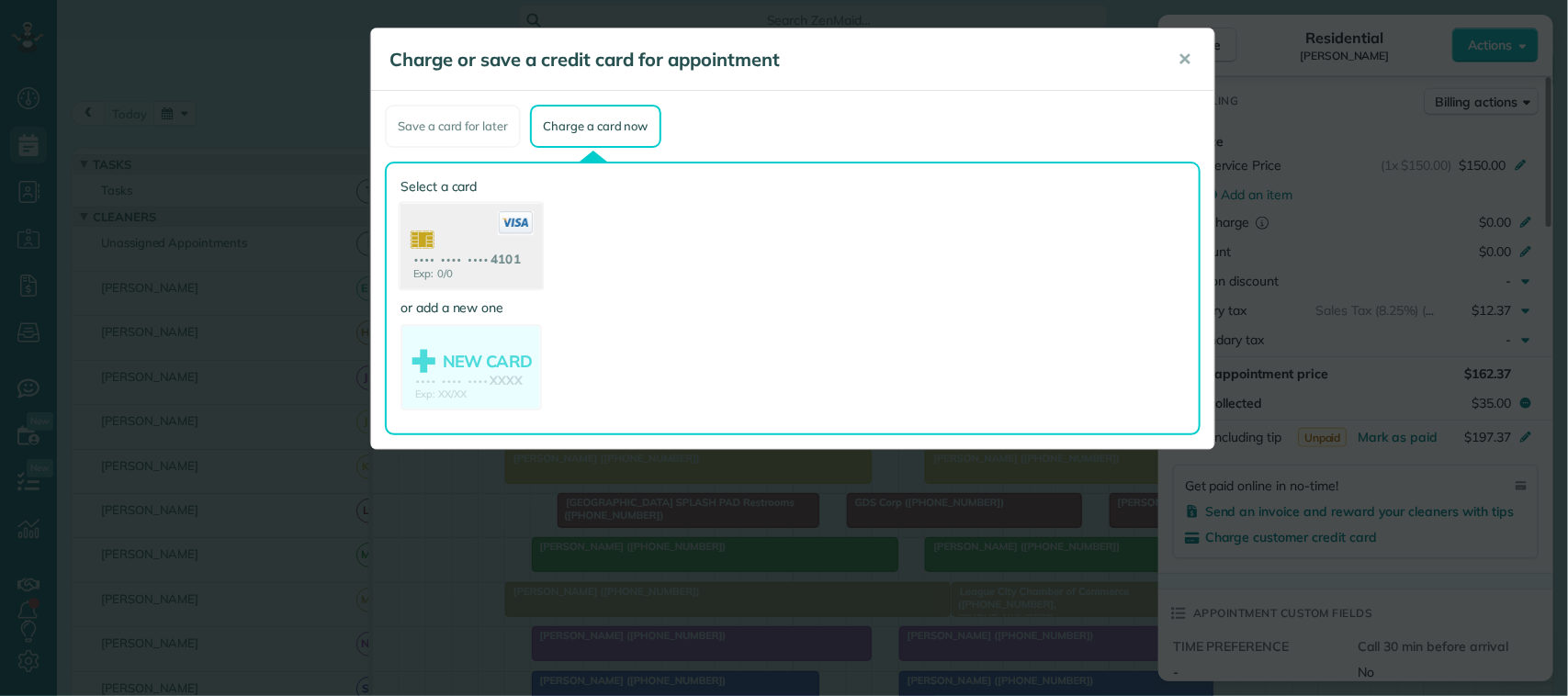
click at [498, 241] on use at bounding box center [471, 248] width 141 height 89
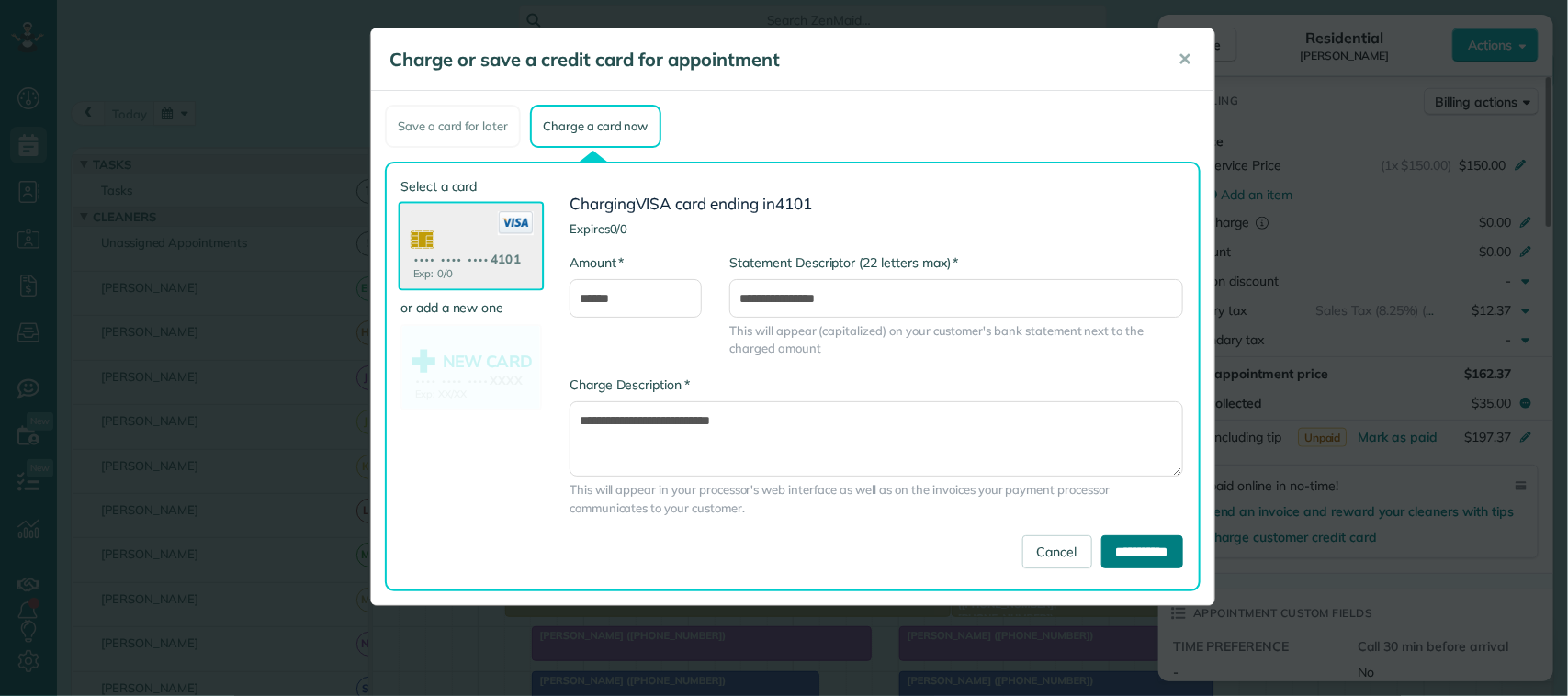
click at [1119, 544] on input "**********" at bounding box center [1143, 551] width 81 height 33
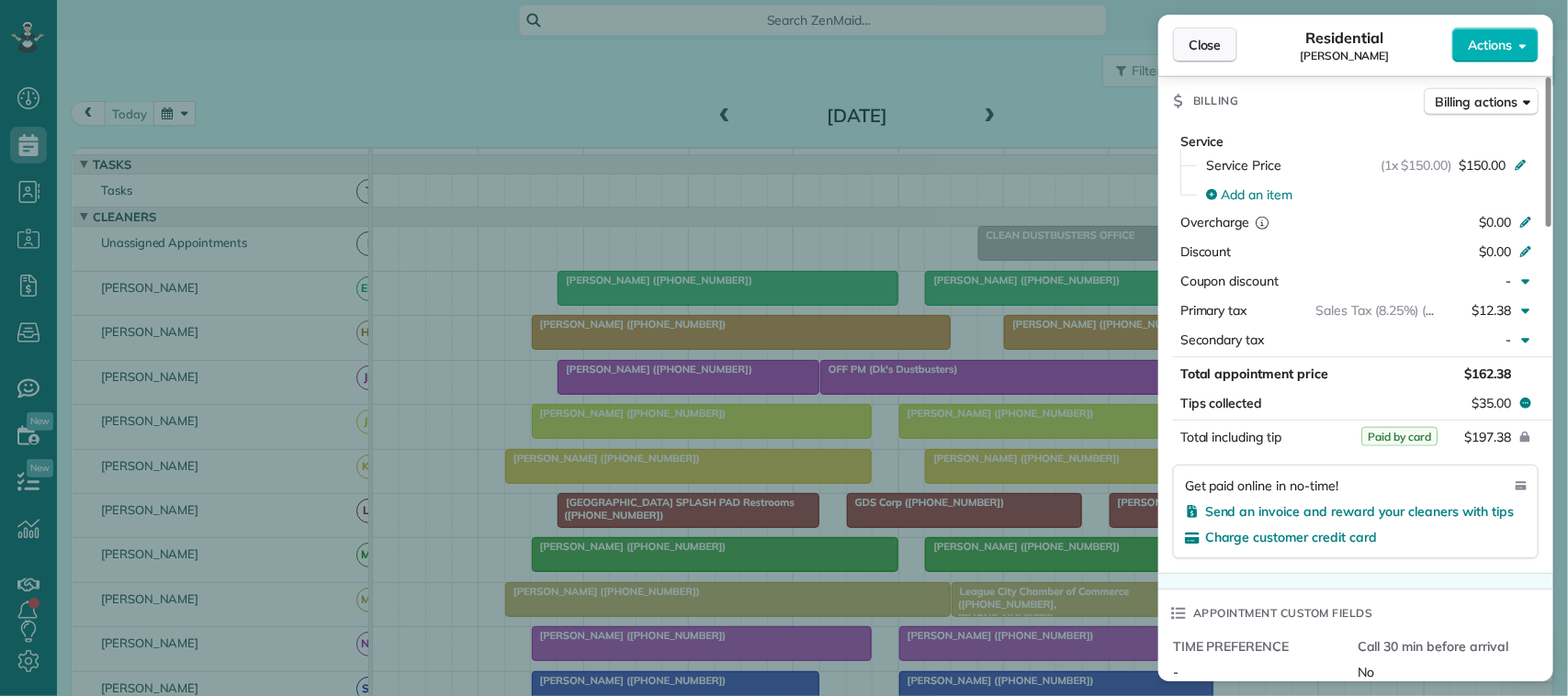
click at [1195, 46] on span "Close" at bounding box center [1205, 45] width 33 height 18
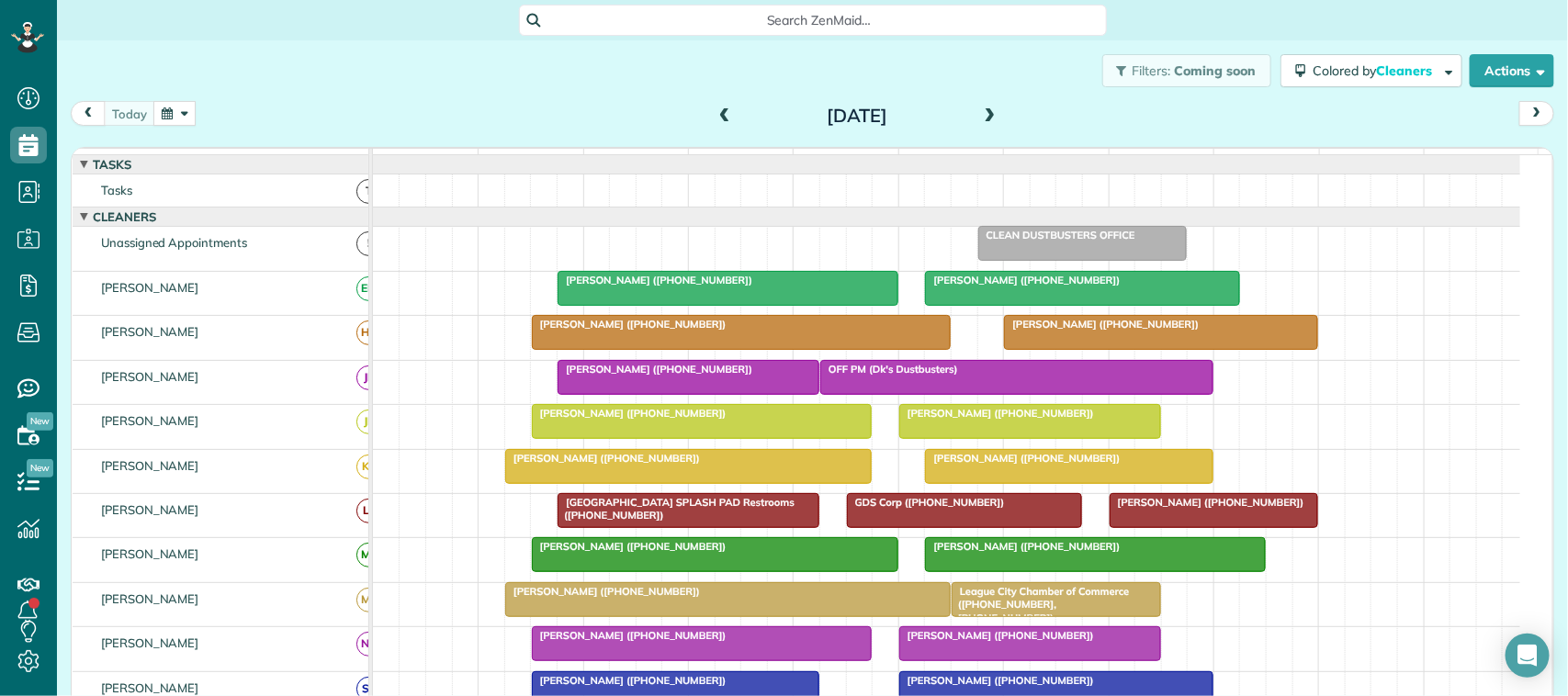
click at [649, 571] on div at bounding box center [714, 554] width 365 height 33
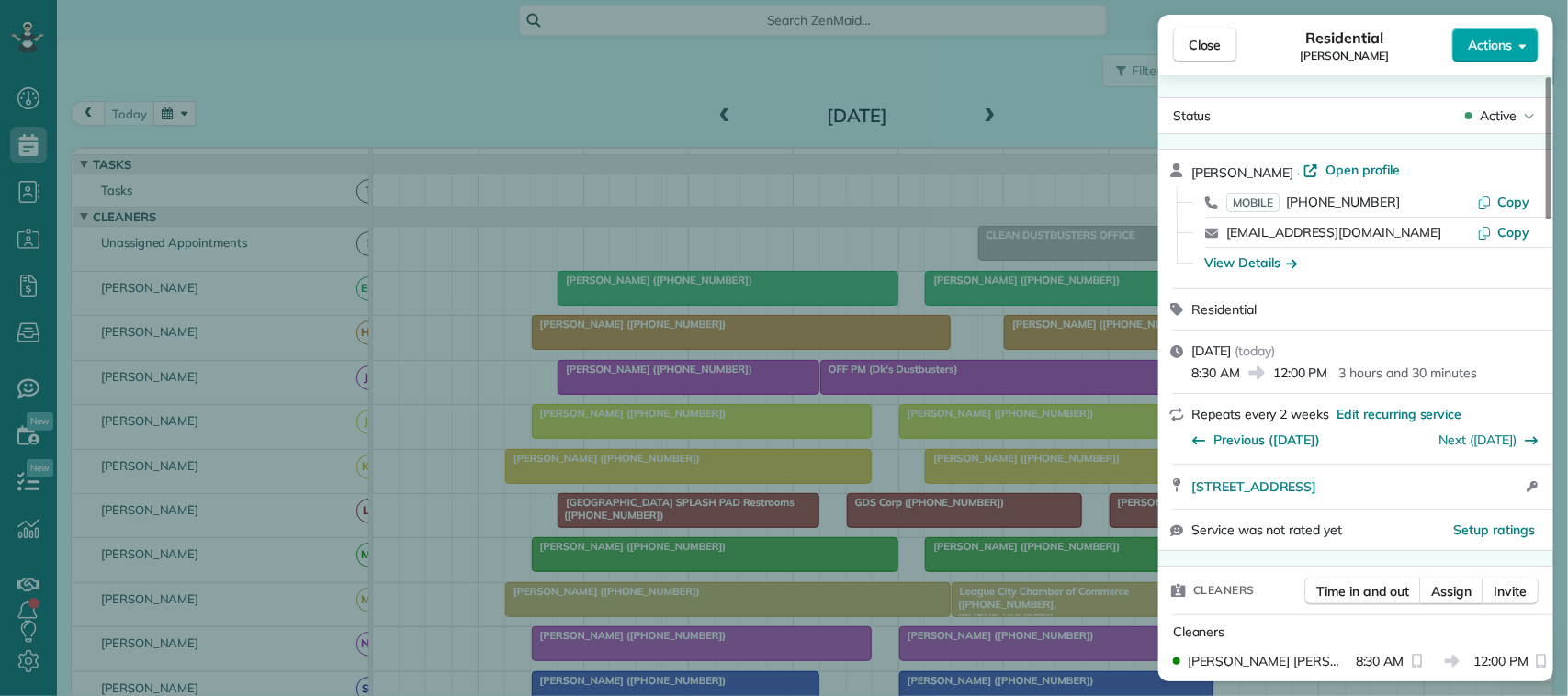
click at [1468, 44] on span "Actions" at bounding box center [1489, 45] width 45 height 18
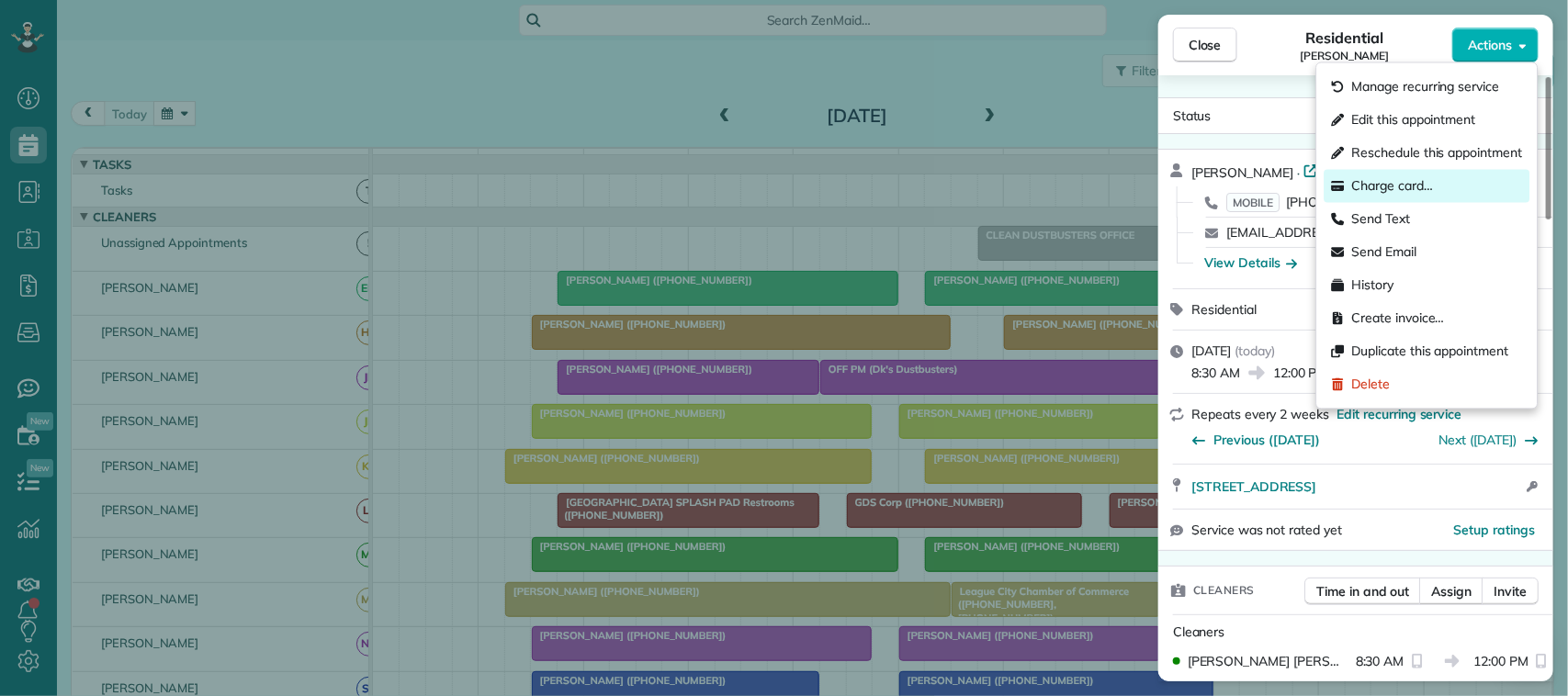
click at [1435, 193] on div "Charge card…" at bounding box center [1427, 186] width 206 height 33
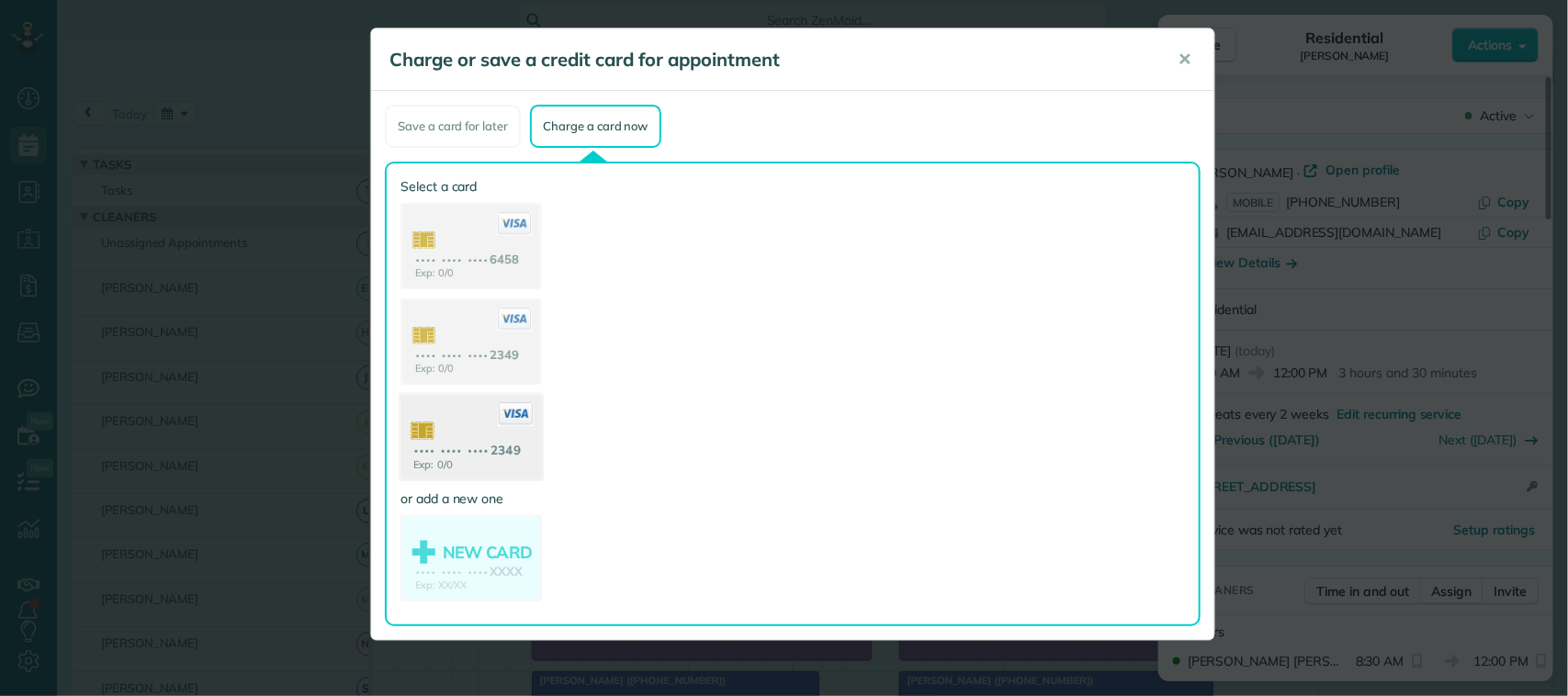
click at [507, 415] on icon at bounding box center [516, 414] width 36 height 24
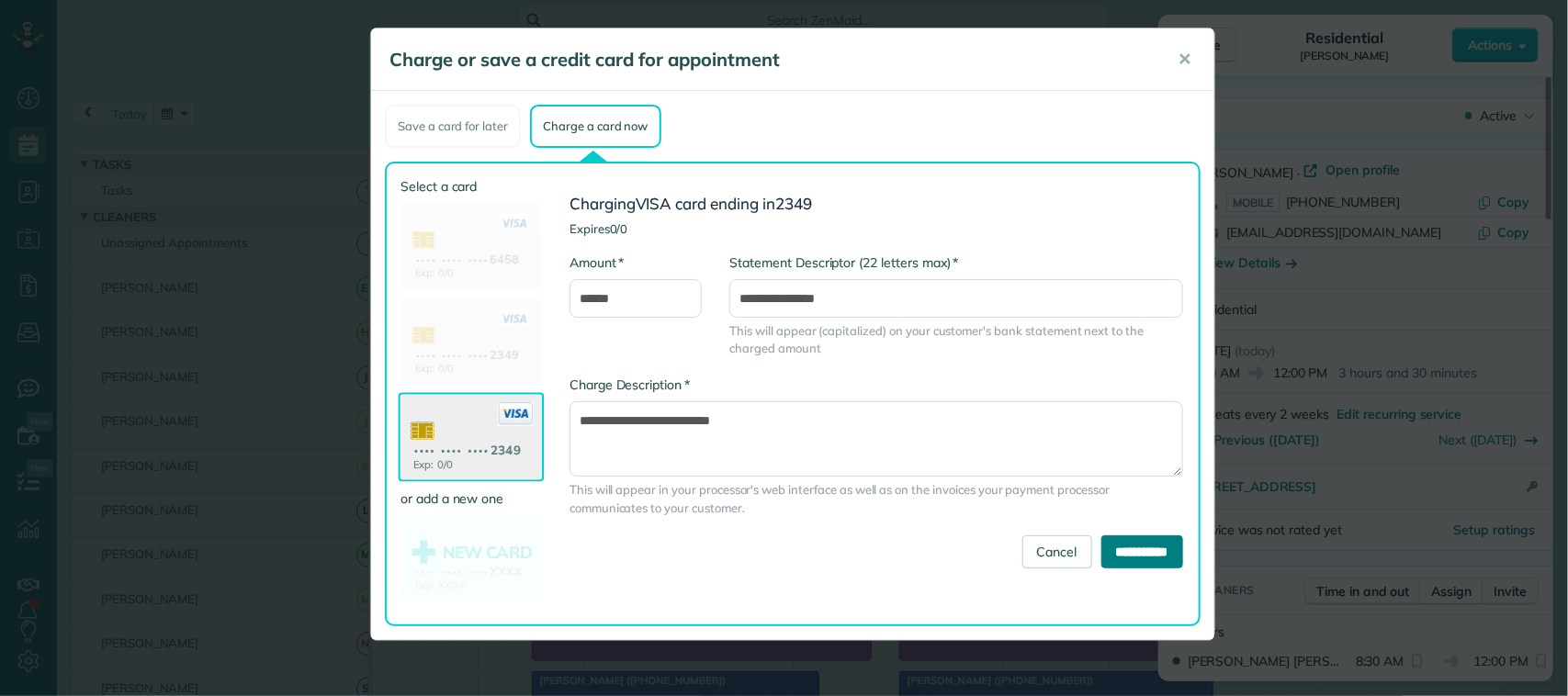
click at [1136, 554] on input "**********" at bounding box center [1143, 551] width 81 height 33
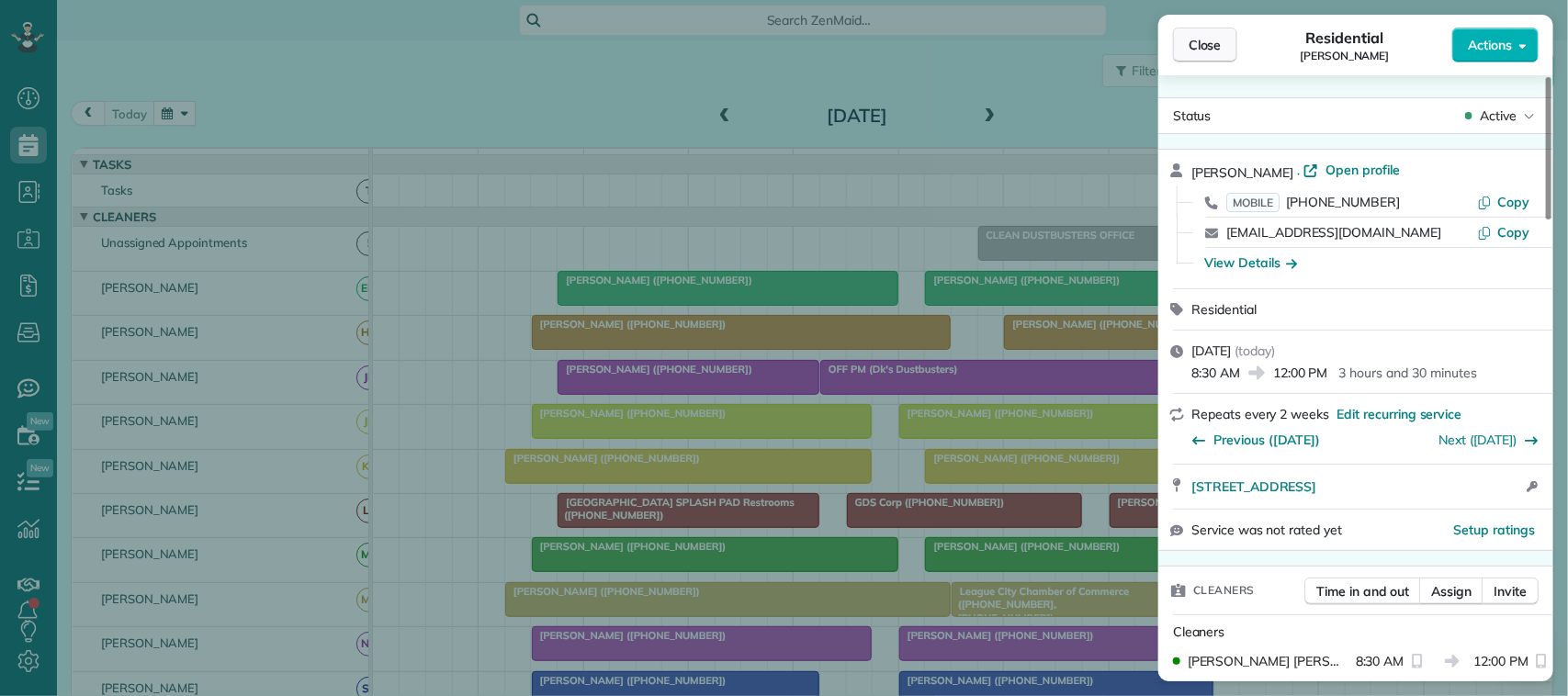
click at [1209, 48] on span "Close" at bounding box center [1205, 45] width 33 height 18
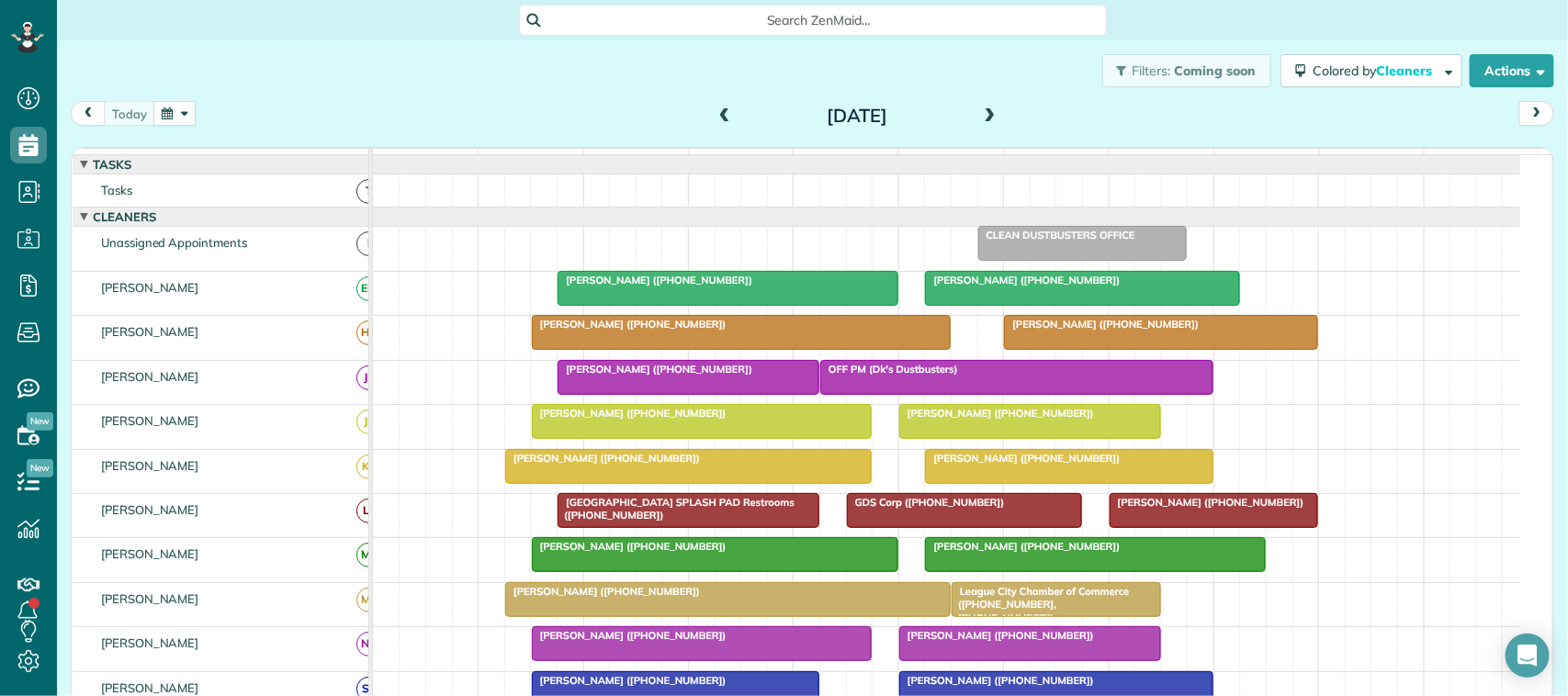
click at [981, 120] on span at bounding box center [990, 116] width 20 height 16
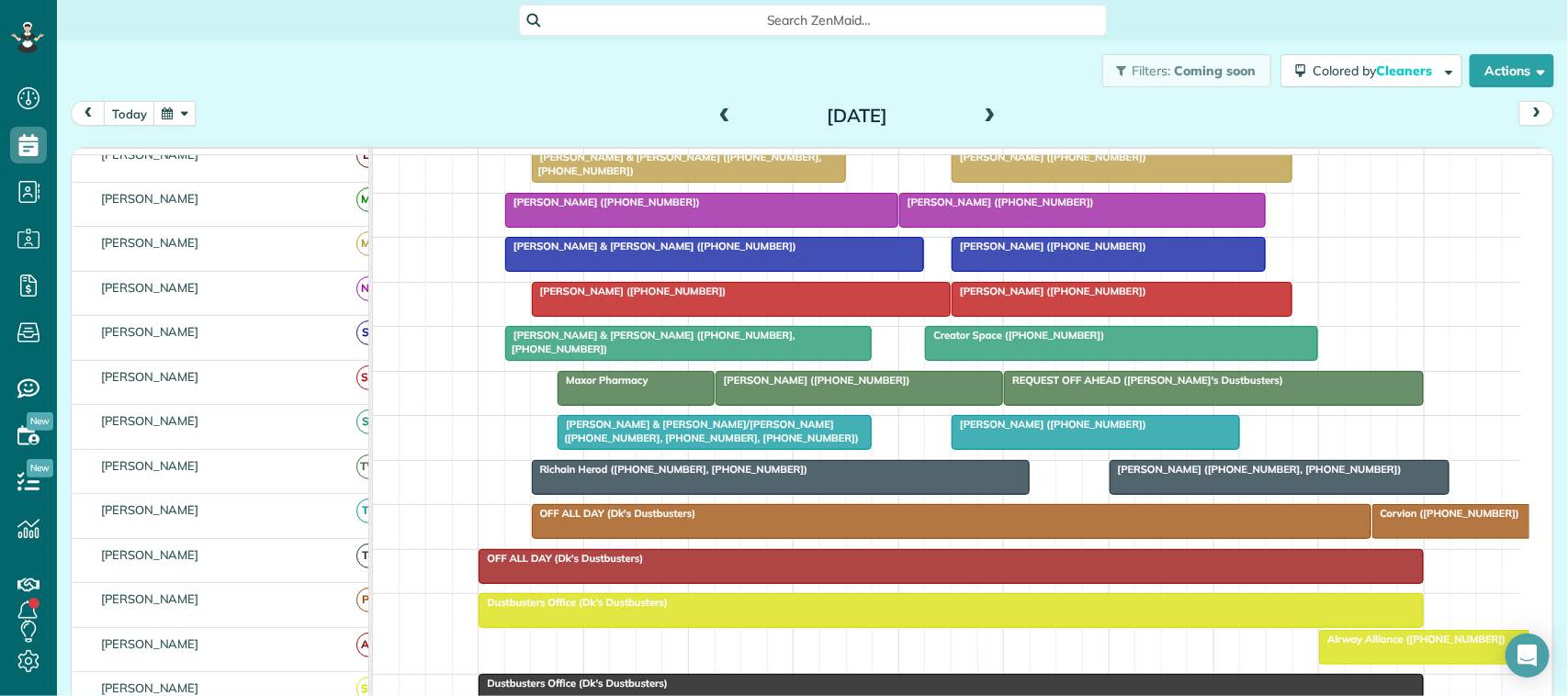
scroll to position [459, 0]
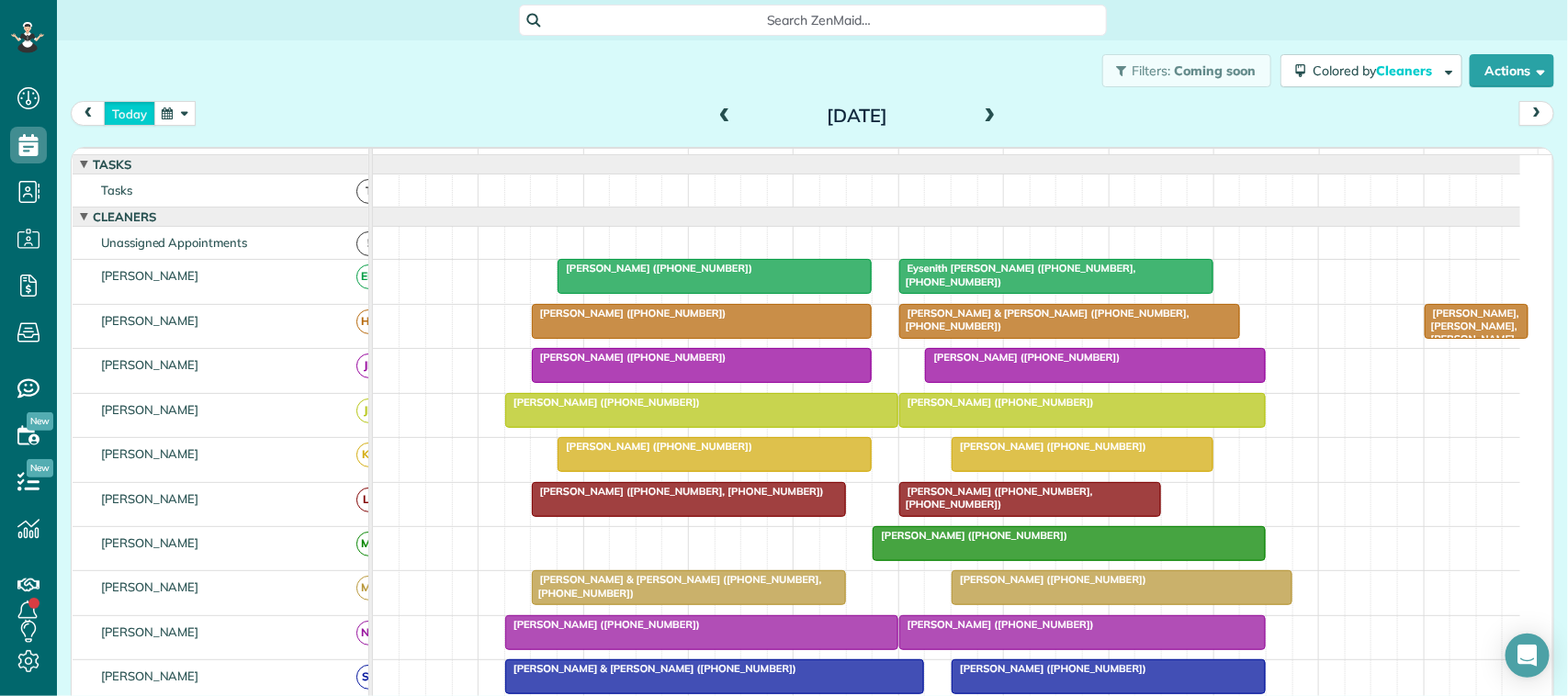
click at [135, 120] on button "today" at bounding box center [130, 114] width 51 height 25
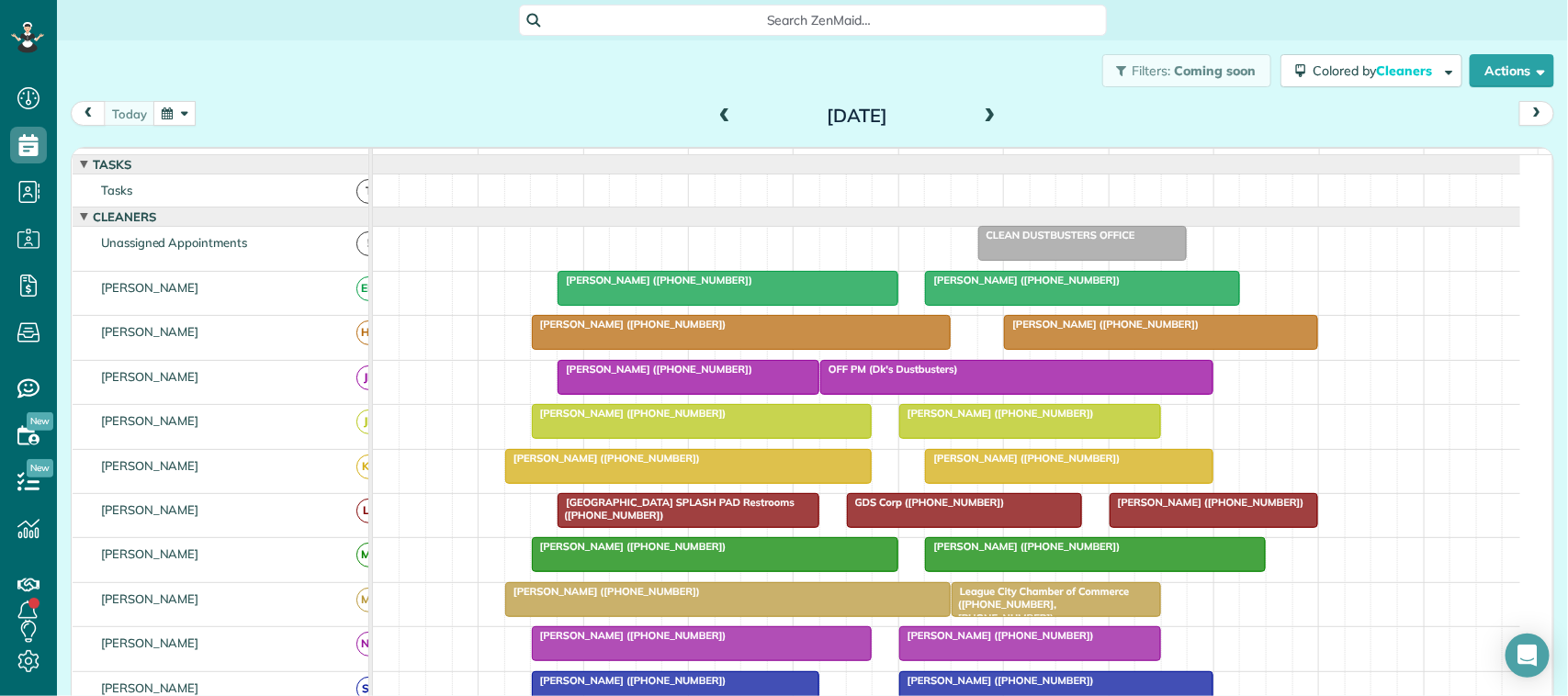
click at [981, 119] on span at bounding box center [990, 116] width 20 height 16
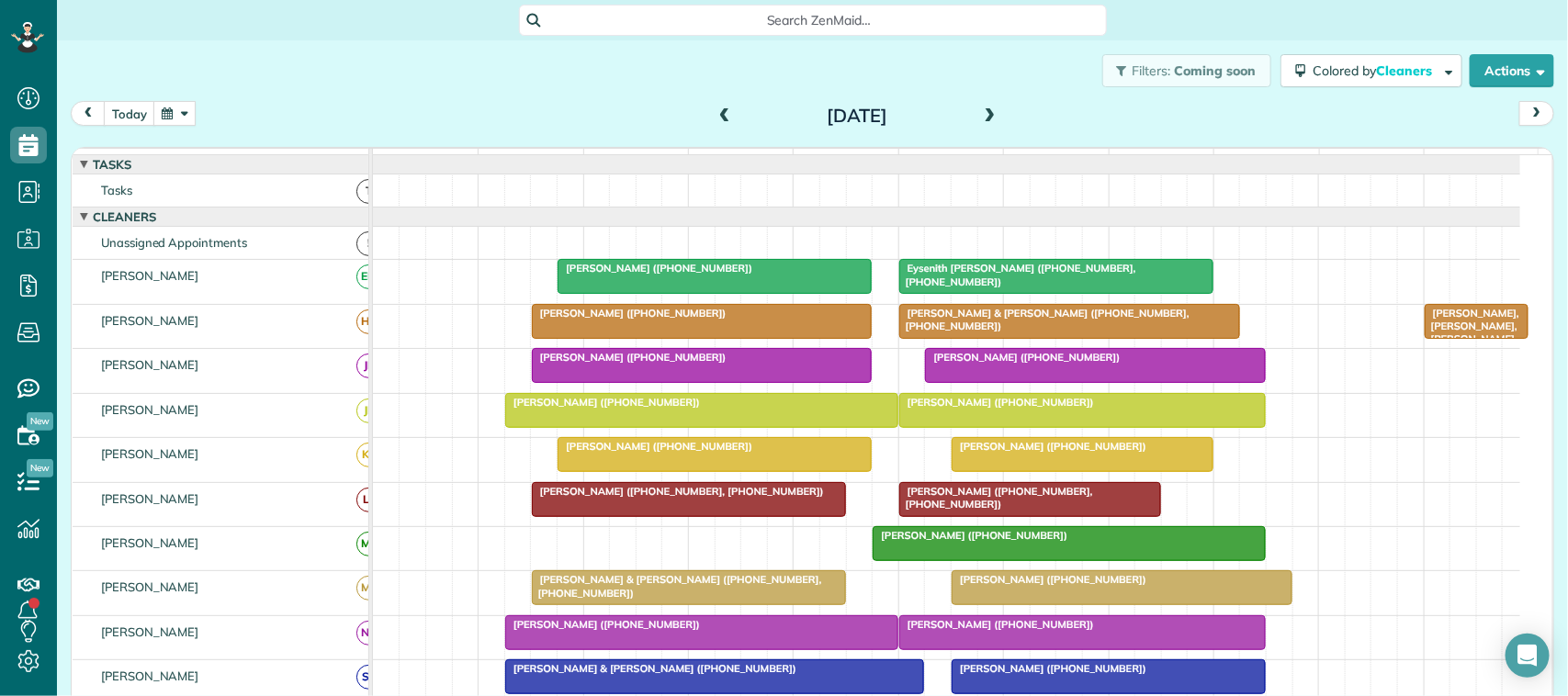
scroll to position [115, 0]
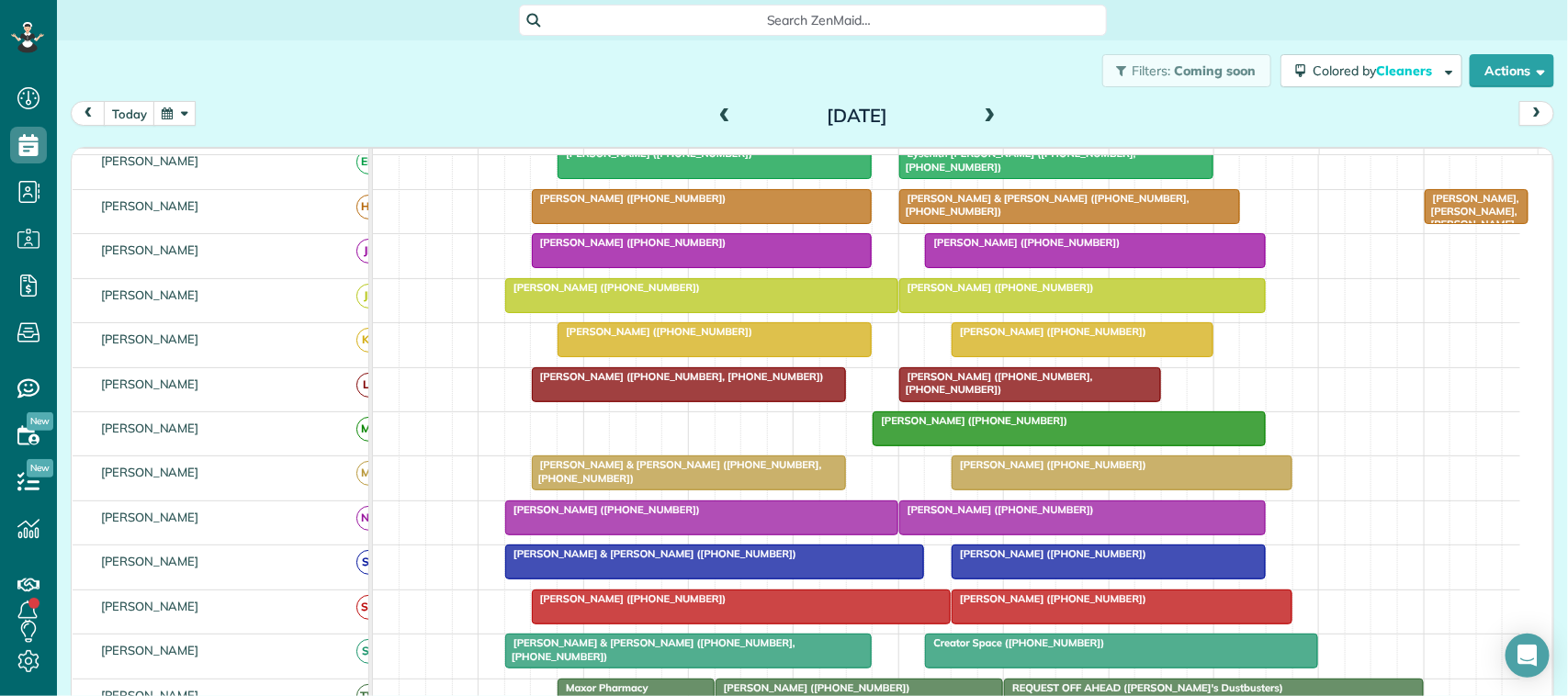
click at [1000, 534] on div at bounding box center [1082, 517] width 365 height 33
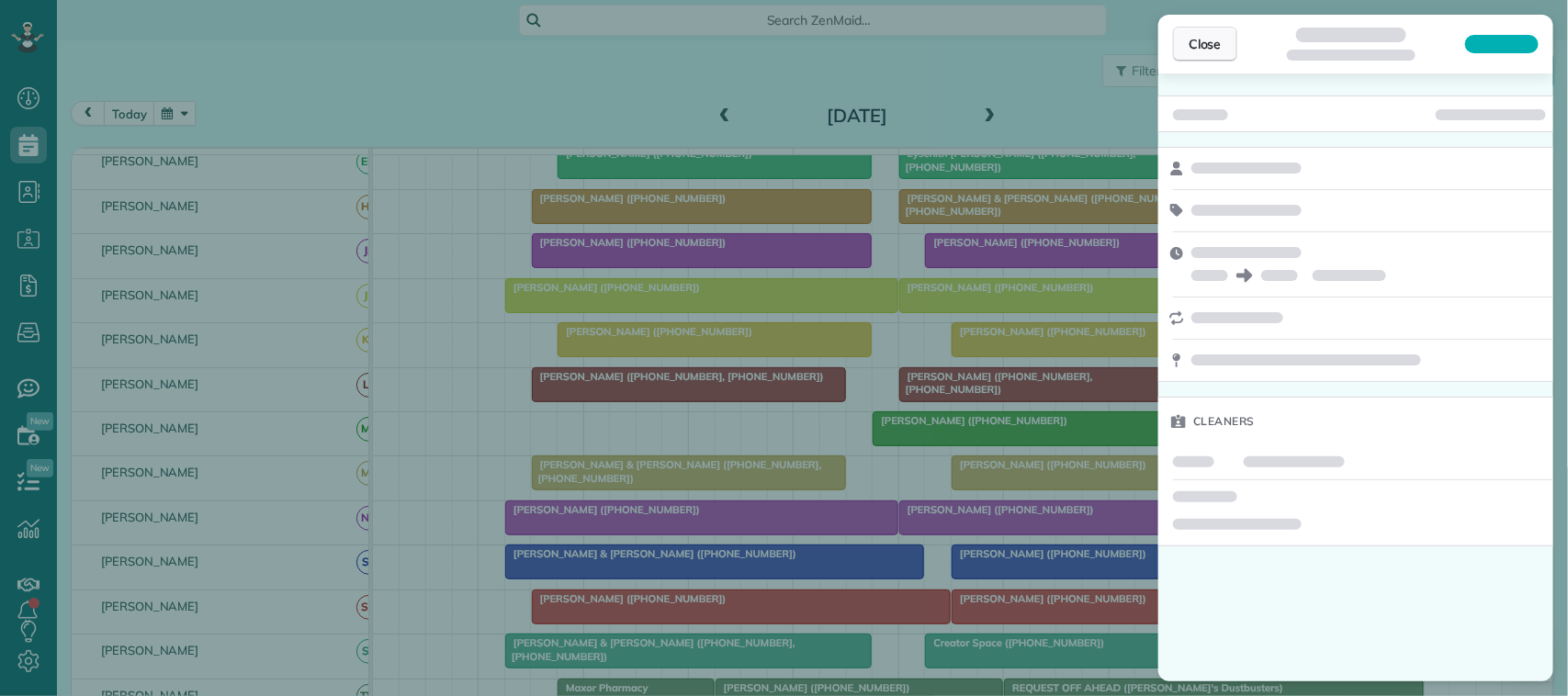
click at [1210, 50] on span "Close" at bounding box center [1205, 44] width 33 height 18
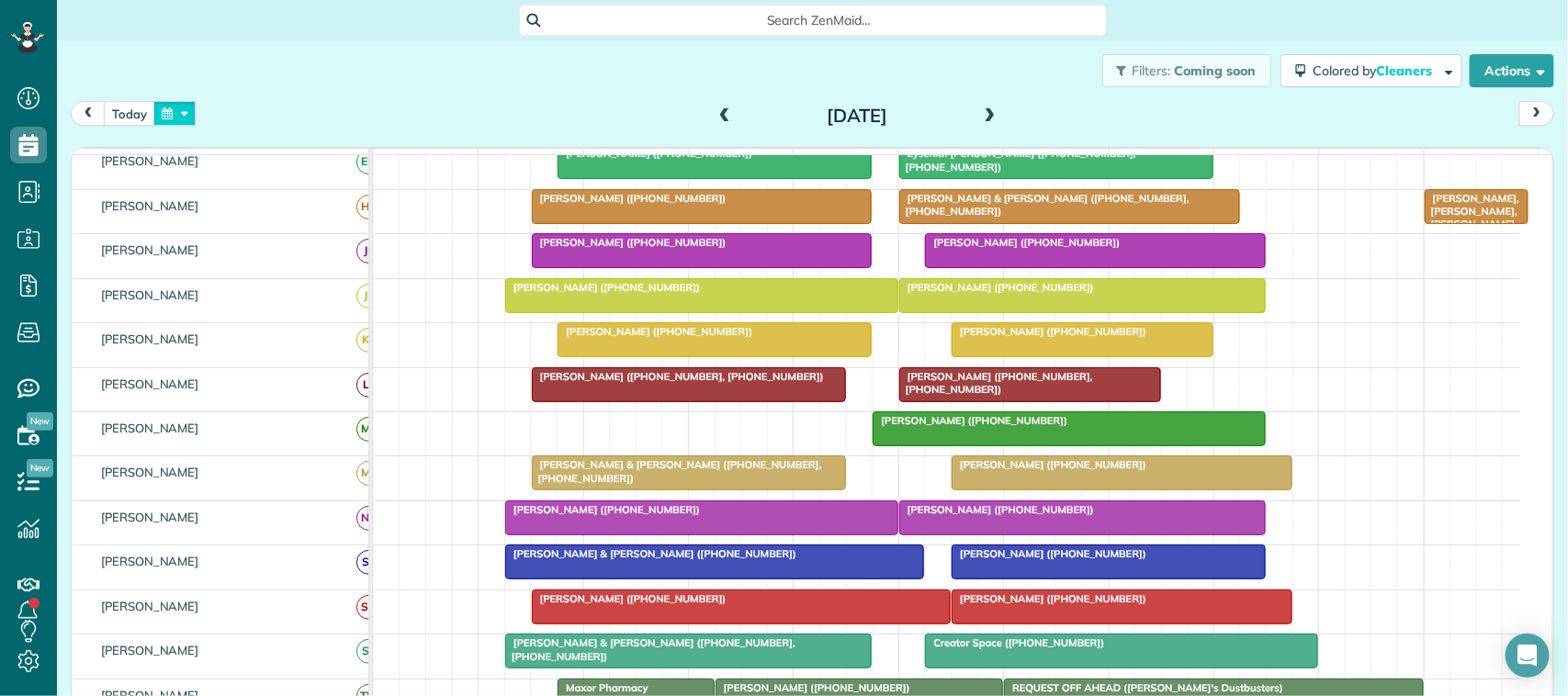
click at [194, 115] on button "button" at bounding box center [174, 114] width 43 height 25
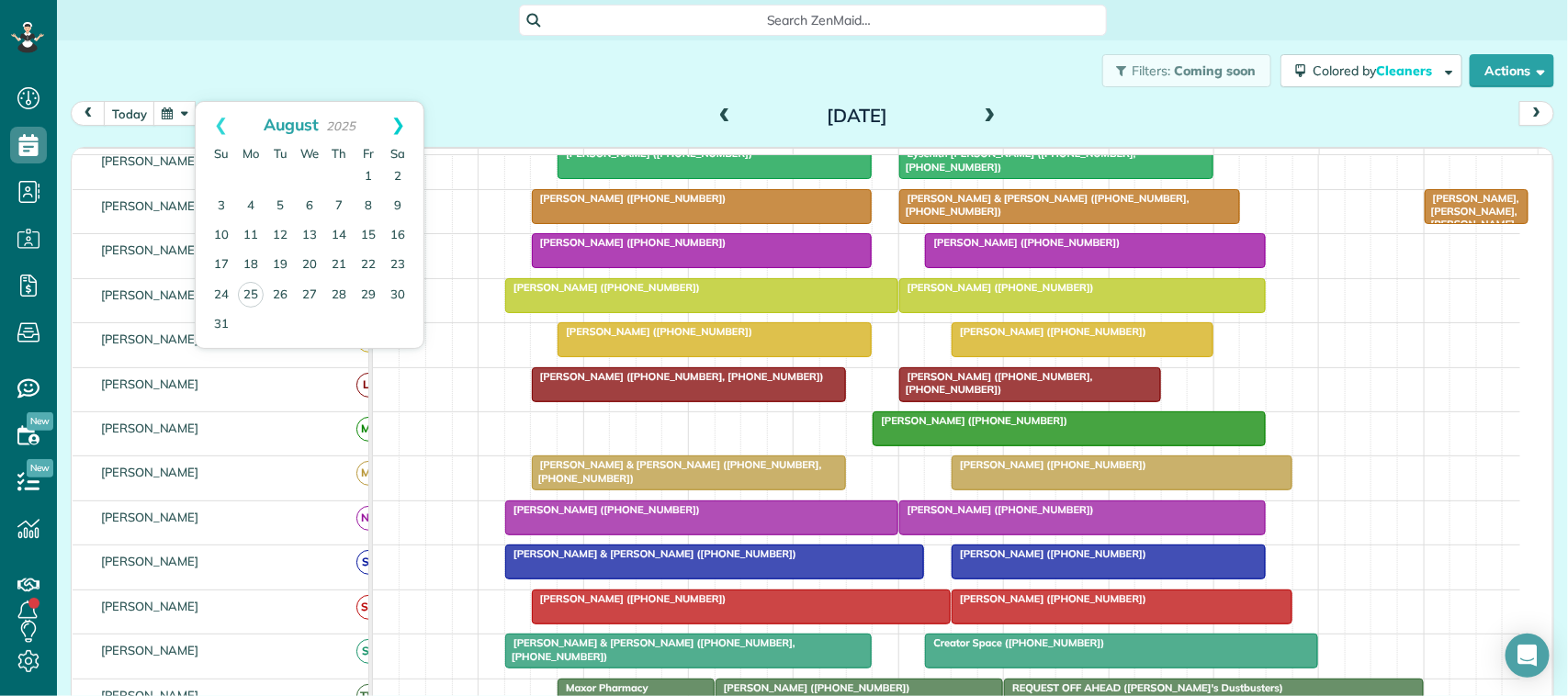
click at [406, 126] on link "Next" at bounding box center [398, 125] width 50 height 45
click at [225, 132] on link "Prev" at bounding box center [221, 125] width 50 height 45
click at [401, 134] on link "Next" at bounding box center [398, 125] width 50 height 45
click at [283, 207] on link "9" at bounding box center [279, 206] width 29 height 29
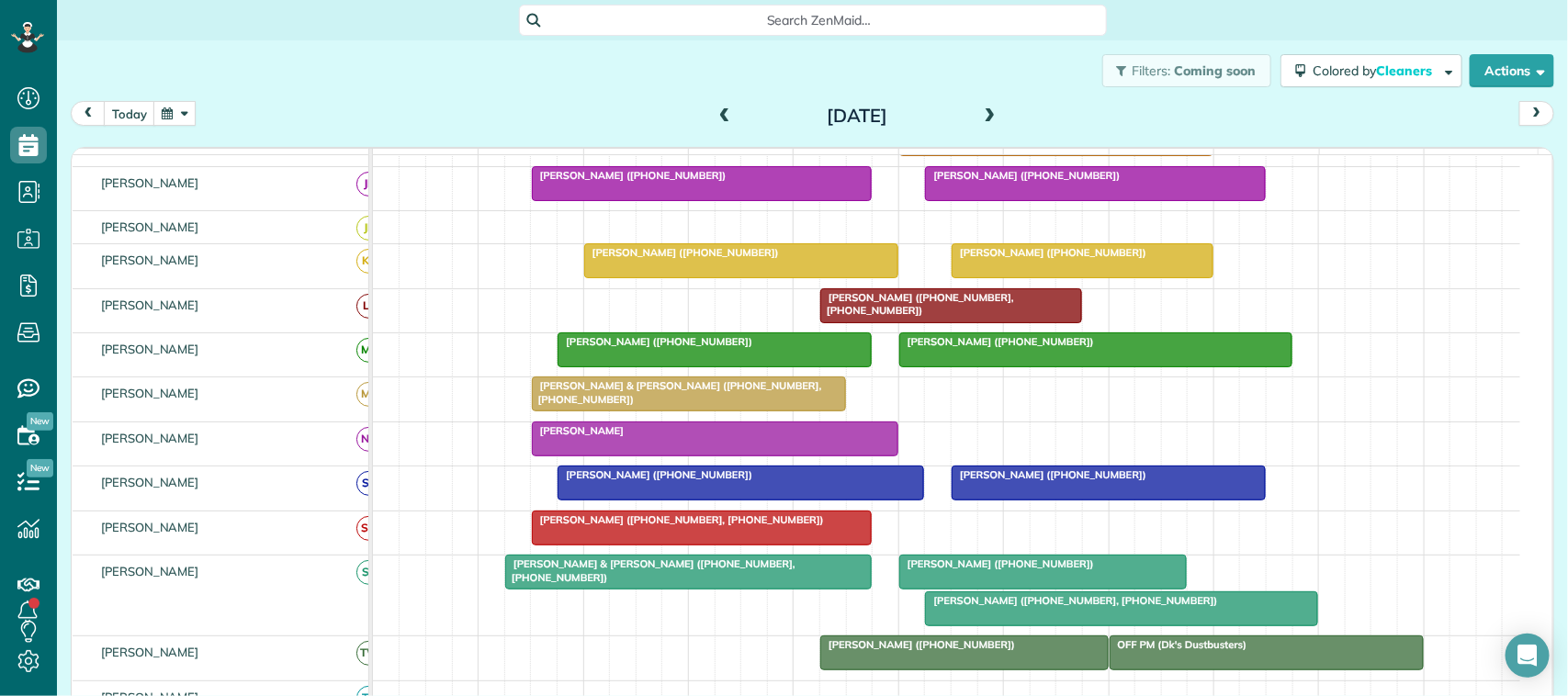
scroll to position [415, 0]
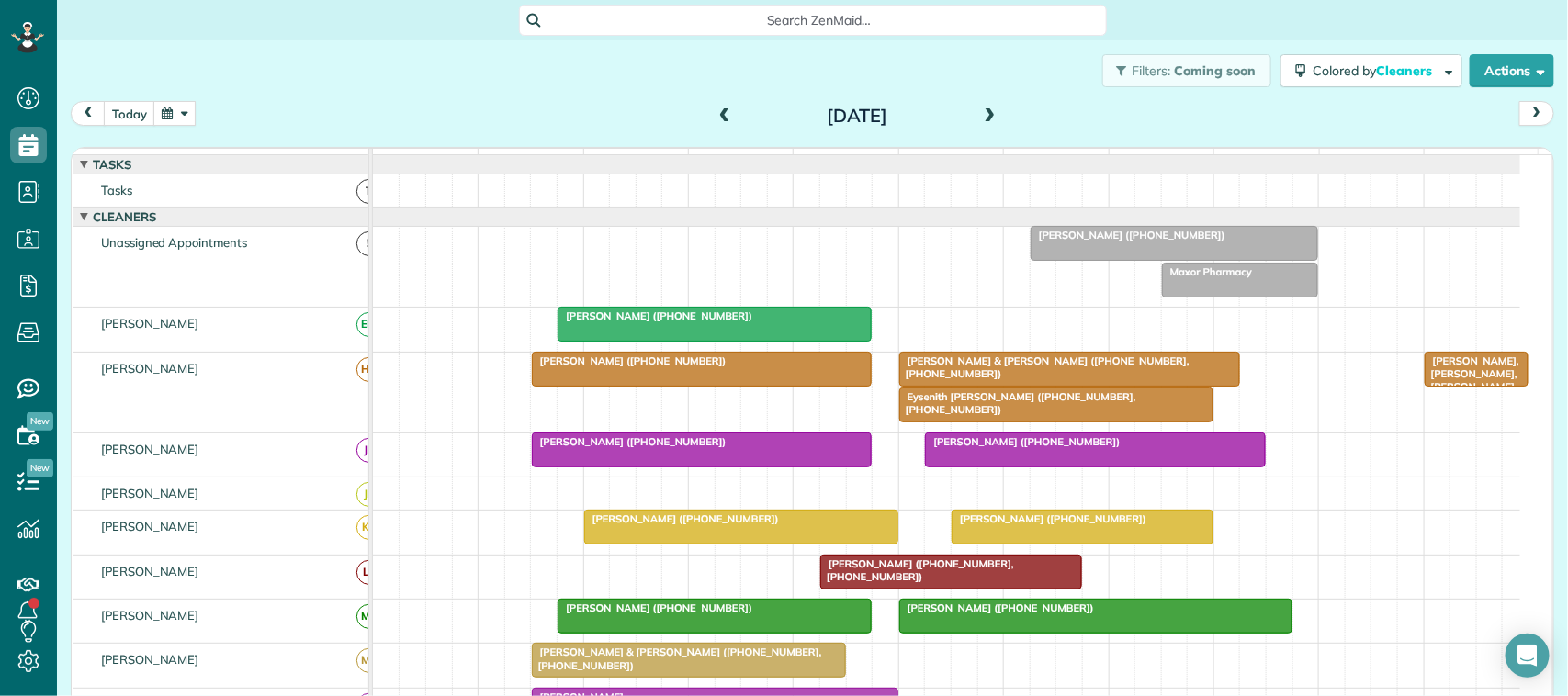
click at [161, 88] on div "Filters: Coming soon Colored by Cleaners Color by Cleaner Color by Team Color b…" at bounding box center [812, 71] width 1511 height 61
click at [182, 108] on button "button" at bounding box center [174, 114] width 43 height 25
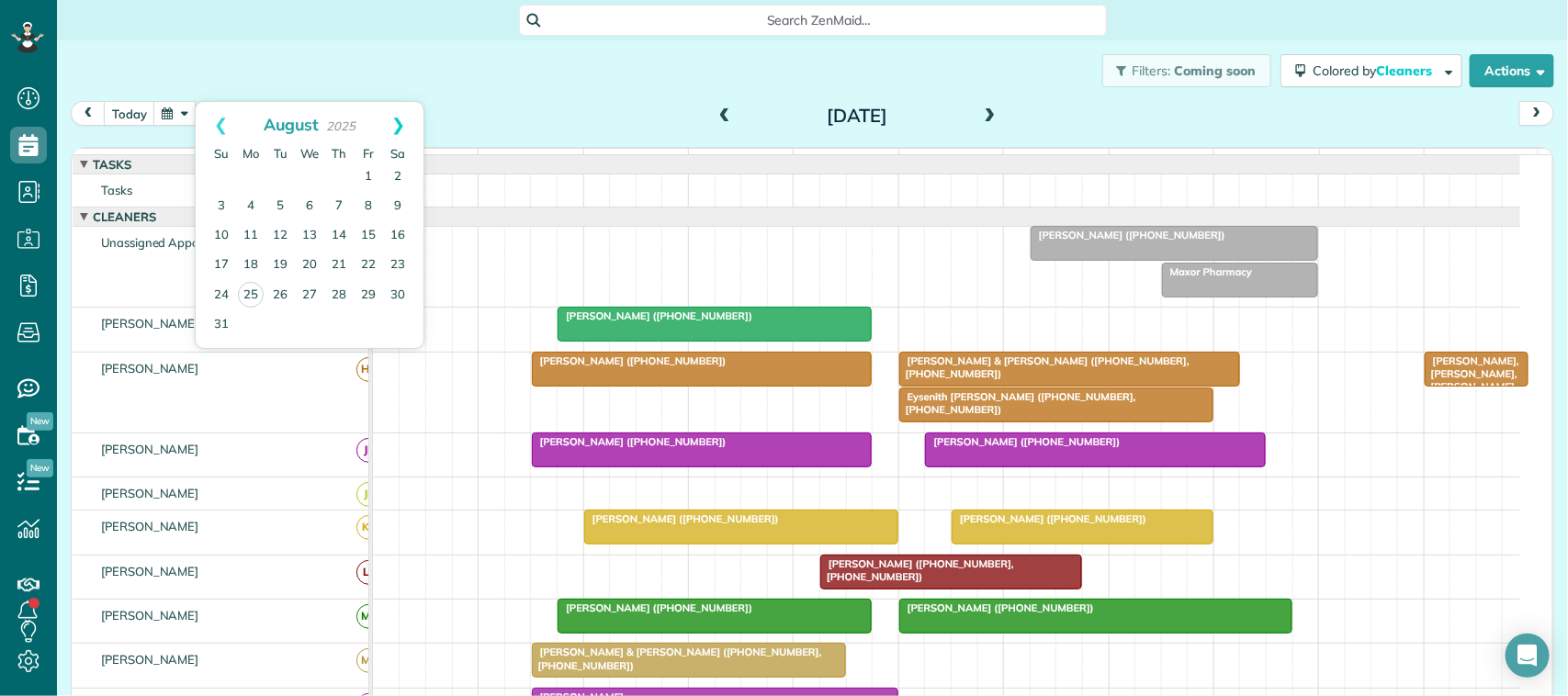
click at [392, 132] on link "Next" at bounding box center [398, 125] width 50 height 45
click at [280, 239] on link "16" at bounding box center [279, 236] width 29 height 29
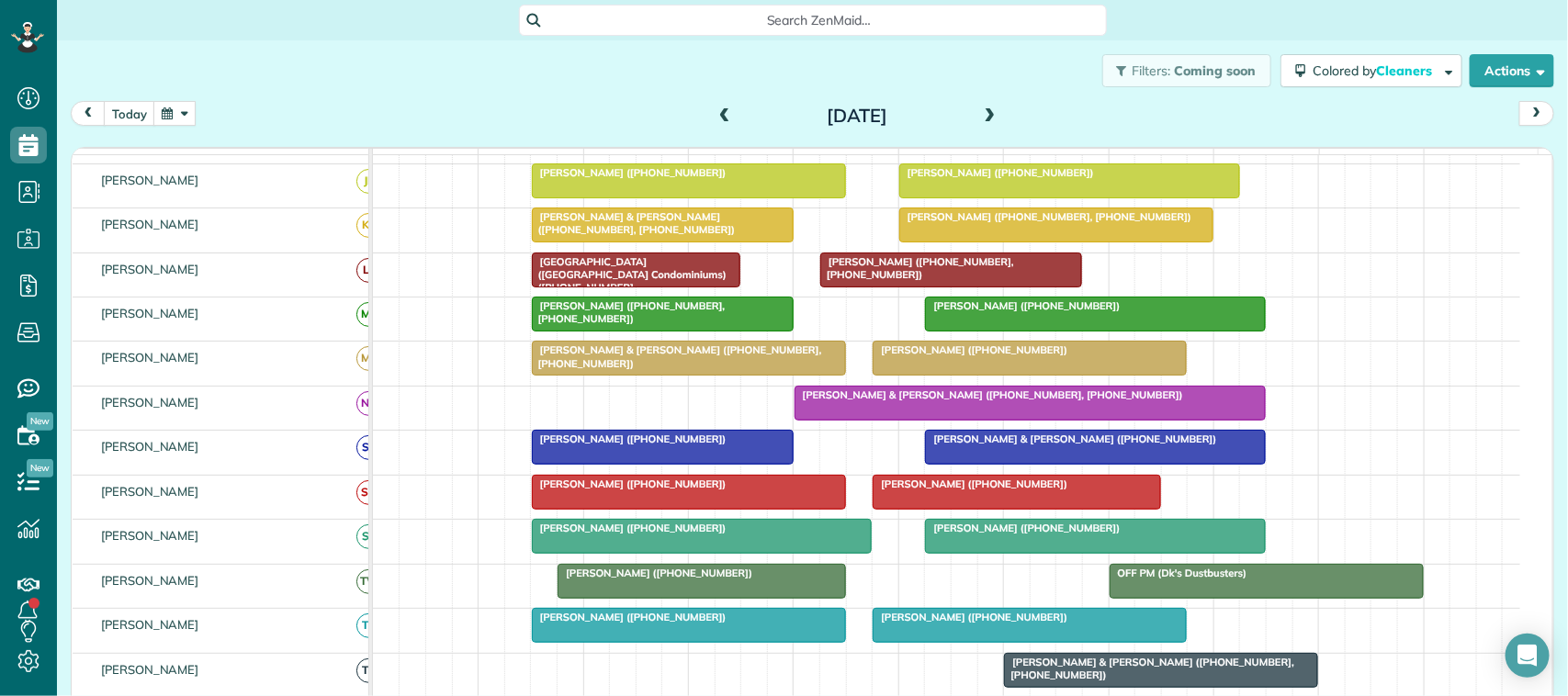
click at [158, 117] on button "button" at bounding box center [174, 114] width 43 height 25
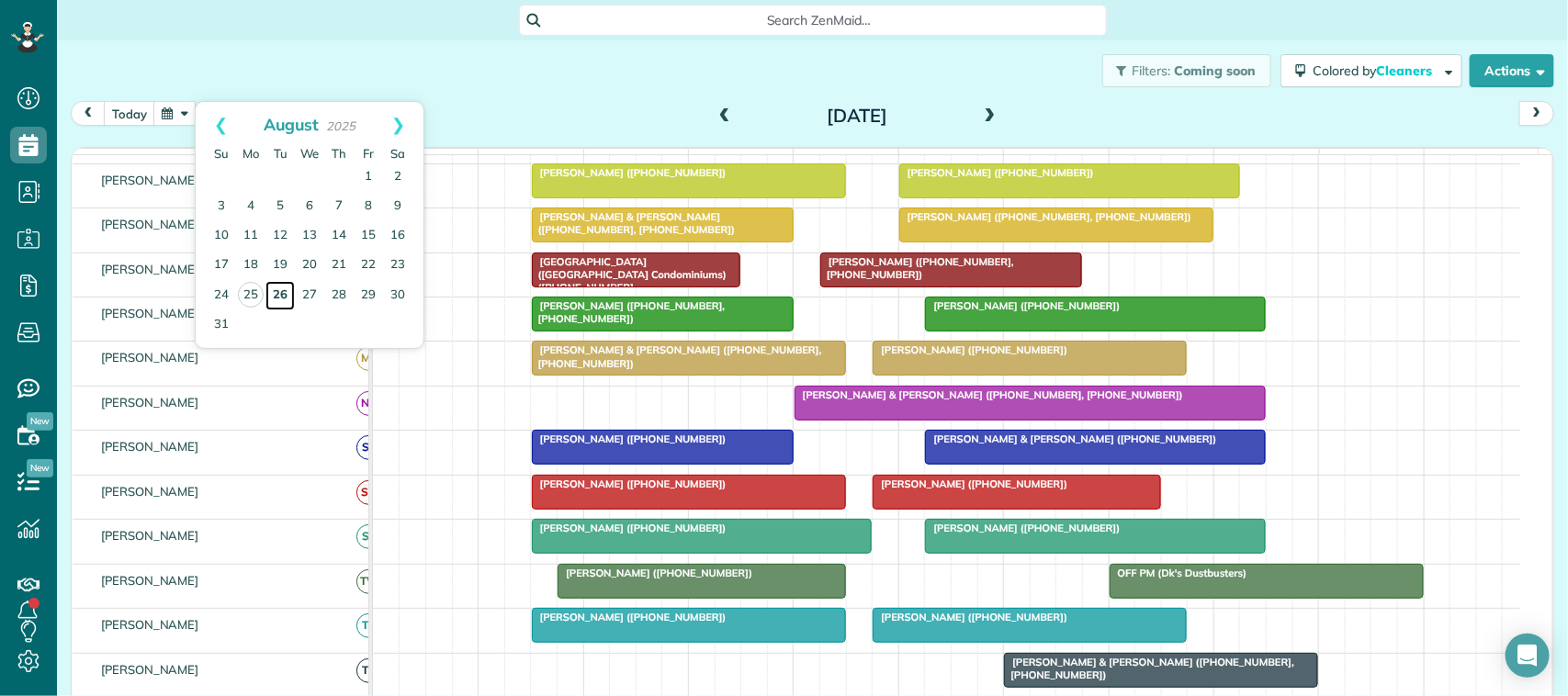
click at [286, 282] on link "26" at bounding box center [279, 295] width 29 height 29
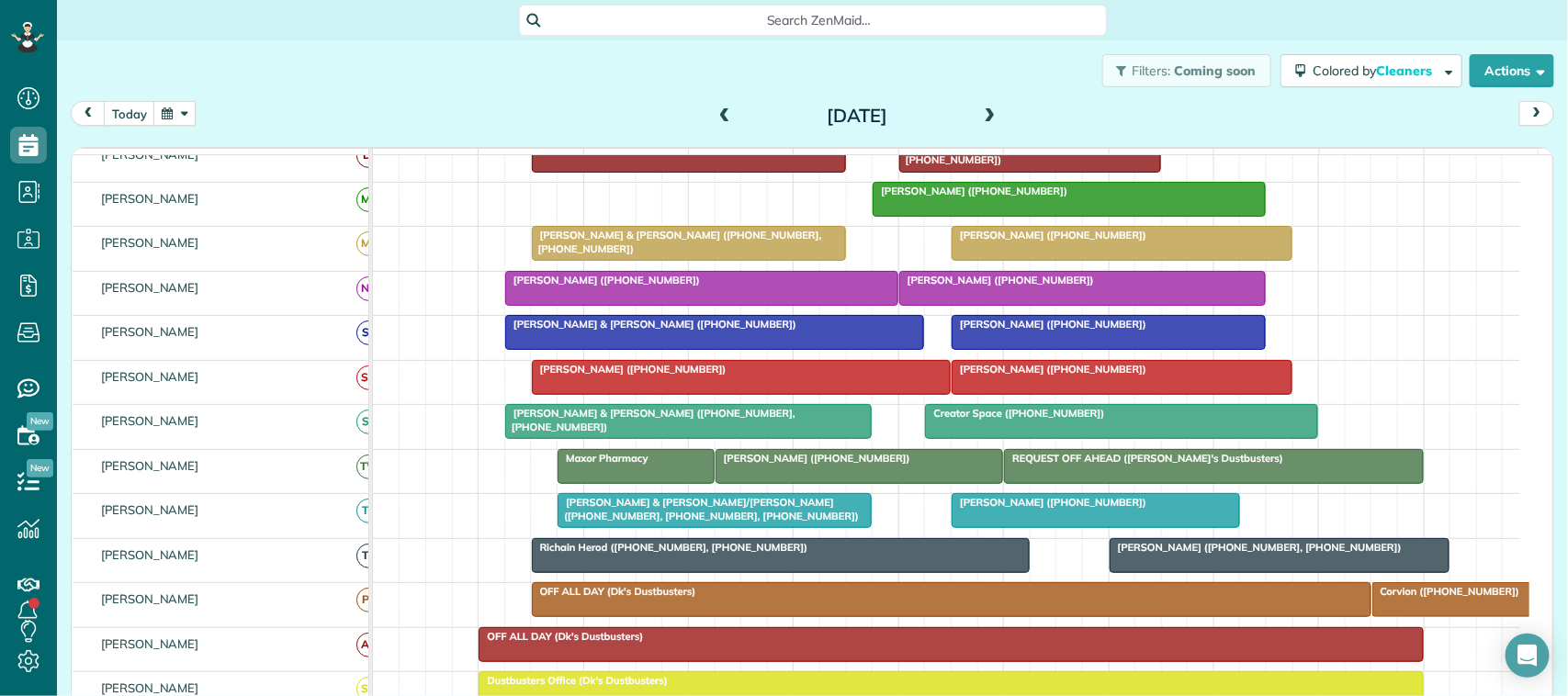
click at [1017, 305] on div at bounding box center [1082, 288] width 365 height 33
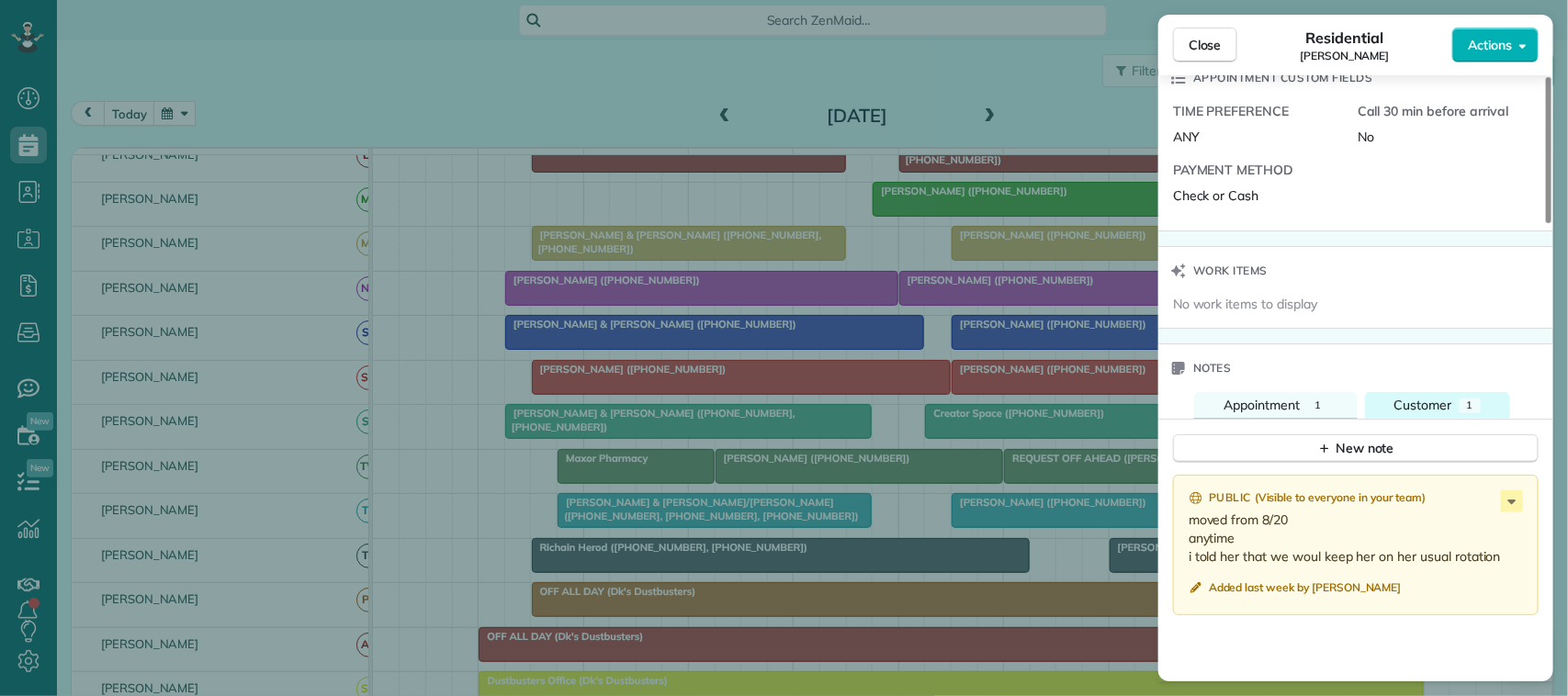
click at [1434, 411] on span "Customer" at bounding box center [1423, 404] width 58 height 16
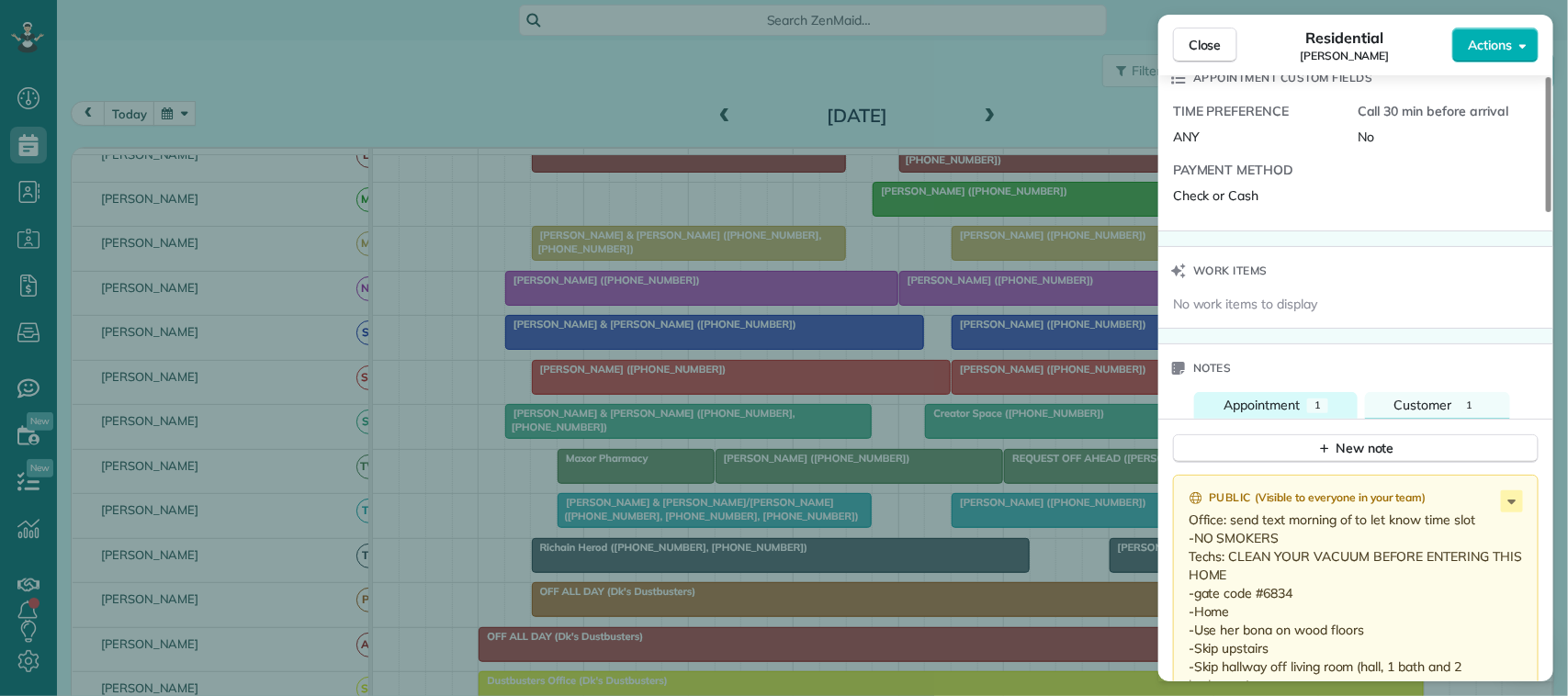
click at [1332, 414] on button "Appointment 1" at bounding box center [1275, 405] width 164 height 27
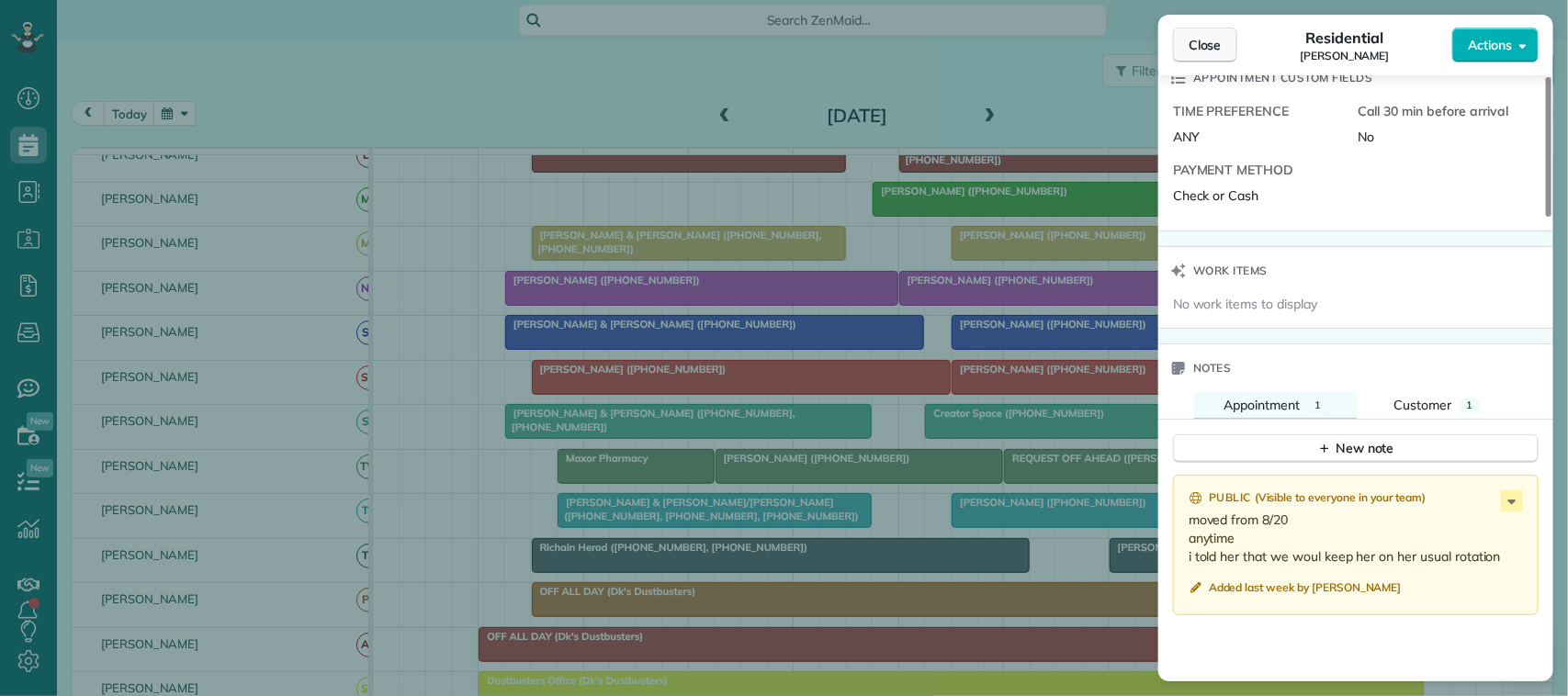
click at [1195, 47] on span "Close" at bounding box center [1205, 45] width 33 height 18
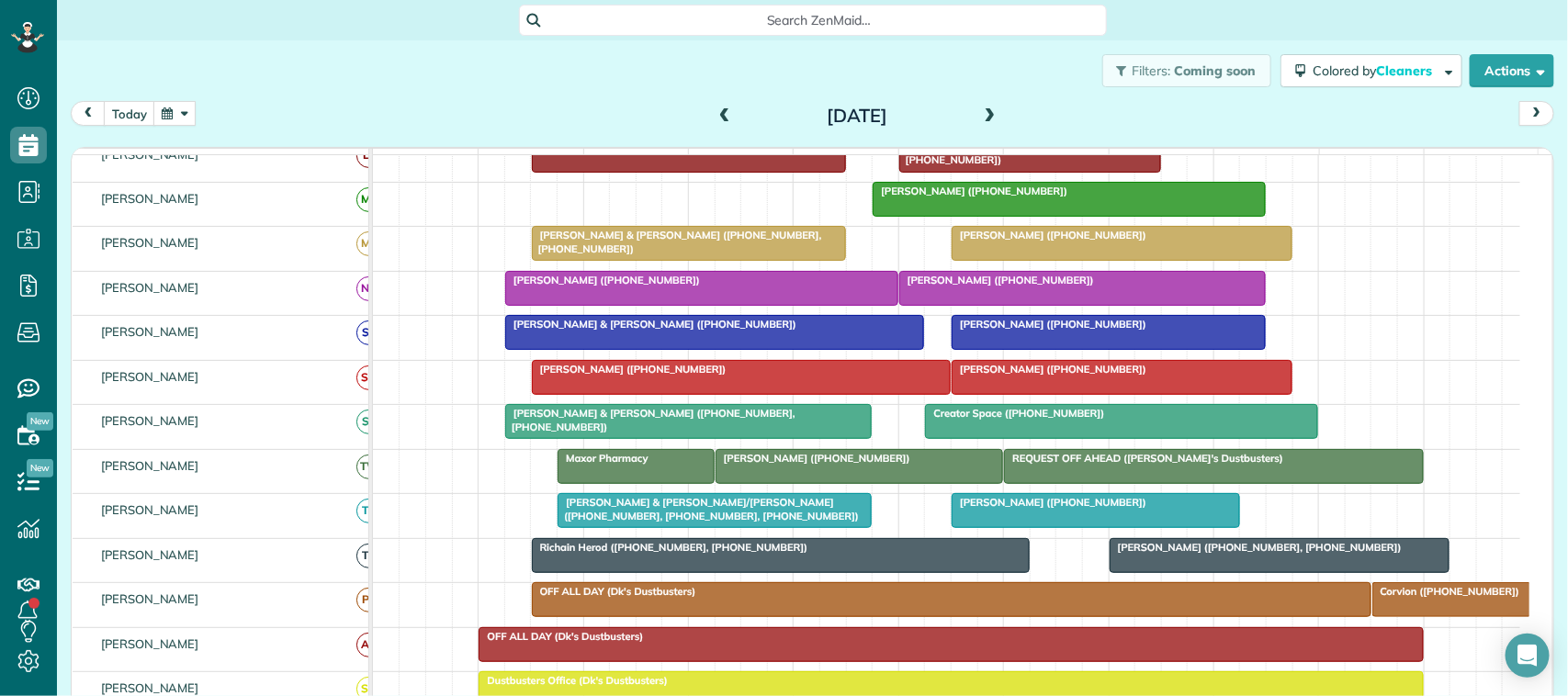
click at [166, 122] on button "button" at bounding box center [174, 114] width 43 height 25
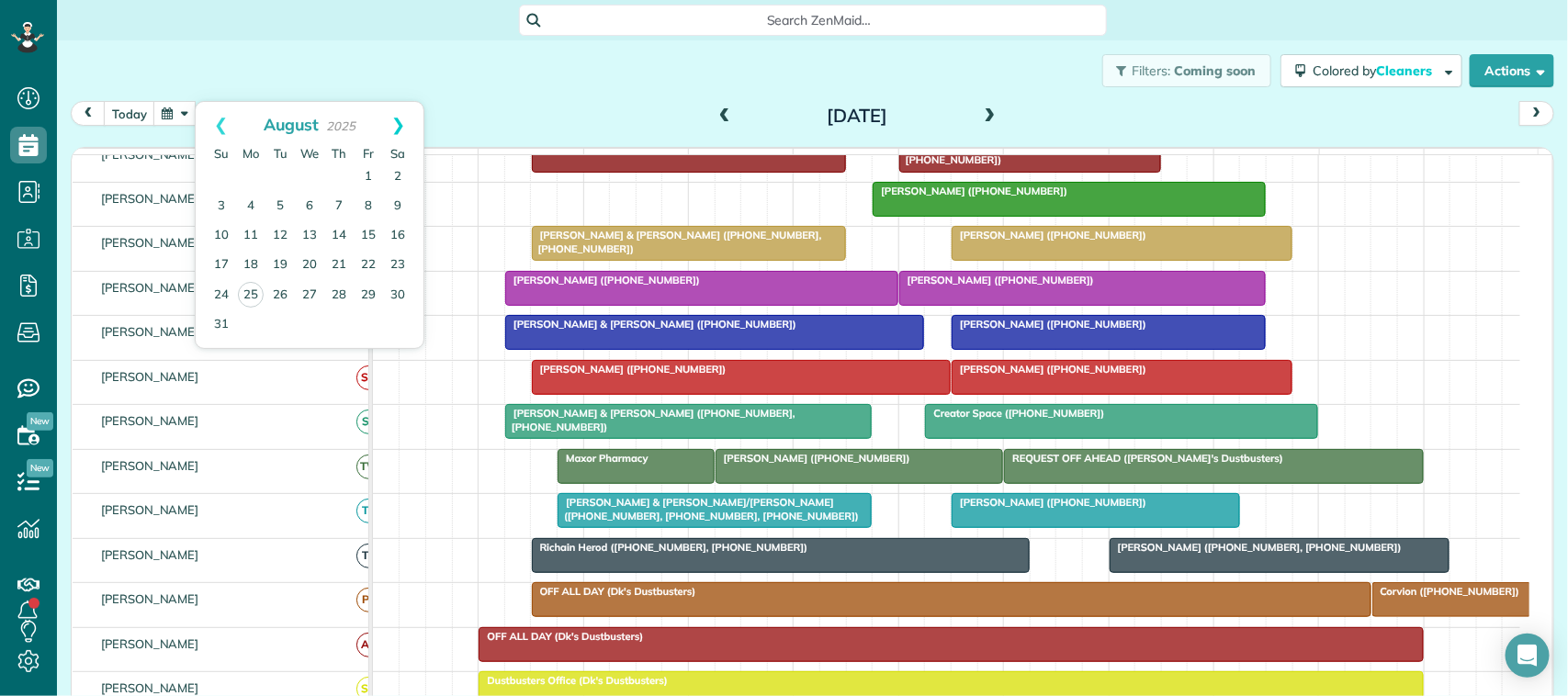
click at [400, 127] on link "Next" at bounding box center [398, 125] width 50 height 45
click at [309, 202] on link "10" at bounding box center [309, 206] width 29 height 29
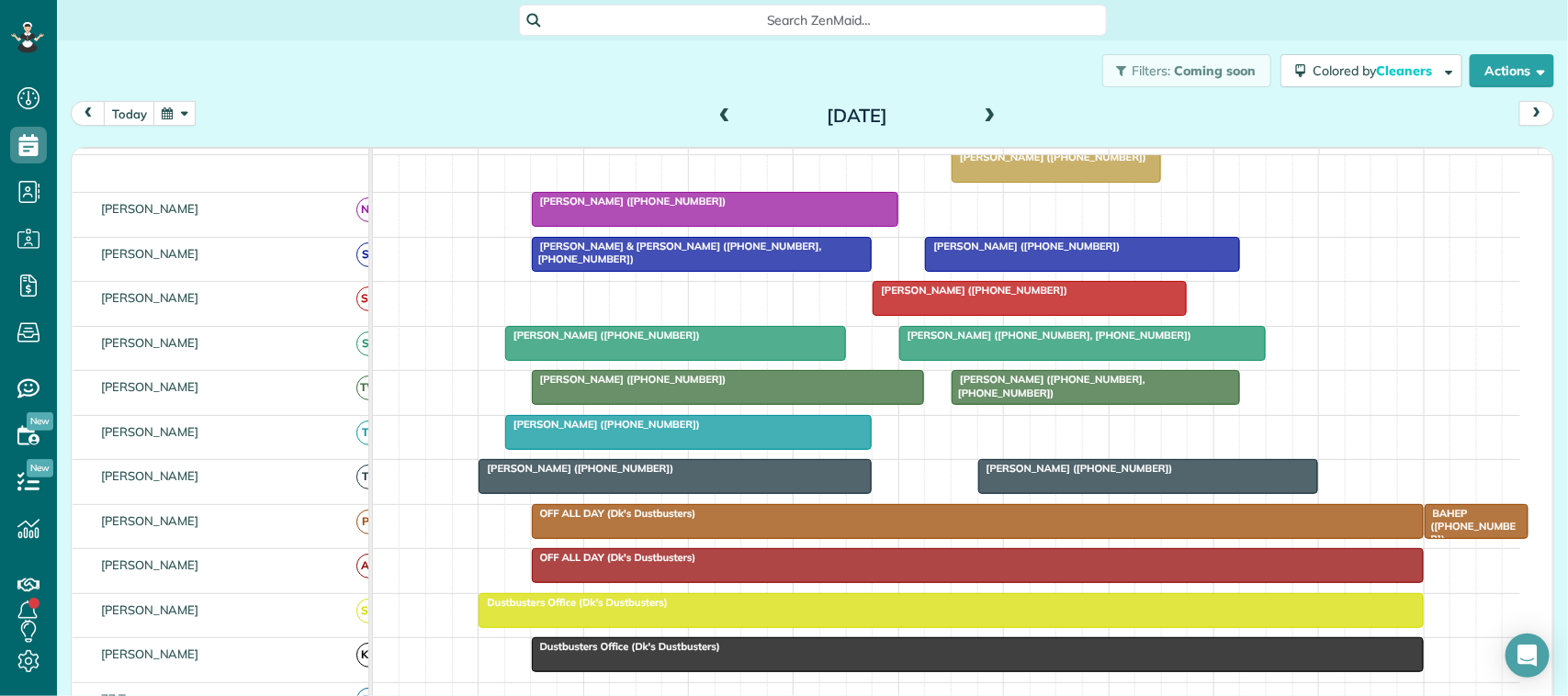
click at [189, 129] on div "today Wednesday Sep 10, 2025" at bounding box center [813, 118] width 1484 height 34
click at [179, 112] on button "button" at bounding box center [174, 114] width 43 height 25
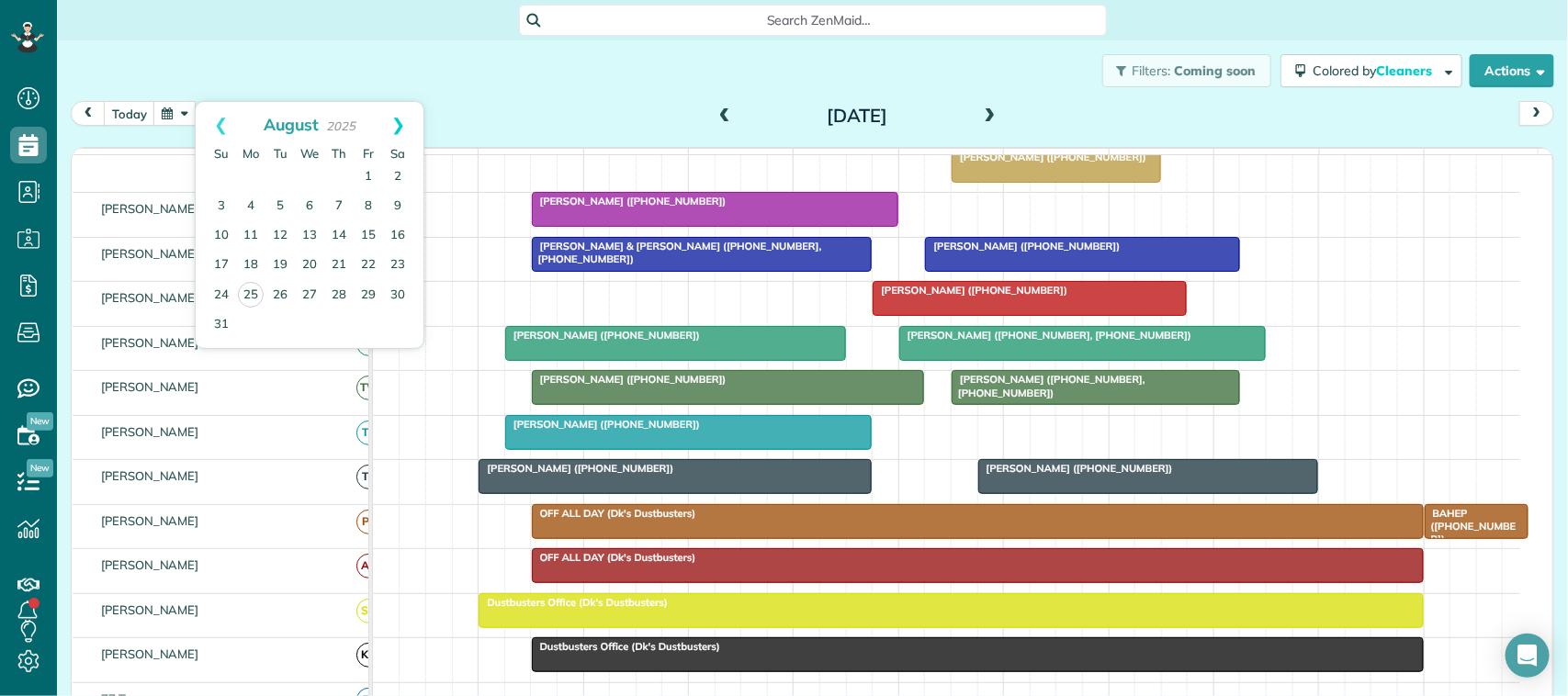
click at [392, 131] on link "Next" at bounding box center [398, 125] width 50 height 45
click at [310, 236] on link "17" at bounding box center [309, 236] width 29 height 29
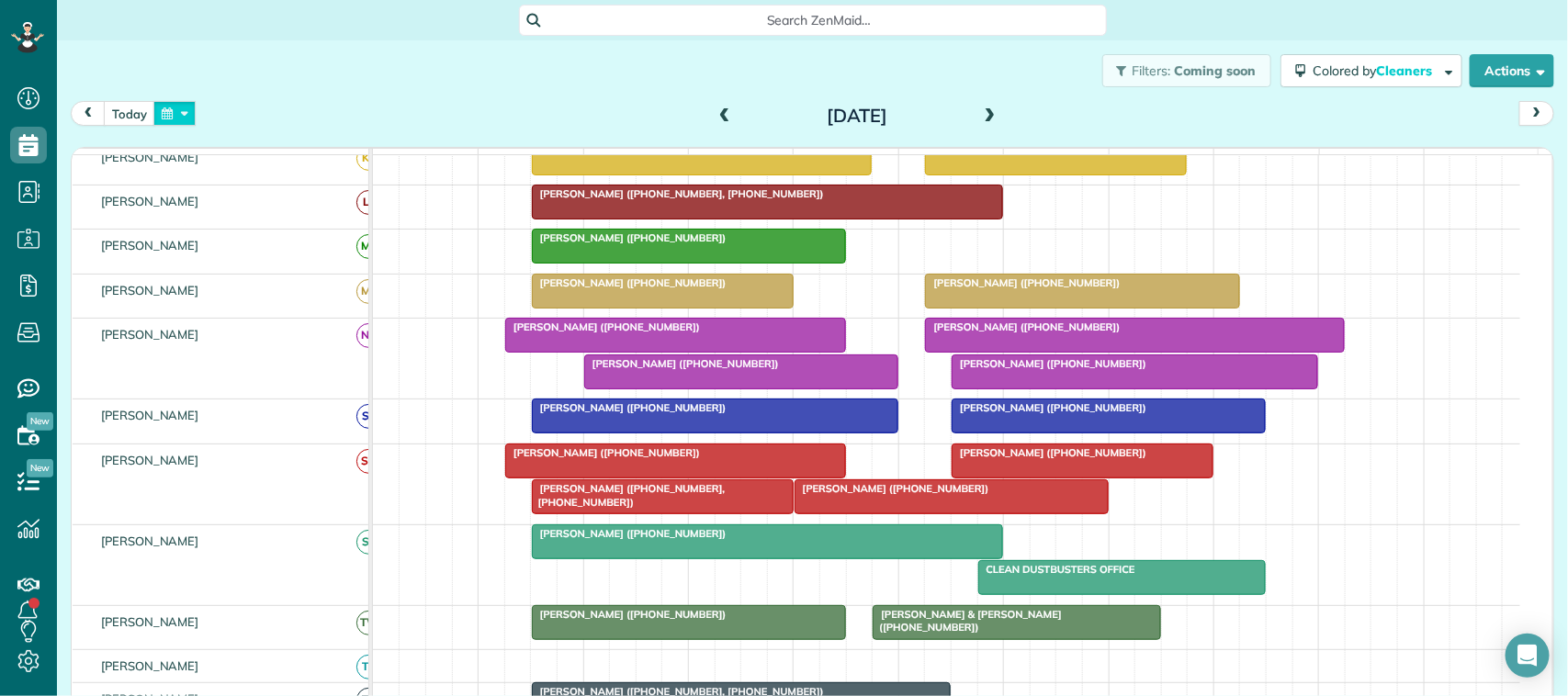
click at [189, 108] on button "button" at bounding box center [174, 114] width 43 height 25
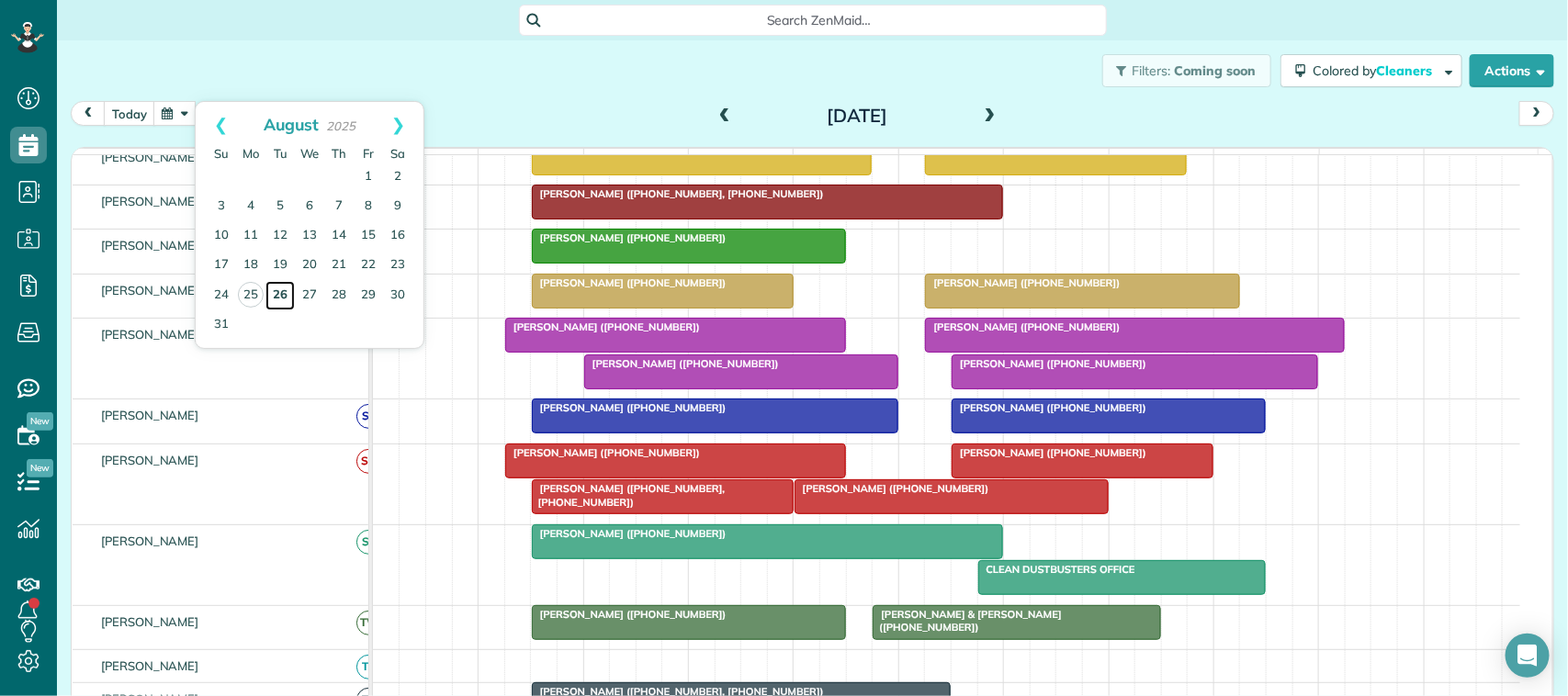
click at [280, 292] on link "26" at bounding box center [279, 295] width 29 height 29
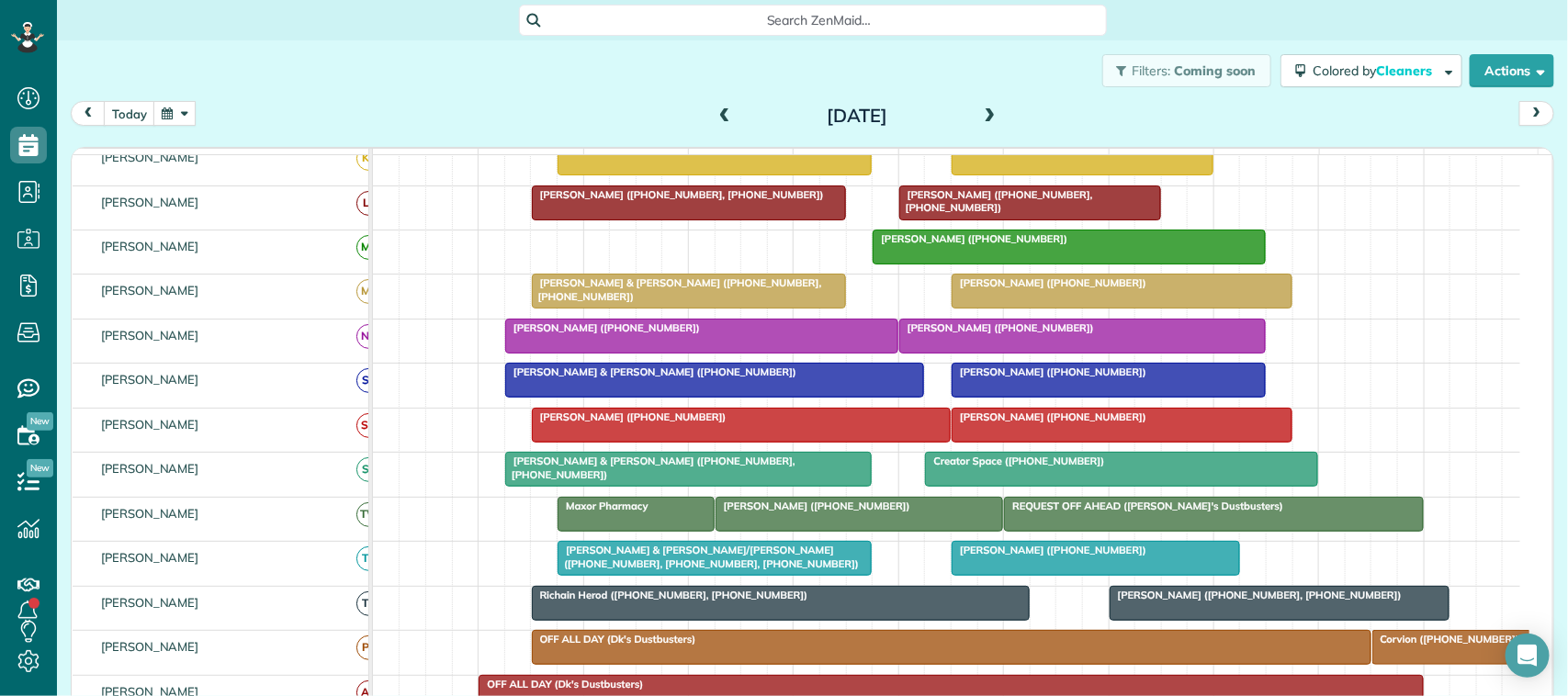
click at [997, 353] on link "[PERSON_NAME] ([PHONE_NUMBER])" at bounding box center [1082, 335] width 367 height 35
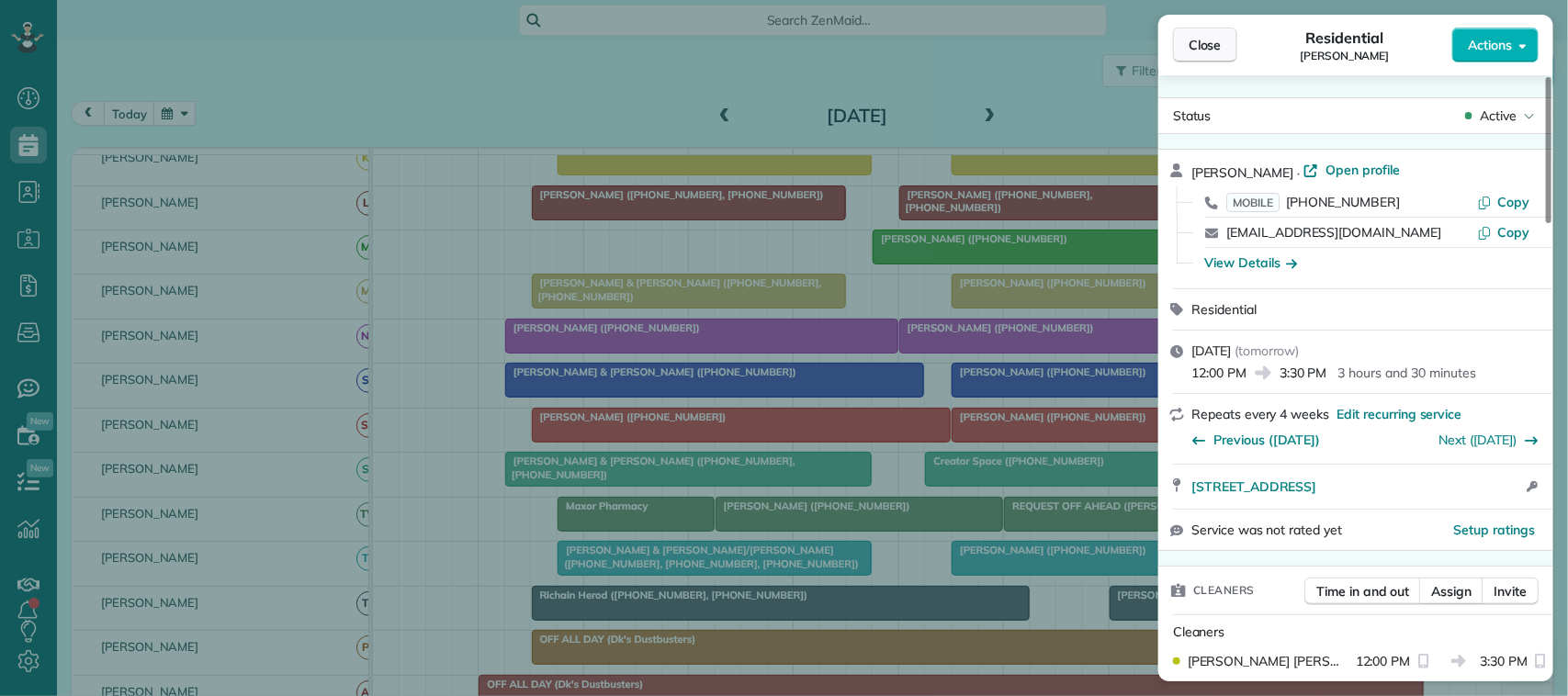
click at [1200, 52] on span "Close" at bounding box center [1205, 45] width 33 height 18
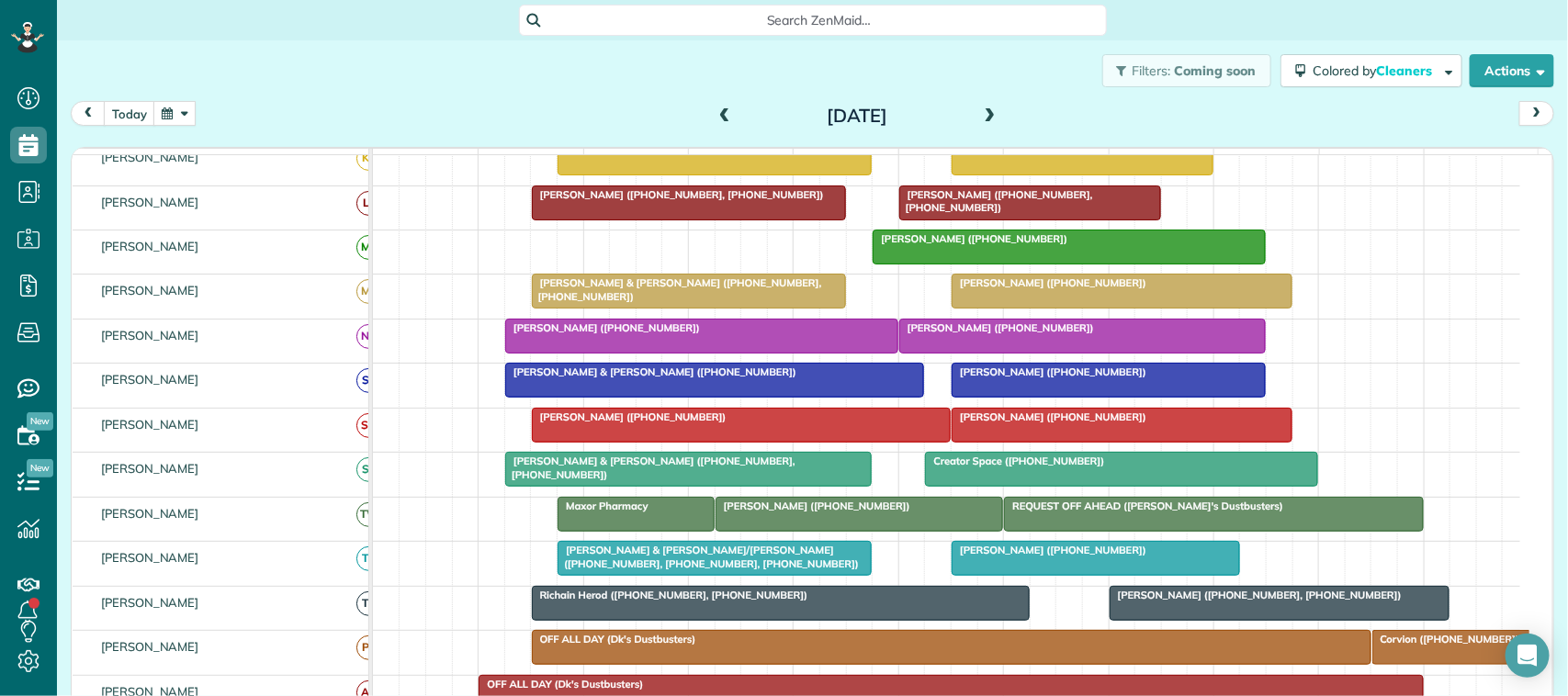
click at [929, 334] on span "[PERSON_NAME] ([PHONE_NUMBER])" at bounding box center [996, 328] width 196 height 13
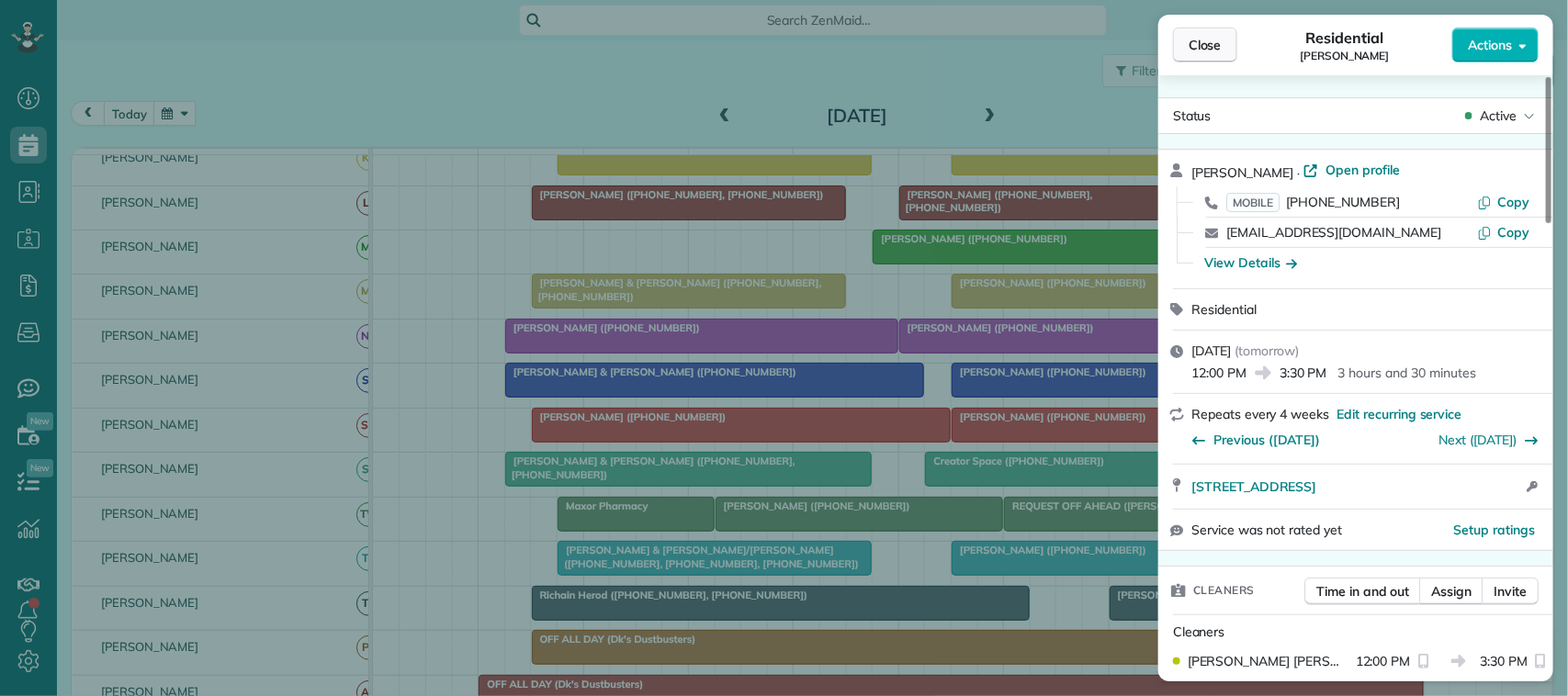
click at [1208, 46] on span "Close" at bounding box center [1205, 45] width 33 height 18
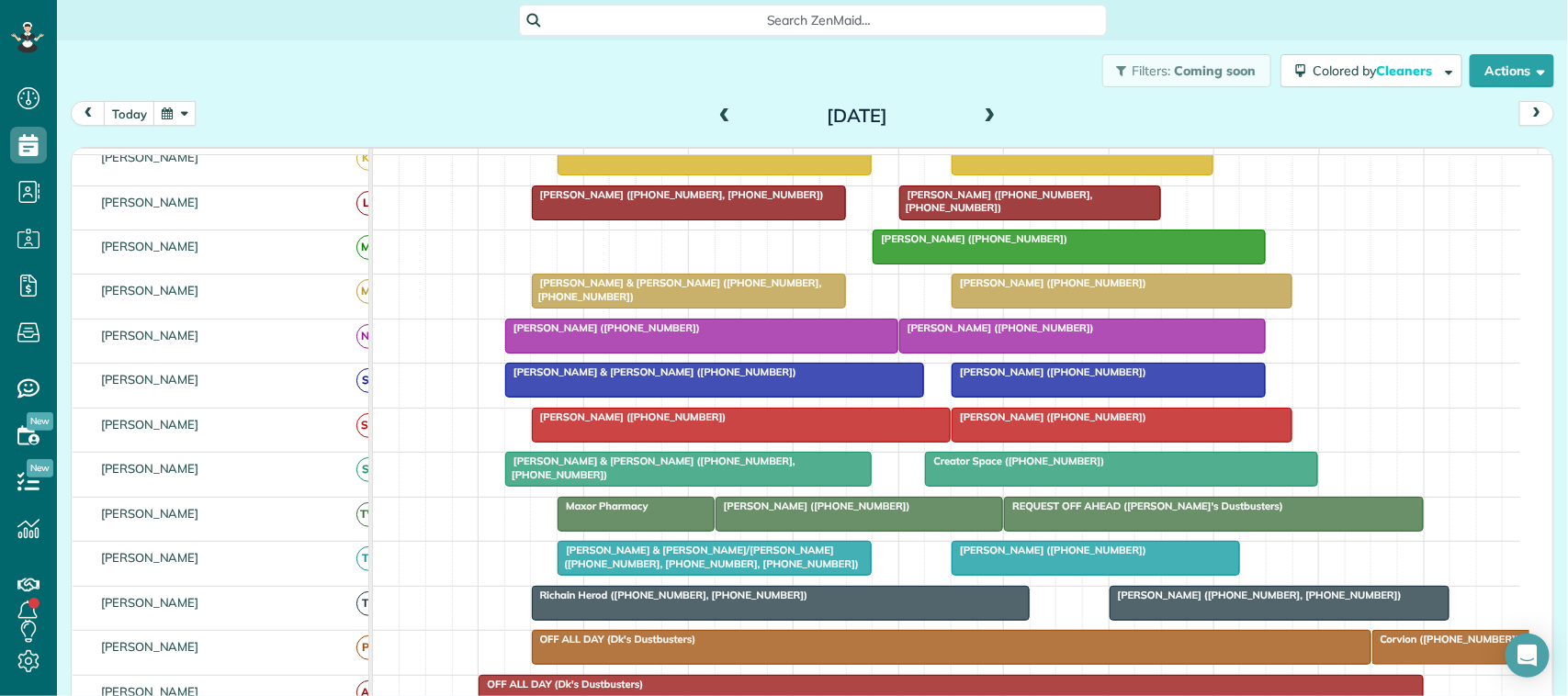
click at [176, 119] on button "button" at bounding box center [174, 114] width 43 height 25
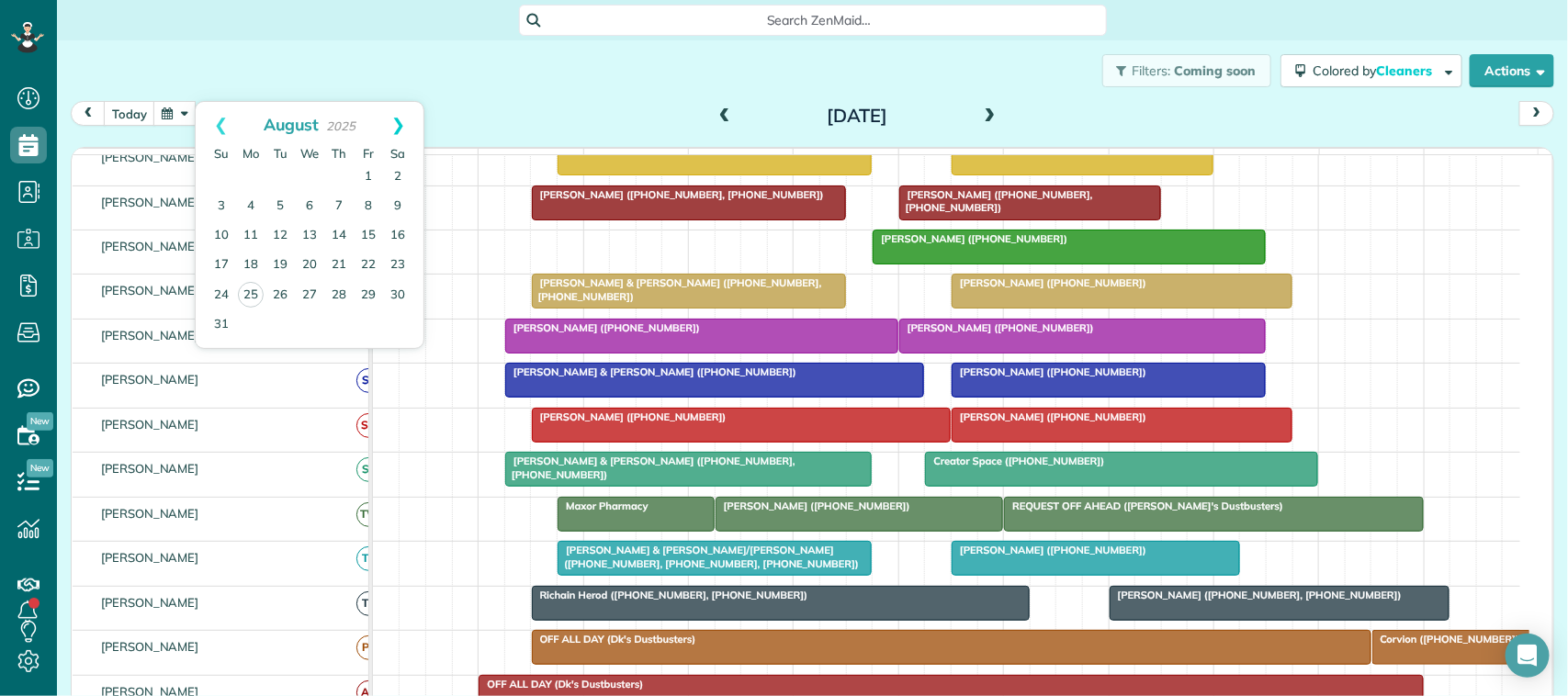
click at [418, 108] on link "Next" at bounding box center [398, 125] width 50 height 45
click at [306, 237] on link "17" at bounding box center [309, 236] width 29 height 29
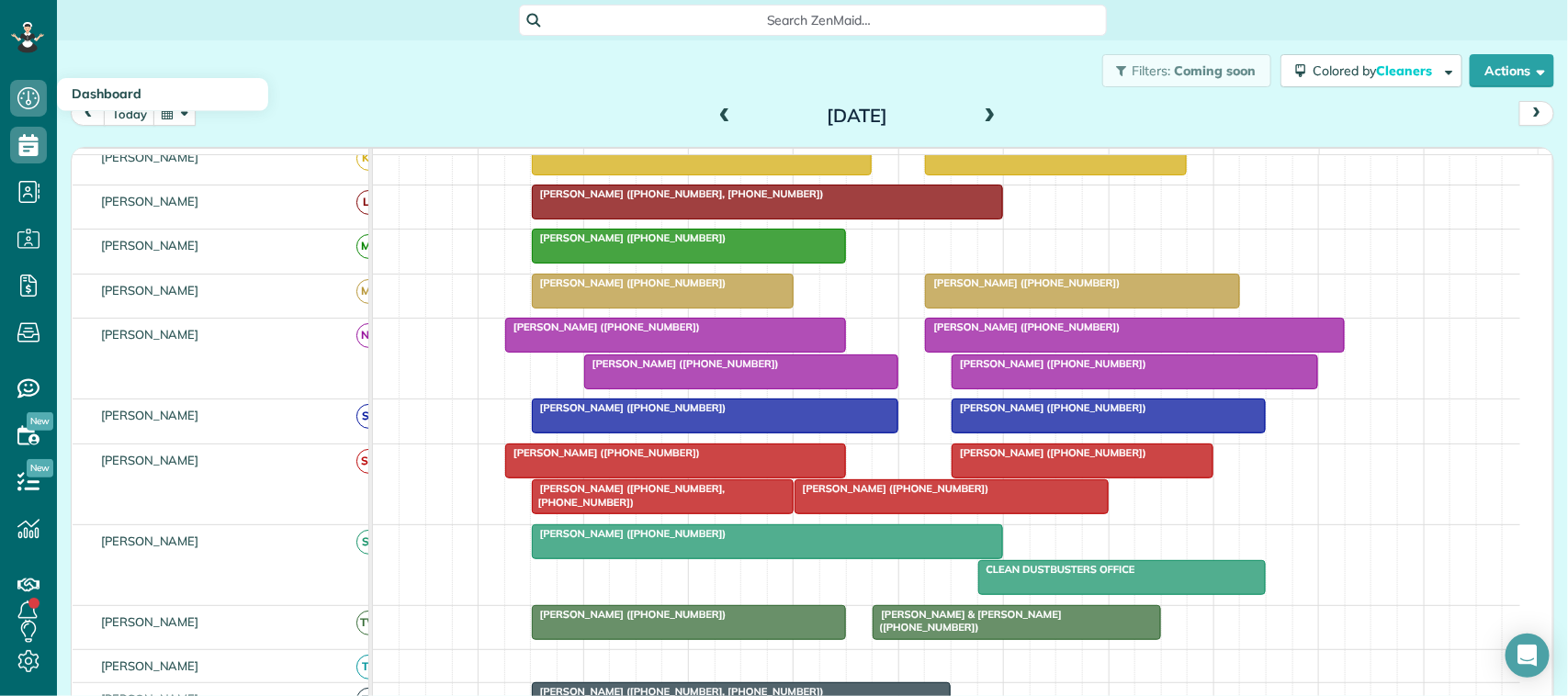
click at [180, 122] on button "button" at bounding box center [174, 114] width 43 height 25
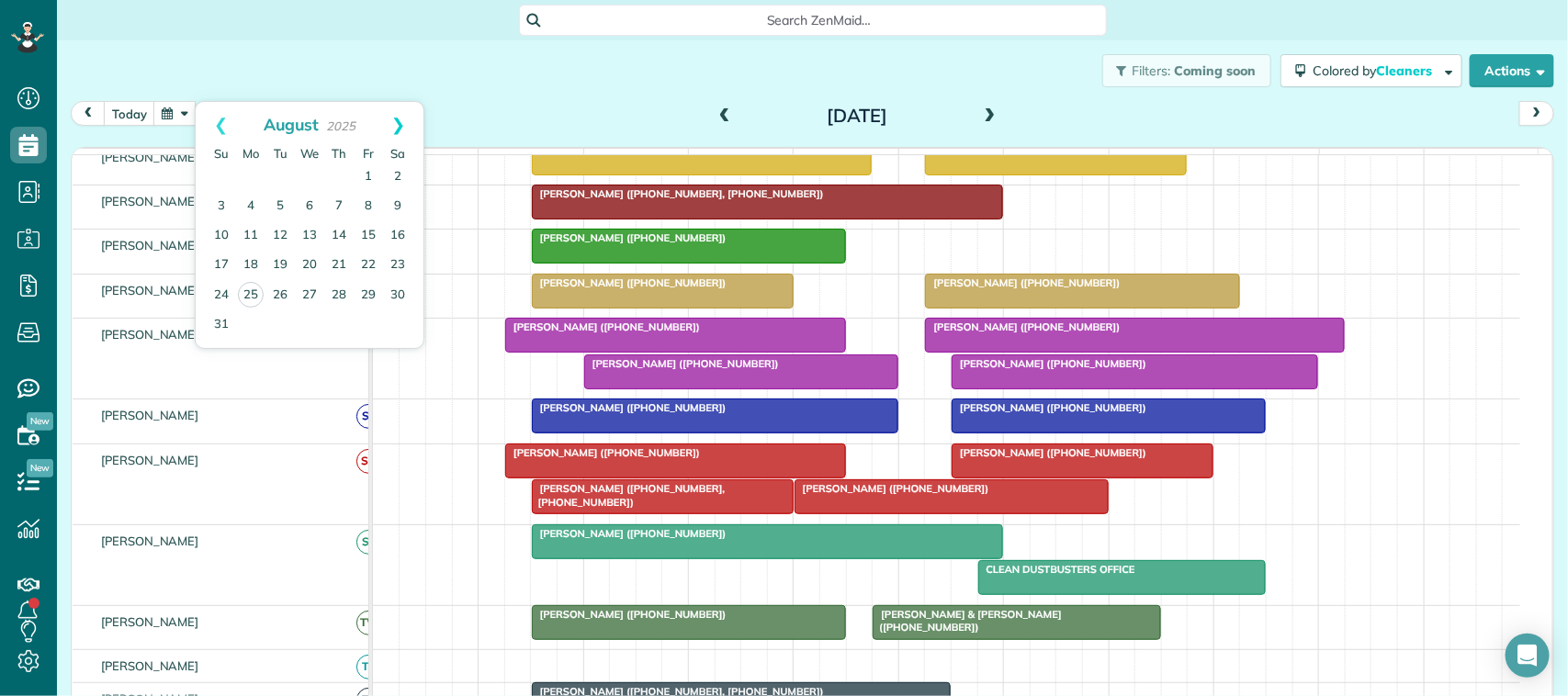
click at [414, 111] on link "Next" at bounding box center [398, 125] width 50 height 45
click at [311, 200] on link "10" at bounding box center [309, 206] width 29 height 29
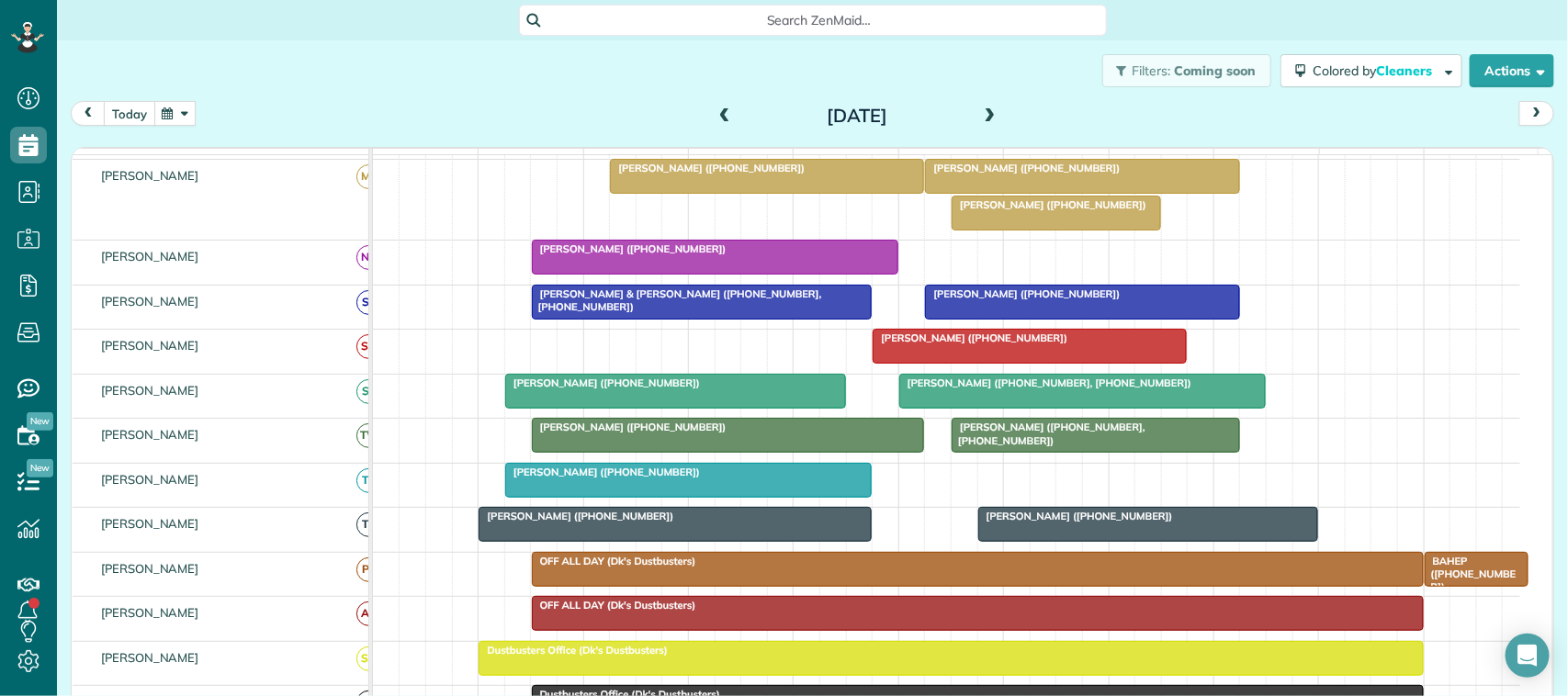
click at [138, 115] on button "today" at bounding box center [130, 114] width 51 height 25
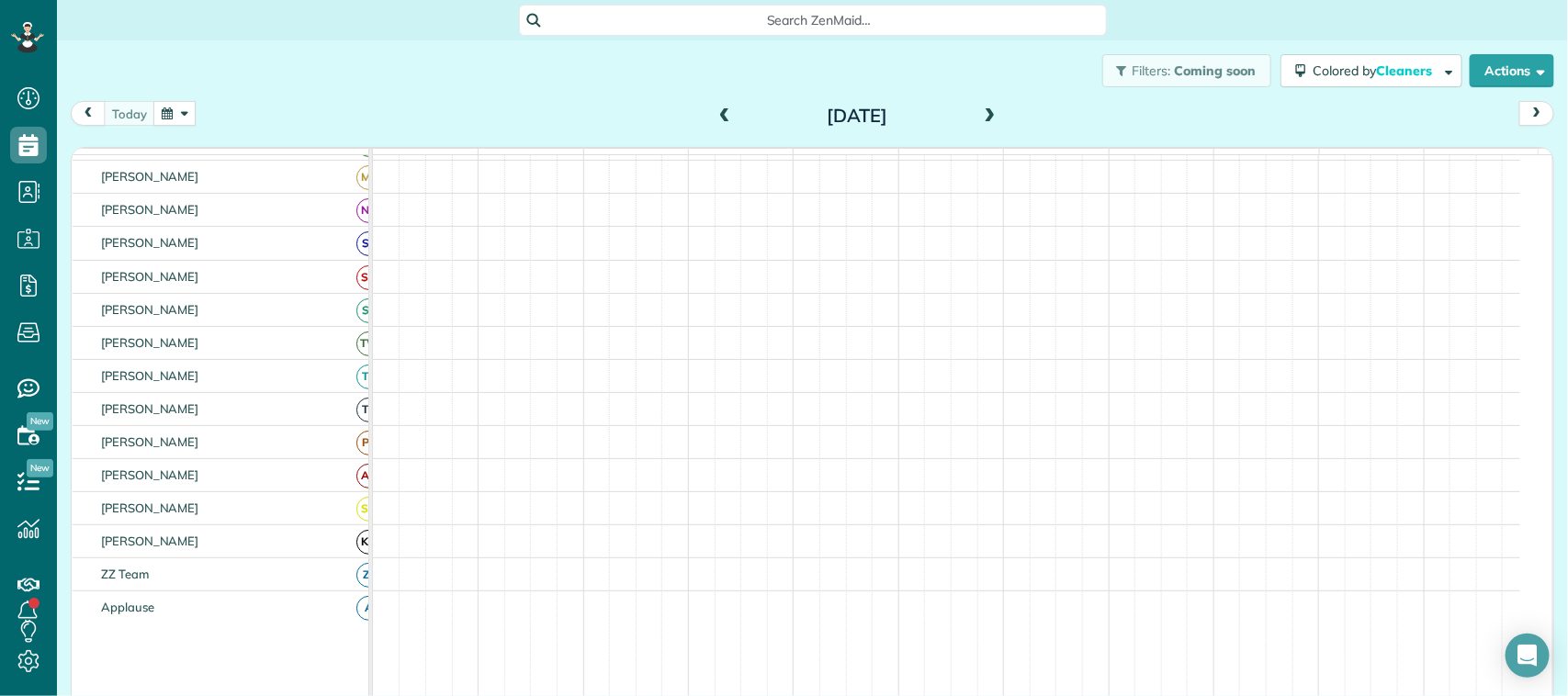
click at [164, 119] on button "button" at bounding box center [174, 114] width 43 height 25
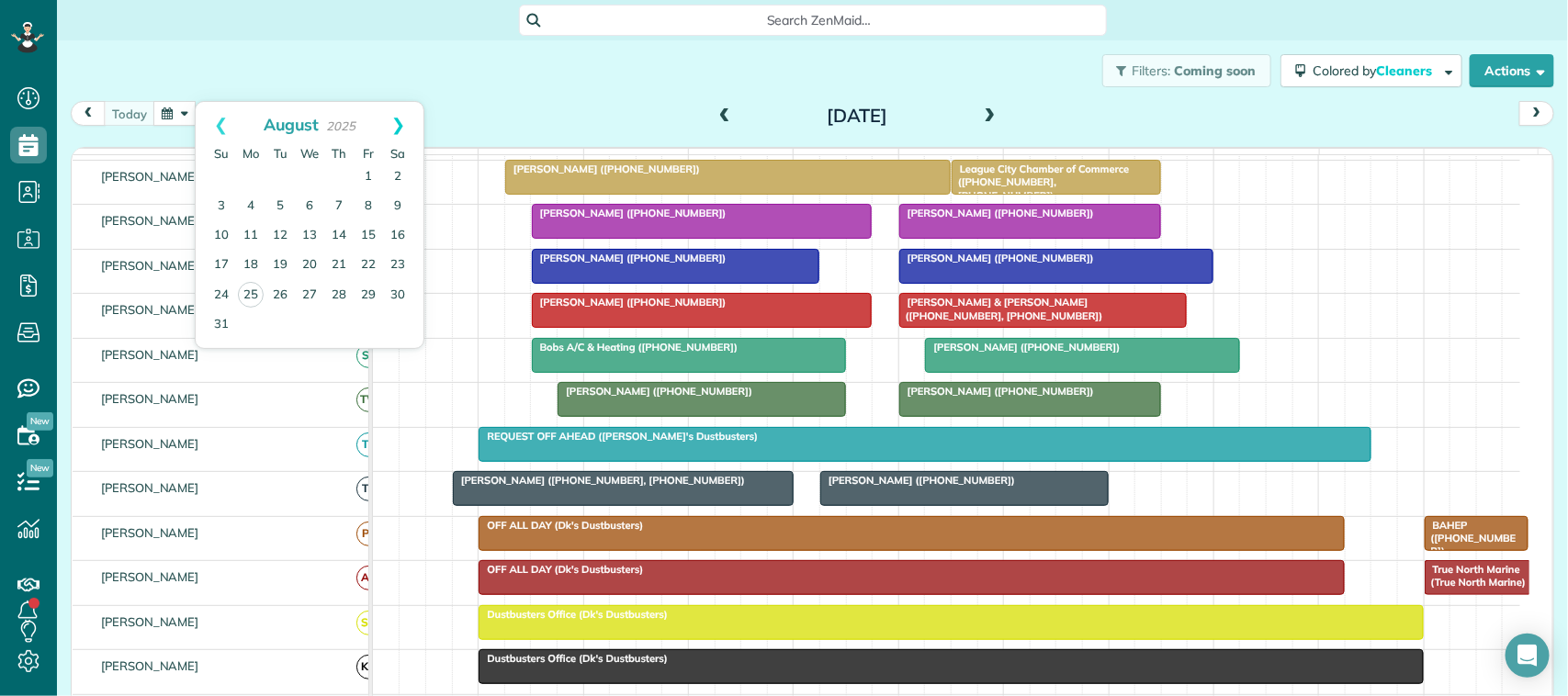
click at [400, 125] on link "Next" at bounding box center [398, 125] width 50 height 45
click at [304, 204] on link "10" at bounding box center [309, 206] width 29 height 29
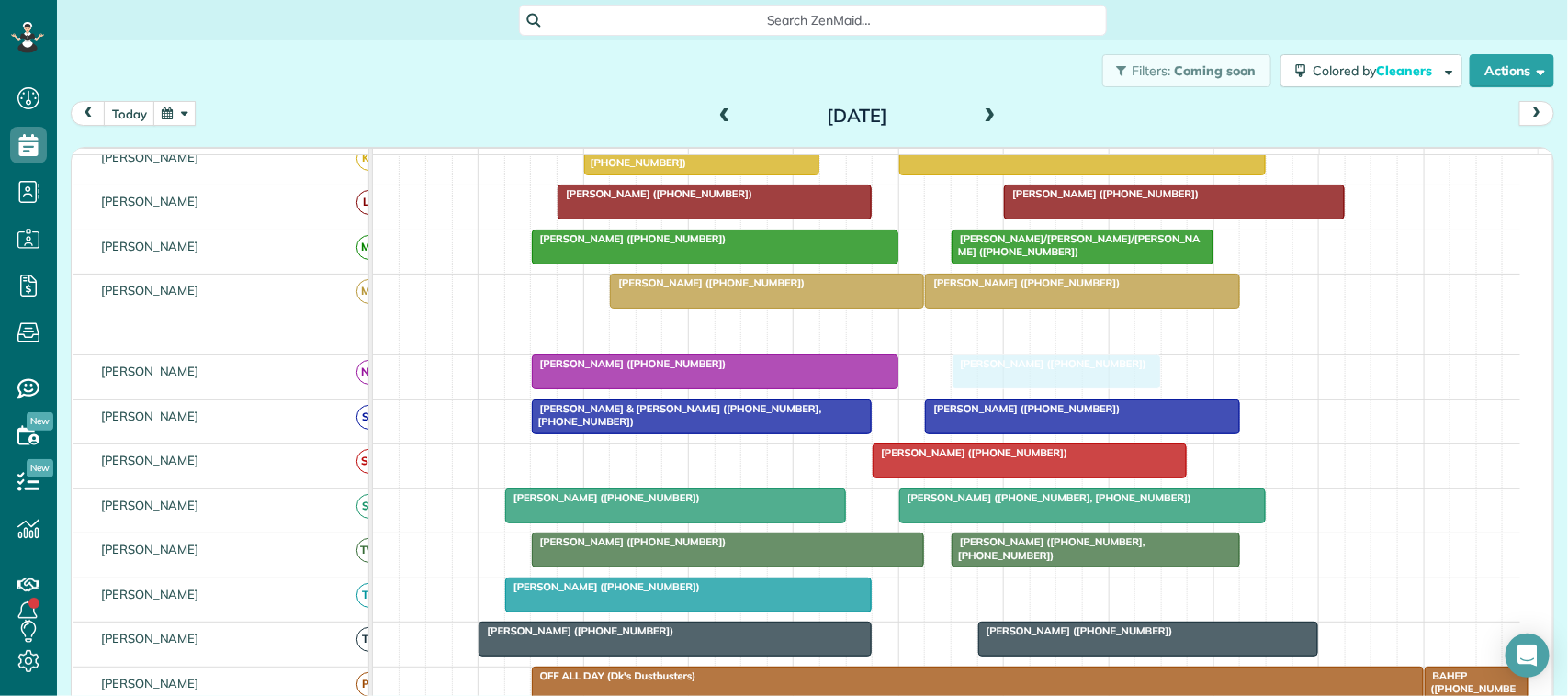
drag, startPoint x: 1008, startPoint y: 353, endPoint x: 1008, endPoint y: 404, distance: 51.0
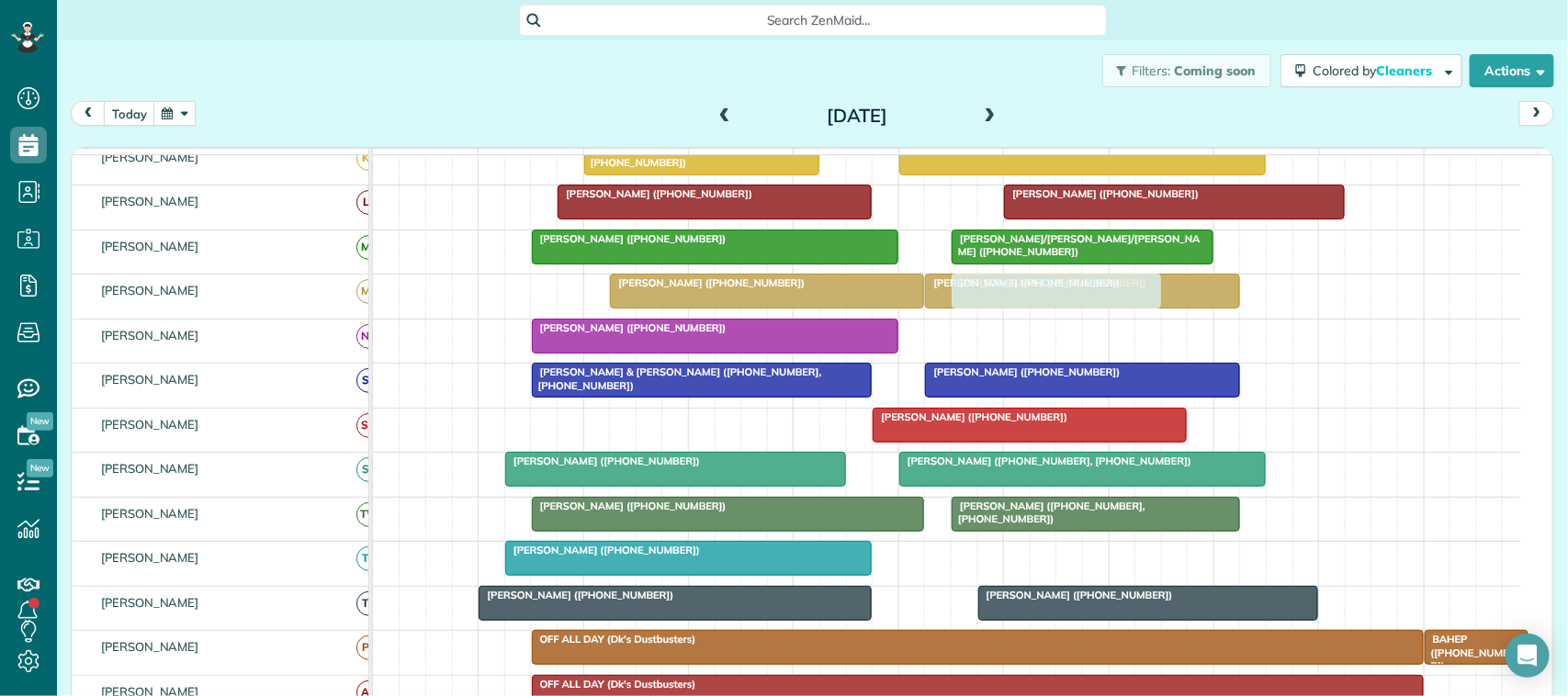
drag, startPoint x: 985, startPoint y: 354, endPoint x: 984, endPoint y: 315, distance: 39.0
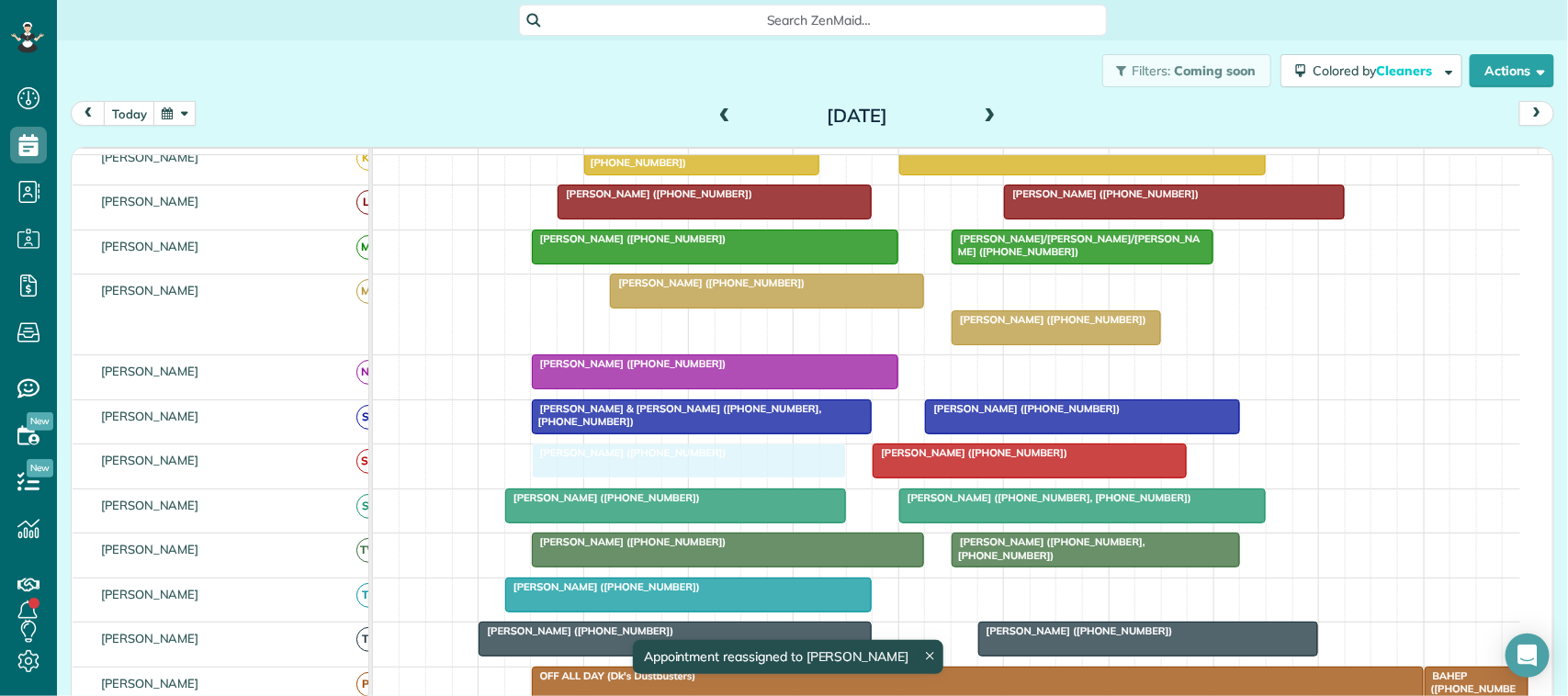
drag, startPoint x: 1054, startPoint y: 308, endPoint x: 658, endPoint y: 491, distance: 436.2
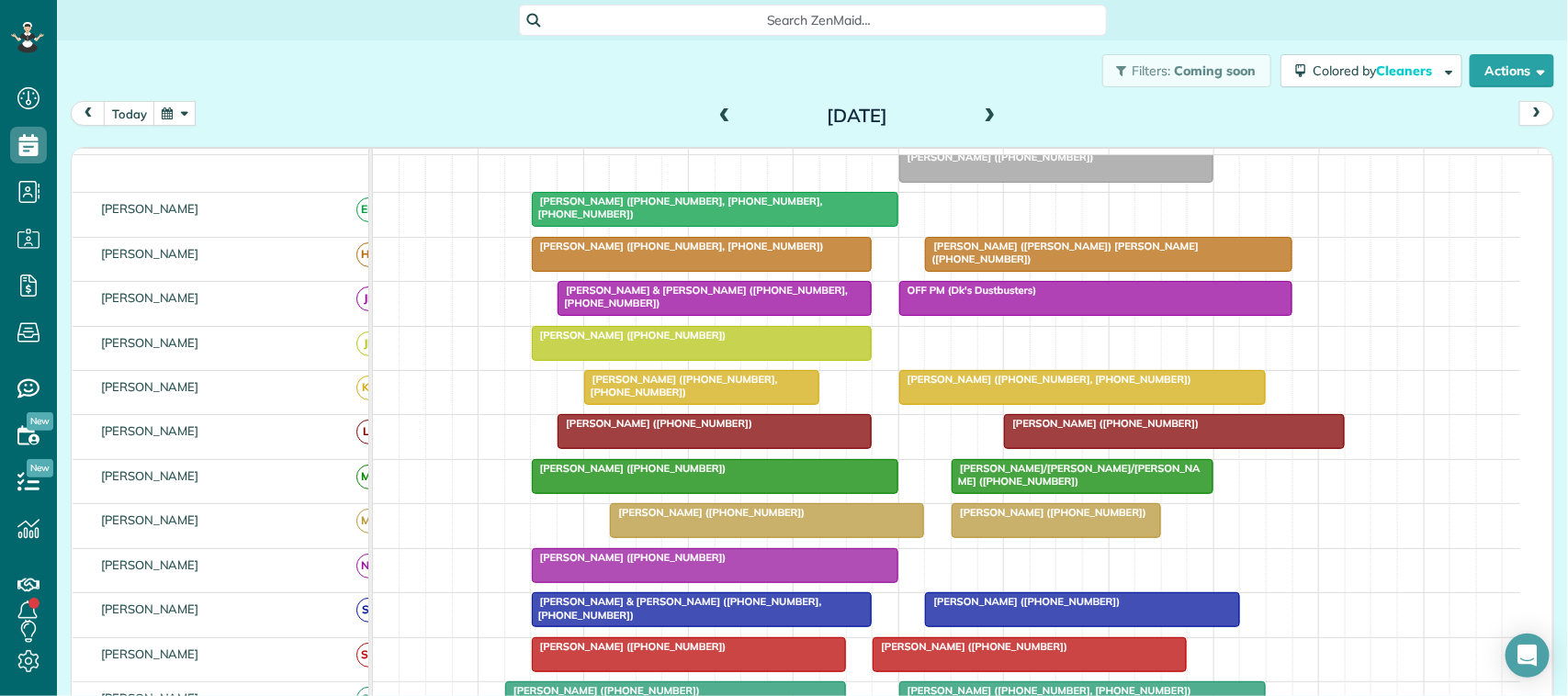
click at [202, 119] on div "today Wednesday Sep 10, 2025" at bounding box center [813, 118] width 1484 height 34
click at [193, 115] on button "button" at bounding box center [174, 114] width 43 height 25
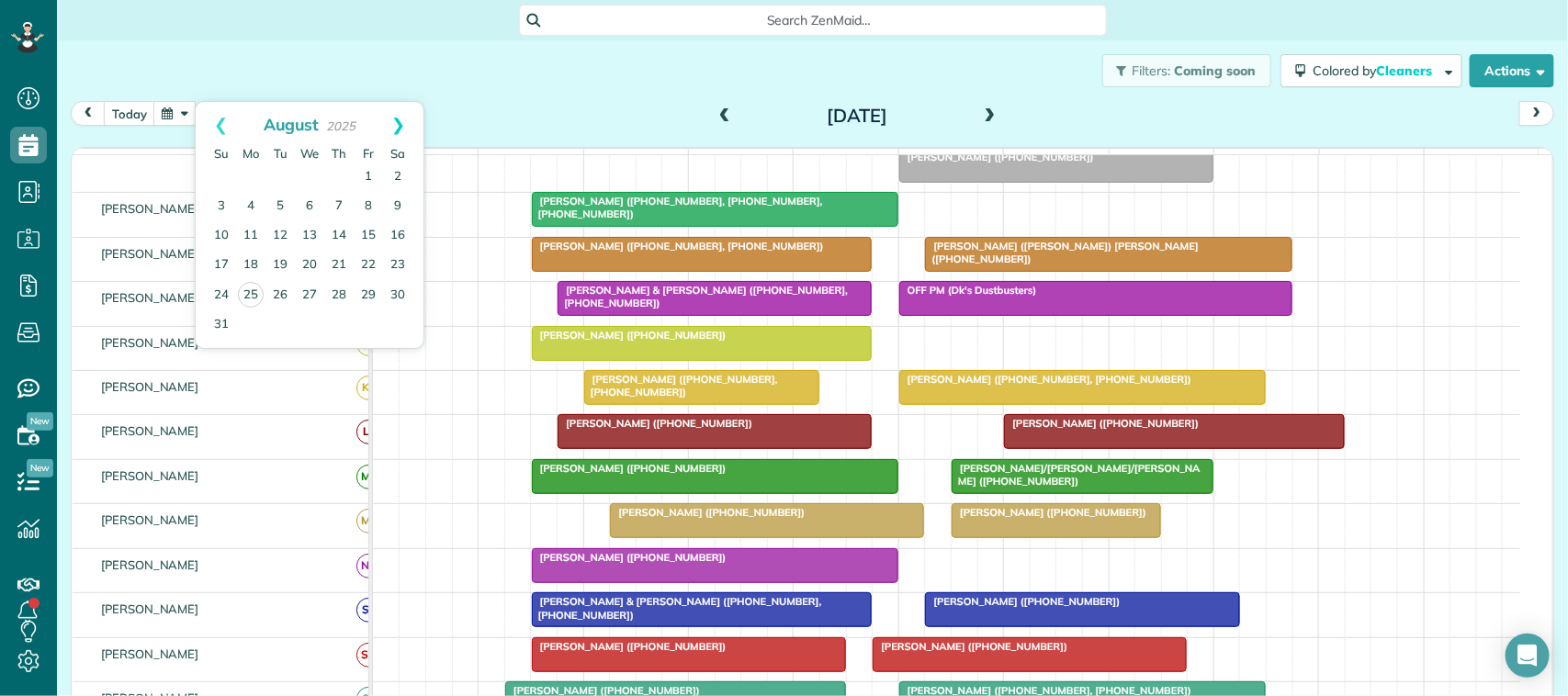
click at [396, 120] on link "Next" at bounding box center [398, 125] width 50 height 45
drag, startPoint x: 414, startPoint y: 108, endPoint x: 342, endPoint y: 143, distance: 80.1
click at [414, 115] on link "Next" at bounding box center [398, 125] width 50 height 45
click at [217, 134] on link "Prev" at bounding box center [221, 125] width 50 height 45
click at [314, 207] on link "10" at bounding box center [309, 206] width 29 height 29
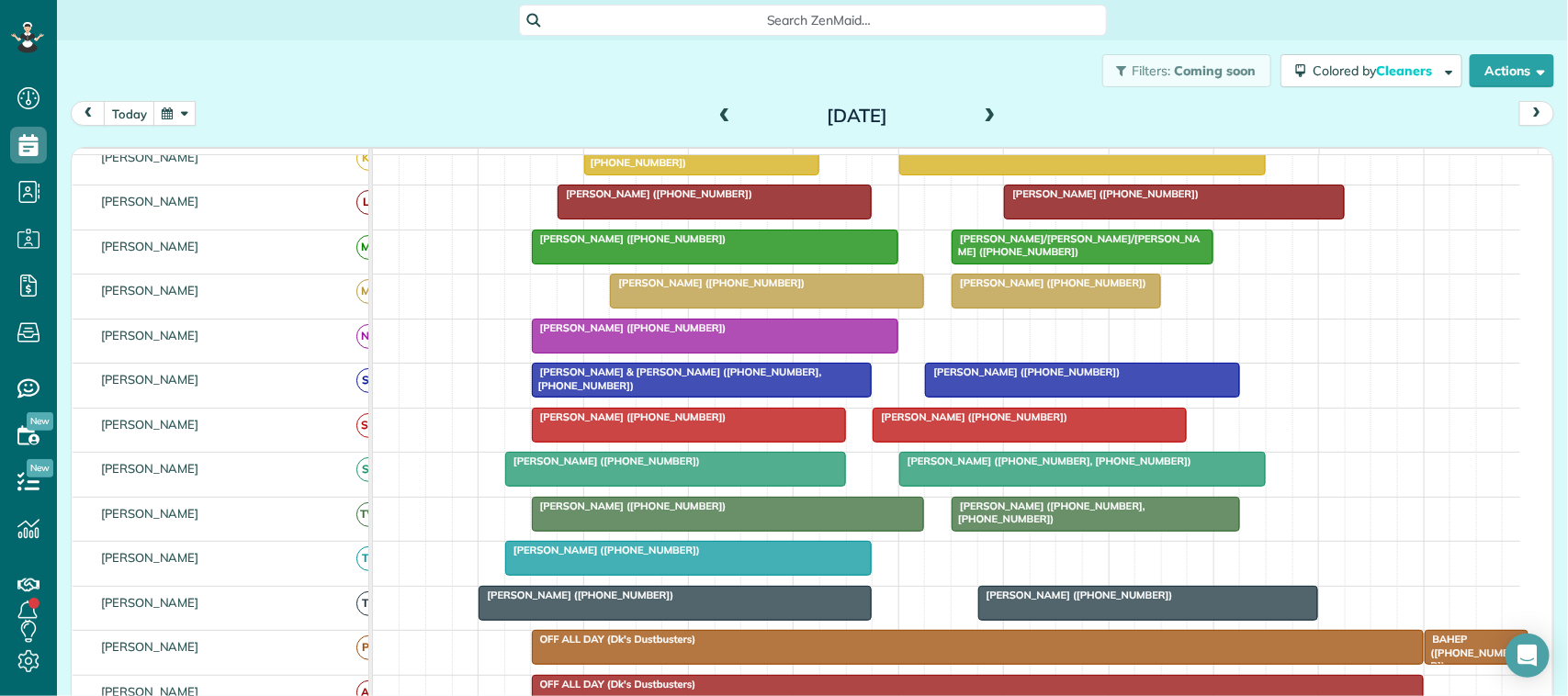
click at [187, 116] on button "button" at bounding box center [174, 114] width 43 height 25
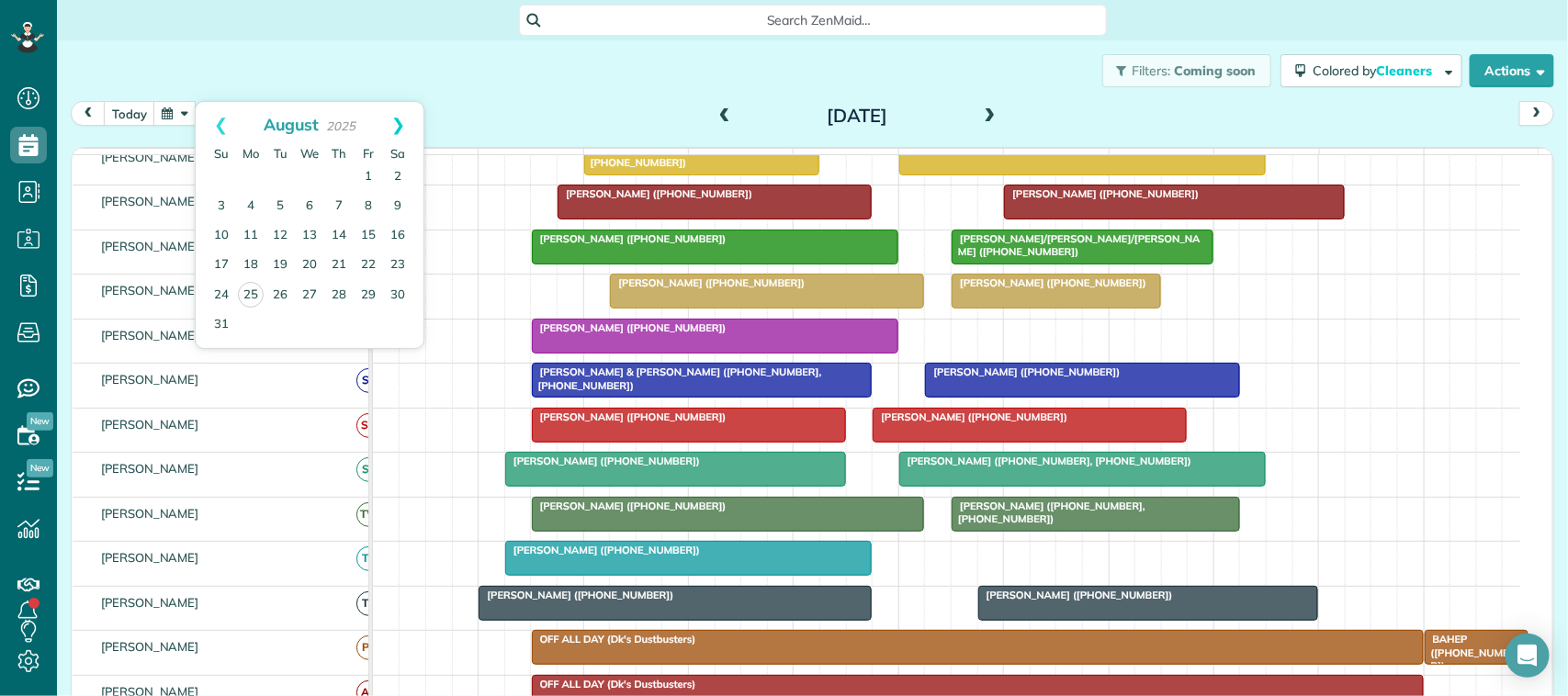
click at [391, 134] on link "Next" at bounding box center [398, 125] width 50 height 45
click at [416, 113] on link "Next" at bounding box center [398, 125] width 50 height 45
click at [309, 205] on link "8" at bounding box center [309, 206] width 29 height 29
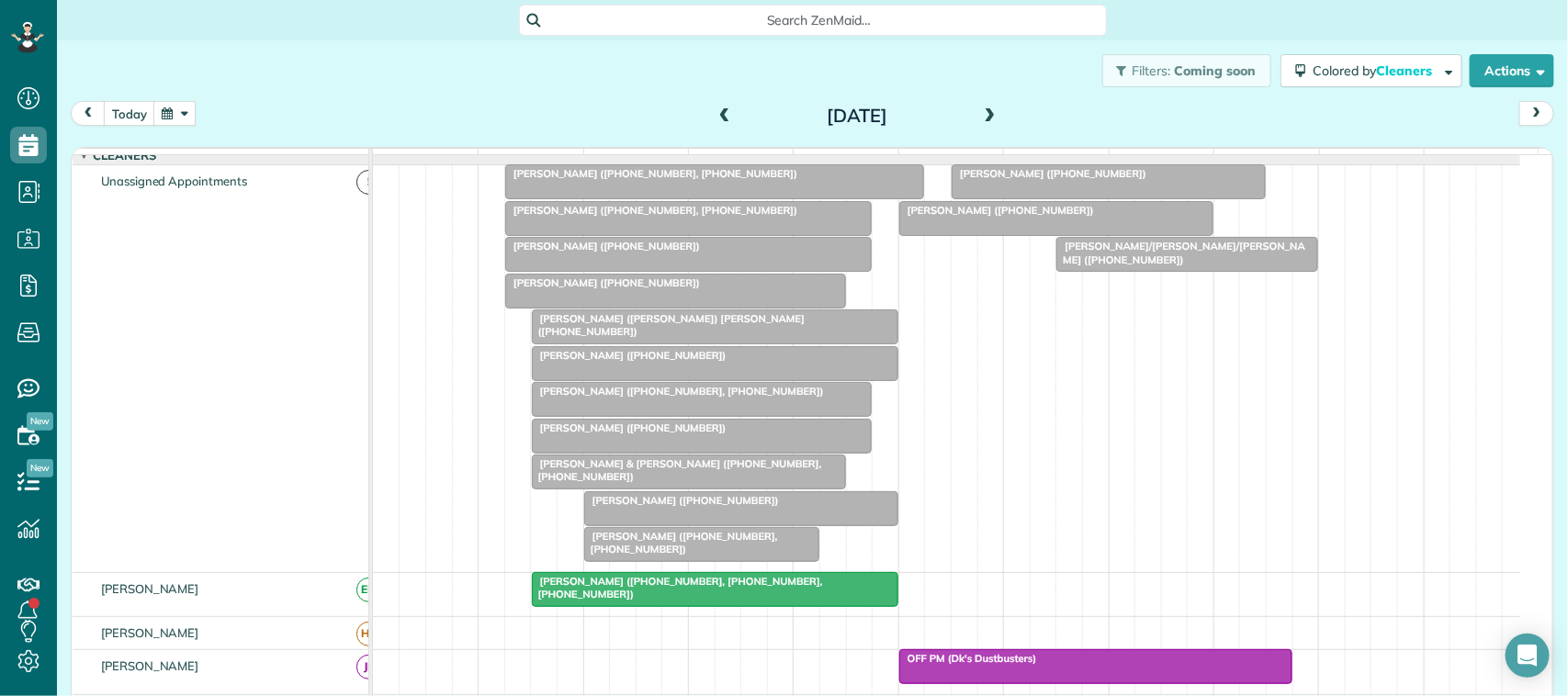
click at [170, 124] on button "button" at bounding box center [174, 114] width 43 height 25
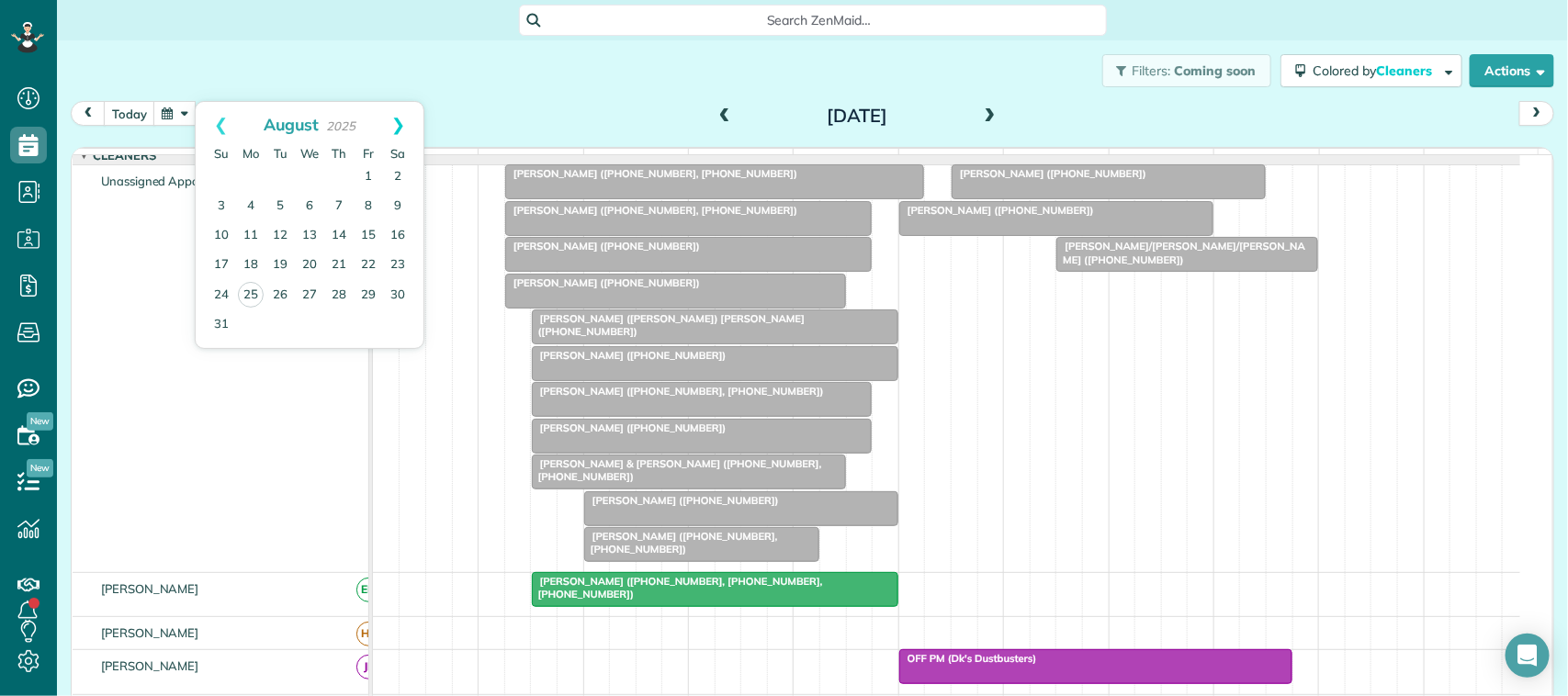
click at [407, 124] on link "Next" at bounding box center [398, 125] width 50 height 45
click at [317, 211] on link "10" at bounding box center [309, 206] width 29 height 29
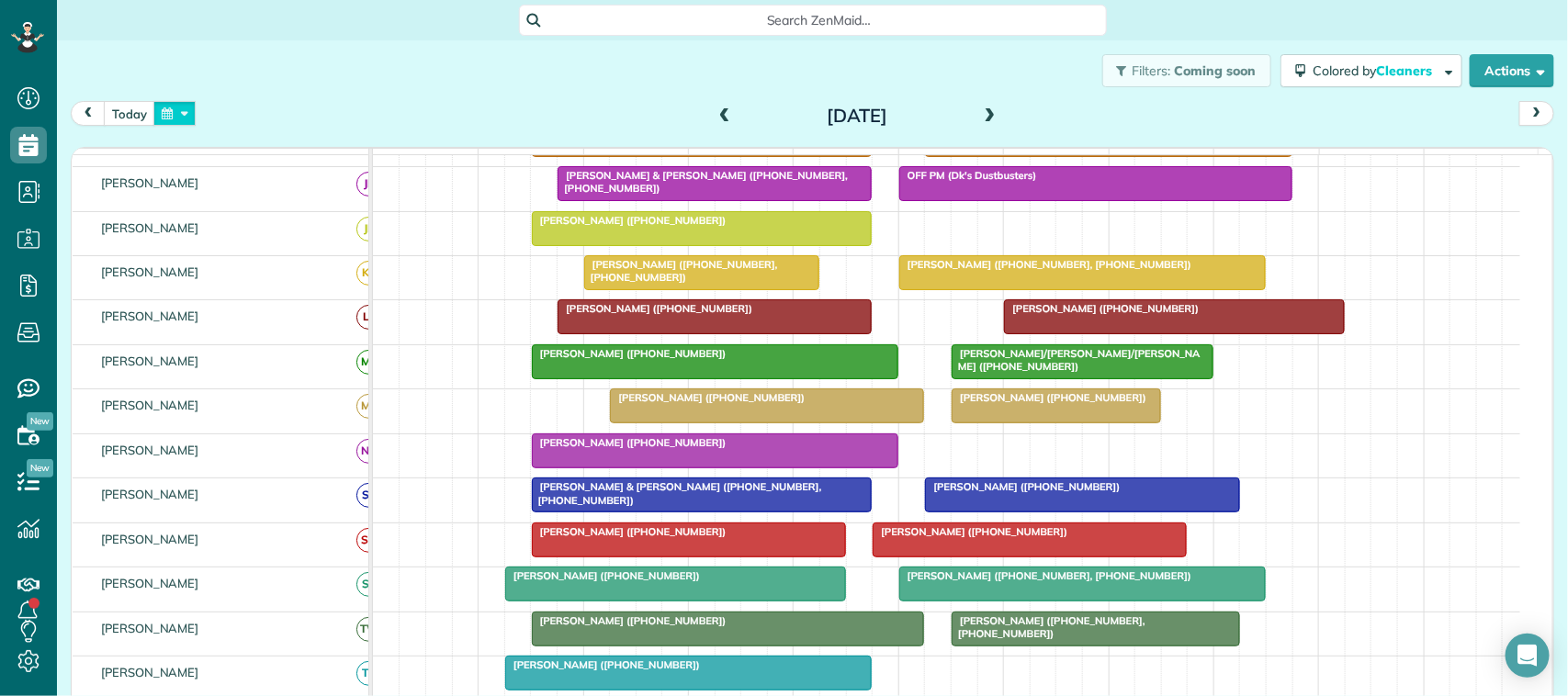
click at [177, 115] on button "button" at bounding box center [174, 114] width 43 height 25
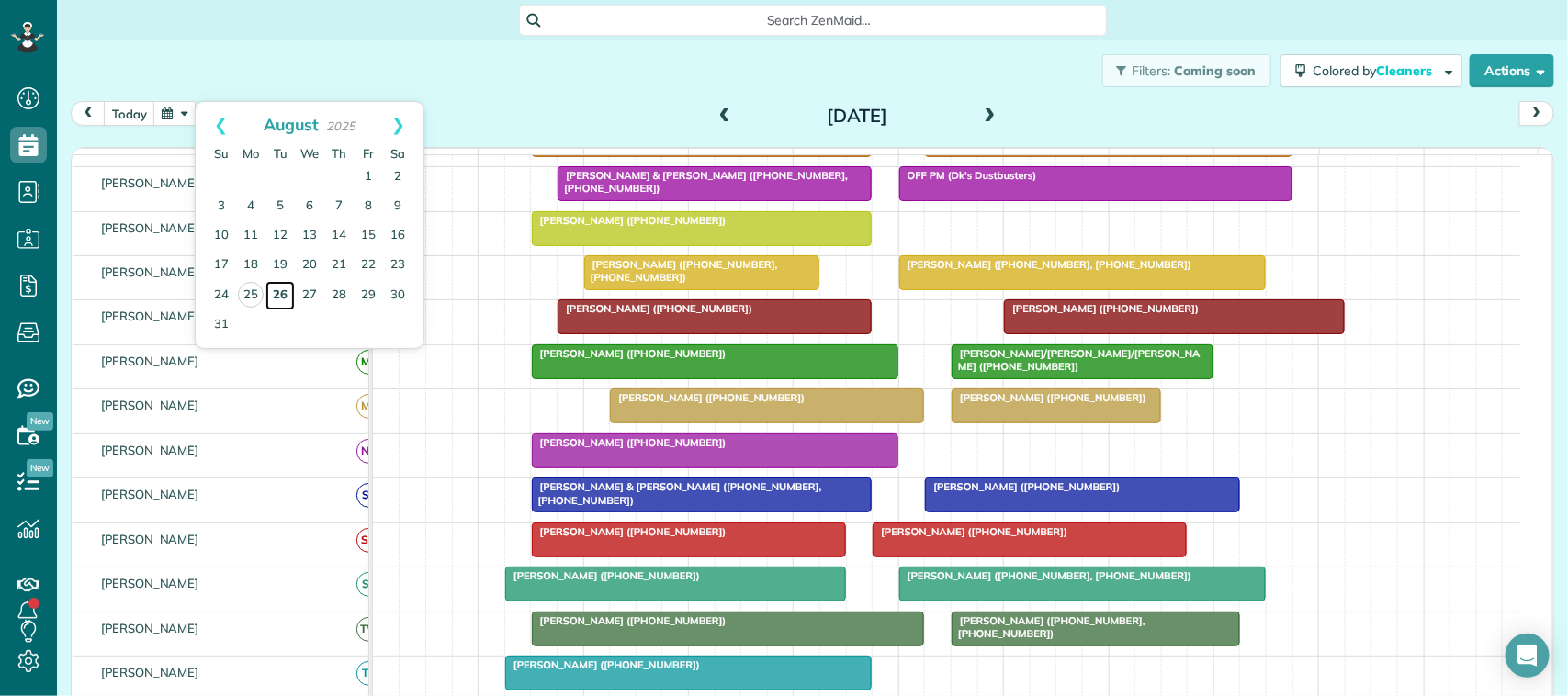
click at [283, 291] on link "26" at bounding box center [279, 295] width 29 height 29
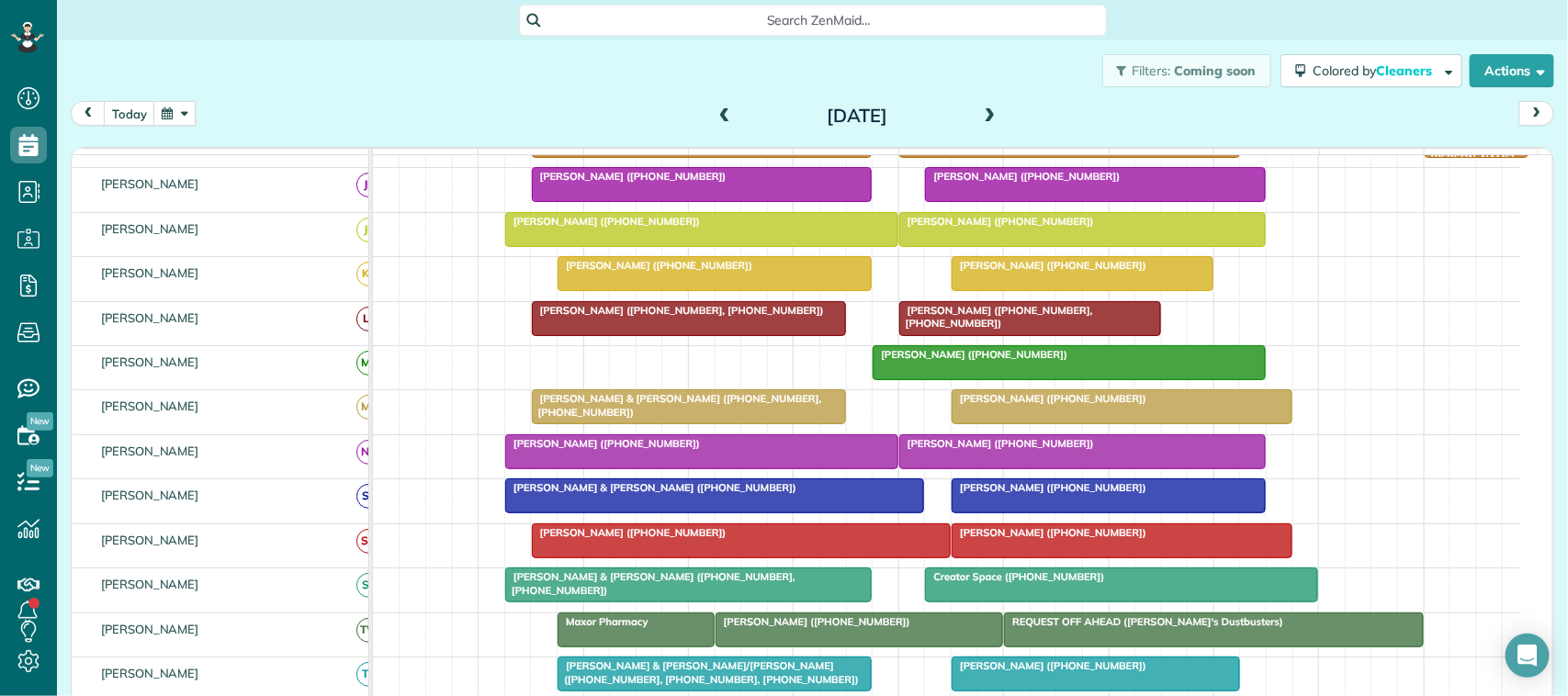
click at [983, 468] on div at bounding box center [1082, 452] width 365 height 33
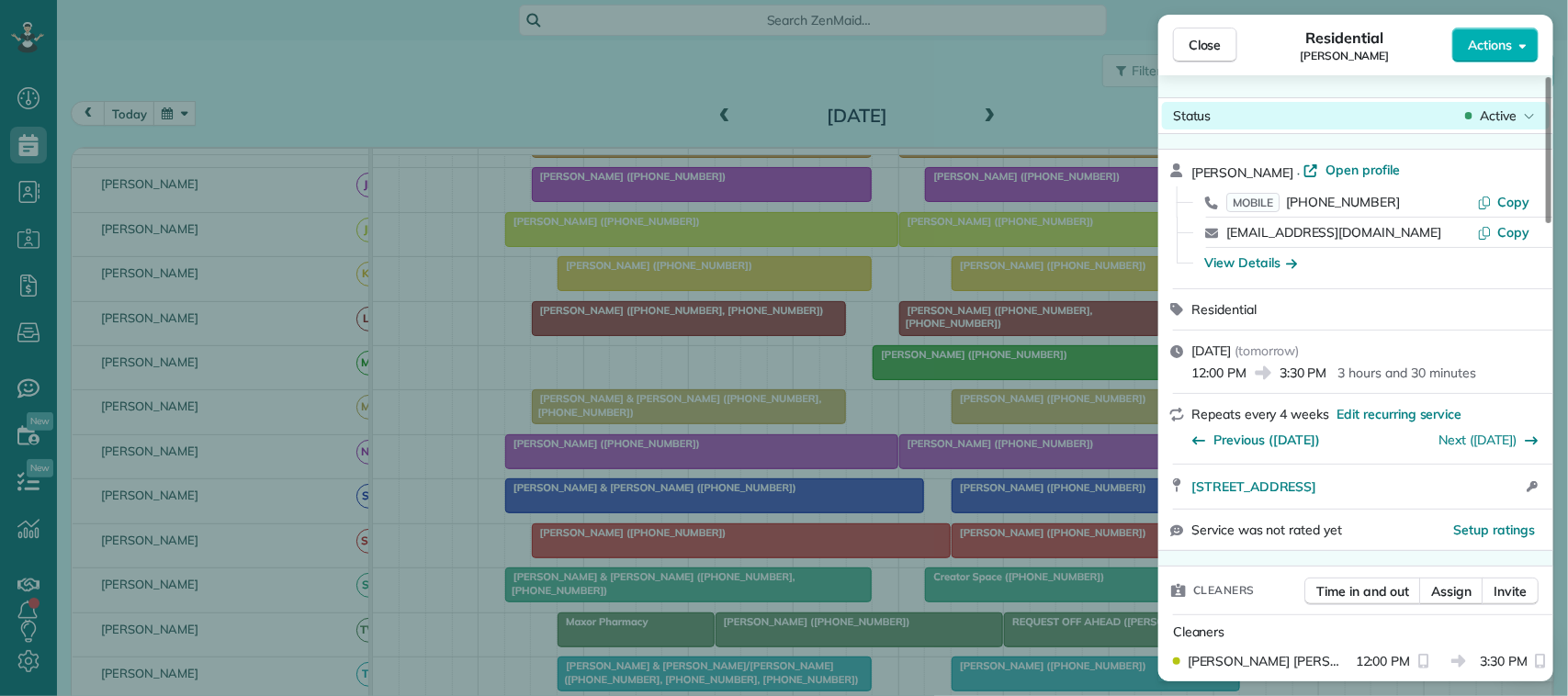
click at [1491, 113] on span "Active" at bounding box center [1498, 115] width 37 height 18
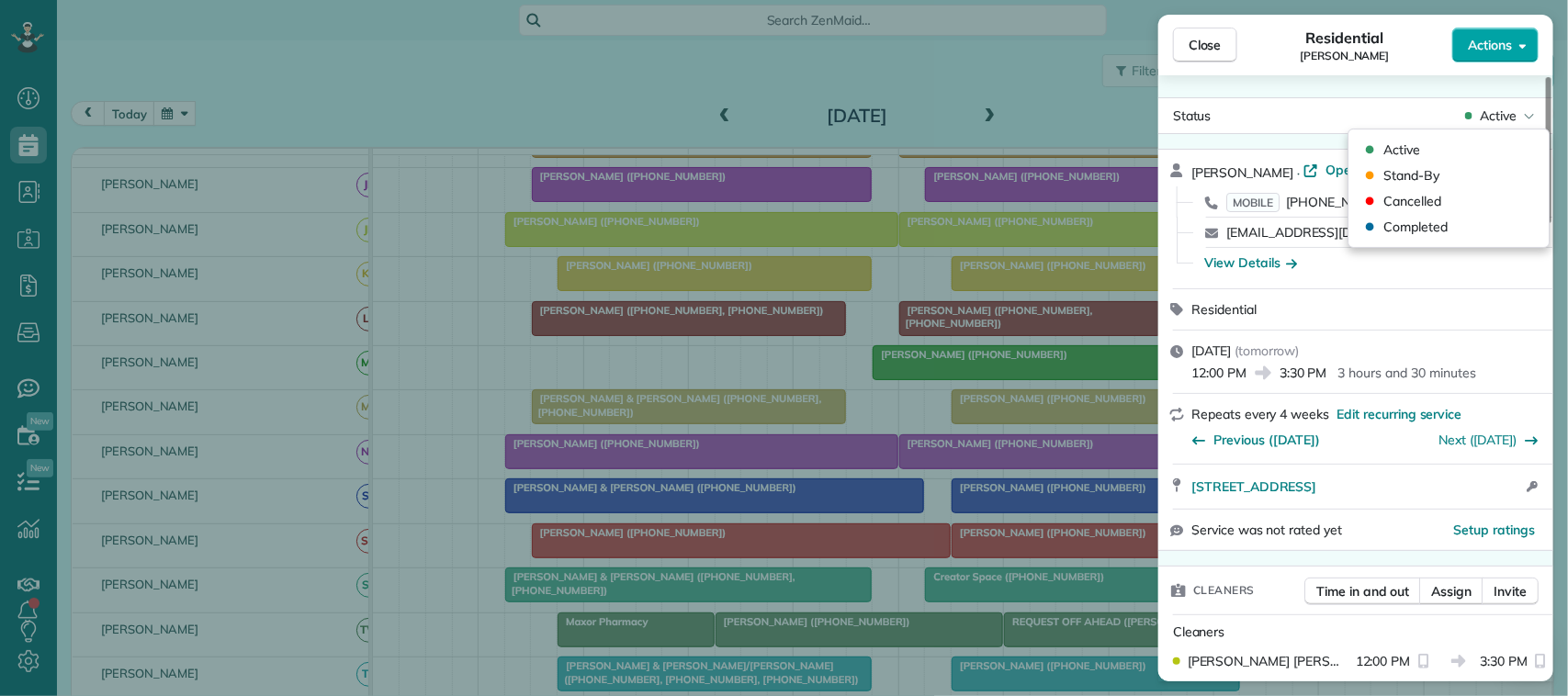
click at [1490, 50] on span "Actions" at bounding box center [1489, 45] width 45 height 18
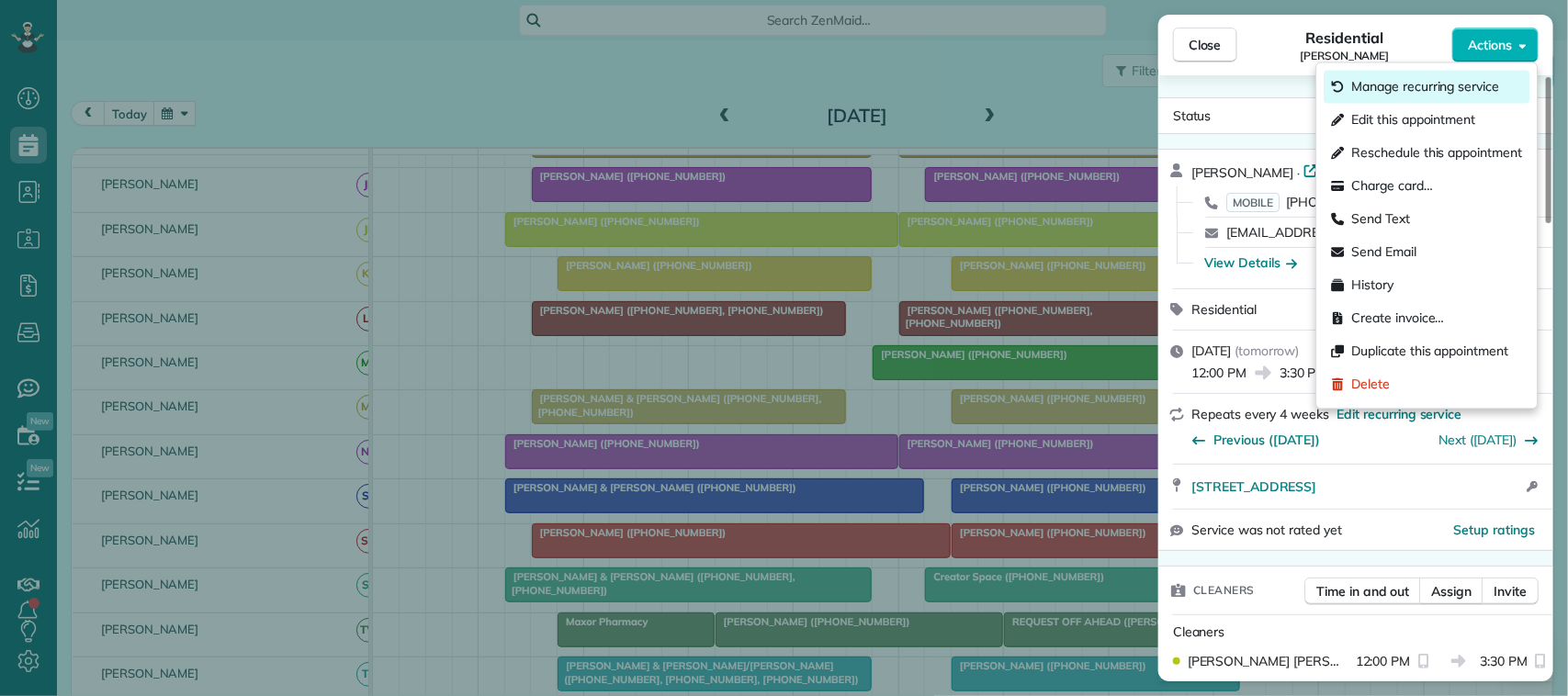
click at [1440, 80] on span "Manage recurring service" at bounding box center [1426, 86] width 148 height 18
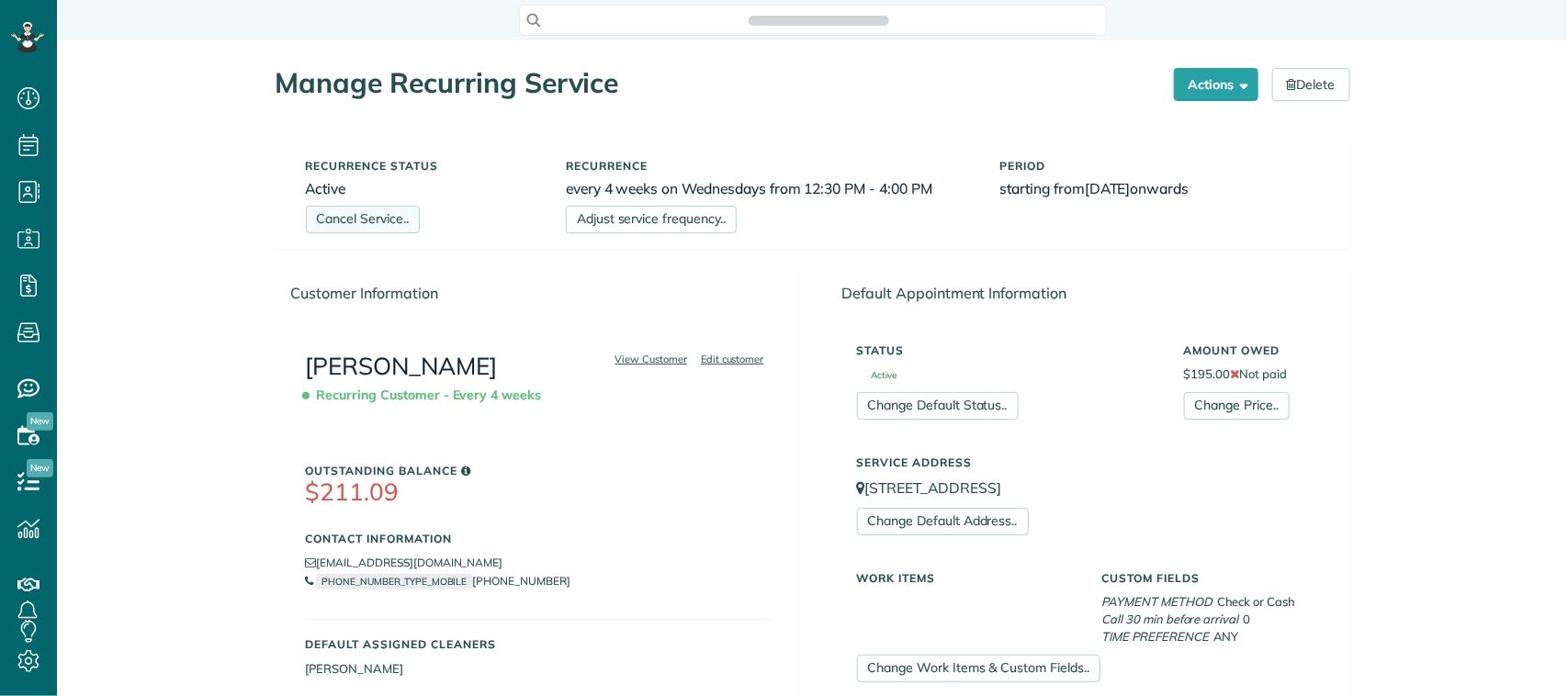
click at [397, 211] on link "Cancel Service.." at bounding box center [363, 219] width 114 height 27
click at [351, 225] on link "Cancel Service.." at bounding box center [363, 219] width 114 height 27
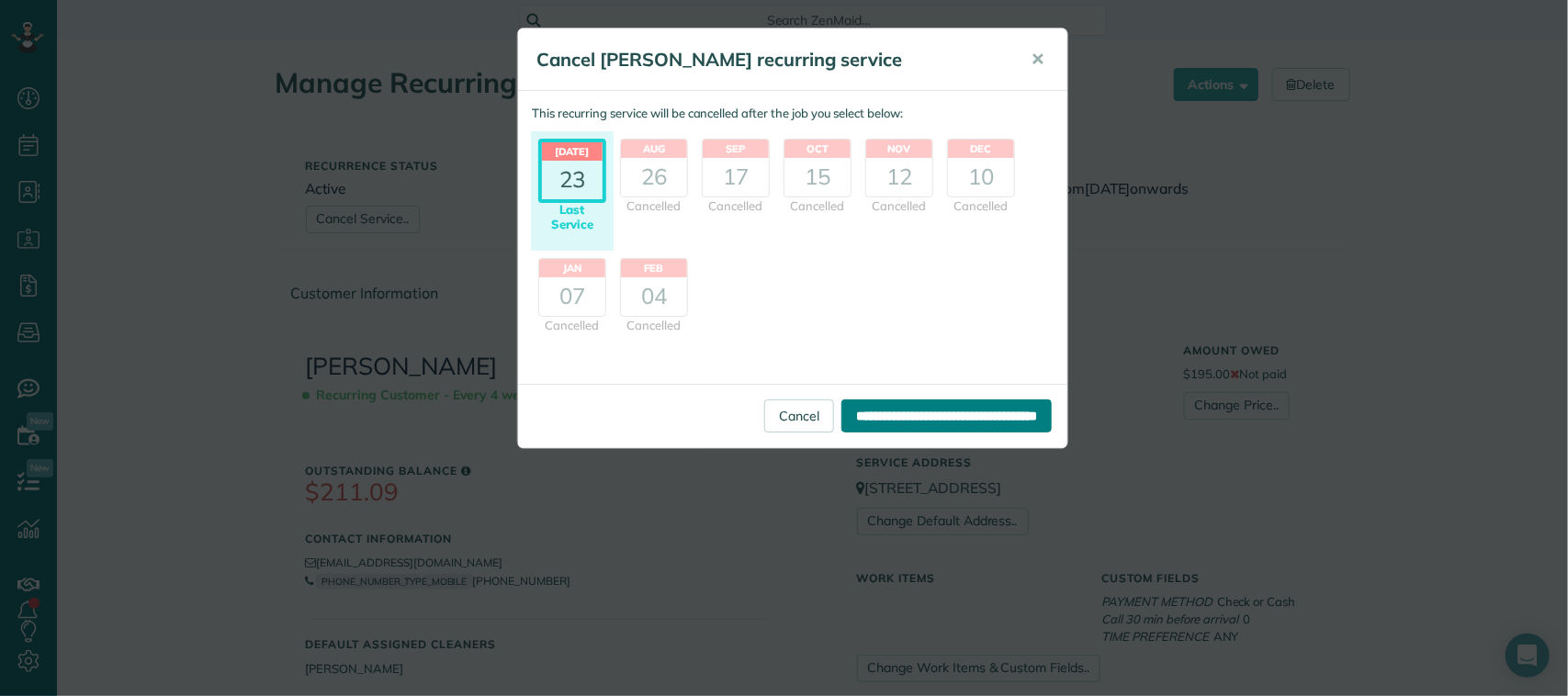
click at [882, 418] on input "**********" at bounding box center [946, 416] width 210 height 33
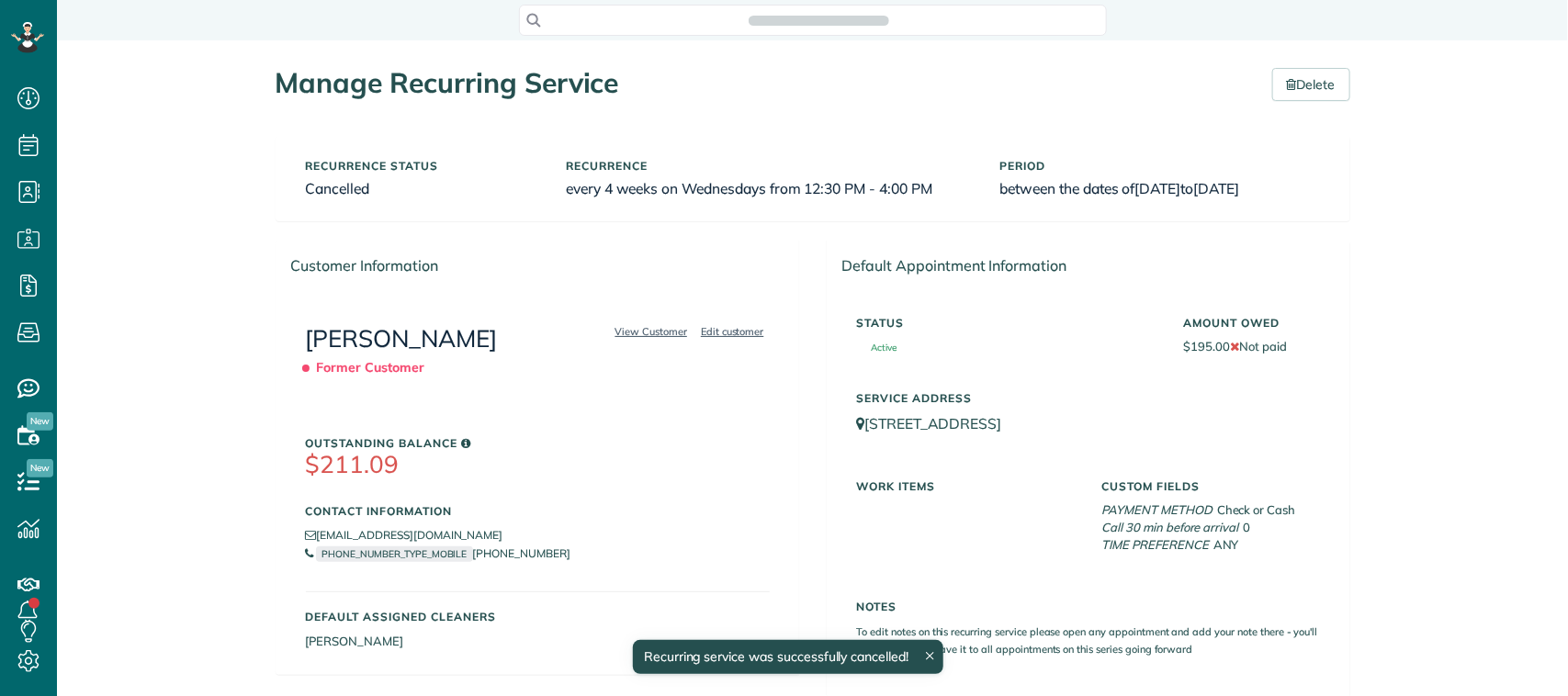
scroll to position [8, 8]
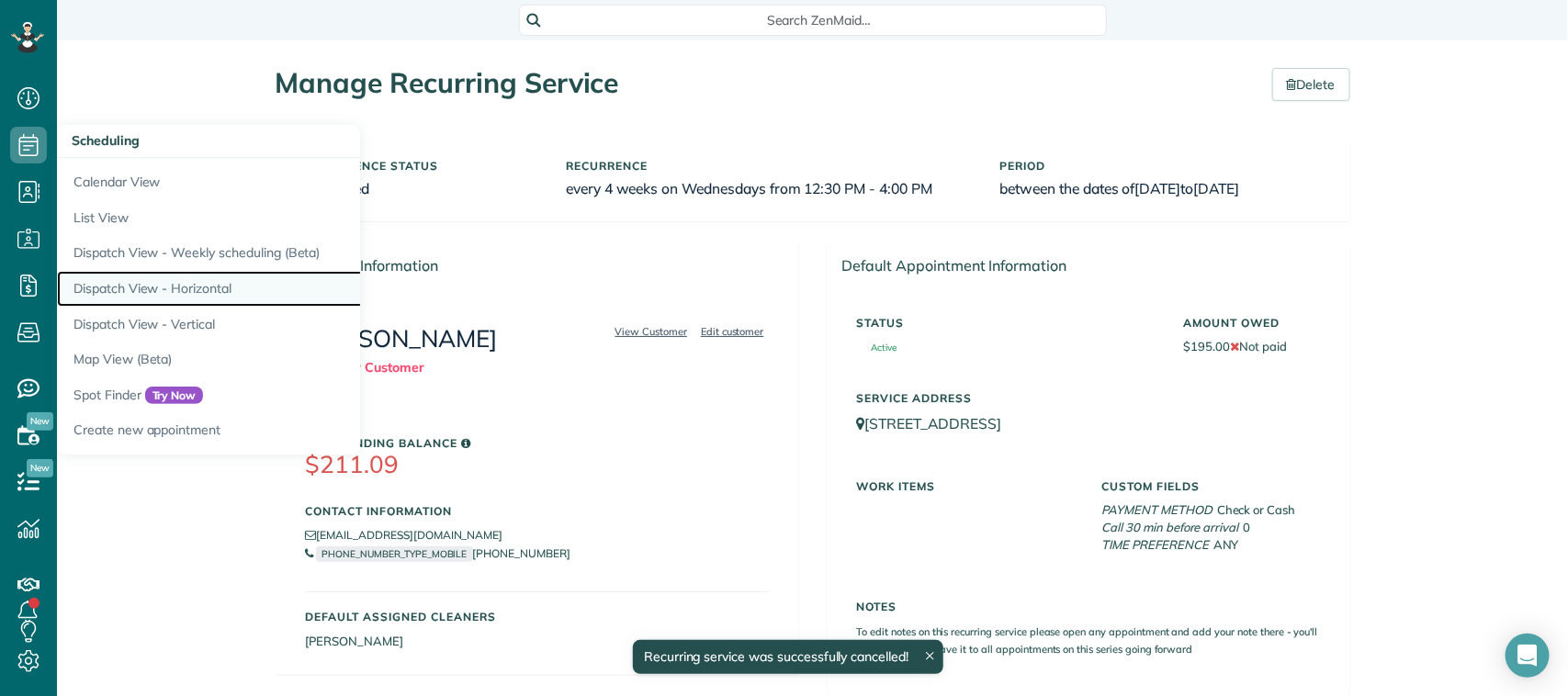
click at [158, 278] on link "Dispatch View - Horizontal" at bounding box center [286, 289] width 460 height 36
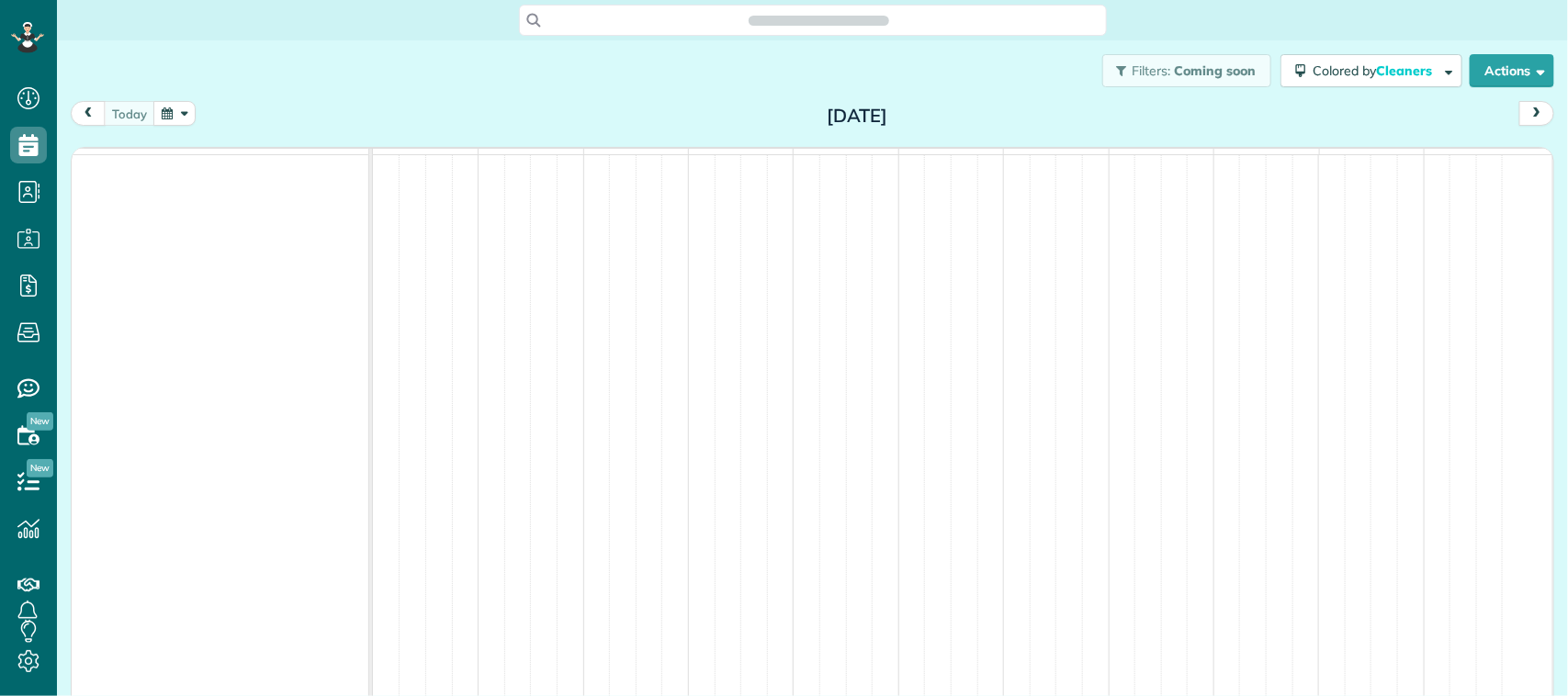
scroll to position [8, 8]
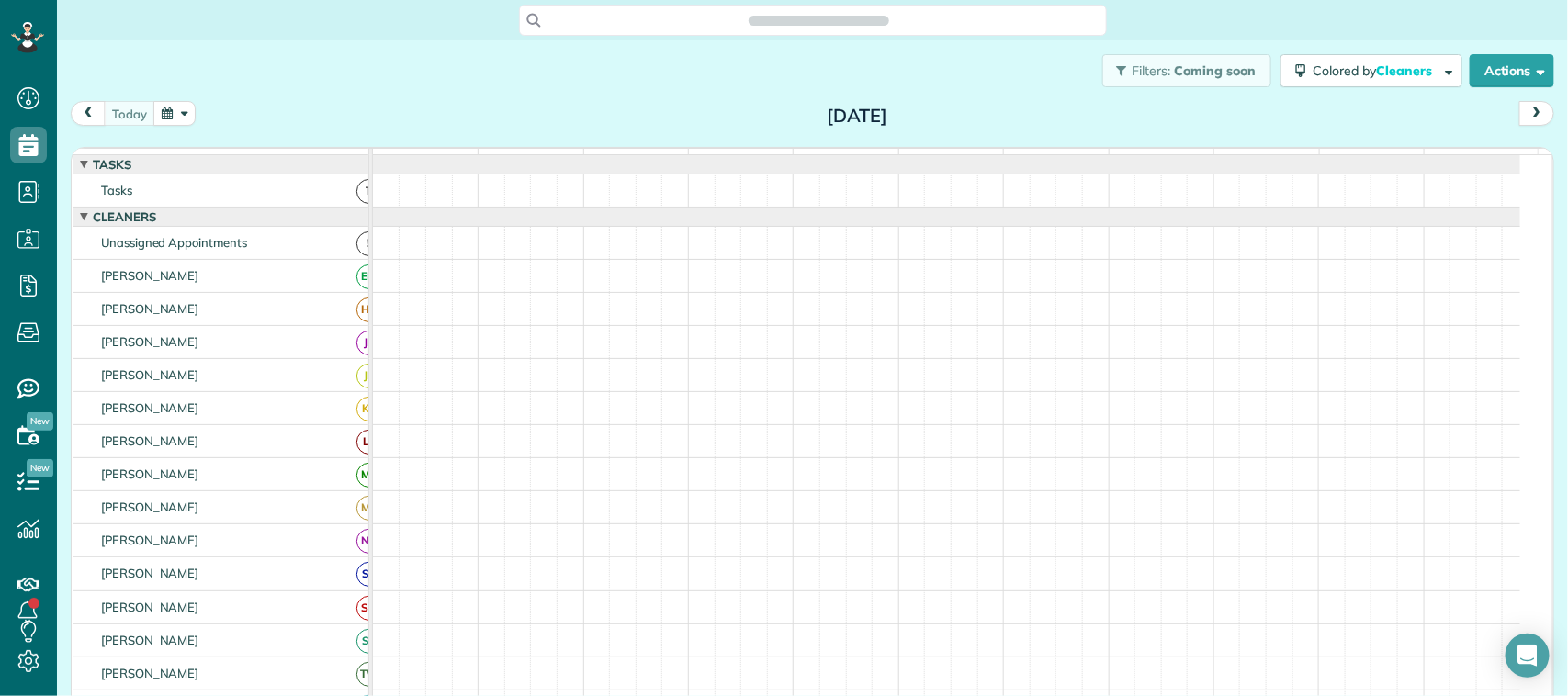
click at [154, 111] on button "button" at bounding box center [174, 114] width 43 height 25
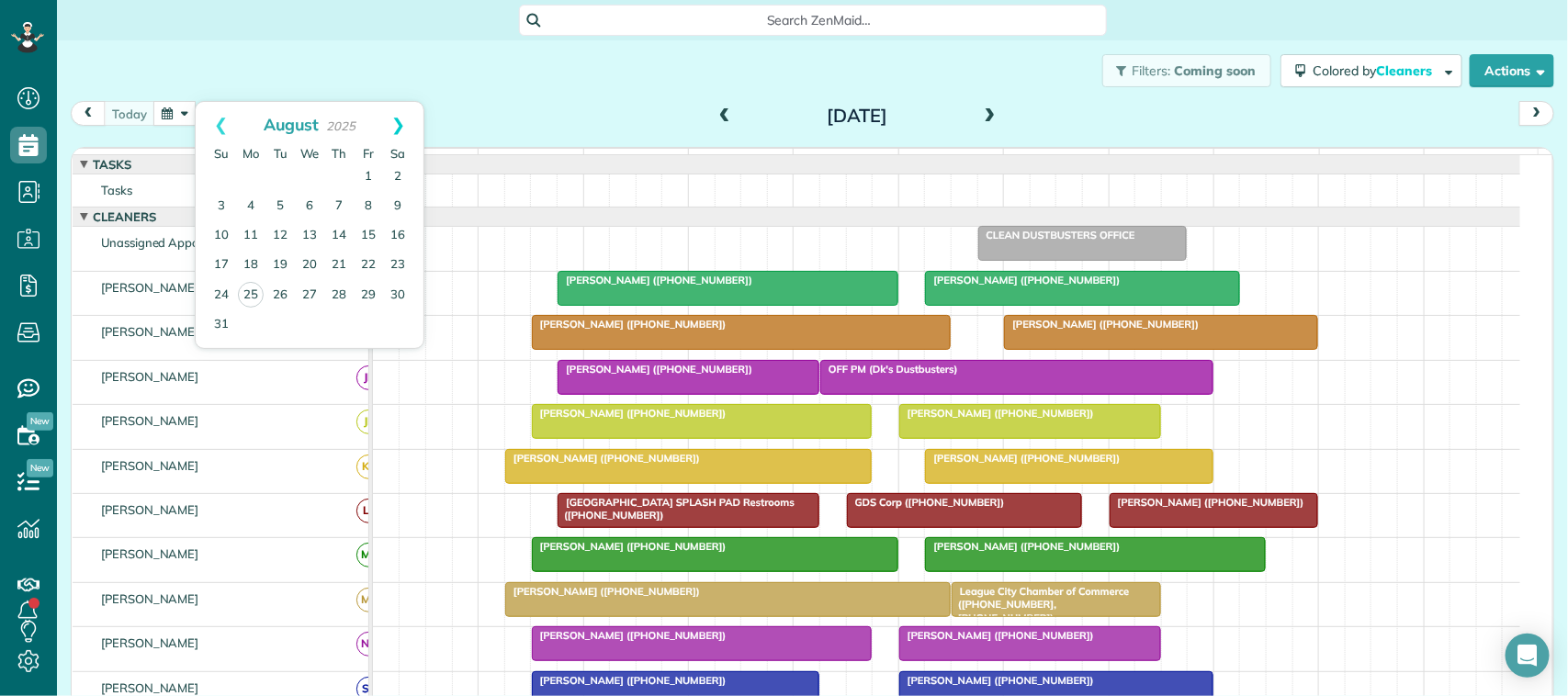
click at [392, 122] on link "Next" at bounding box center [398, 125] width 50 height 45
click at [301, 205] on link "10" at bounding box center [309, 206] width 29 height 29
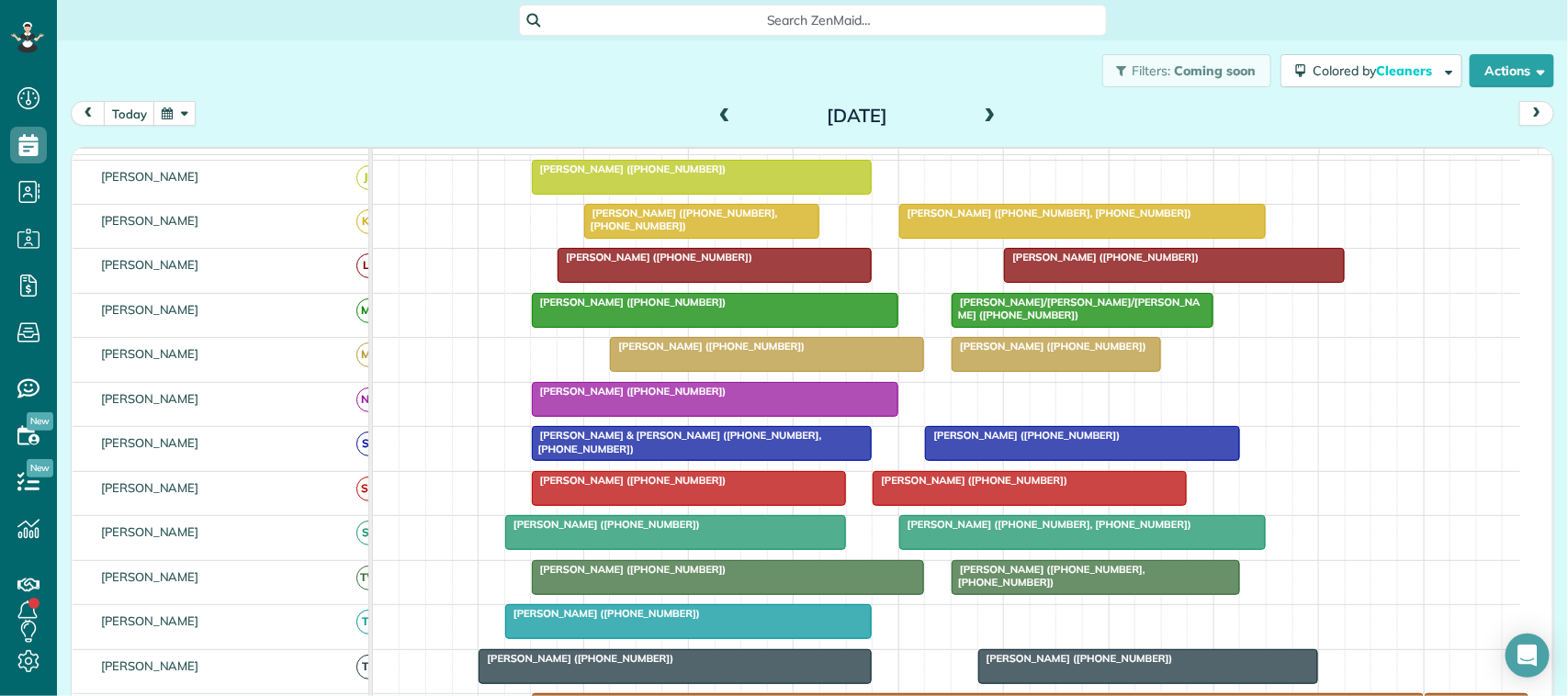
scroll to position [345, 0]
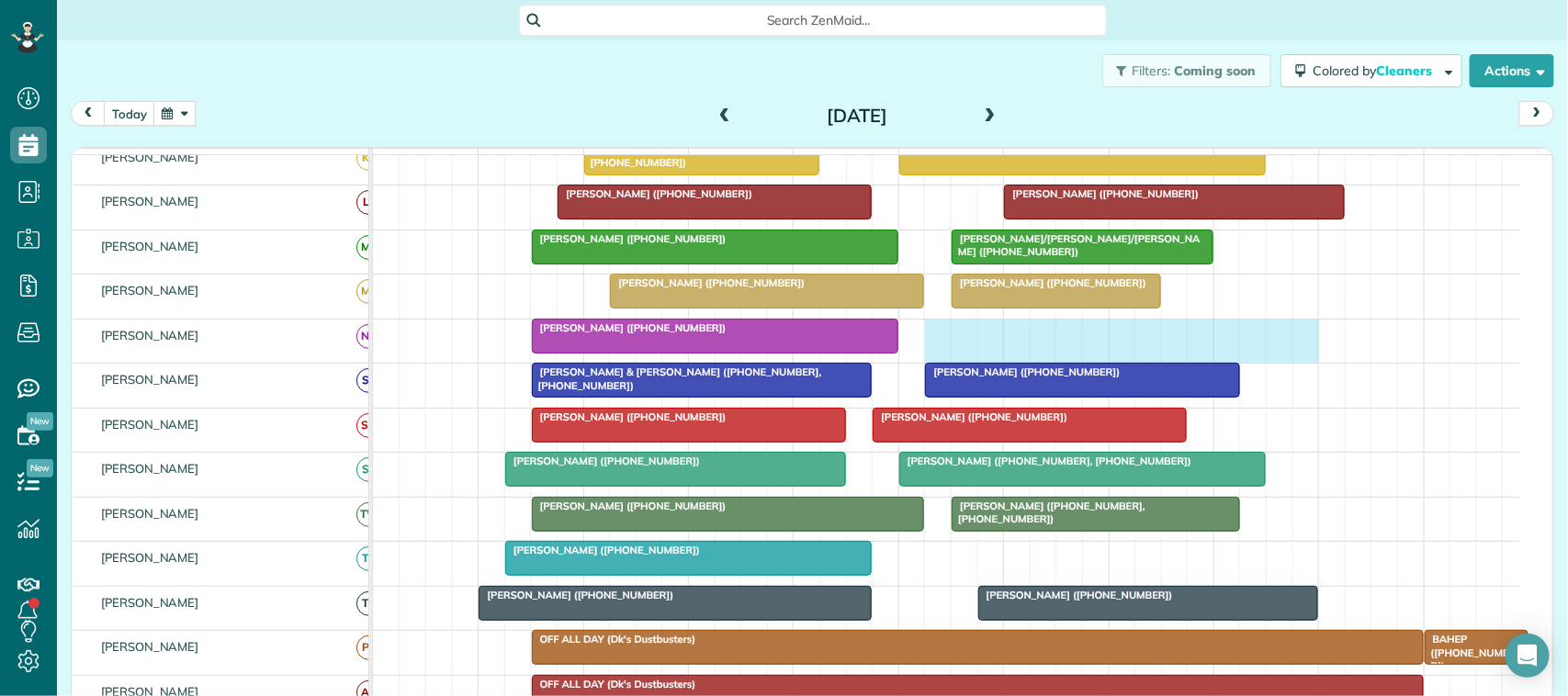
drag, startPoint x: 929, startPoint y: 360, endPoint x: 1292, endPoint y: 360, distance: 363.0
click at [1297, 360] on div "[PERSON_NAME] ([PHONE_NUMBER])" at bounding box center [946, 341] width 1147 height 44
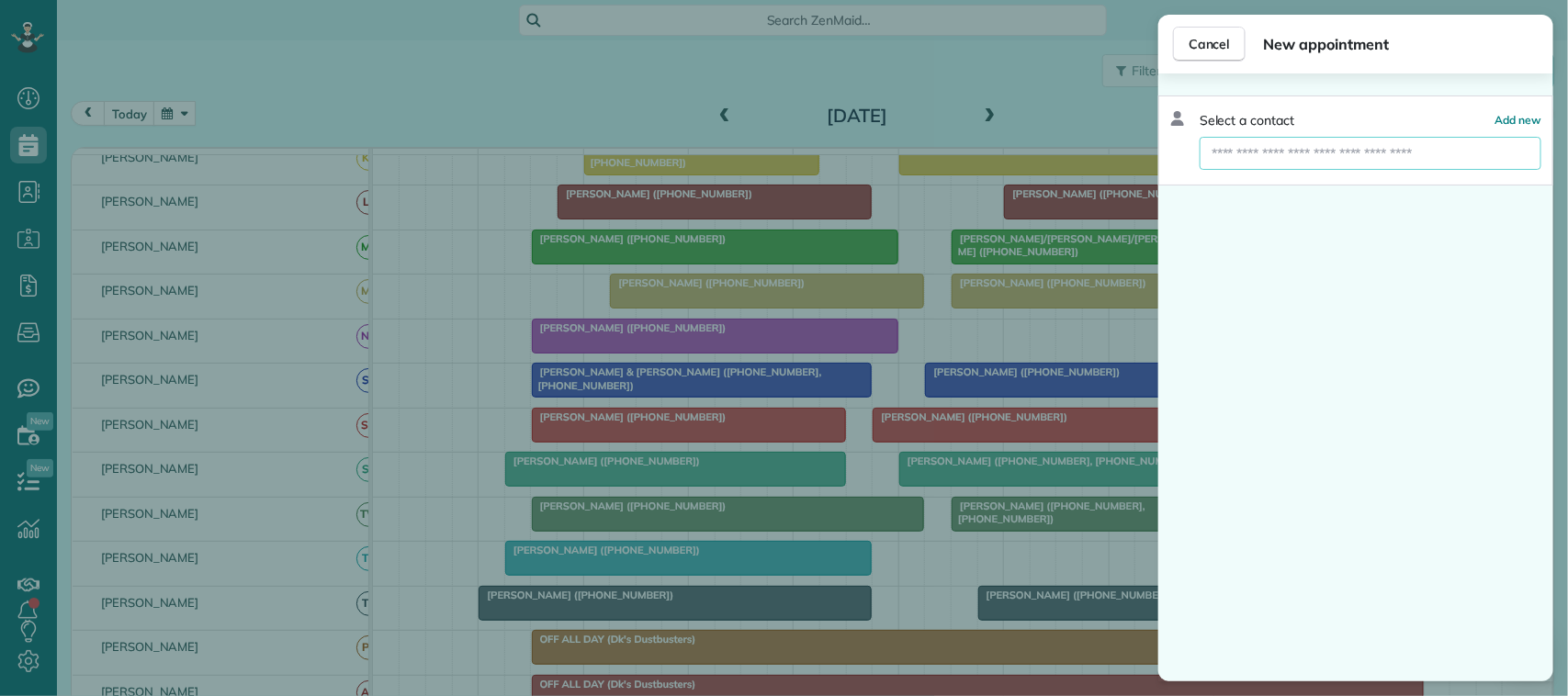
click at [1338, 164] on input "text" at bounding box center [1370, 152] width 342 height 33
type input "****"
click at [1318, 187] on button "[PERSON_NAME] [EMAIL_ADDRESS][DOMAIN_NAME]" at bounding box center [1370, 187] width 342 height 35
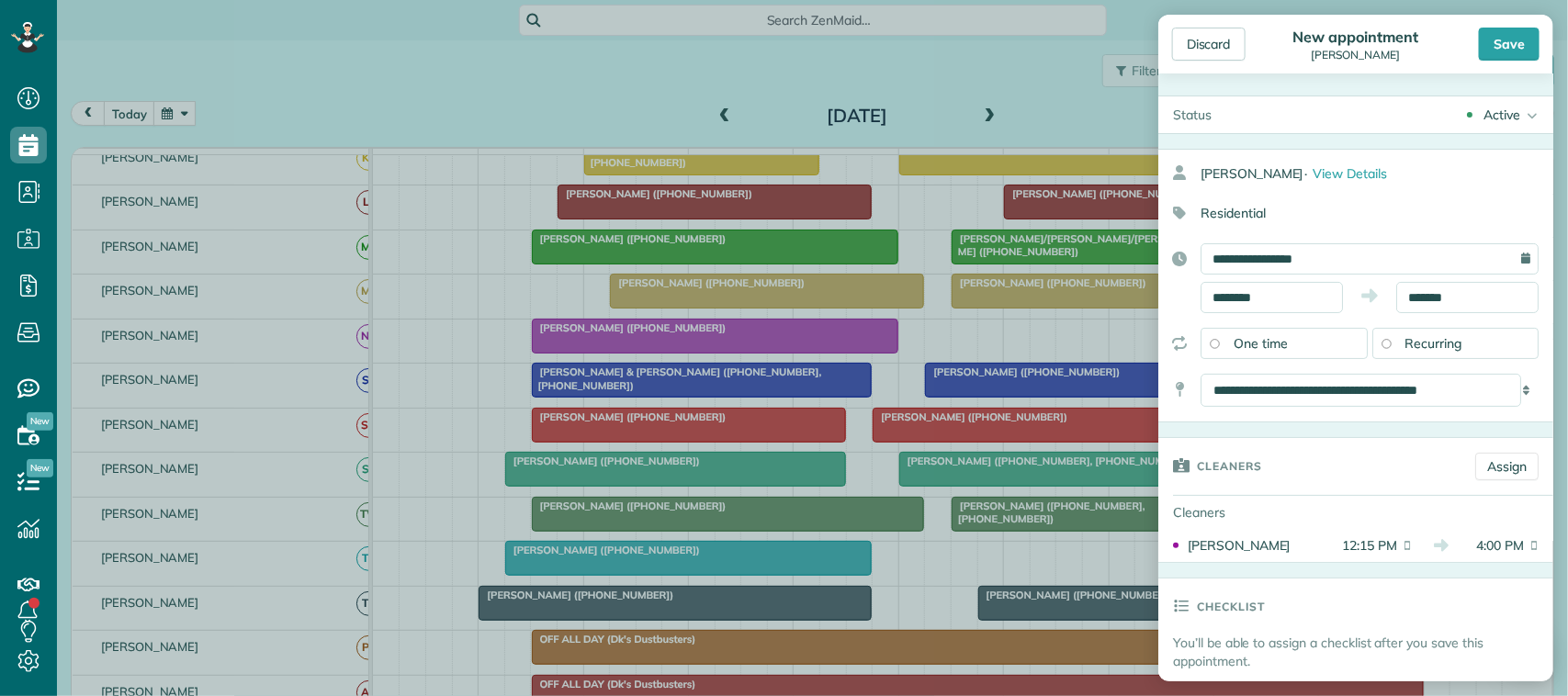
click at [1447, 346] on span "Recurring" at bounding box center [1433, 343] width 57 height 16
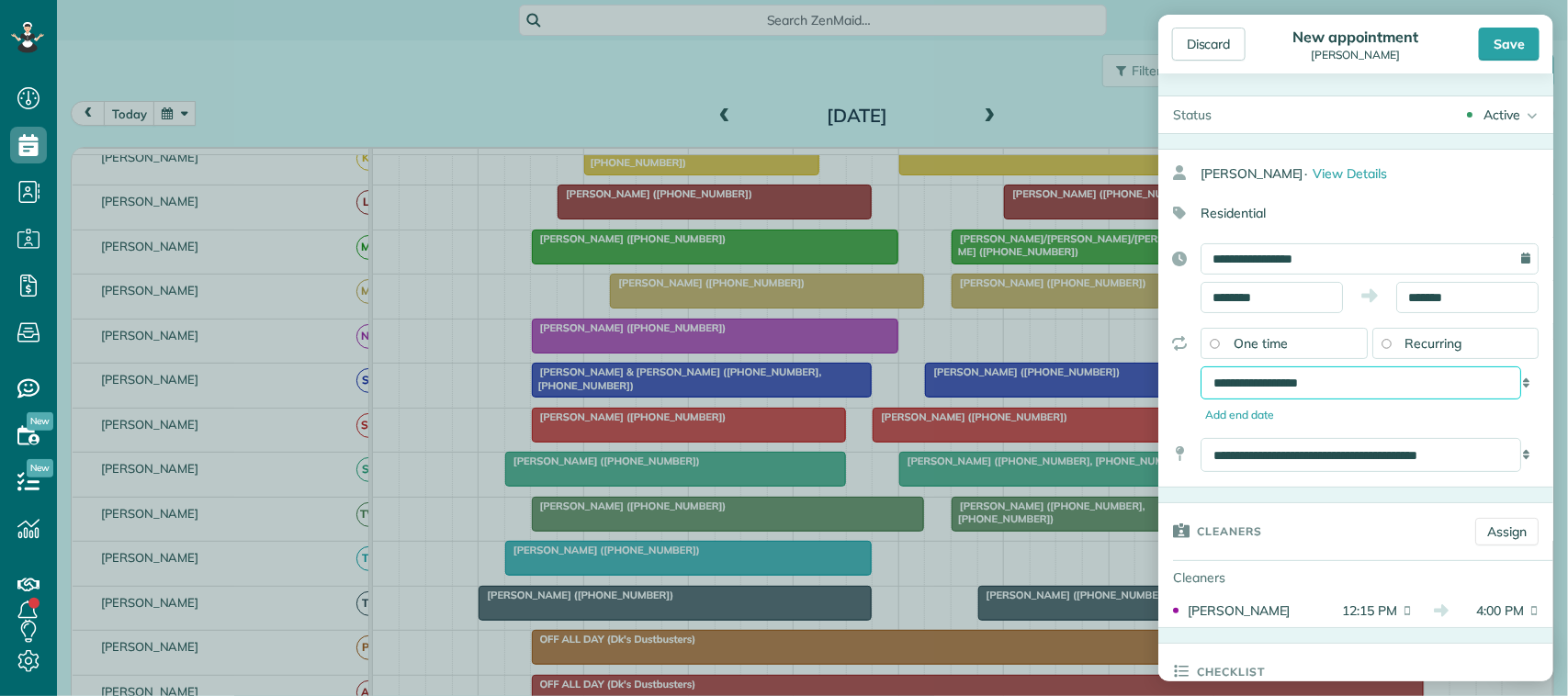
click at [1397, 379] on select "**********" at bounding box center [1361, 383] width 320 height 33
select select "**********"
click at [1200, 368] on select "**********" at bounding box center [1361, 383] width 320 height 33
click at [1504, 47] on div "Save" at bounding box center [1509, 44] width 61 height 33
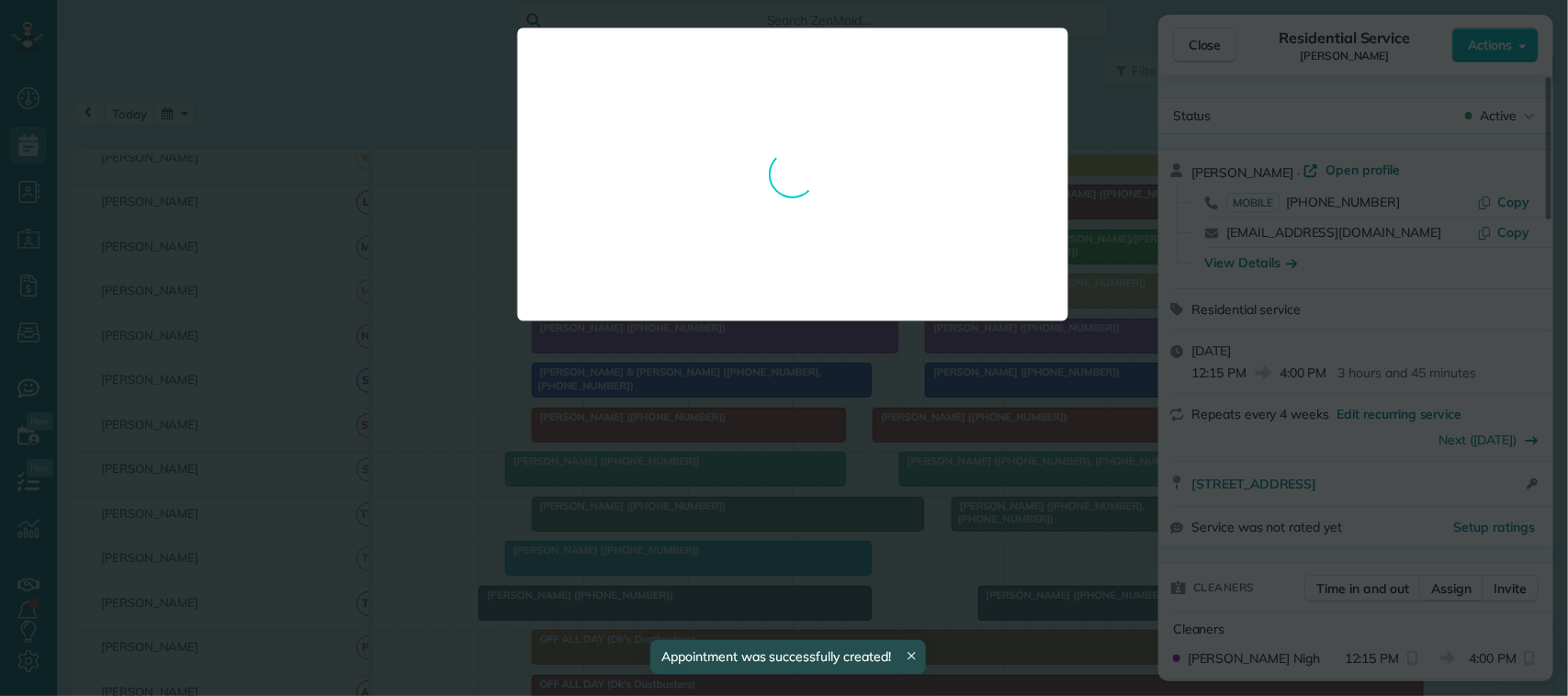
click at [1194, 44] on div at bounding box center [784, 348] width 1568 height 696
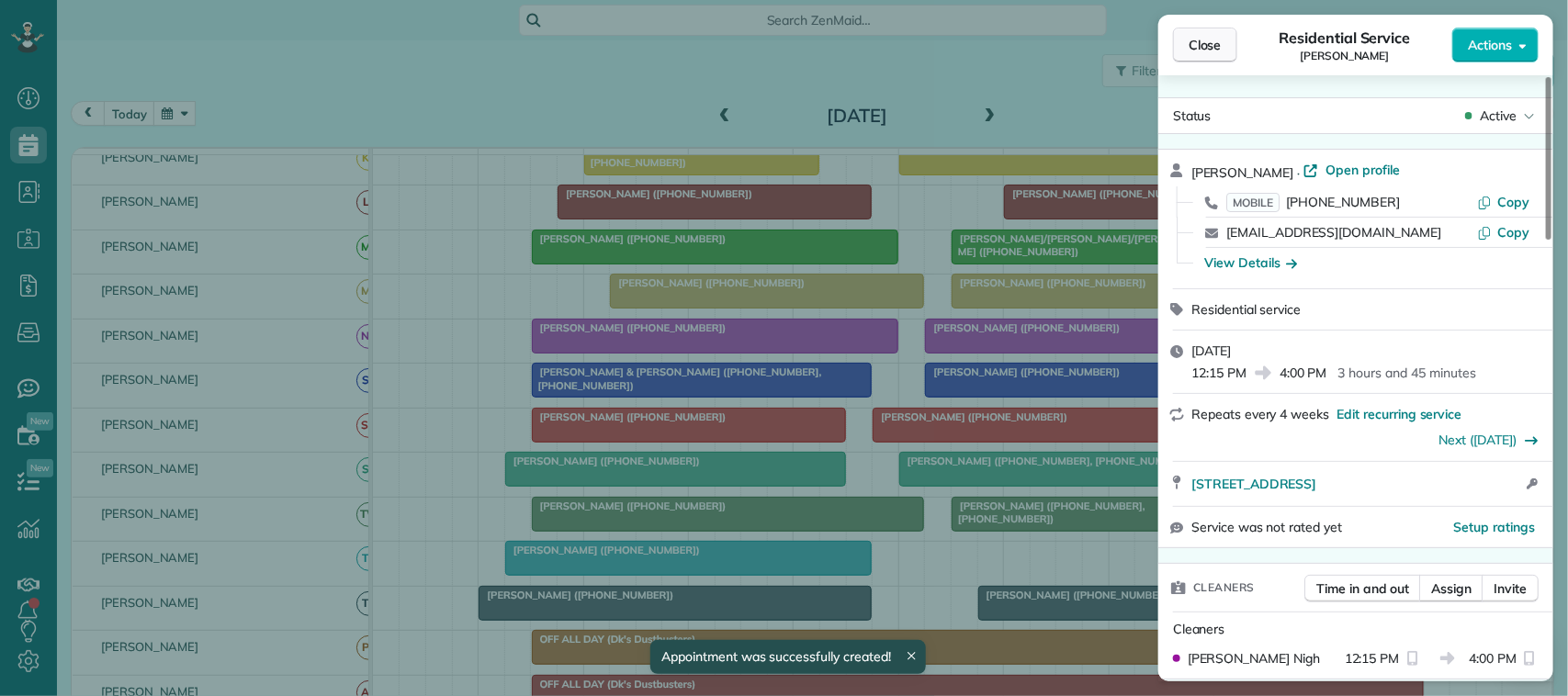
click at [1194, 61] on button "Close" at bounding box center [1205, 45] width 64 height 35
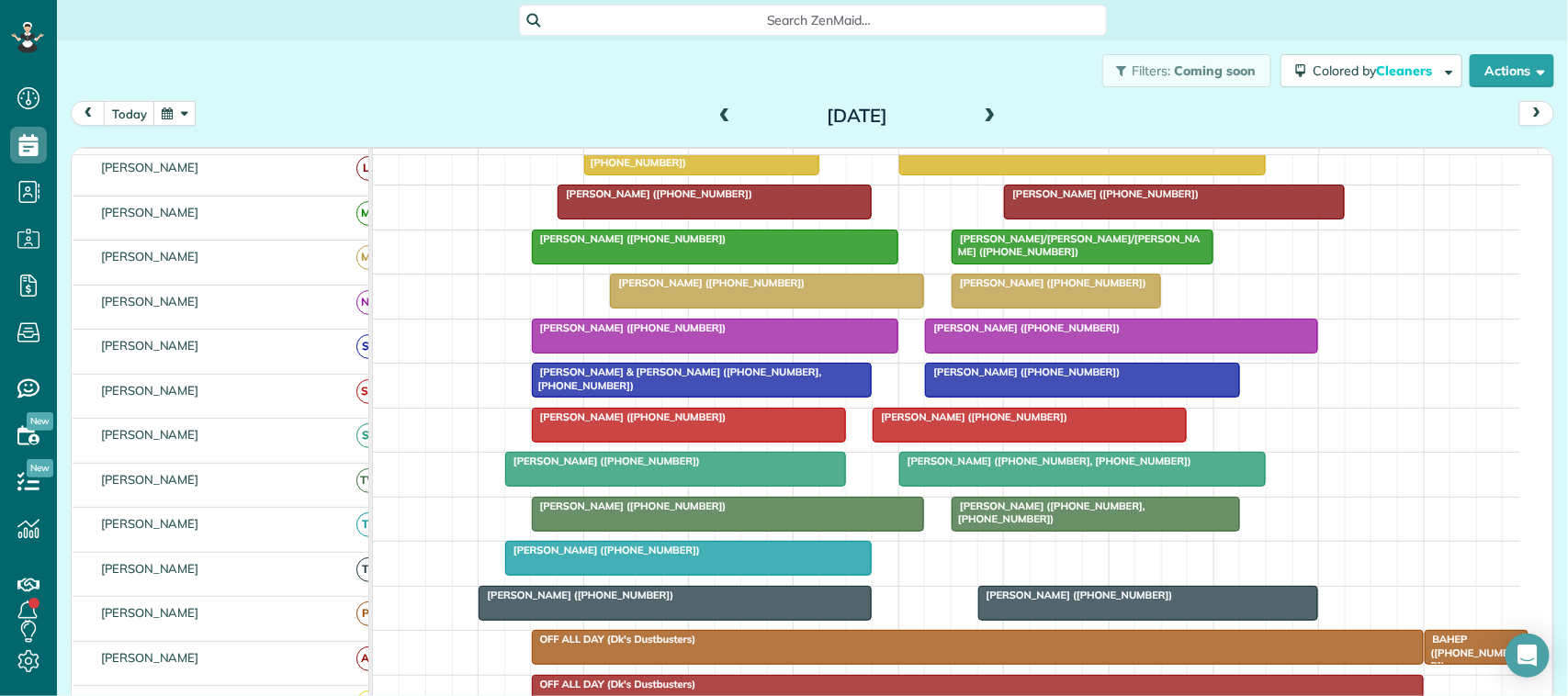
scroll to position [345, 0]
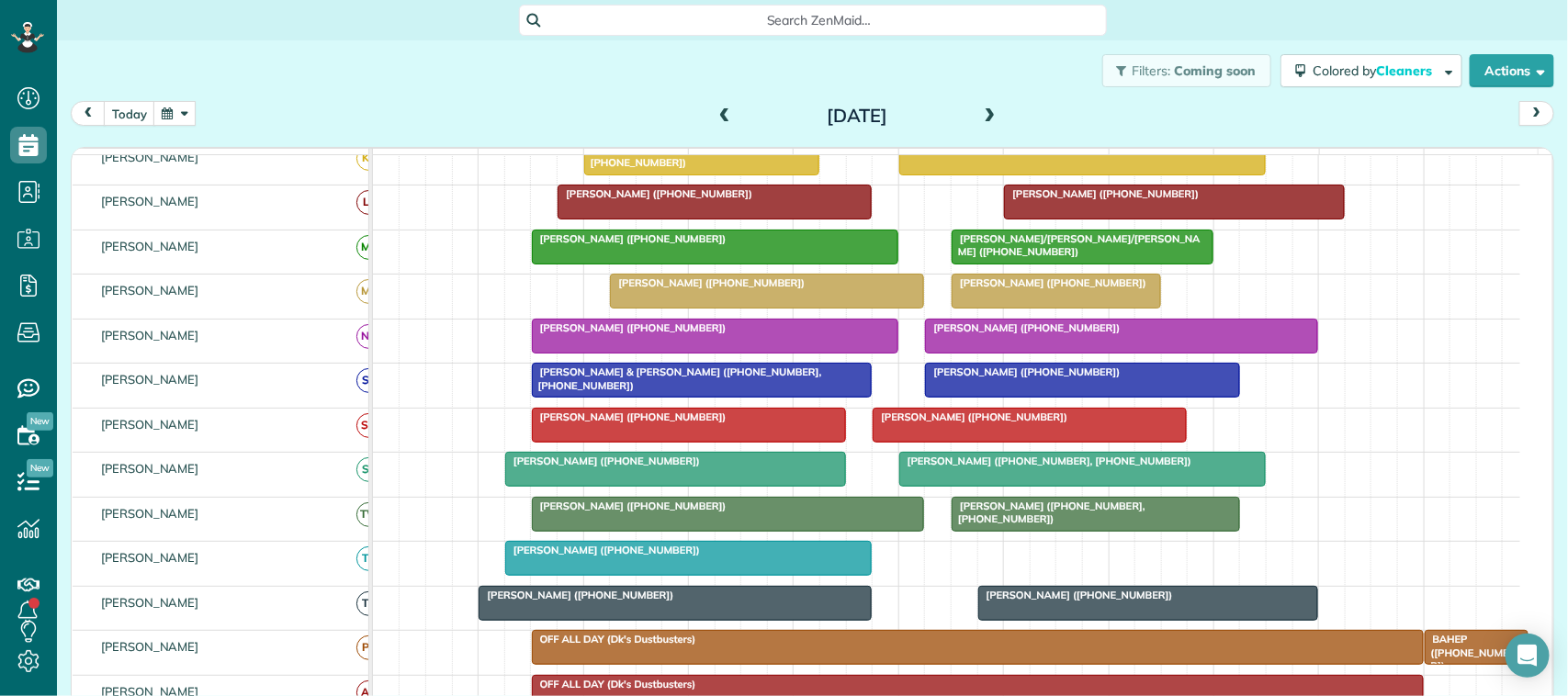
click at [1131, 334] on div "[PERSON_NAME] ([PHONE_NUMBER])" at bounding box center [1121, 328] width 382 height 13
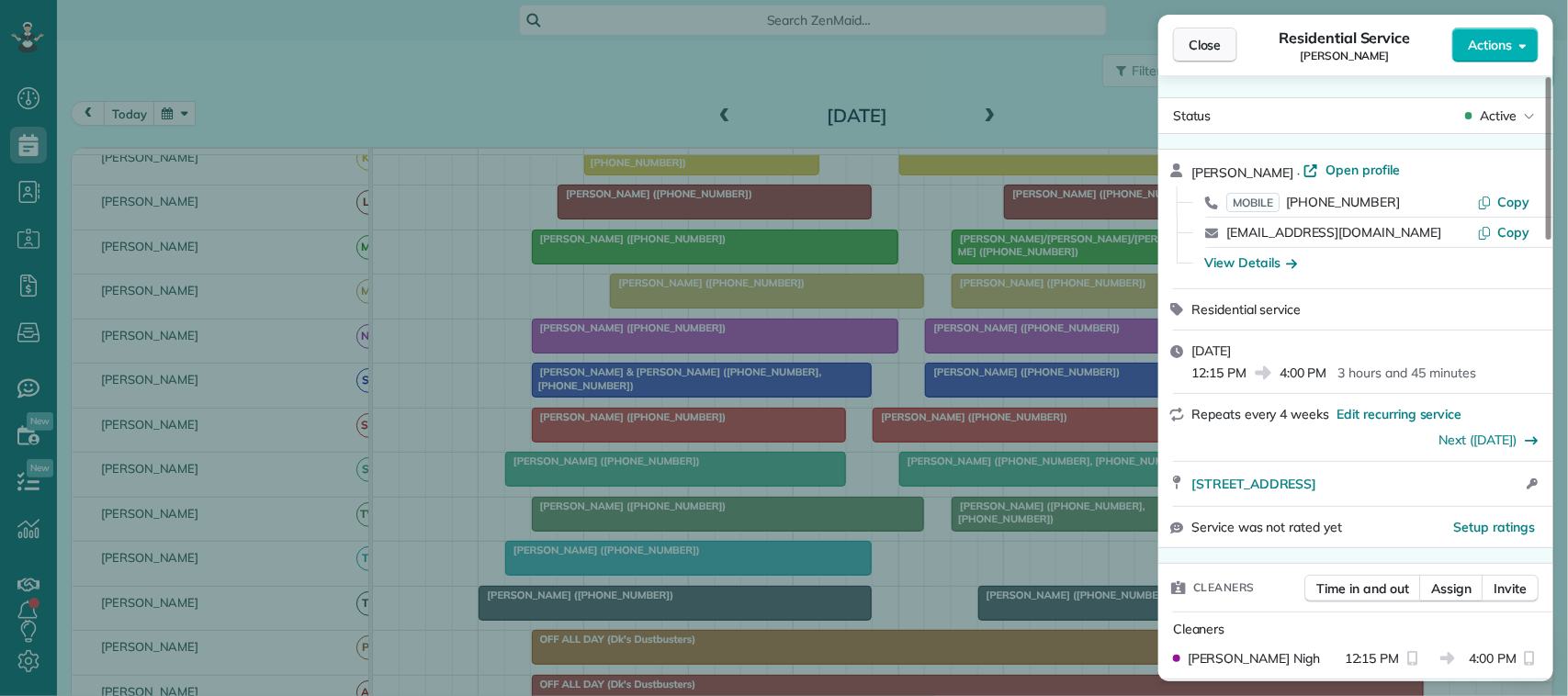
click at [1223, 44] on button "Close" at bounding box center [1205, 45] width 64 height 35
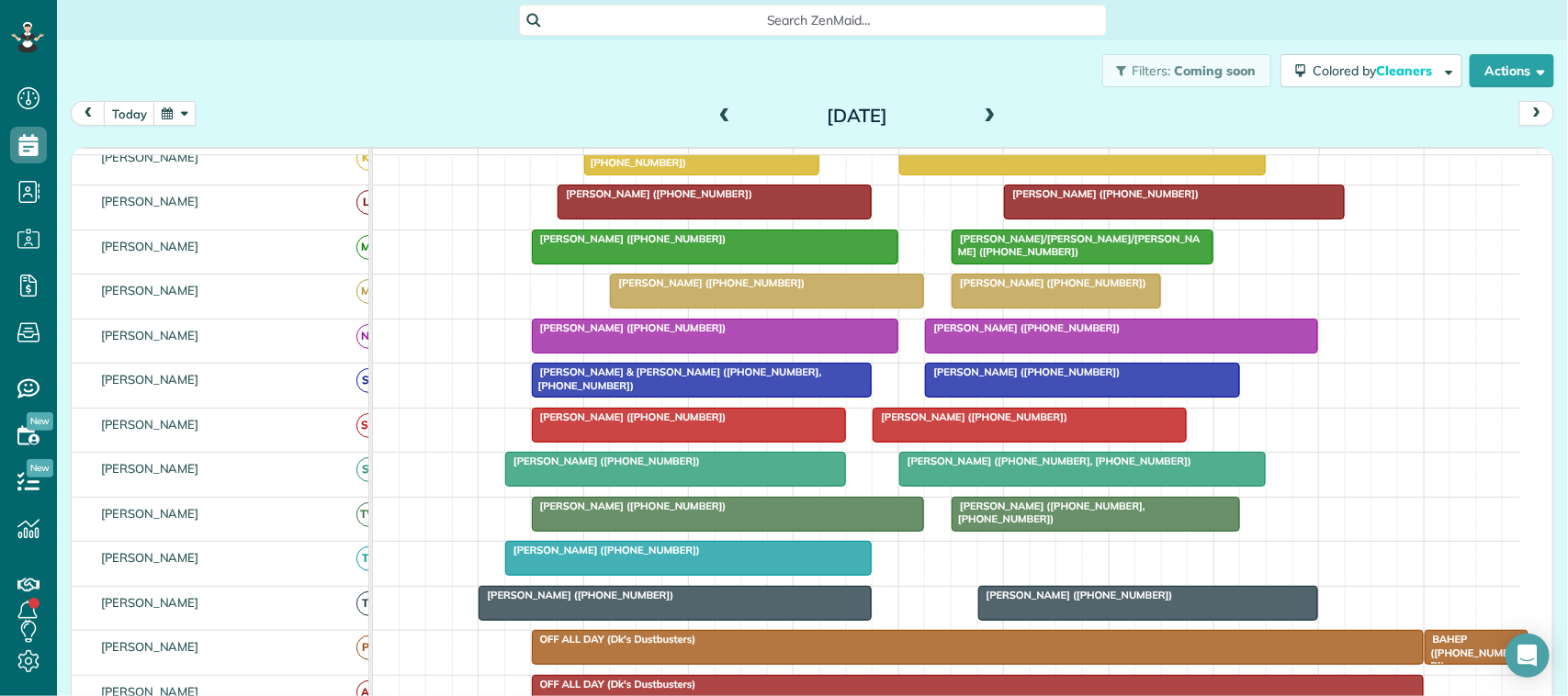
click at [135, 139] on div "[DATE] [DATE] function(groupId) { return _("Cleaners"); } 7am 8am 9am 10am 11am…" at bounding box center [813, 384] width 1484 height 564
click at [132, 113] on button "today" at bounding box center [130, 114] width 51 height 25
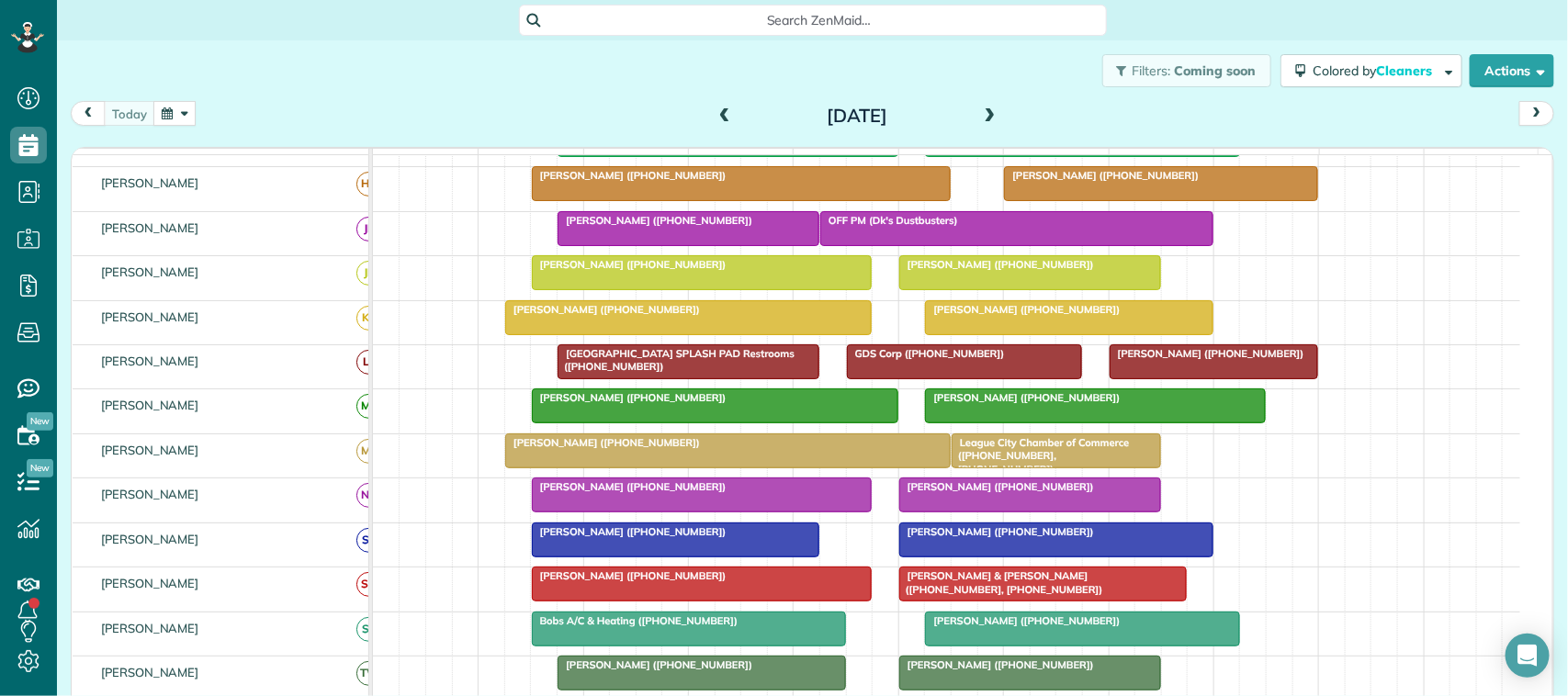
scroll to position [78, 0]
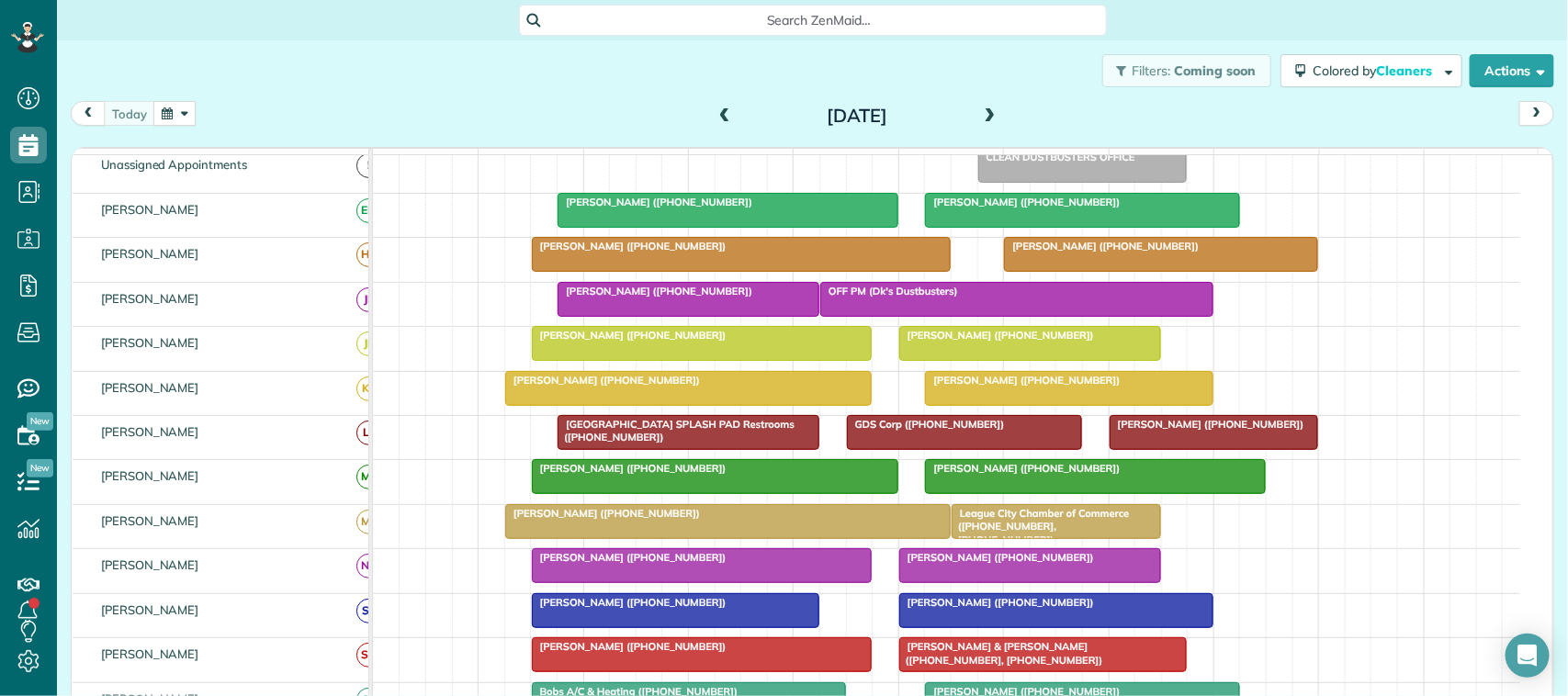
click at [989, 117] on span at bounding box center [990, 116] width 20 height 16
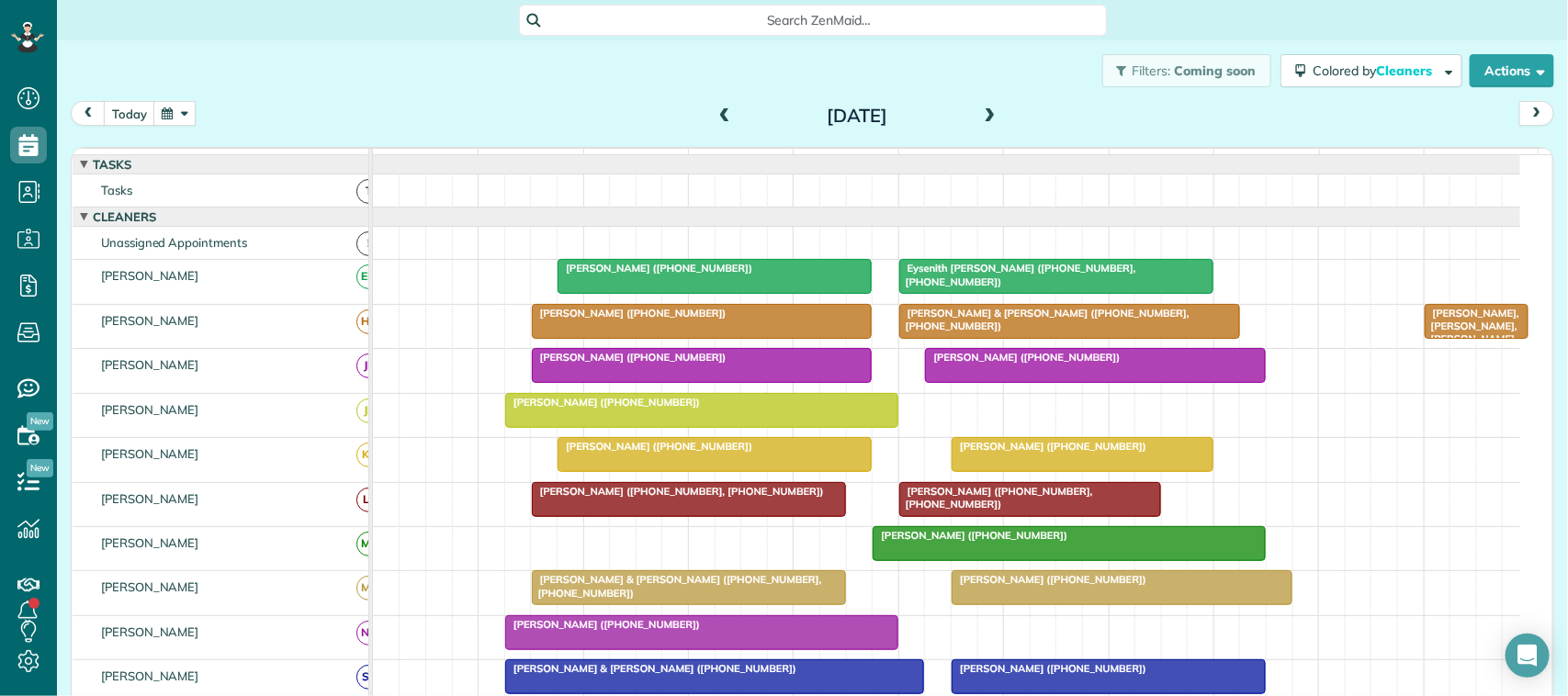
scroll to position [76, 0]
click at [120, 111] on button "today" at bounding box center [130, 114] width 51 height 25
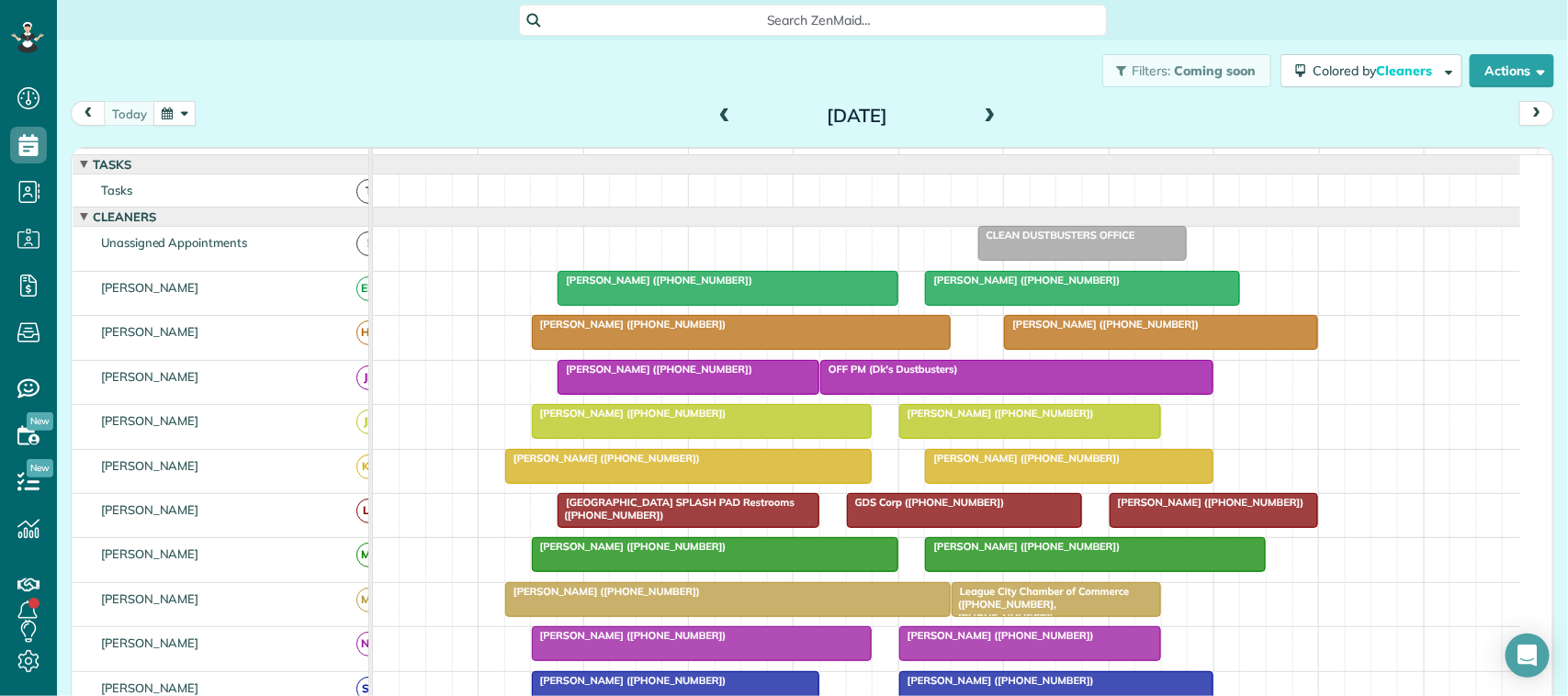
click at [438, 122] on div "[DATE] [DATE]" at bounding box center [813, 118] width 1484 height 34
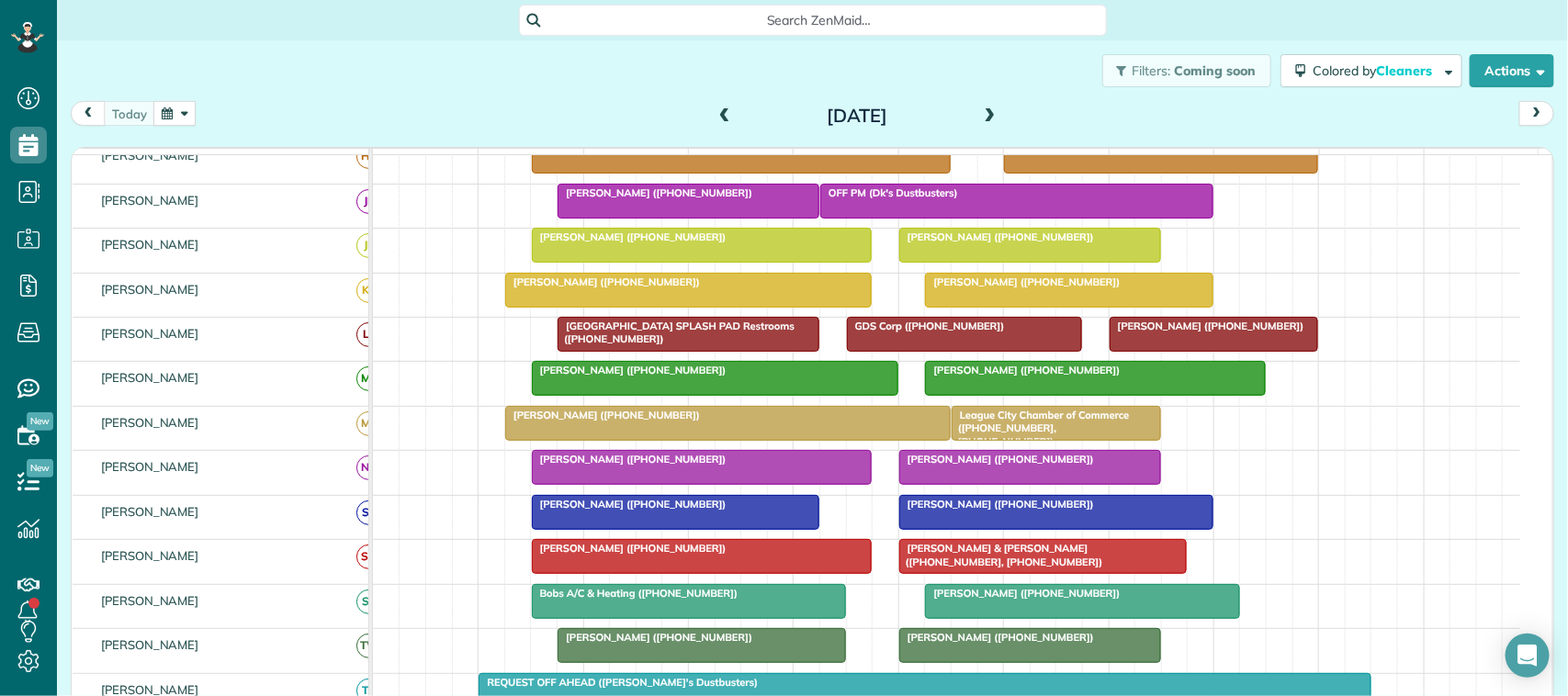
scroll to position [229, 0]
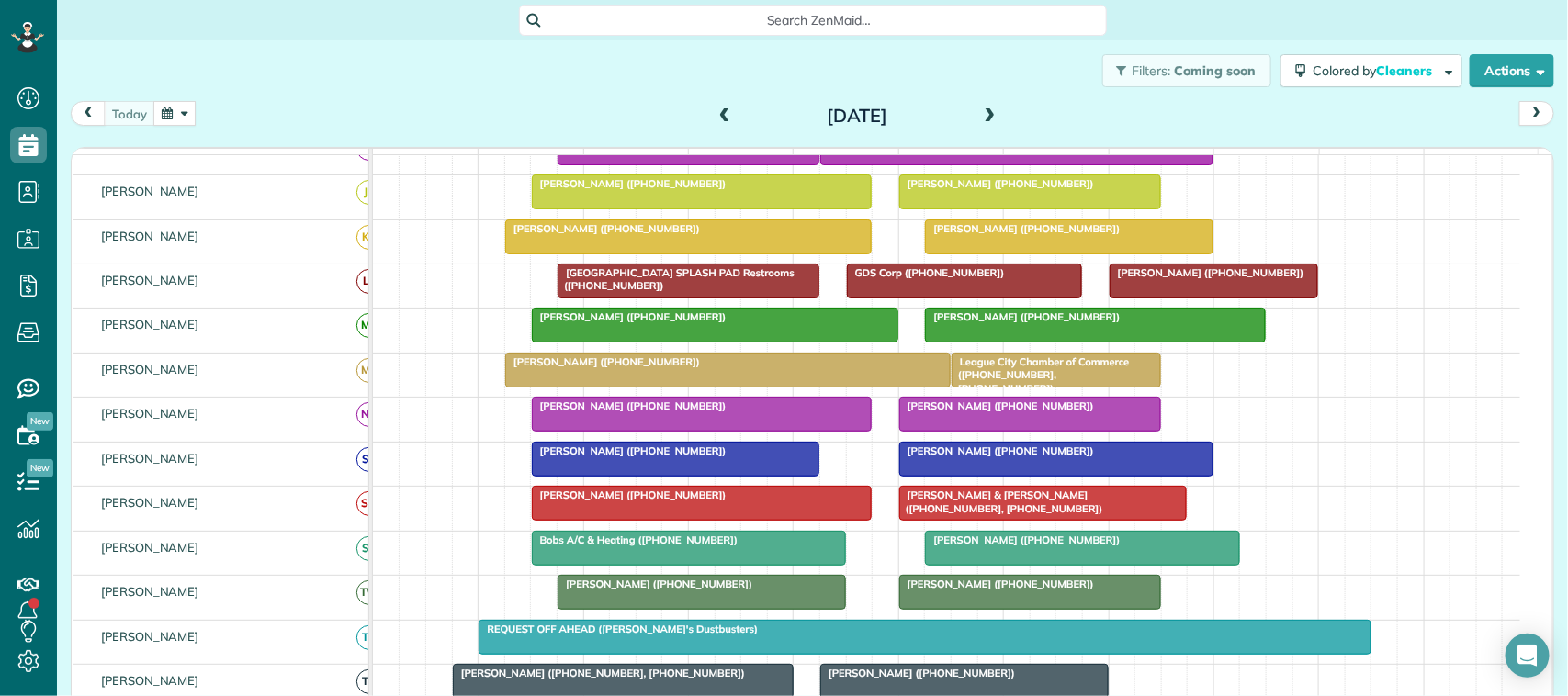
click at [167, 125] on button "button" at bounding box center [174, 114] width 43 height 25
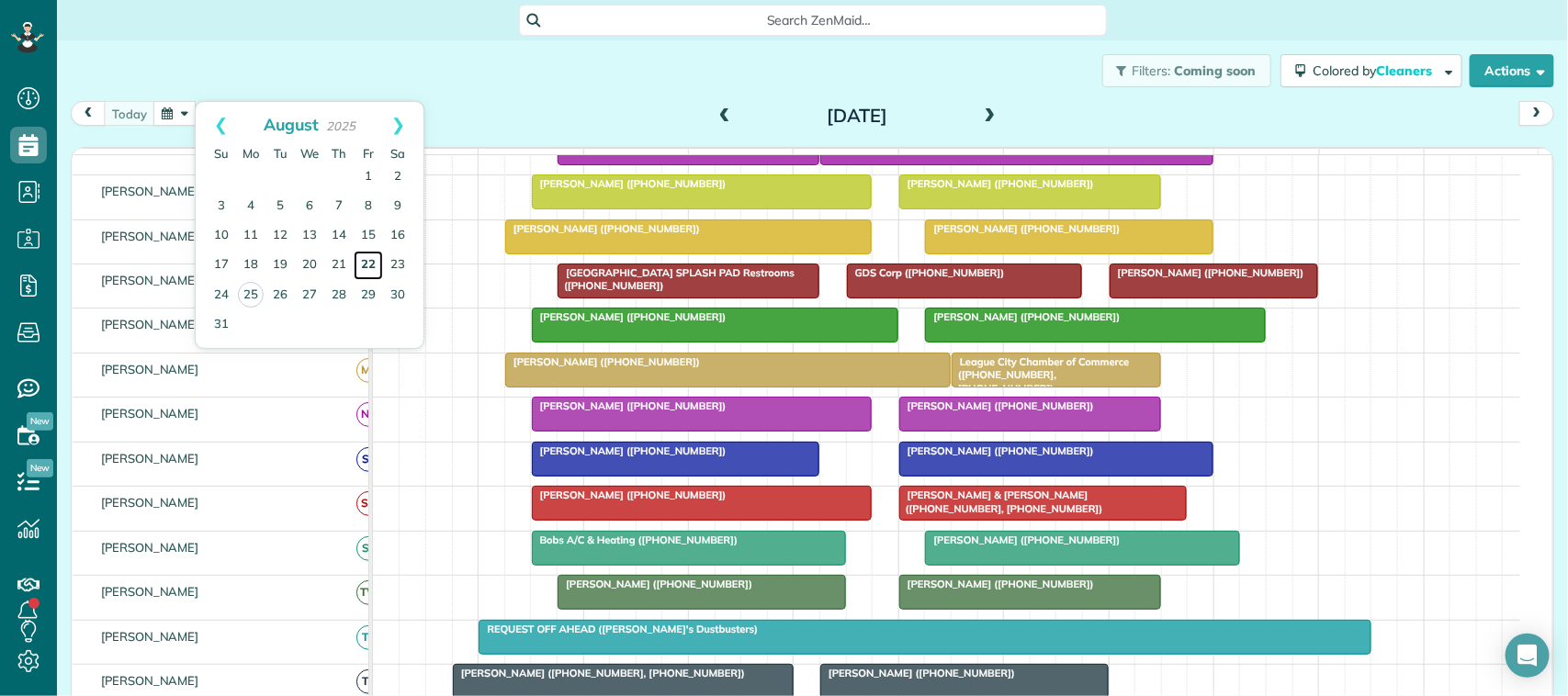
click at [369, 264] on link "22" at bounding box center [368, 265] width 29 height 29
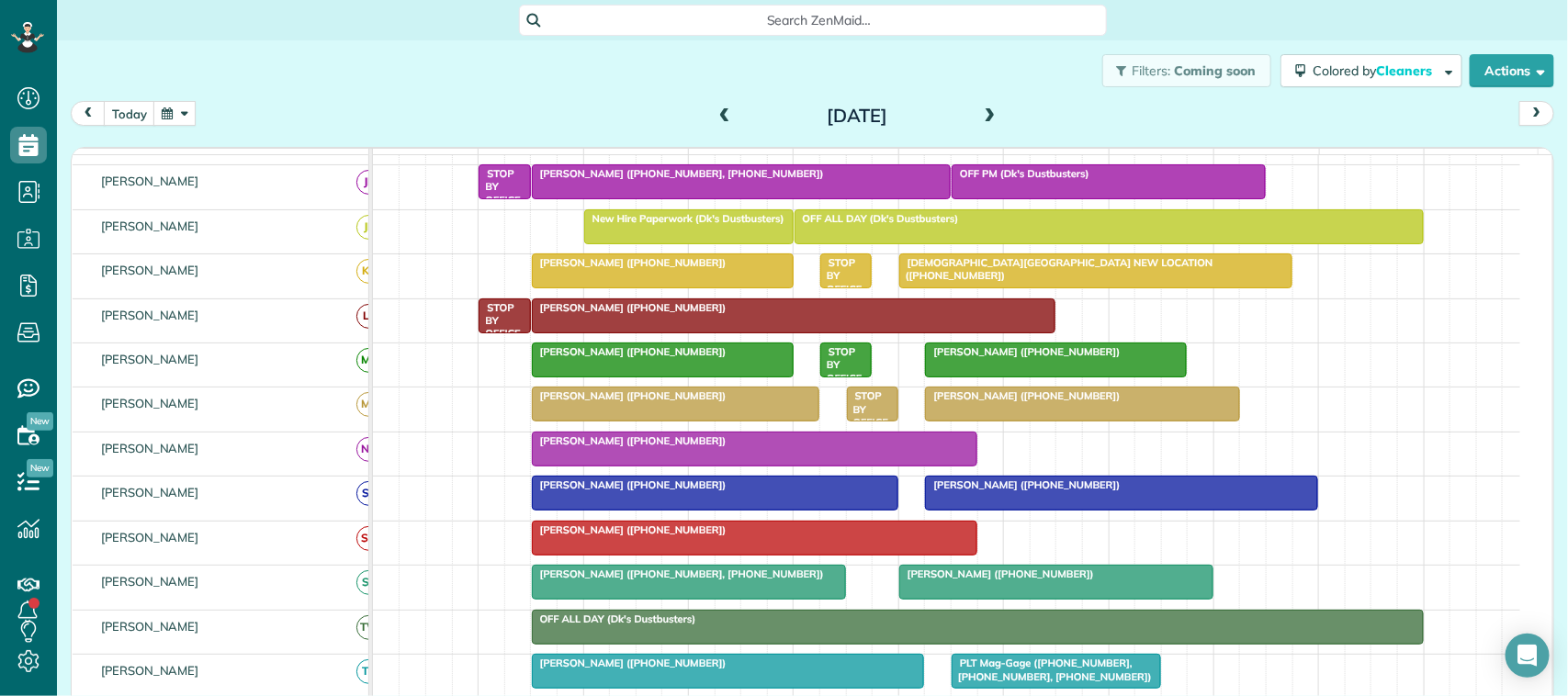
scroll to position [218, 0]
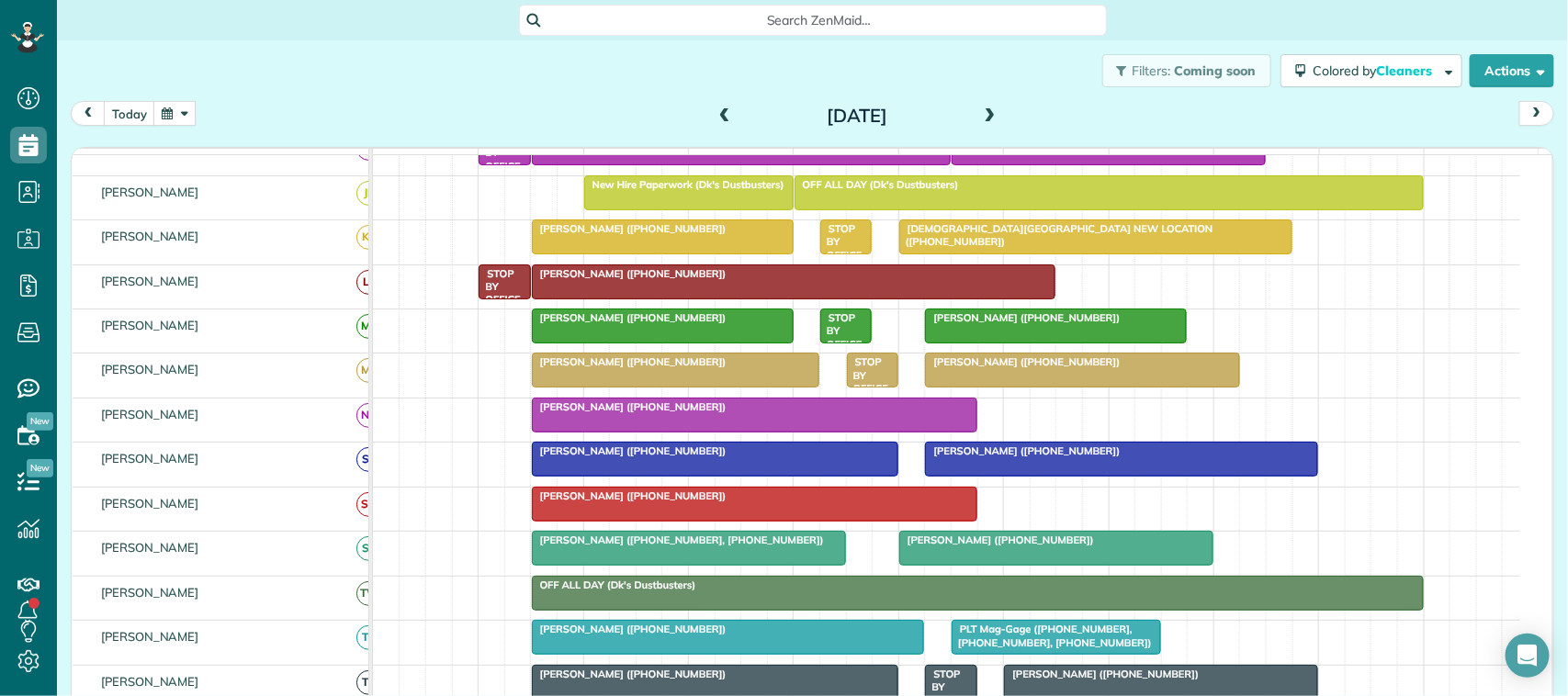
click at [577, 502] on span "[PERSON_NAME] ([PHONE_NUMBER])" at bounding box center [628, 496] width 196 height 13
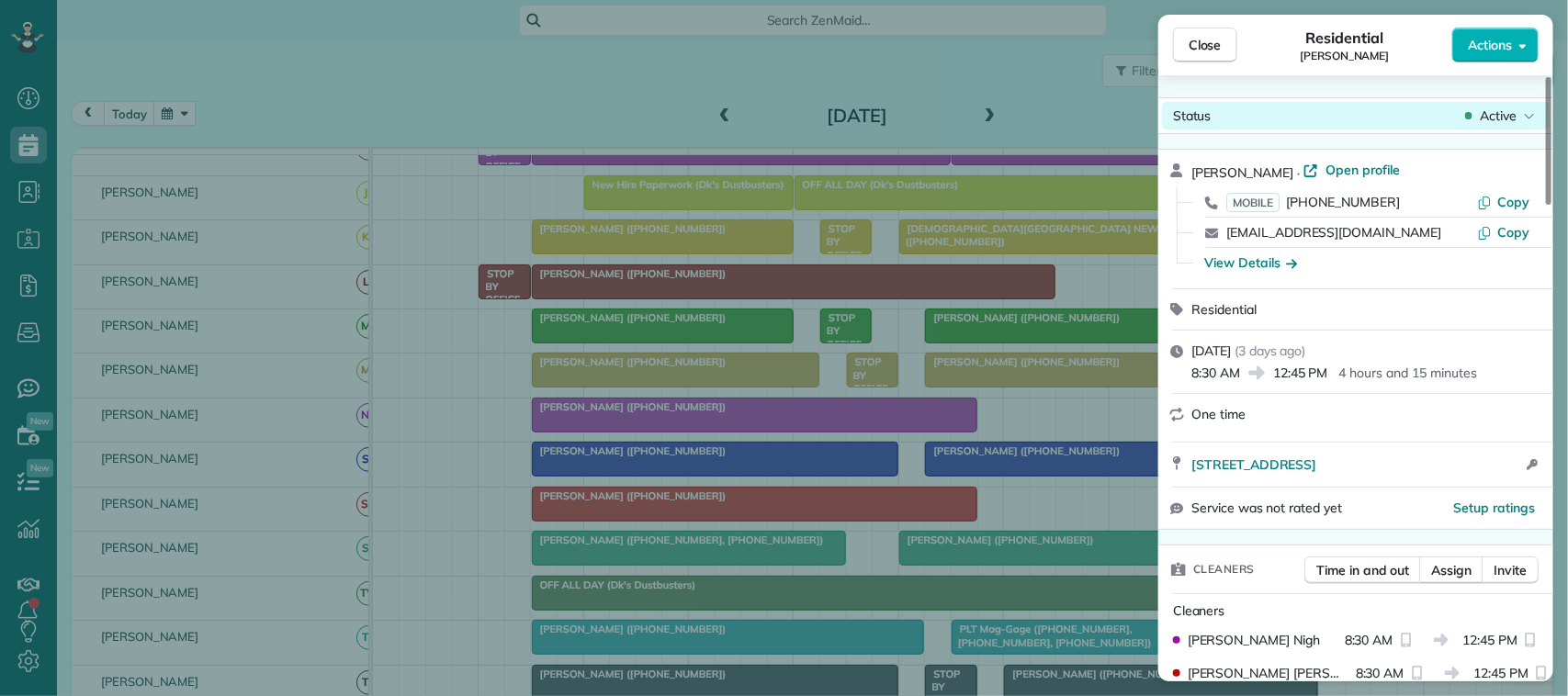
click at [1493, 116] on span "Active" at bounding box center [1498, 115] width 37 height 18
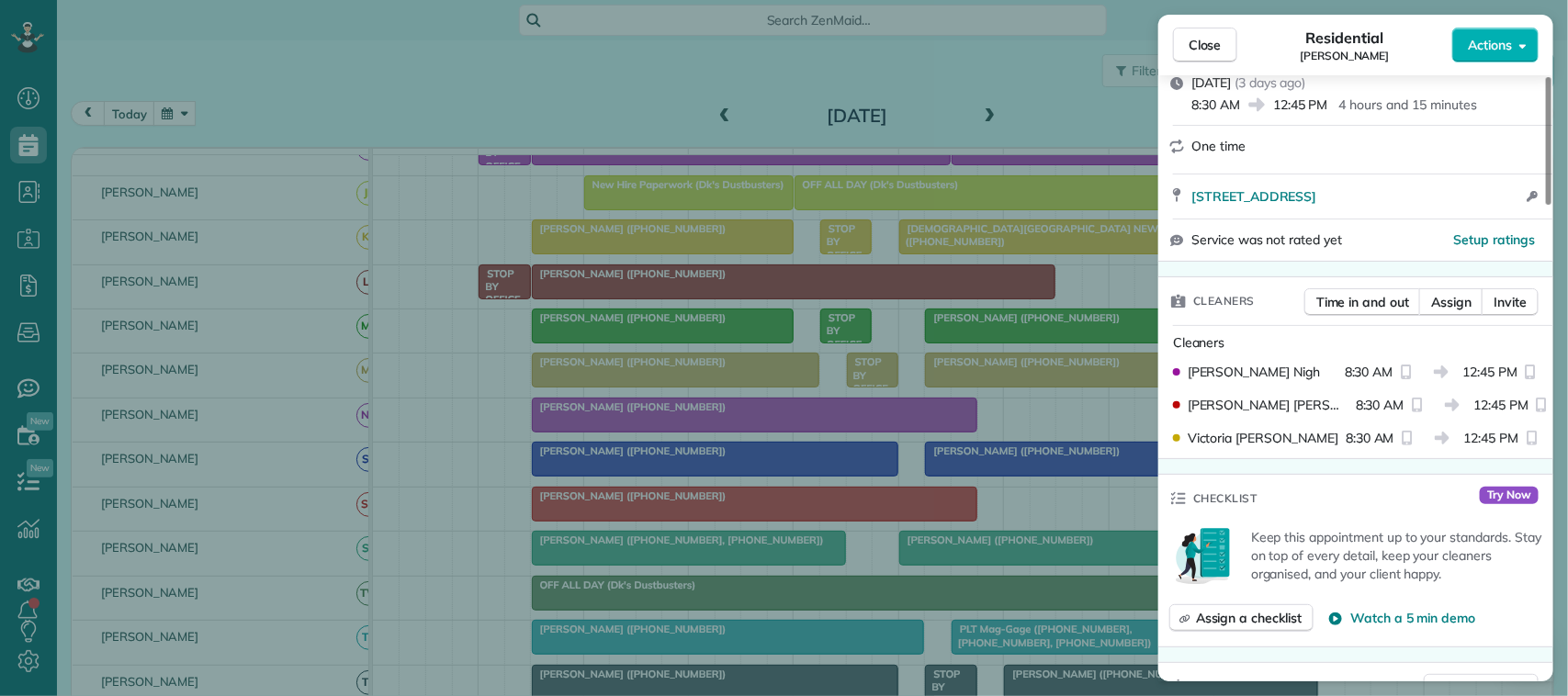
scroll to position [688, 0]
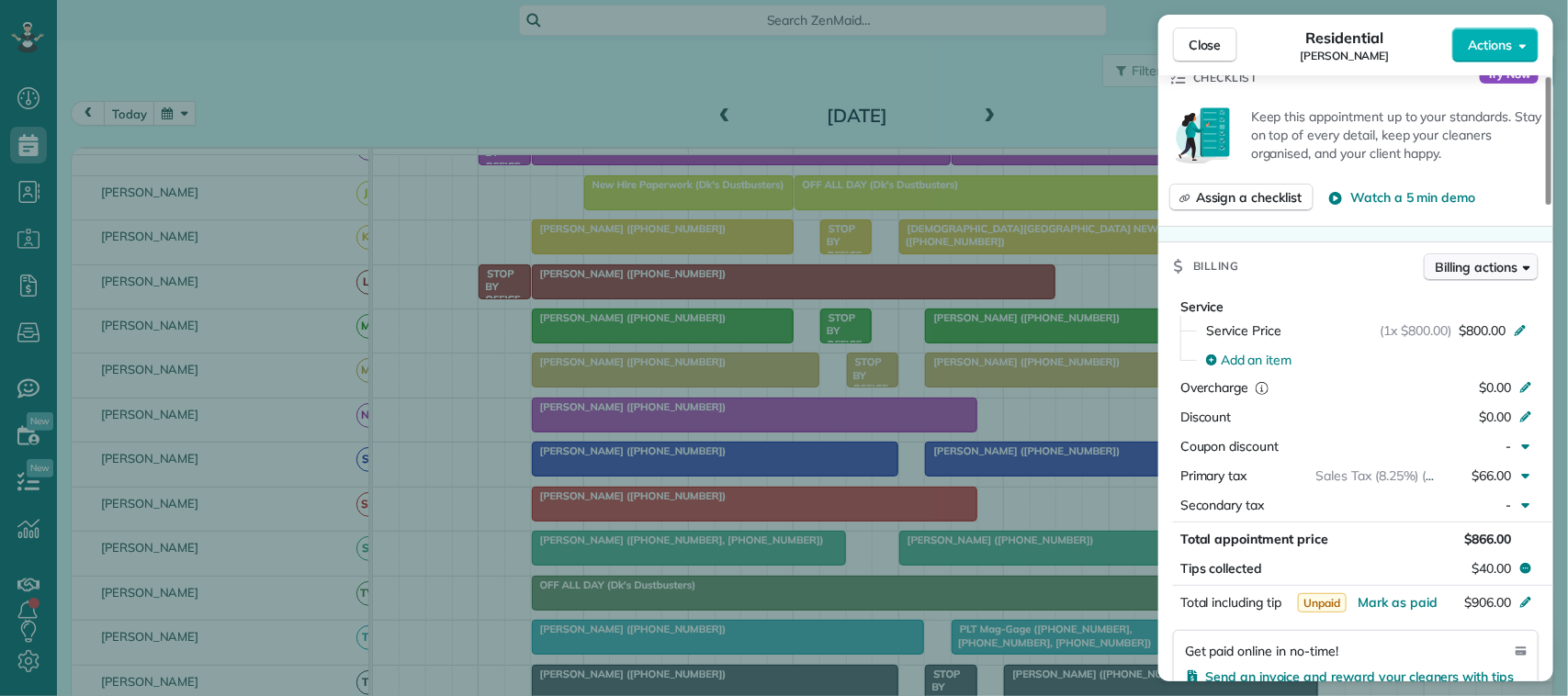
click at [1491, 277] on span "Billing actions" at bounding box center [1476, 266] width 81 height 18
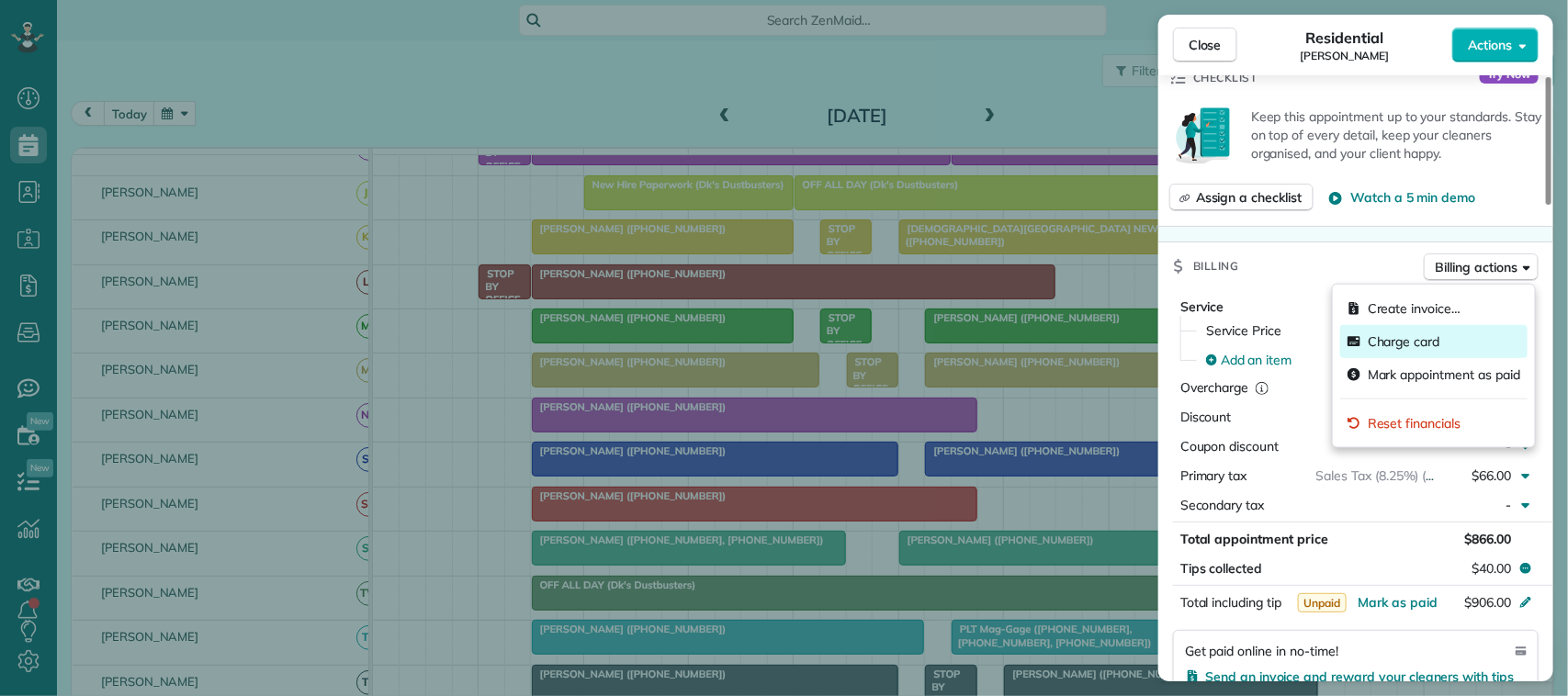
click at [1465, 345] on div "Charge card" at bounding box center [1434, 341] width 188 height 33
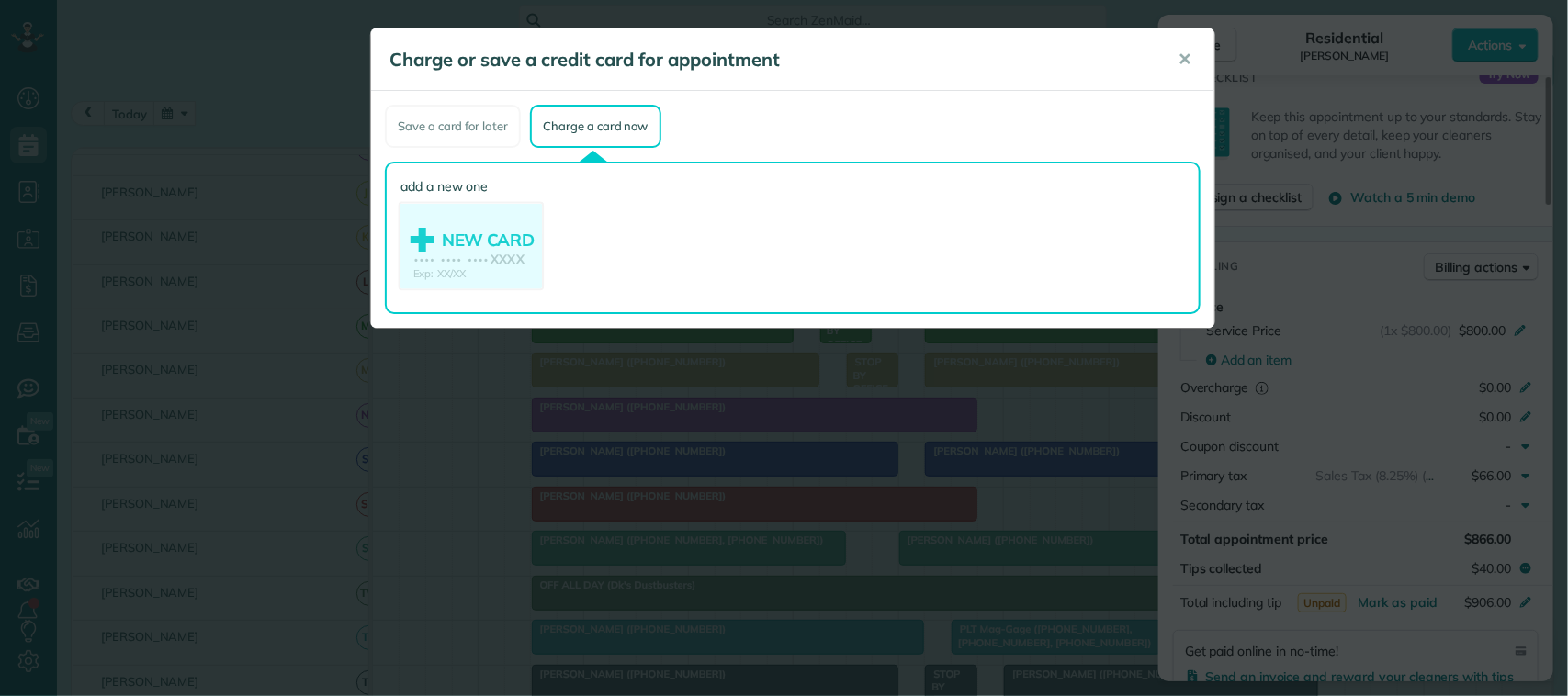
click at [473, 225] on use at bounding box center [471, 248] width 141 height 89
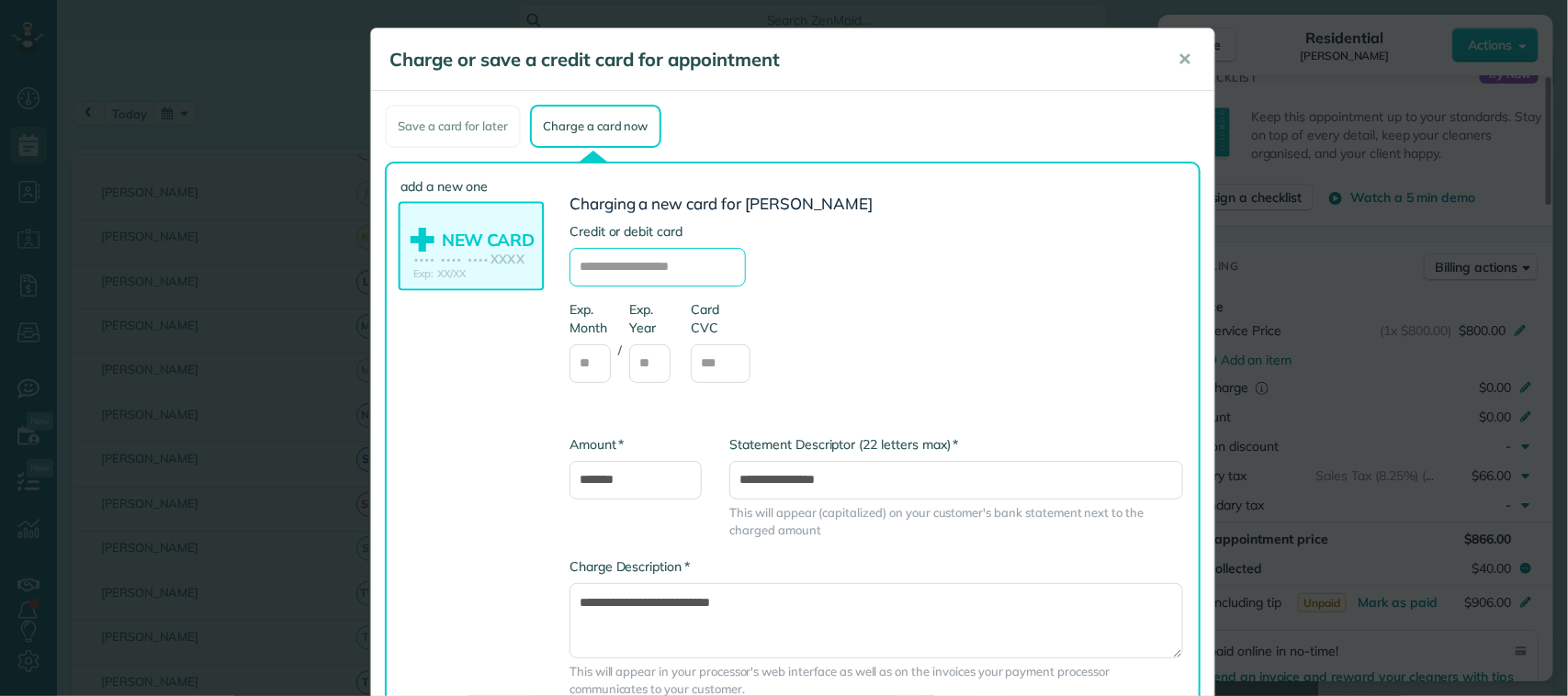
click at [673, 258] on input "text" at bounding box center [658, 267] width 176 height 39
type input "**********"
type input "**"
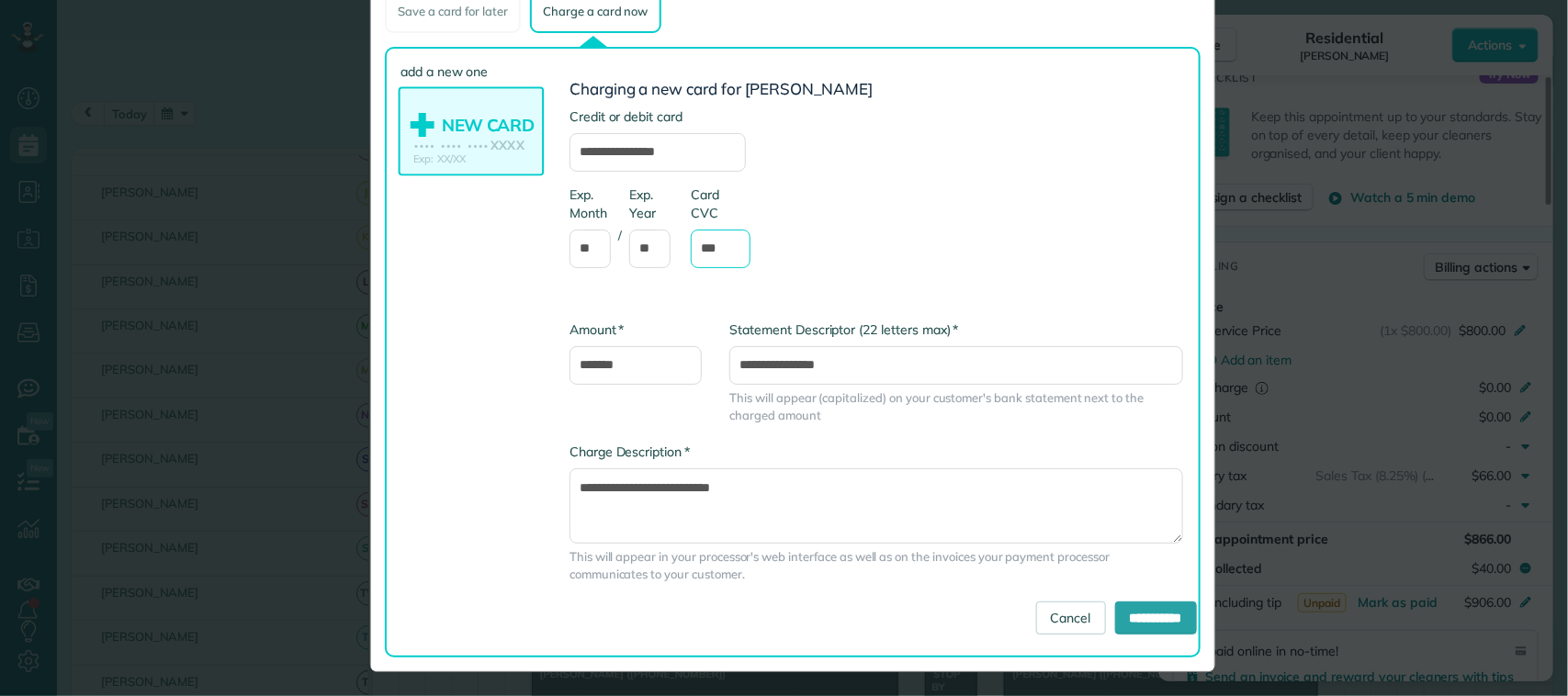
scroll to position [116, 0]
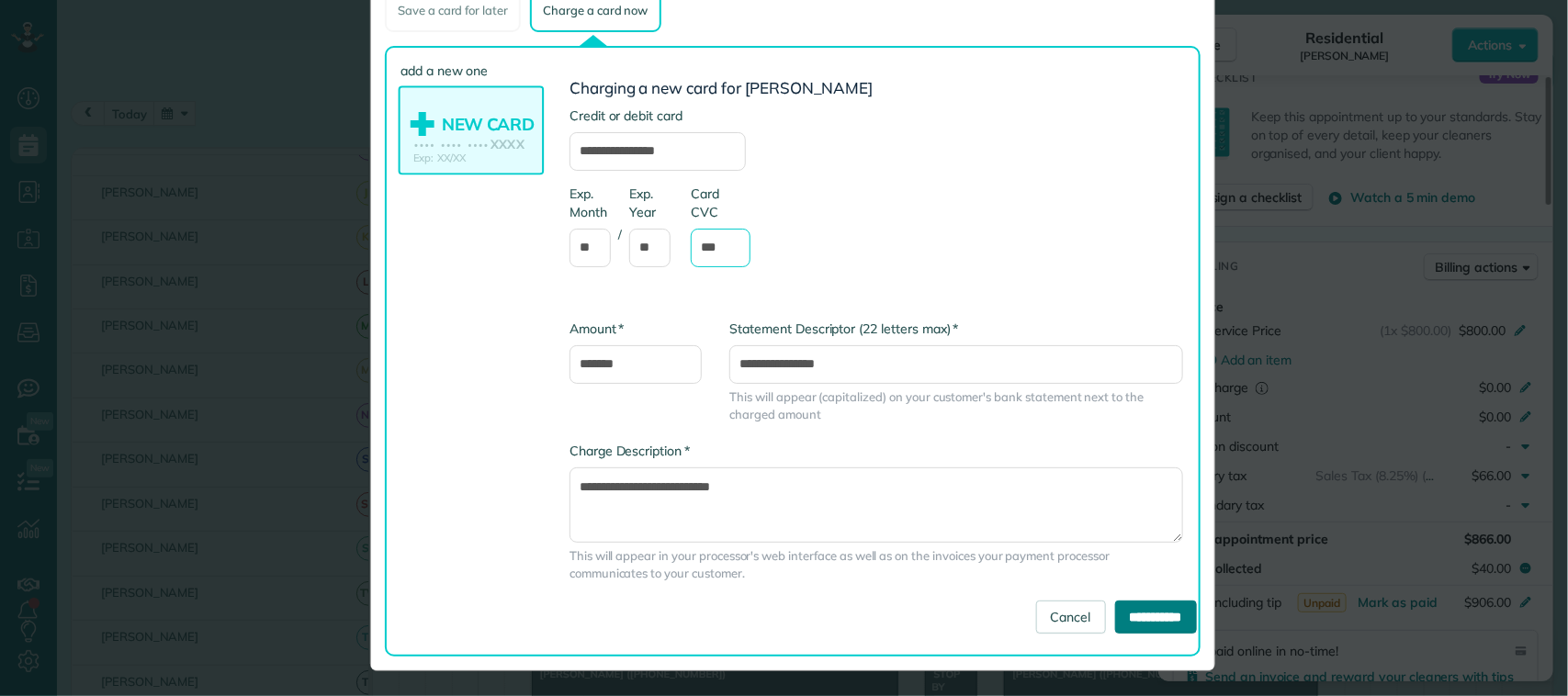
type input "***"
click at [1115, 612] on input "**********" at bounding box center [1156, 616] width 81 height 33
type input "**********"
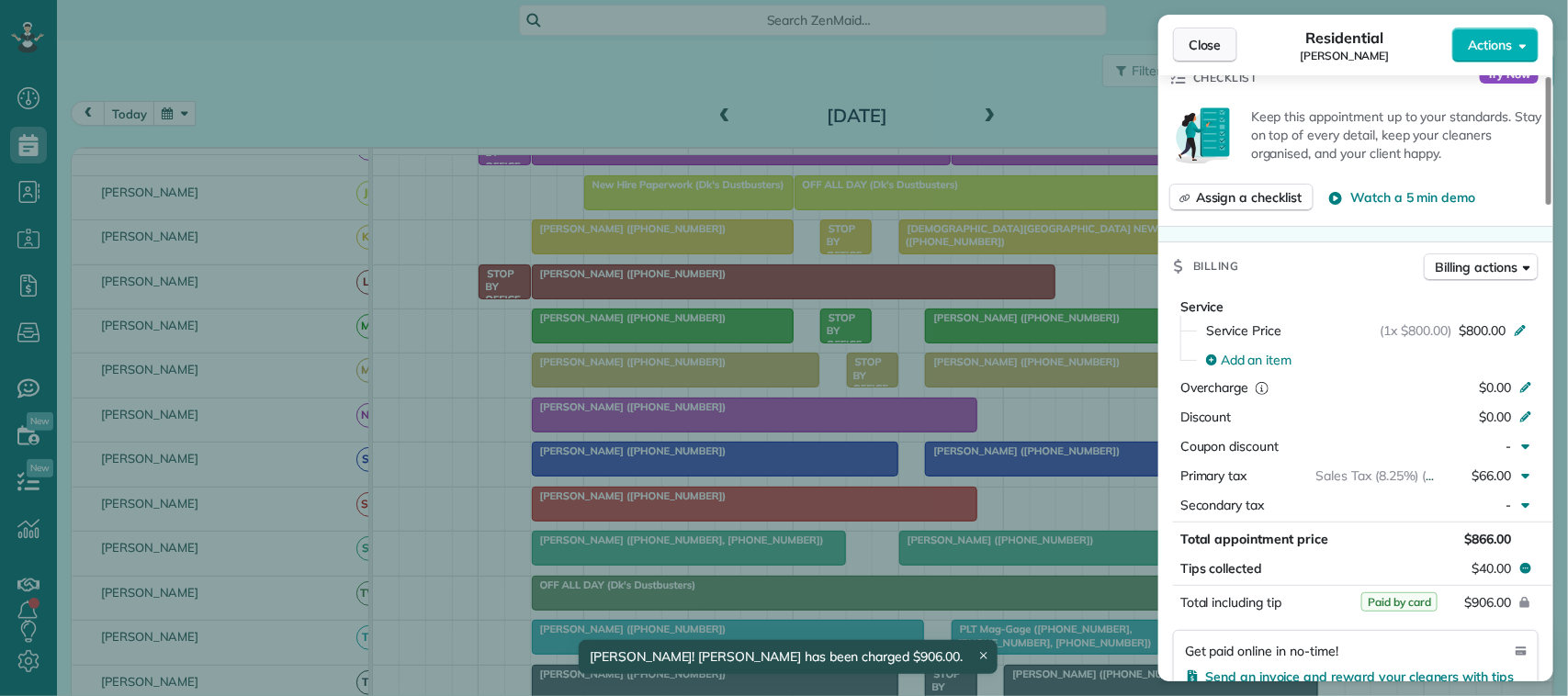
click at [1216, 47] on span "Close" at bounding box center [1205, 45] width 33 height 18
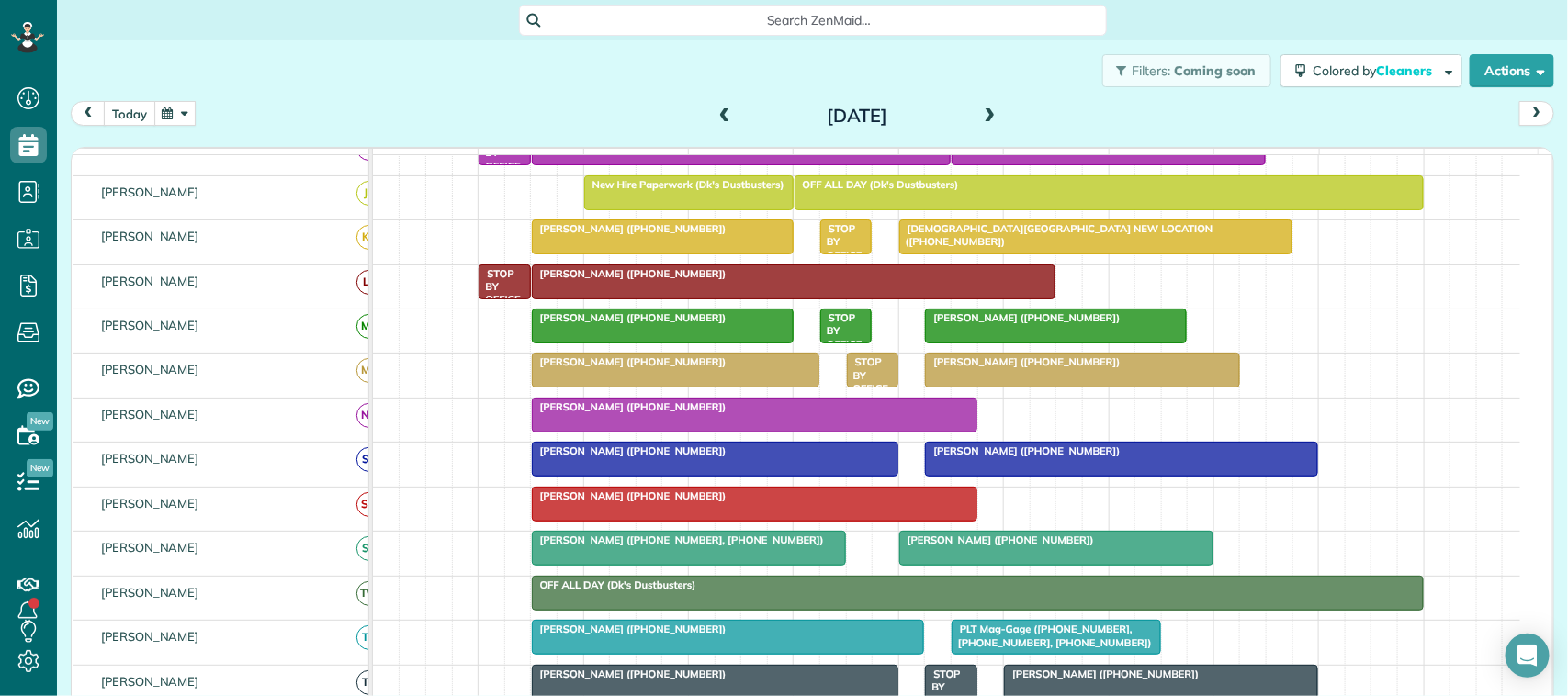
click at [143, 112] on button "today" at bounding box center [130, 114] width 51 height 25
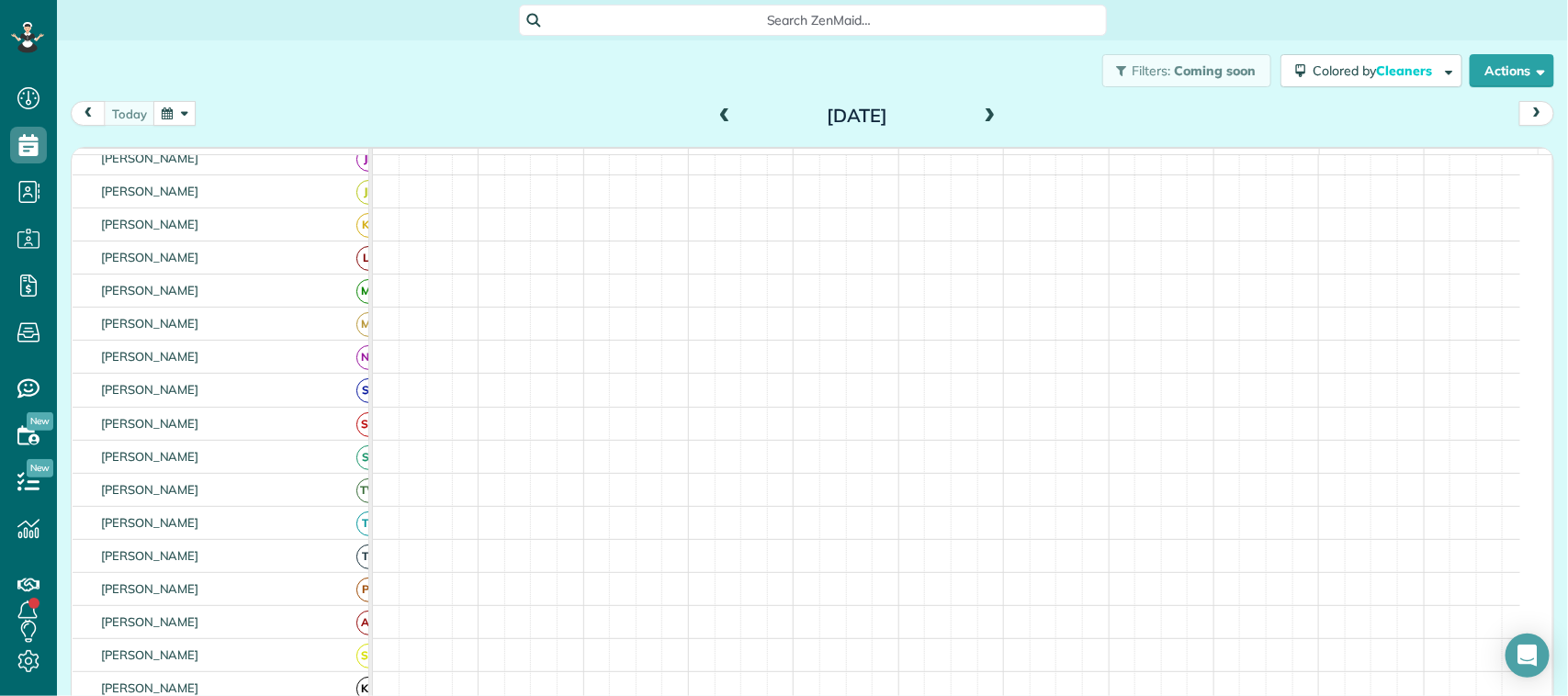
scroll to position [229, 0]
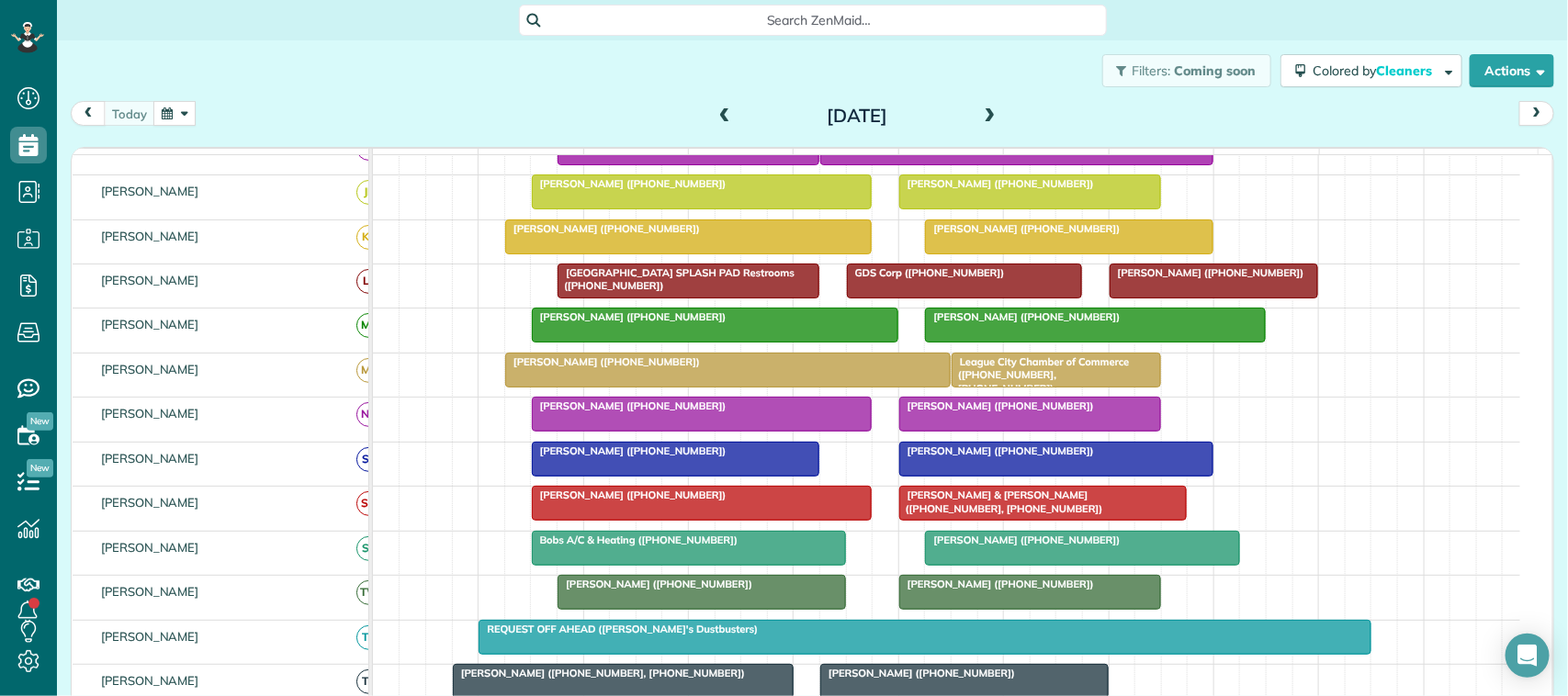
click at [185, 120] on button "button" at bounding box center [174, 114] width 43 height 25
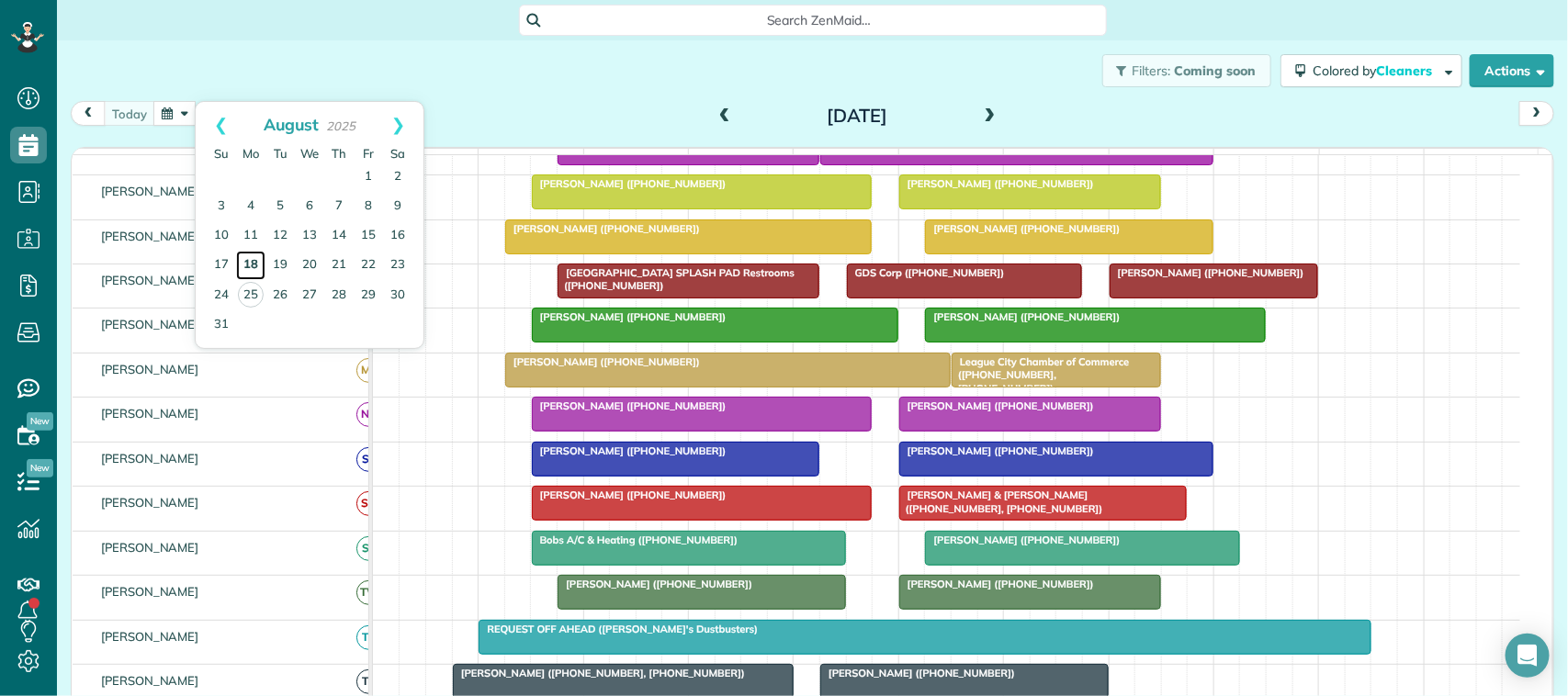
click at [253, 259] on link "18" at bounding box center [250, 265] width 29 height 29
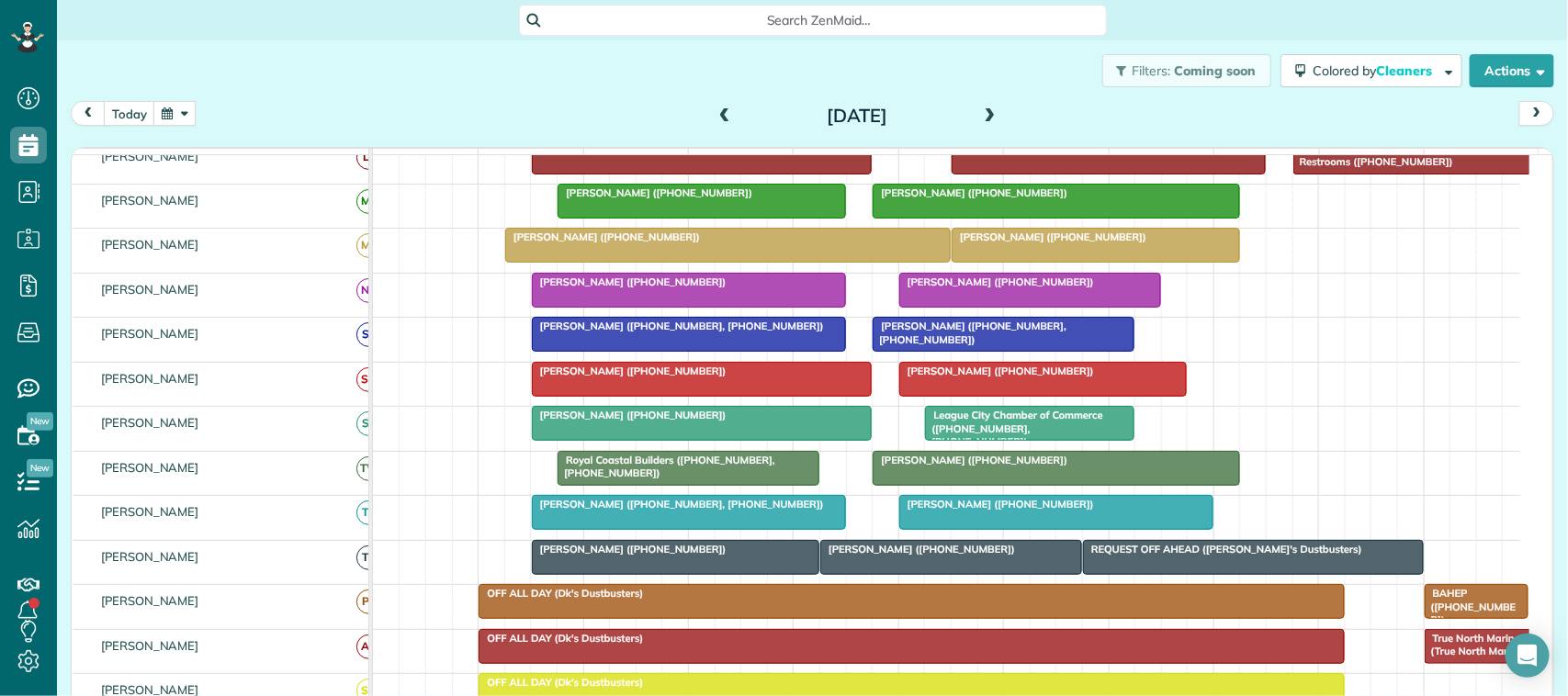
scroll to position [345, 0]
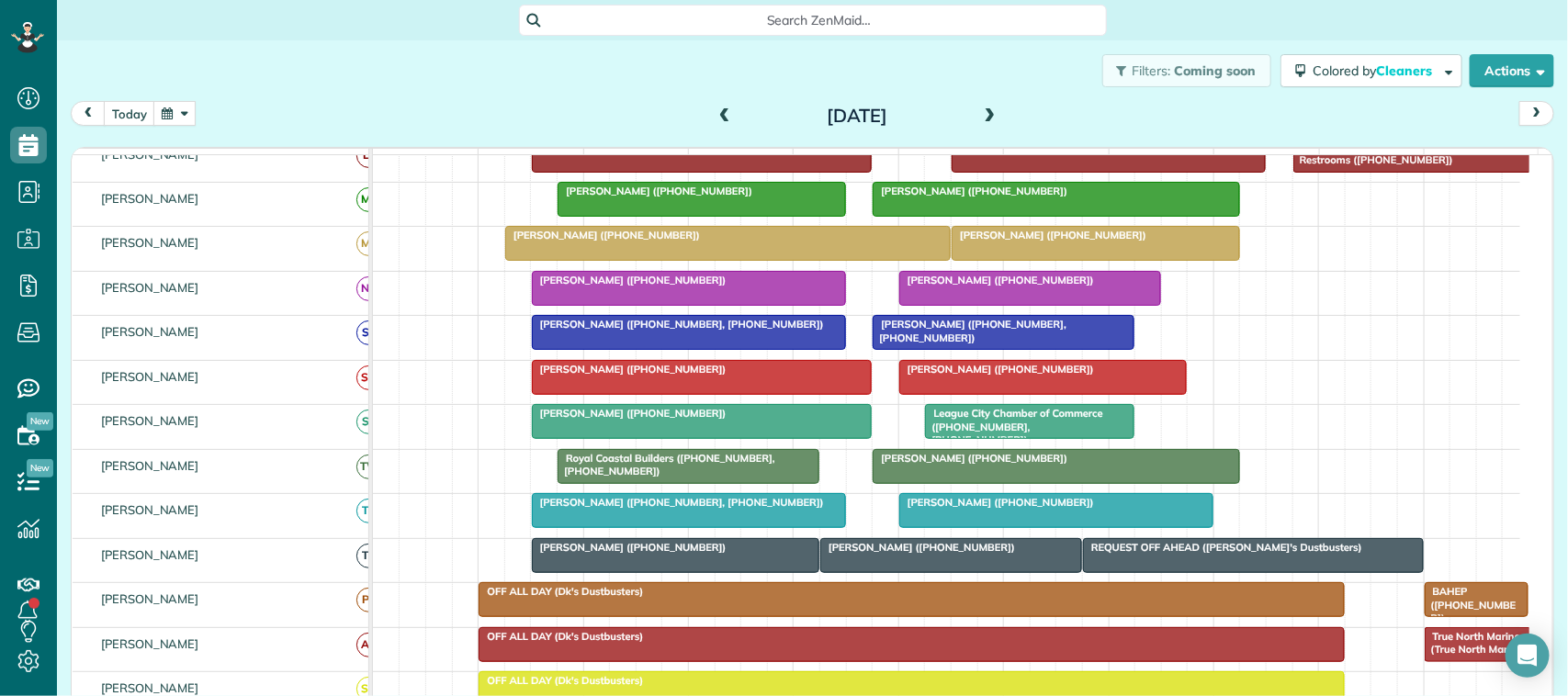
click at [970, 117] on div "[DATE]" at bounding box center [856, 116] width 294 height 29
click at [981, 116] on span at bounding box center [990, 116] width 20 height 16
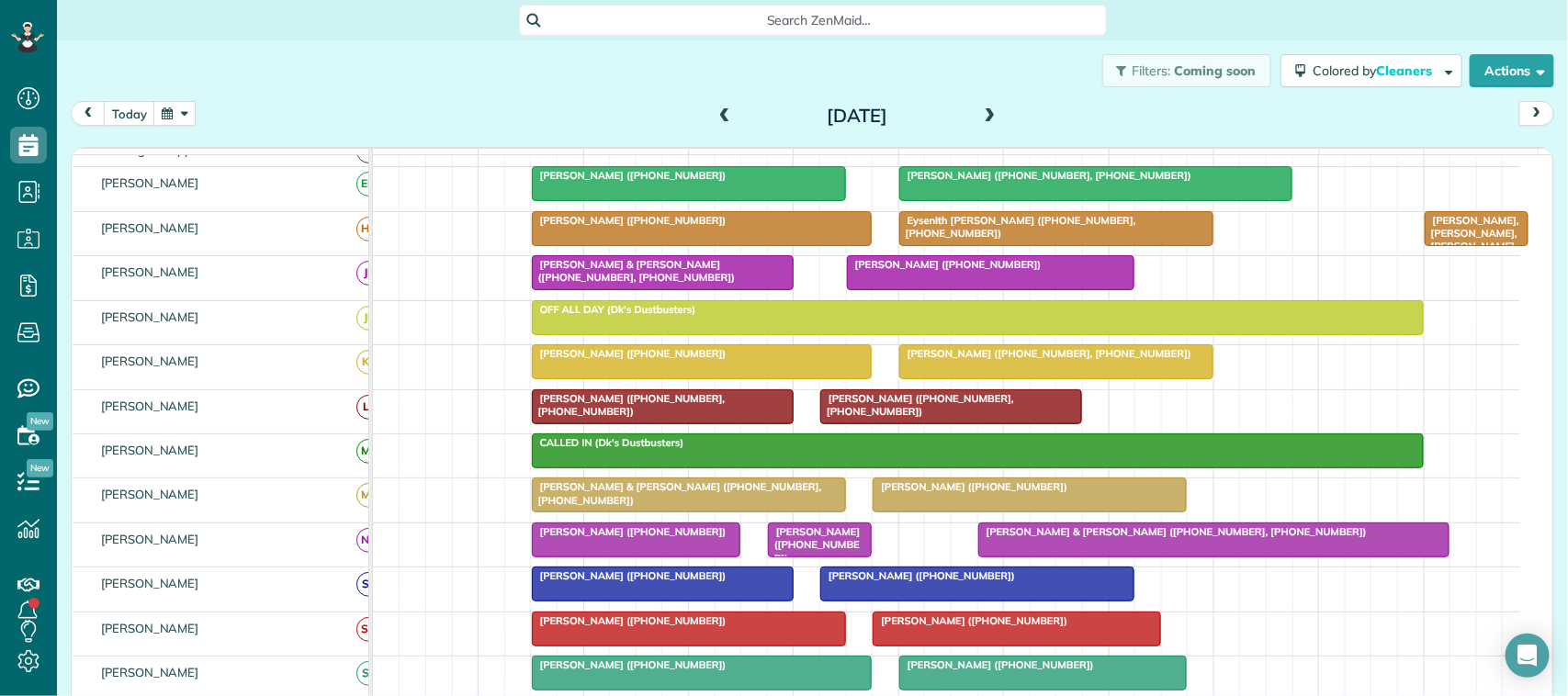
scroll to position [3, 0]
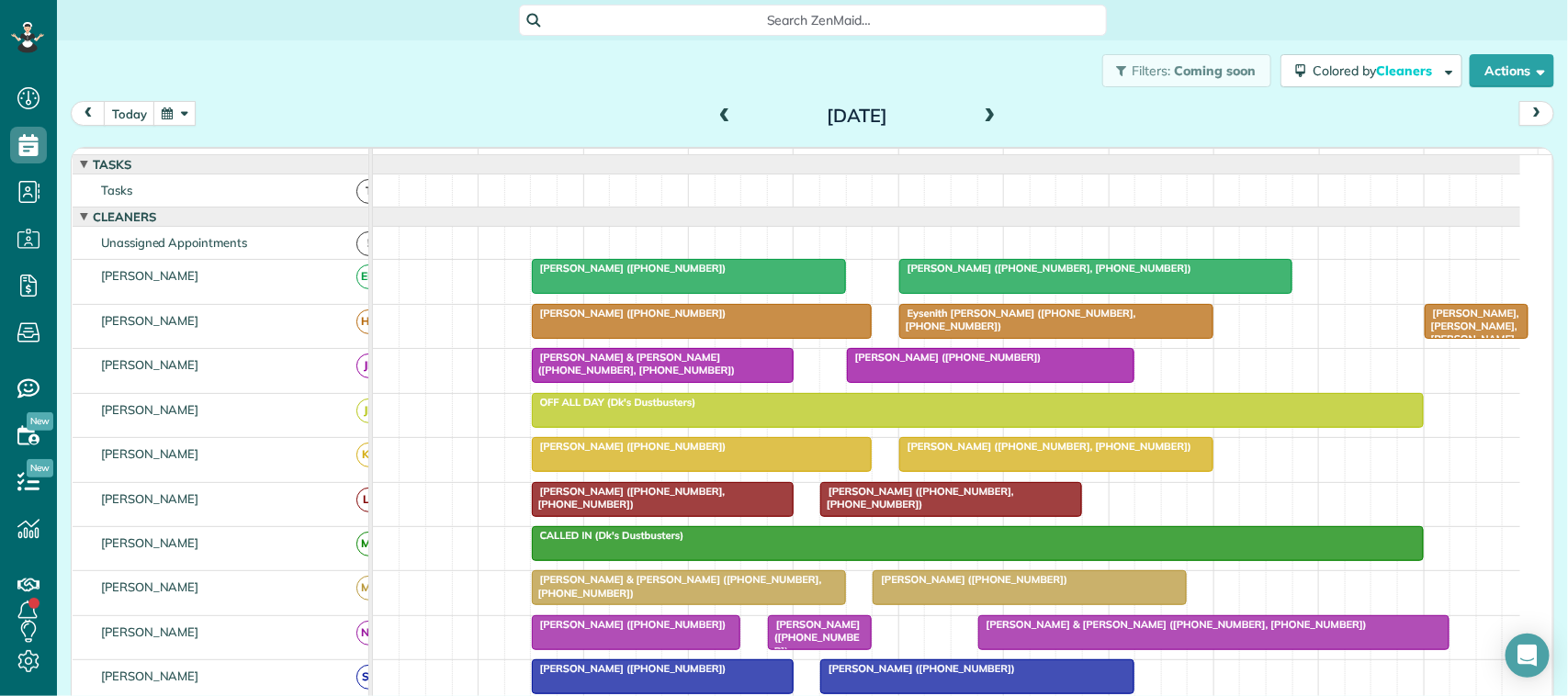
click at [981, 110] on span at bounding box center [990, 116] width 20 height 16
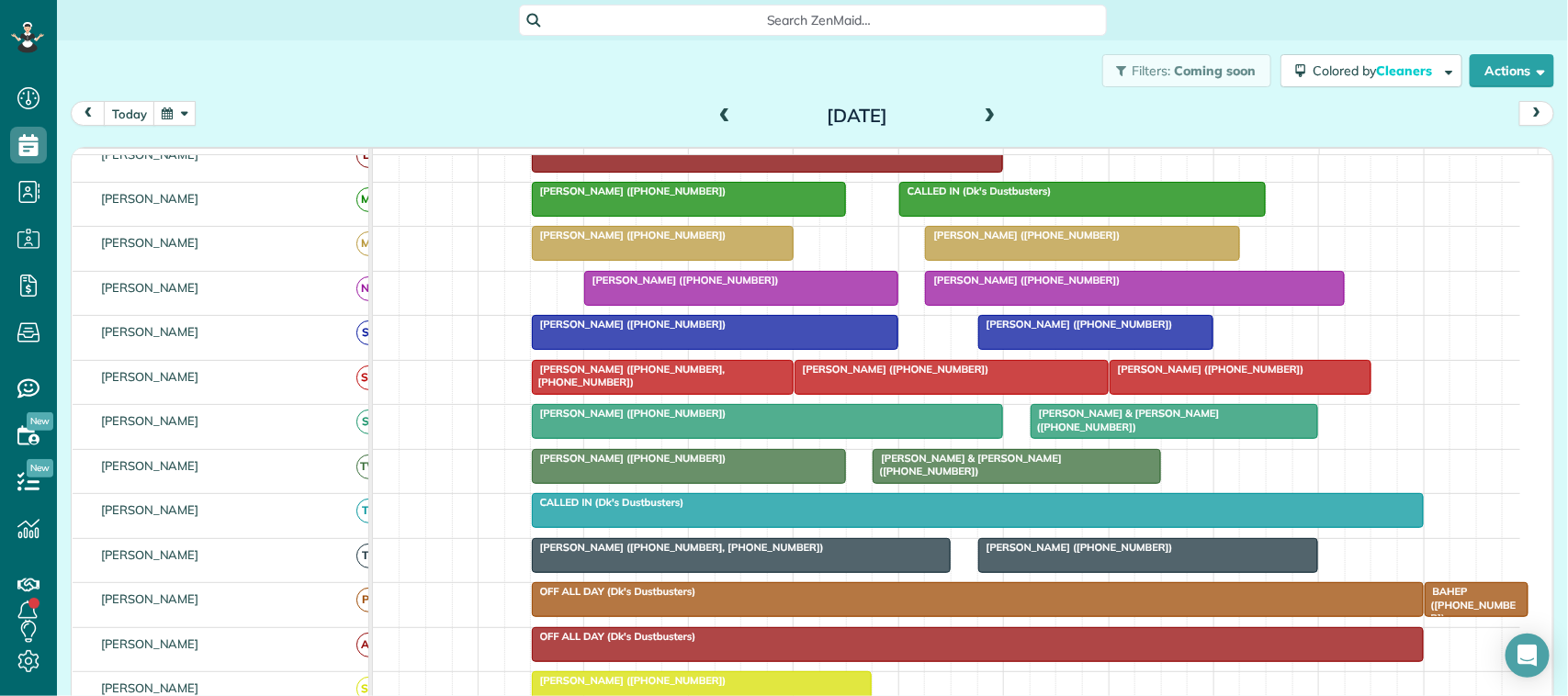
click at [982, 111] on span at bounding box center [990, 116] width 20 height 16
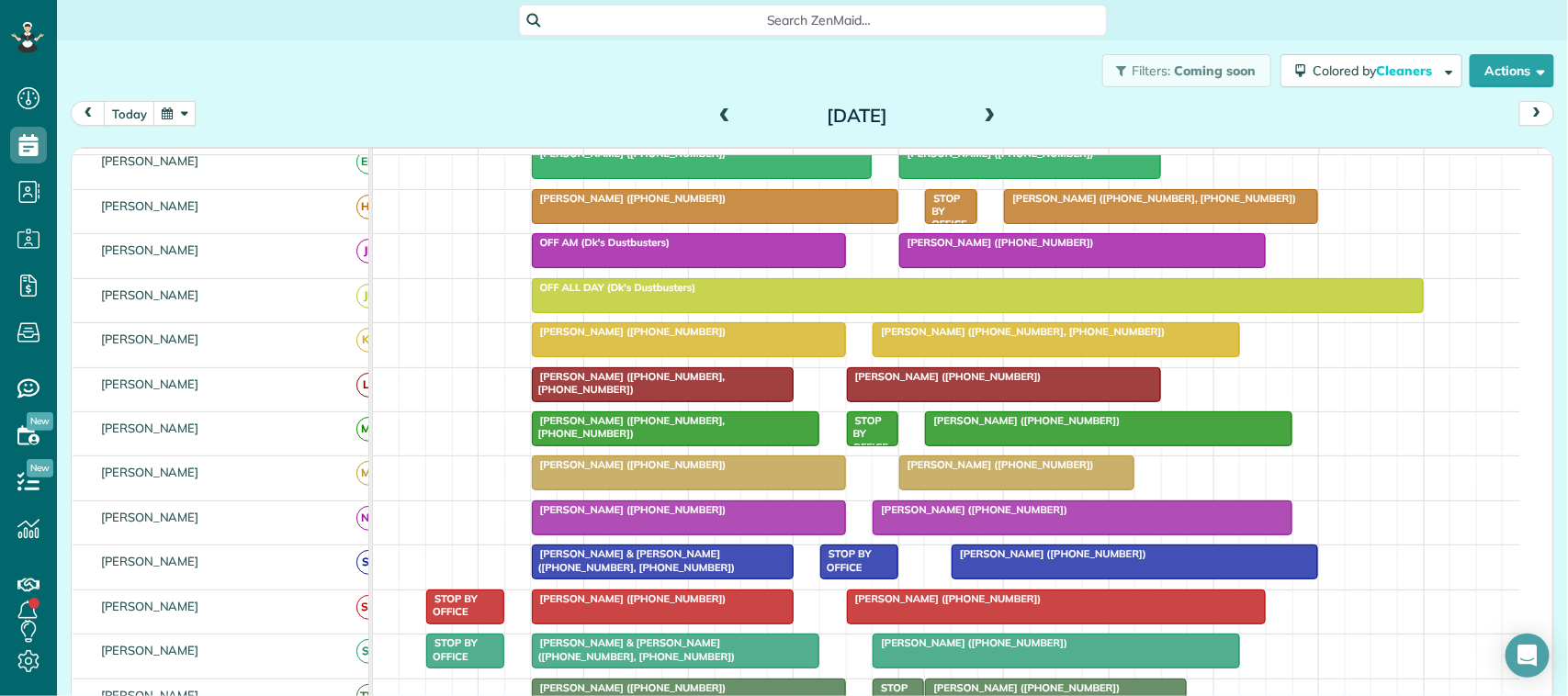
click at [187, 112] on button "button" at bounding box center [174, 114] width 43 height 25
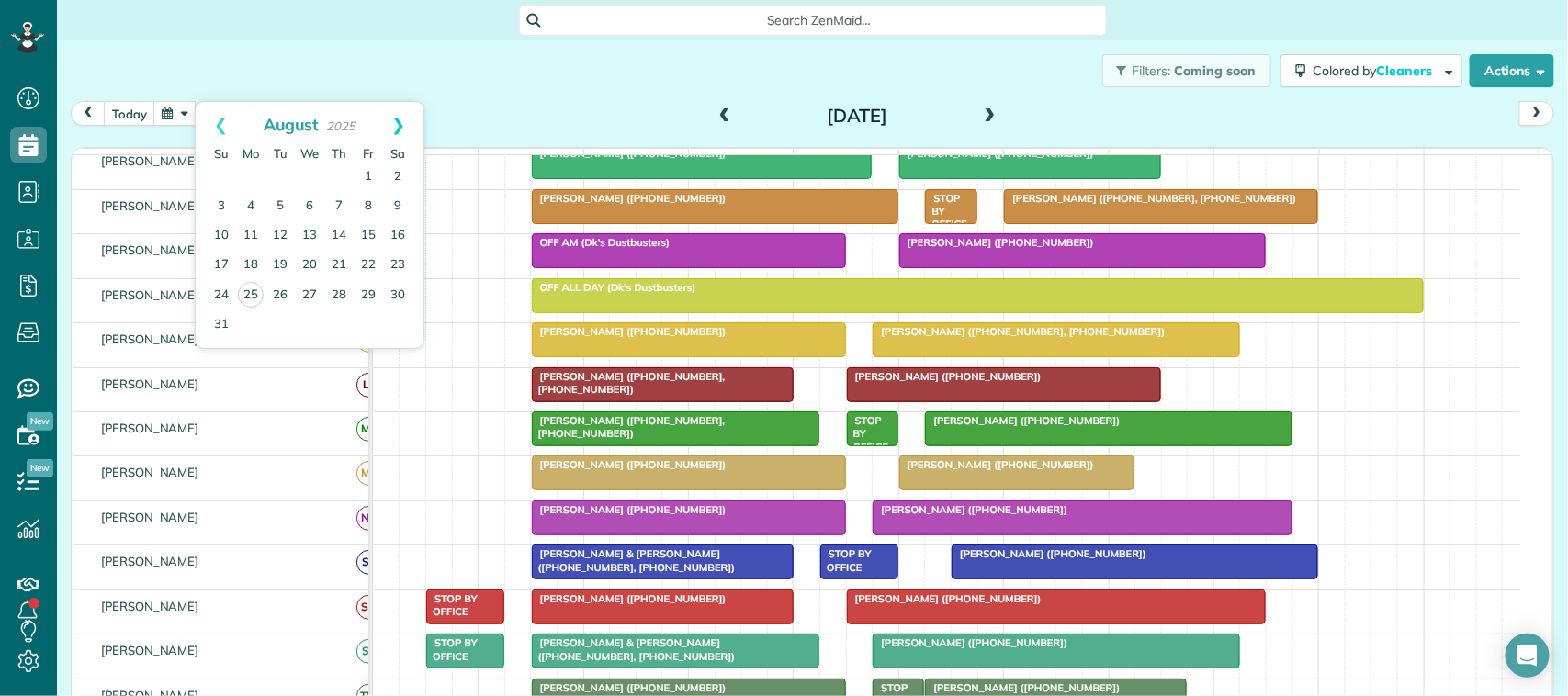
click at [401, 116] on link "Next" at bounding box center [398, 125] width 50 height 45
click at [314, 205] on link "10" at bounding box center [309, 206] width 29 height 29
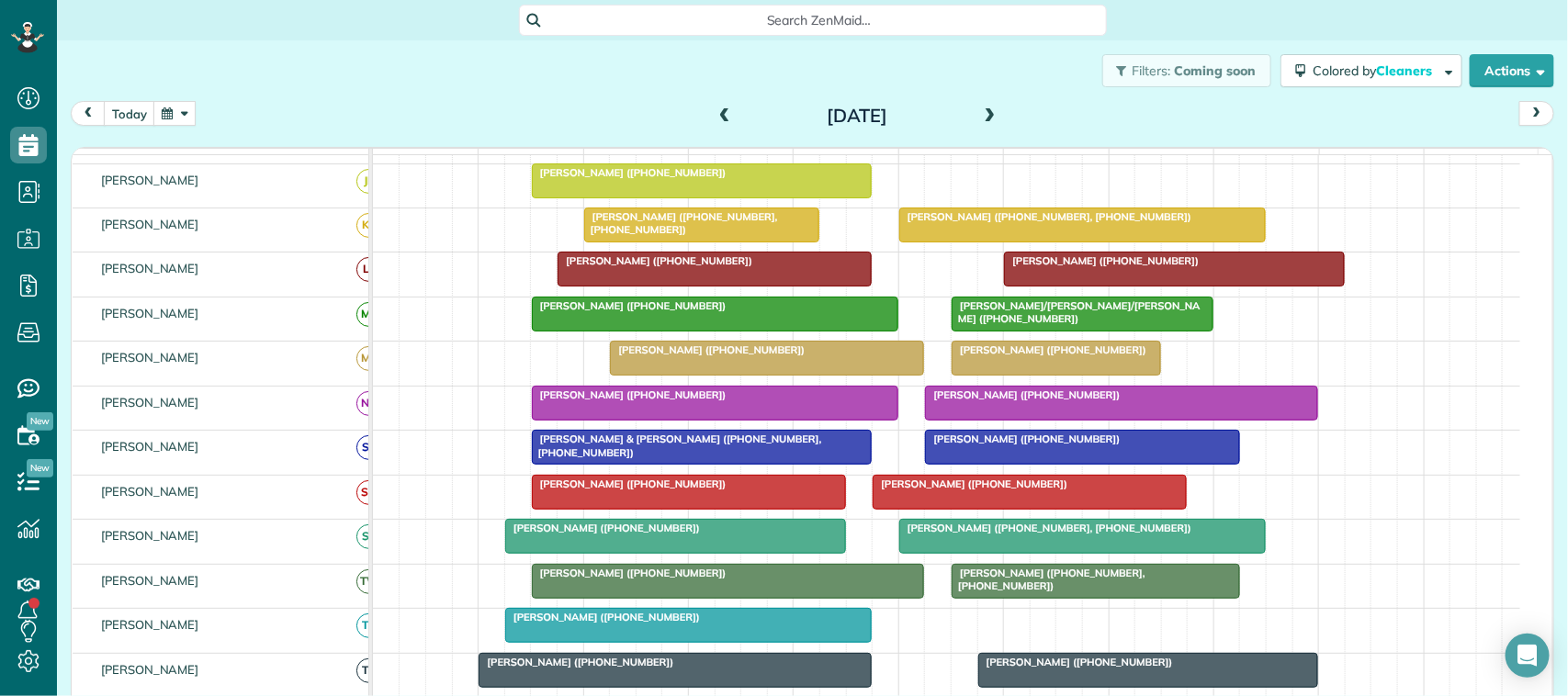
scroll to position [345, 0]
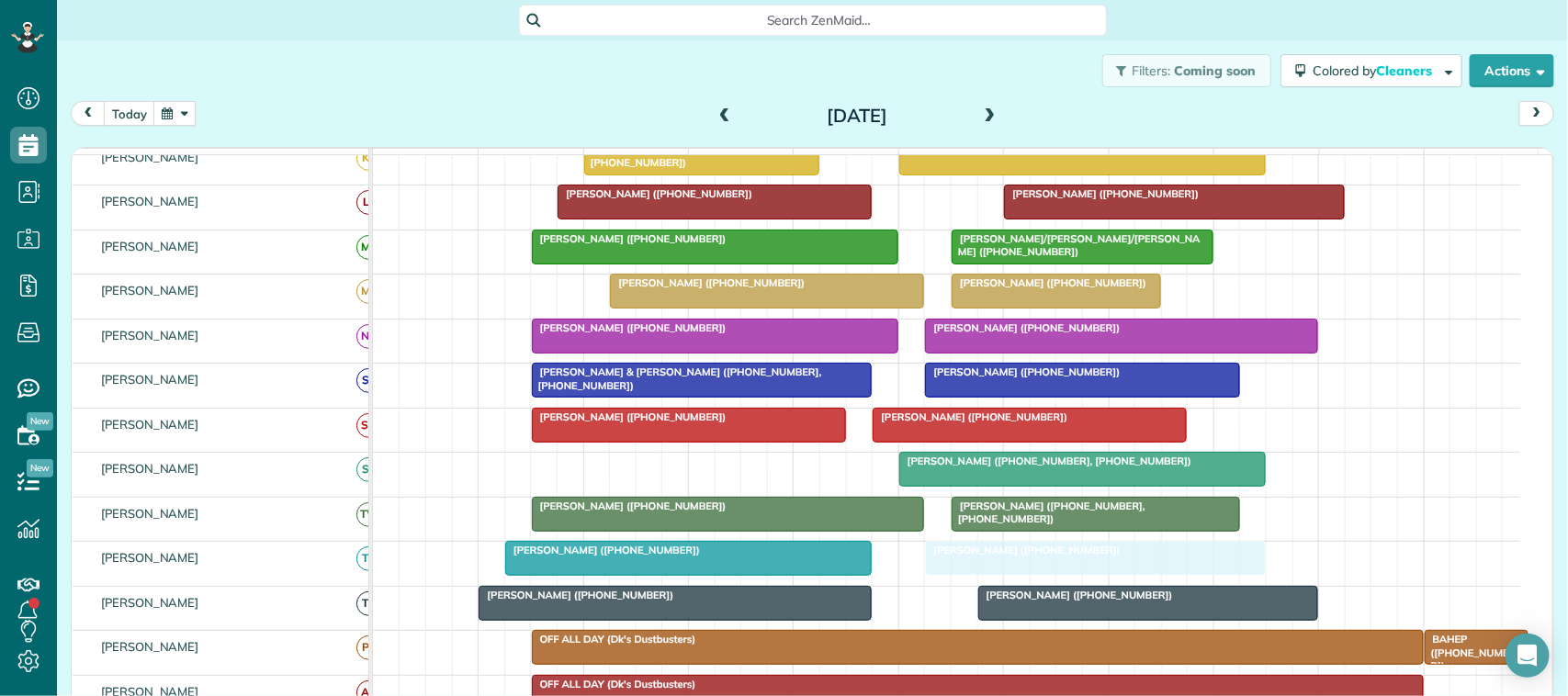
drag, startPoint x: 608, startPoint y: 498, endPoint x: 1020, endPoint y: 602, distance: 424.9
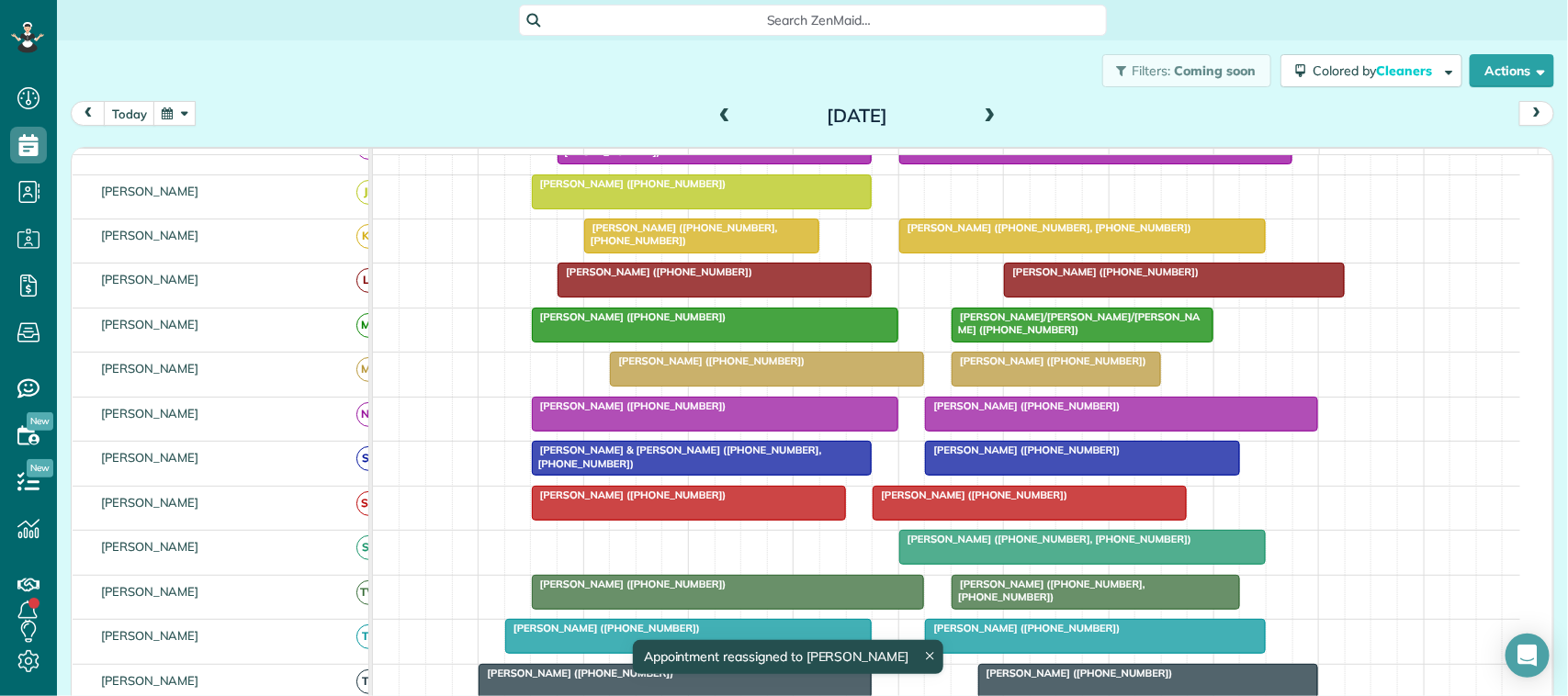
scroll to position [229, 0]
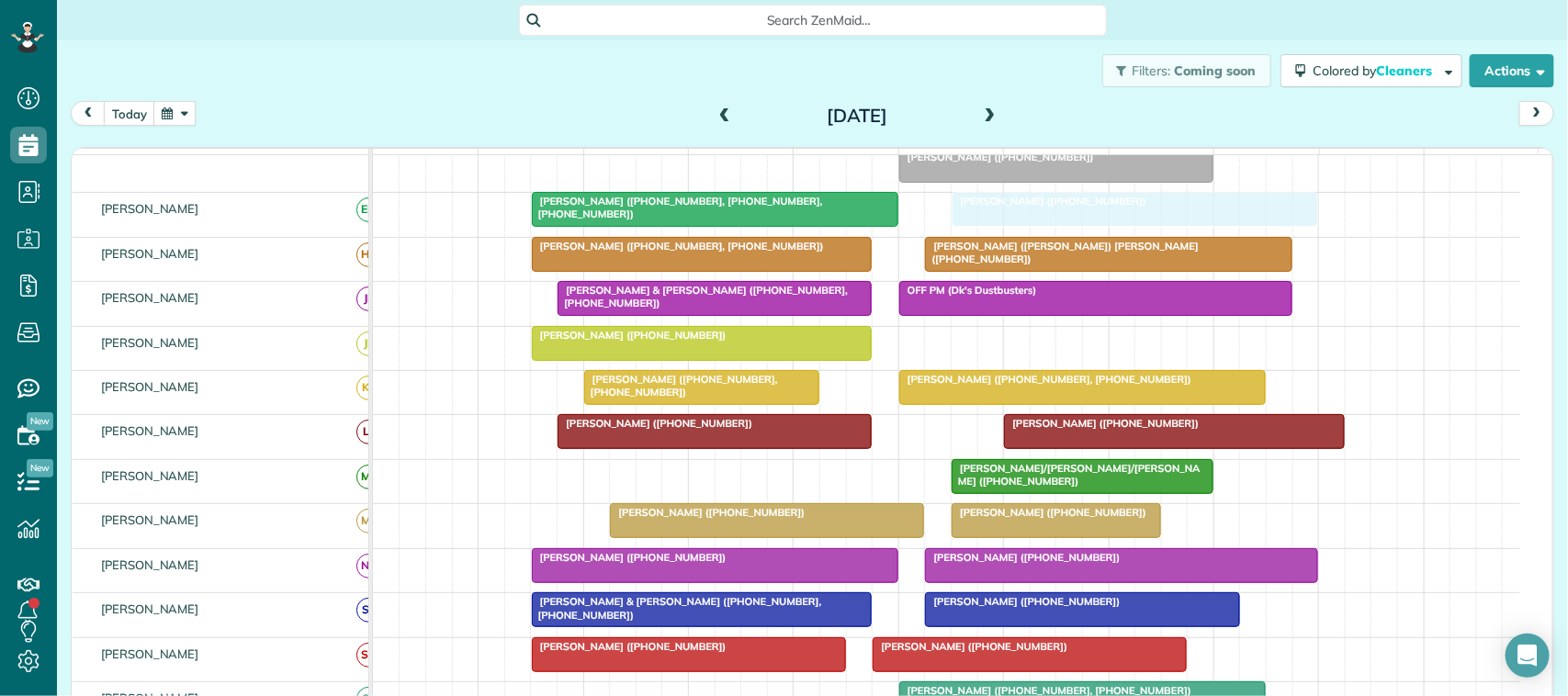
drag, startPoint x: 588, startPoint y: 492, endPoint x: 999, endPoint y: 217, distance: 494.5
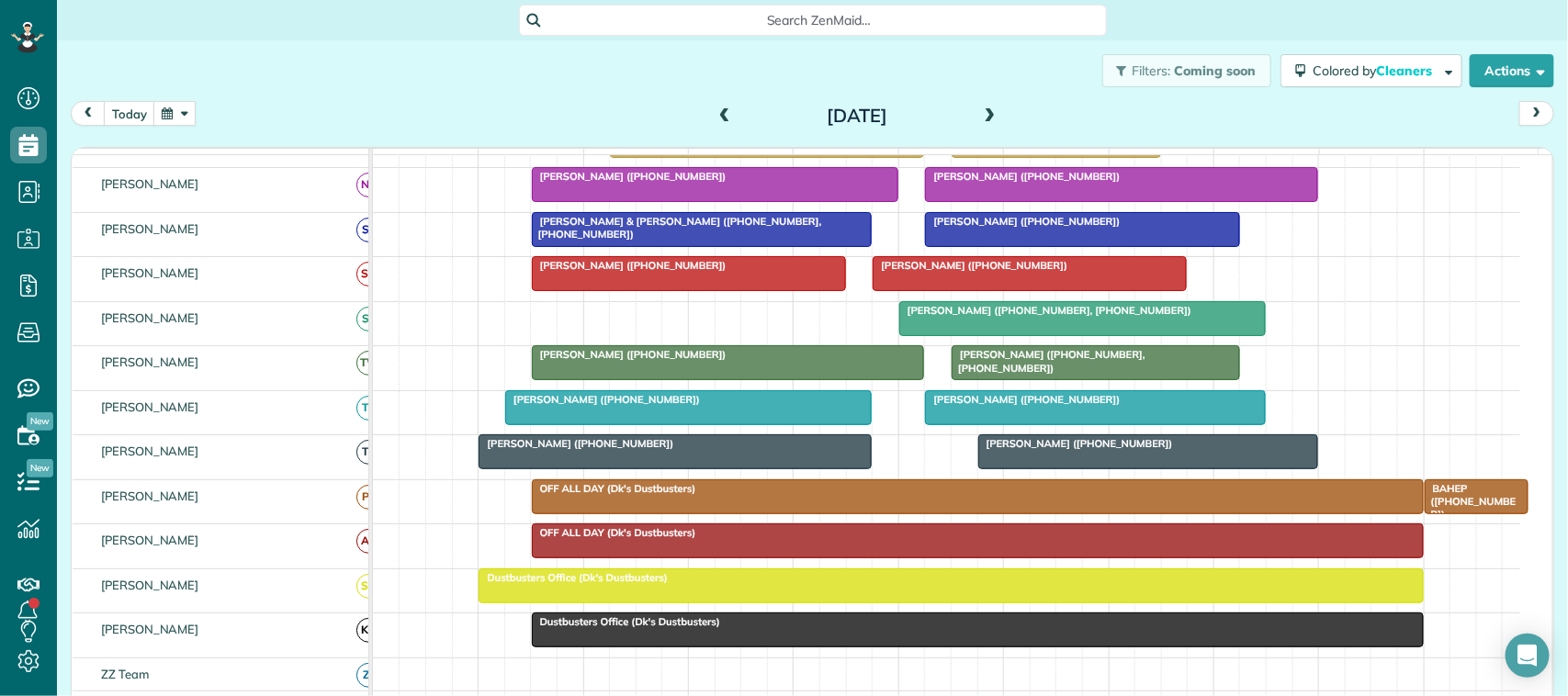
click at [190, 125] on button "button" at bounding box center [174, 114] width 43 height 25
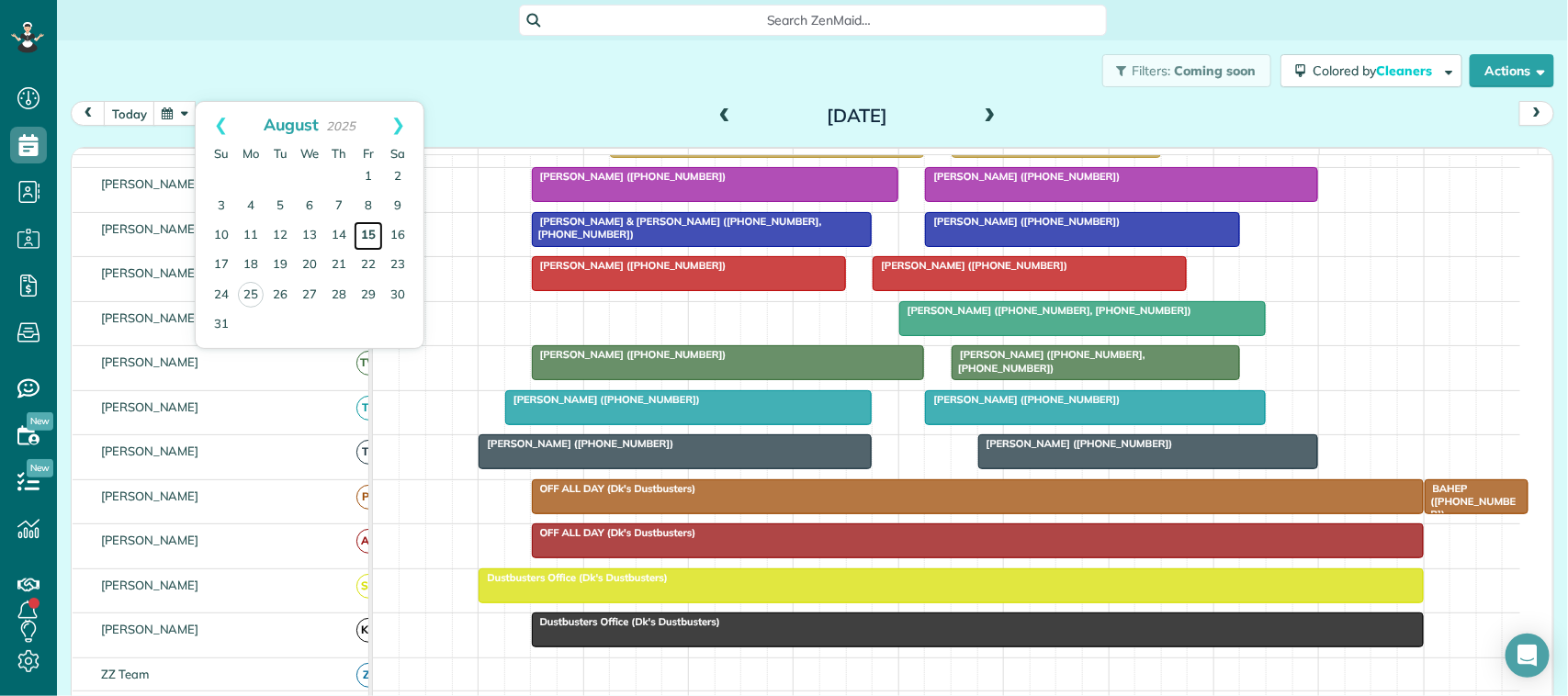
click at [375, 235] on link "15" at bounding box center [368, 236] width 29 height 29
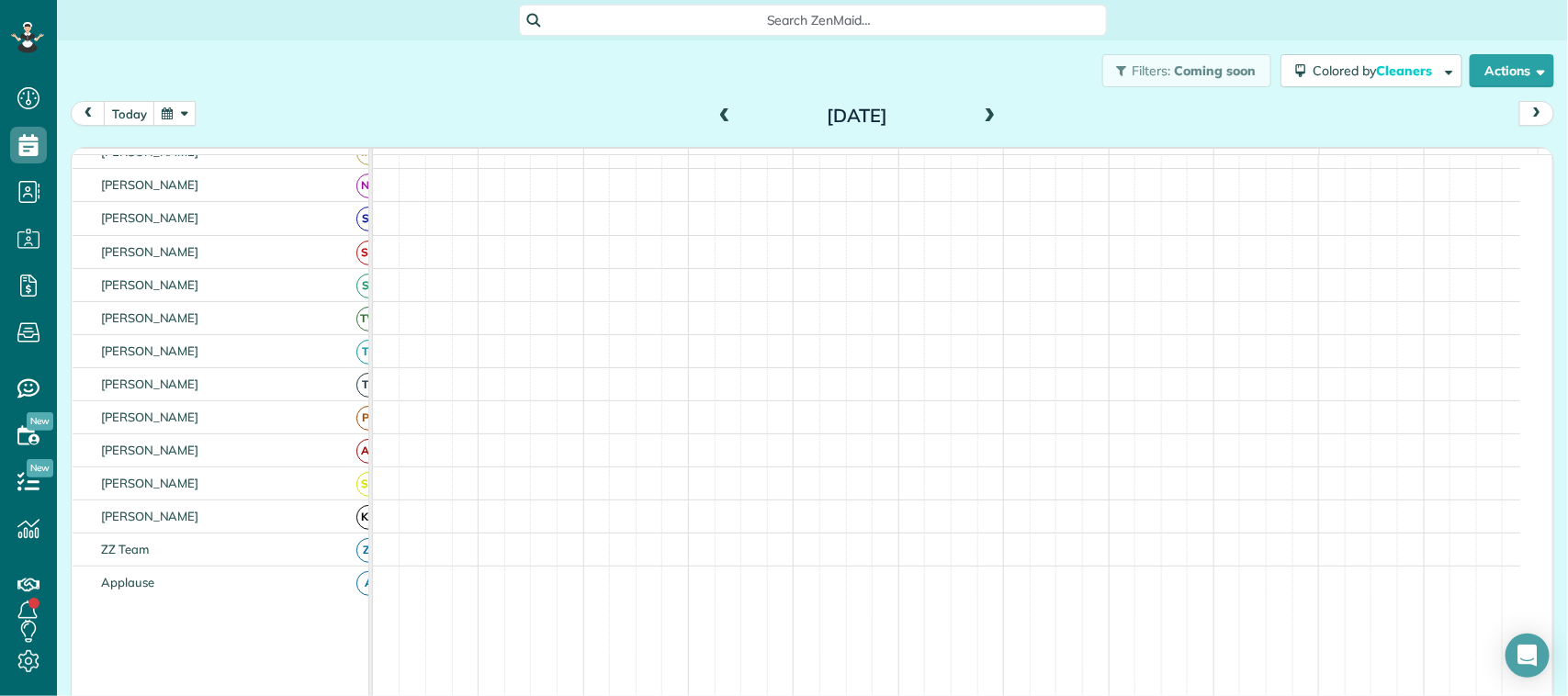
scroll to position [447, 0]
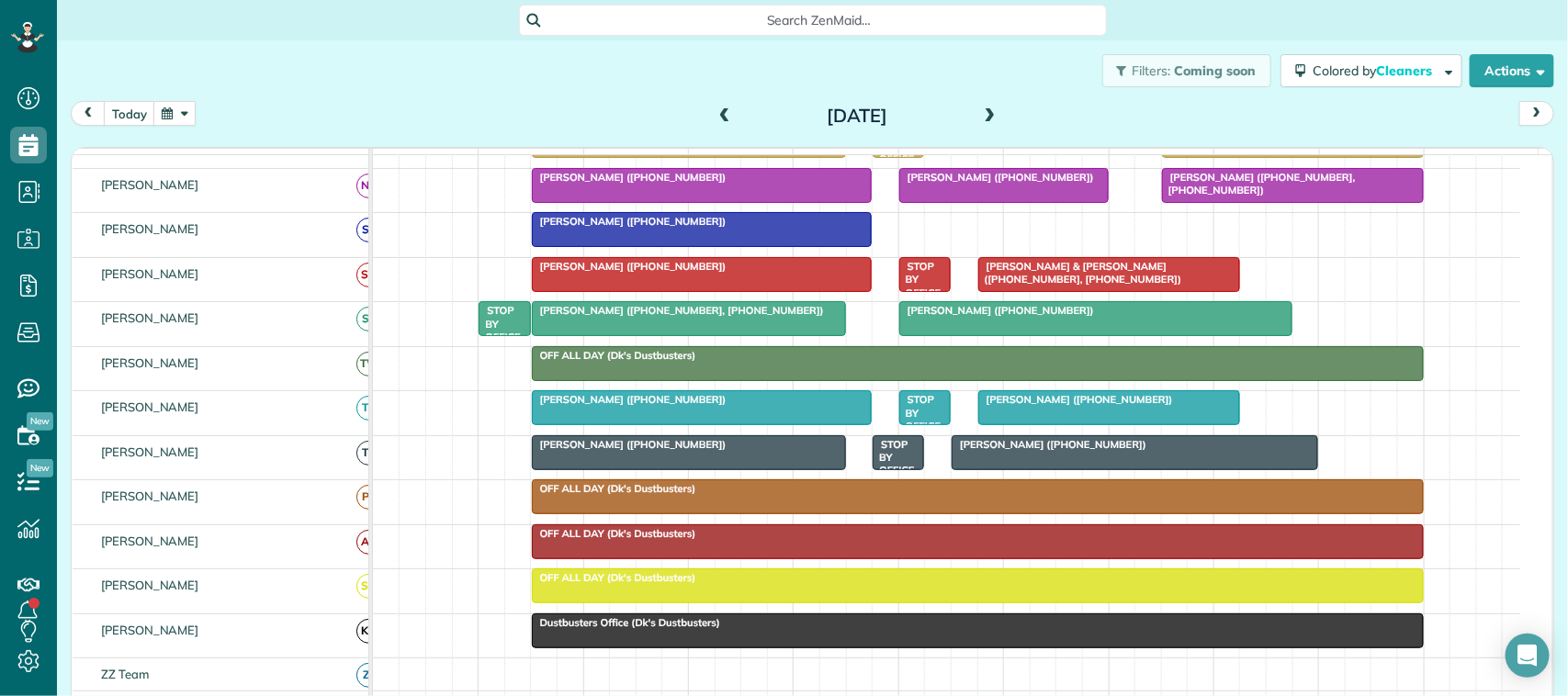
click at [659, 246] on div at bounding box center [702, 229] width 339 height 33
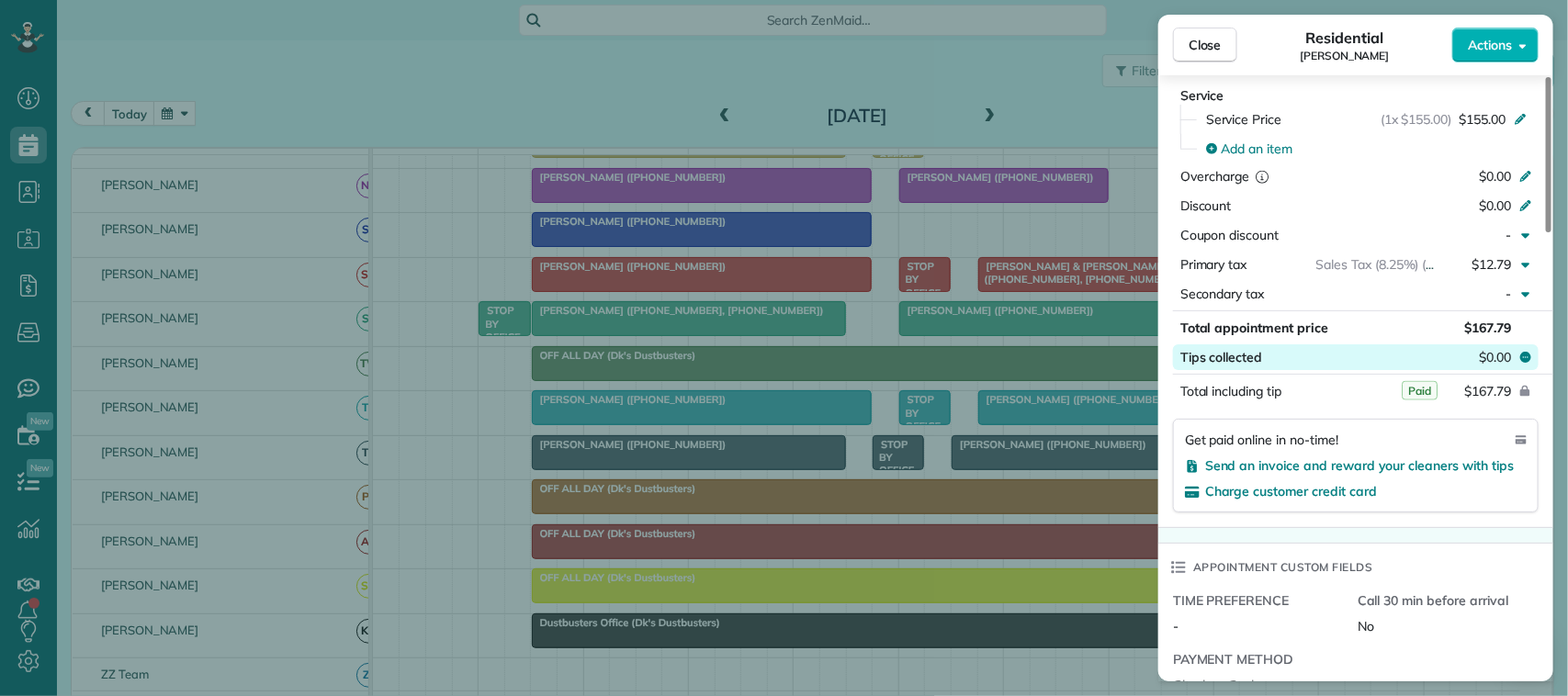
scroll to position [919, 0]
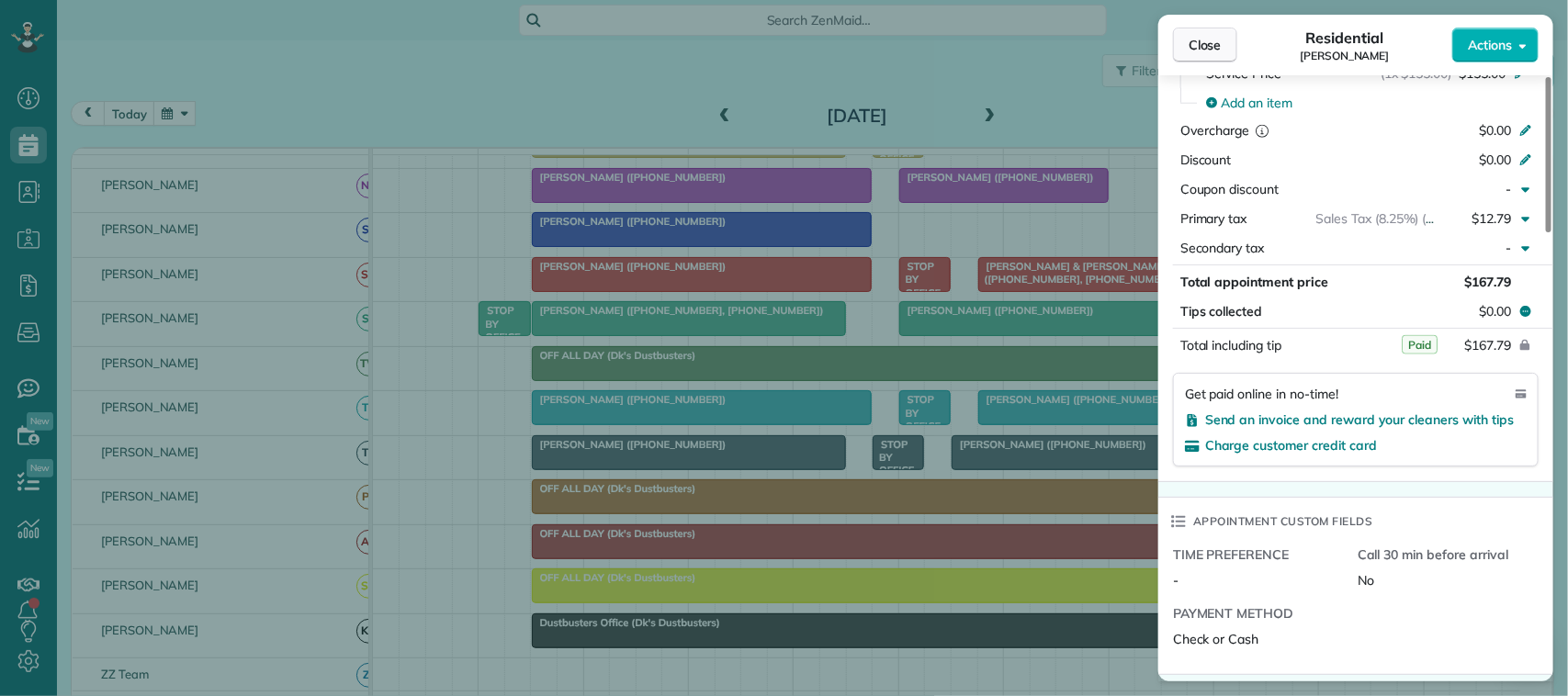
click at [1217, 42] on span "Close" at bounding box center [1205, 45] width 33 height 18
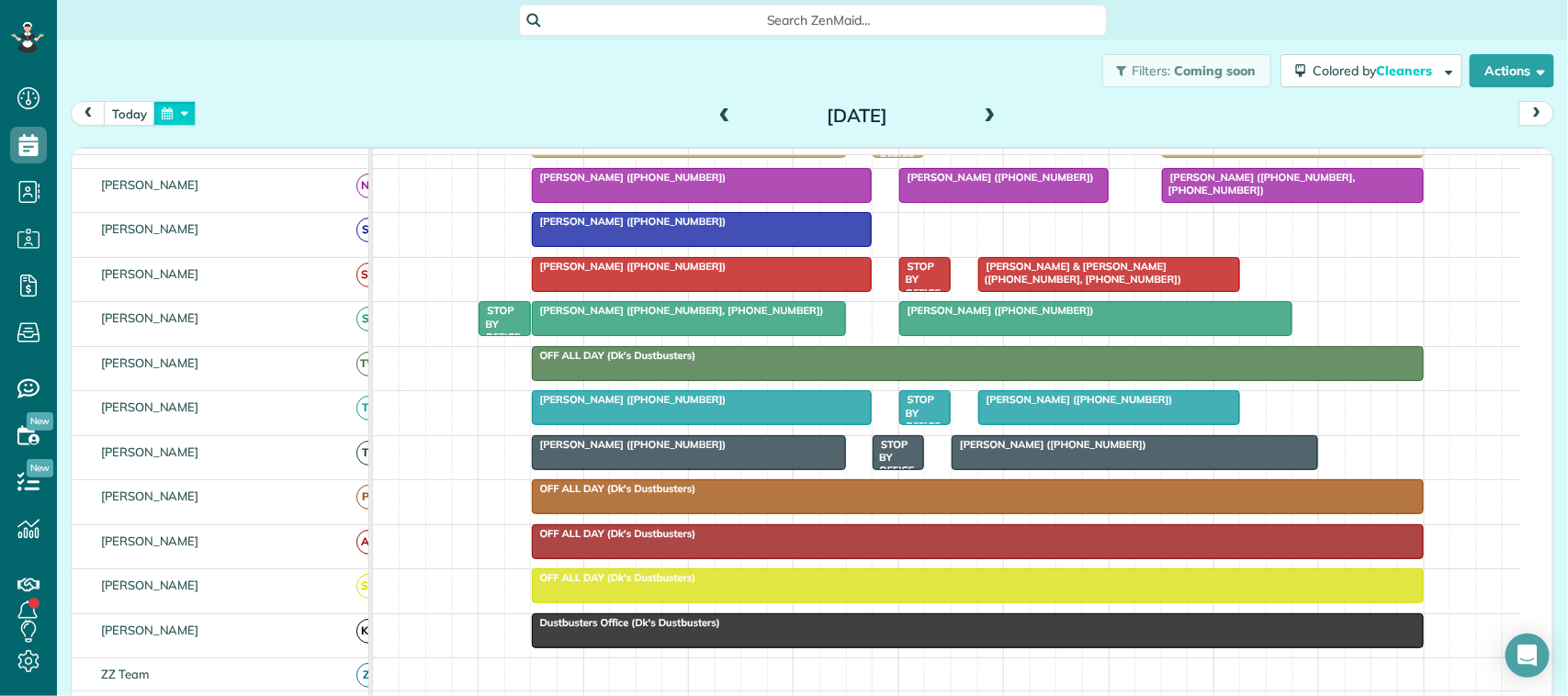
click at [179, 119] on button "button" at bounding box center [174, 114] width 43 height 25
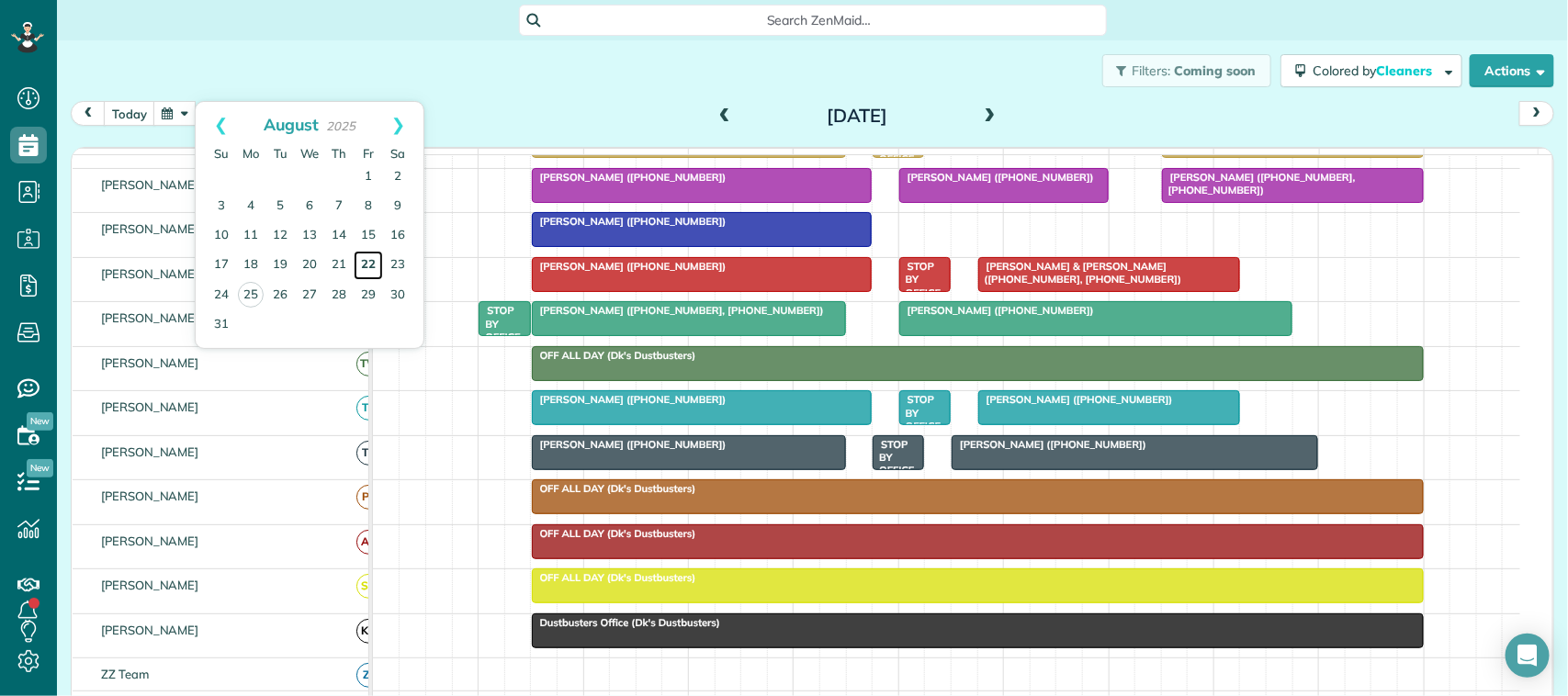
click at [365, 263] on link "22" at bounding box center [368, 265] width 29 height 29
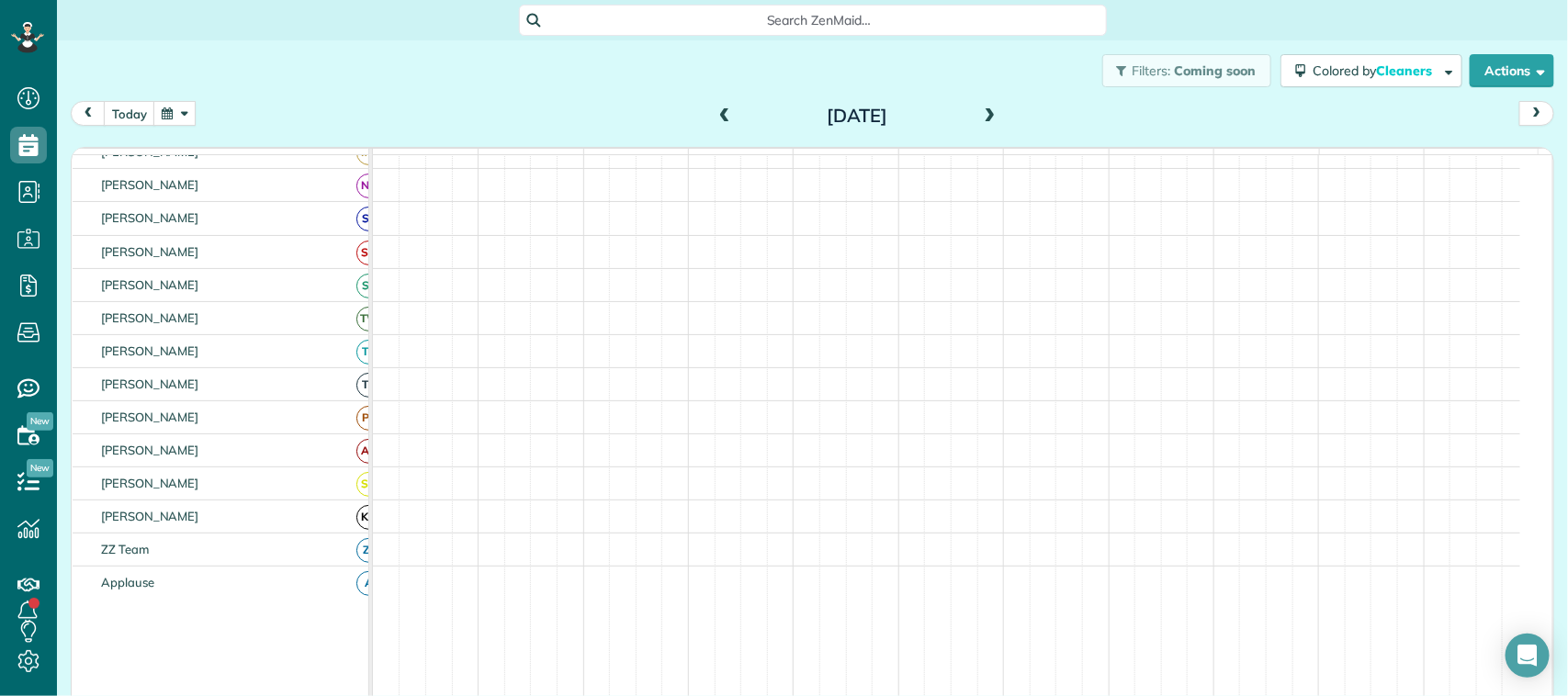
scroll to position [447, 0]
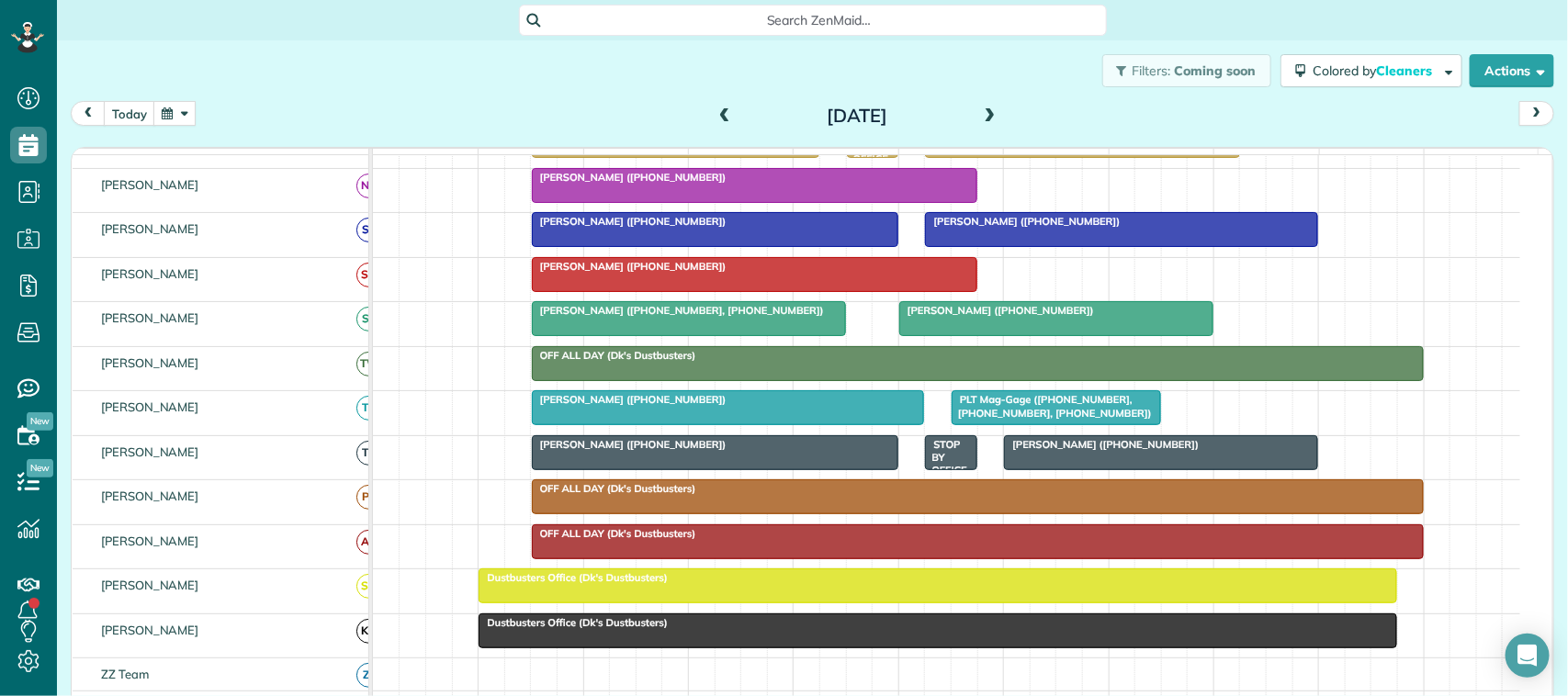
click at [640, 227] on span "[PERSON_NAME] ([PHONE_NUMBER])" at bounding box center [628, 222] width 196 height 13
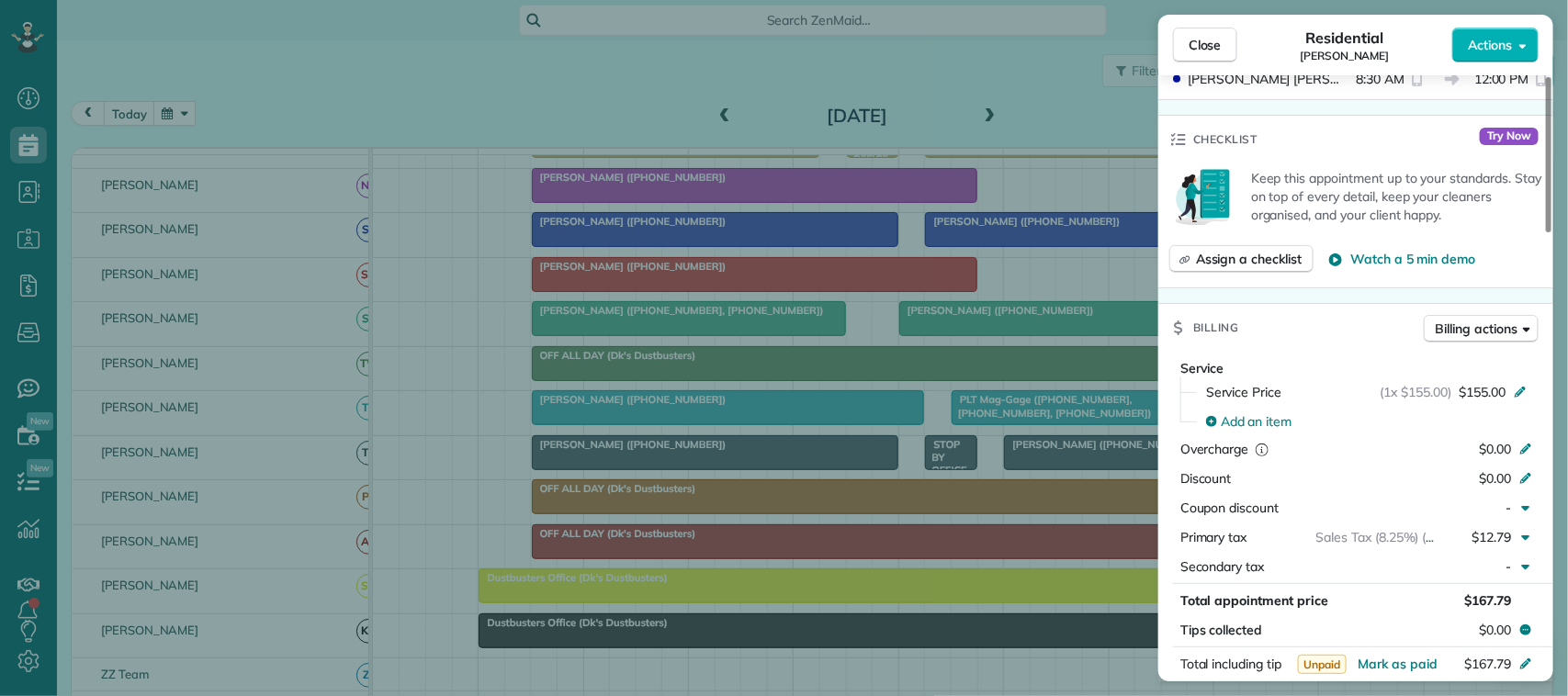
scroll to position [688, 0]
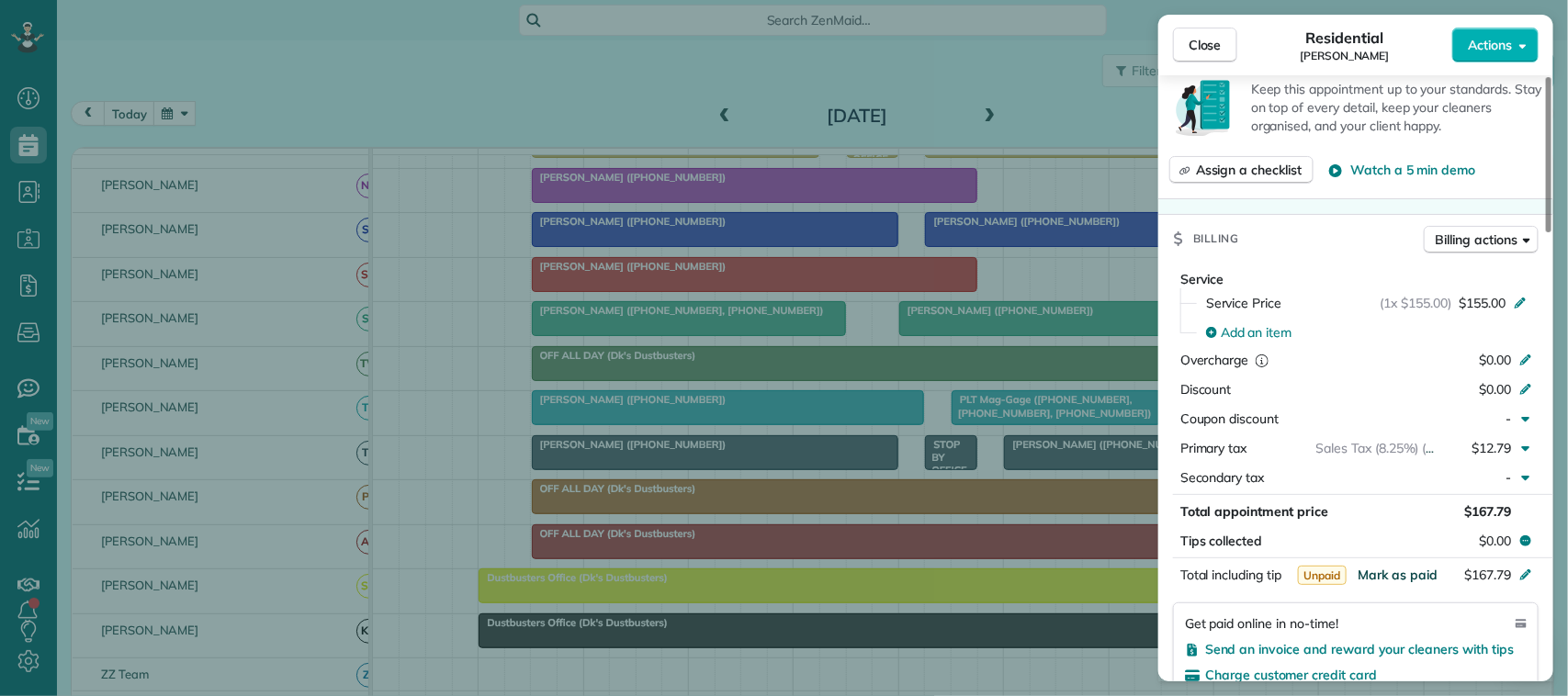
click at [1411, 576] on span "Mark as paid" at bounding box center [1397, 574] width 80 height 16
click at [1216, 45] on span "Close" at bounding box center [1205, 45] width 33 height 18
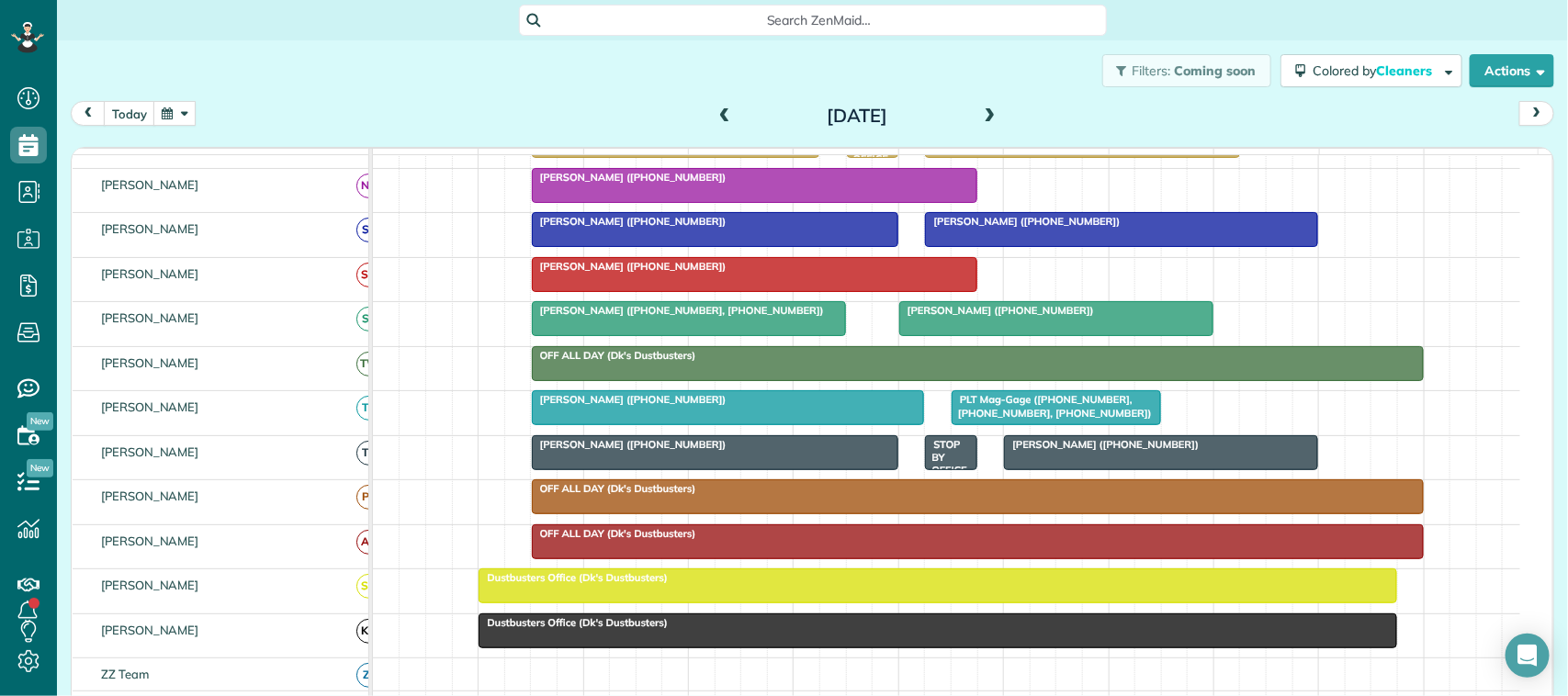
click at [185, 119] on button "button" at bounding box center [174, 114] width 43 height 25
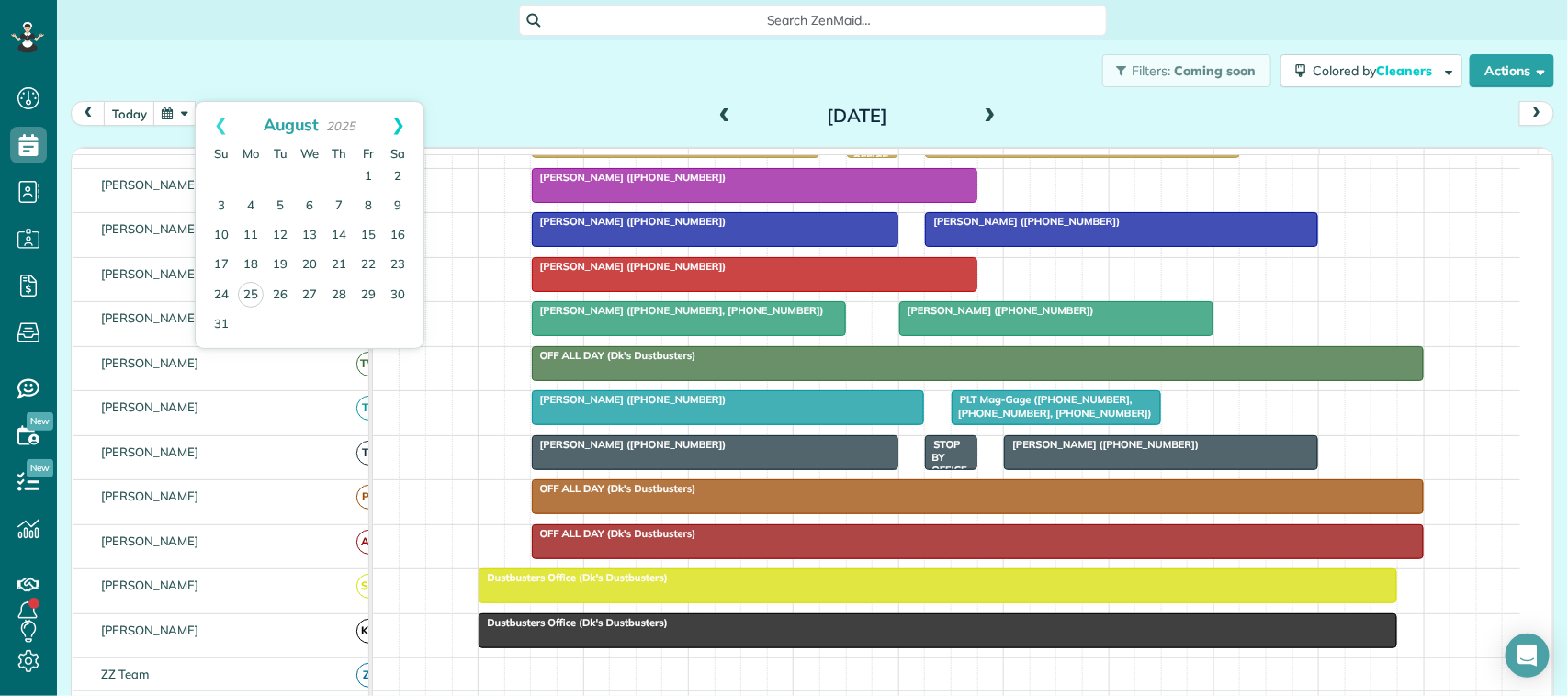
click at [401, 135] on link "Next" at bounding box center [398, 125] width 50 height 45
click at [249, 177] on link "1" at bounding box center [250, 177] width 29 height 29
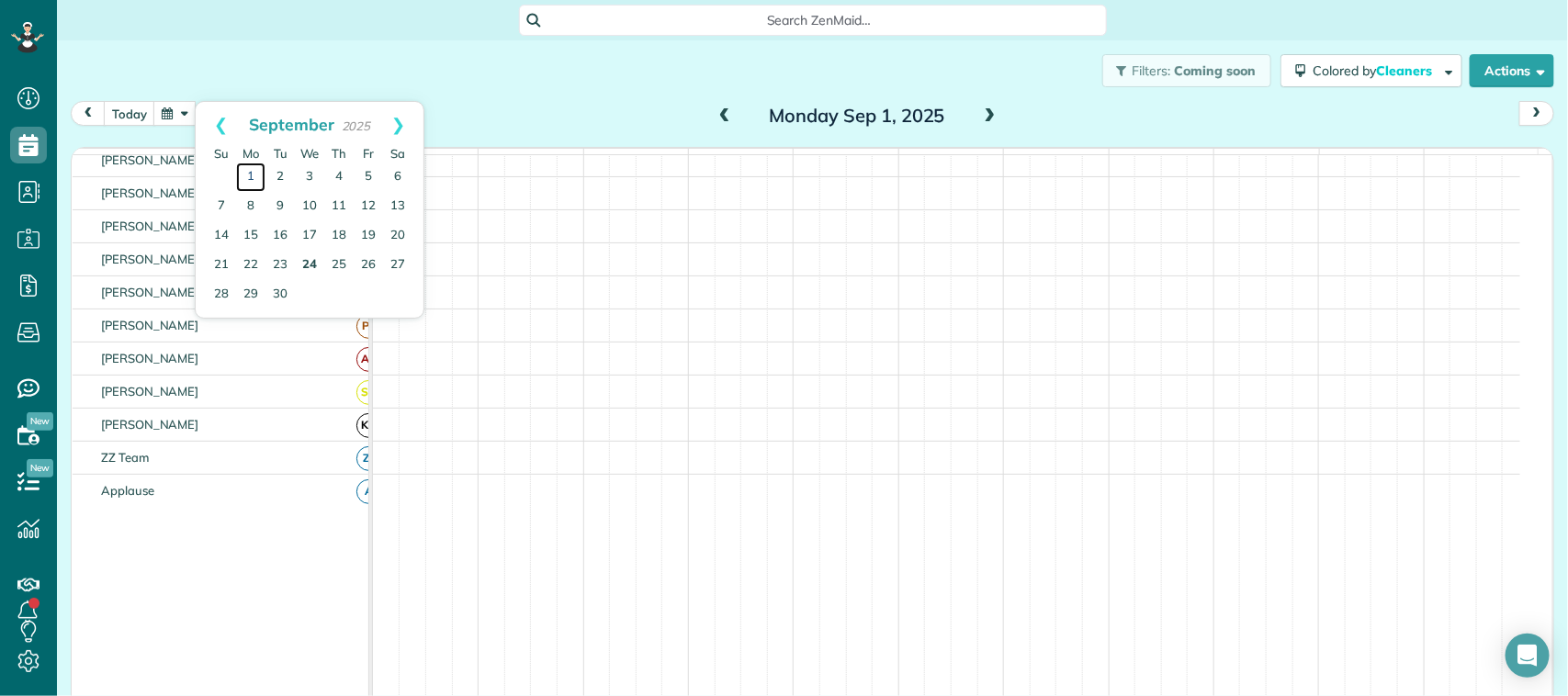
scroll to position [355, 0]
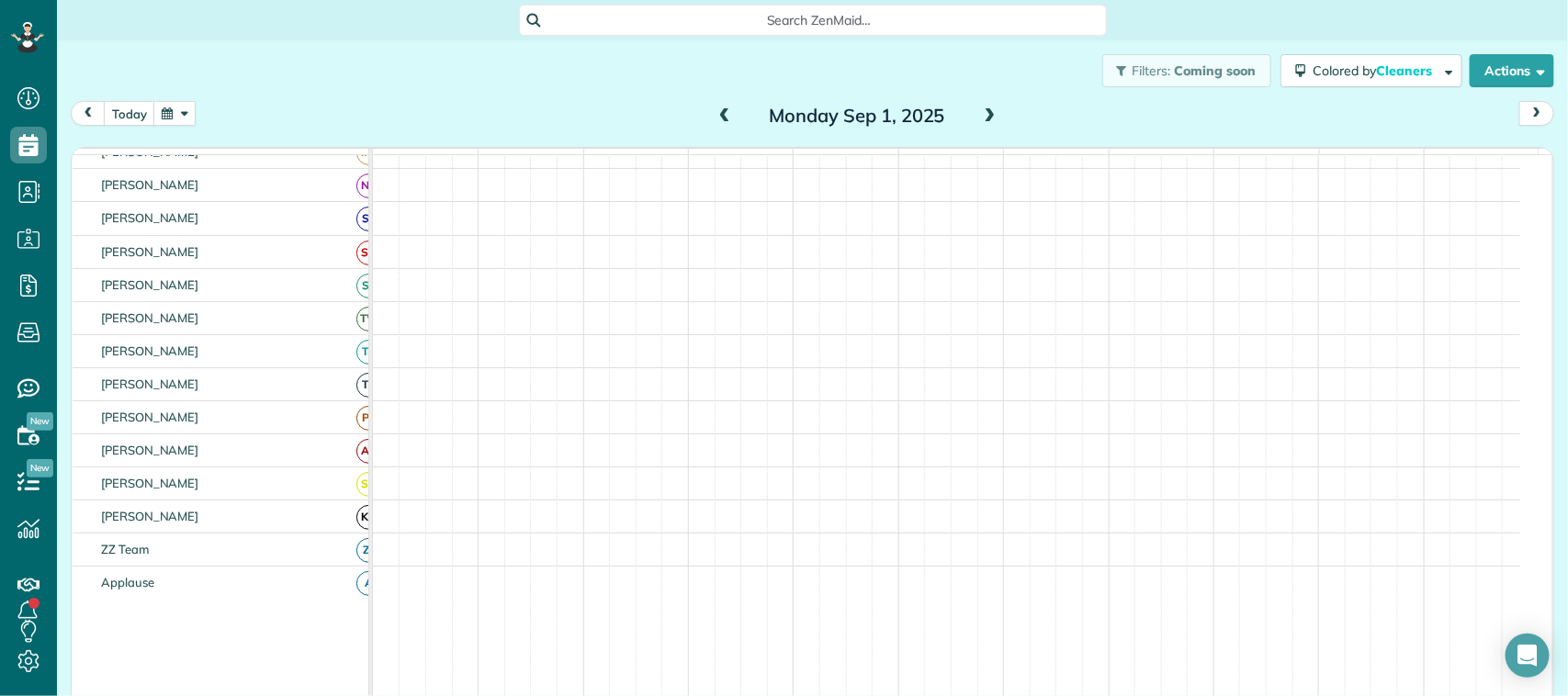
click at [181, 112] on button "button" at bounding box center [174, 114] width 43 height 25
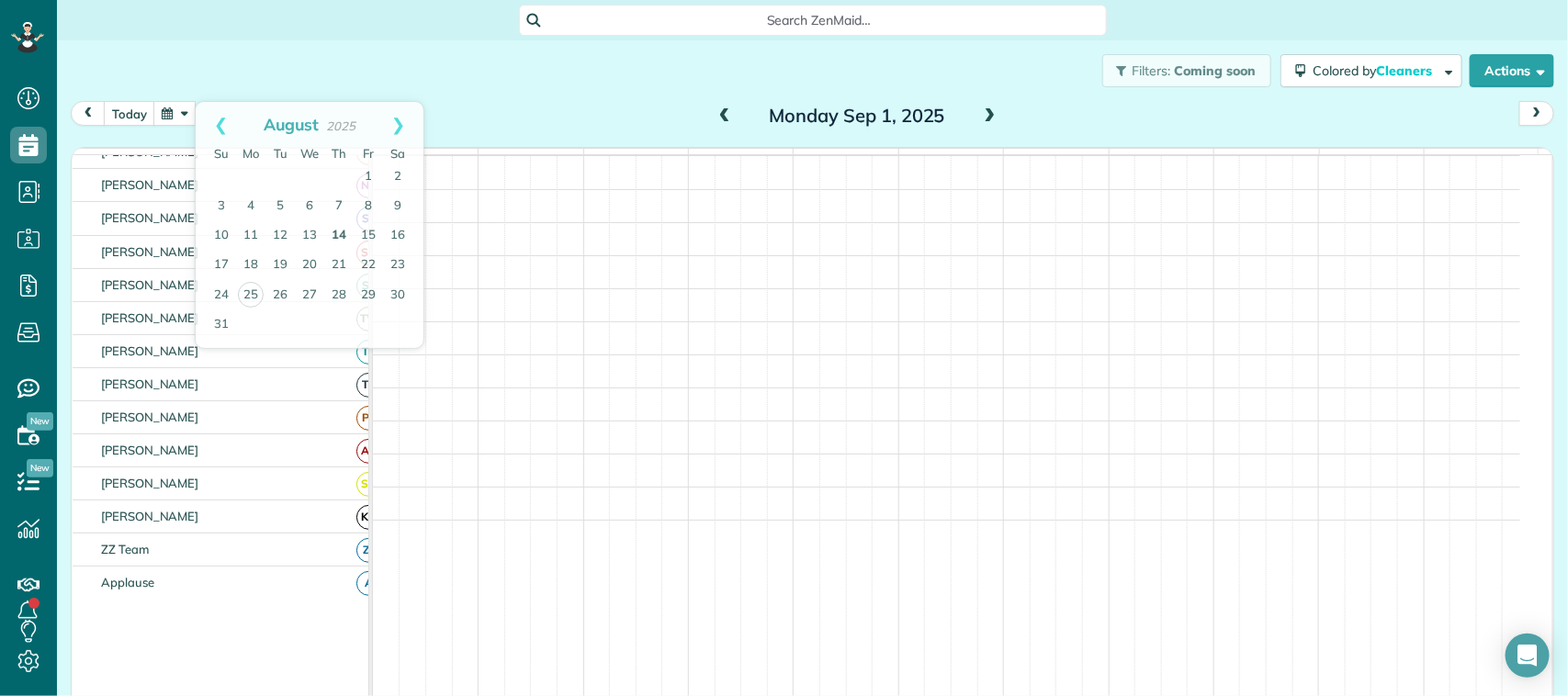
scroll to position [402, 0]
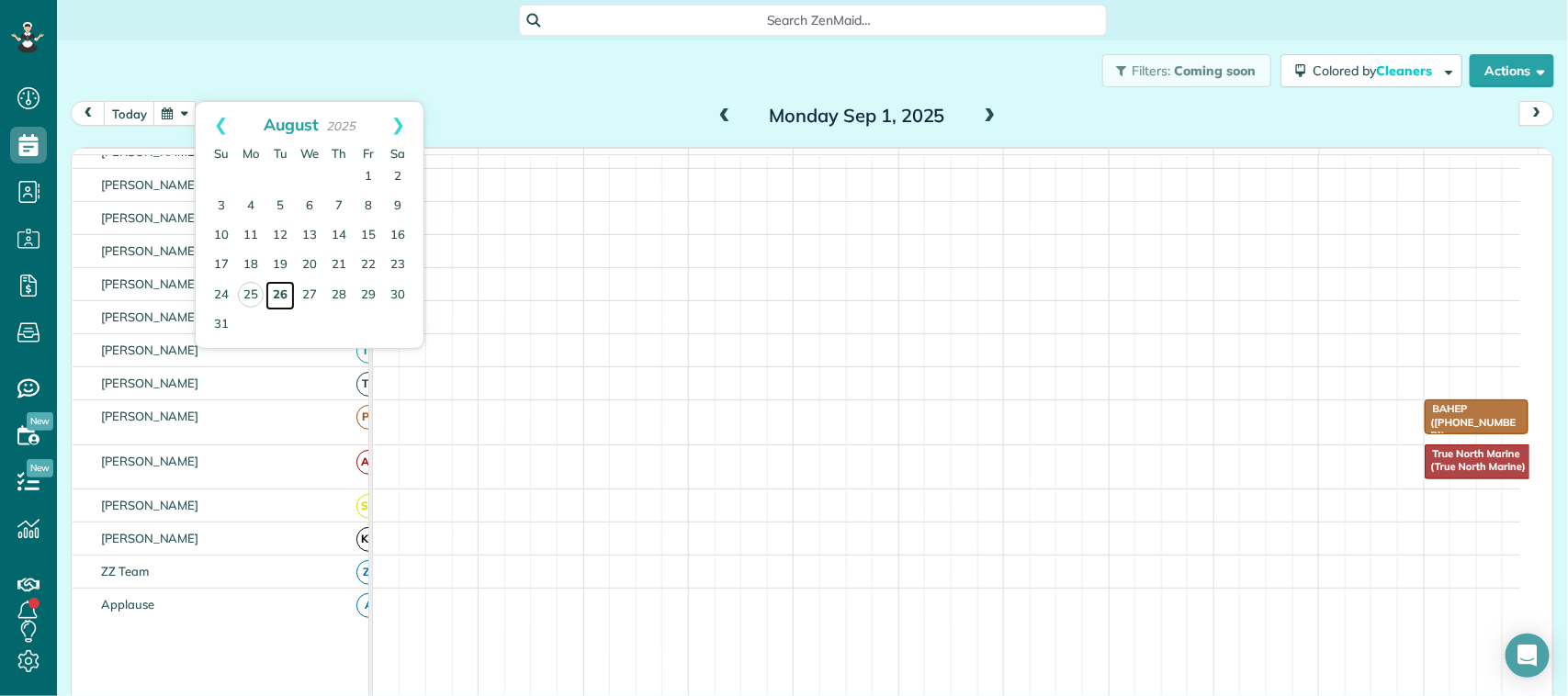
click at [282, 289] on link "26" at bounding box center [279, 295] width 29 height 29
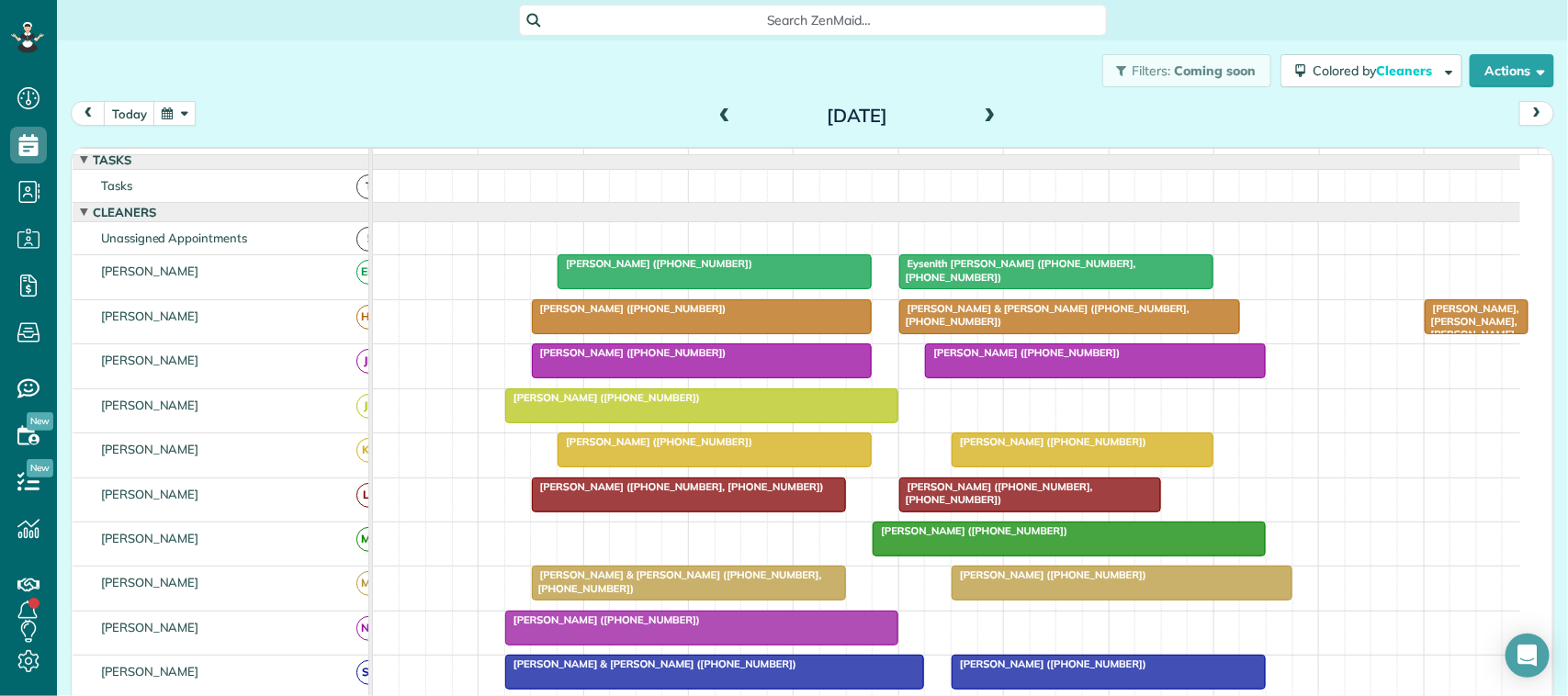
scroll to position [0, 0]
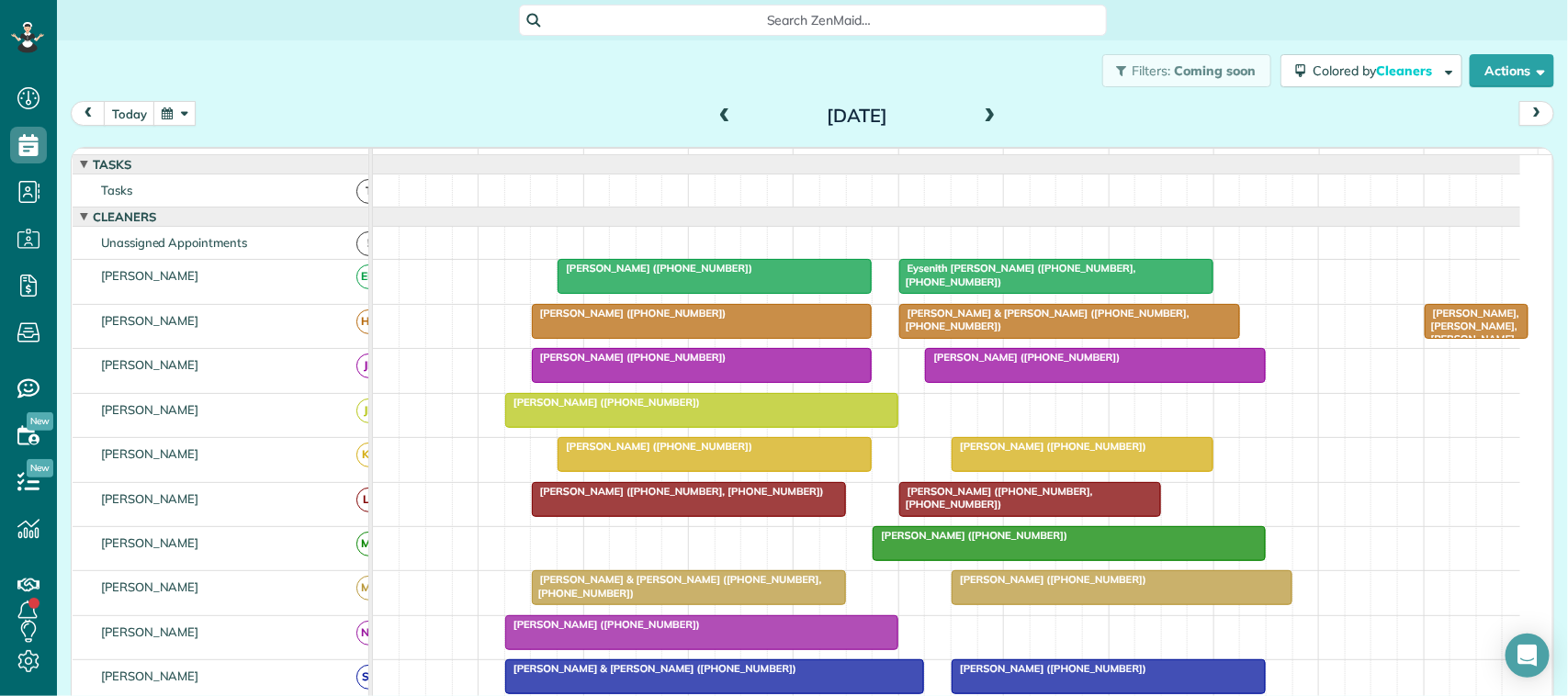
click at [179, 117] on button "button" at bounding box center [174, 114] width 43 height 25
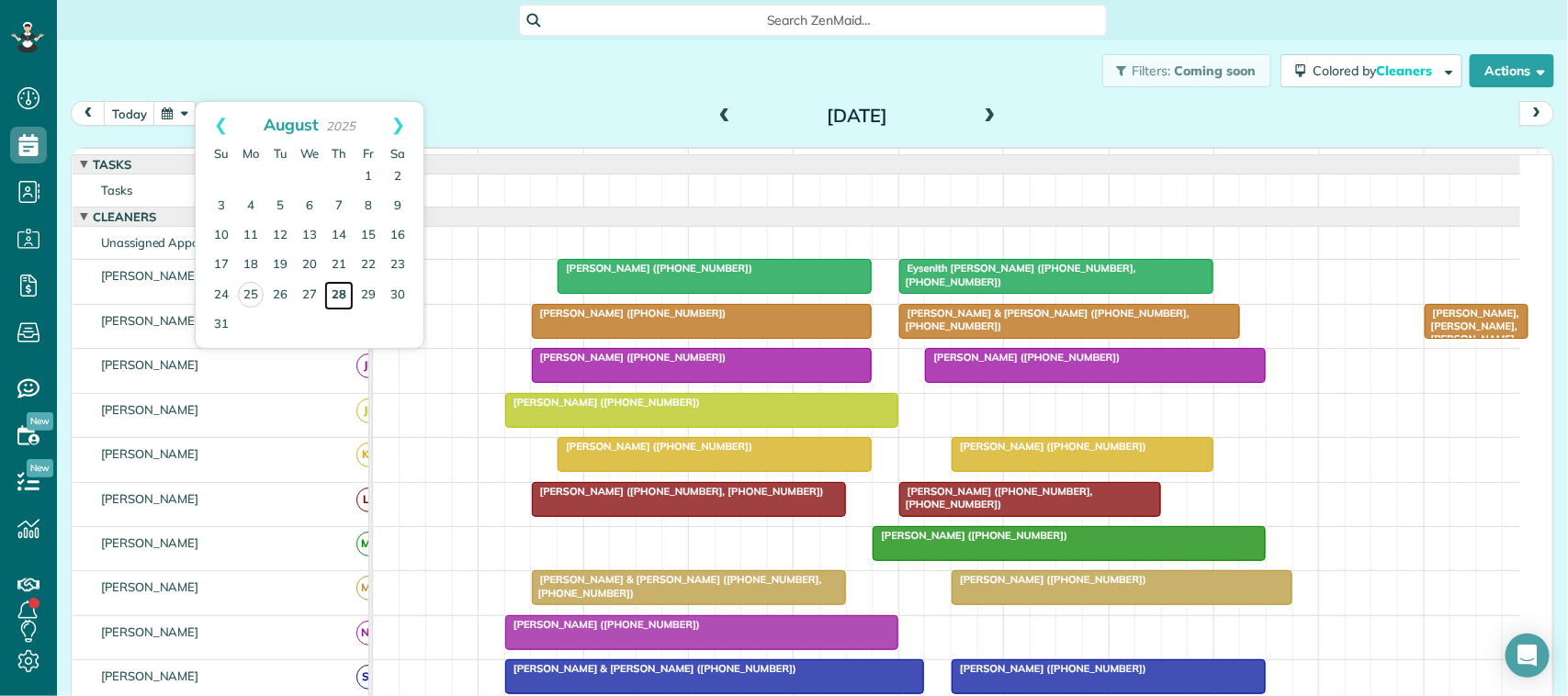
click at [343, 294] on link "28" at bounding box center [338, 295] width 29 height 29
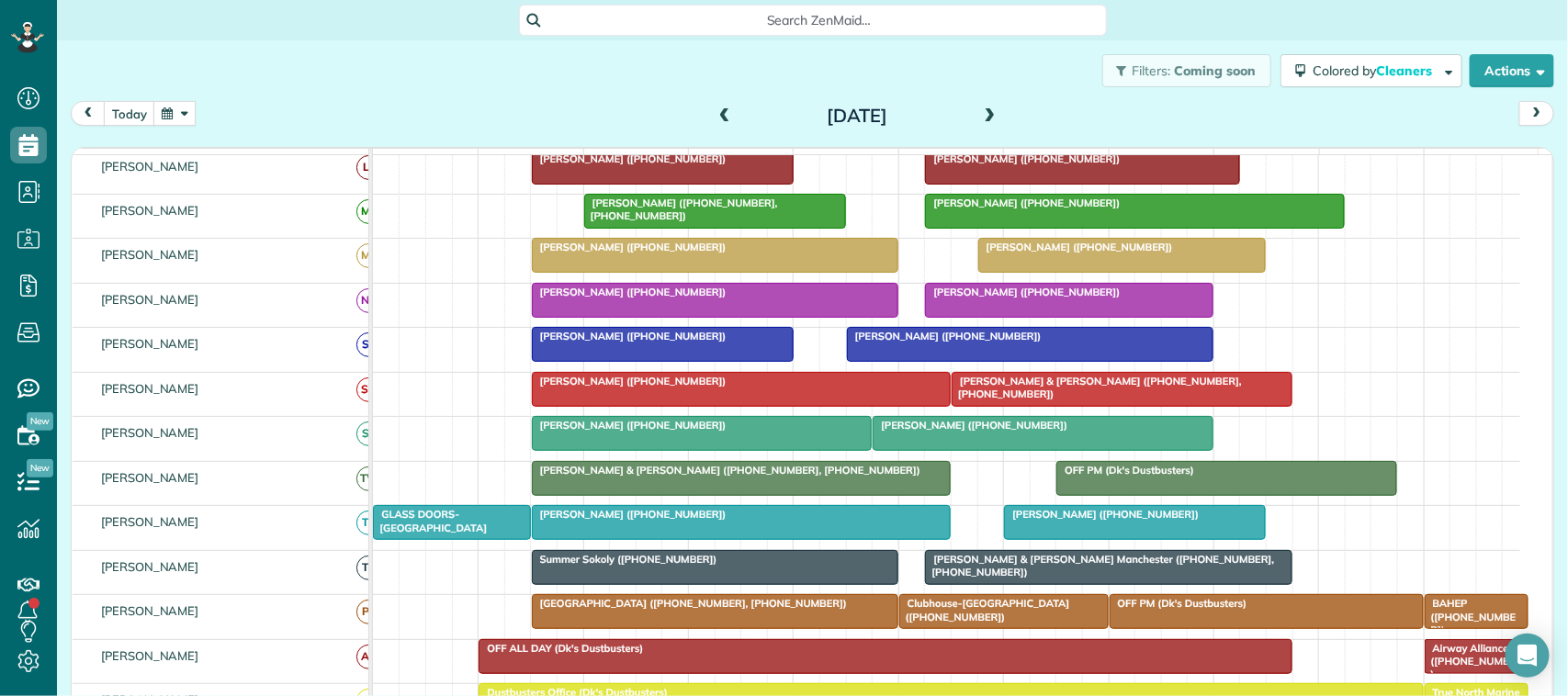
scroll to position [345, 0]
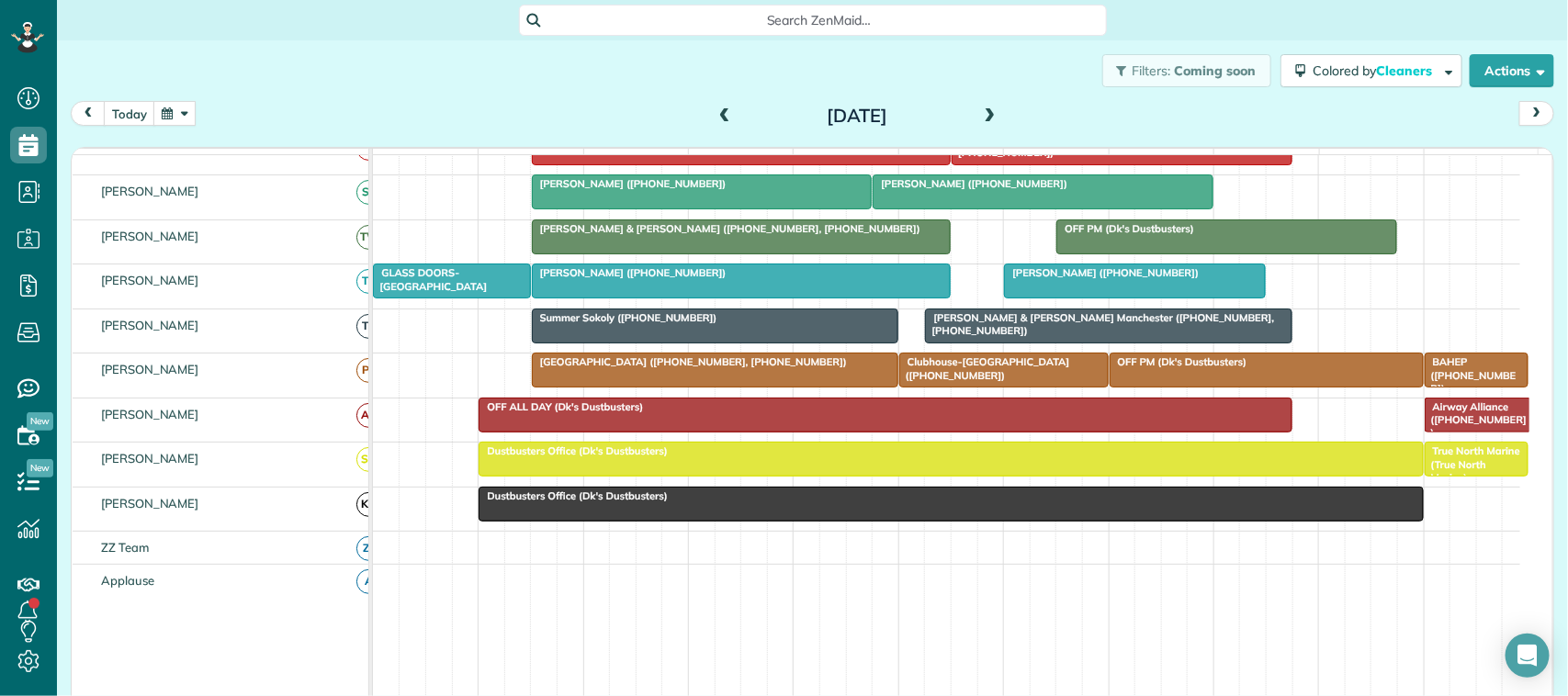
click at [718, 120] on span at bounding box center [724, 116] width 20 height 16
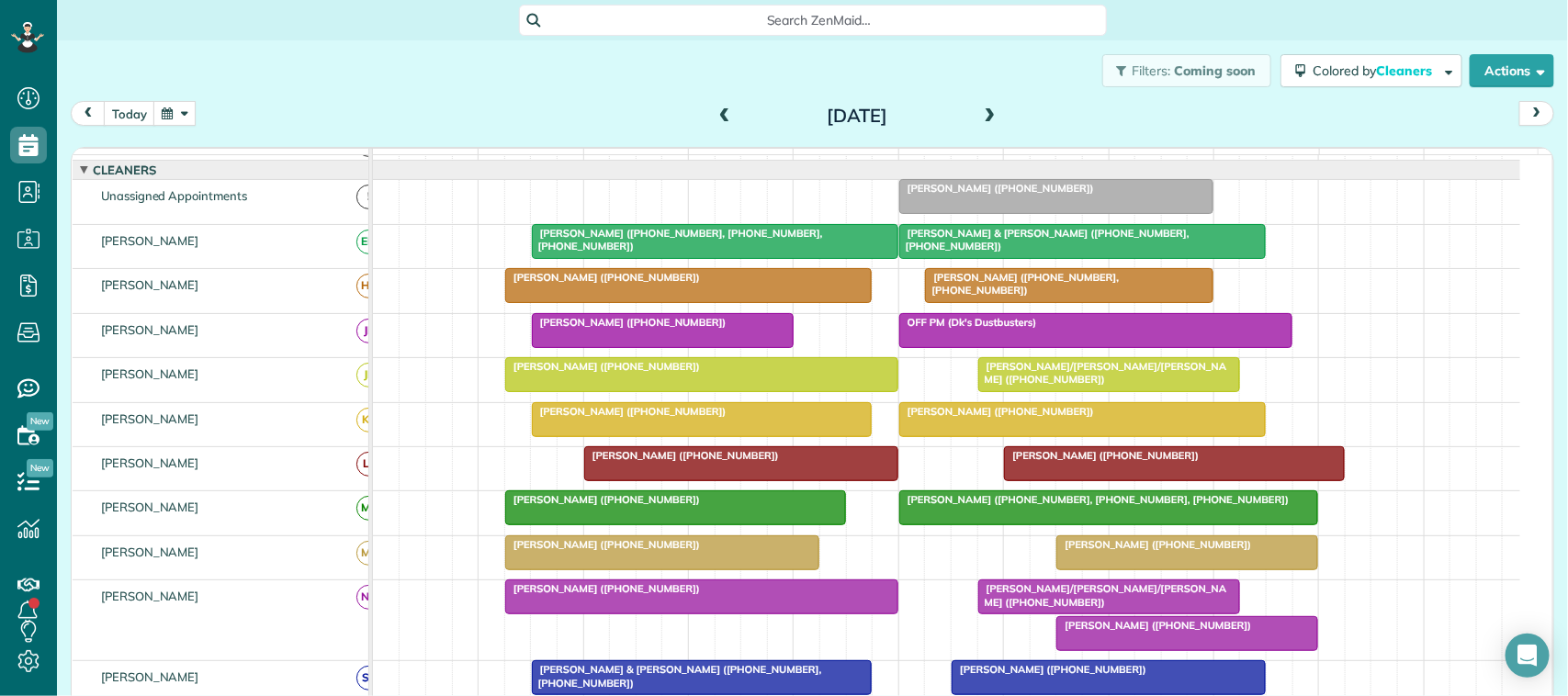
click at [985, 120] on span at bounding box center [990, 116] width 20 height 16
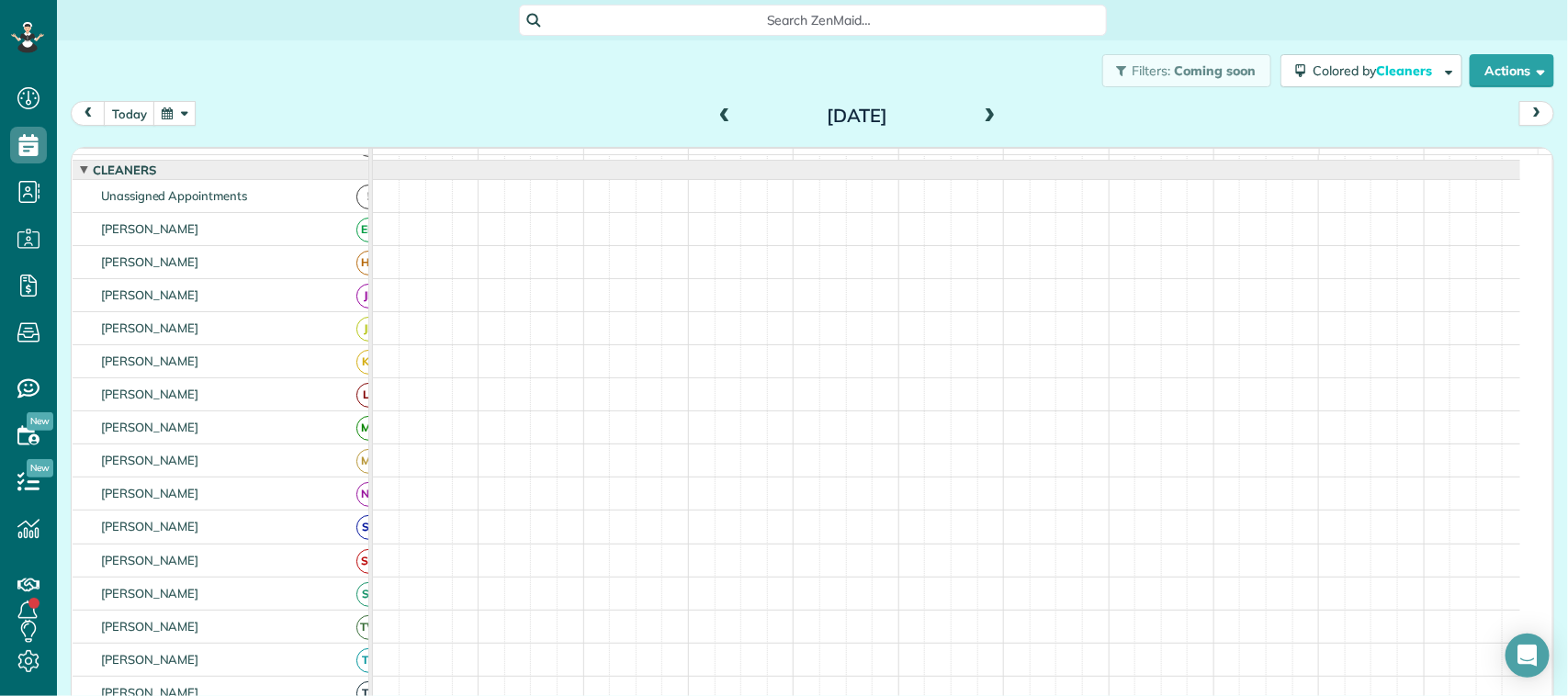
click at [985, 120] on span at bounding box center [990, 116] width 20 height 16
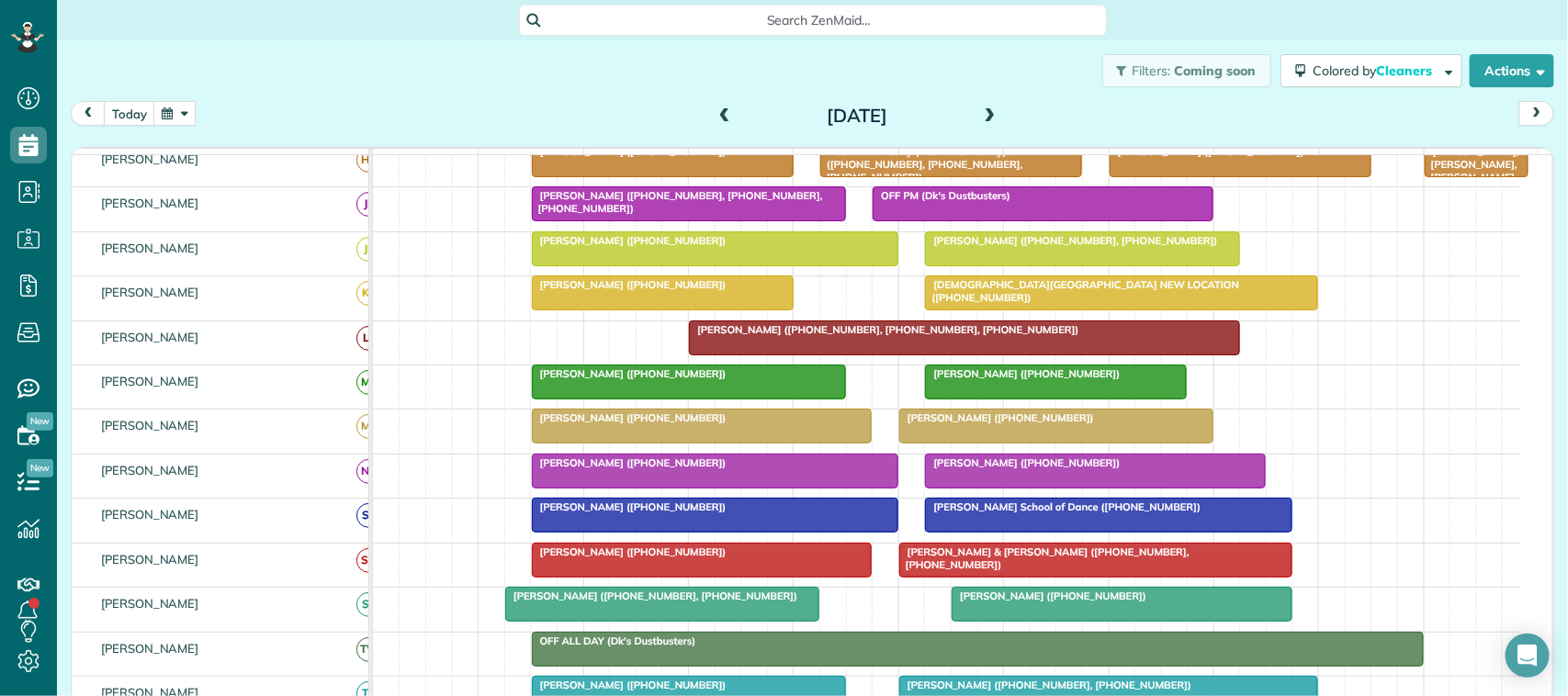
click at [717, 115] on span at bounding box center [724, 116] width 20 height 16
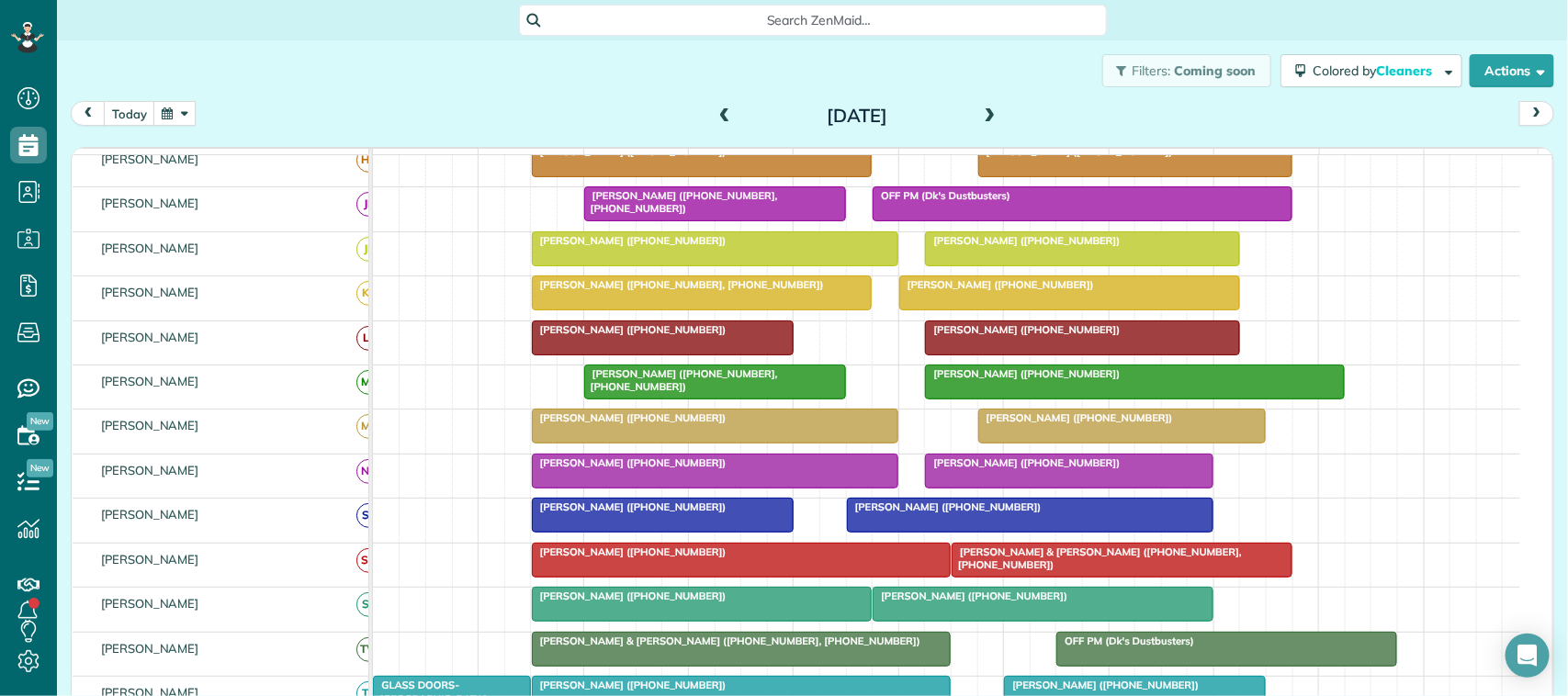
click at [717, 115] on span at bounding box center [724, 116] width 20 height 16
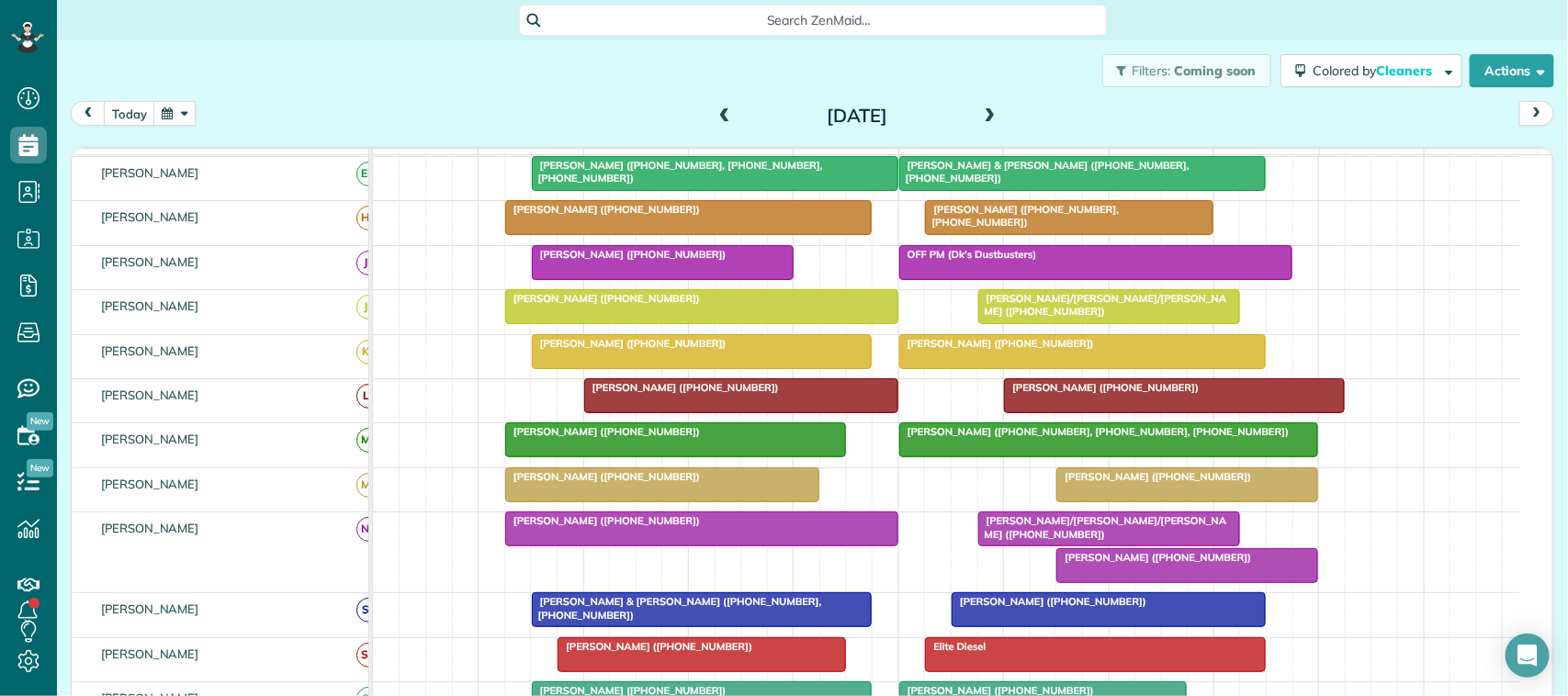
click at [714, 117] on span at bounding box center [724, 116] width 20 height 16
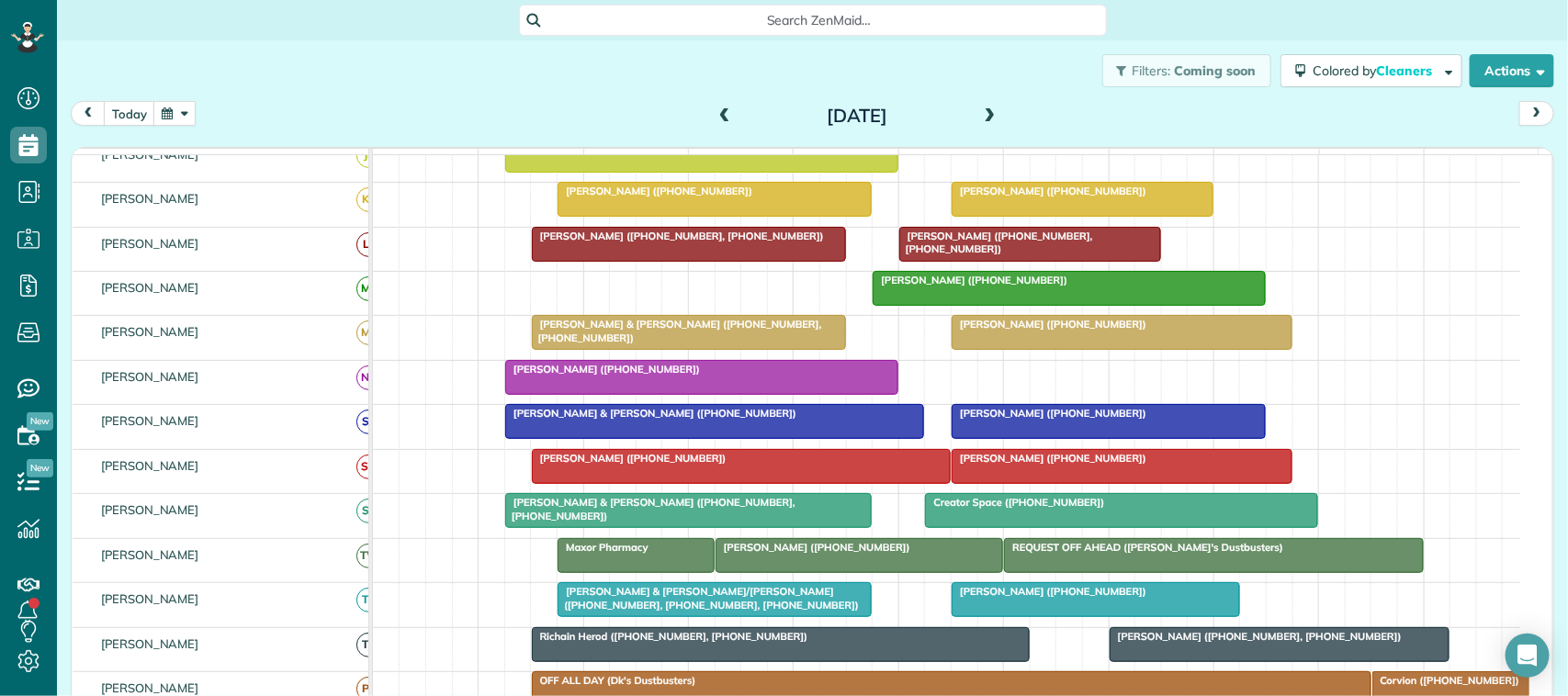
scroll to position [115, 0]
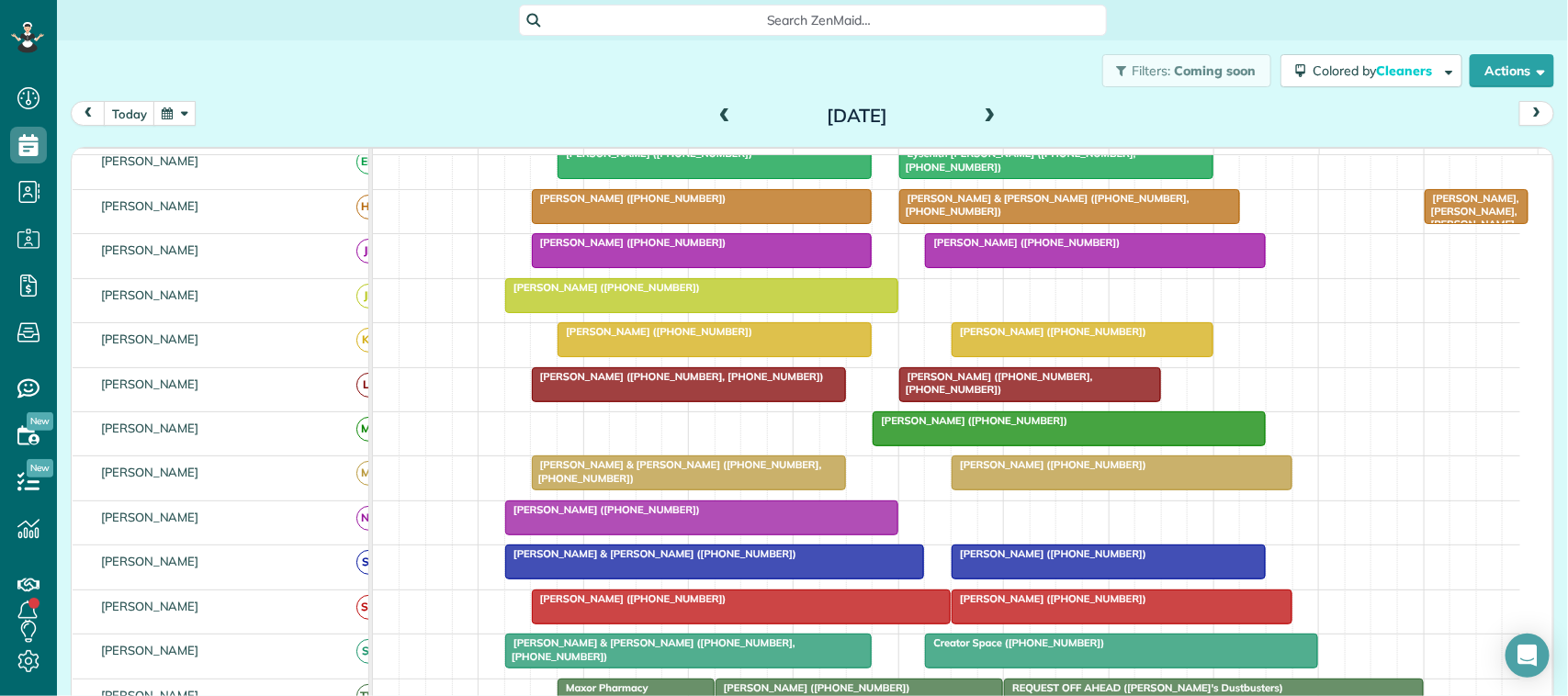
click at [131, 129] on div "[DATE] [DATE]" at bounding box center [813, 118] width 1484 height 34
click at [135, 119] on button "today" at bounding box center [130, 114] width 51 height 25
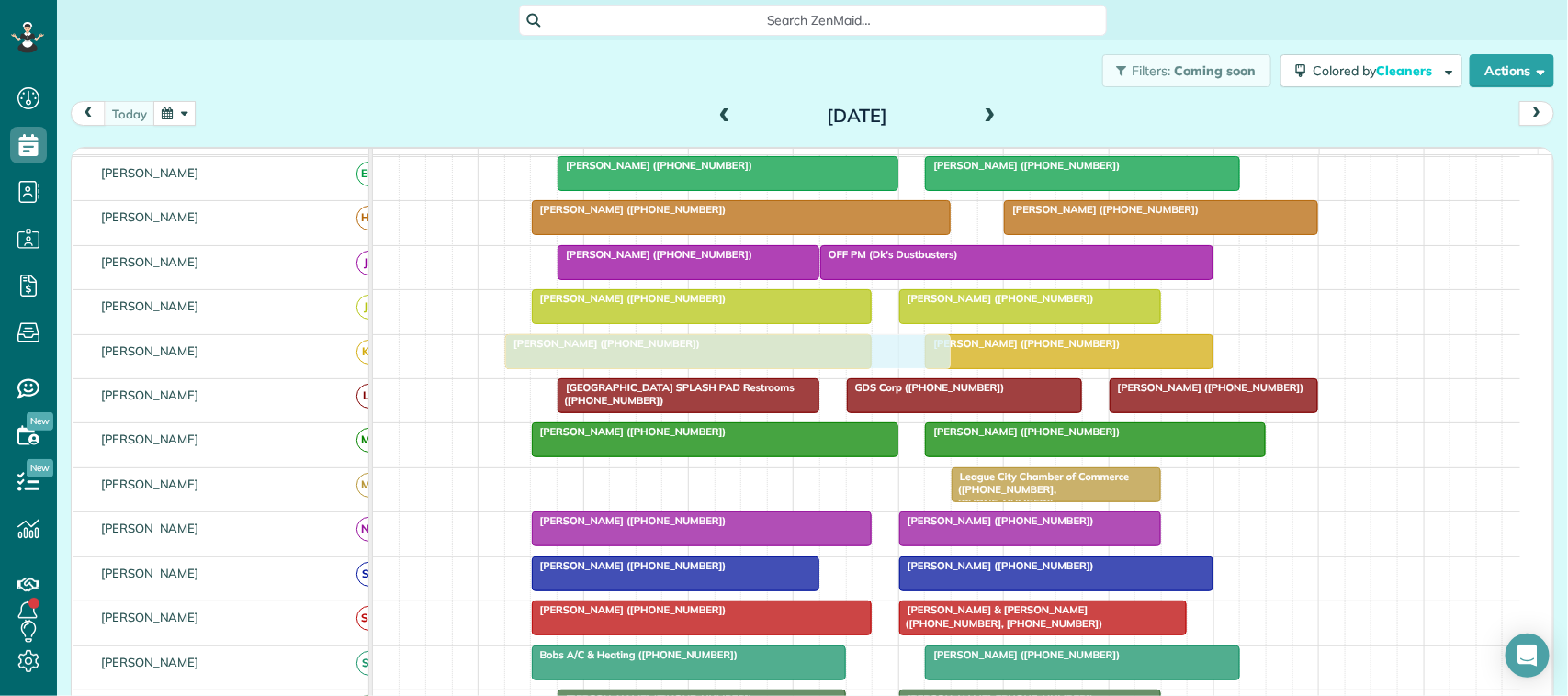
scroll to position [0, 0]
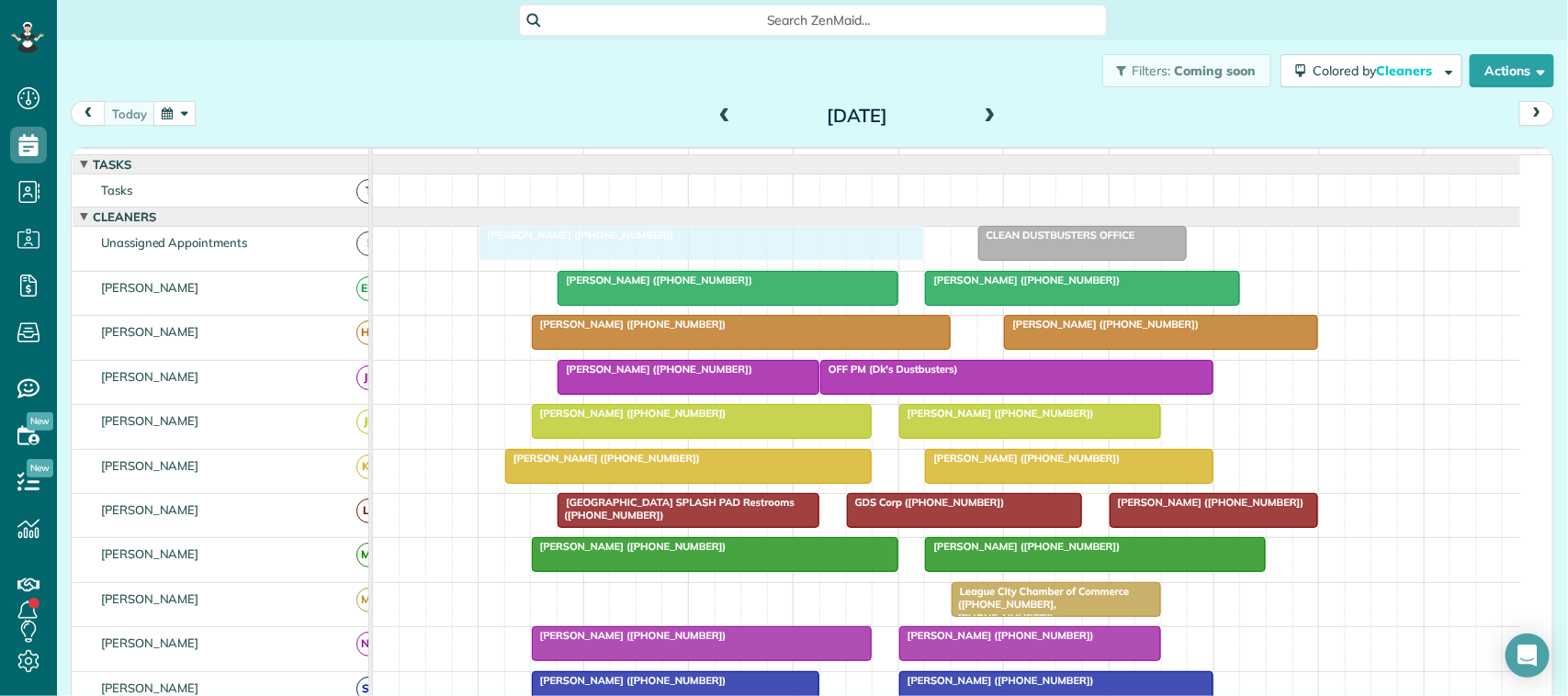
drag, startPoint x: 581, startPoint y: 506, endPoint x: 552, endPoint y: 281, distance: 226.9
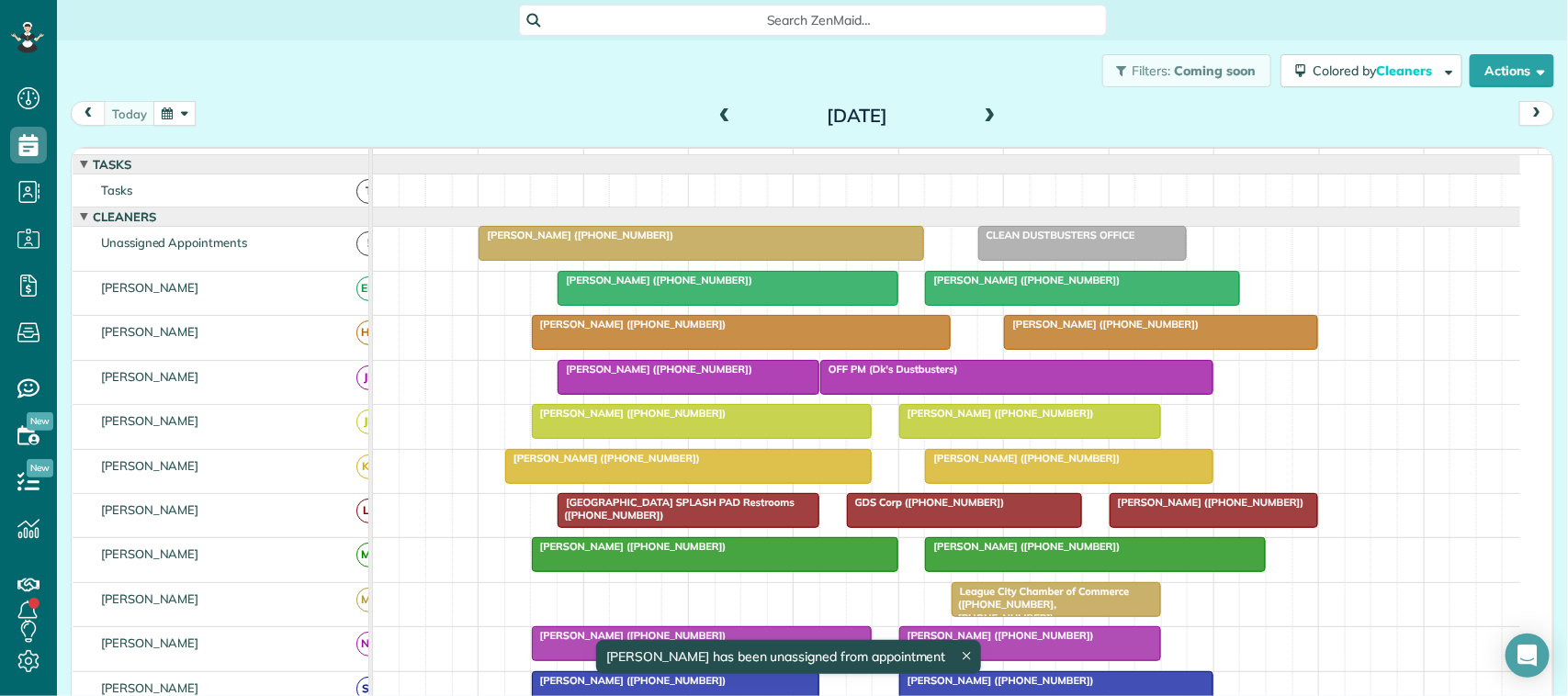
click at [603, 259] on div at bounding box center [701, 242] width 443 height 33
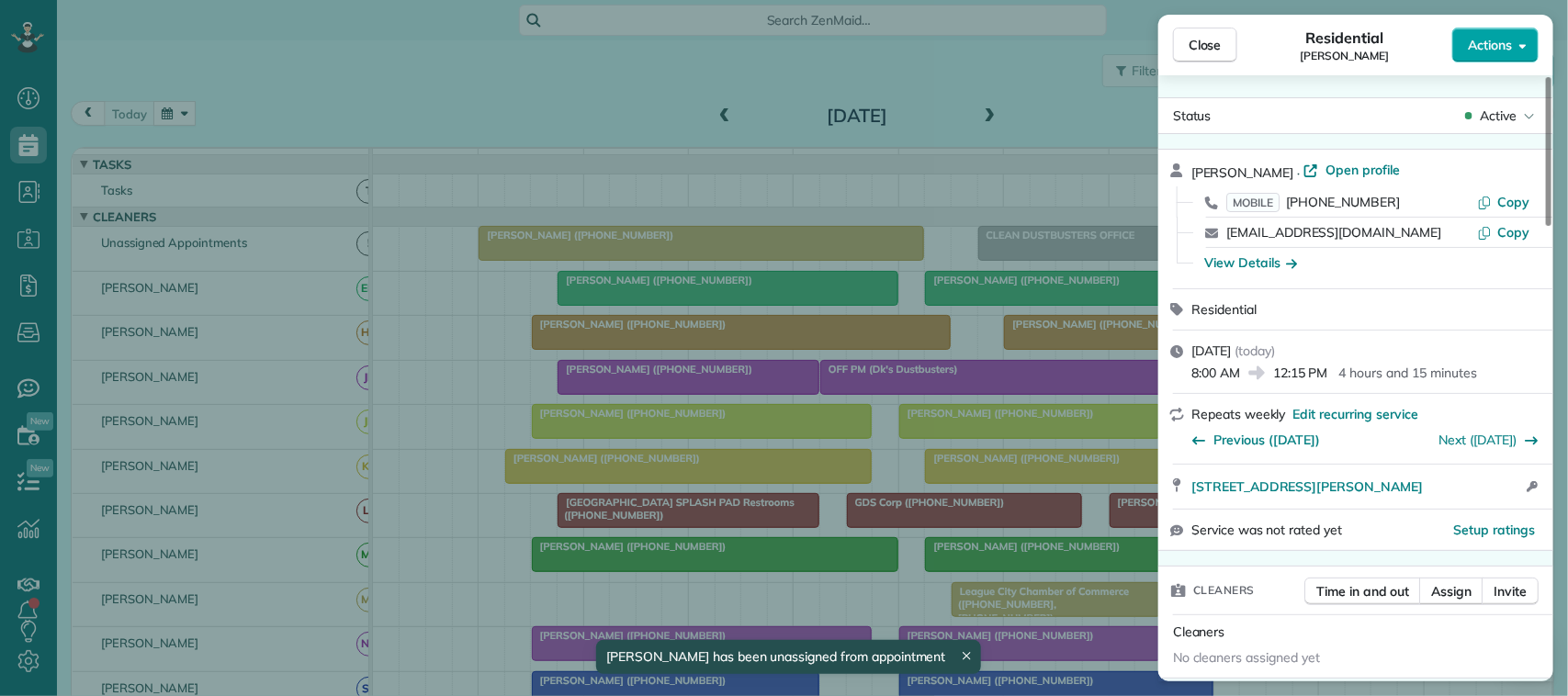
click at [1494, 44] on span "Actions" at bounding box center [1489, 45] width 45 height 18
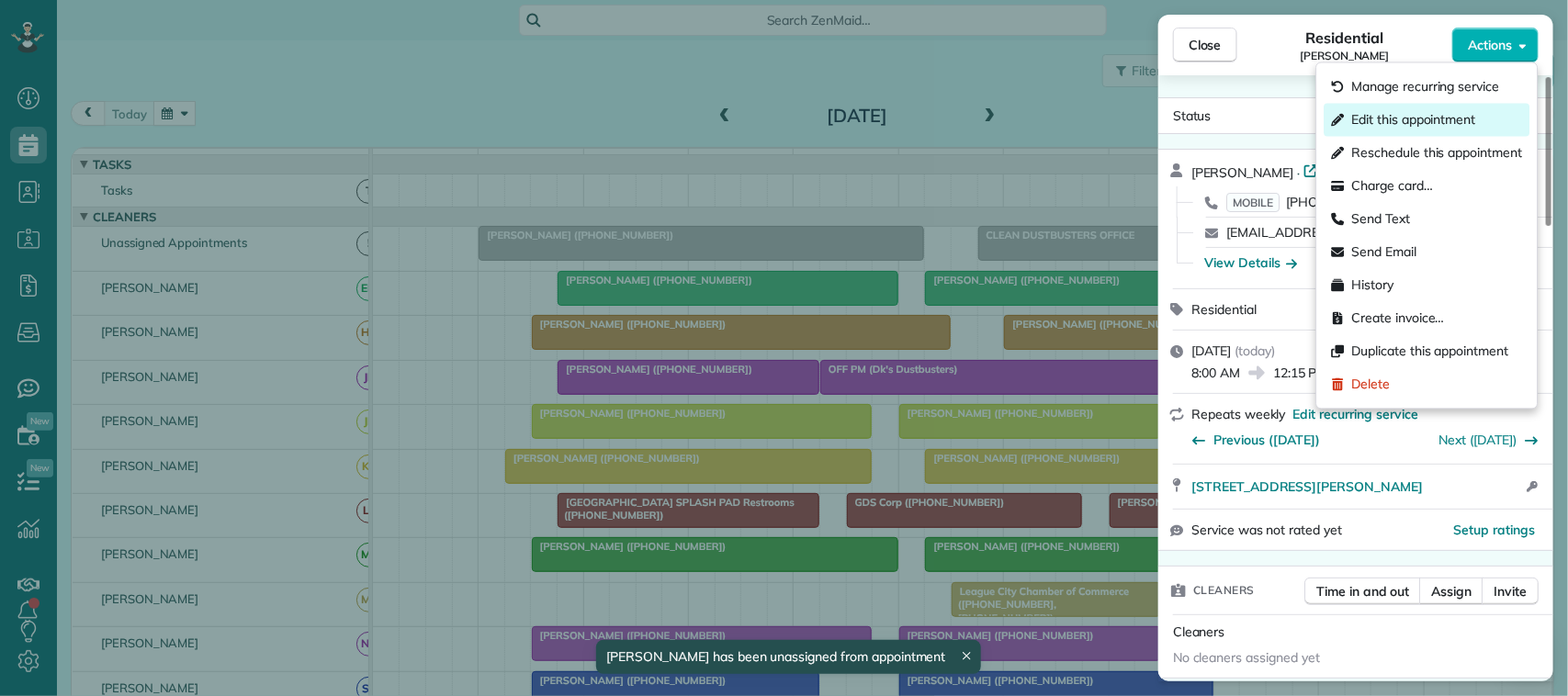
click at [1469, 117] on span "Edit this appointment" at bounding box center [1414, 119] width 124 height 18
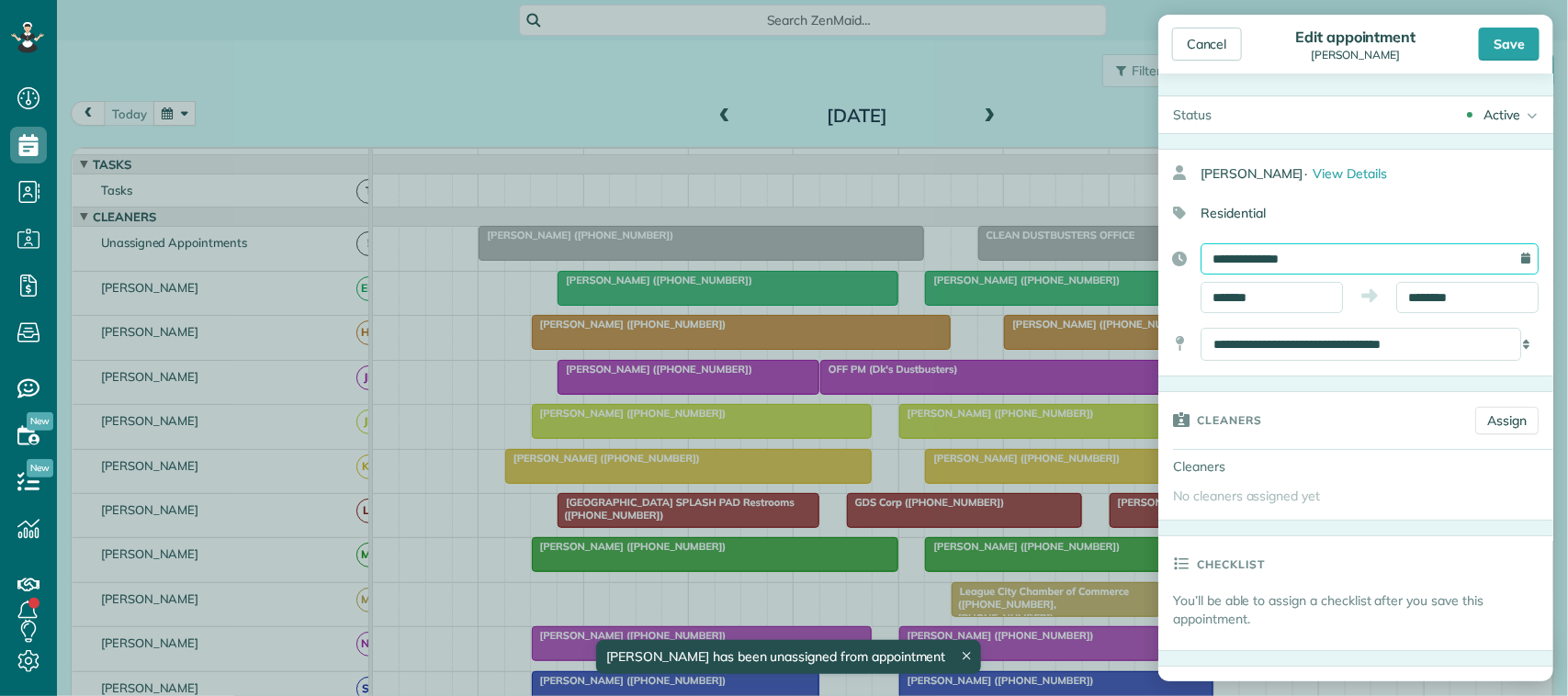
click at [1343, 257] on input "**********" at bounding box center [1369, 259] width 338 height 31
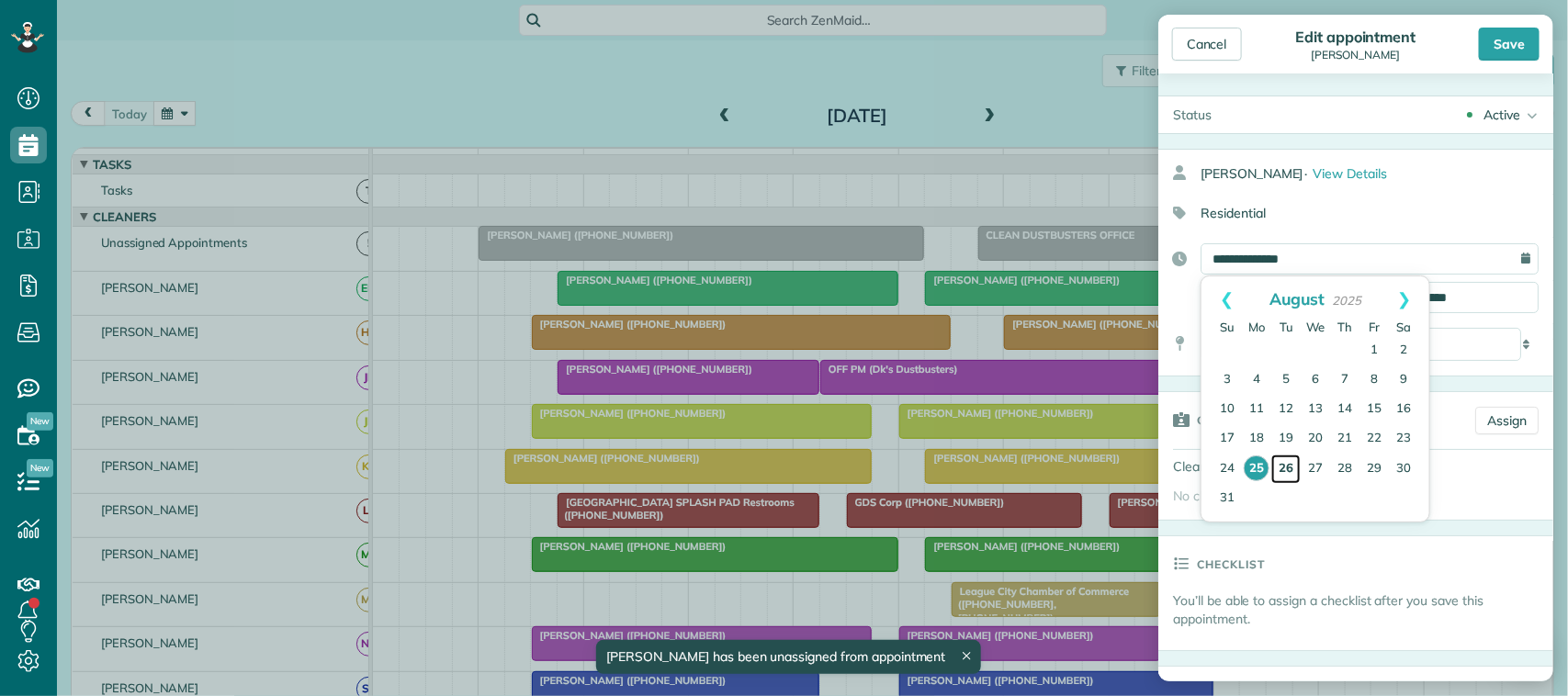
click at [1280, 470] on link "26" at bounding box center [1286, 469] width 29 height 29
type input "**********"
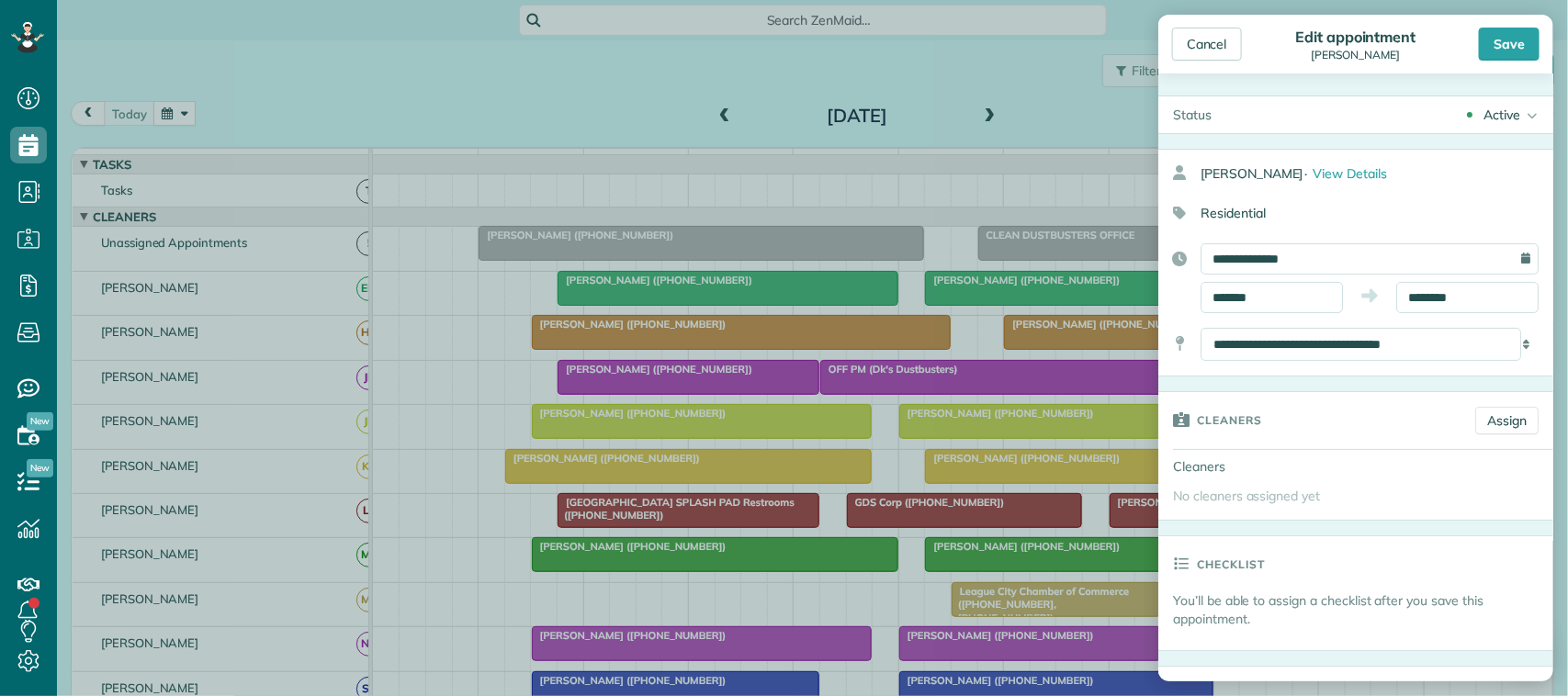
drag, startPoint x: 1517, startPoint y: 38, endPoint x: 1475, endPoint y: 62, distance: 48.4
click at [1517, 39] on div "Save" at bounding box center [1509, 44] width 61 height 33
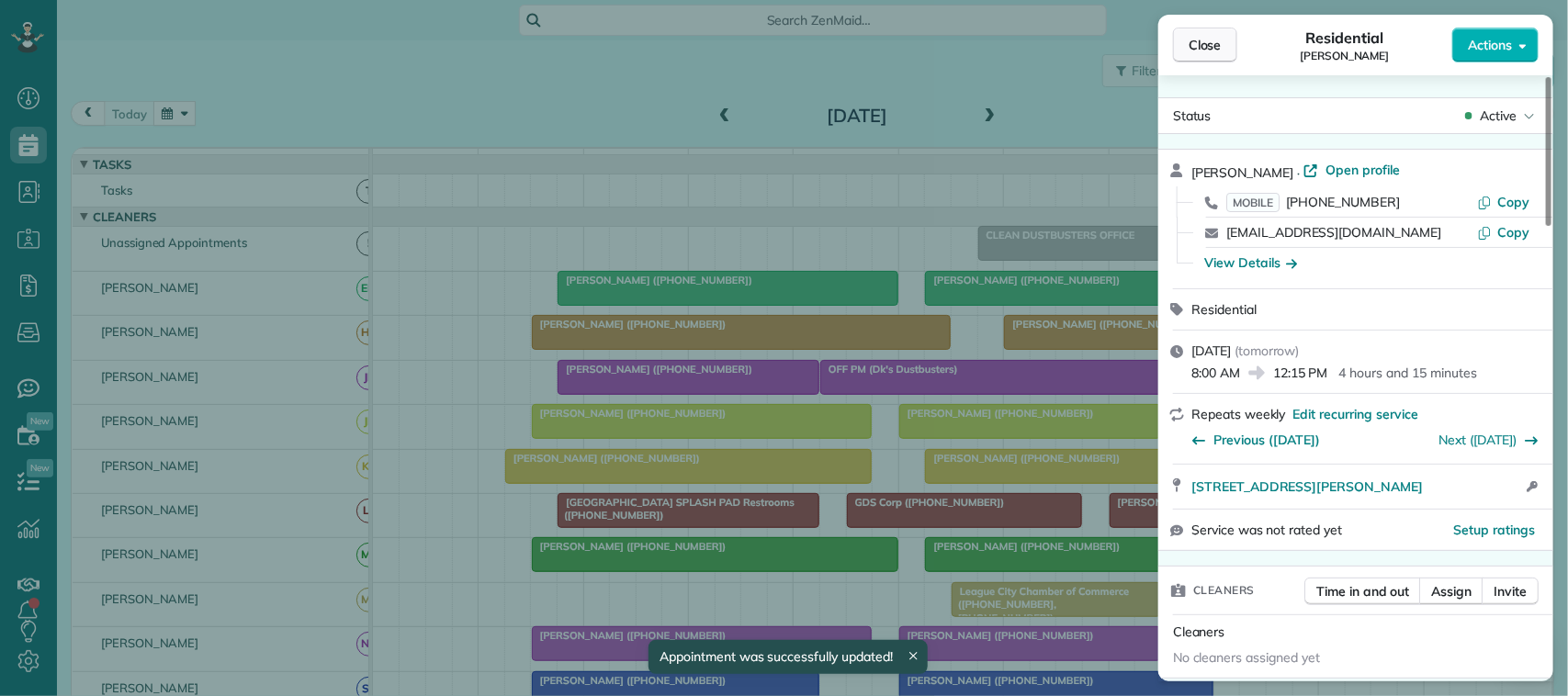
click at [1206, 45] on span "Close" at bounding box center [1205, 45] width 33 height 18
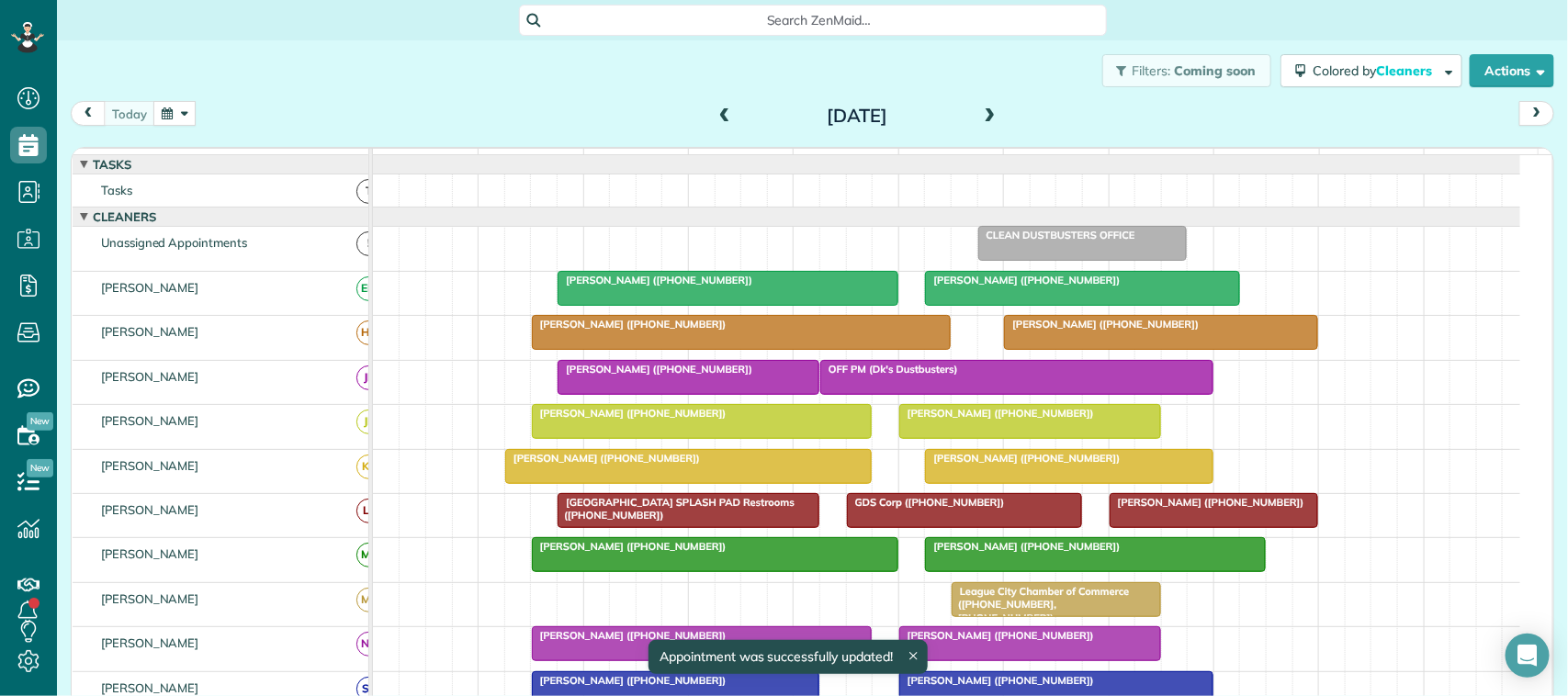
click at [981, 112] on span at bounding box center [990, 116] width 20 height 16
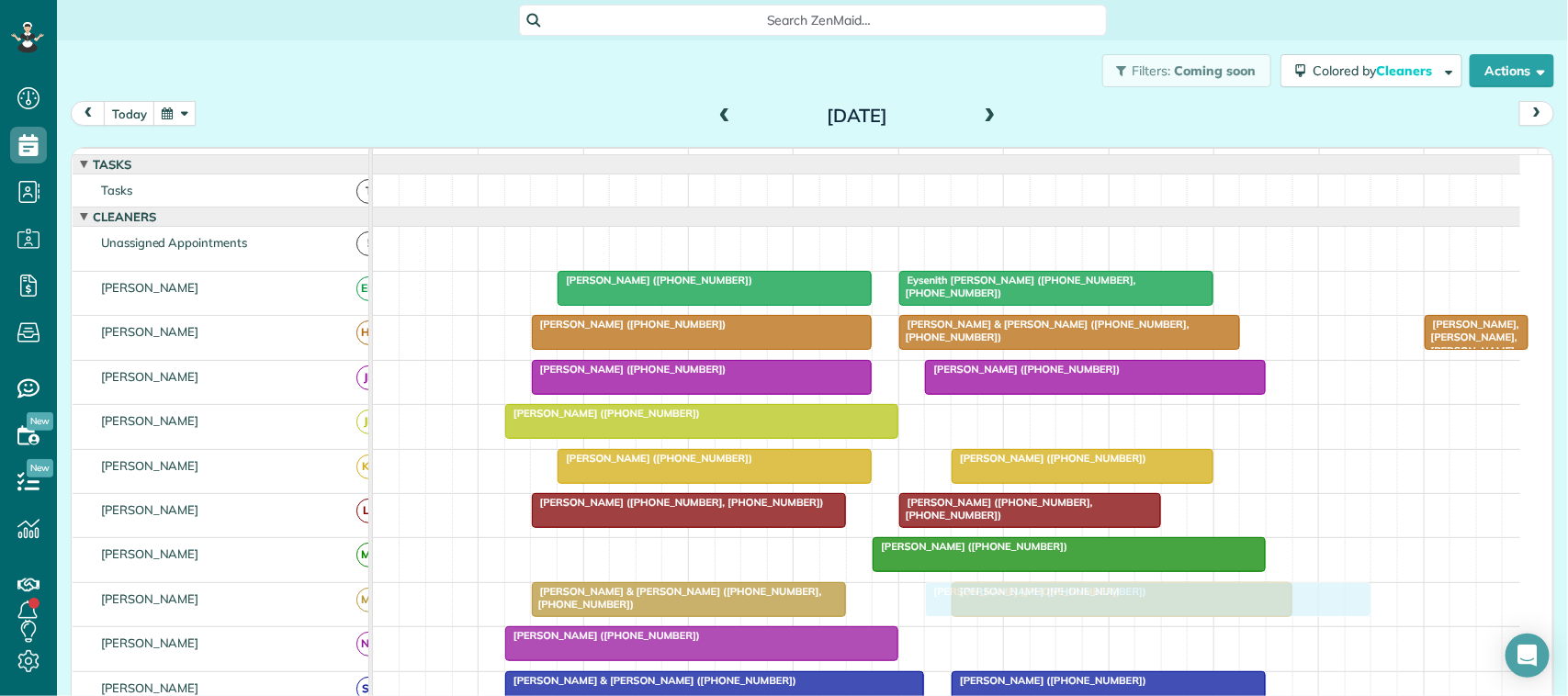
drag, startPoint x: 649, startPoint y: 259, endPoint x: 1090, endPoint y: 638, distance: 581.5
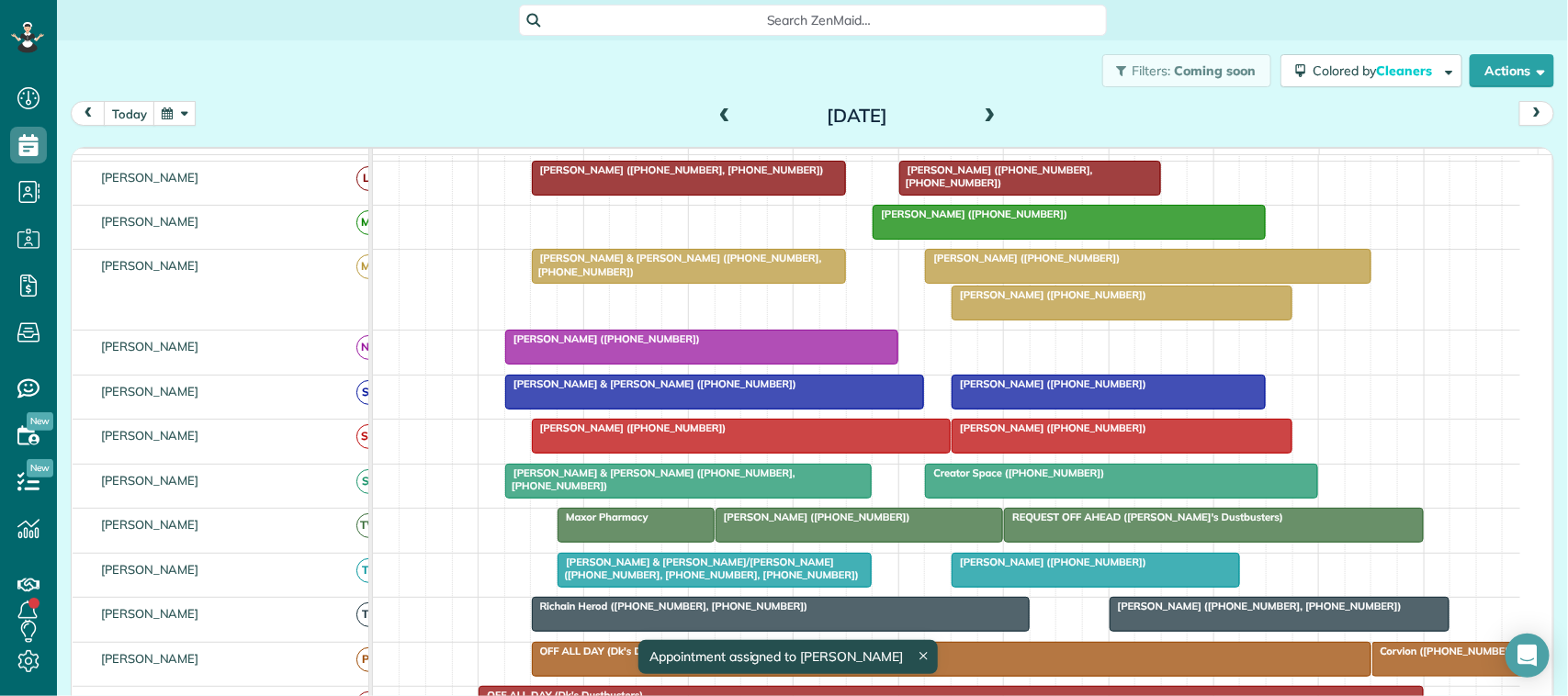
scroll to position [459, 0]
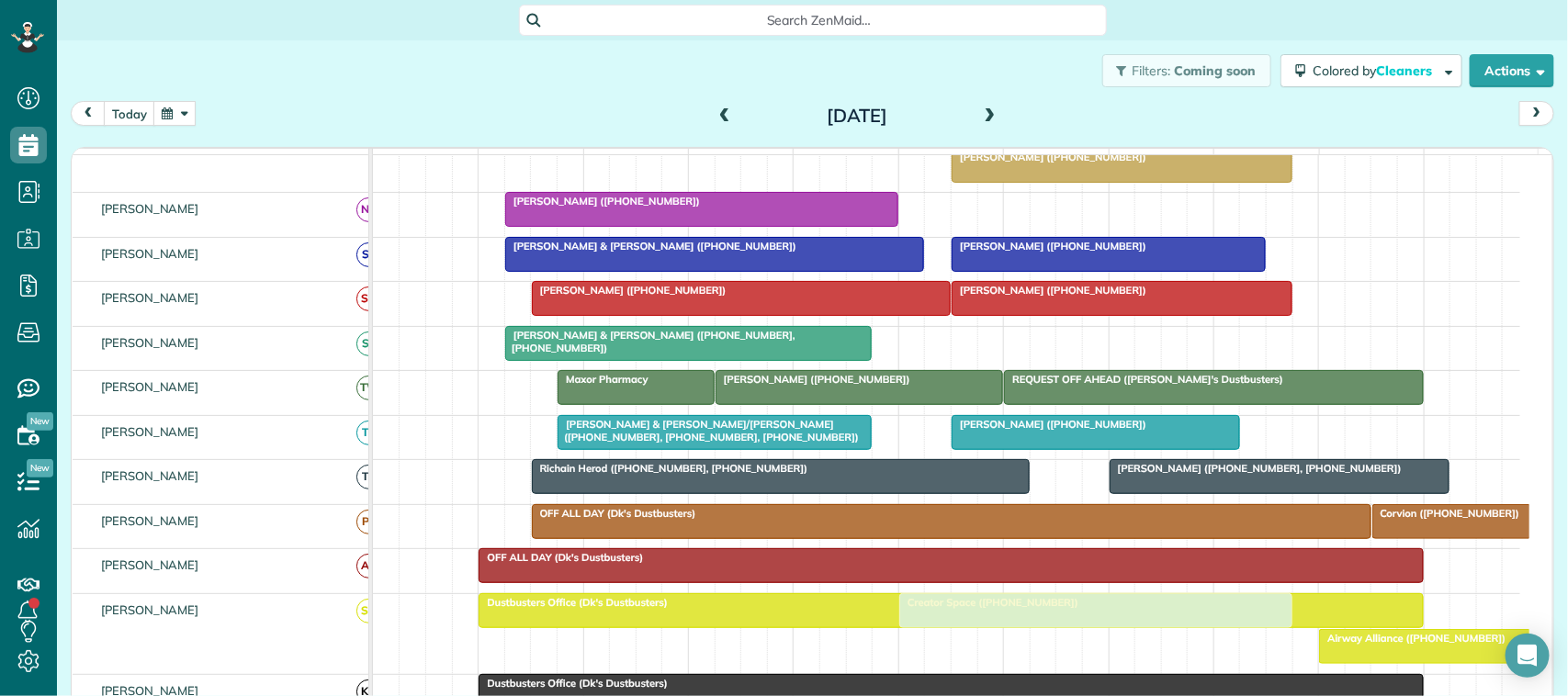
drag, startPoint x: 1027, startPoint y: 367, endPoint x: 994, endPoint y: 681, distance: 315.7
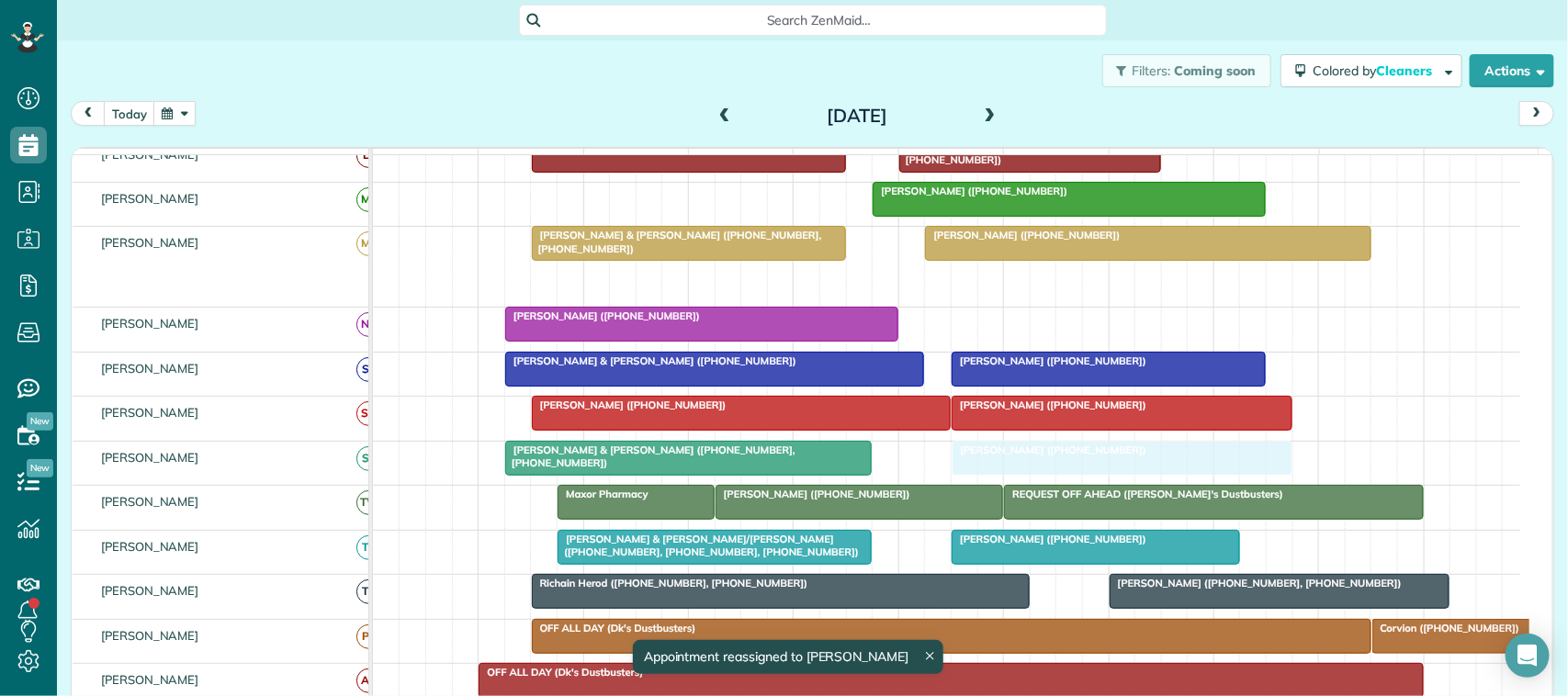
drag, startPoint x: 999, startPoint y: 305, endPoint x: 992, endPoint y: 470, distance: 165.1
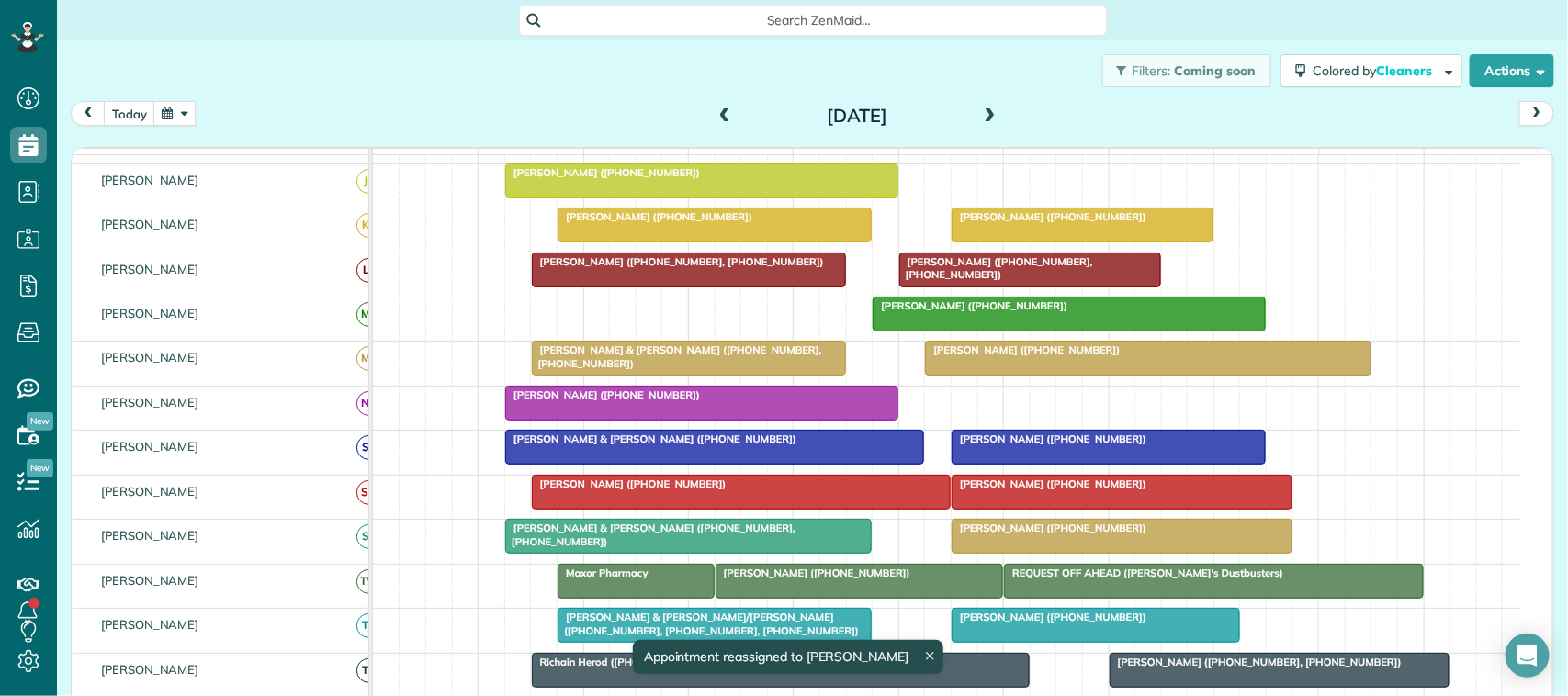
click at [714, 126] on span at bounding box center [724, 116] width 20 height 27
